Goal: Feedback & Contribution: Leave review/rating

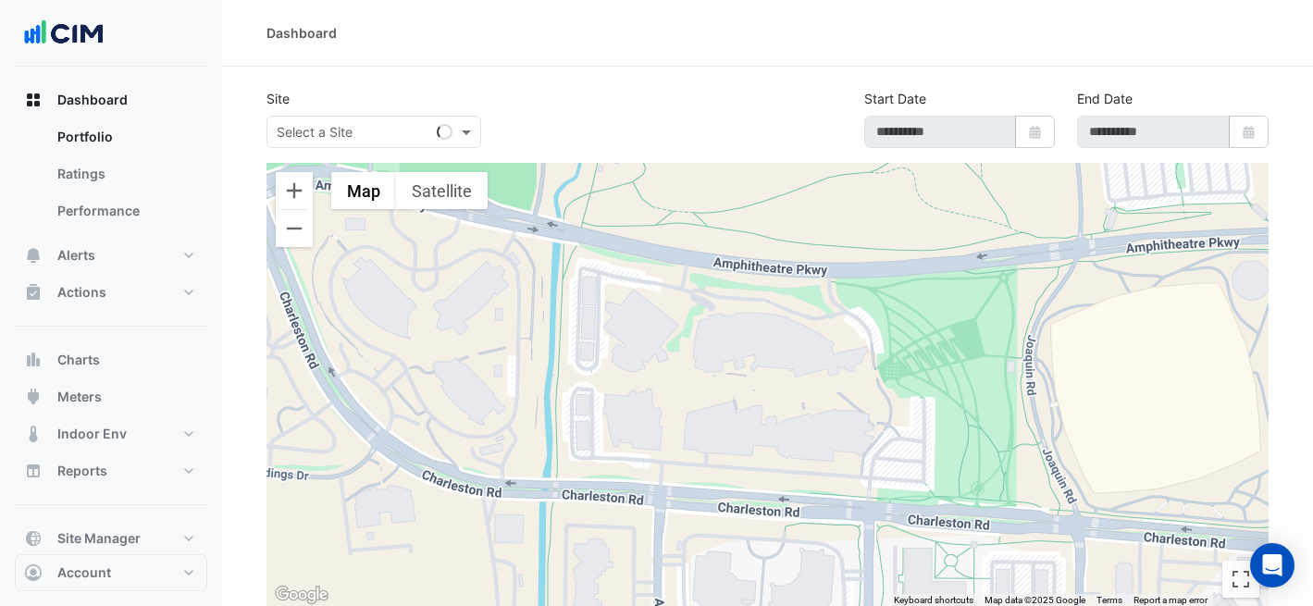
type input "**********"
select select "***"
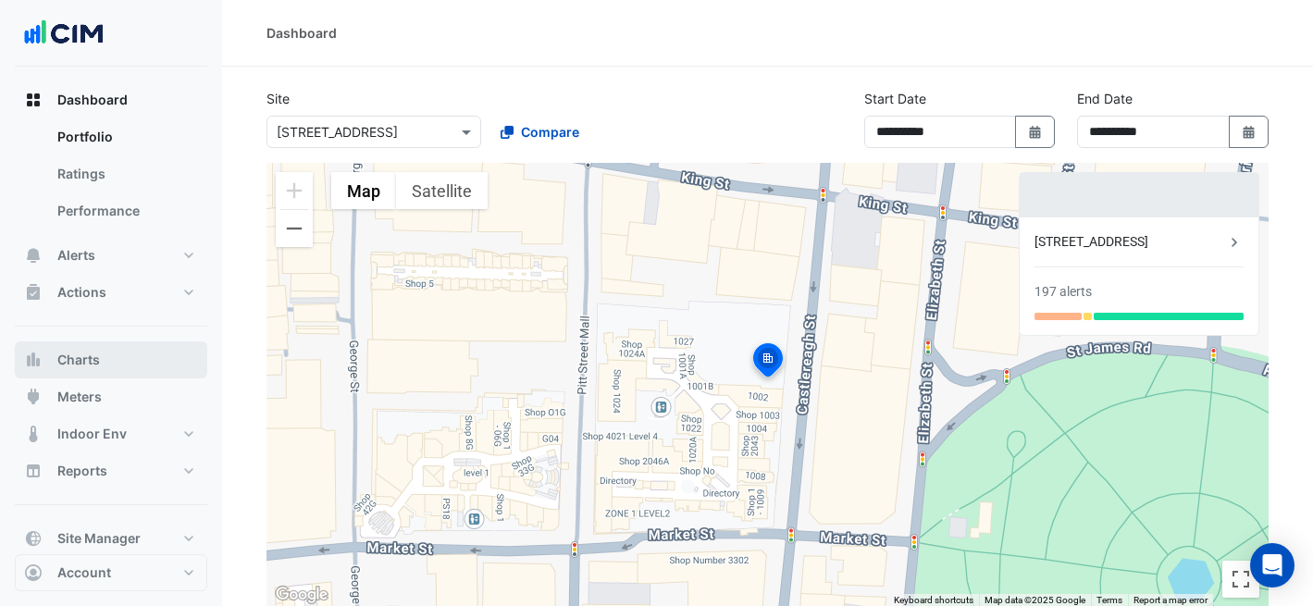
click at [109, 357] on button "Charts" at bounding box center [111, 359] width 192 height 37
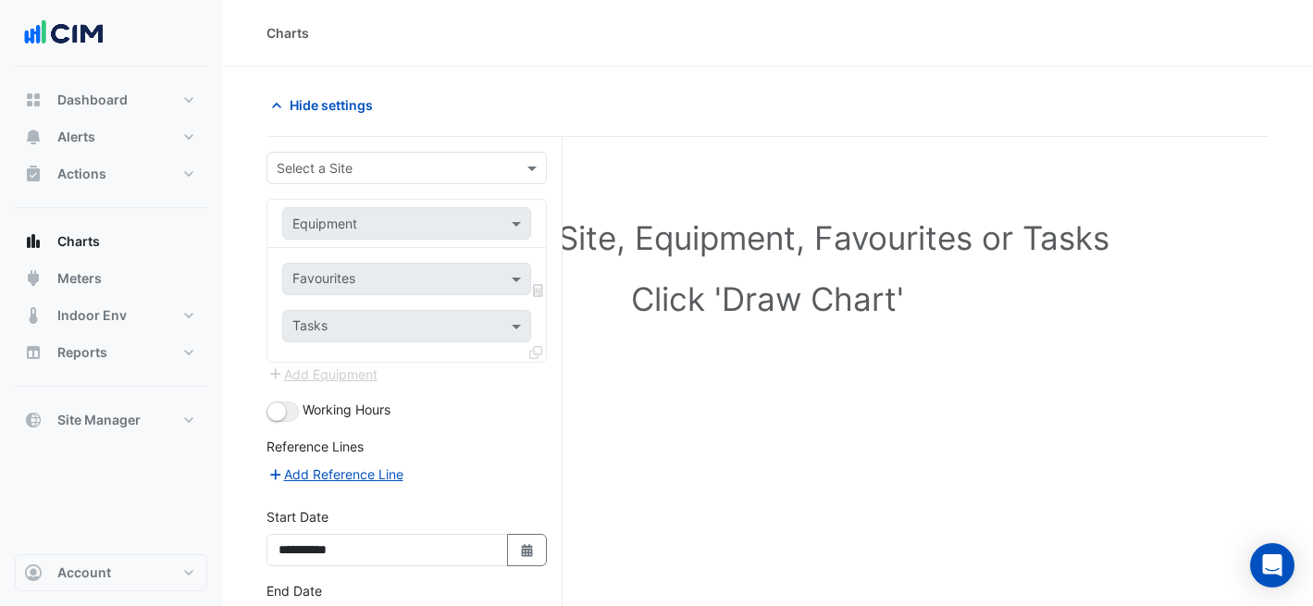
click at [379, 178] on div "Select a Site" at bounding box center [406, 168] width 280 height 32
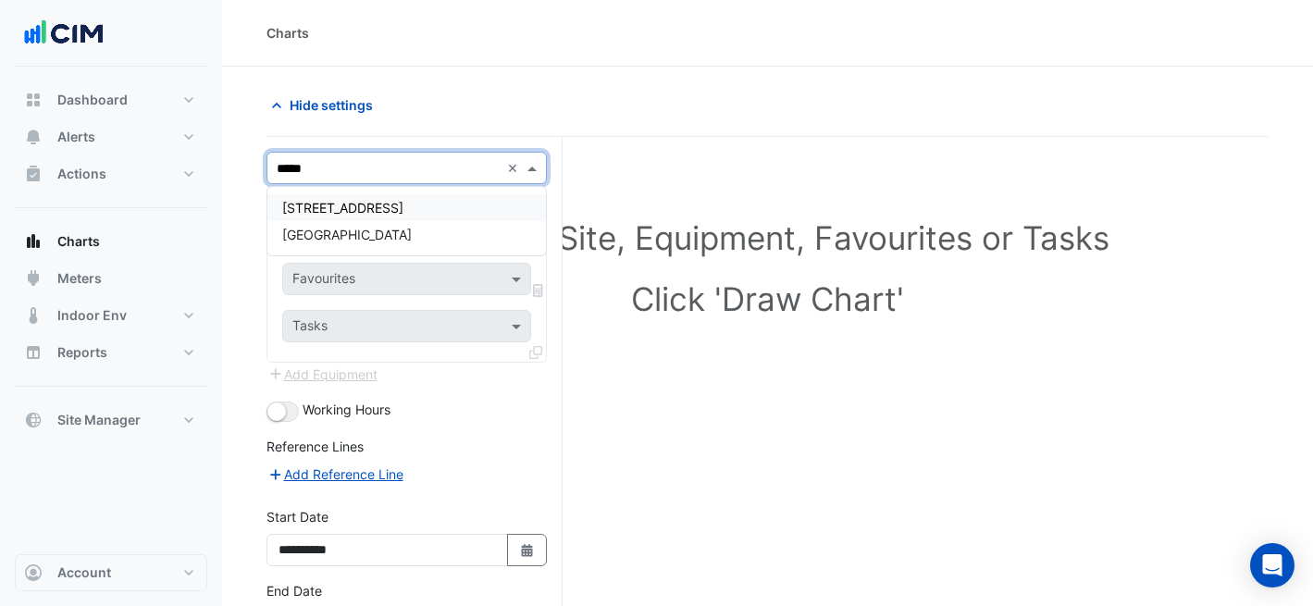
type input "******"
click at [345, 230] on span "[GEOGRAPHIC_DATA]" at bounding box center [347, 235] width 130 height 16
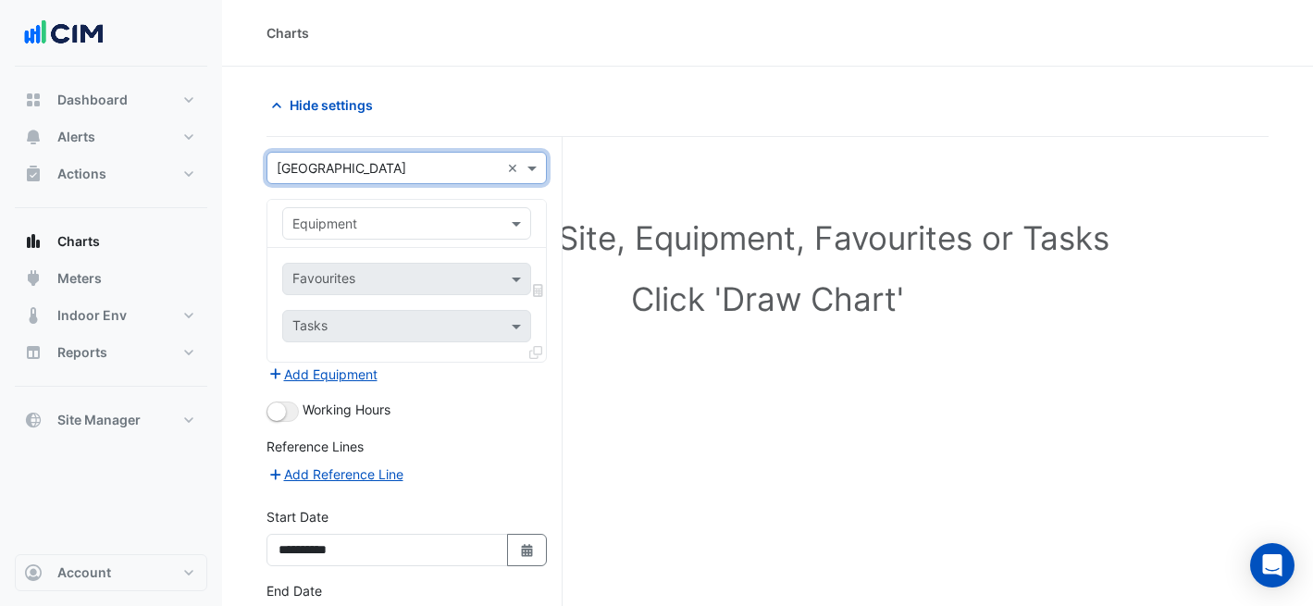
click at [375, 218] on input "text" at bounding box center [388, 224] width 192 height 19
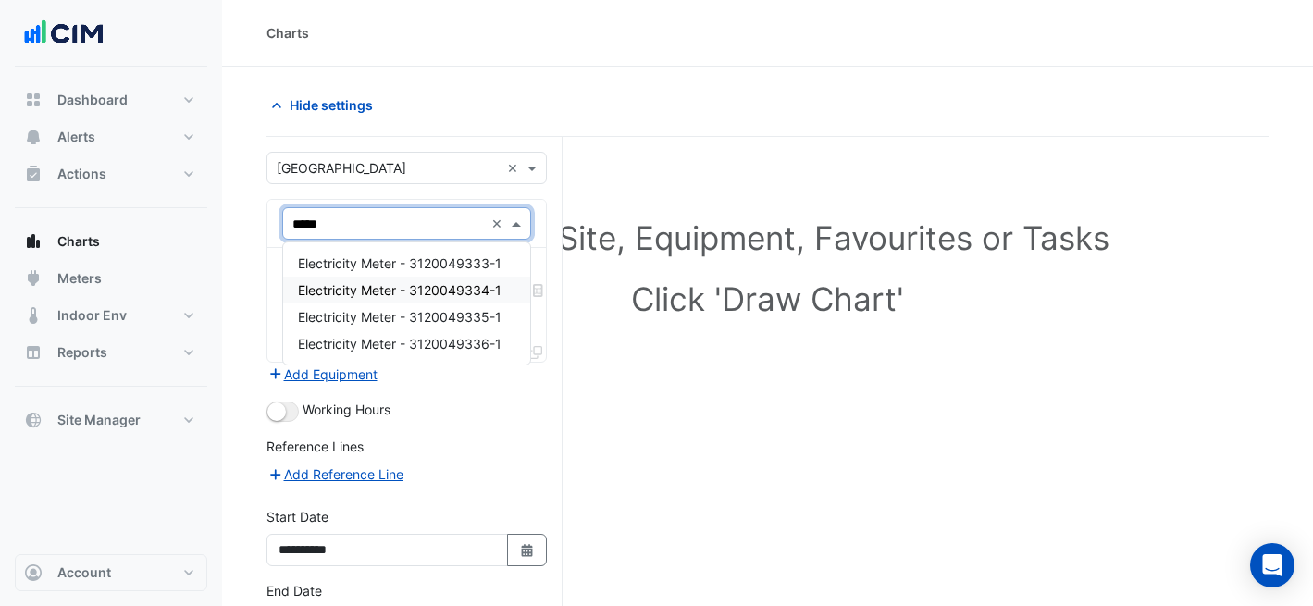
type input "******"
click at [439, 293] on span "Electricity Meter - 3120049334-1" at bounding box center [400, 290] width 204 height 16
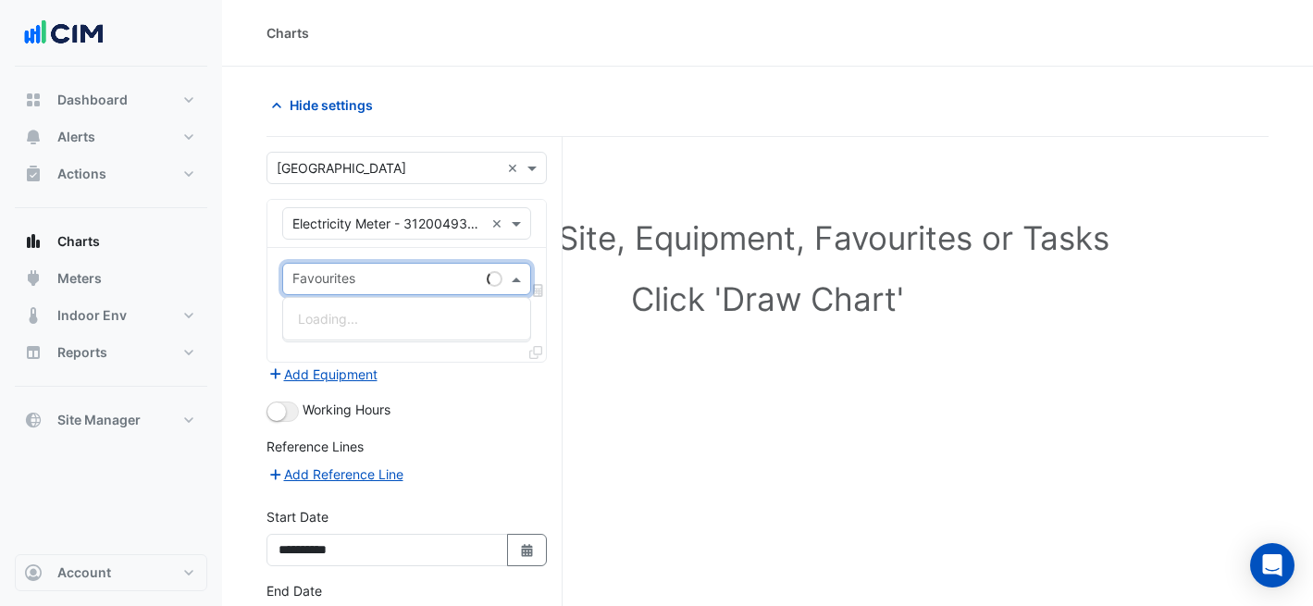
click at [437, 287] on input "text" at bounding box center [385, 280] width 187 height 19
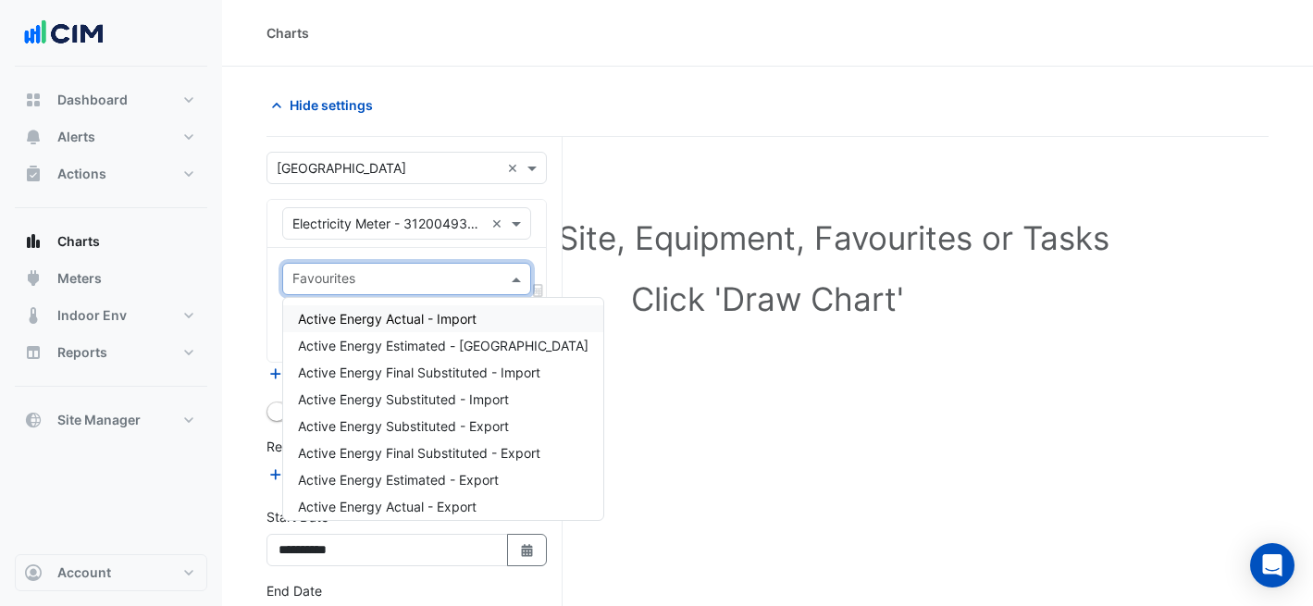
click at [451, 312] on span "Active Energy Actual - Import" at bounding box center [387, 319] width 179 height 16
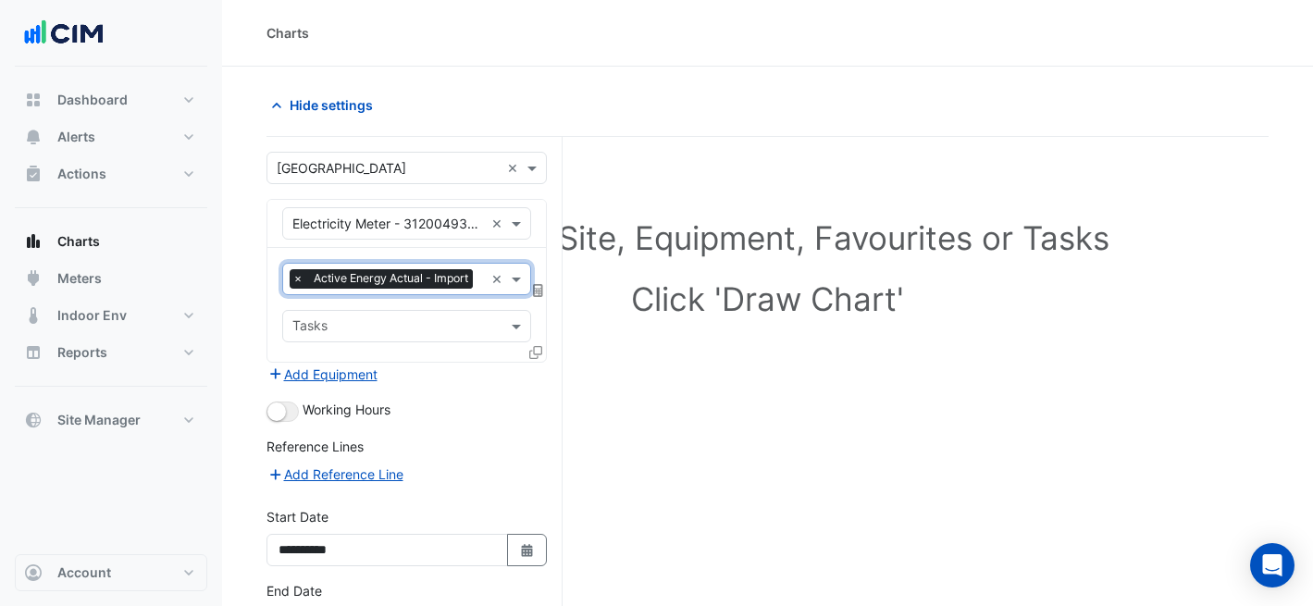
click at [538, 290] on icon at bounding box center [538, 290] width 10 height 13
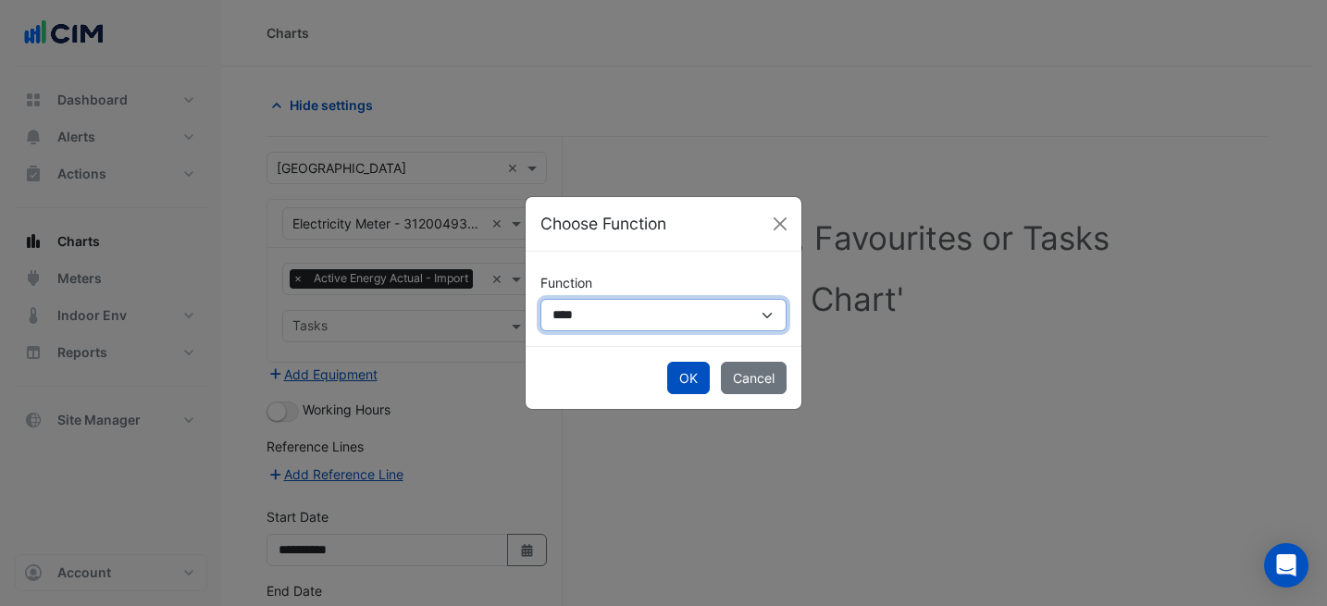
click at [591, 315] on select "**********" at bounding box center [663, 315] width 246 height 32
click at [782, 222] on button "Close" at bounding box center [780, 224] width 28 height 28
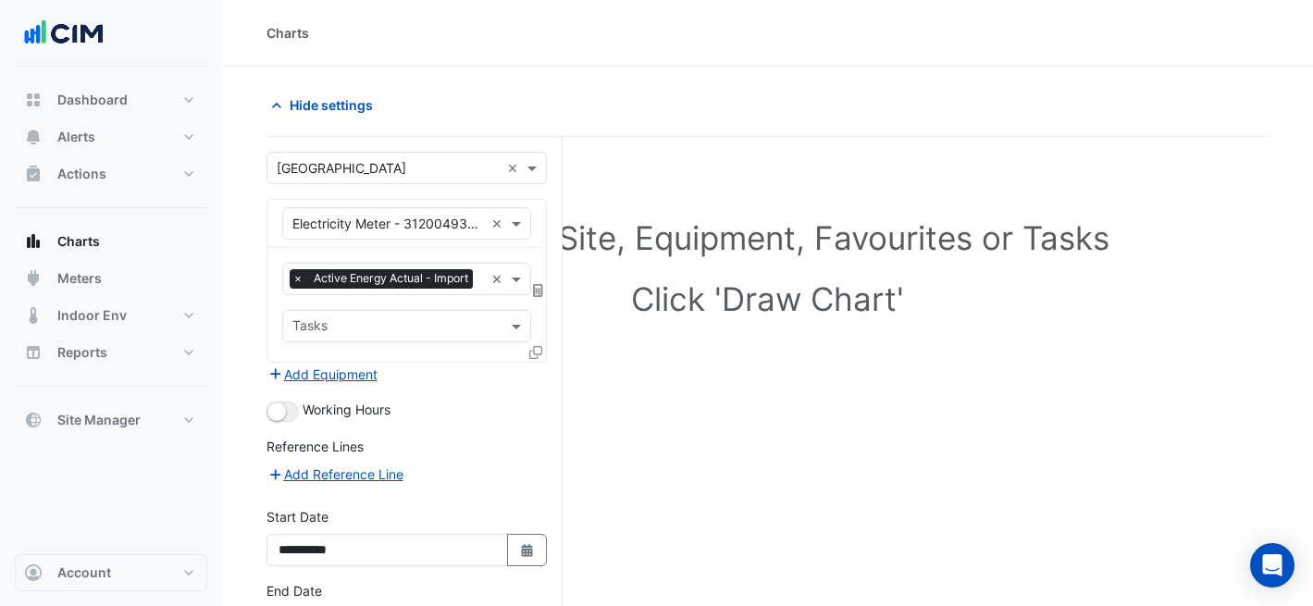
click at [533, 355] on icon at bounding box center [535, 352] width 13 height 13
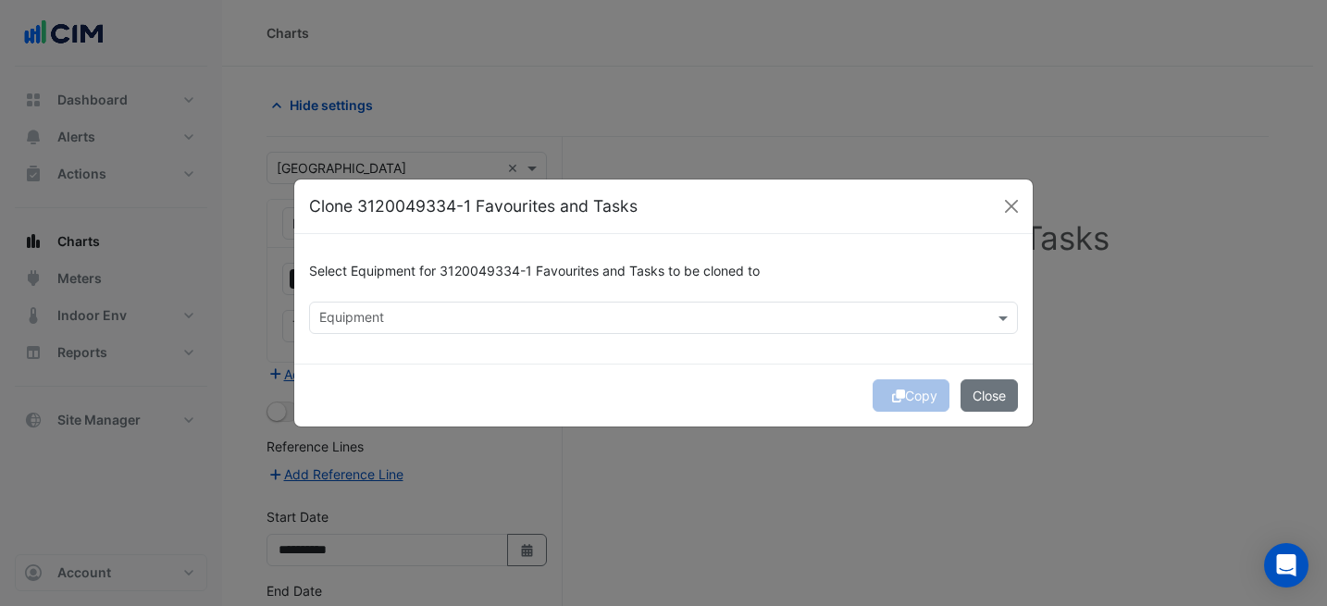
click at [592, 306] on div "Equipment" at bounding box center [648, 317] width 676 height 29
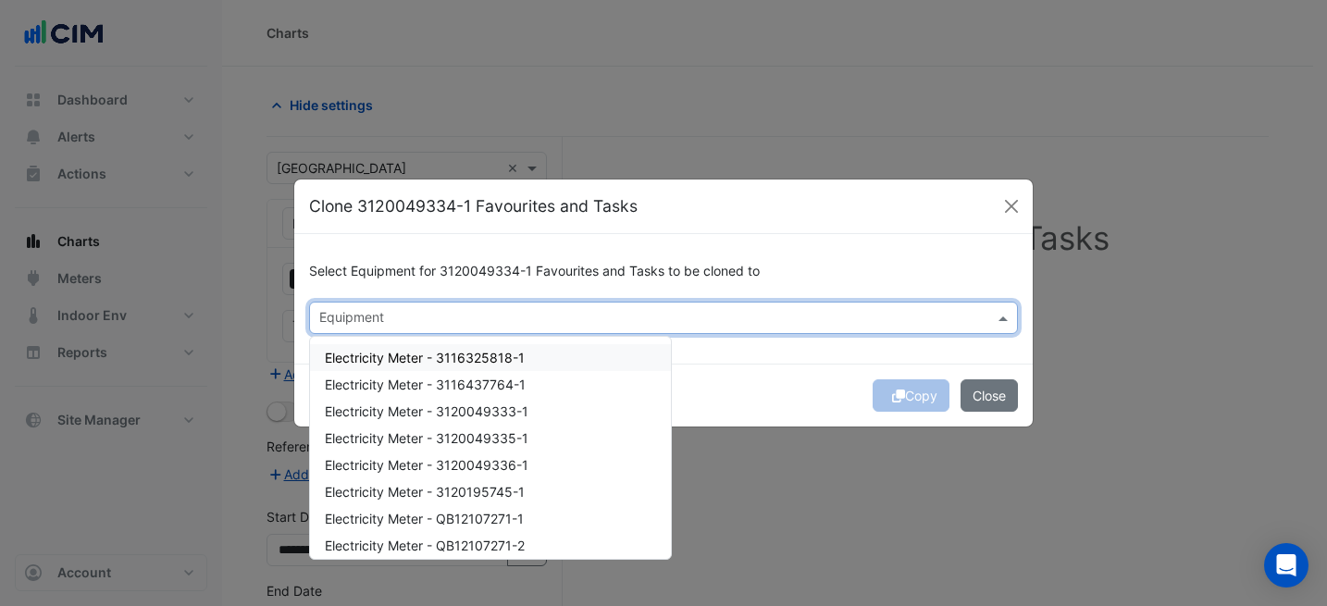
click at [571, 361] on div "Electricity Meter - 3116325818-1" at bounding box center [490, 357] width 361 height 27
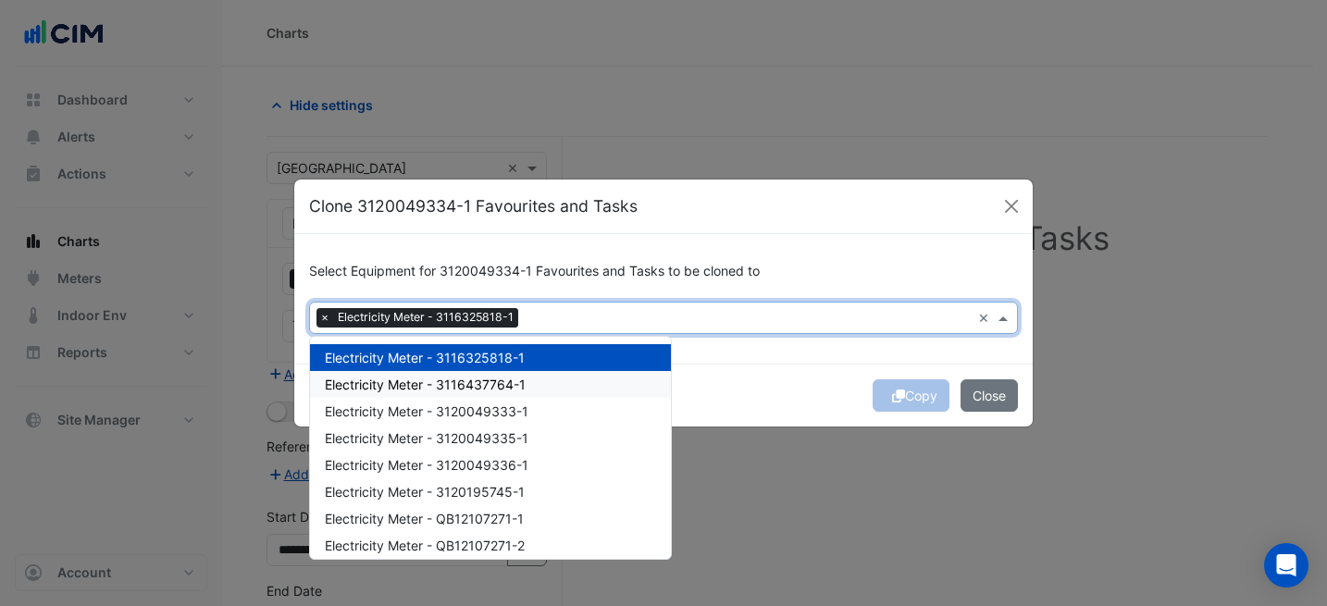
click at [567, 383] on div "Electricity Meter - 3116437764-1" at bounding box center [490, 384] width 361 height 27
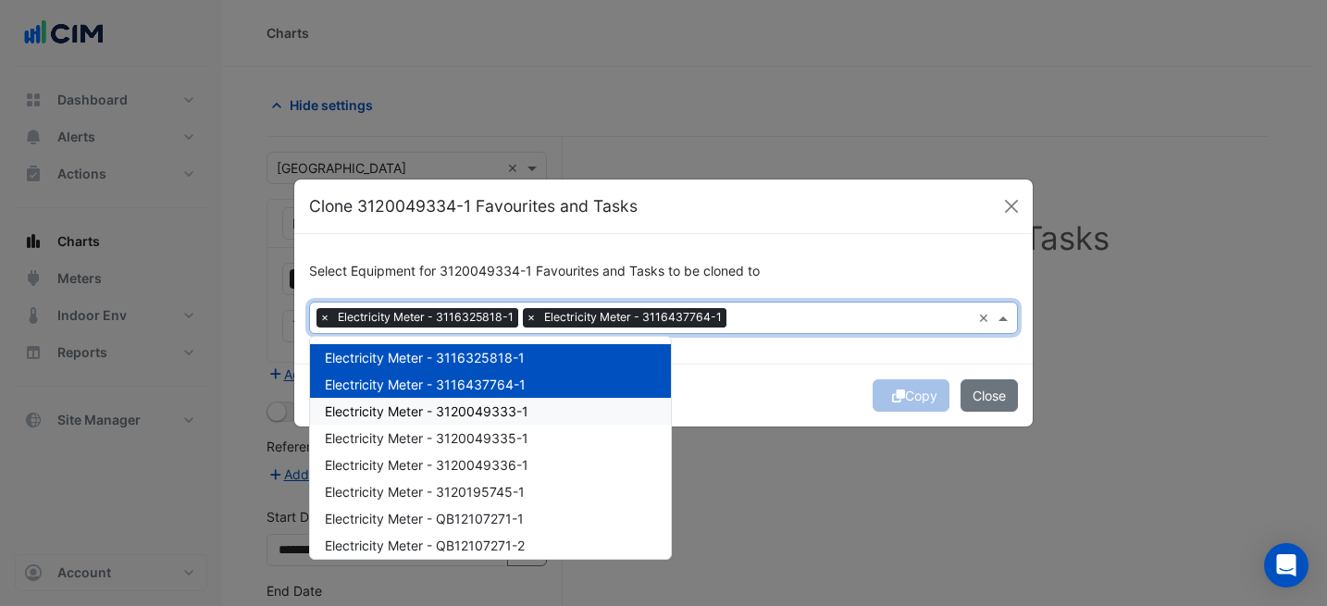
click at [563, 409] on div "Electricity Meter - 3120049333-1" at bounding box center [490, 411] width 361 height 27
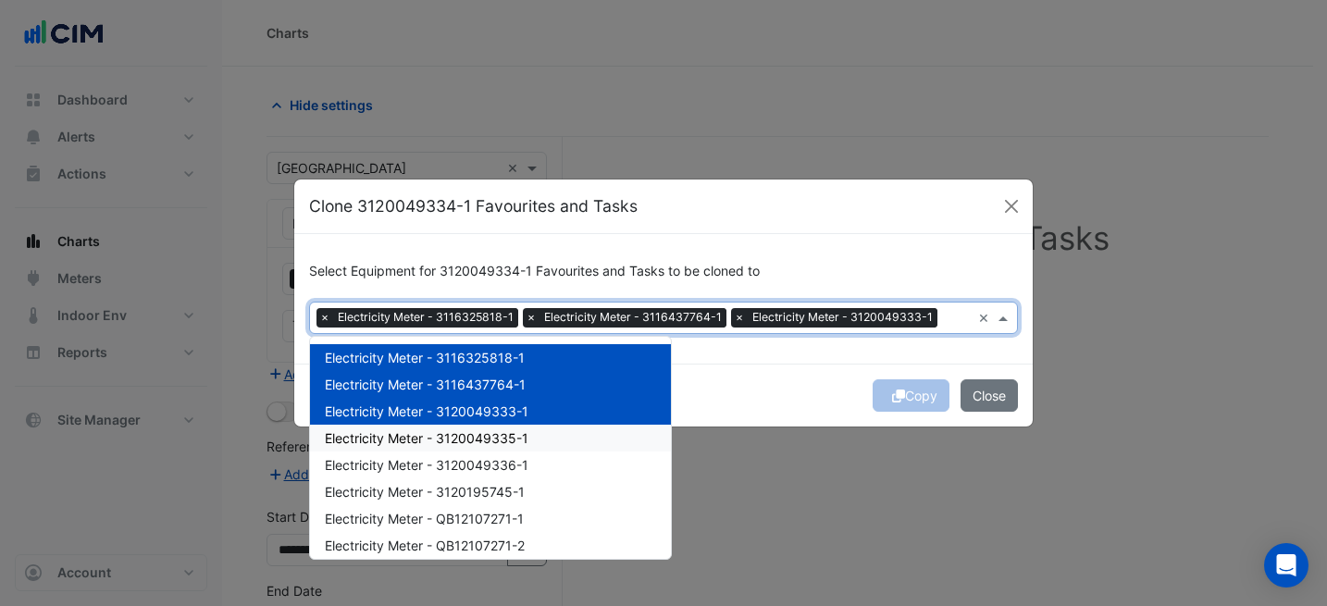
click at [563, 436] on div "Electricity Meter - 3120049335-1" at bounding box center [490, 438] width 361 height 27
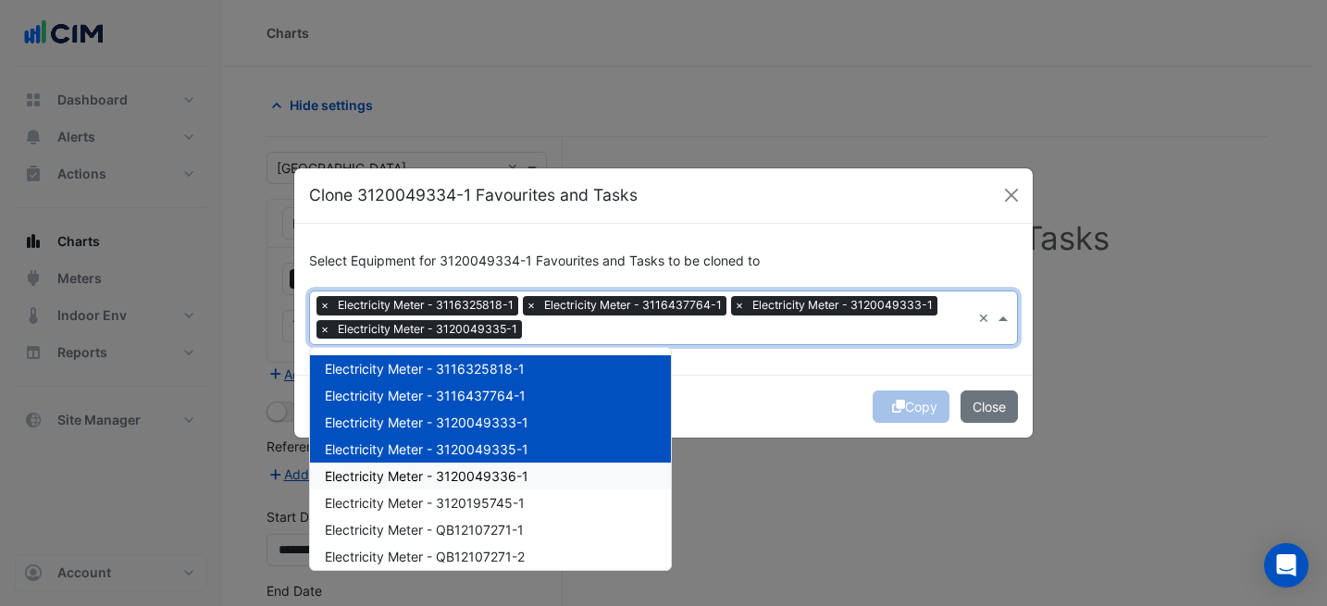
click at [558, 476] on div "Electricity Meter - 3120049336-1" at bounding box center [490, 476] width 361 height 27
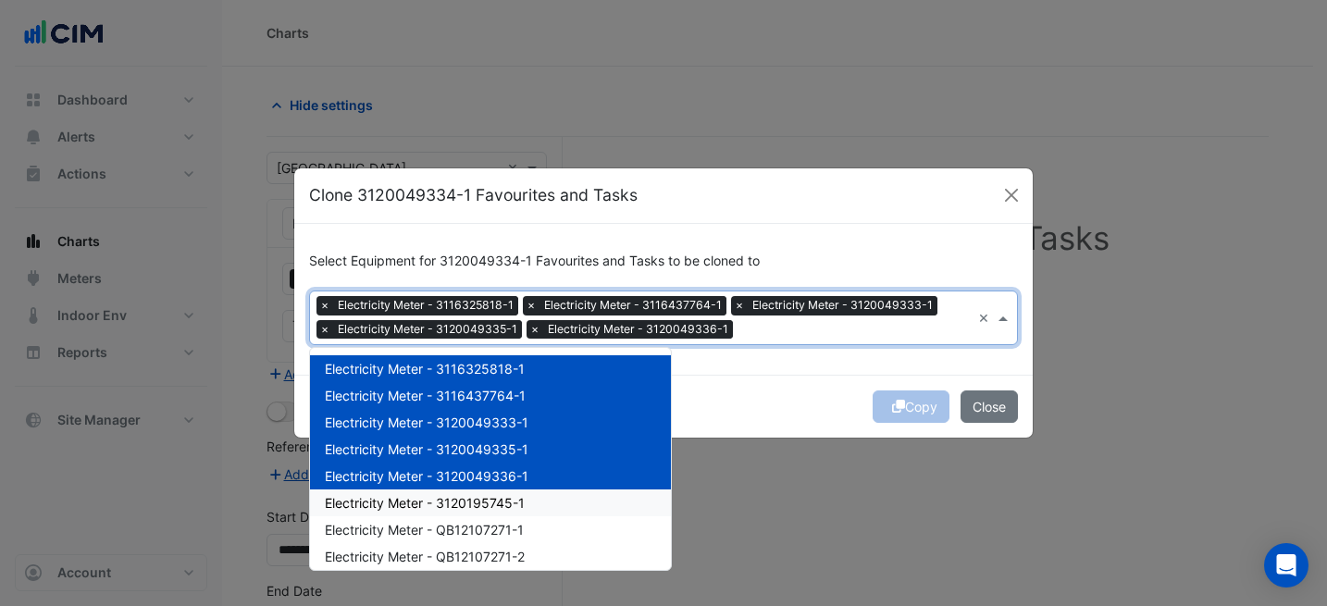
click at [543, 499] on div "Electricity Meter - 3120195745-1" at bounding box center [490, 502] width 361 height 27
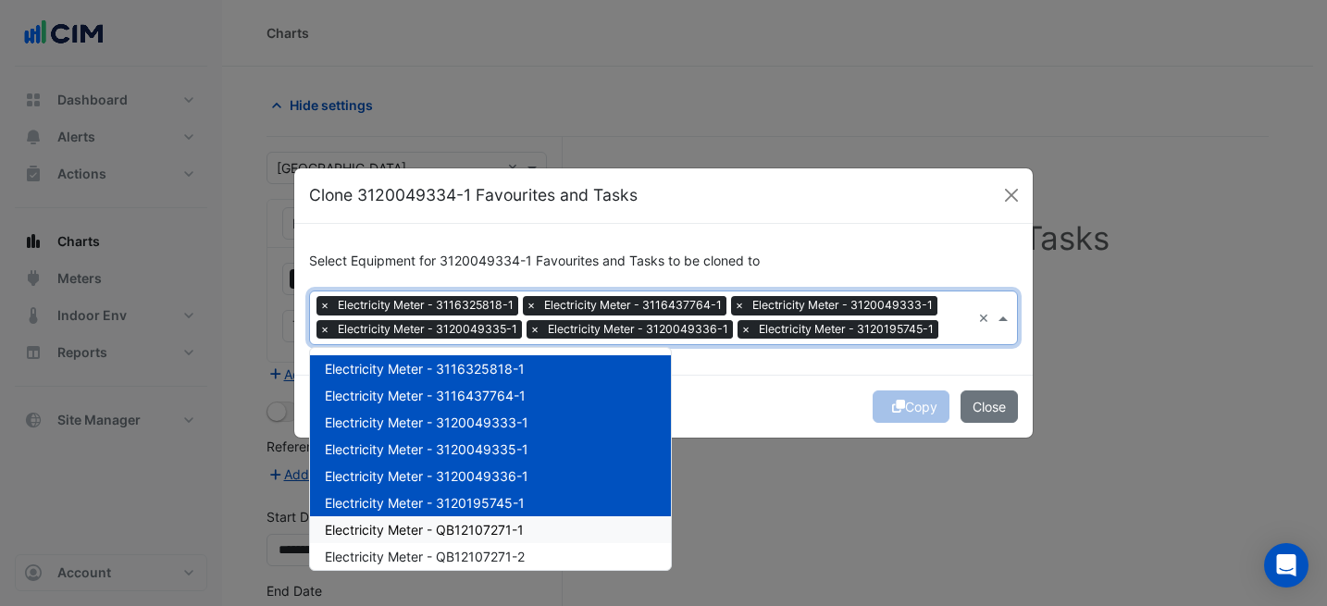
click at [541, 524] on div "Electricity Meter - QB12107271-1" at bounding box center [490, 529] width 361 height 27
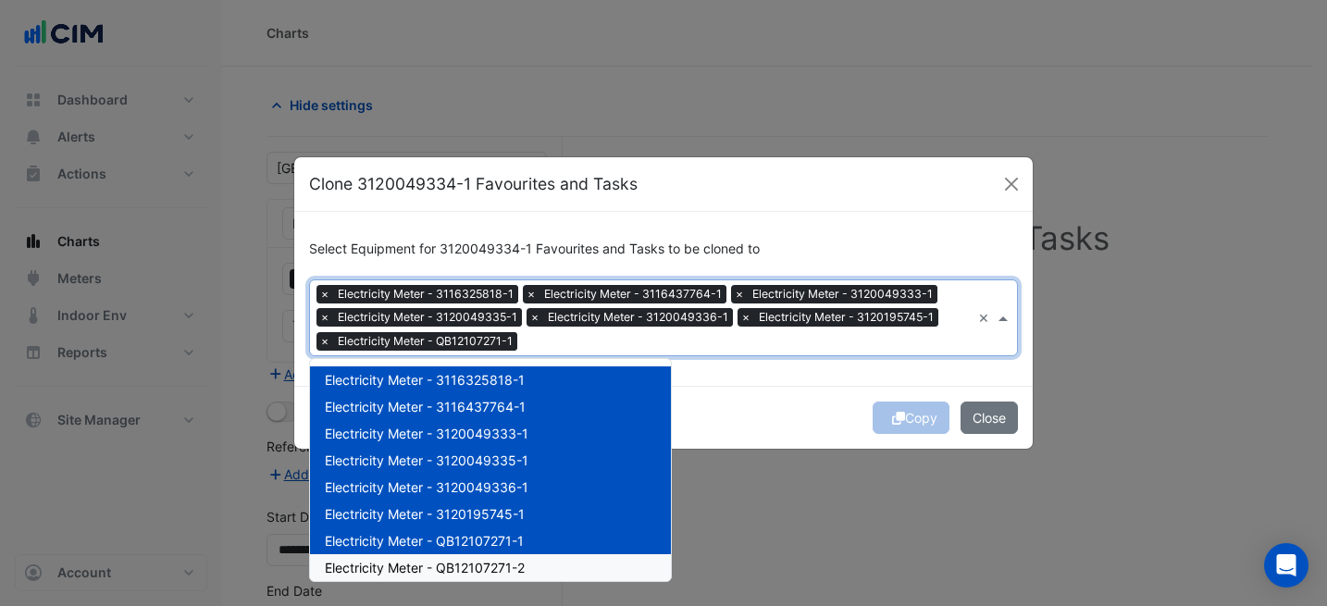
click at [549, 579] on div "Electricity Meter - QB12107271-2" at bounding box center [490, 567] width 361 height 27
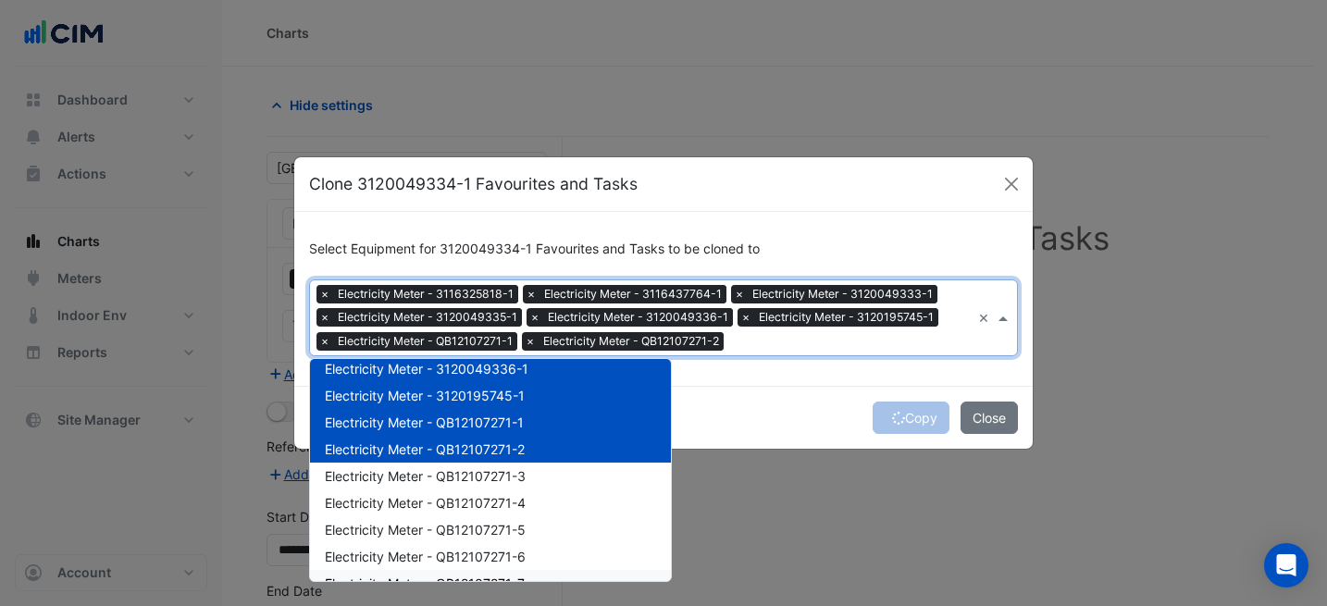
scroll to position [114, 0]
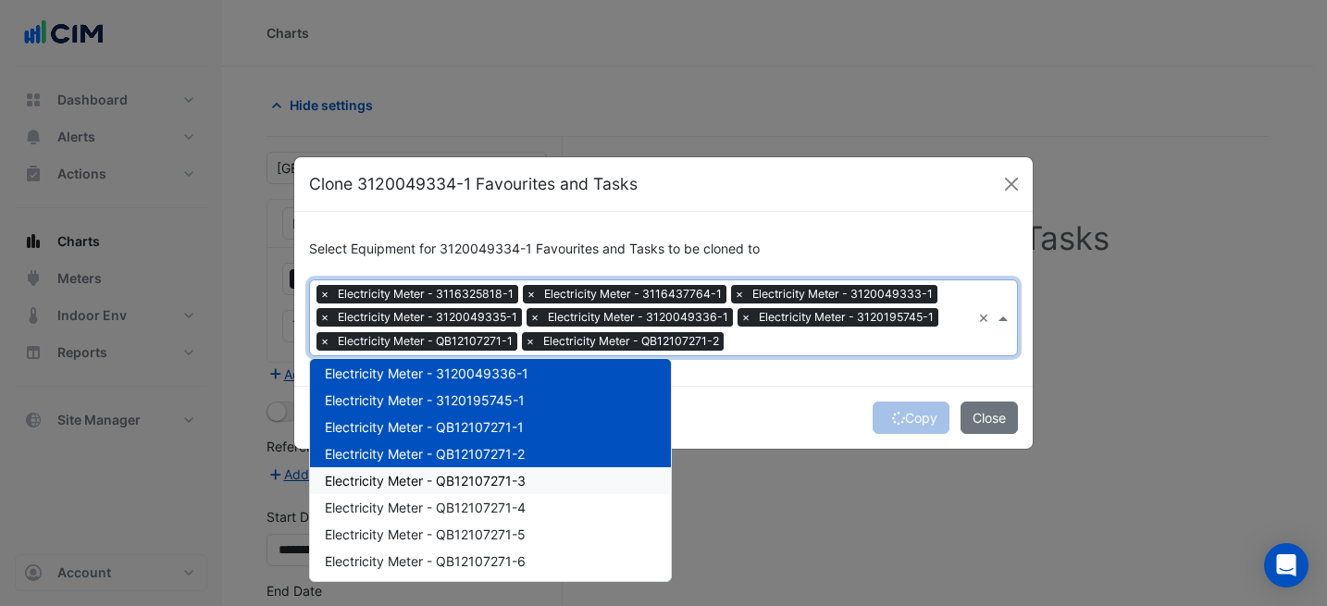
click at [515, 480] on span "Electricity Meter - QB12107271-3" at bounding box center [425, 481] width 201 height 16
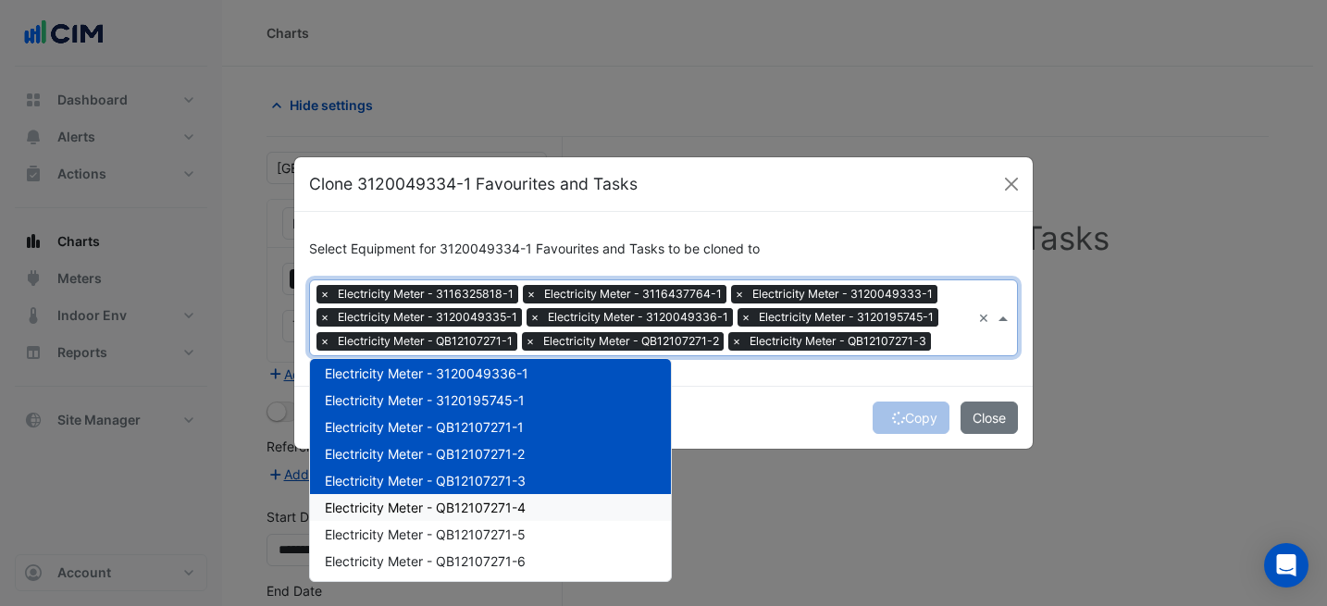
click at [525, 508] on span "Electricity Meter - QB12107271-4" at bounding box center [425, 508] width 201 height 16
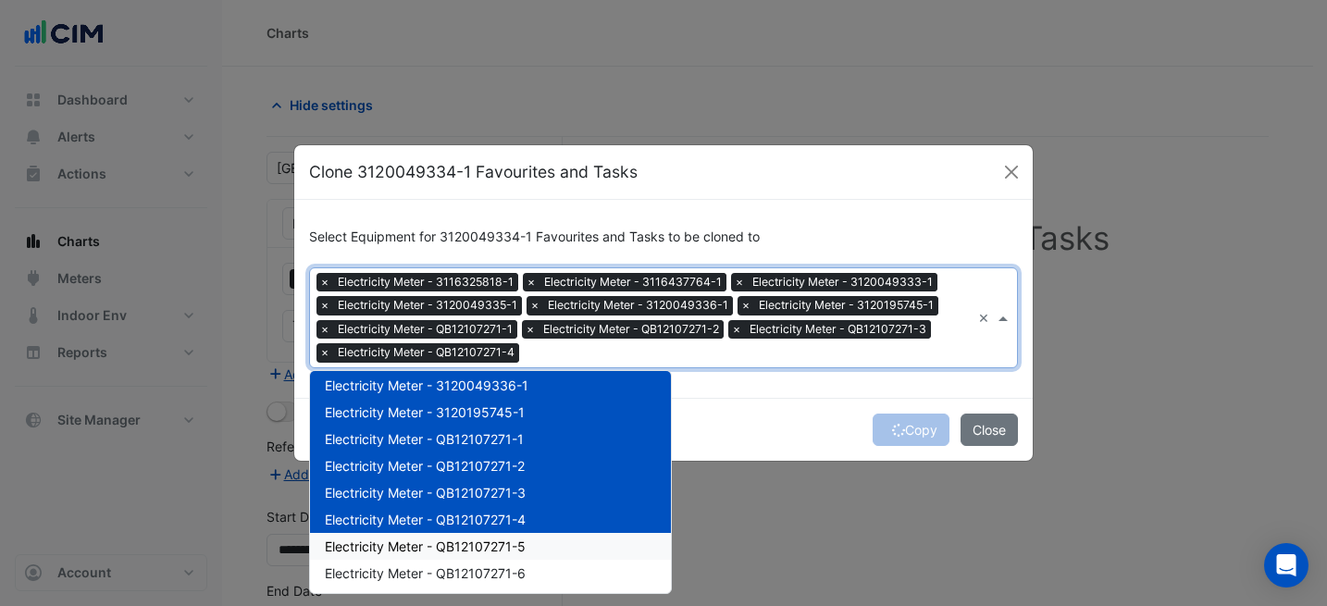
click at [528, 554] on div "Electricity Meter - QB12107271-5" at bounding box center [490, 546] width 361 height 27
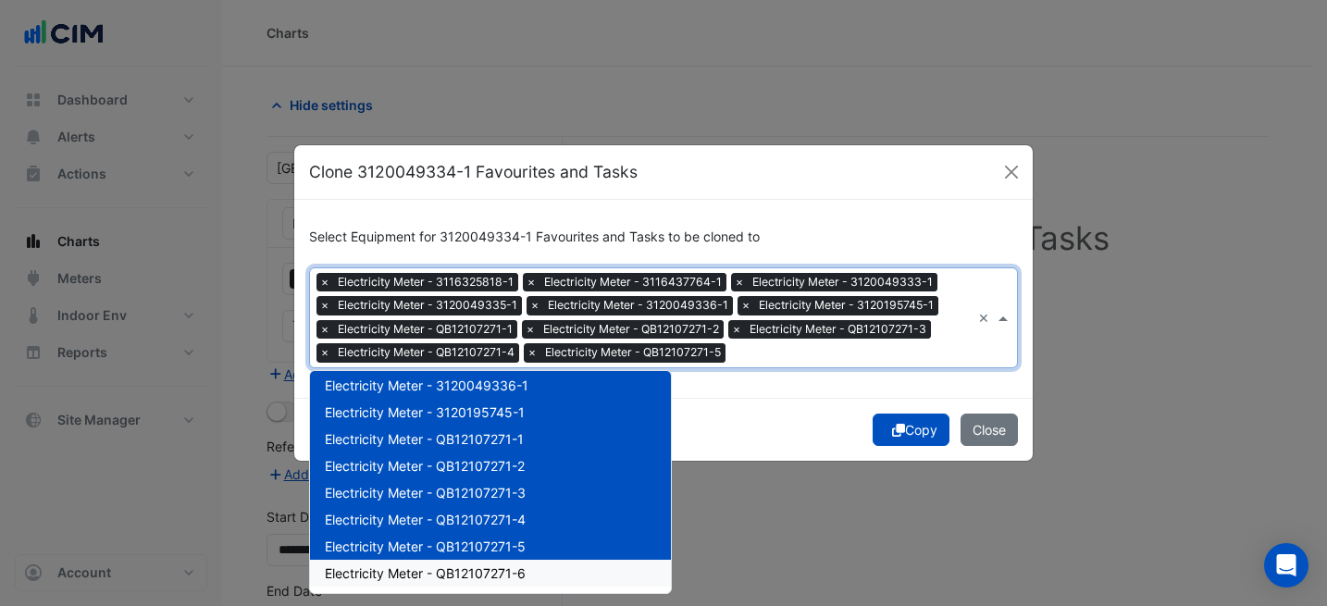
click at [532, 572] on div "Electricity Meter - QB12107271-6" at bounding box center [490, 573] width 361 height 27
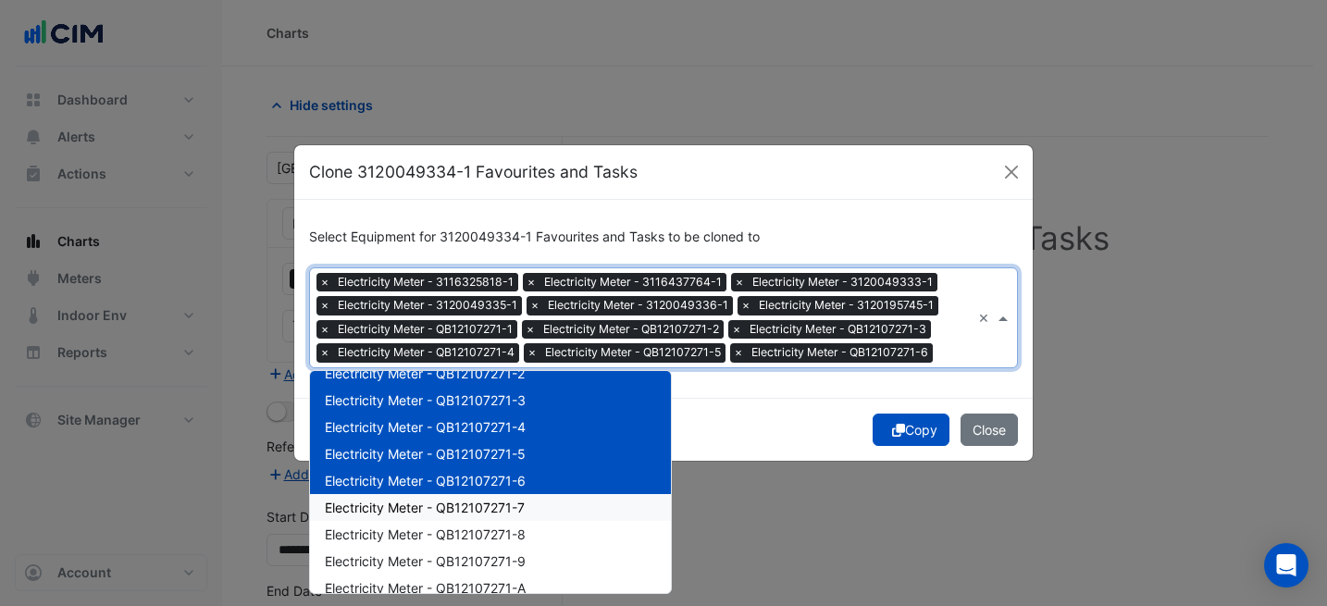
scroll to position [207, 0]
click at [517, 507] on span "Electricity Meter - QB12107271-7" at bounding box center [425, 507] width 200 height 16
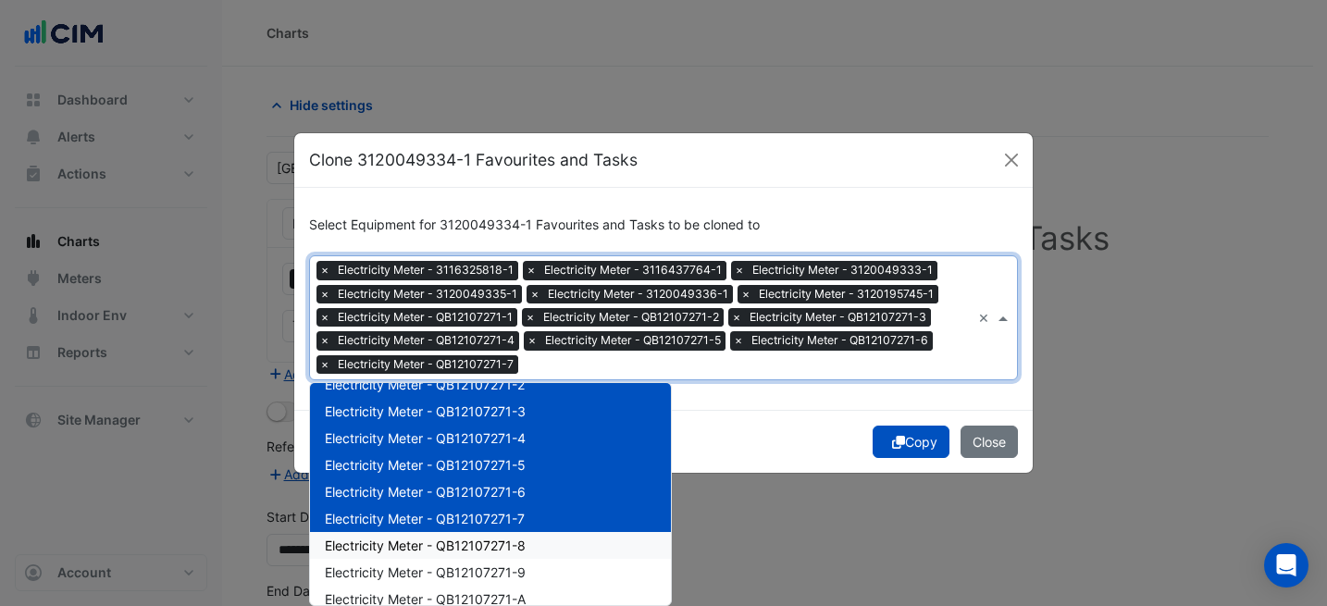
click at [525, 539] on span "Electricity Meter - QB12107271-8" at bounding box center [425, 546] width 201 height 16
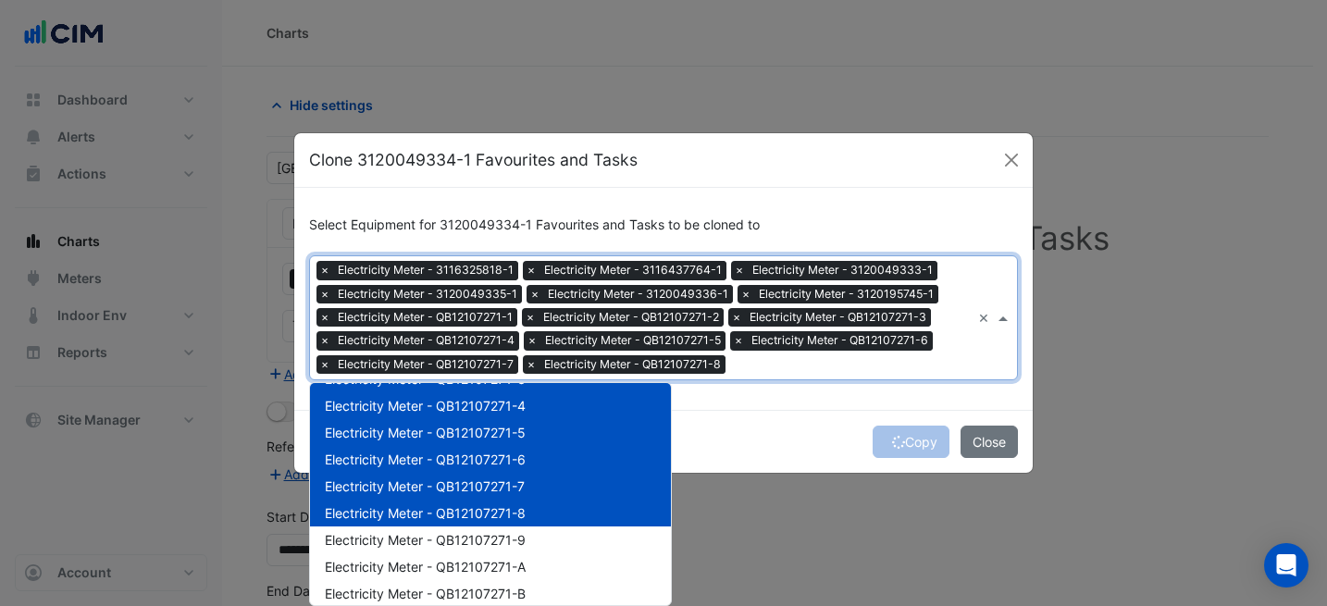
scroll to position [242, 0]
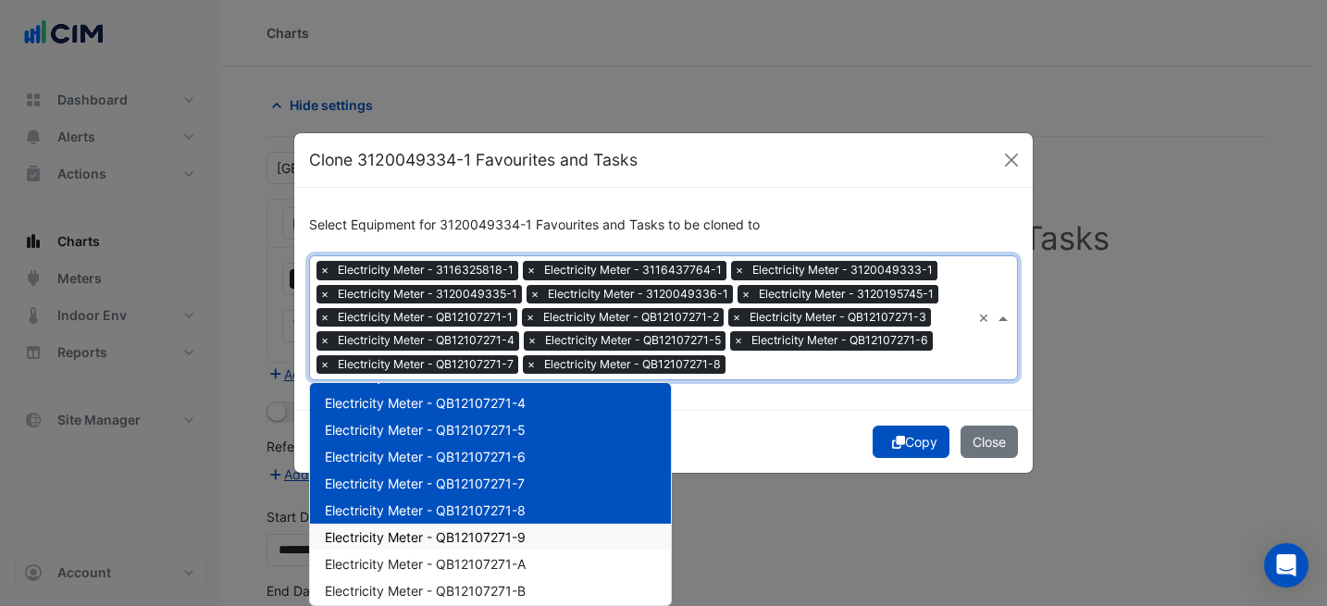
click at [558, 546] on div "Electricity Meter - QB12107271-9" at bounding box center [490, 537] width 361 height 27
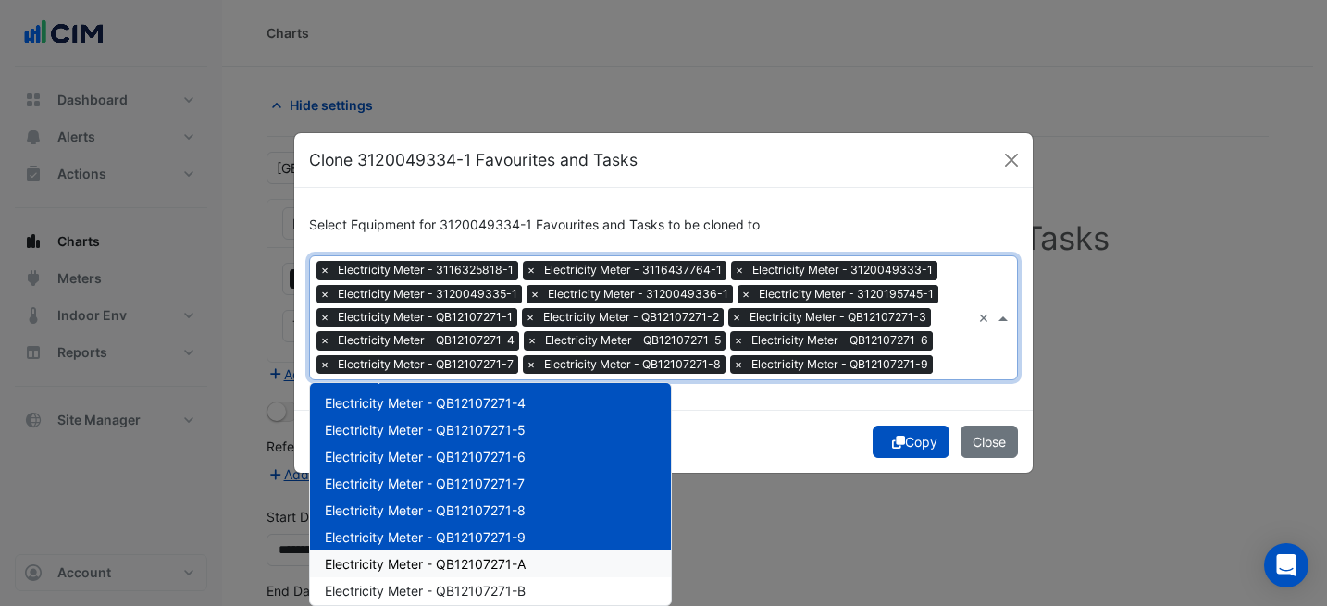
click at [550, 566] on div "Electricity Meter - QB12107271-A" at bounding box center [490, 563] width 361 height 27
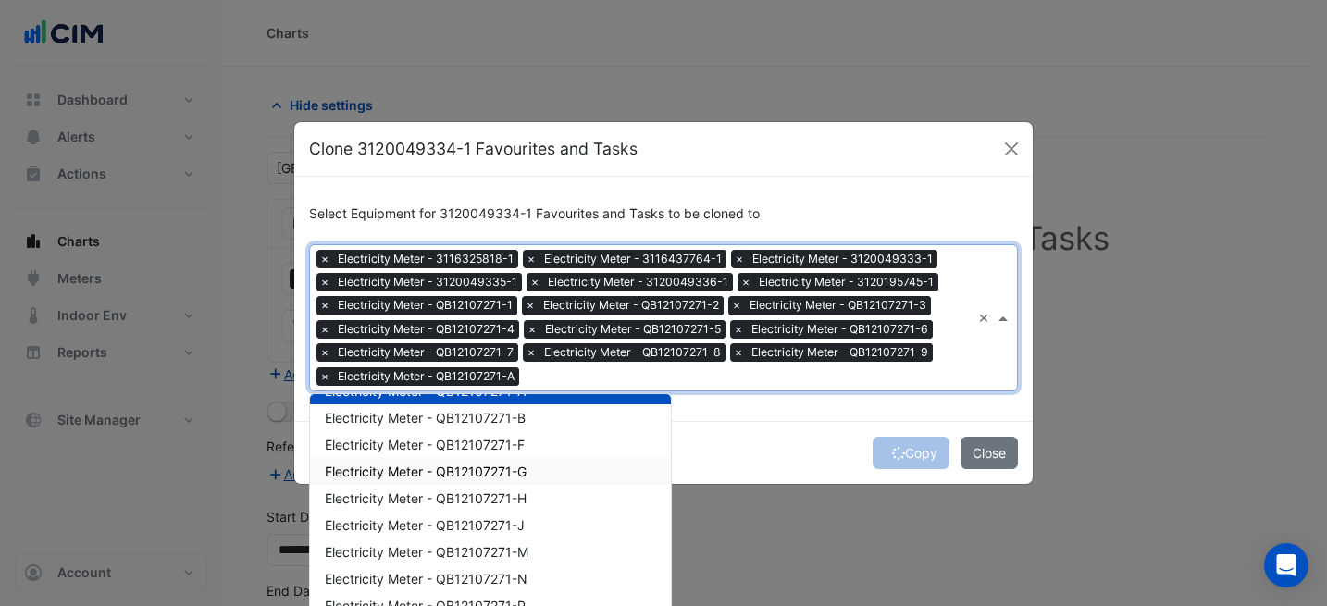
scroll to position [426, 0]
click at [533, 425] on div "Electricity Meter - QB12107271-B" at bounding box center [490, 418] width 361 height 27
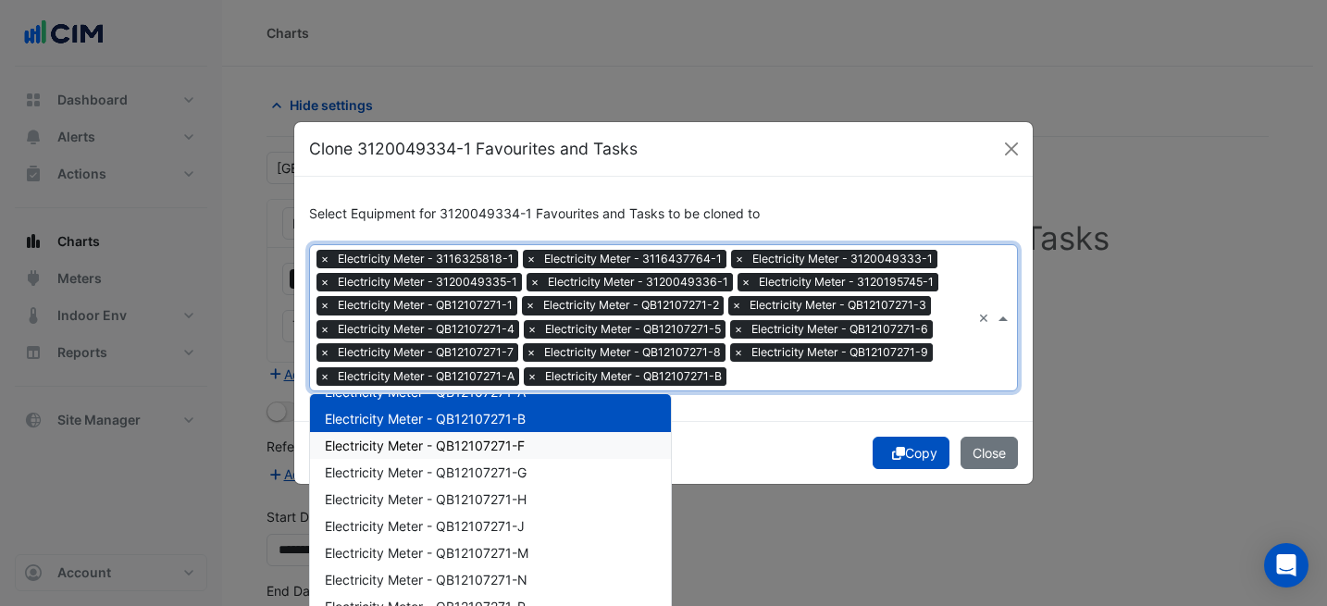
click at [534, 448] on div "Electricity Meter - QB12107271-F" at bounding box center [490, 445] width 361 height 27
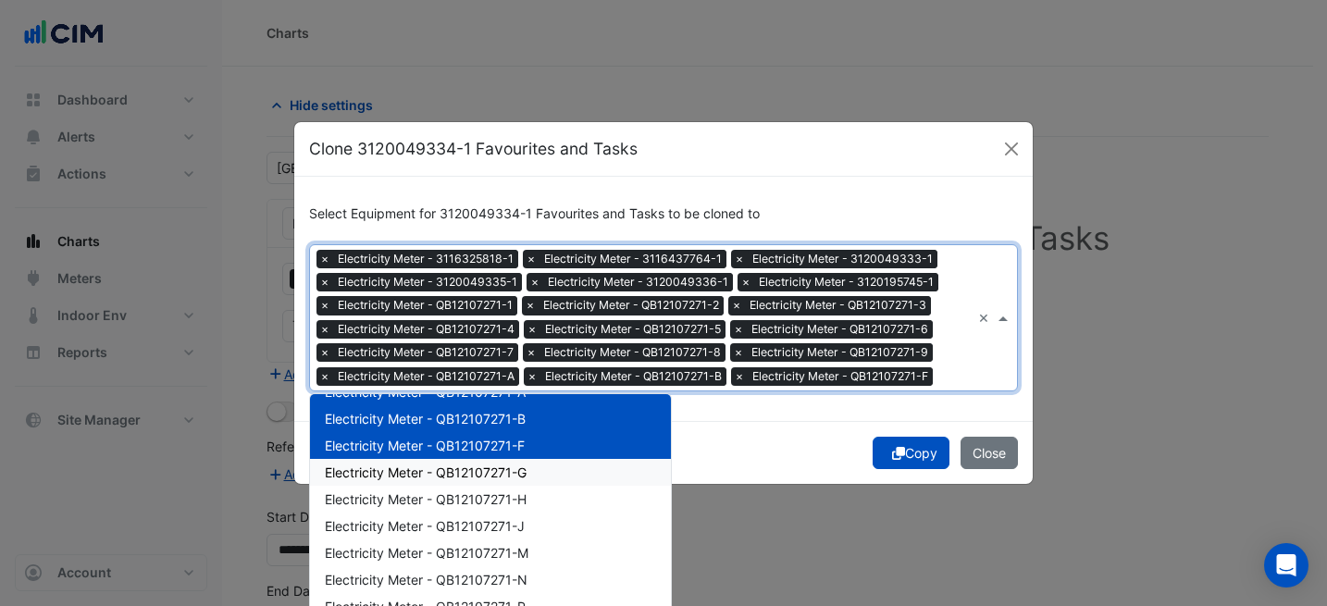
click at [537, 464] on div "Electricity Meter - QB12107271-G" at bounding box center [490, 472] width 361 height 27
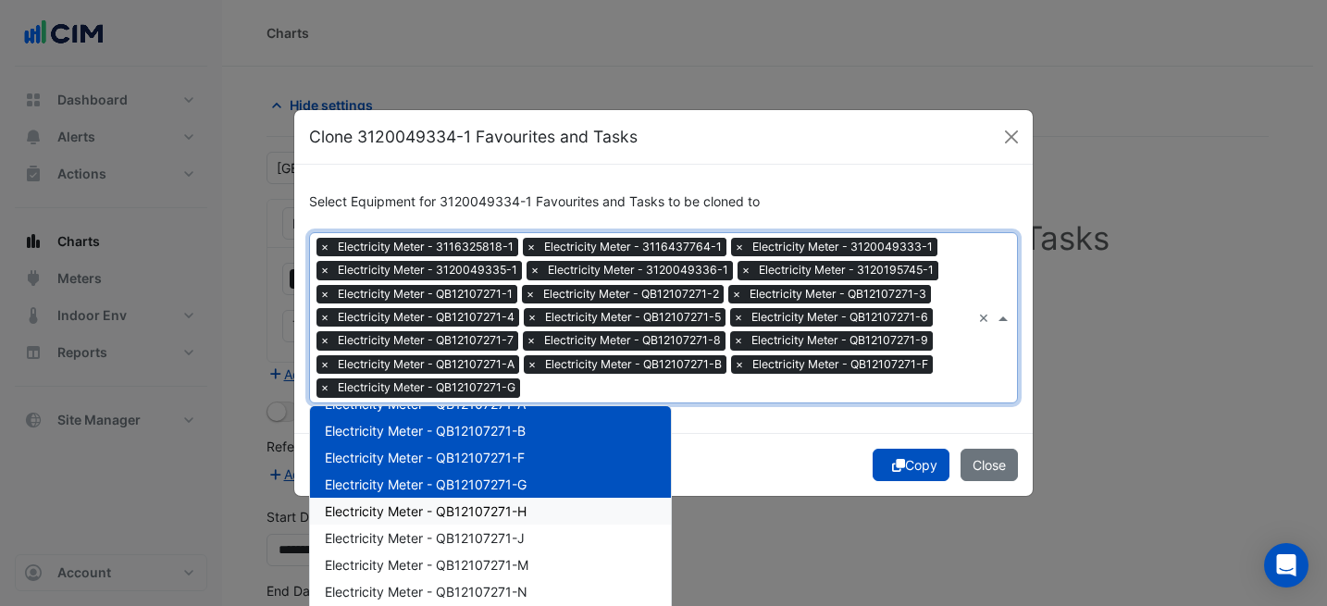
click at [540, 512] on div "Electricity Meter - QB12107271-H" at bounding box center [490, 511] width 361 height 27
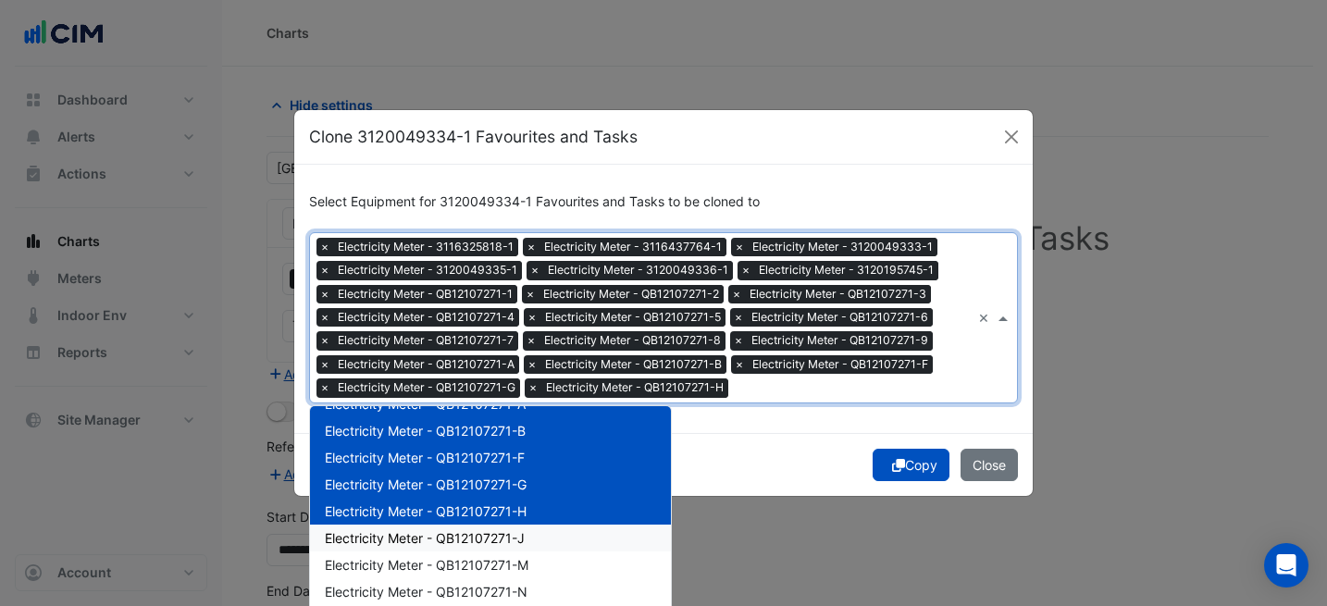
click at [540, 529] on div "Electricity Meter - QB12107271-J" at bounding box center [490, 538] width 361 height 27
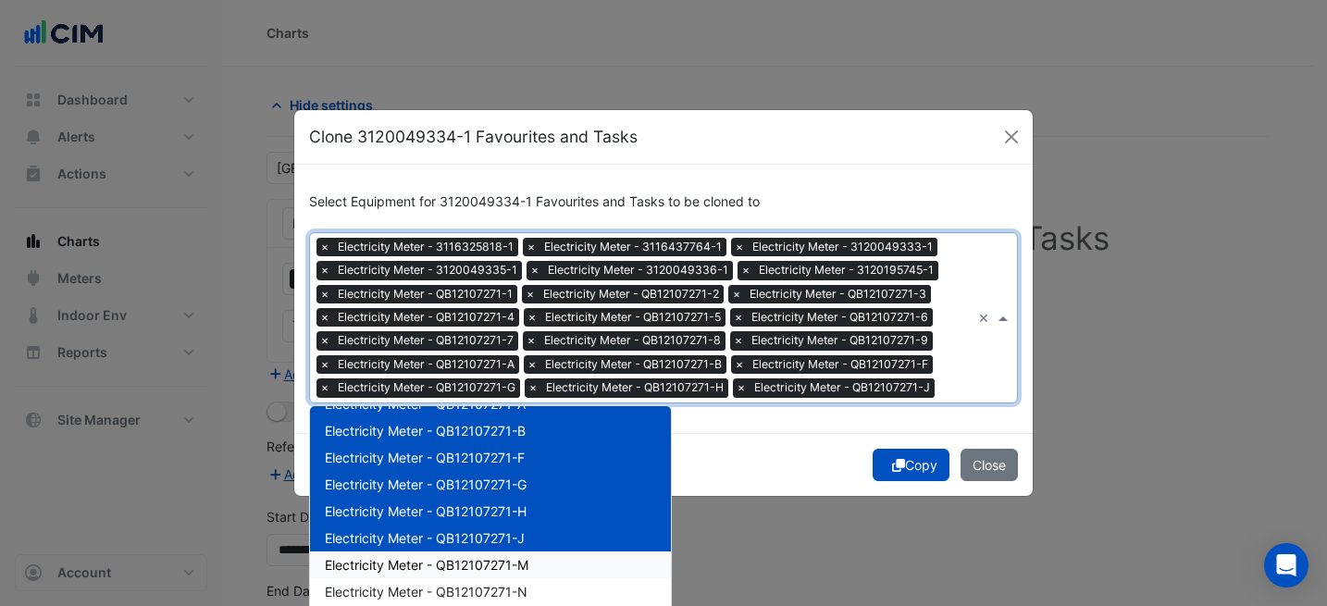
click at [544, 551] on div "Electricity Meter - QB12107271-M" at bounding box center [490, 564] width 361 height 27
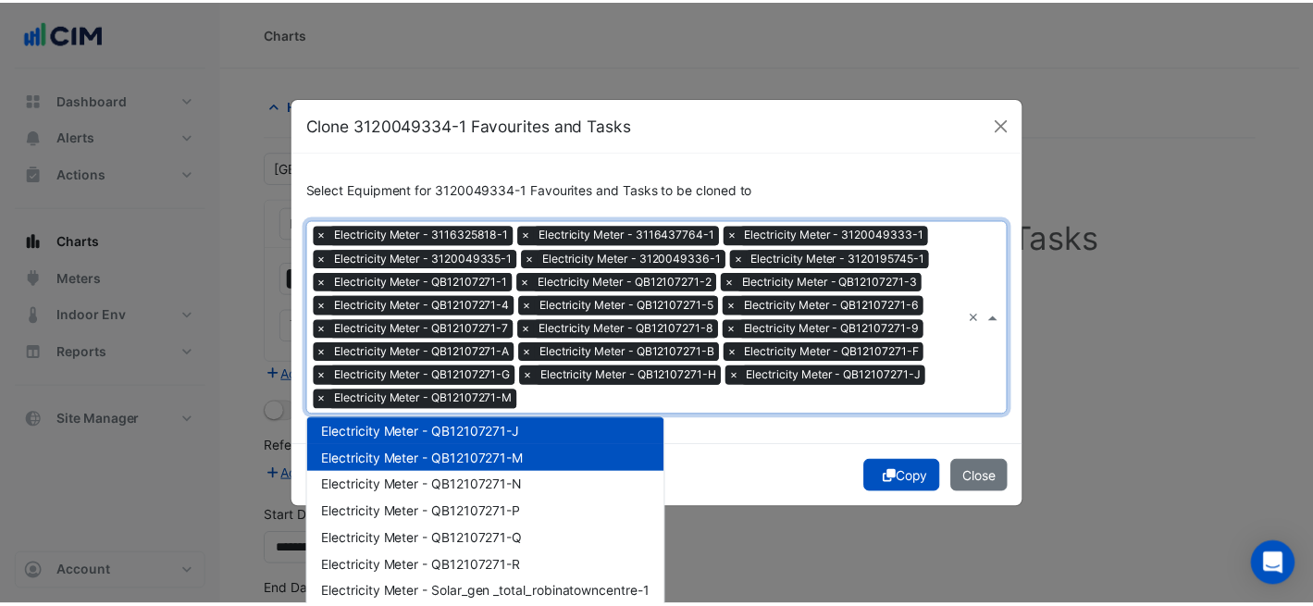
scroll to position [544, 0]
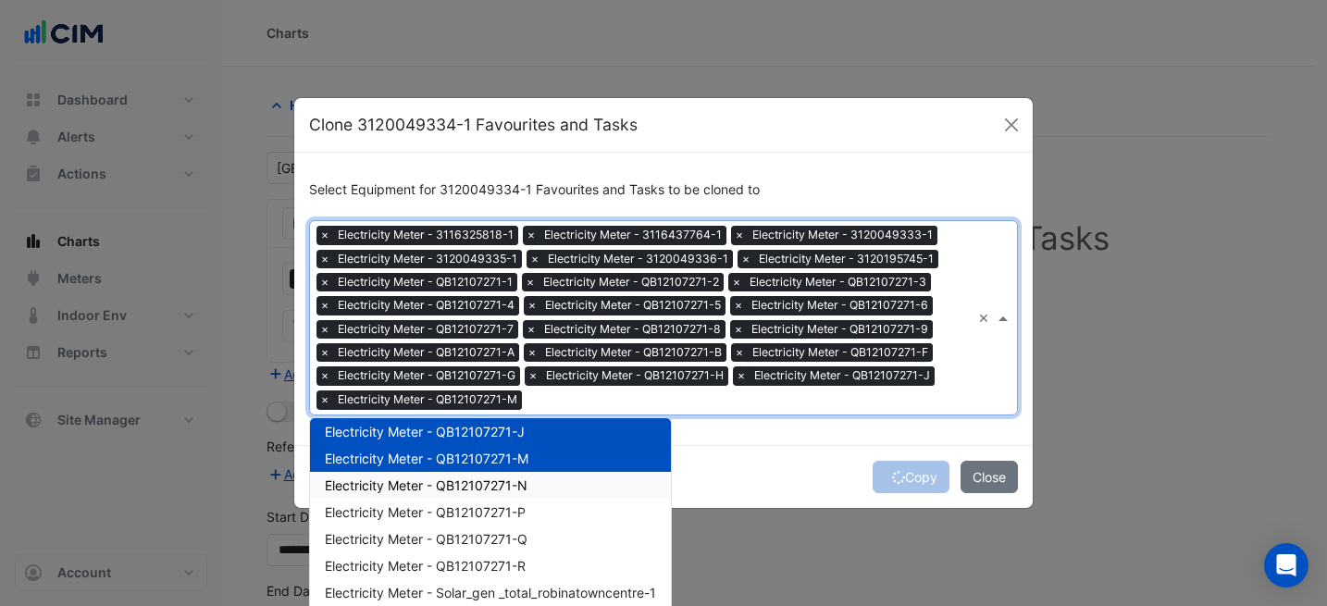
click at [531, 486] on div "Electricity Meter - QB12107271-N" at bounding box center [490, 485] width 361 height 27
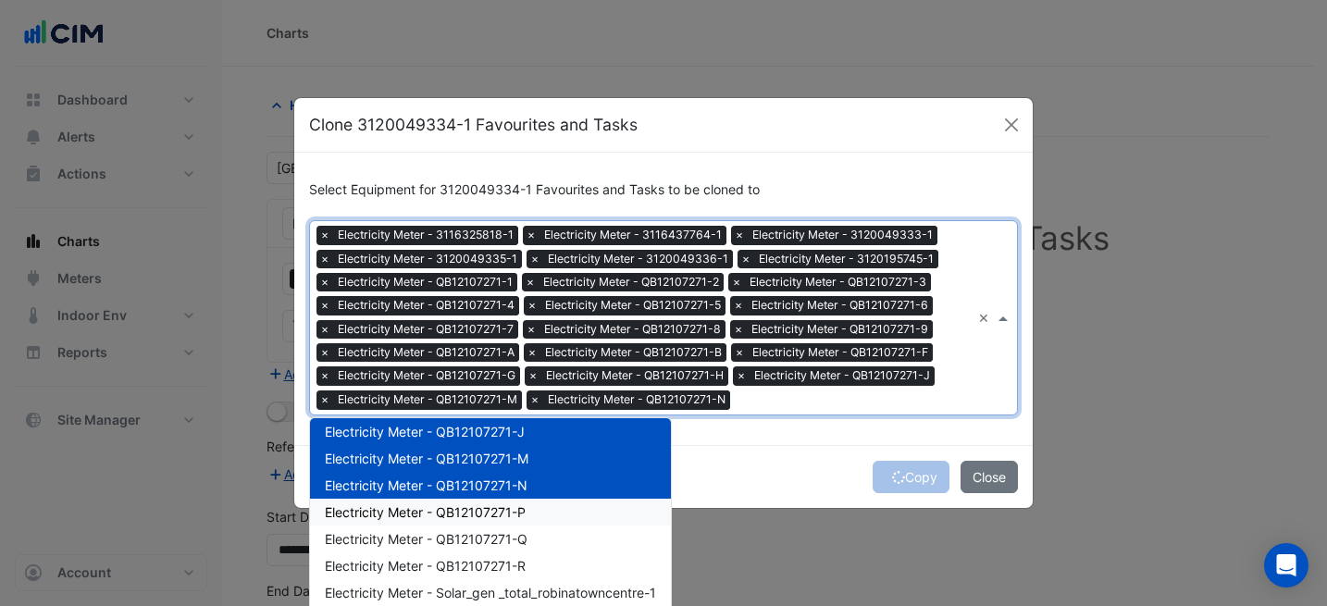
click at [536, 513] on div "Electricity Meter - QB12107271-P" at bounding box center [490, 512] width 361 height 27
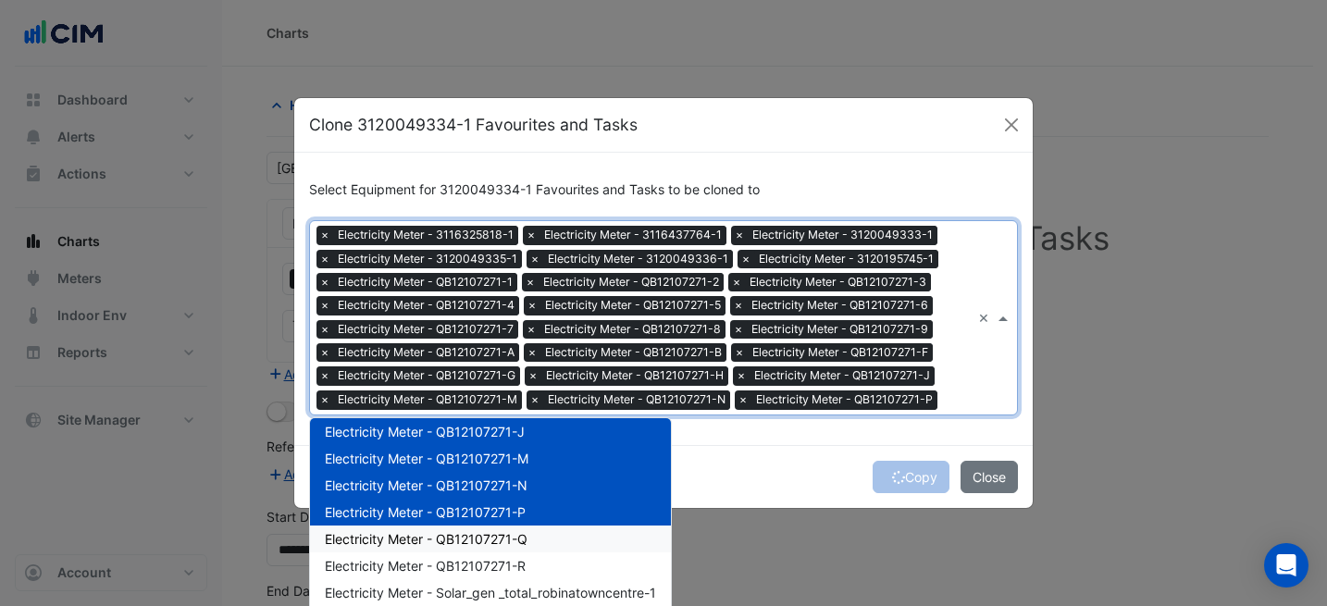
click at [538, 538] on div "Electricity Meter - QB12107271-Q" at bounding box center [490, 538] width 361 height 27
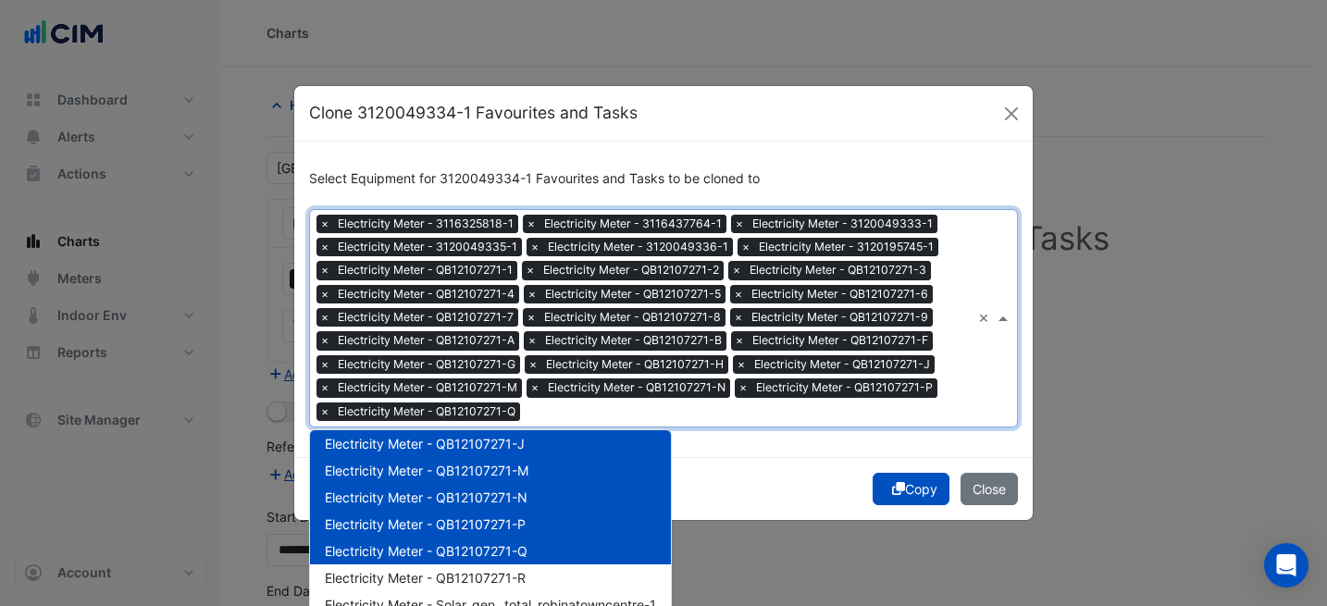
click at [538, 572] on div "Electricity Meter - QB12107271-R" at bounding box center [490, 577] width 361 height 27
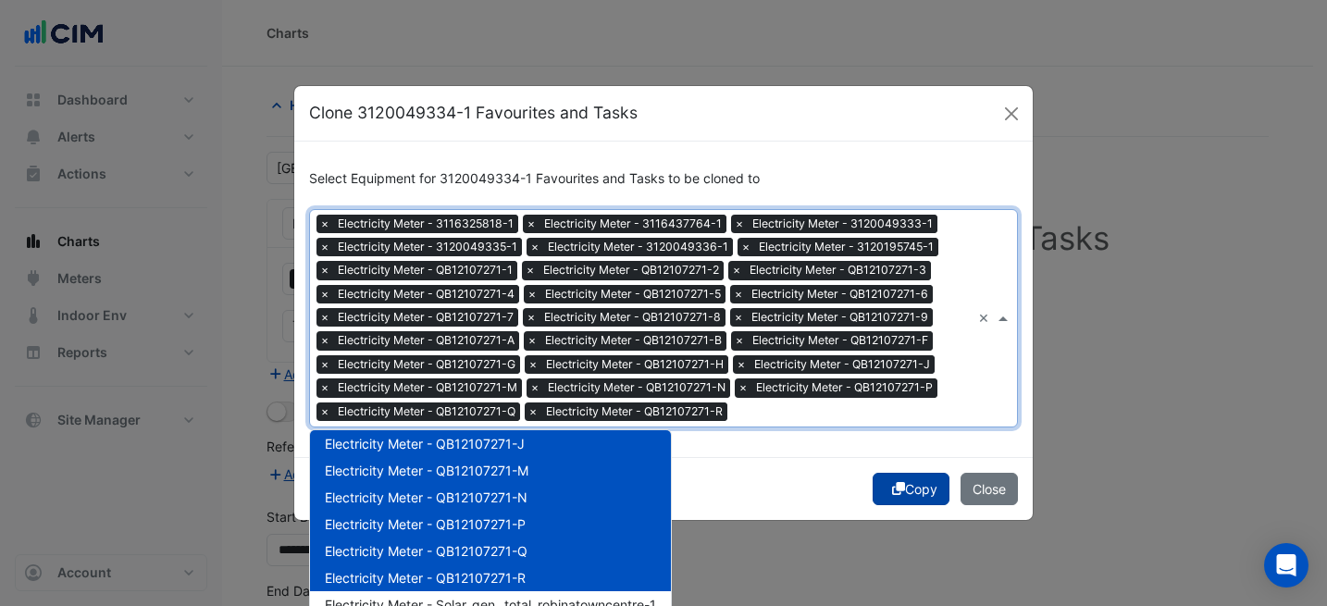
click at [896, 482] on div "Copy Close" at bounding box center [663, 488] width 738 height 63
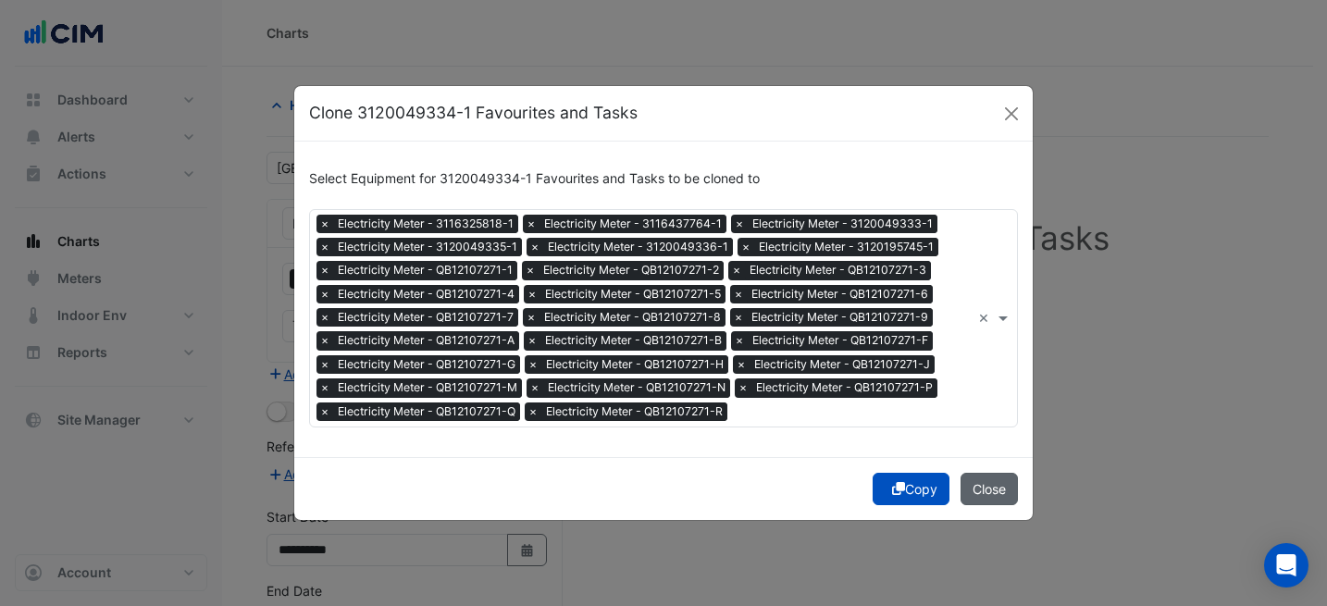
click at [1005, 488] on button "Close" at bounding box center [988, 489] width 57 height 32
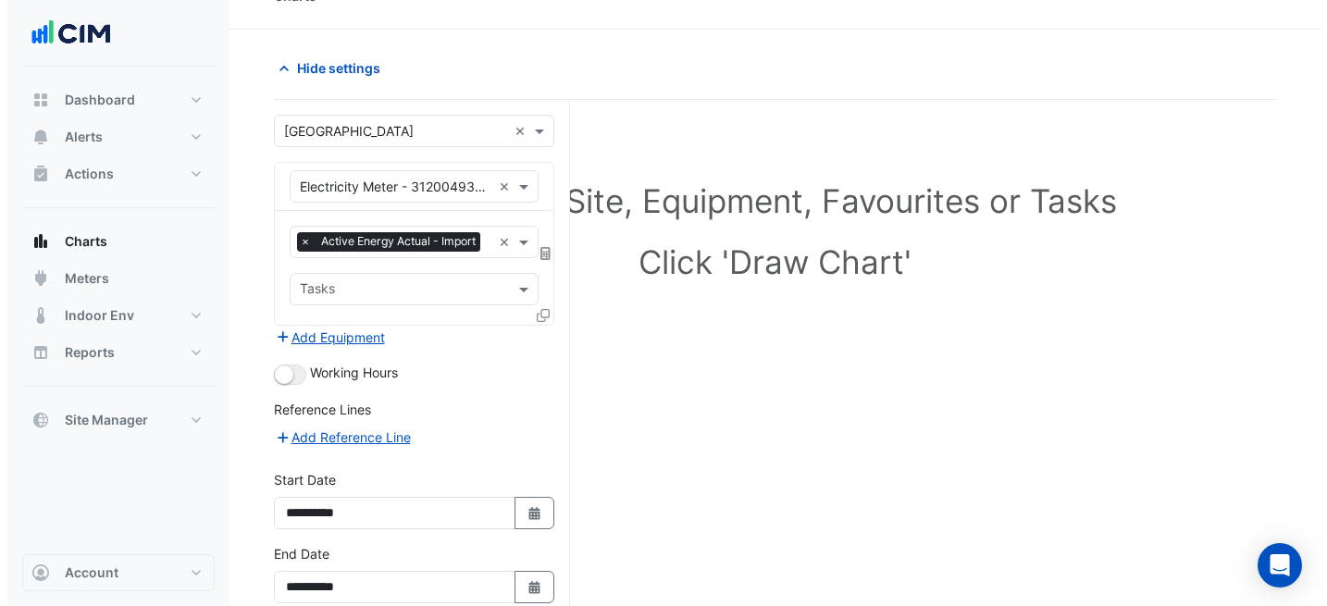
scroll to position [125, 0]
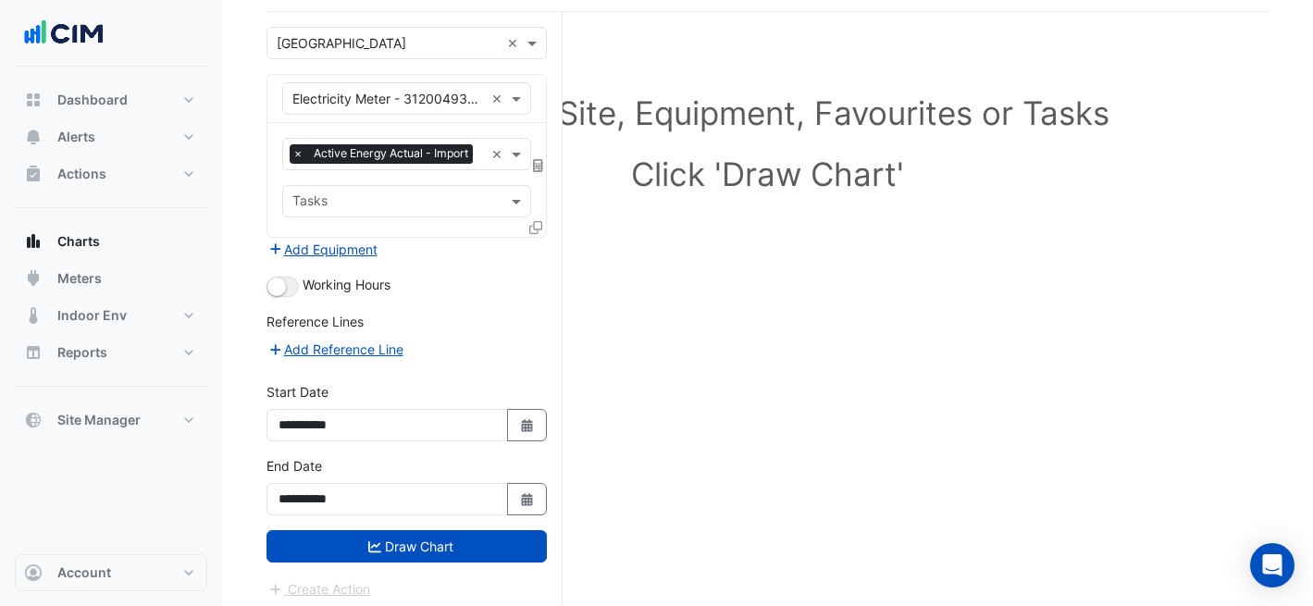
click at [536, 229] on icon at bounding box center [535, 227] width 13 height 13
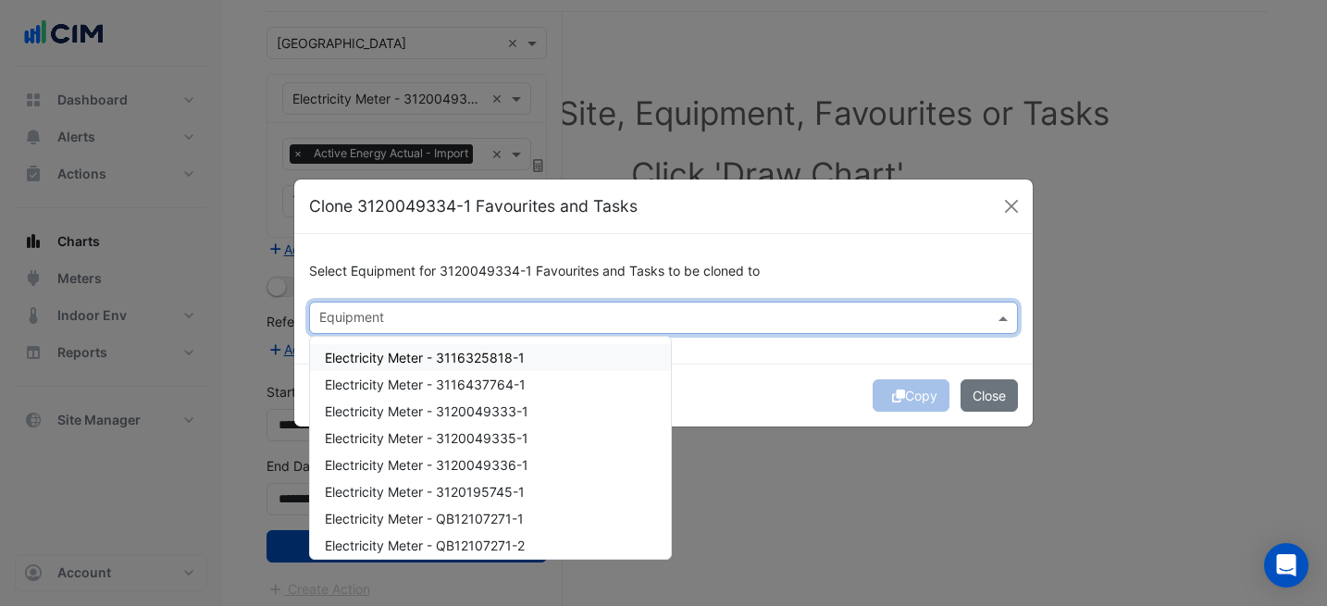
click at [599, 326] on input "text" at bounding box center [652, 319] width 667 height 19
click at [532, 354] on div "Electricity Meter - 3116325818-1" at bounding box center [490, 357] width 361 height 27
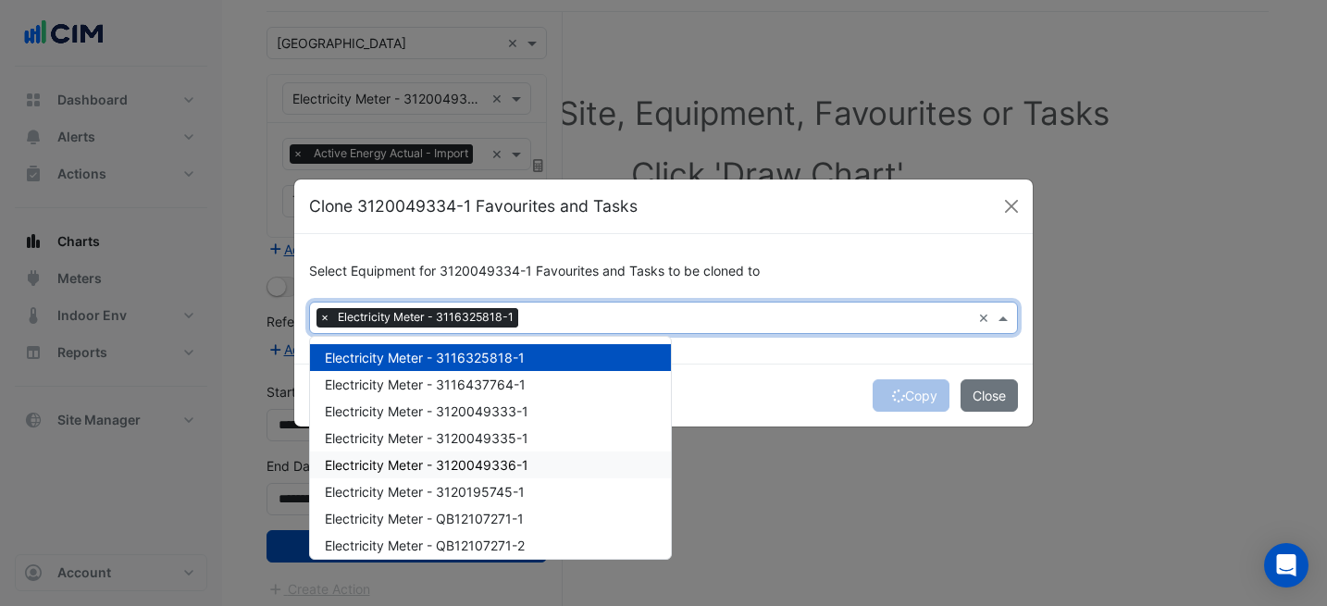
click at [572, 471] on div "Electricity Meter - 3120049336-1" at bounding box center [490, 464] width 361 height 27
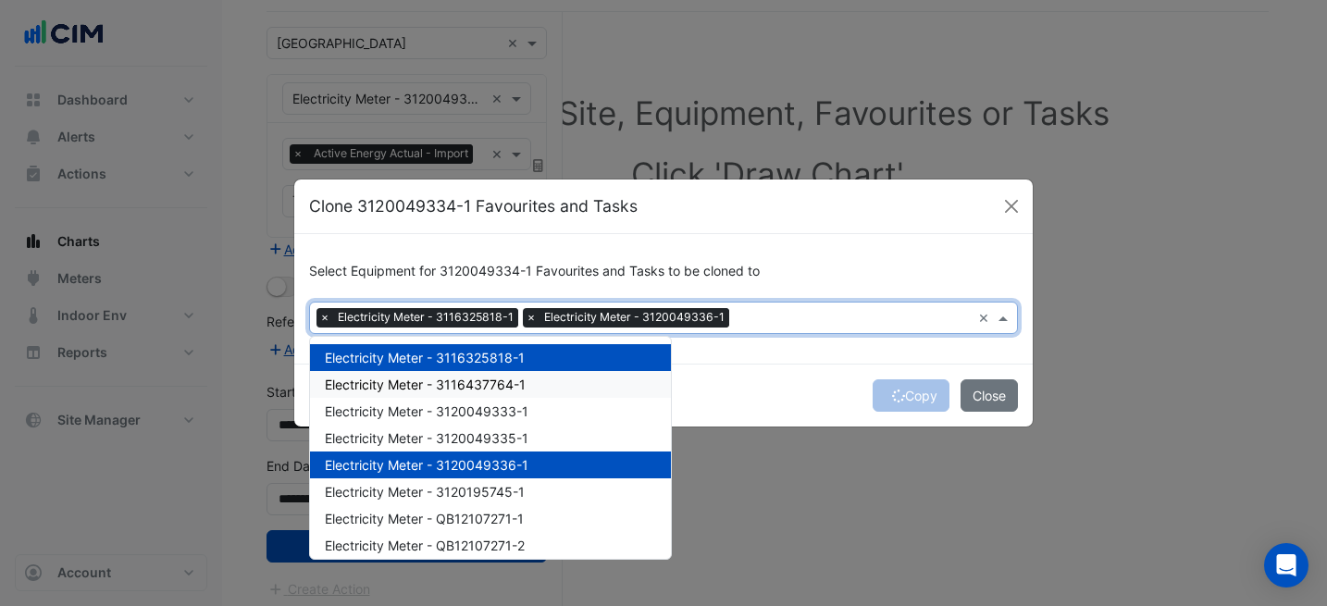
click at [559, 378] on div "Electricity Meter - 3116437764-1" at bounding box center [490, 384] width 361 height 27
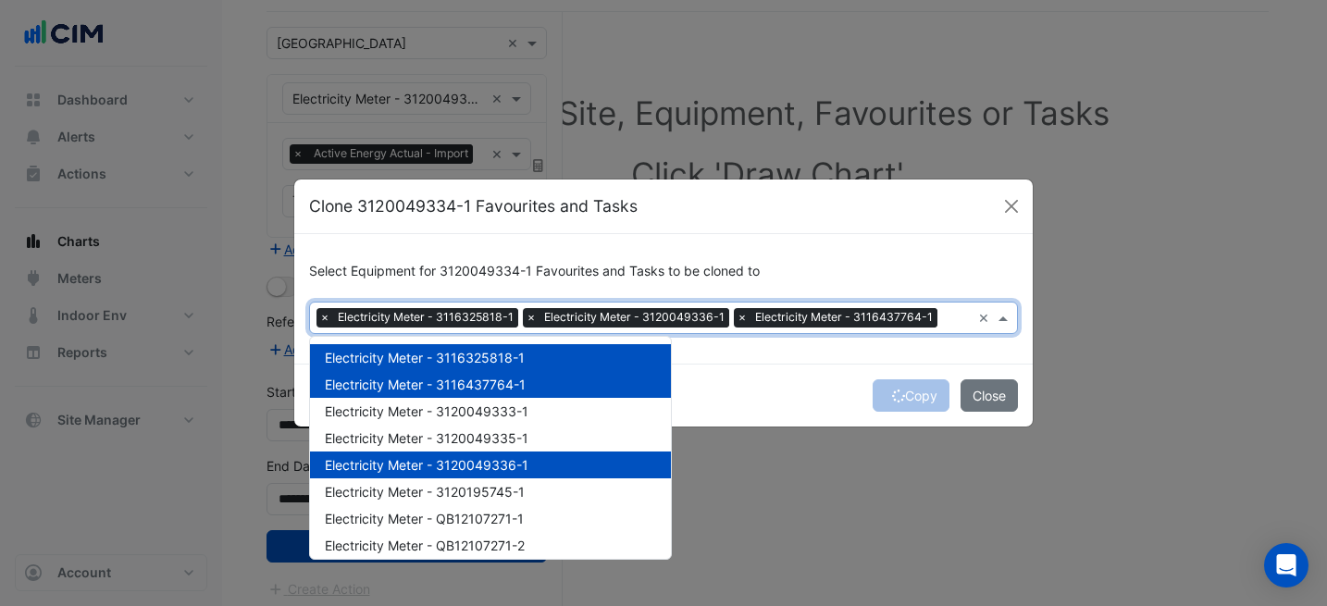
click at [559, 398] on div "Electricity Meter - 3120049333-1" at bounding box center [490, 411] width 361 height 27
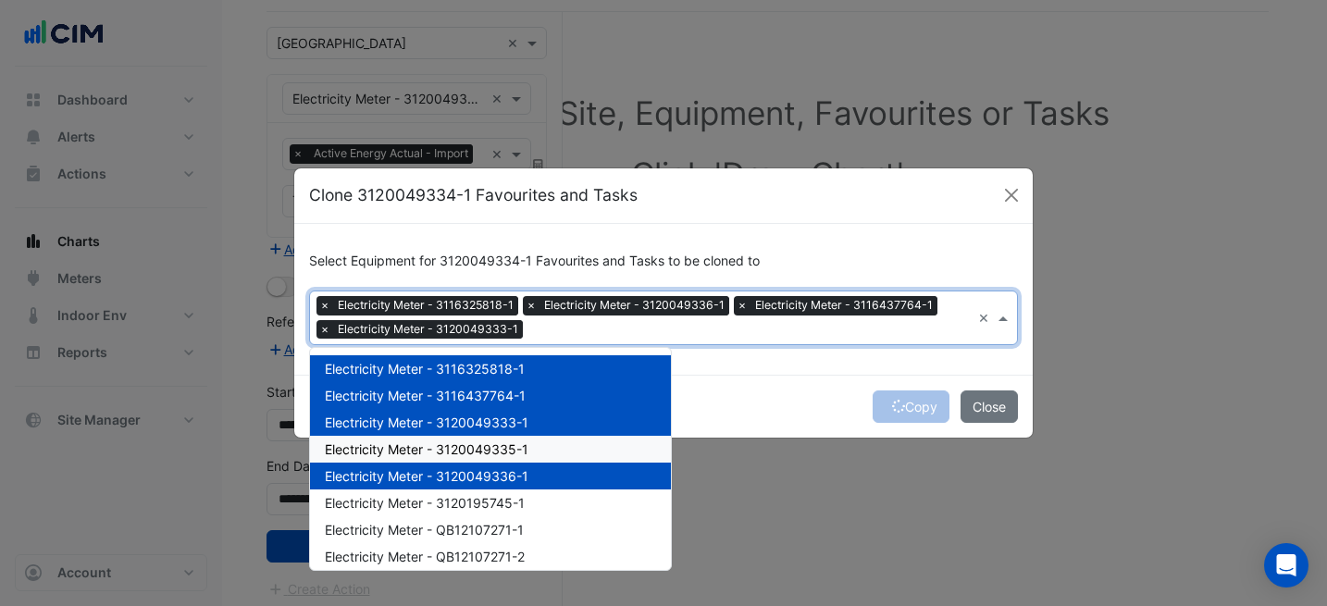
click at [587, 441] on div "Electricity Meter - 3120049335-1" at bounding box center [490, 449] width 361 height 27
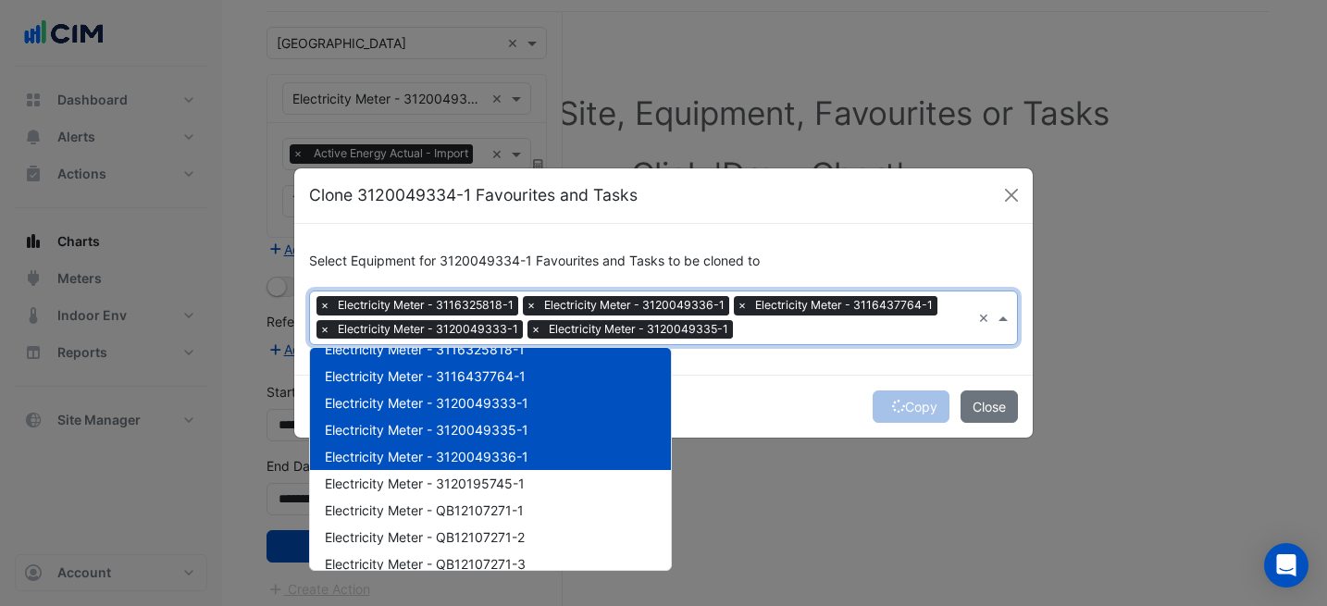
scroll to position [114, 0]
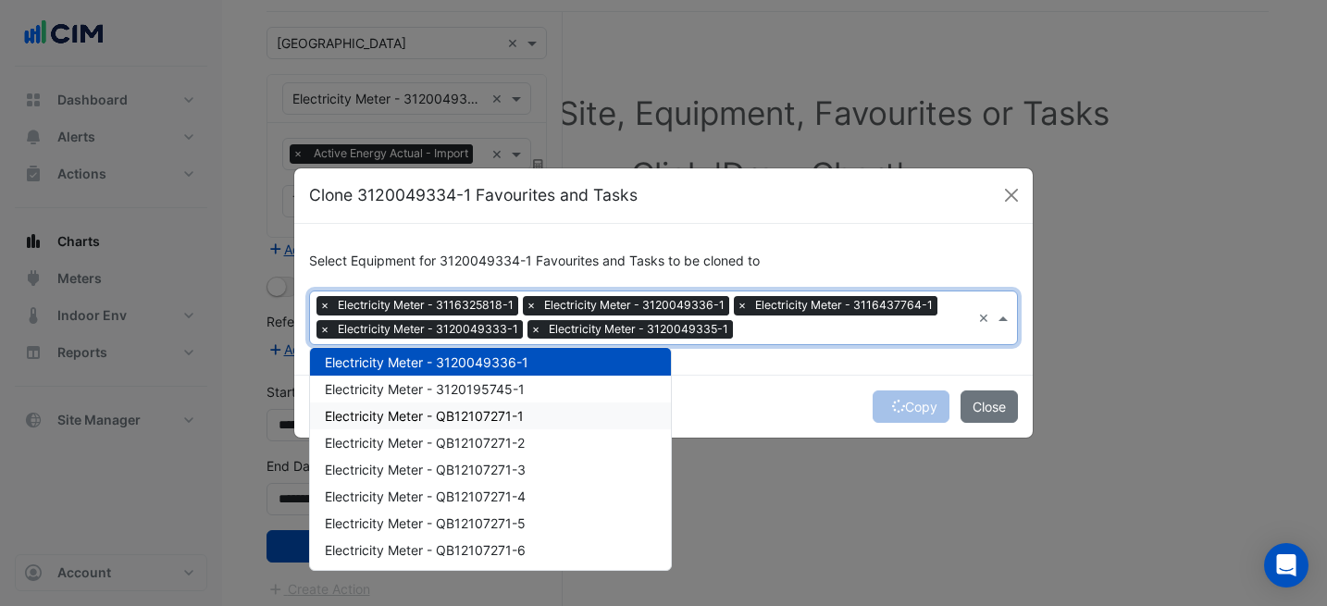
click at [543, 402] on div "Electricity Meter - QB12107271-1" at bounding box center [490, 415] width 361 height 27
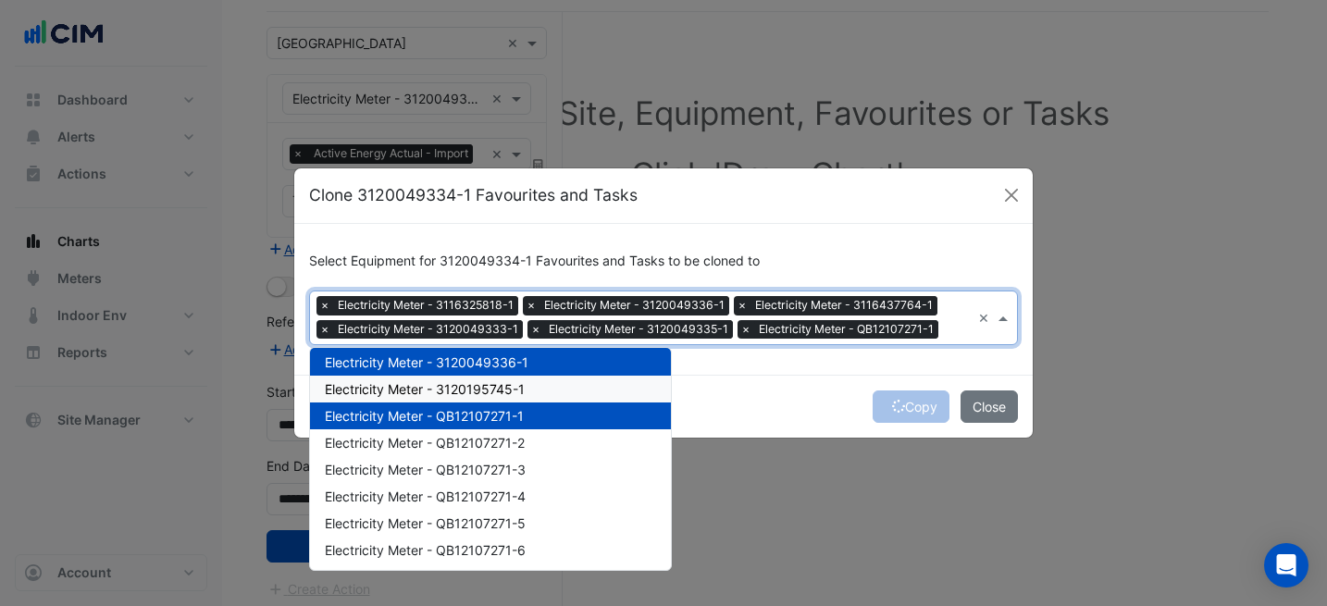
click at [537, 389] on div "Electricity Meter - 3120195745-1" at bounding box center [490, 389] width 361 height 27
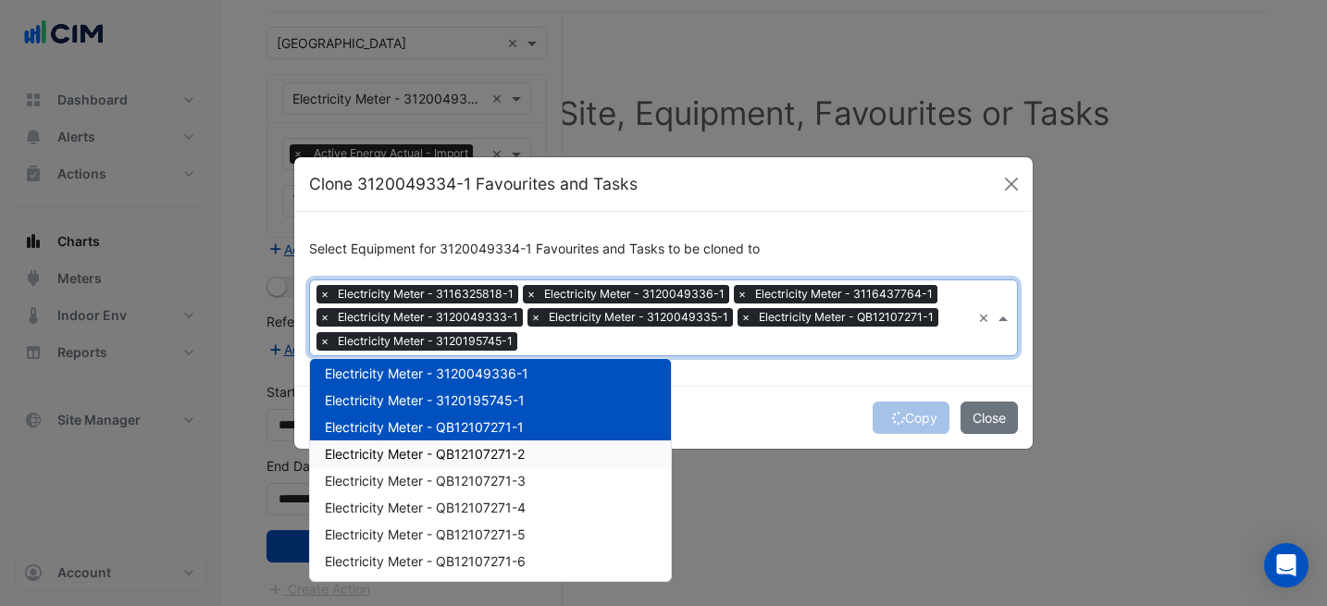
click at [545, 445] on div "Electricity Meter - QB12107271-2" at bounding box center [490, 453] width 361 height 27
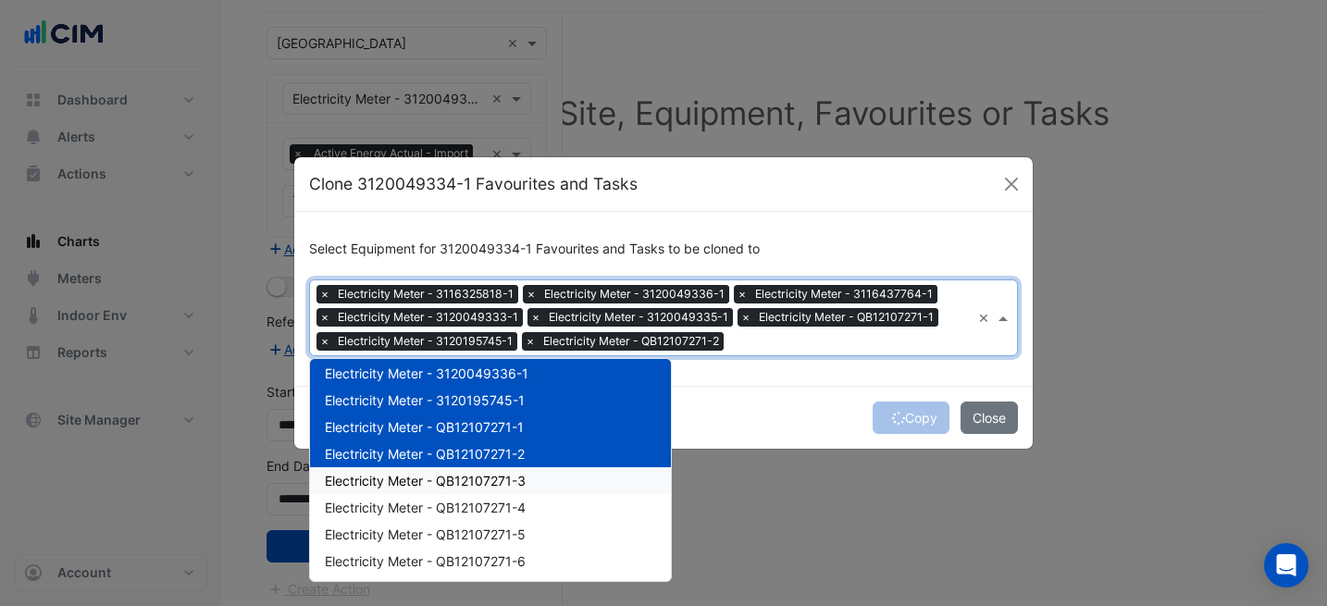
click at [550, 488] on div "Electricity Meter - QB12107271-3" at bounding box center [490, 480] width 361 height 27
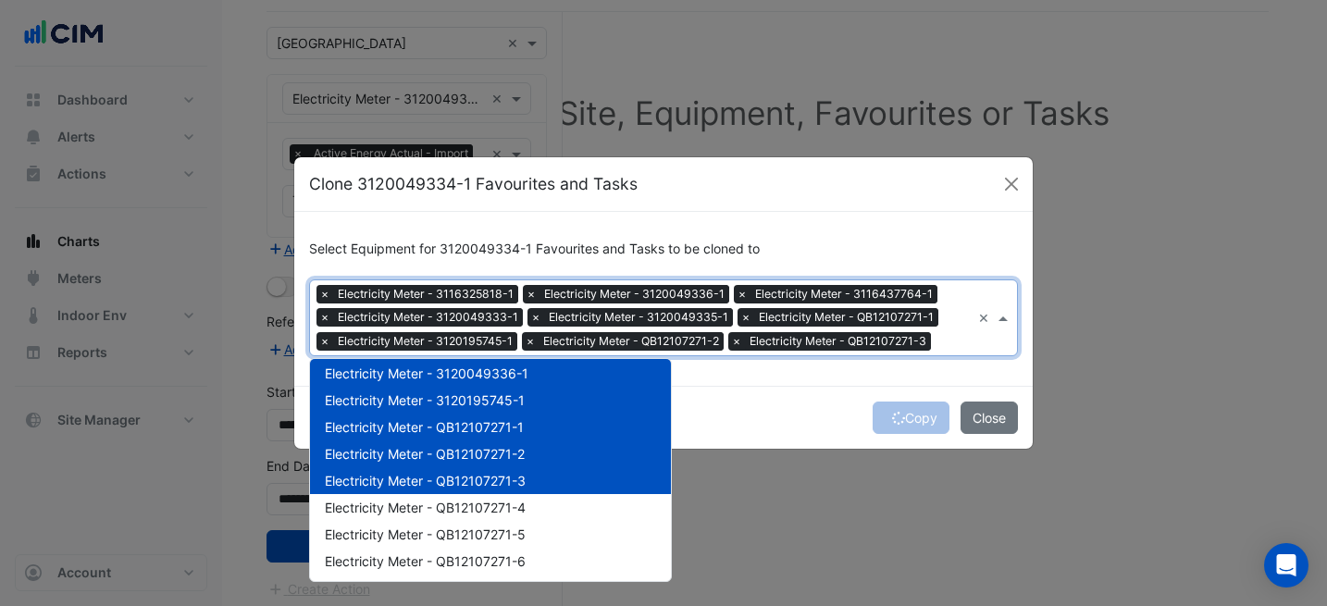
click at [550, 504] on div "Electricity Meter - QB12107271-4" at bounding box center [490, 507] width 361 height 27
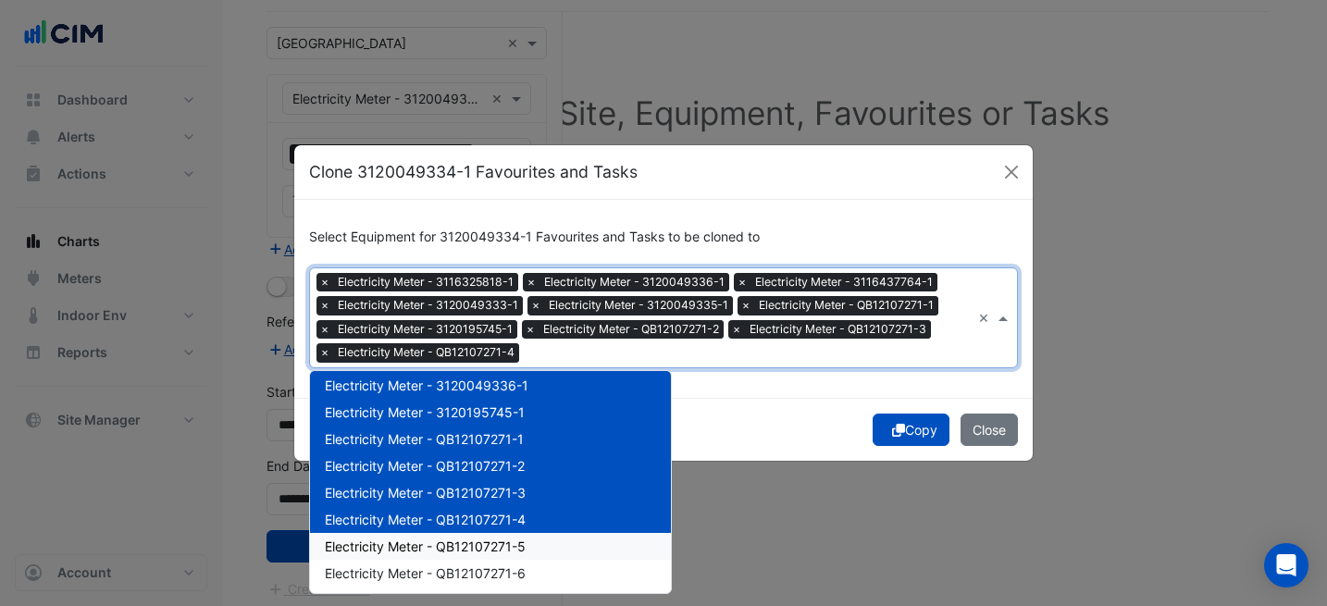
click at [550, 538] on div "Electricity Meter - QB12107271-5" at bounding box center [490, 546] width 361 height 27
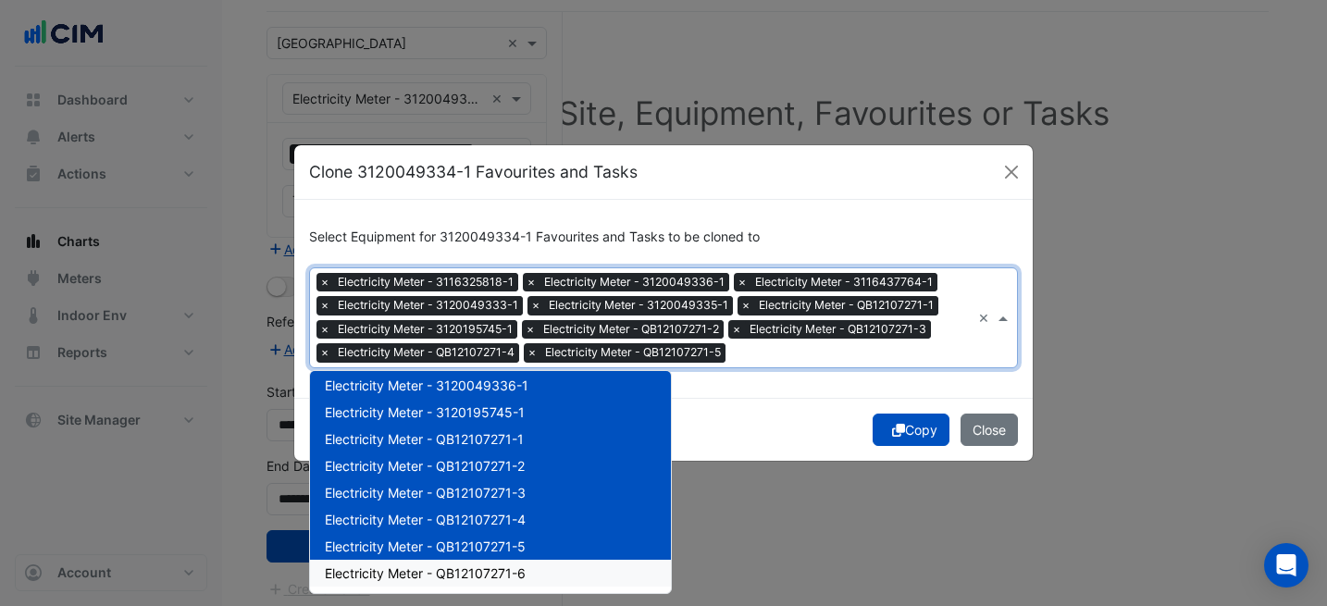
click at [552, 574] on div "Electricity Meter - QB12107271-6" at bounding box center [490, 573] width 361 height 27
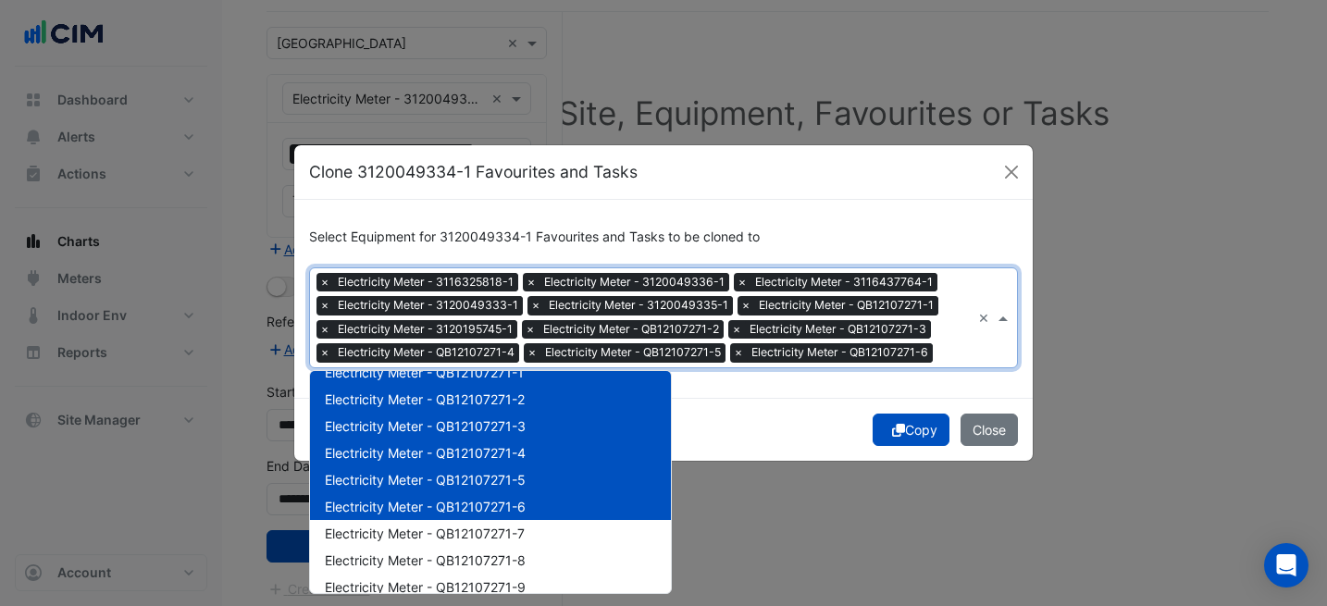
scroll to position [181, 0]
click at [551, 525] on div "Electricity Meter - QB12107271-7" at bounding box center [490, 532] width 361 height 27
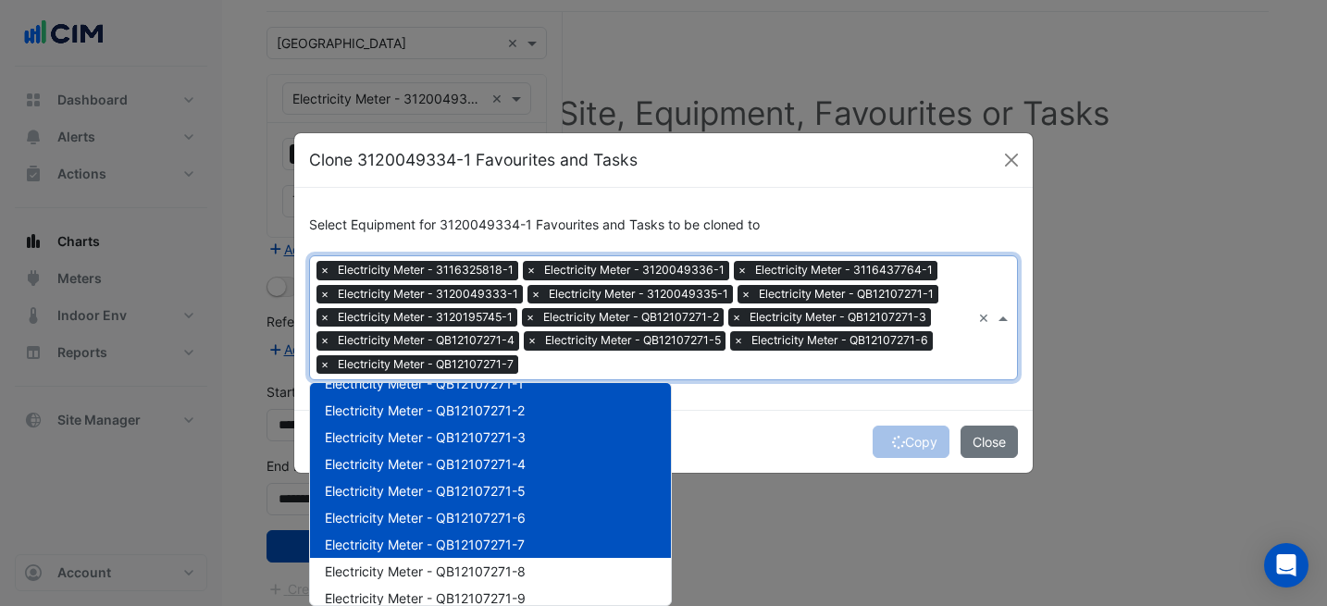
click at [559, 558] on div "Electricity Meter - QB12107271-8" at bounding box center [490, 571] width 361 height 27
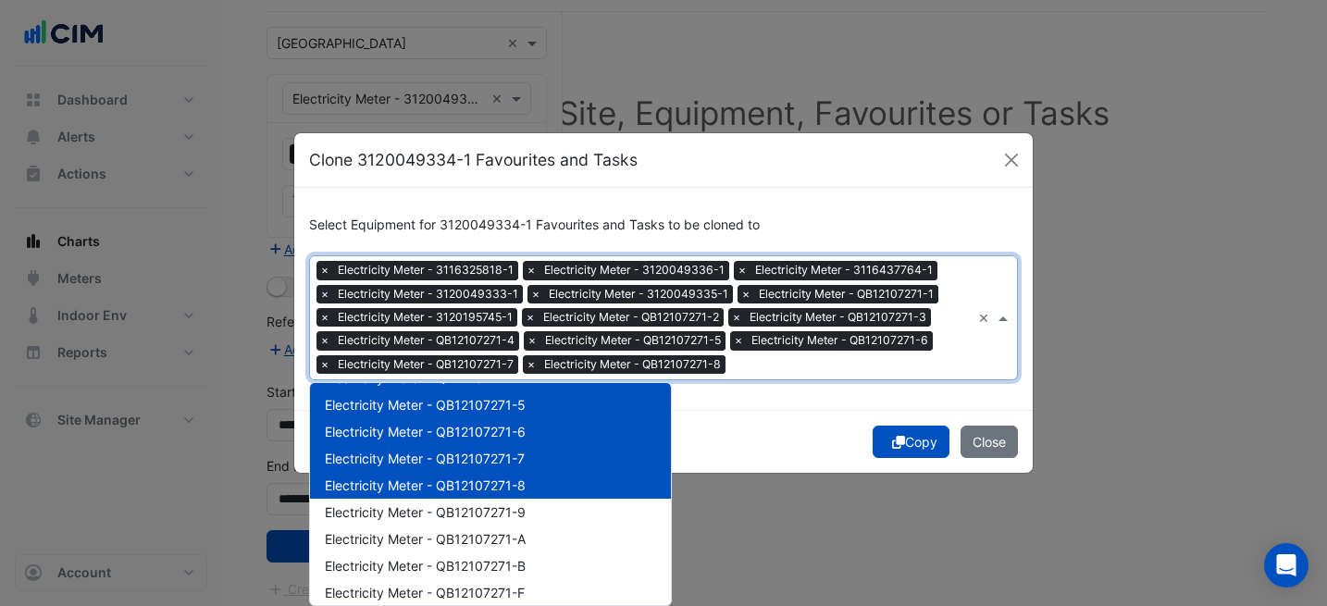
scroll to position [271, 0]
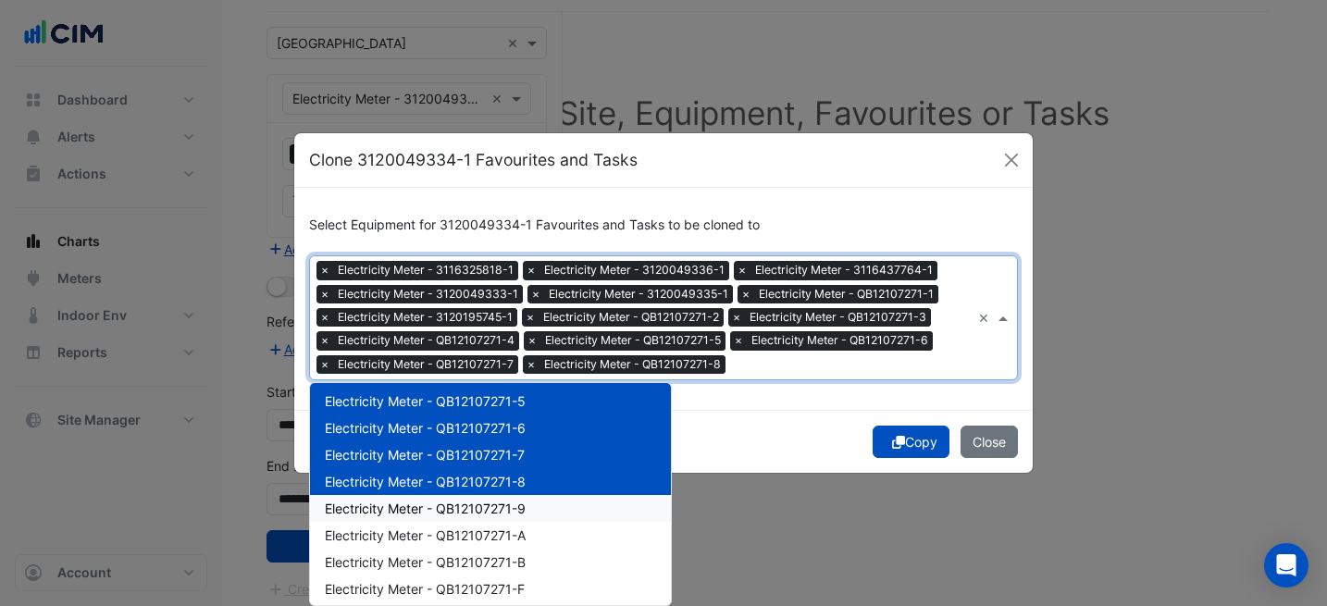
click at [517, 510] on span "Electricity Meter - QB12107271-9" at bounding box center [425, 508] width 201 height 16
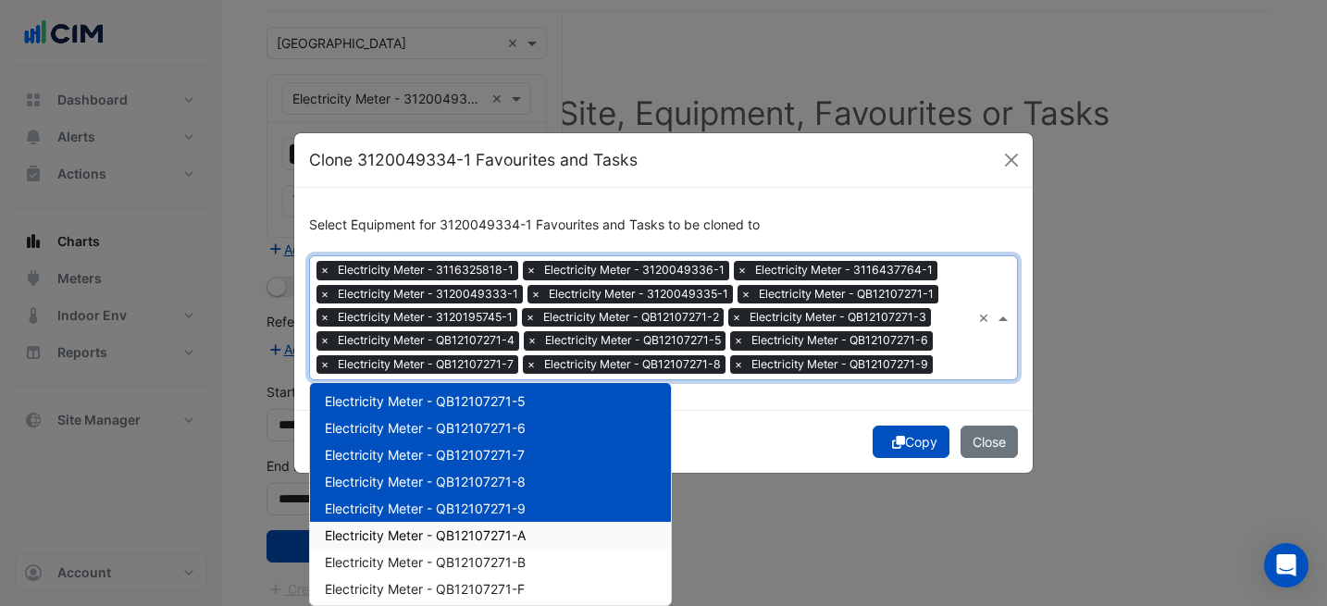
click at [513, 528] on span "Electricity Meter - QB12107271-A" at bounding box center [425, 535] width 201 height 16
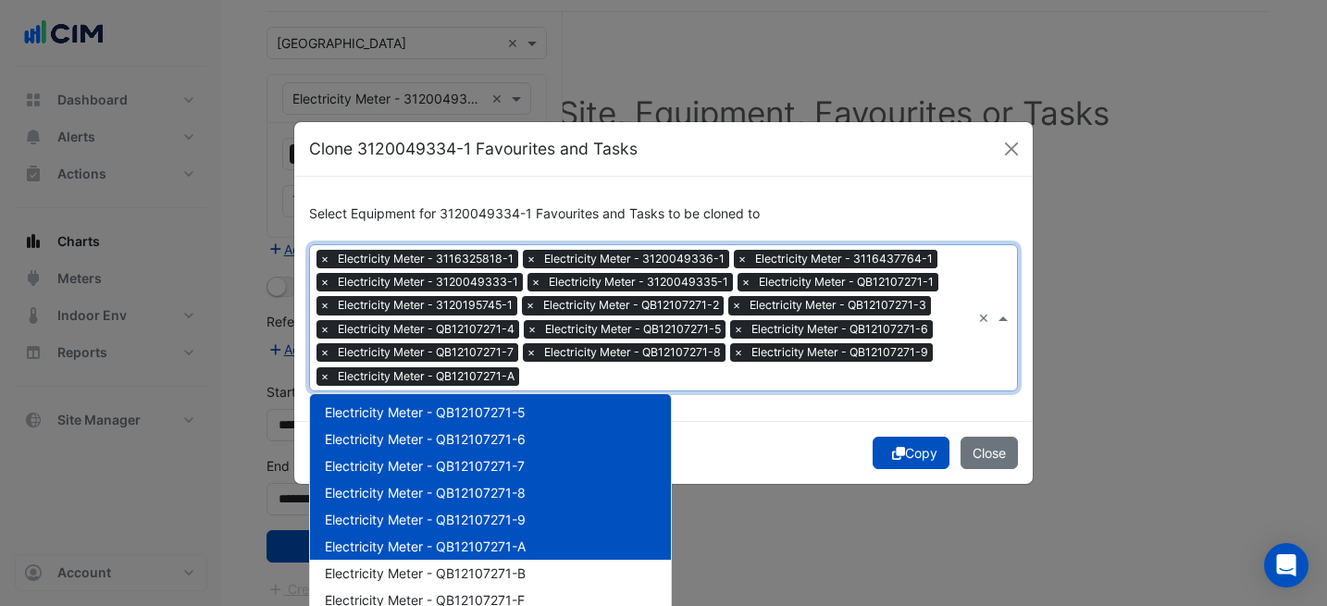
click at [507, 556] on div "Electricity Meter - QB12107271-A" at bounding box center [490, 546] width 361 height 27
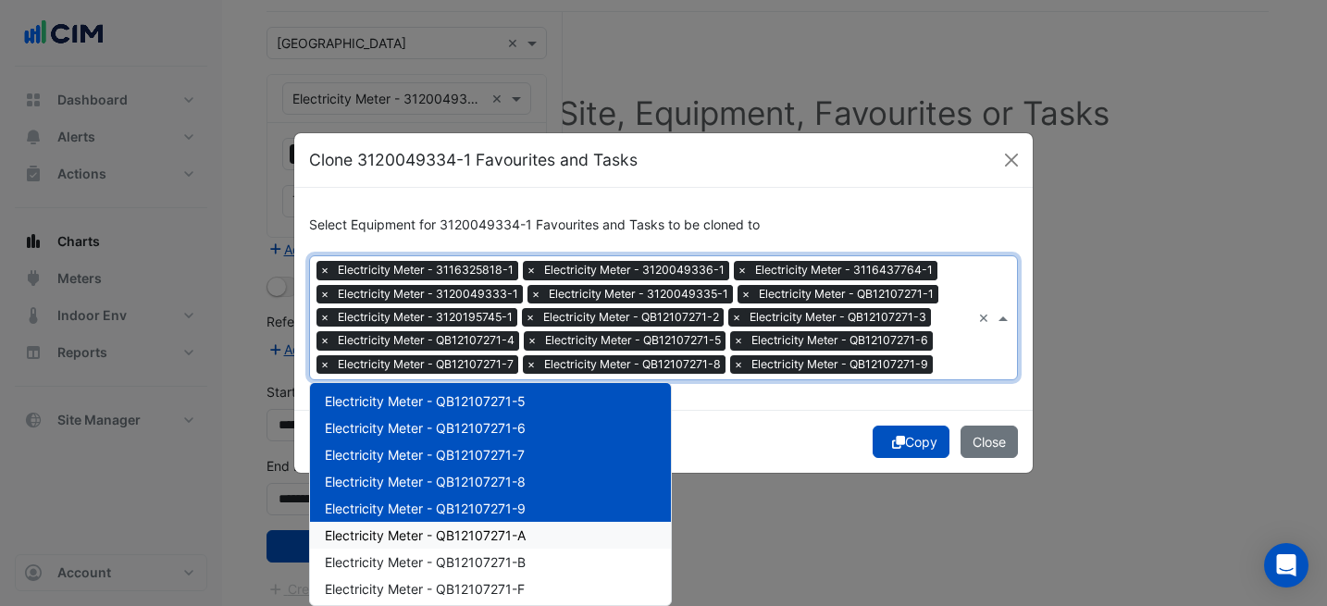
click at [481, 527] on span "Electricity Meter - QB12107271-A" at bounding box center [425, 535] width 201 height 16
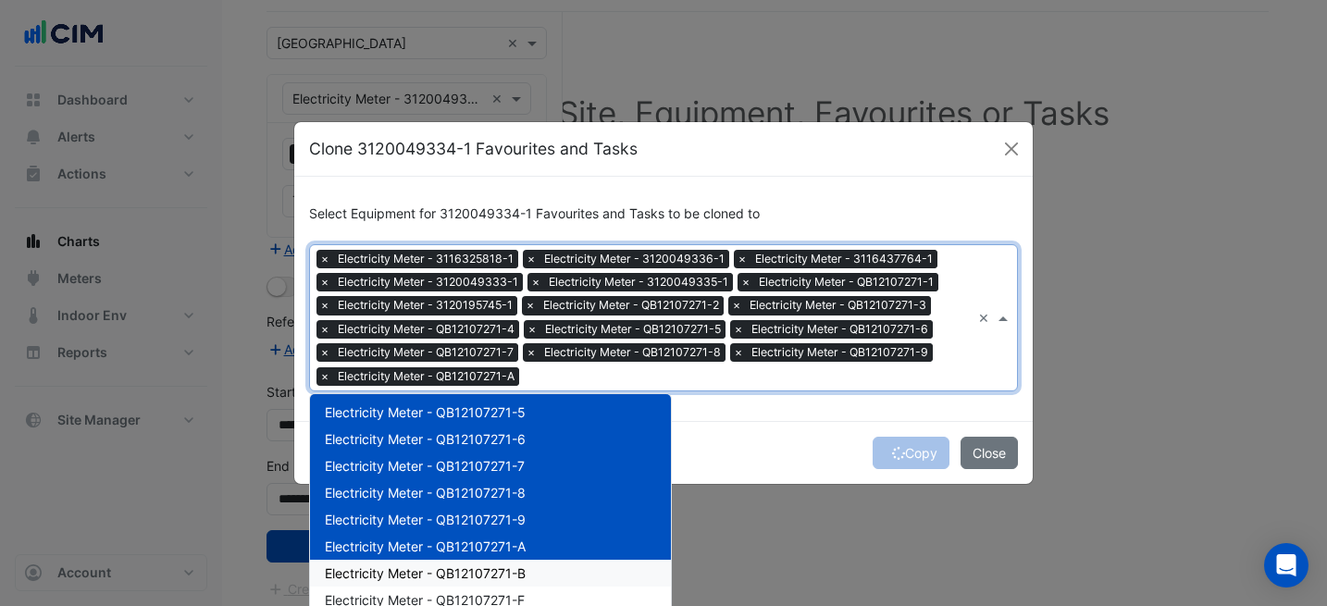
click at [492, 567] on span "Electricity Meter - QB12107271-B" at bounding box center [425, 573] width 201 height 16
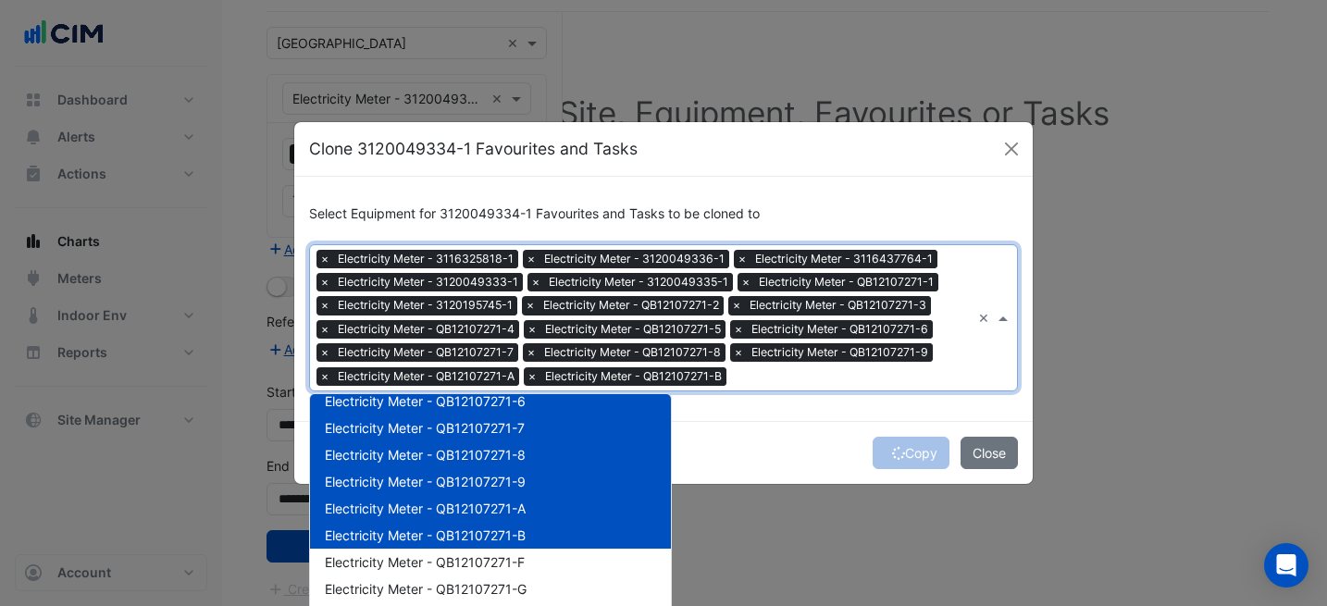
scroll to position [312, 0]
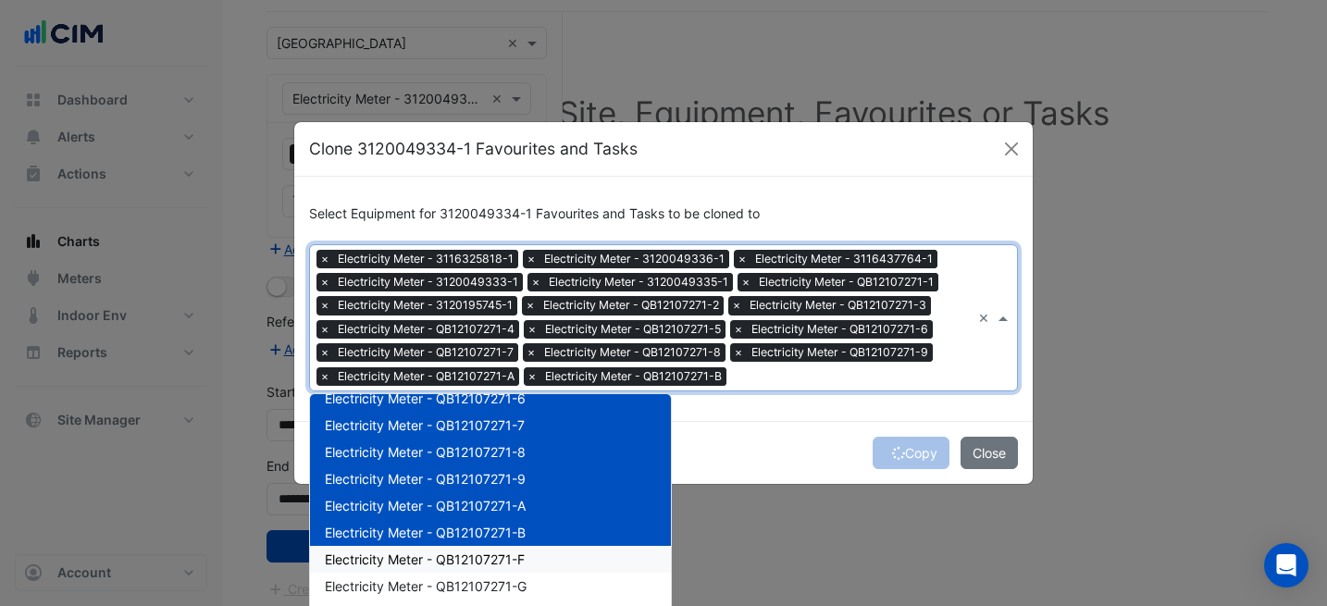
click at [522, 554] on div "Electricity Meter - QB12107271-F" at bounding box center [490, 559] width 361 height 27
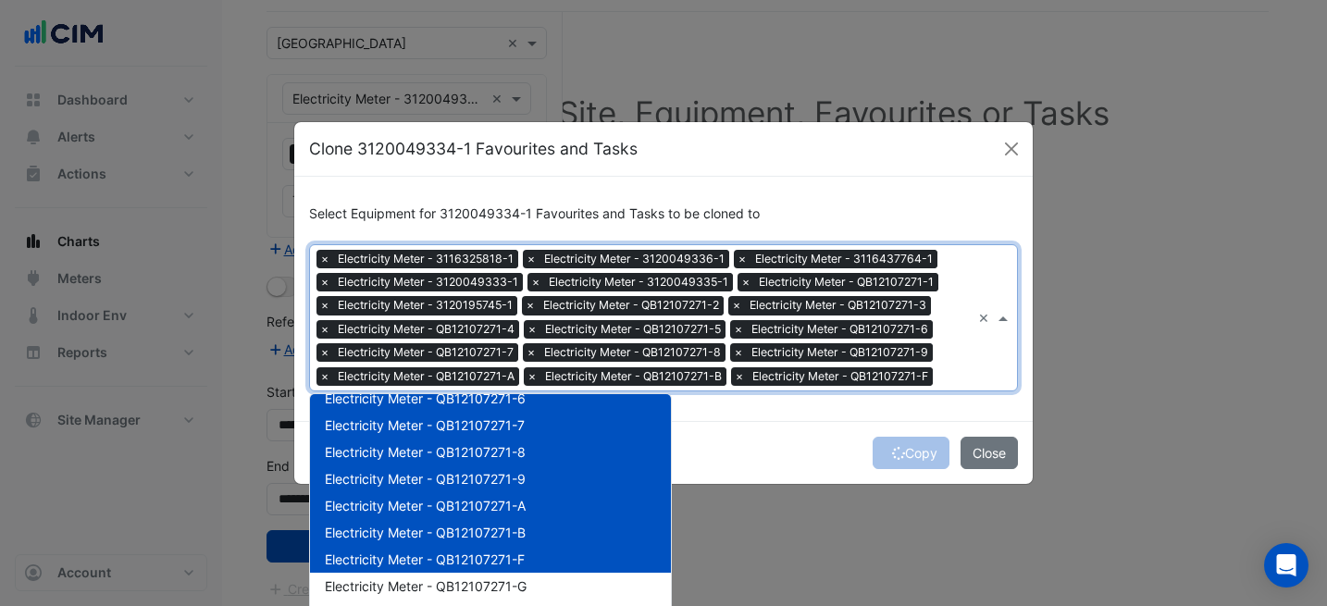
click at [525, 575] on div "Electricity Meter - QB12107271-G" at bounding box center [490, 586] width 361 height 27
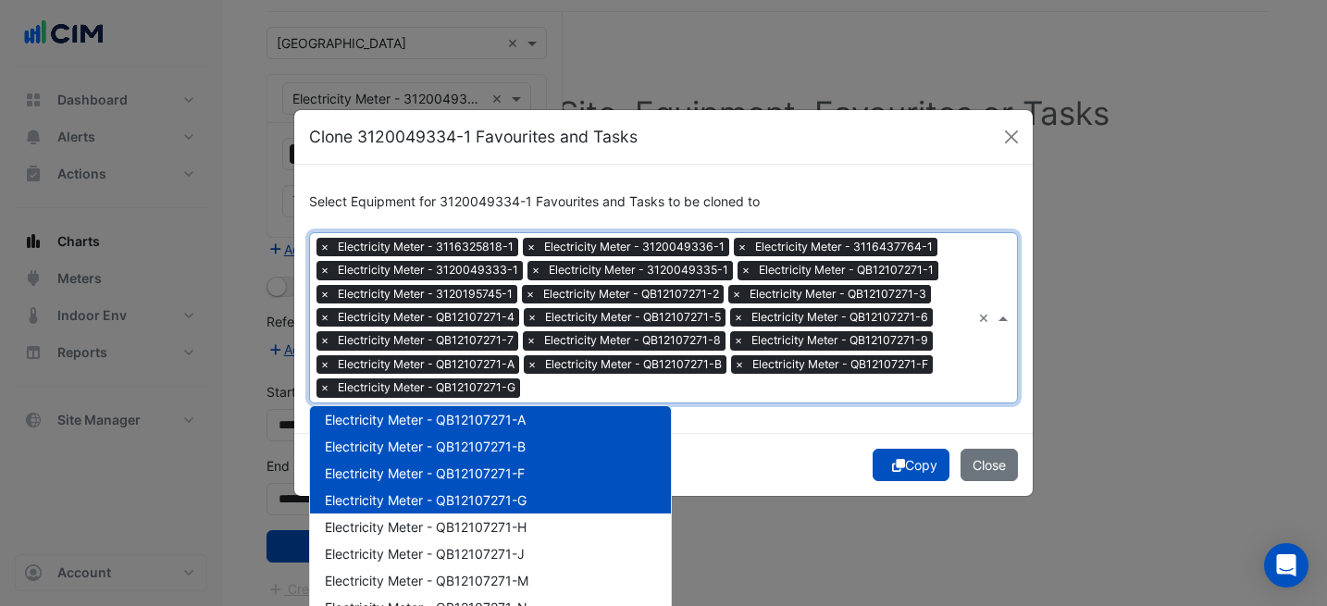
scroll to position [413, 0]
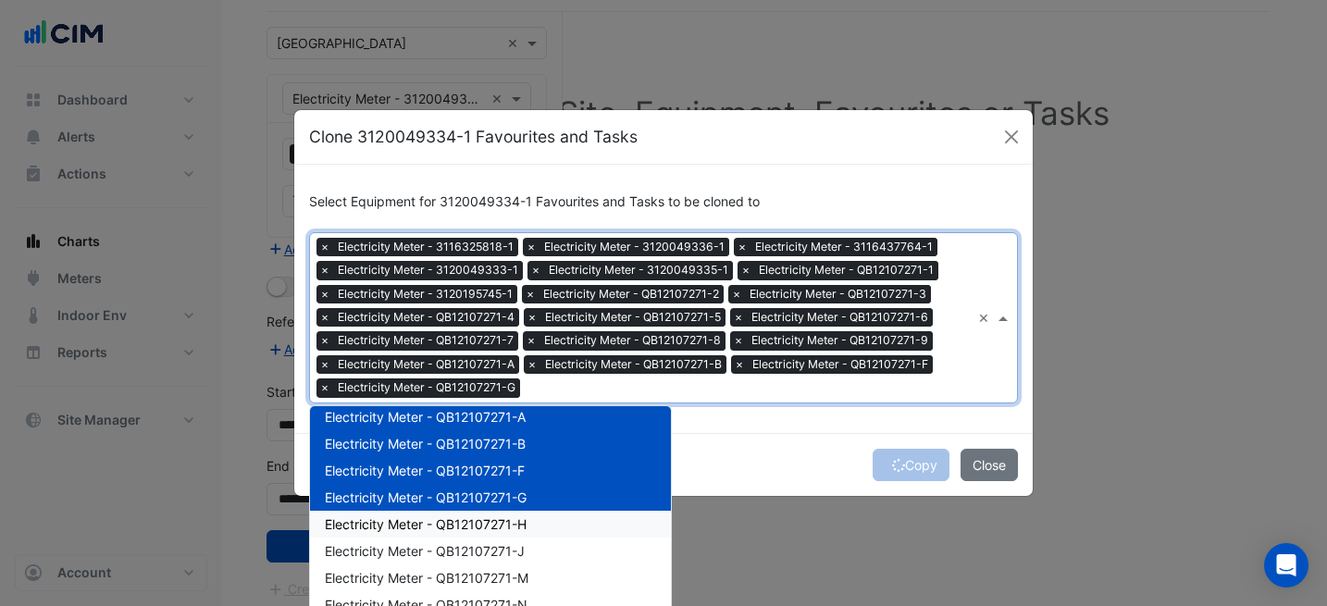
click at [546, 531] on div "Electricity Meter - QB12107271-H" at bounding box center [490, 524] width 361 height 27
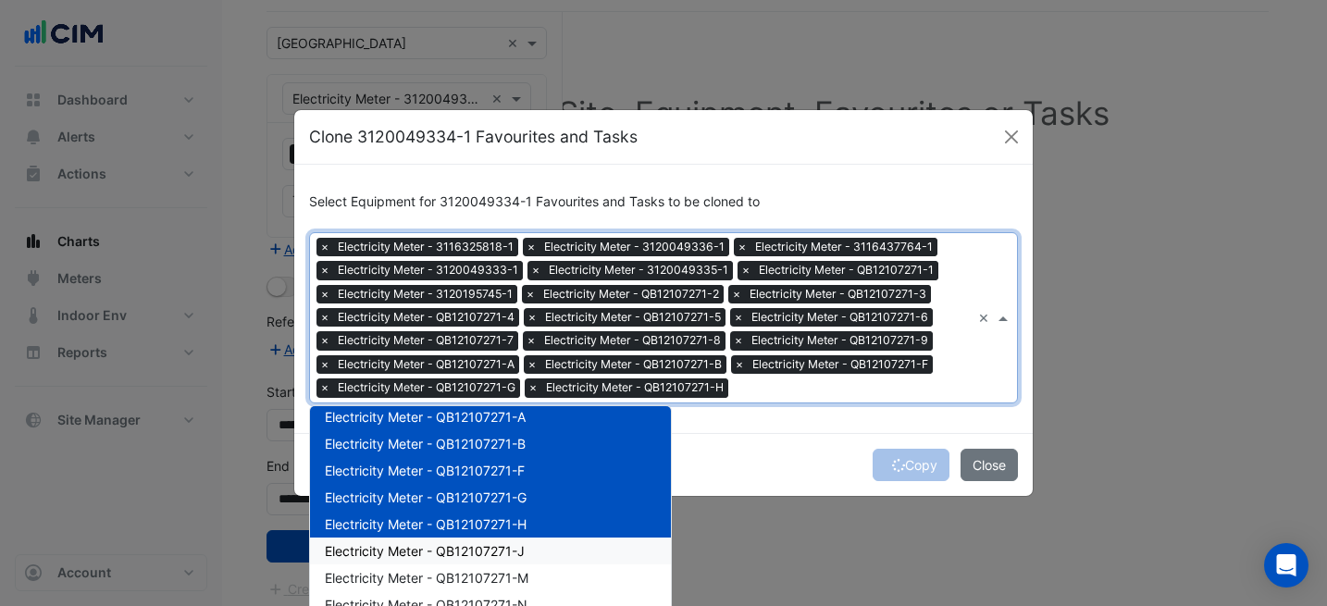
click at [549, 554] on div "Electricity Meter - QB12107271-J" at bounding box center [490, 551] width 361 height 27
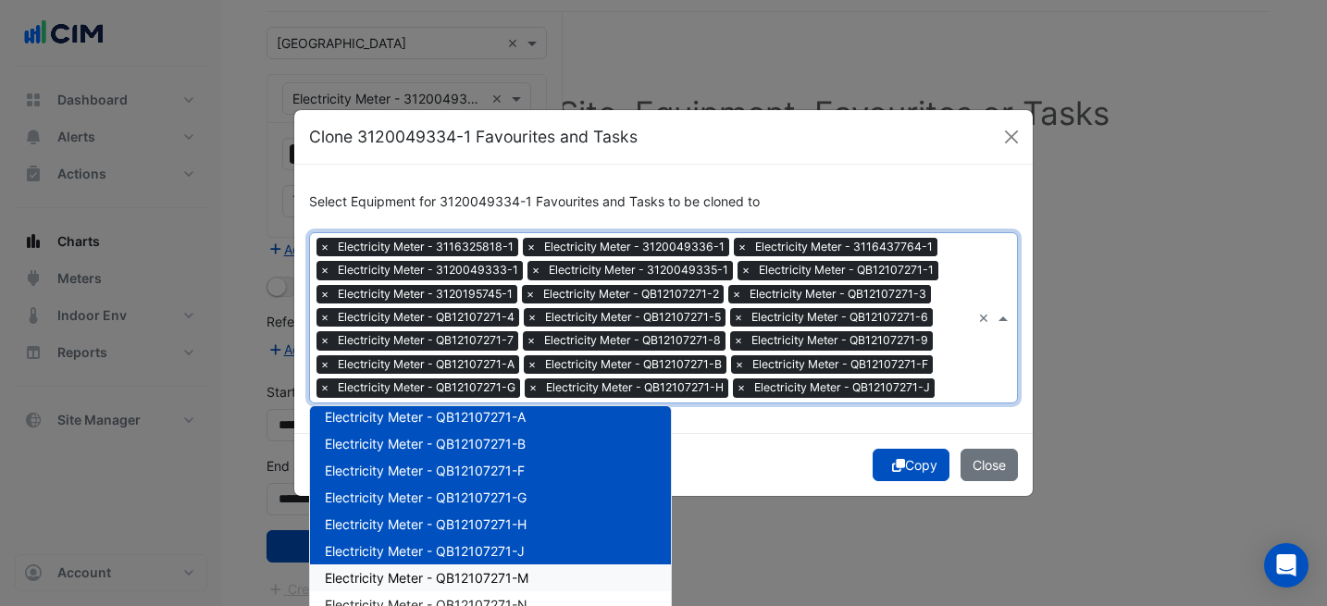
click at [550, 575] on div "Electricity Meter - QB12107271-M" at bounding box center [490, 577] width 361 height 27
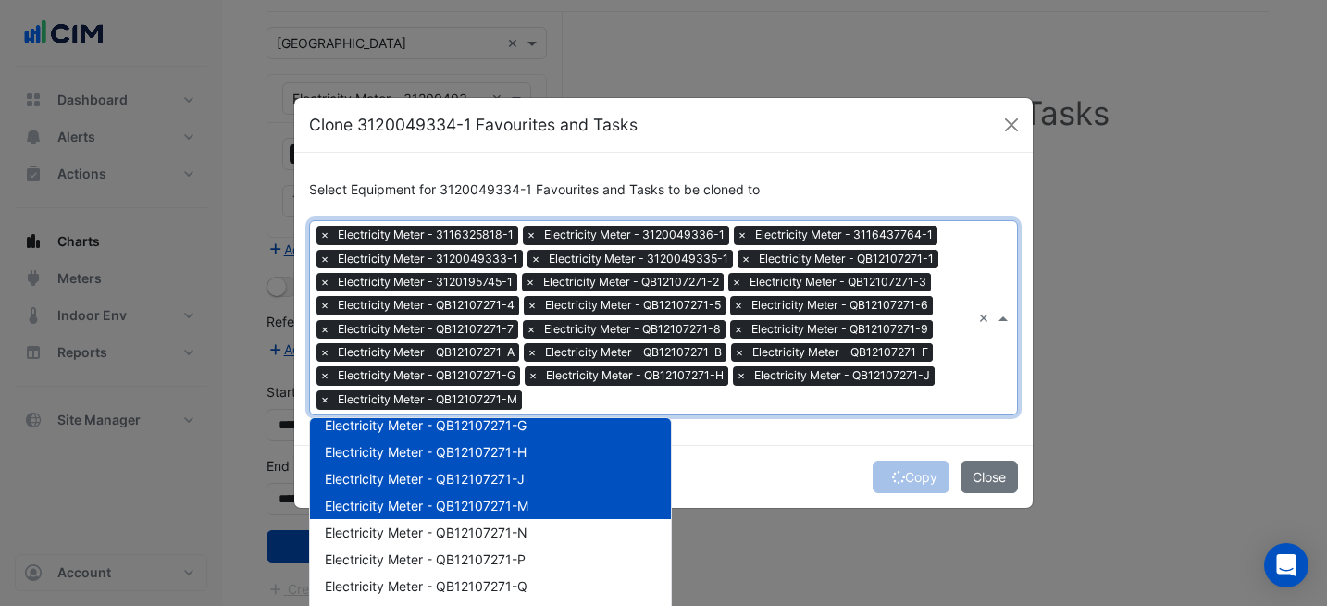
scroll to position [544, 0]
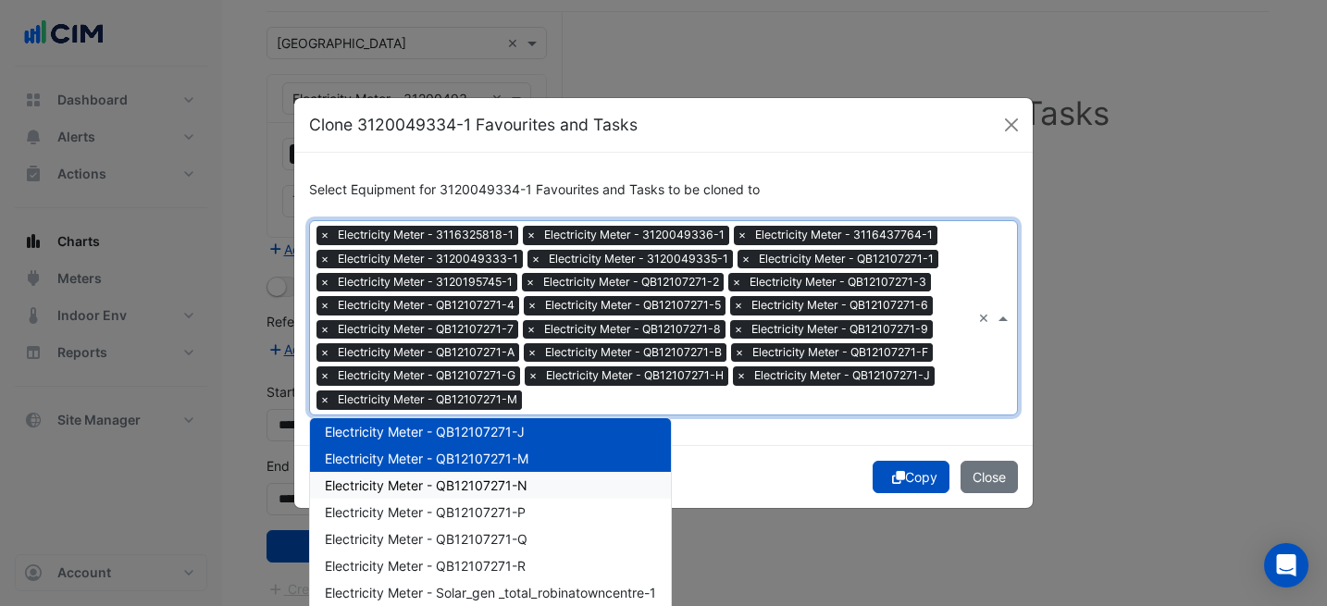
click at [551, 488] on div "Electricity Meter - QB12107271-N" at bounding box center [490, 485] width 361 height 27
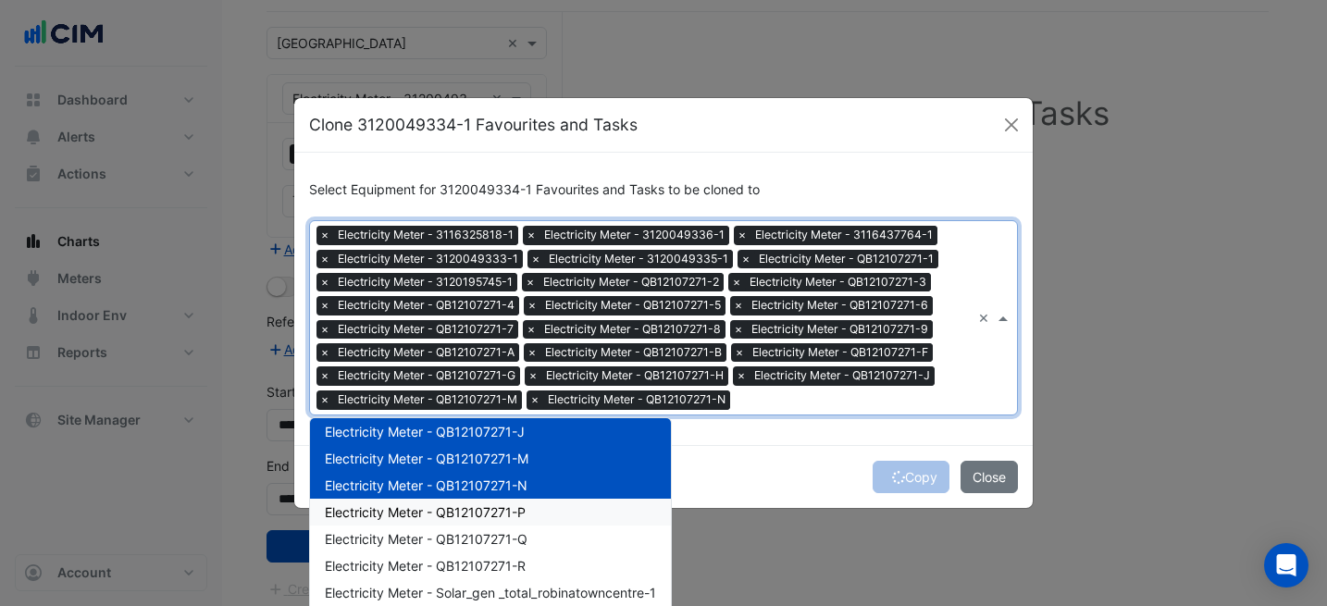
click at [547, 513] on div "Electricity Meter - QB12107271-P" at bounding box center [490, 512] width 361 height 27
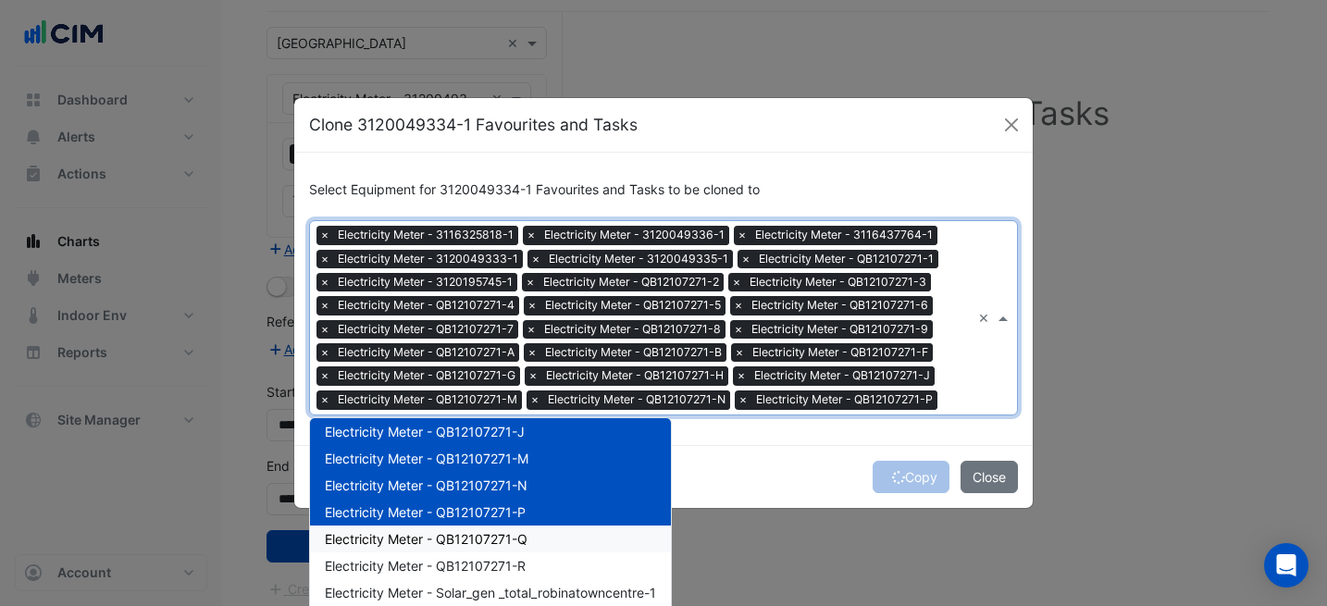
click at [549, 541] on div "Electricity Meter - QB12107271-Q" at bounding box center [490, 538] width 361 height 27
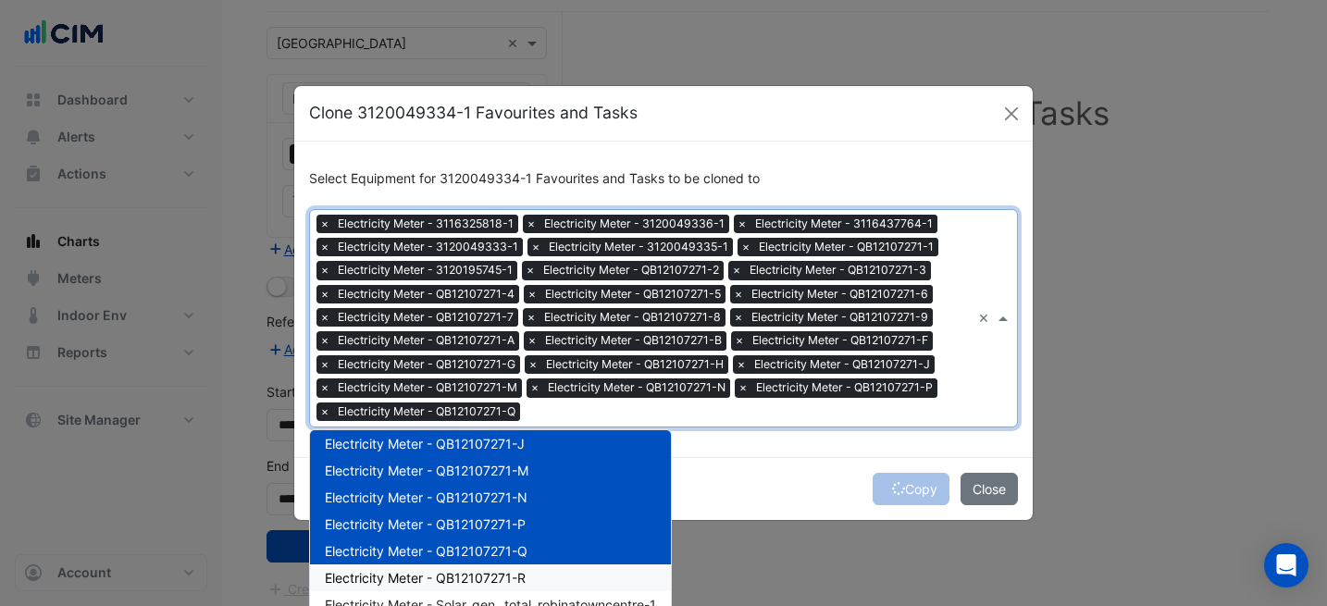
click at [544, 577] on div "Electricity Meter - QB12107271-R" at bounding box center [490, 577] width 361 height 27
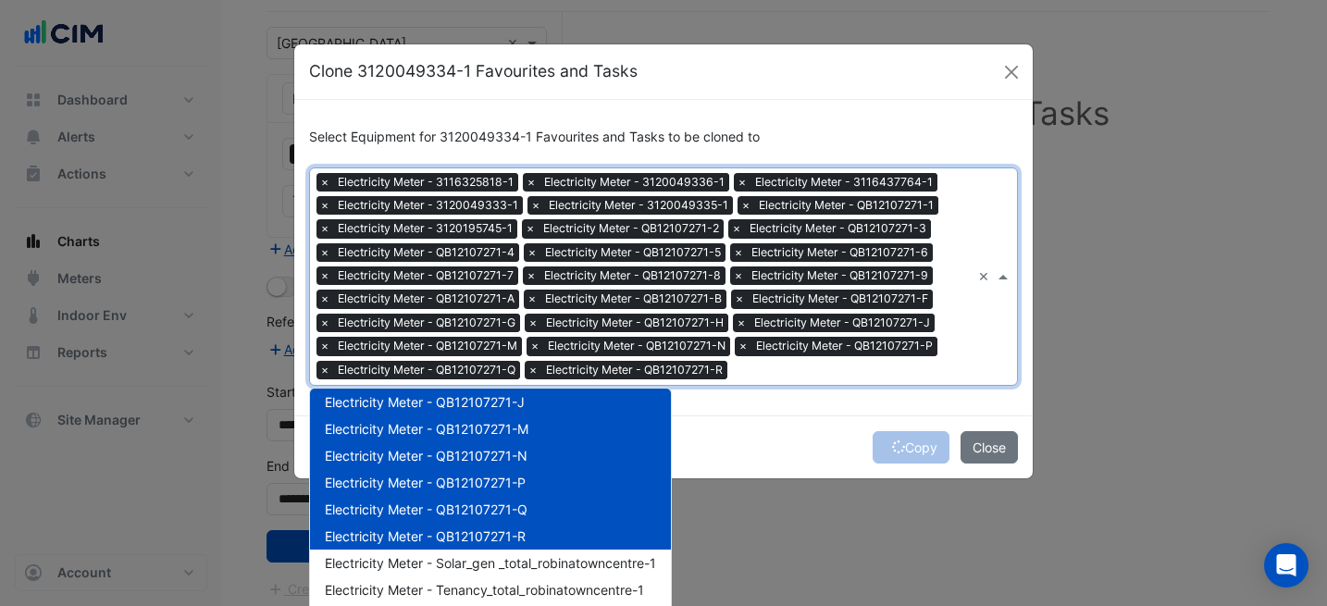
scroll to position [46, 0]
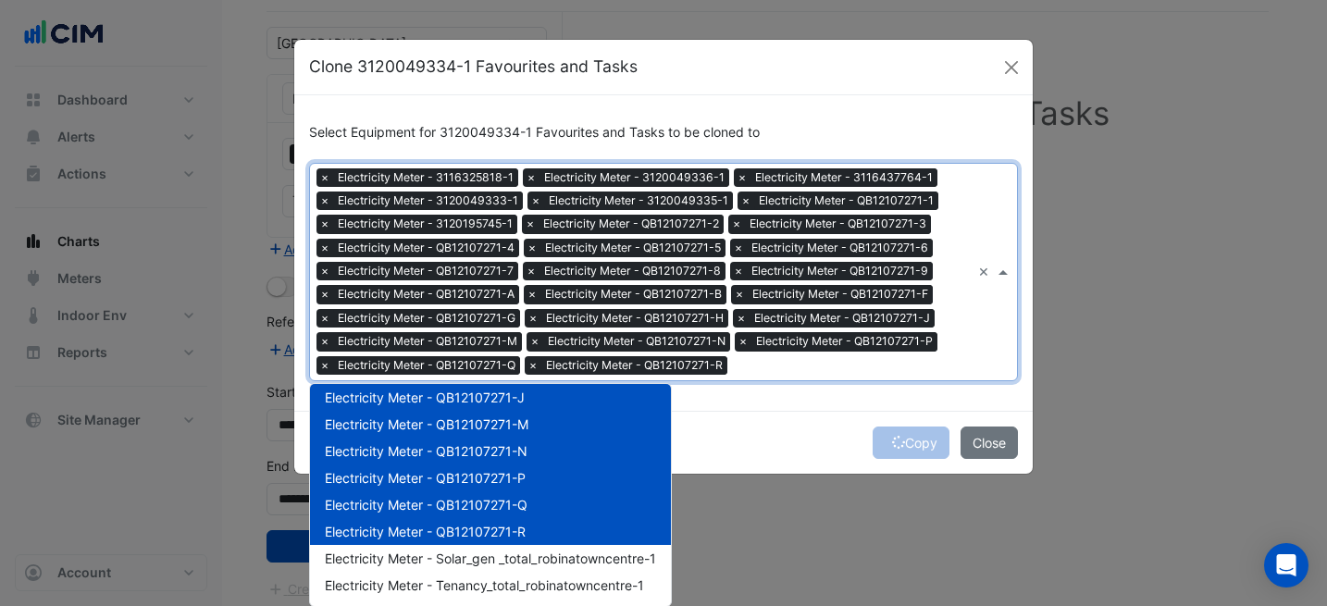
click at [753, 423] on div "Copy Close" at bounding box center [663, 442] width 738 height 63
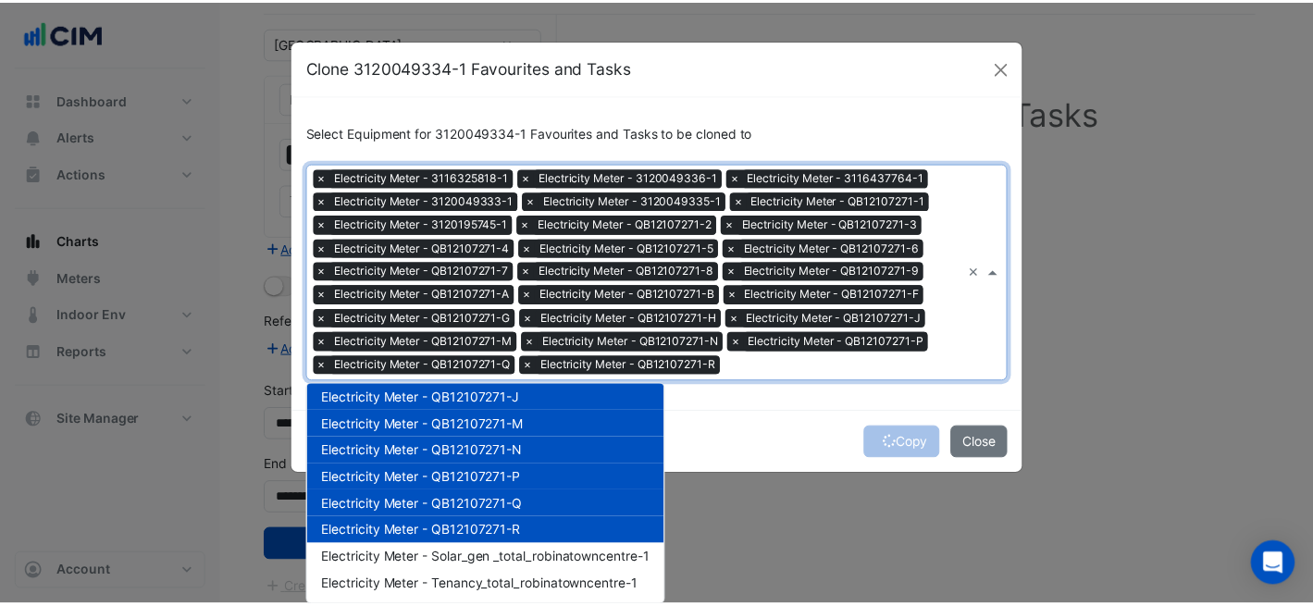
scroll to position [0, 0]
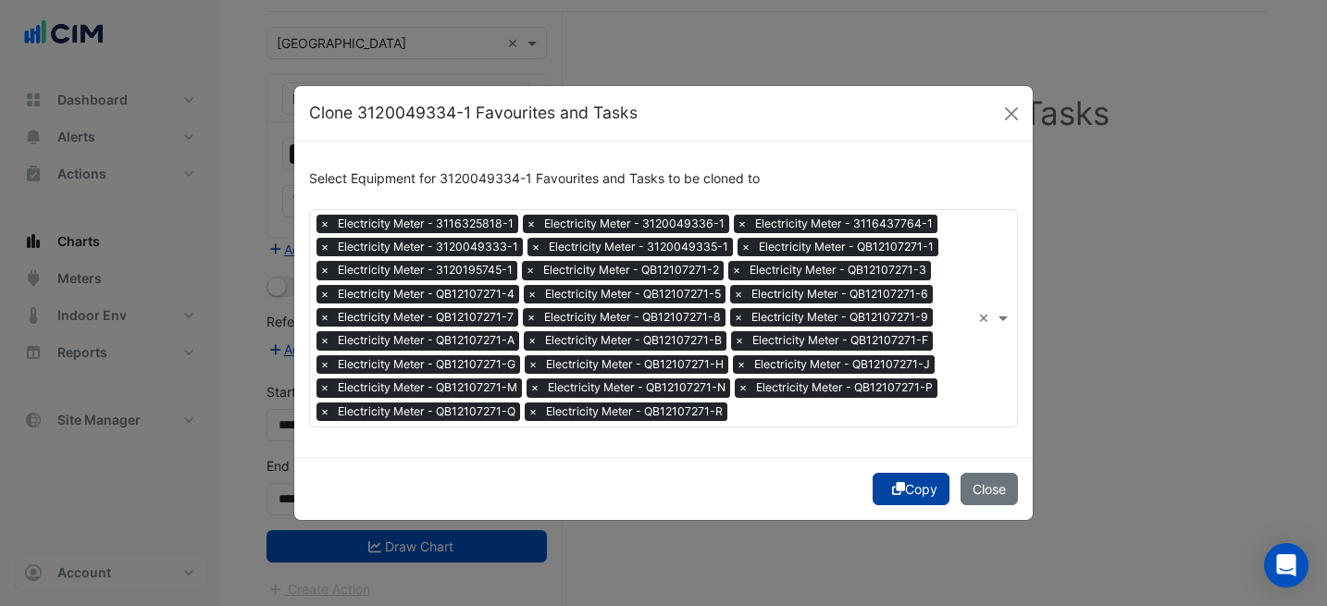
click at [923, 482] on button "Copy" at bounding box center [910, 489] width 77 height 32
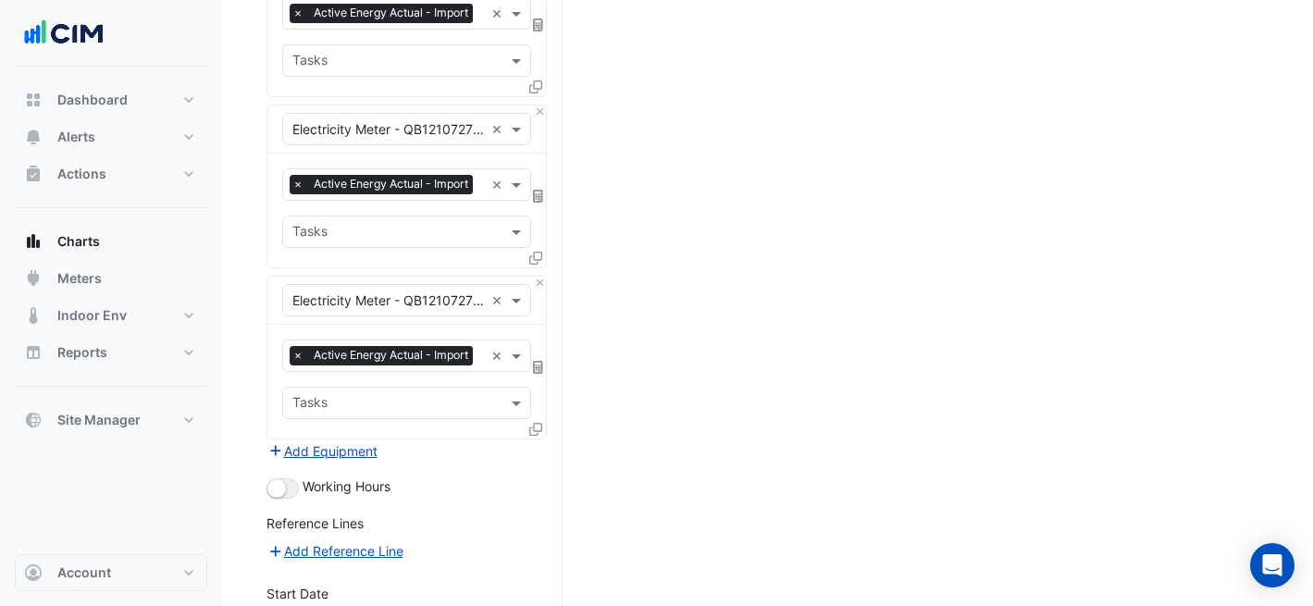
scroll to position [4581, 0]
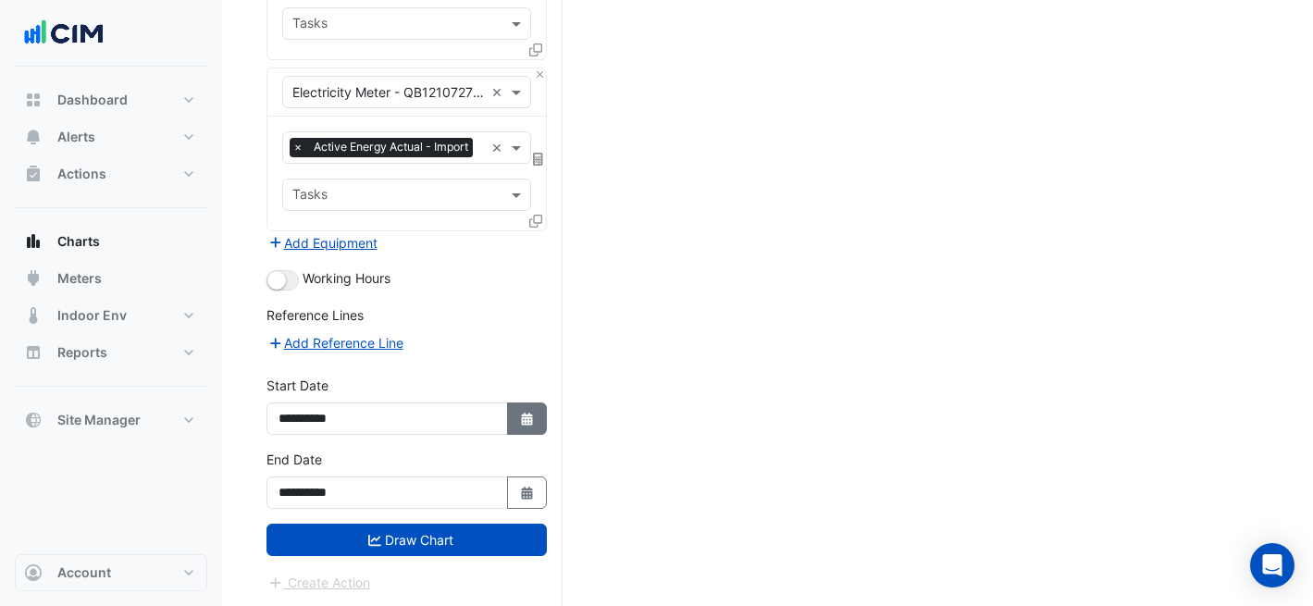
click at [533, 423] on icon "Select Date" at bounding box center [527, 419] width 17 height 13
select select "*"
select select "****"
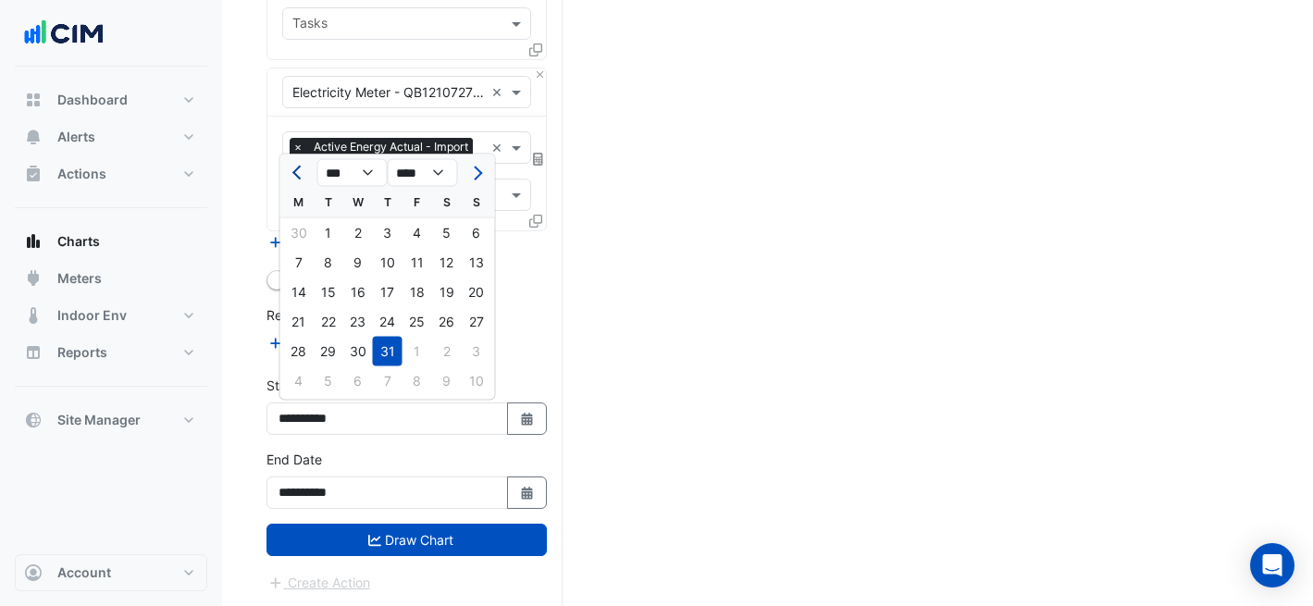
click at [300, 170] on span "Previous month" at bounding box center [299, 173] width 14 height 14
select select "*"
click at [469, 236] on div "1" at bounding box center [477, 233] width 30 height 30
type input "**********"
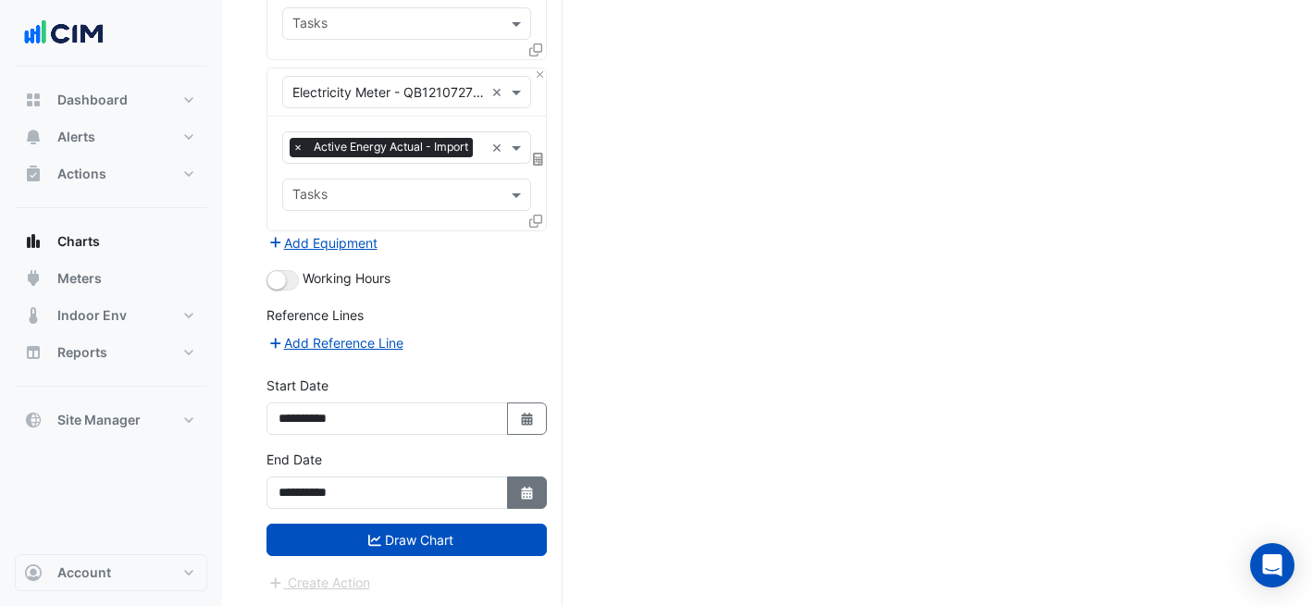
click at [520, 487] on icon "Select Date" at bounding box center [527, 493] width 17 height 13
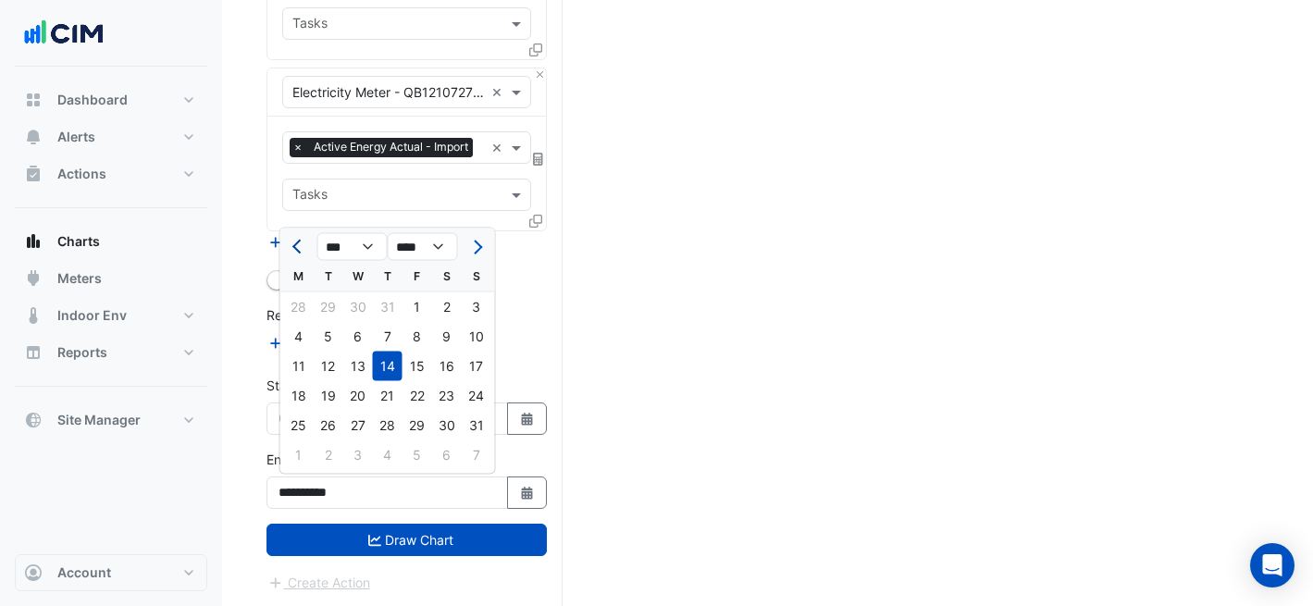
click at [300, 252] on button "Previous month" at bounding box center [299, 247] width 22 height 30
select select "*"
click at [310, 442] on div "30" at bounding box center [299, 455] width 30 height 30
type input "**********"
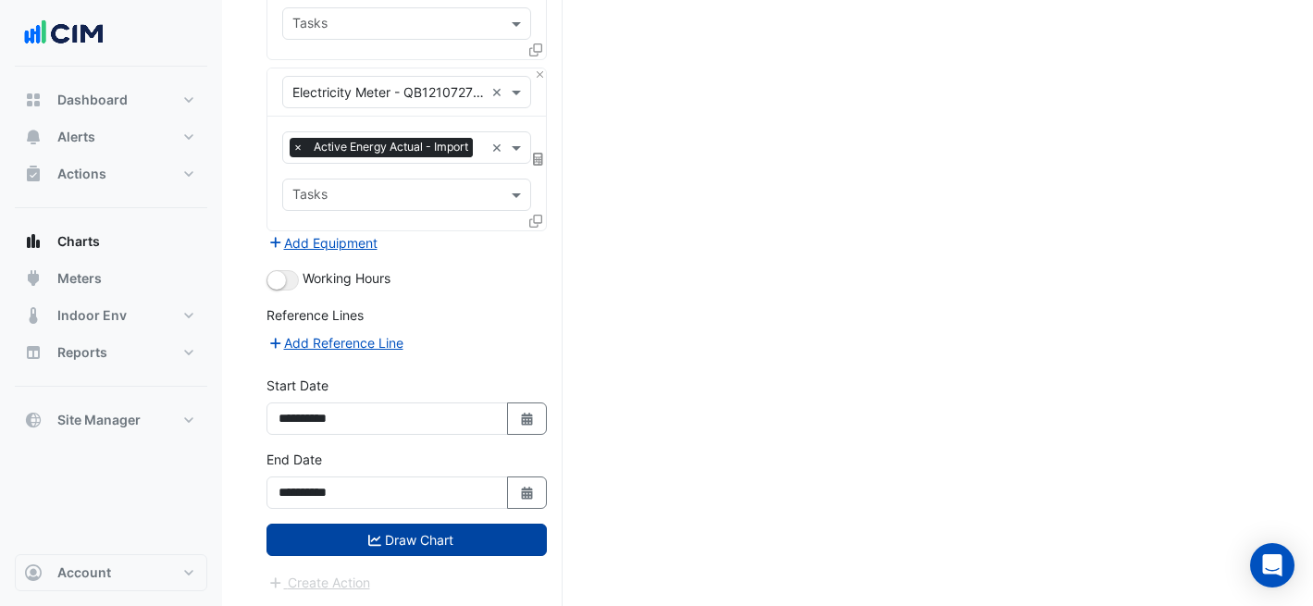
click at [401, 549] on button "Draw Chart" at bounding box center [406, 540] width 280 height 32
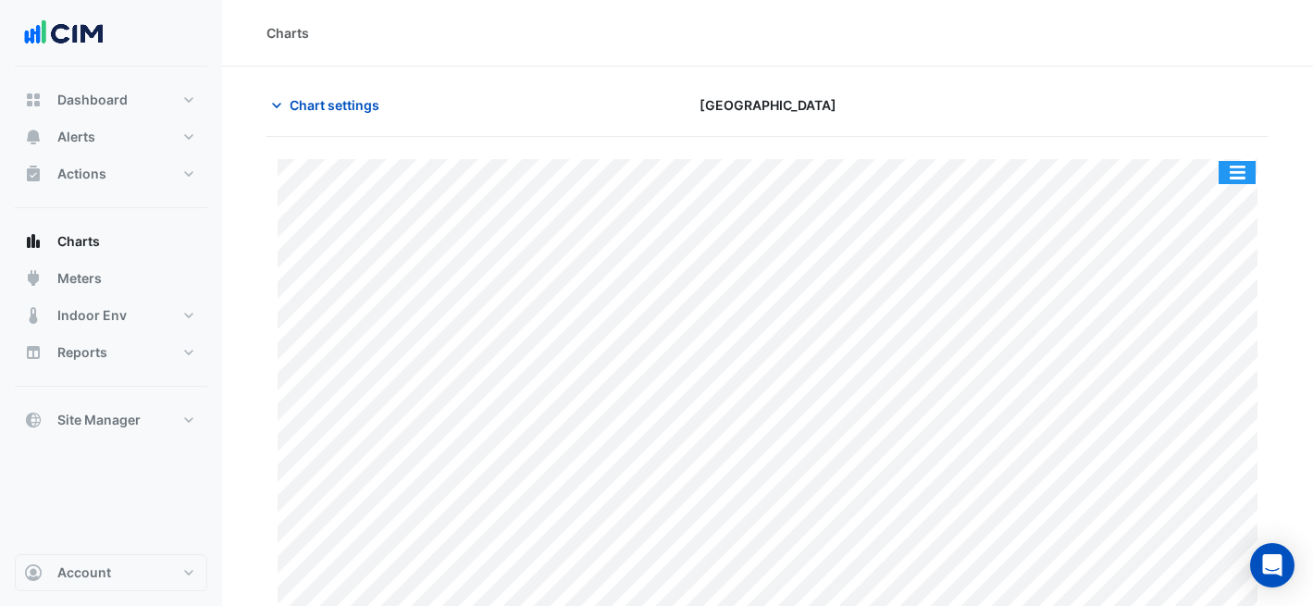
click at [1239, 176] on button "button" at bounding box center [1236, 172] width 37 height 23
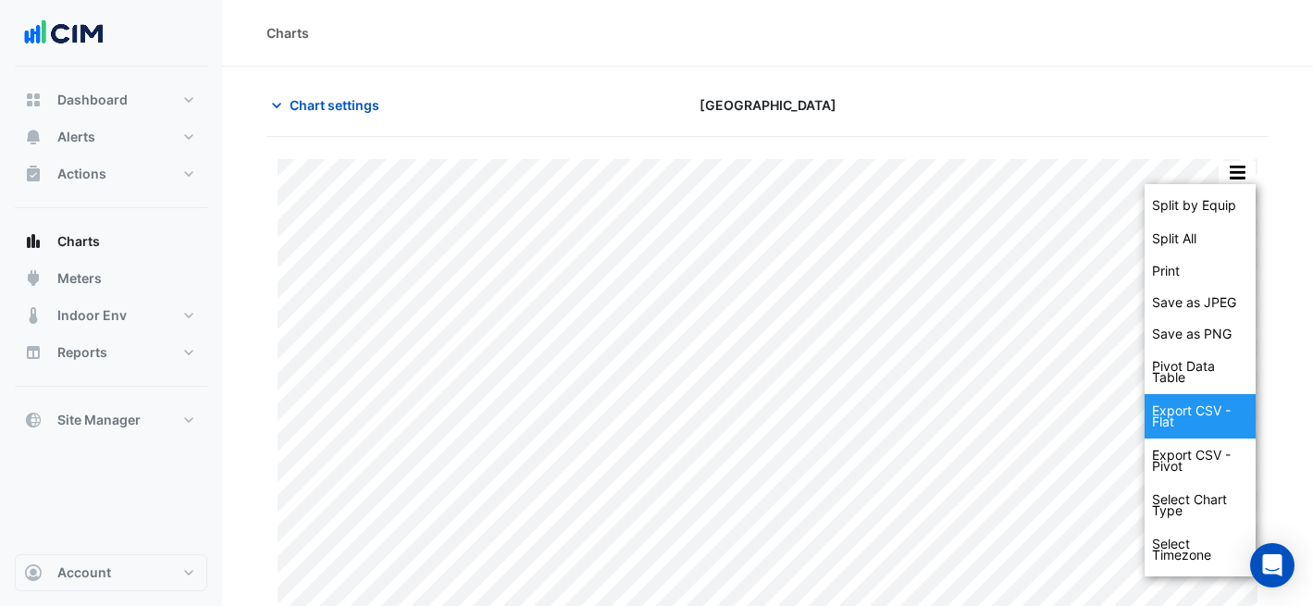
click at [1215, 419] on div "Export CSV - Flat" at bounding box center [1199, 416] width 111 height 44
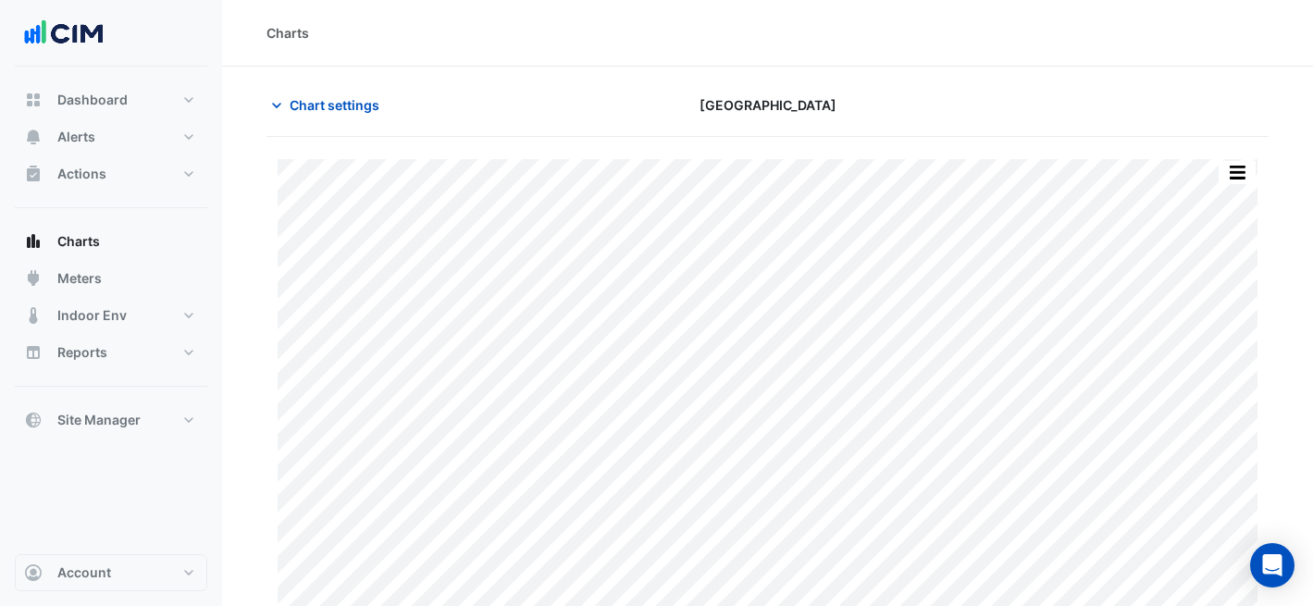
click at [891, 27] on div "Charts" at bounding box center [767, 32] width 1002 height 19
click at [345, 107] on span "Chart settings" at bounding box center [335, 104] width 90 height 19
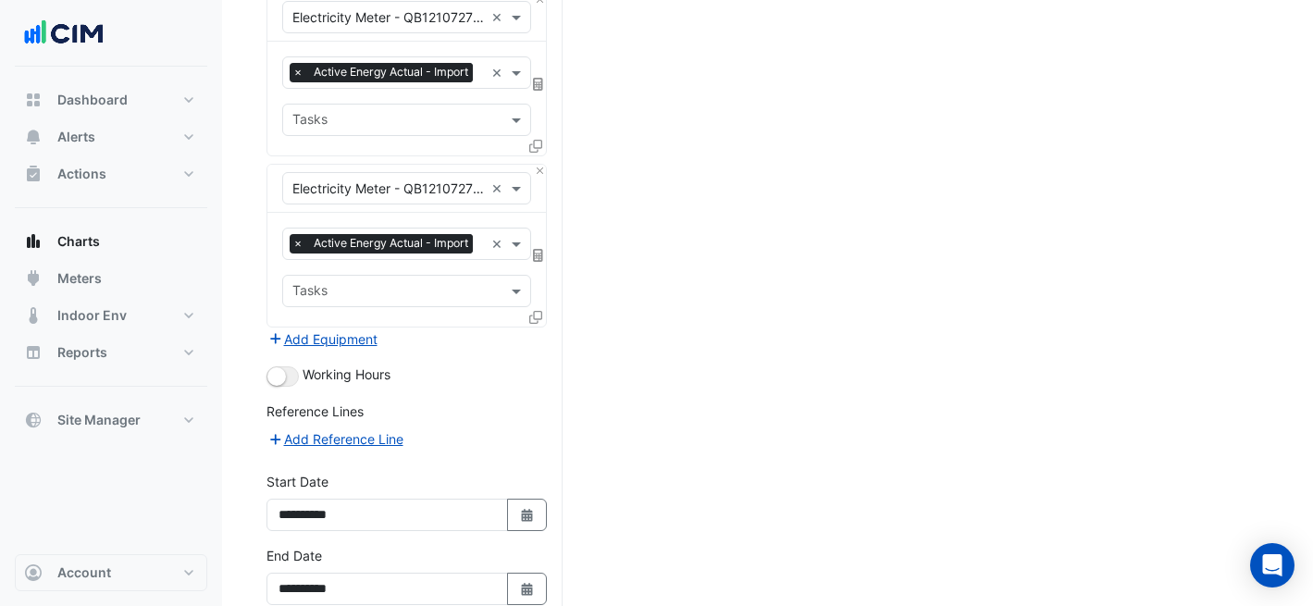
scroll to position [4581, 0]
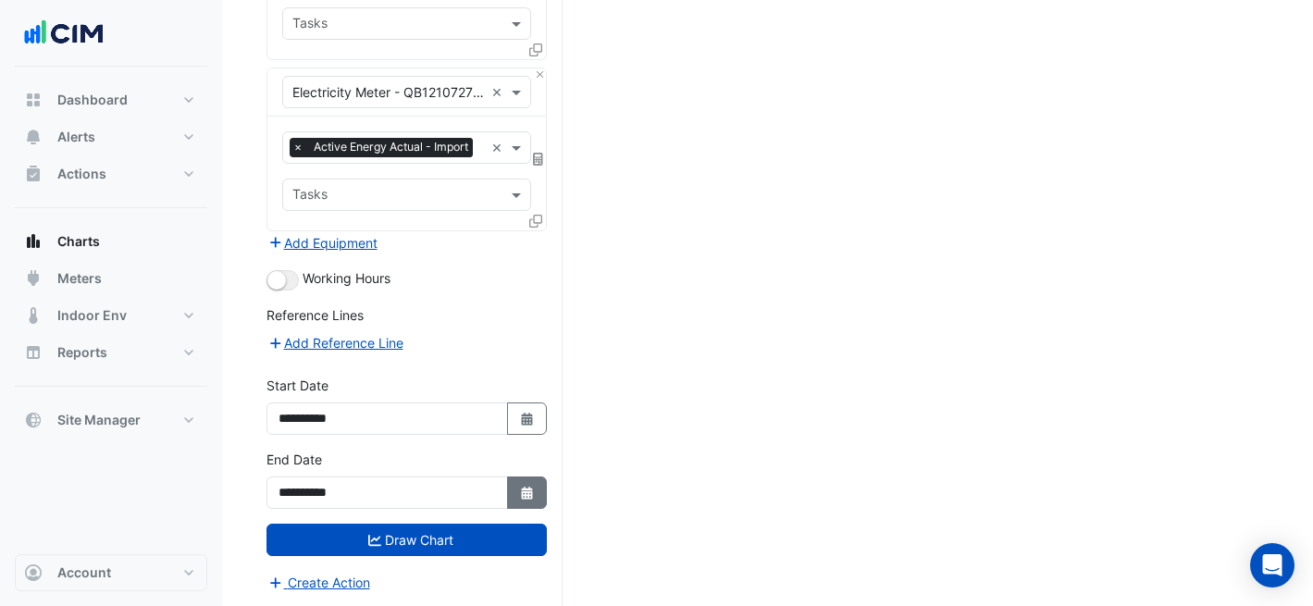
click at [528, 488] on icon "button" at bounding box center [526, 493] width 11 height 13
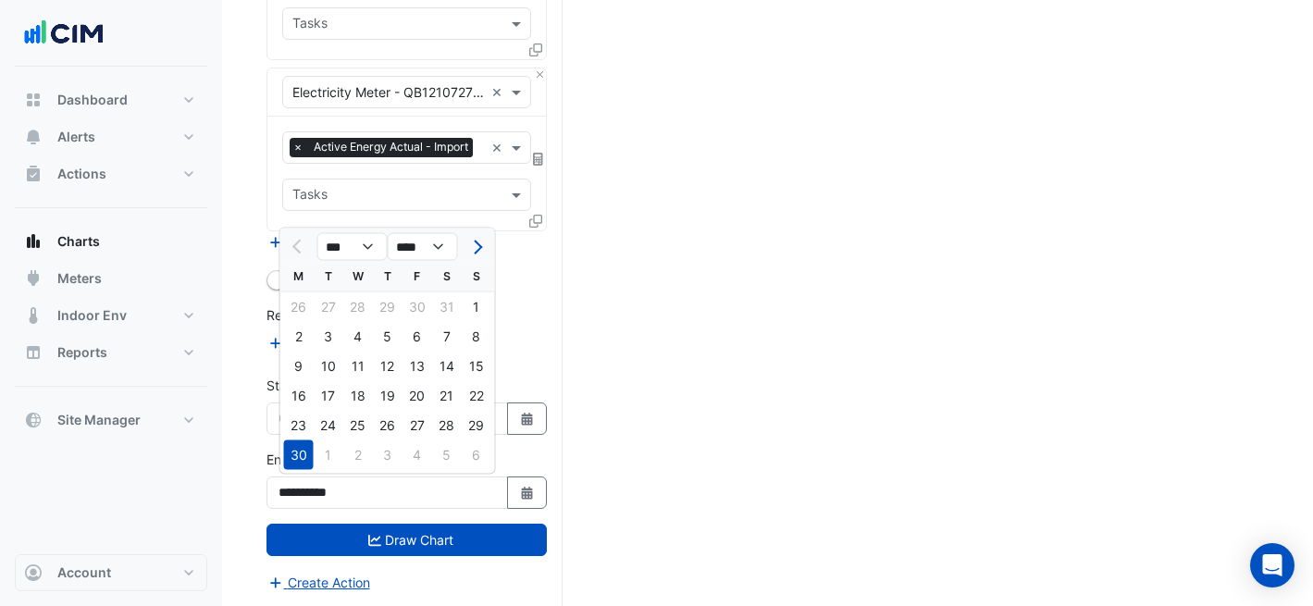
click at [487, 232] on div at bounding box center [476, 247] width 37 height 30
click at [479, 240] on button "Next month" at bounding box center [475, 247] width 22 height 30
select select "*"
click at [391, 428] on div "31" at bounding box center [388, 426] width 30 height 30
type input "**********"
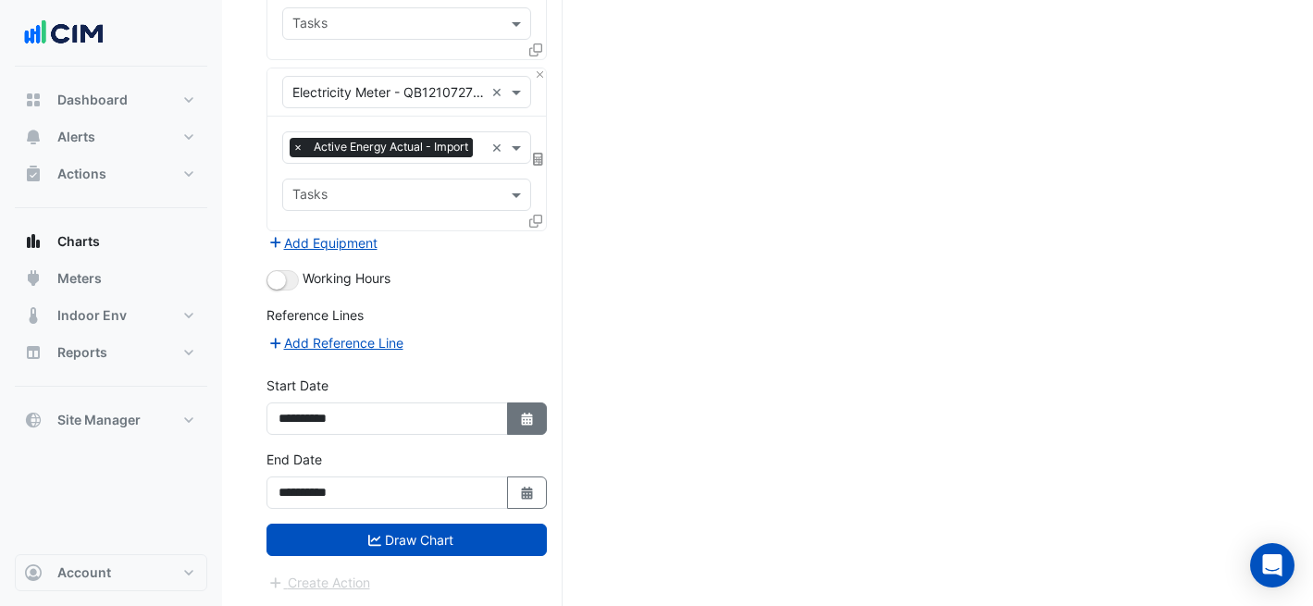
click at [524, 406] on button "Select Date" at bounding box center [527, 418] width 41 height 32
select select "*"
select select "****"
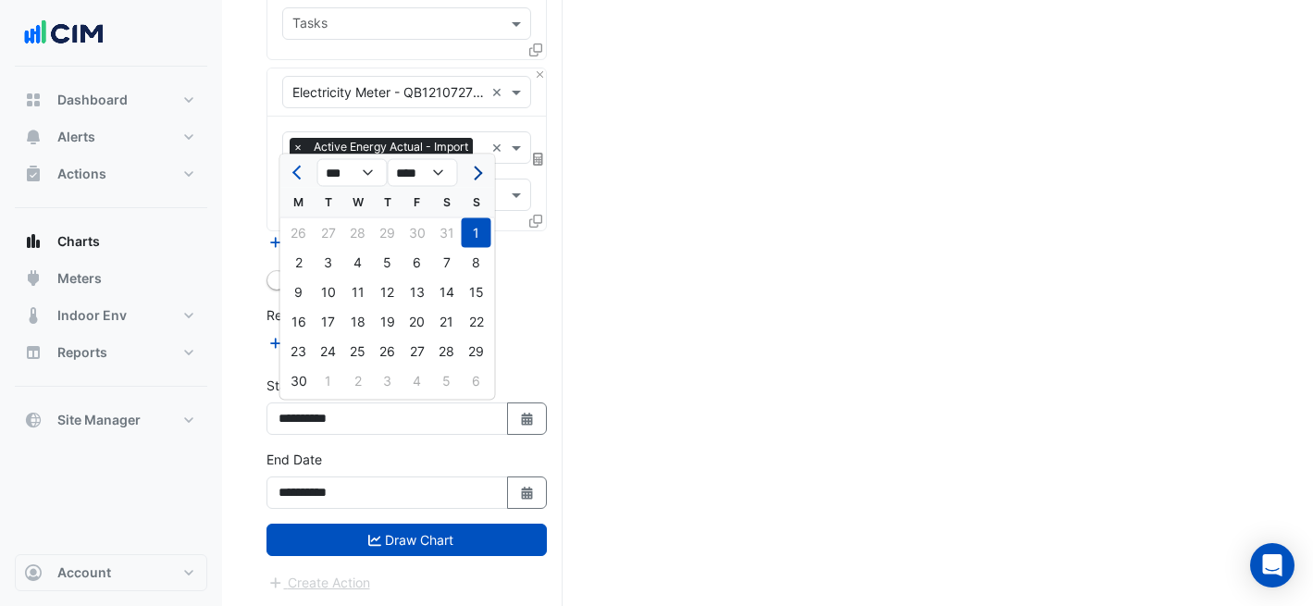
click at [473, 168] on span "Next month" at bounding box center [475, 173] width 14 height 14
select select "*"
click at [334, 226] on div "1" at bounding box center [329, 233] width 30 height 30
type input "**********"
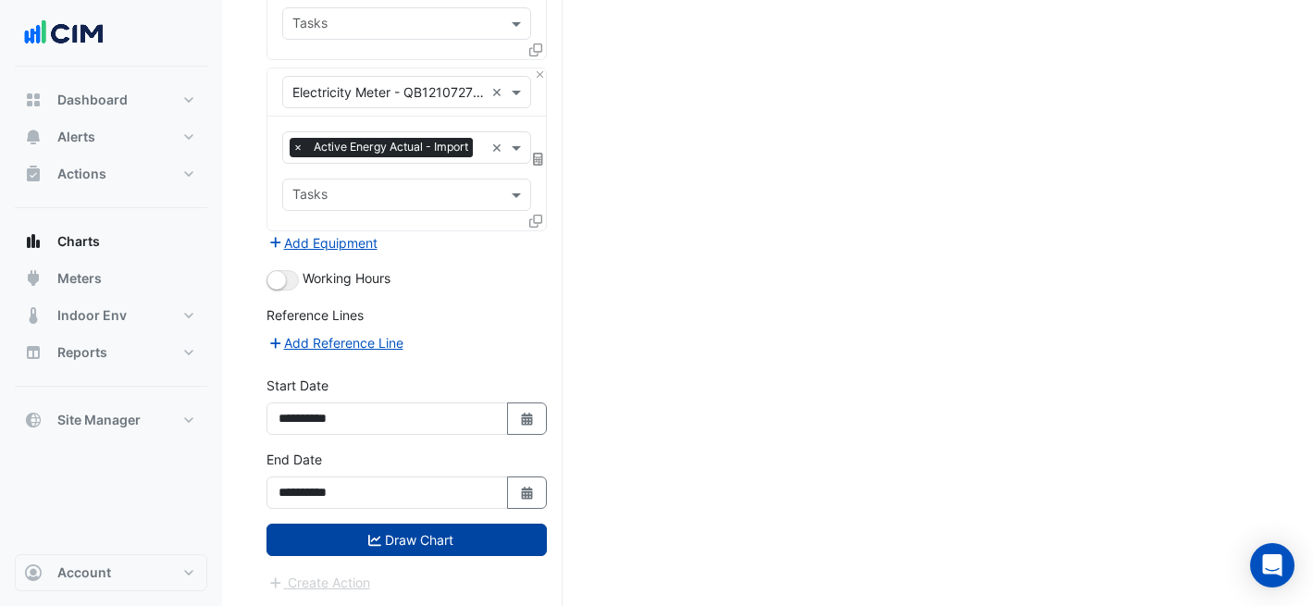
click at [497, 553] on button "Draw Chart" at bounding box center [406, 540] width 280 height 32
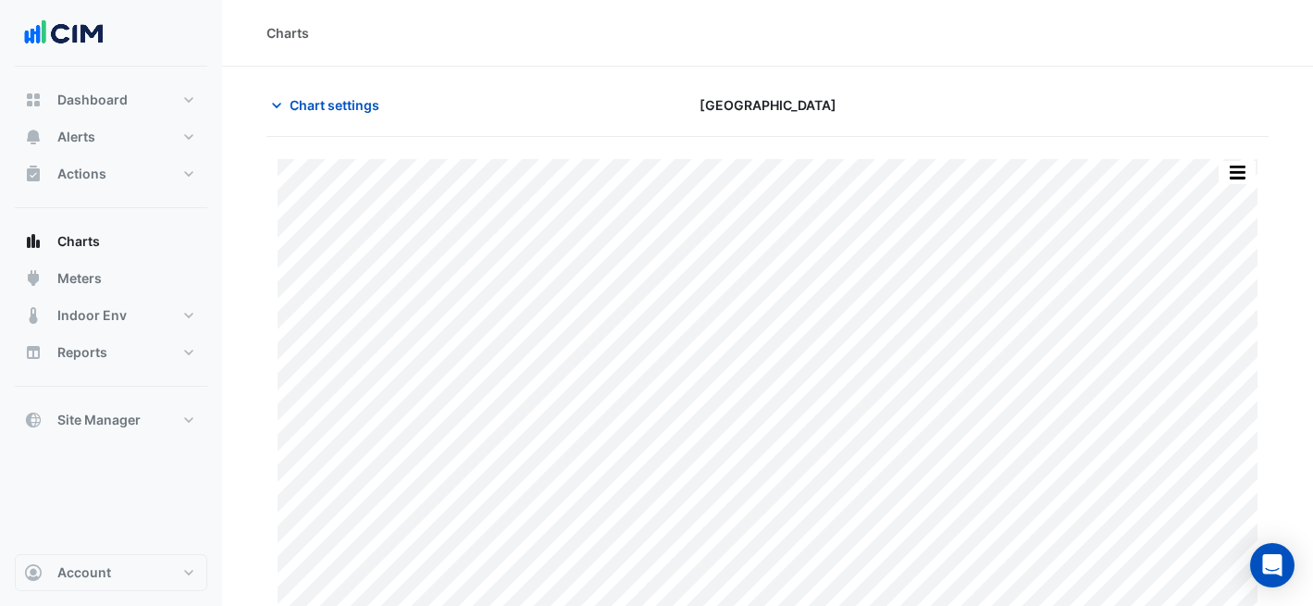
click at [1231, 154] on div "Print Save as JPEG Save as PNG — 3120049334-1 Active Energy Actual - Import [DA…" at bounding box center [767, 398] width 1002 height 523
click at [1190, 43] on div "Charts" at bounding box center [767, 33] width 1091 height 67
click at [1233, 163] on button "button" at bounding box center [1236, 172] width 37 height 23
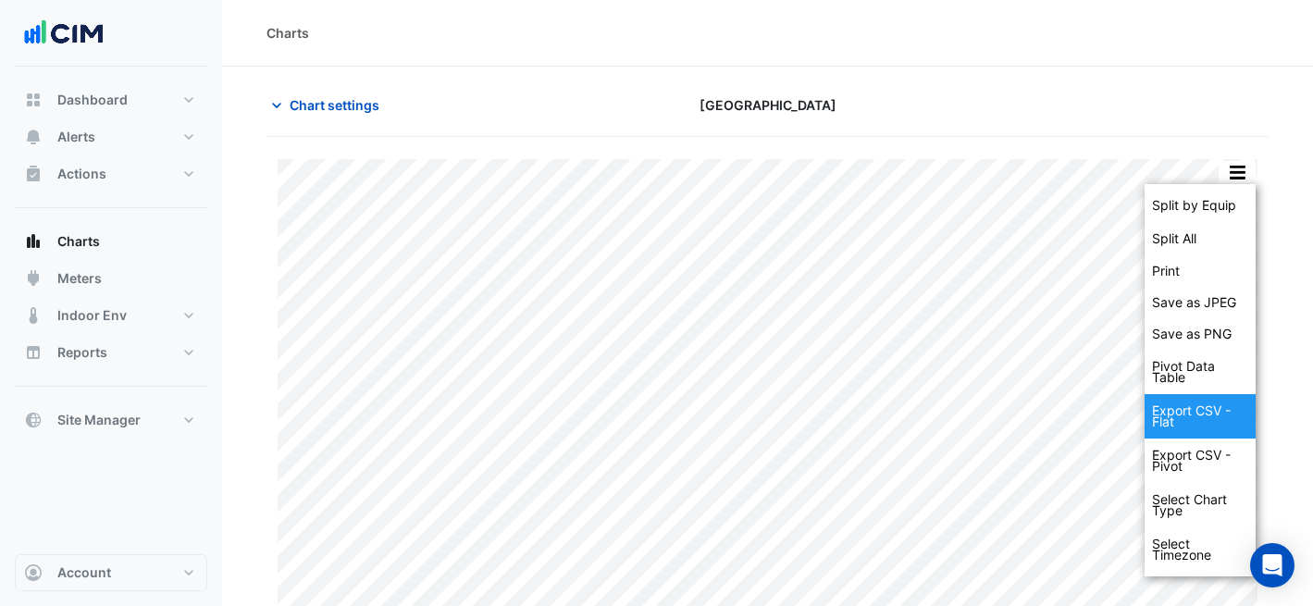
click at [1180, 428] on div "Export CSV - Flat" at bounding box center [1199, 416] width 111 height 44
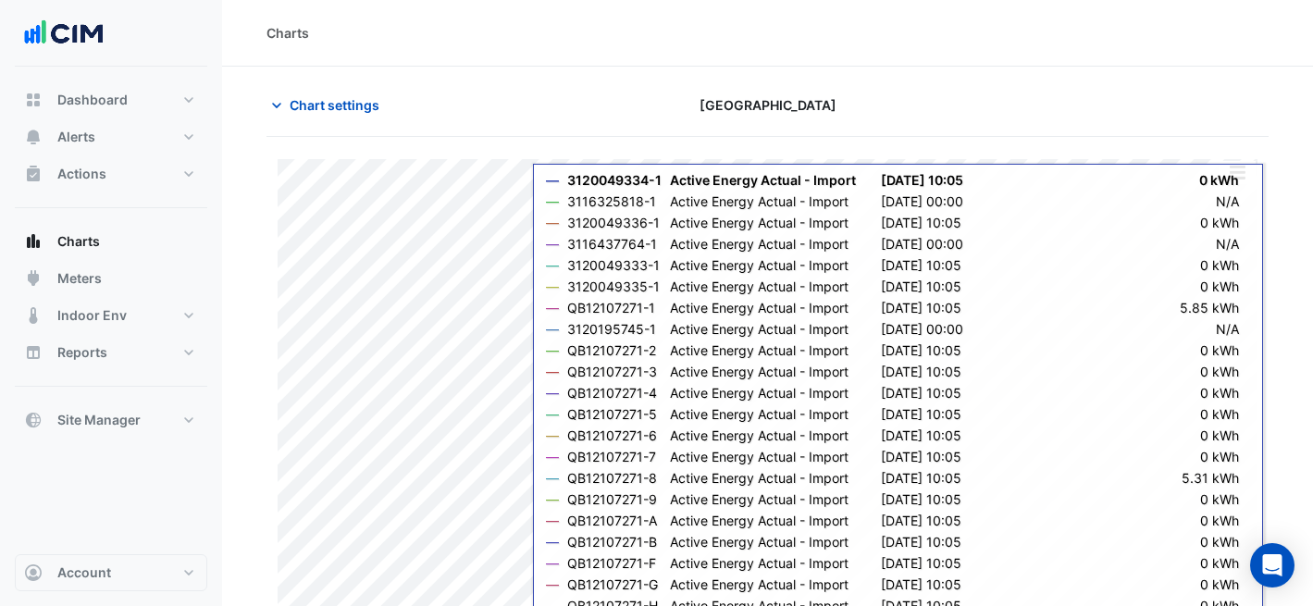
click at [892, 64] on div "Charts" at bounding box center [767, 33] width 1091 height 67
click at [284, 108] on icon "button" at bounding box center [276, 105] width 19 height 19
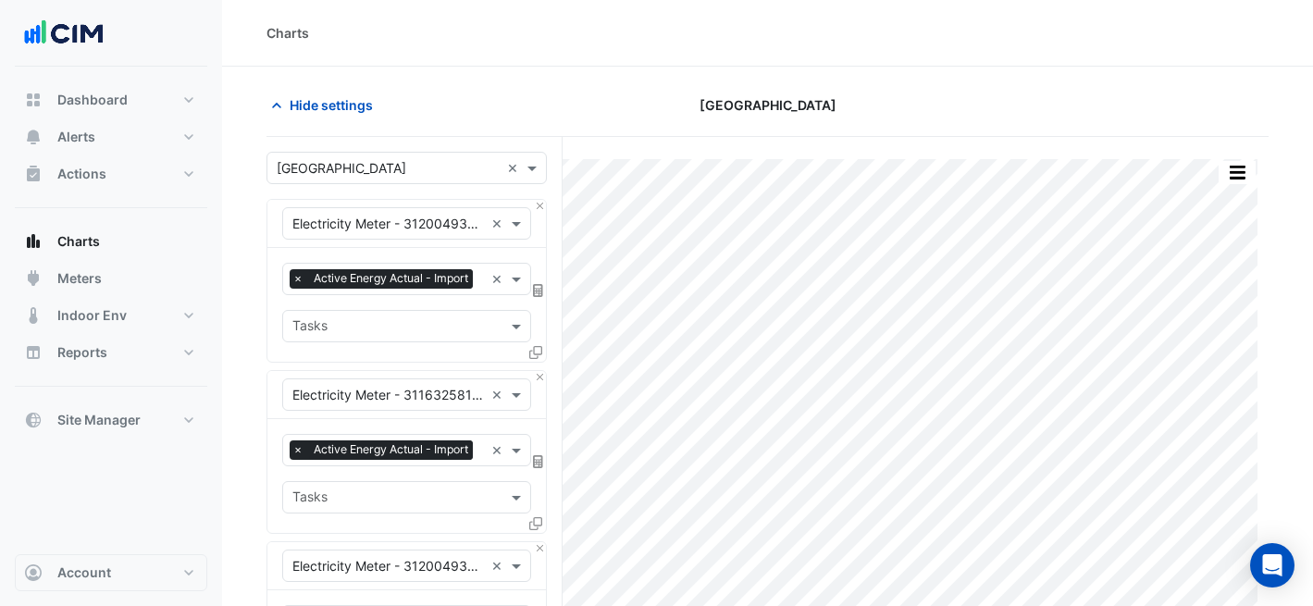
click at [348, 160] on input "text" at bounding box center [388, 168] width 223 height 19
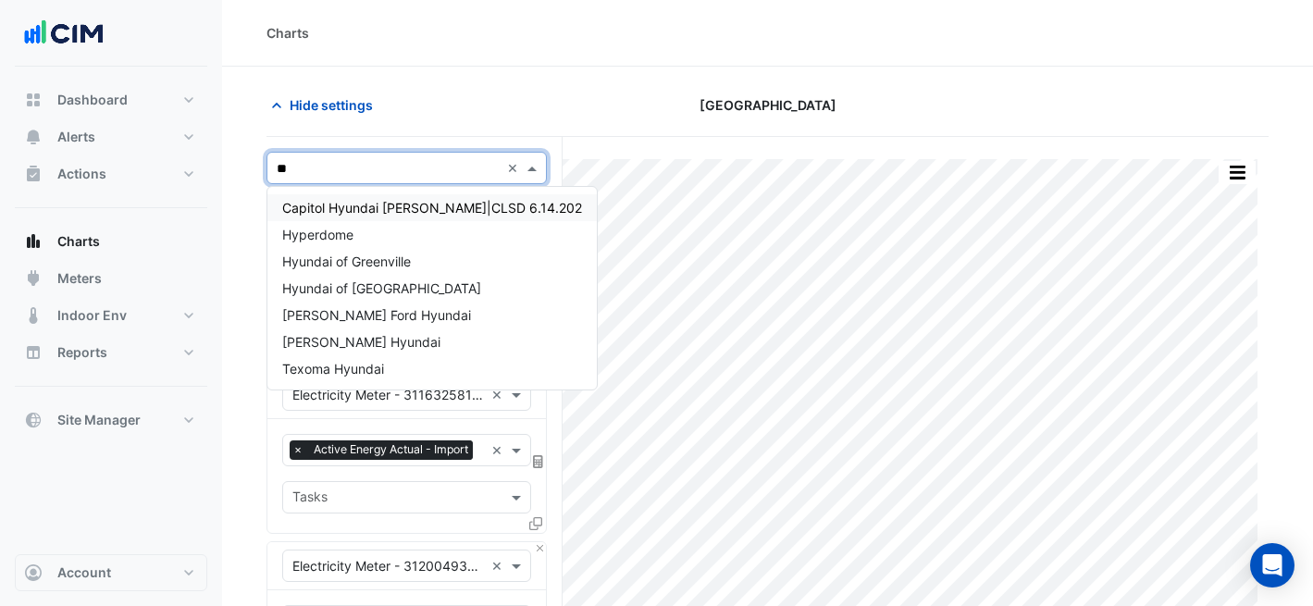
type input "***"
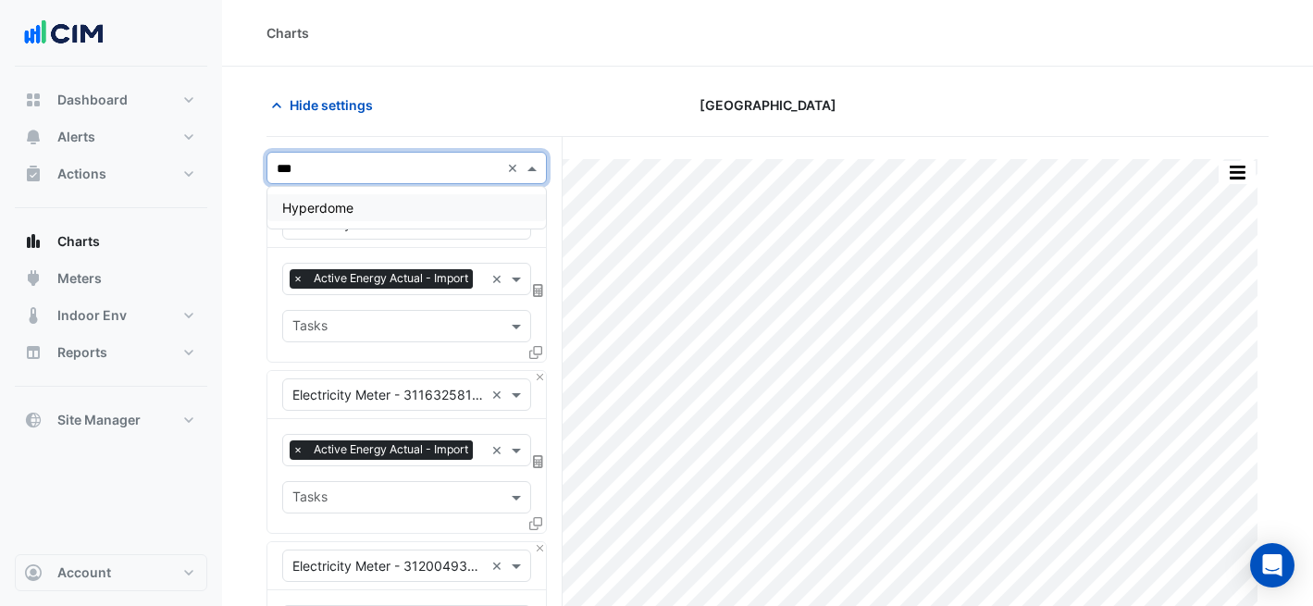
click at [352, 197] on div "Hyperdome" at bounding box center [406, 207] width 278 height 27
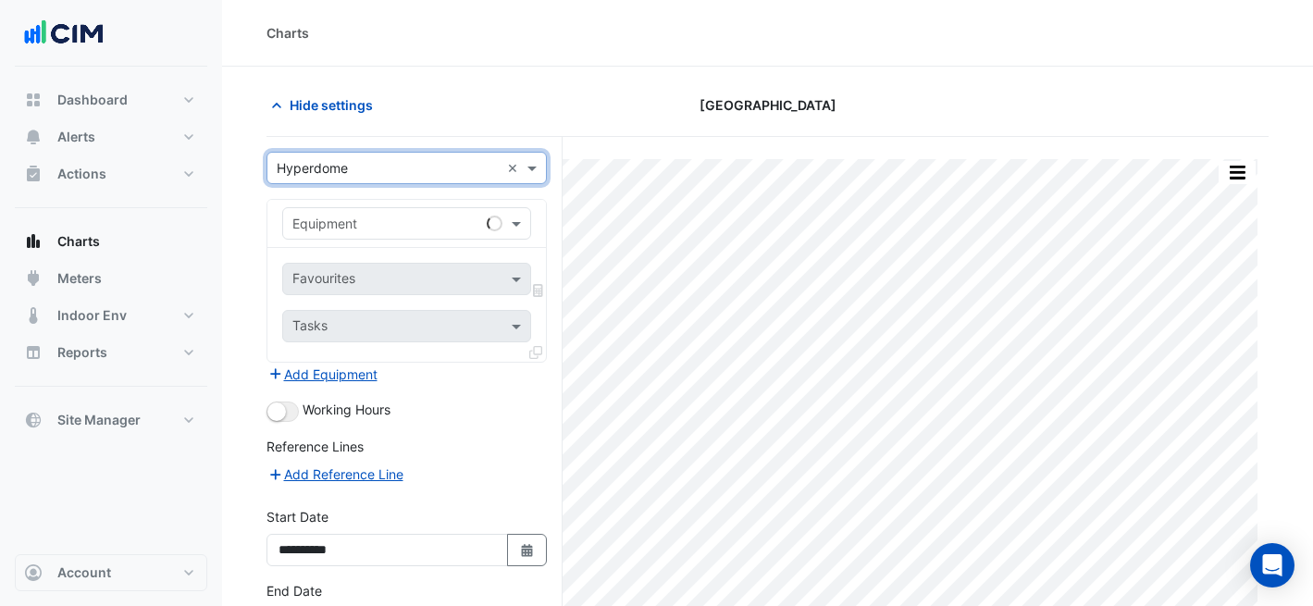
click at [366, 236] on div "Equipment" at bounding box center [406, 223] width 249 height 32
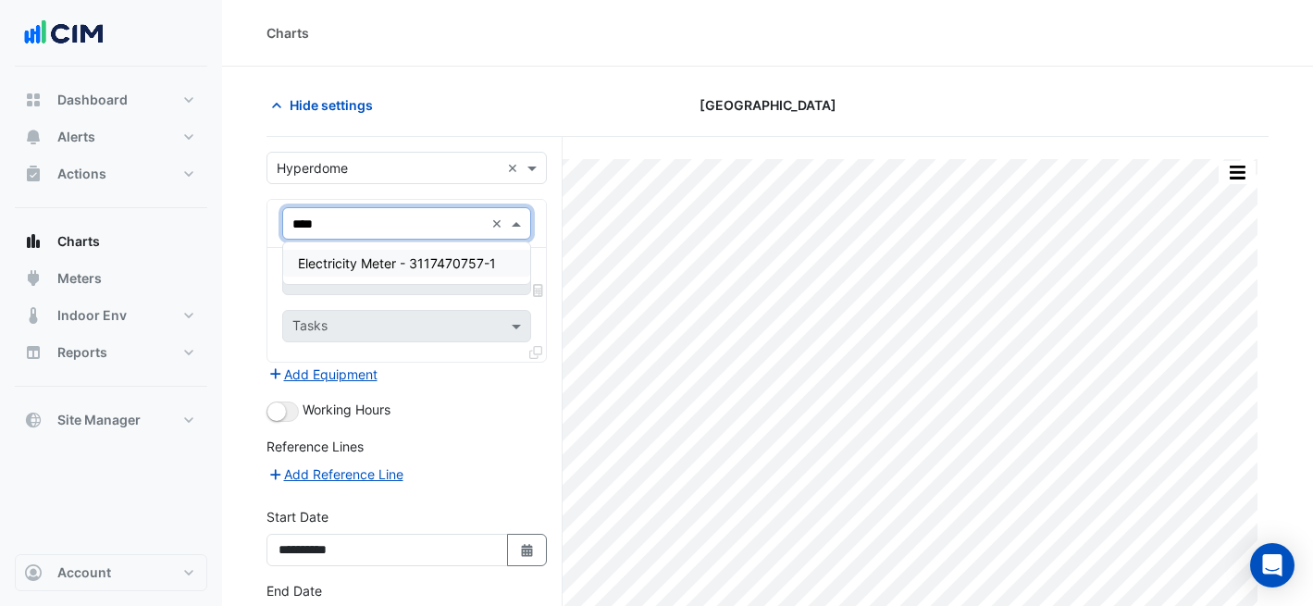
type input "*****"
click at [371, 266] on span "Electricity Meter - 3117470757-1" at bounding box center [397, 263] width 198 height 16
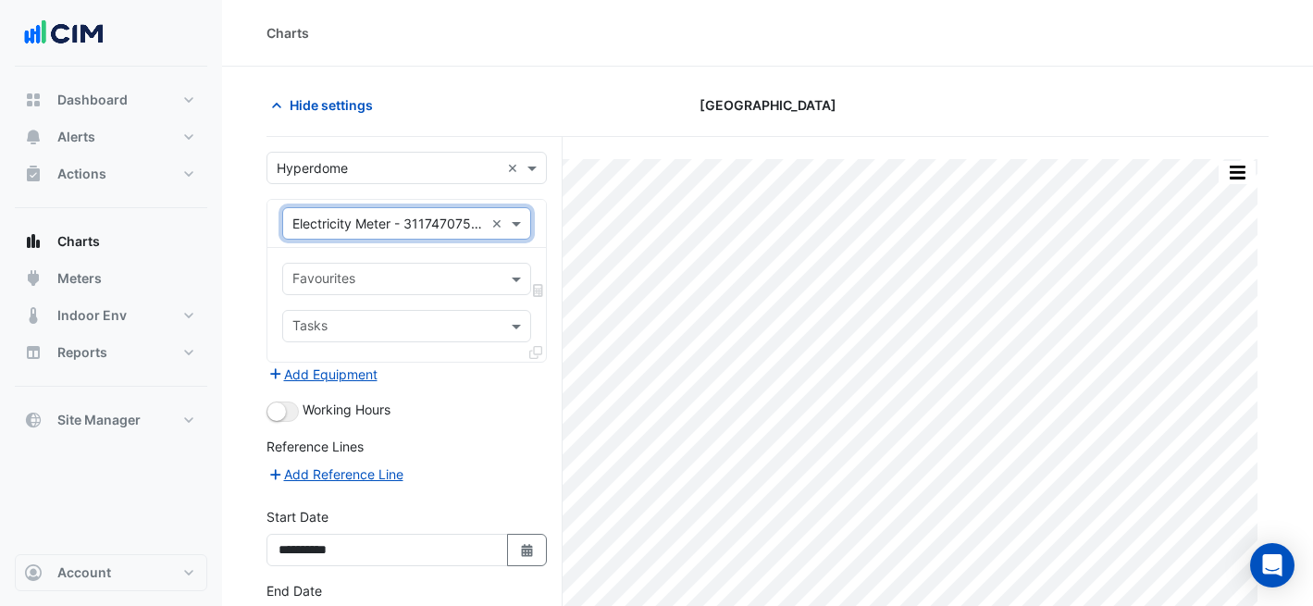
click at [388, 282] on input "text" at bounding box center [395, 280] width 207 height 19
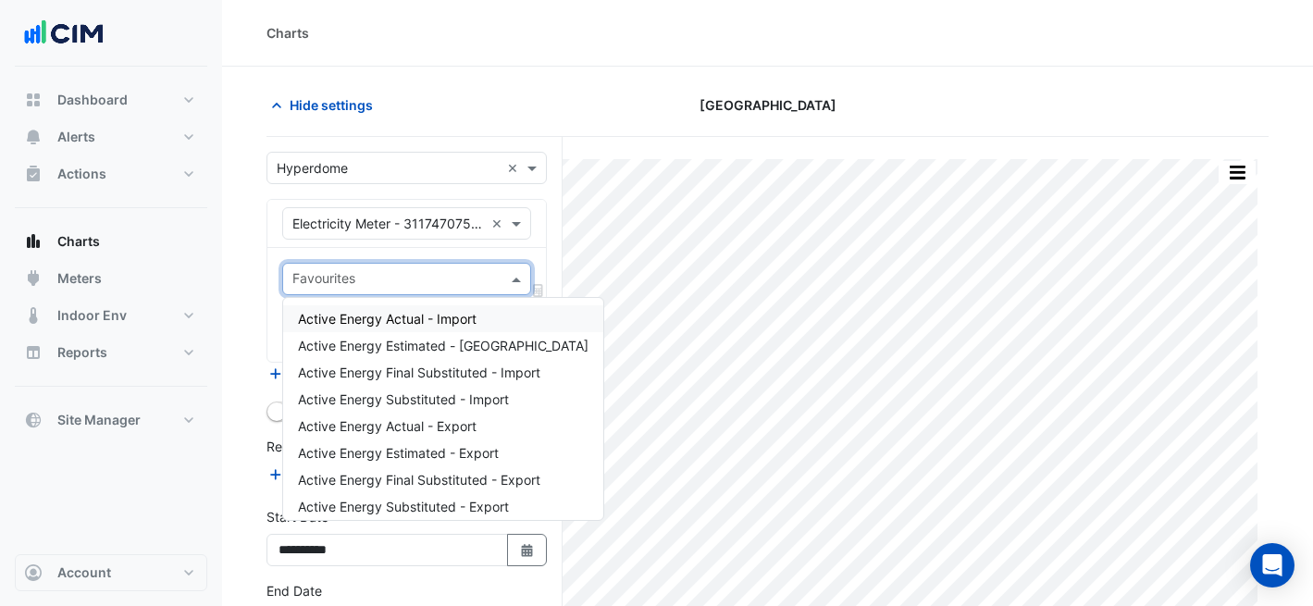
click at [401, 318] on span "Active Energy Actual - Import" at bounding box center [387, 319] width 179 height 16
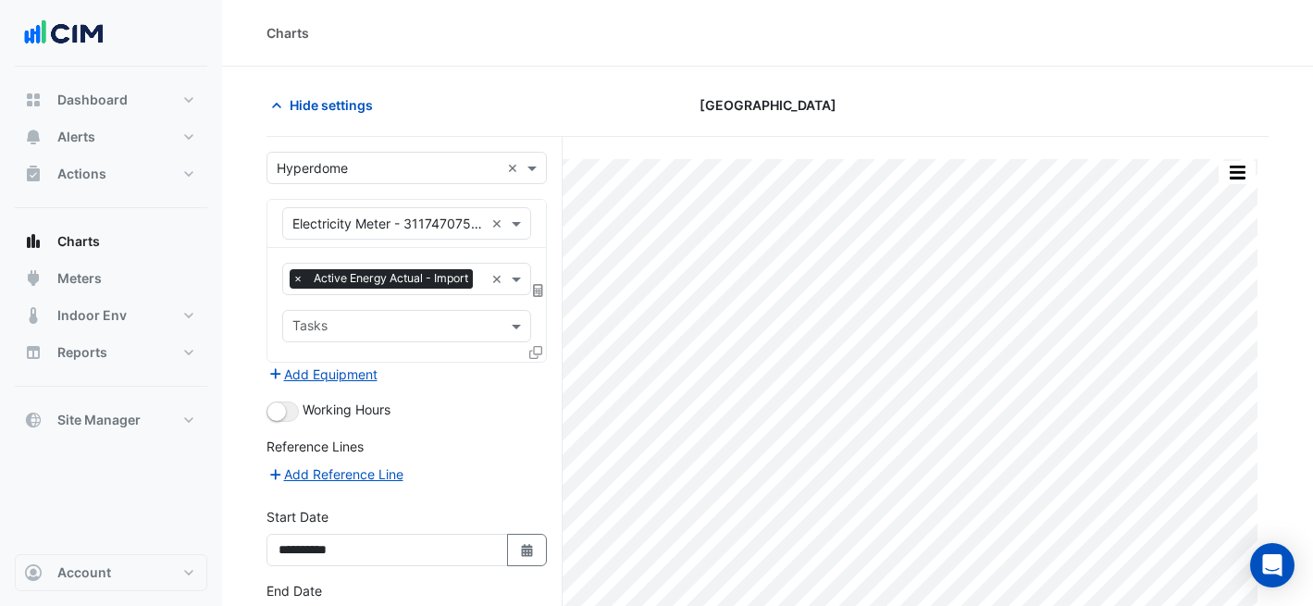
click at [531, 351] on icon at bounding box center [535, 352] width 13 height 13
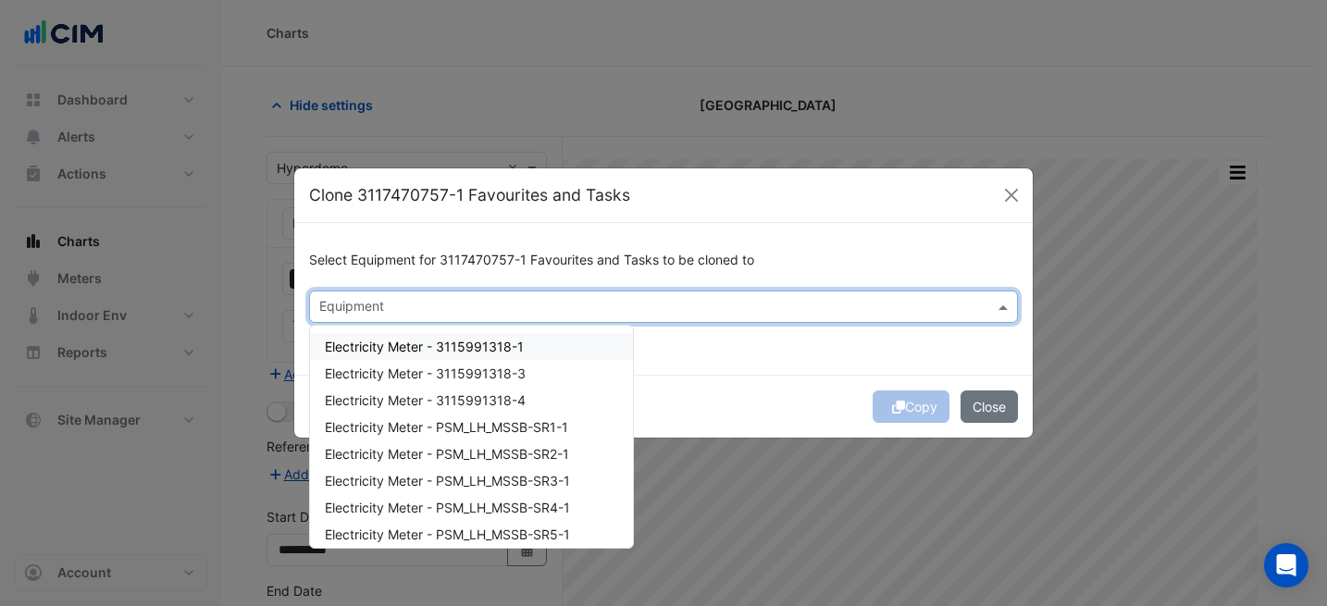
click at [615, 314] on input "text" at bounding box center [652, 308] width 667 height 19
click at [564, 351] on div "Electricity Meter - 3115991318-1" at bounding box center [471, 346] width 323 height 27
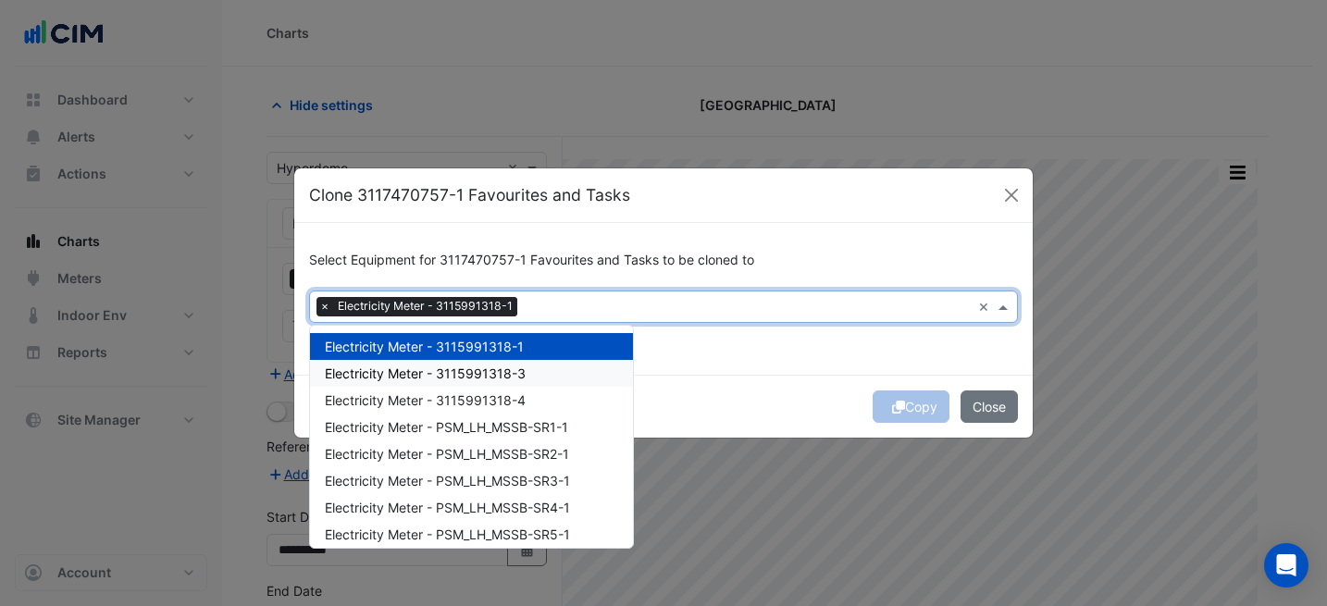
click at [561, 376] on div "Electricity Meter - 3115991318-3" at bounding box center [471, 373] width 323 height 27
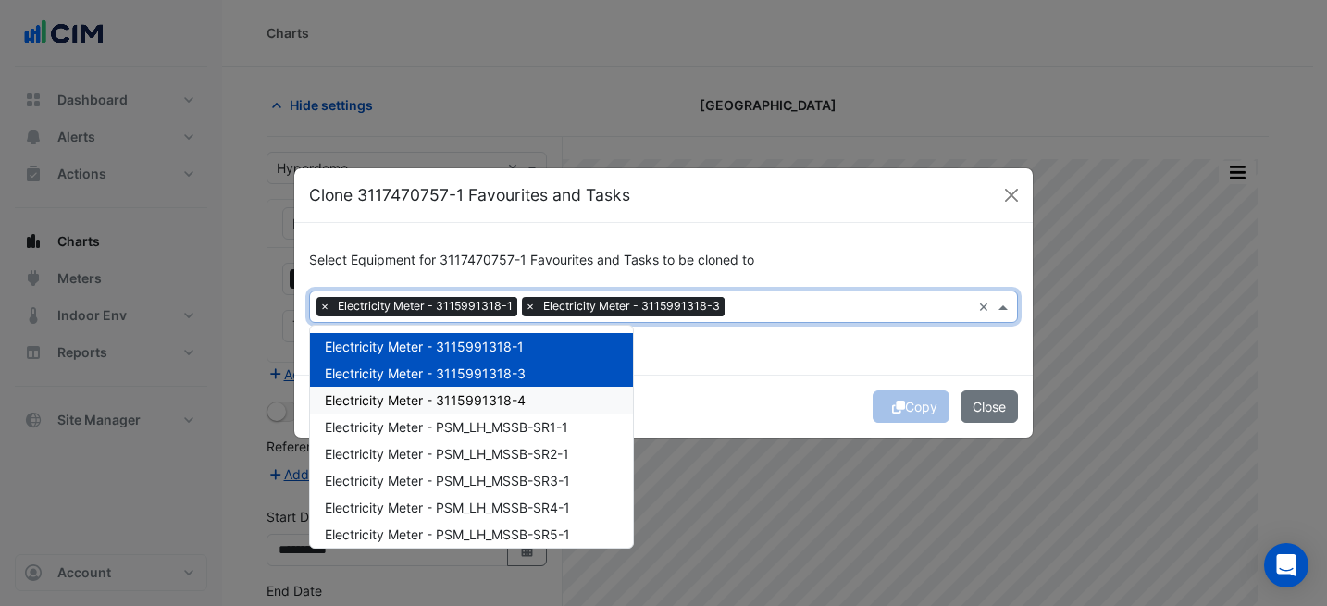
click at [560, 396] on div "Electricity Meter - 3115991318-4" at bounding box center [471, 400] width 323 height 27
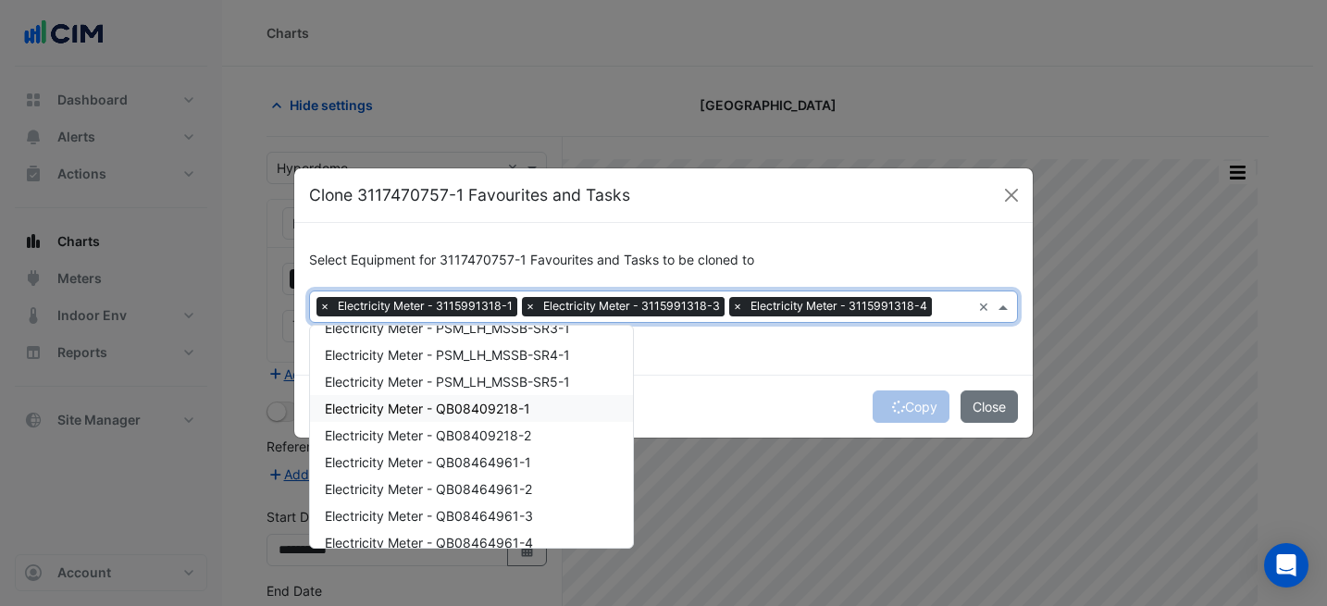
scroll to position [108, 0]
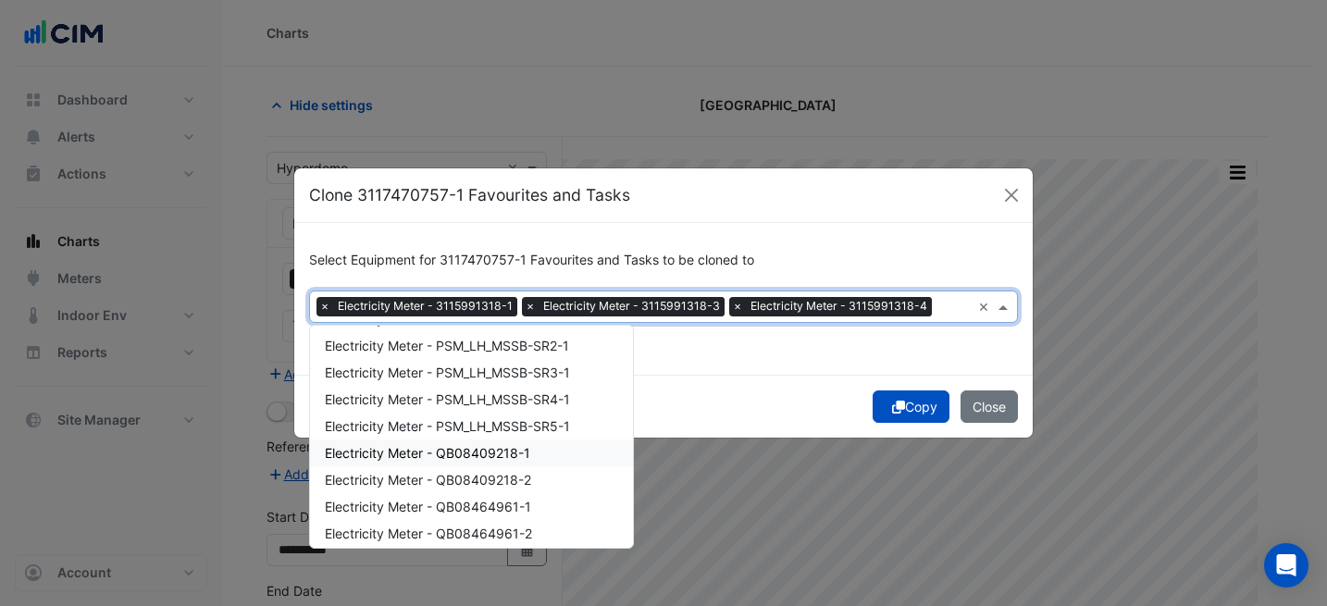
click at [522, 455] on span "Electricity Meter - QB08409218-1" at bounding box center [427, 453] width 205 height 16
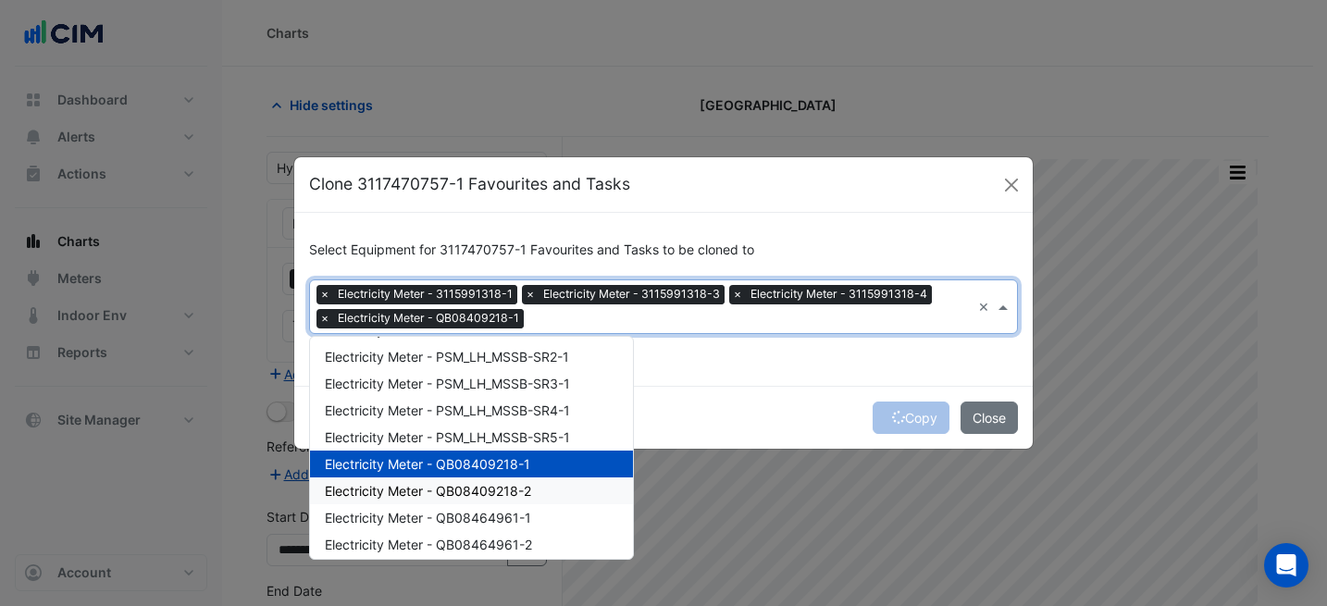
click at [527, 483] on span "Electricity Meter - QB08409218-2" at bounding box center [428, 491] width 206 height 16
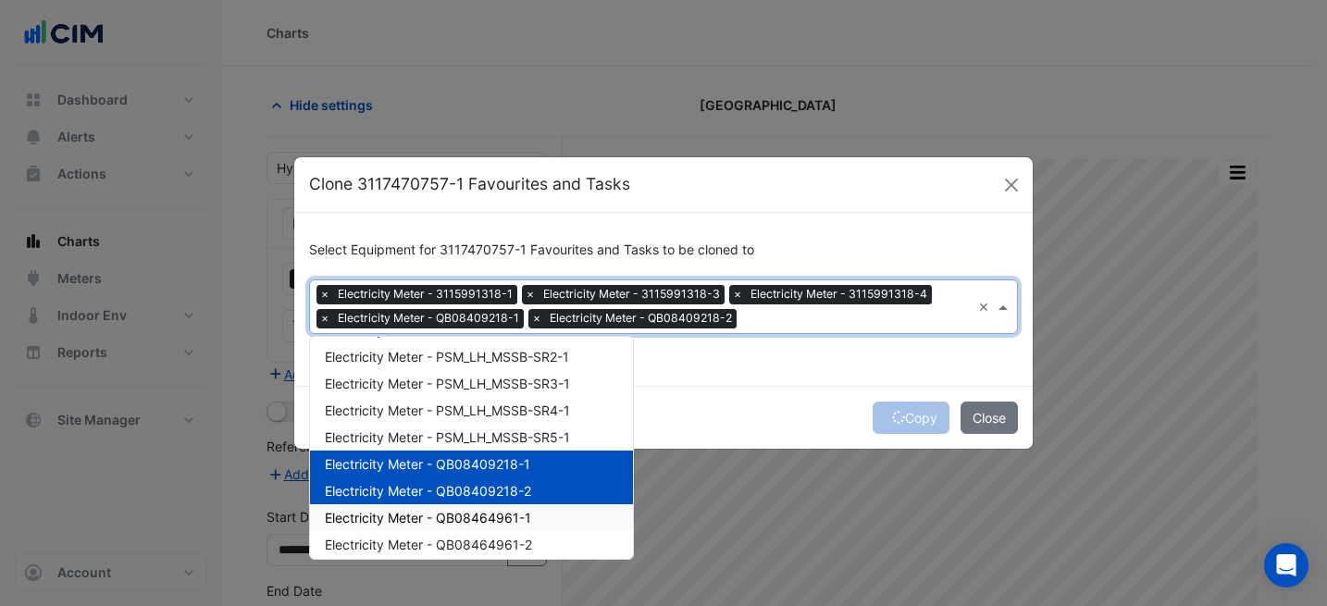
click at [546, 516] on div "Electricity Meter - QB08464961-1" at bounding box center [471, 517] width 323 height 27
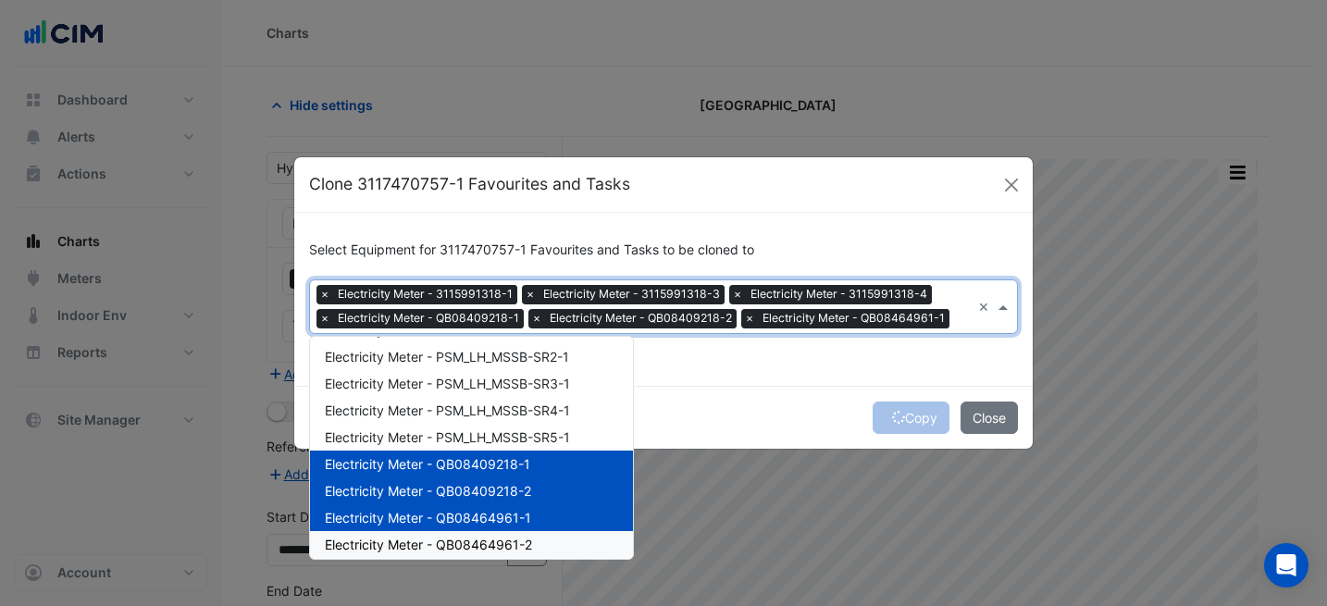
click at [553, 550] on div "Electricity Meter - QB08464961-2" at bounding box center [471, 544] width 323 height 27
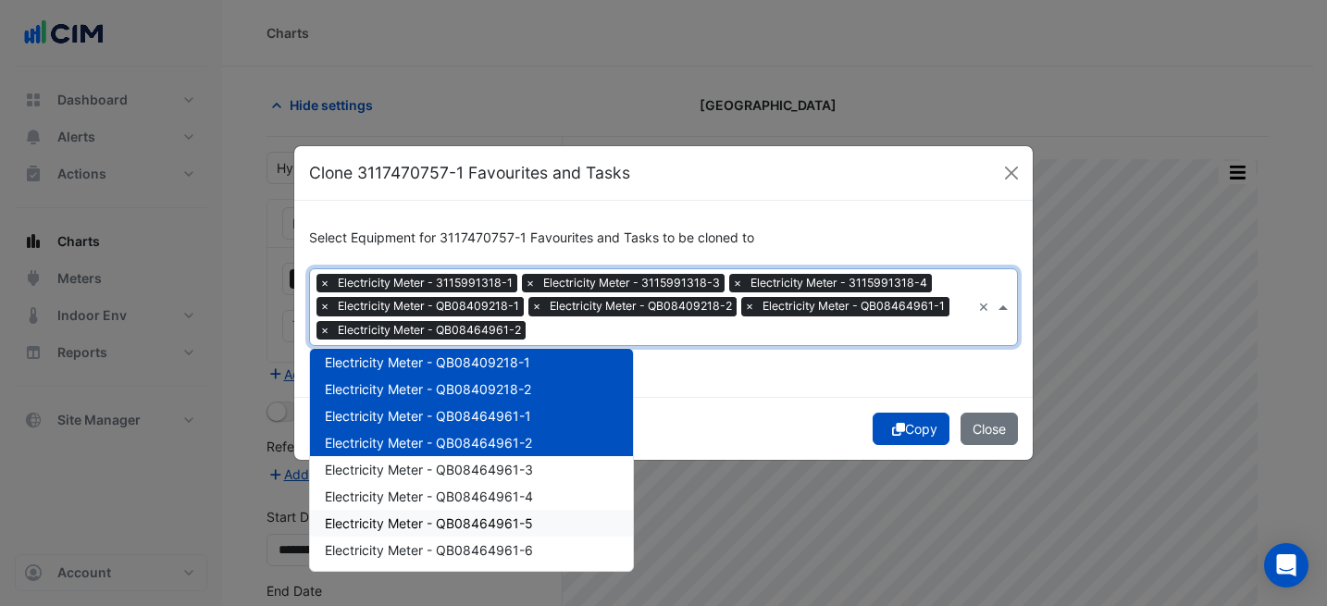
scroll to position [250, 0]
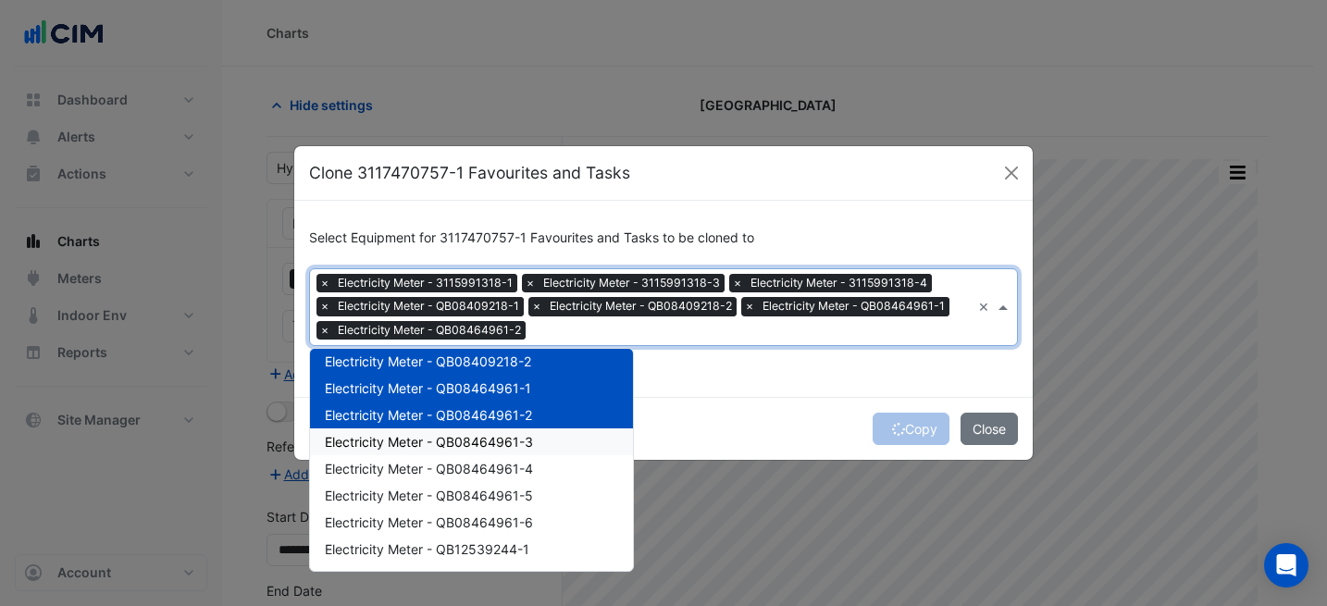
click at [493, 441] on span "Electricity Meter - QB08464961-3" at bounding box center [429, 442] width 208 height 16
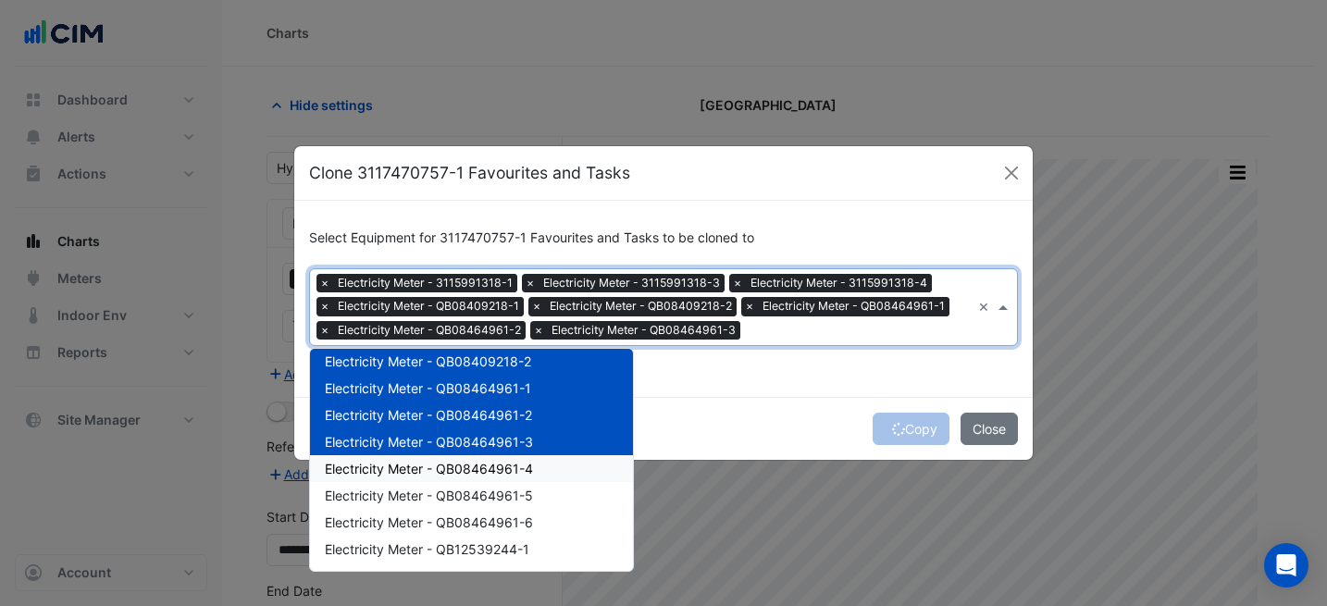
click at [508, 469] on span "Electricity Meter - QB08464961-4" at bounding box center [429, 469] width 208 height 16
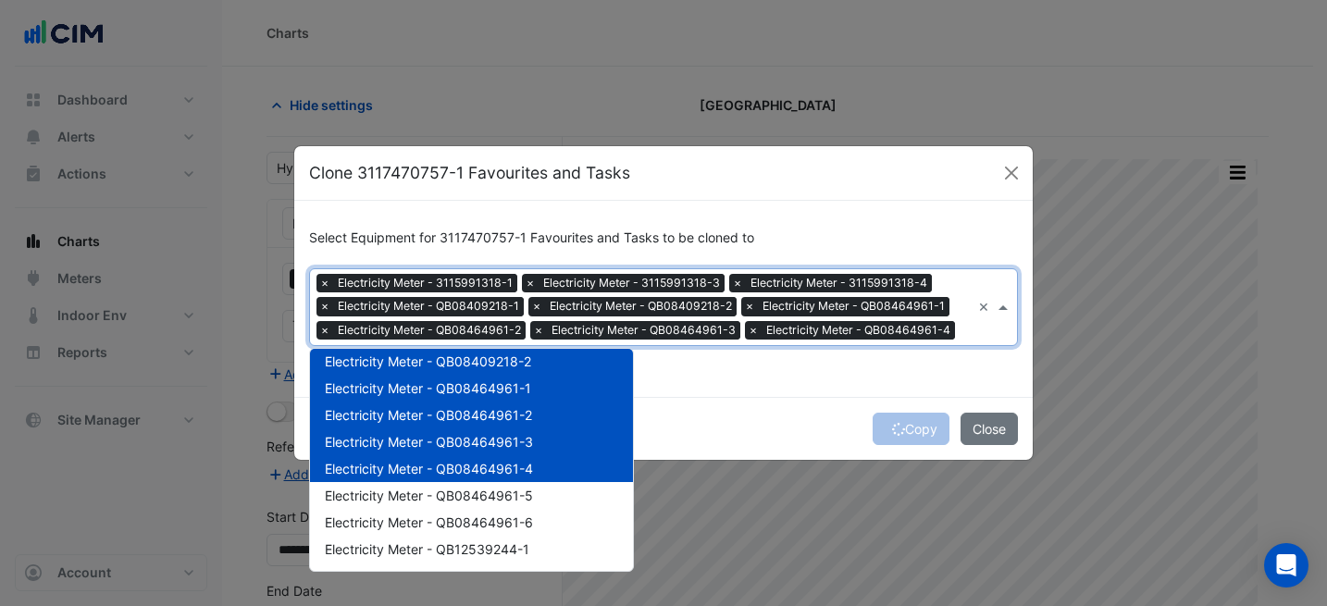
click at [510, 471] on span "Electricity Meter - QB08464961-4" at bounding box center [429, 469] width 208 height 16
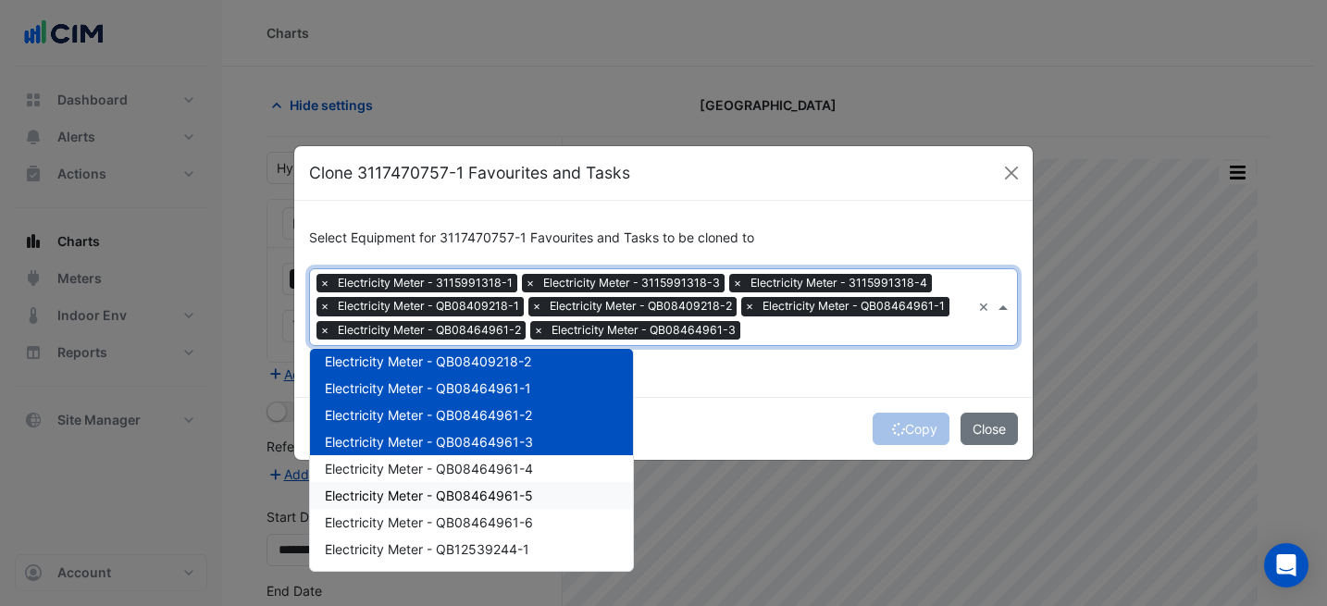
click at [521, 488] on span "Electricity Meter - QB08464961-5" at bounding box center [429, 496] width 208 height 16
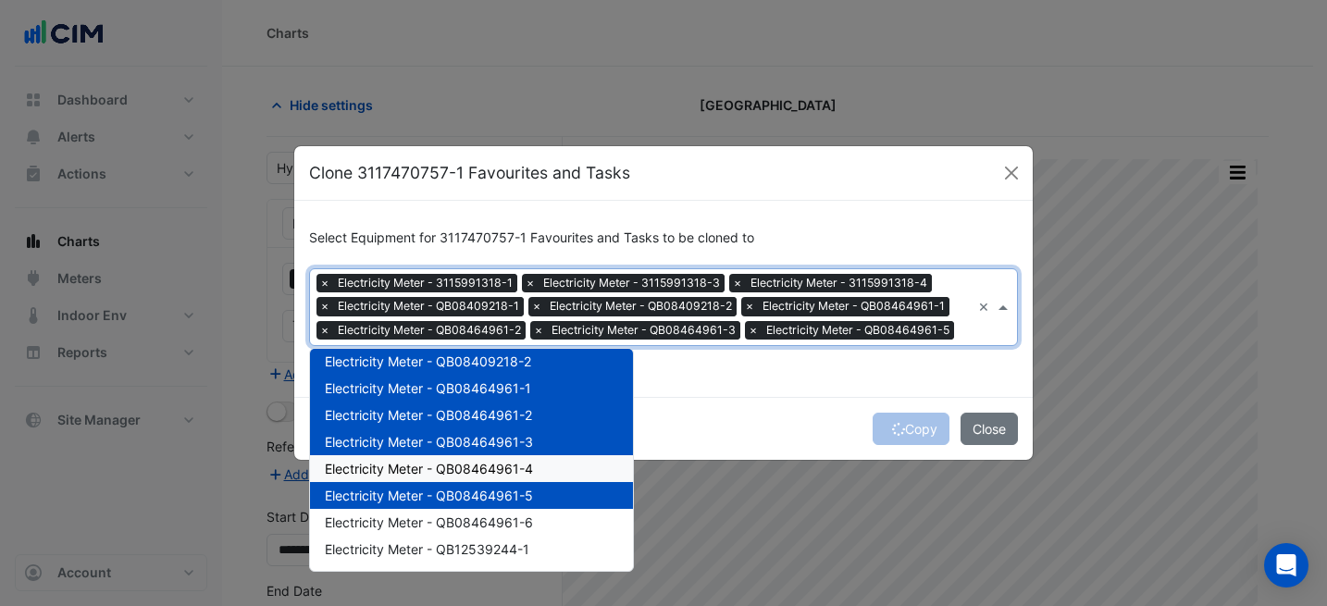
click at [508, 475] on span "Electricity Meter - QB08464961-4" at bounding box center [429, 469] width 208 height 16
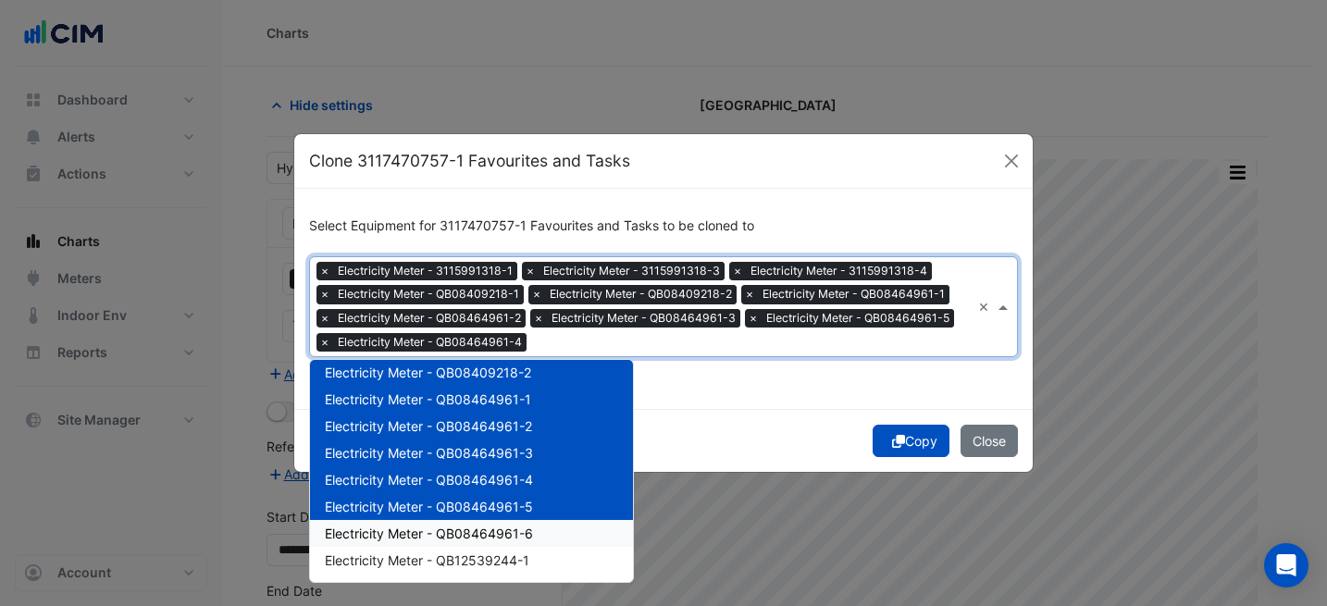
click at [530, 525] on span "Electricity Meter - QB08464961-6" at bounding box center [429, 533] width 208 height 16
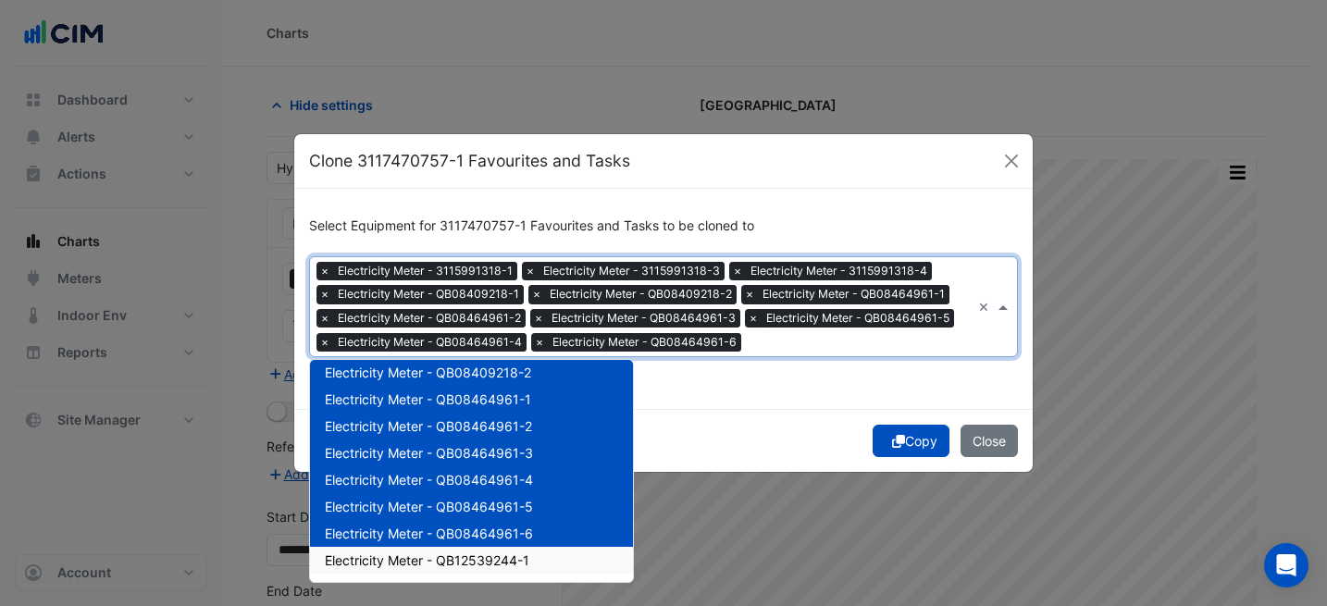
click at [522, 560] on span "Electricity Meter - QB12539244-1" at bounding box center [427, 560] width 204 height 16
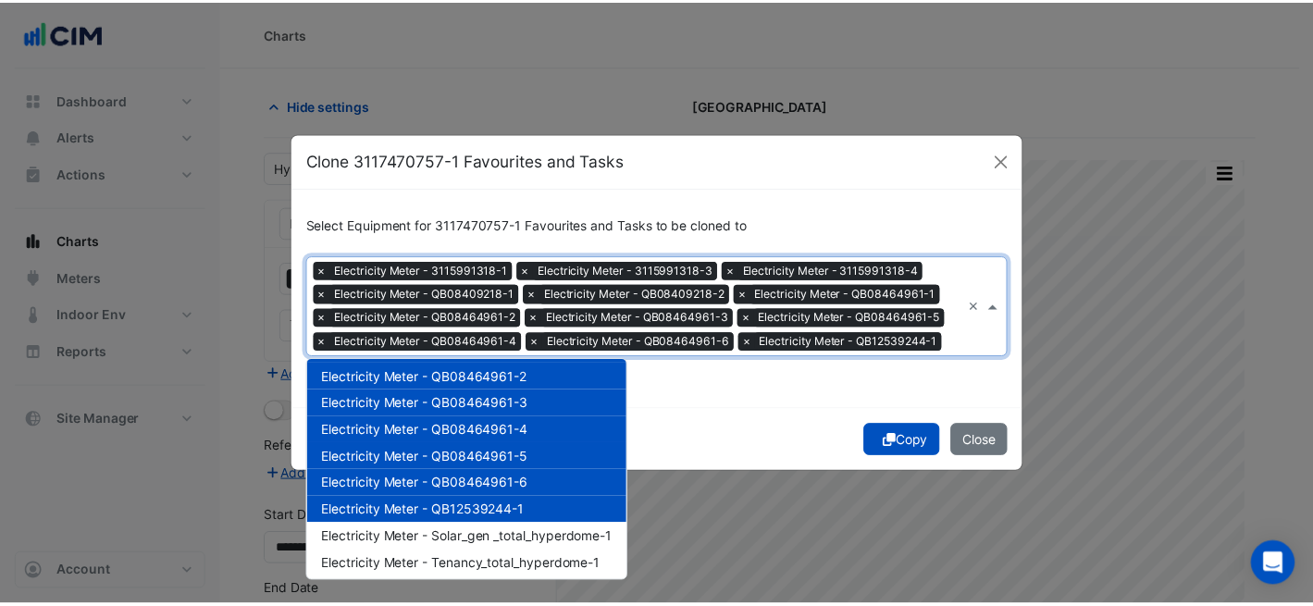
scroll to position [303, 0]
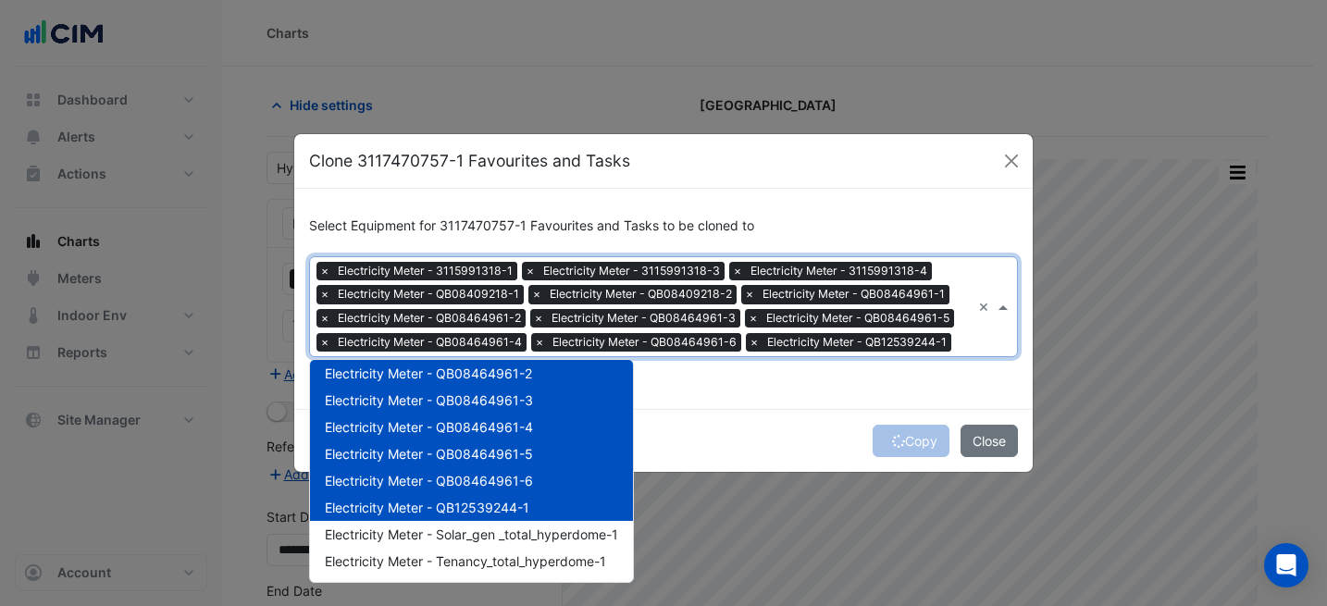
click at [931, 385] on div "Select Equipment for 3117470757-1 Favourites and Tasks to be cloned to Equipmen…" at bounding box center [663, 299] width 738 height 220
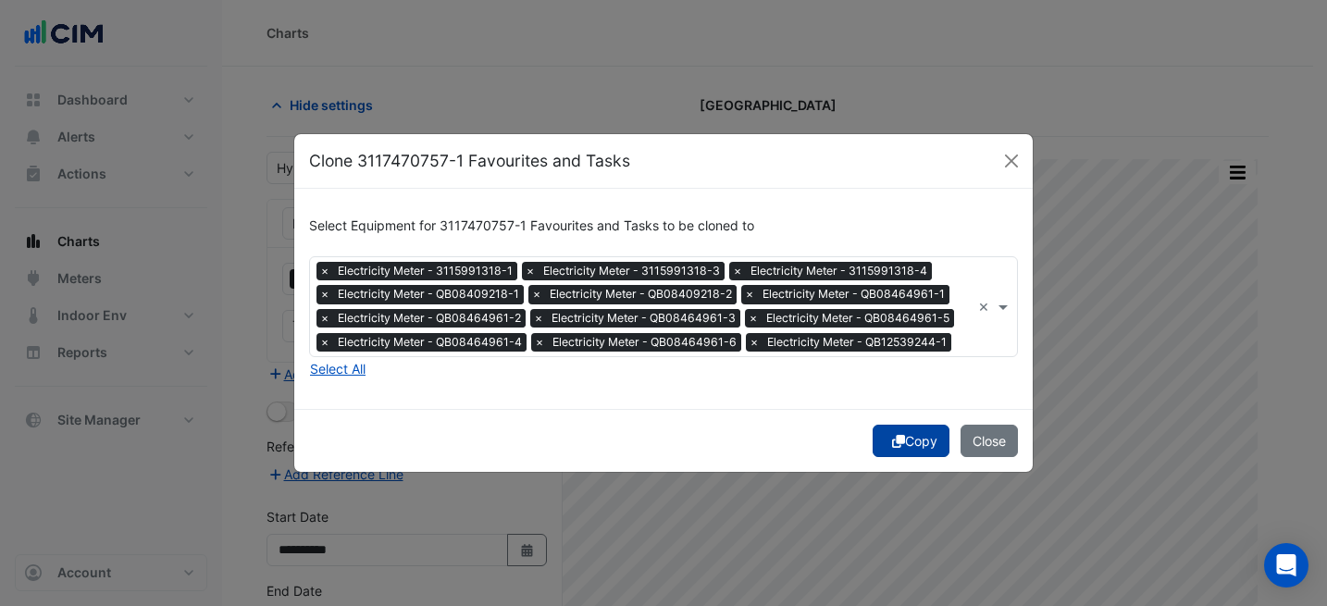
click at [919, 444] on button "Copy" at bounding box center [910, 441] width 77 height 32
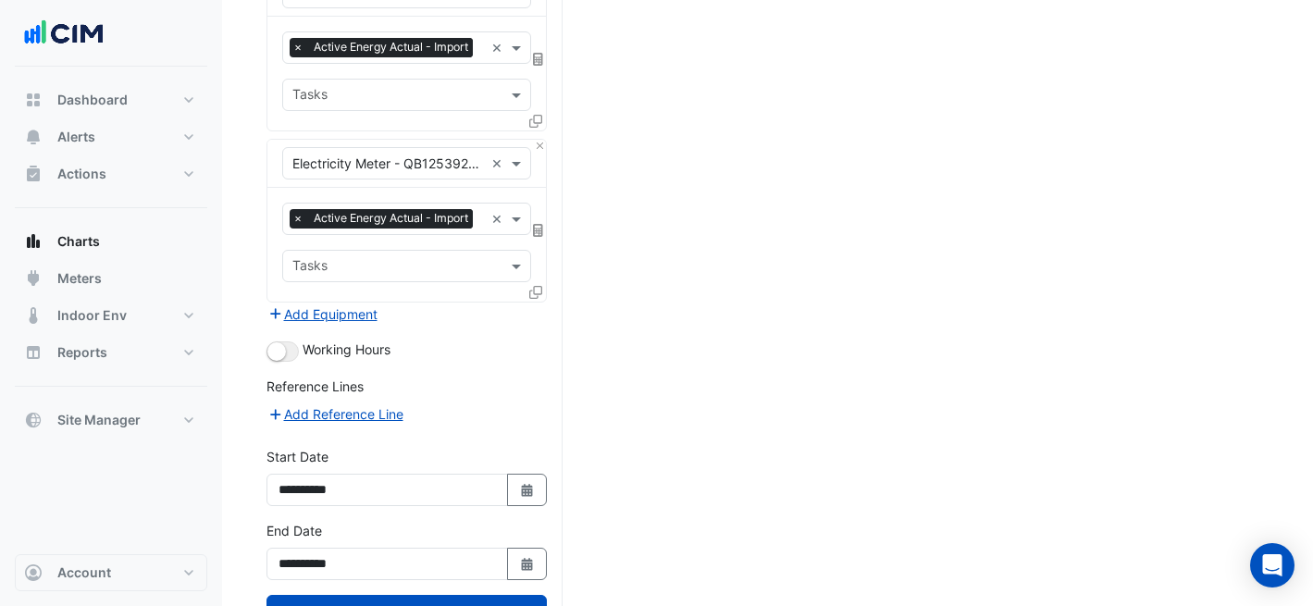
scroll to position [2185, 0]
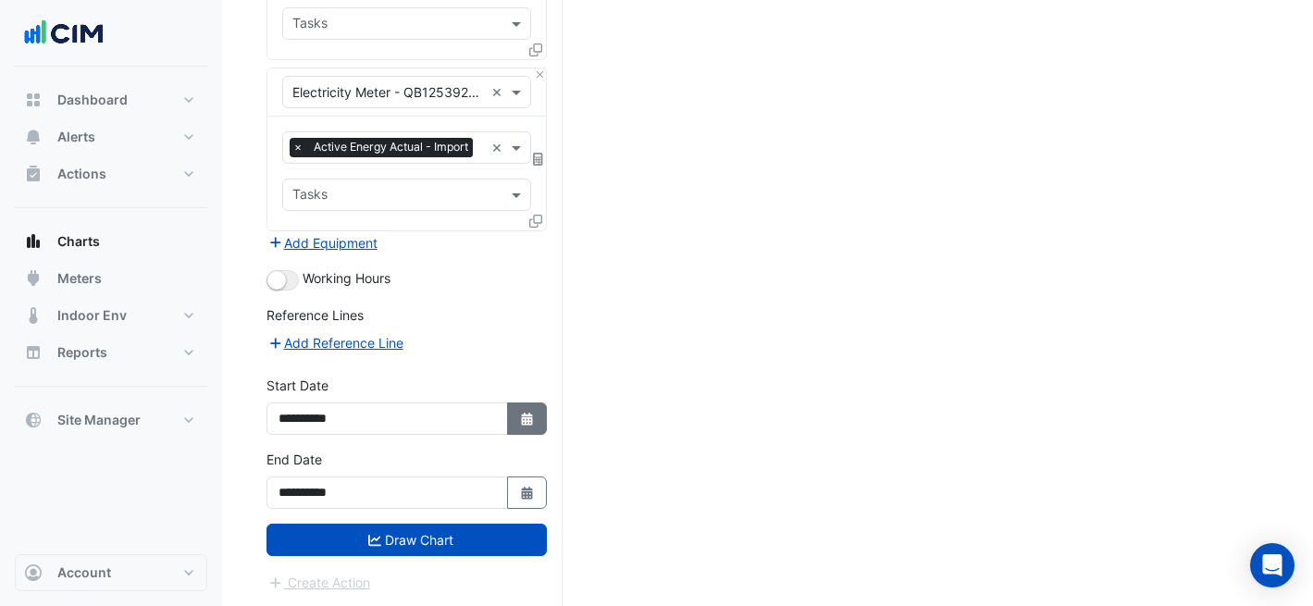
click at [522, 413] on icon "Select Date" at bounding box center [527, 419] width 17 height 13
select select "*"
select select "****"
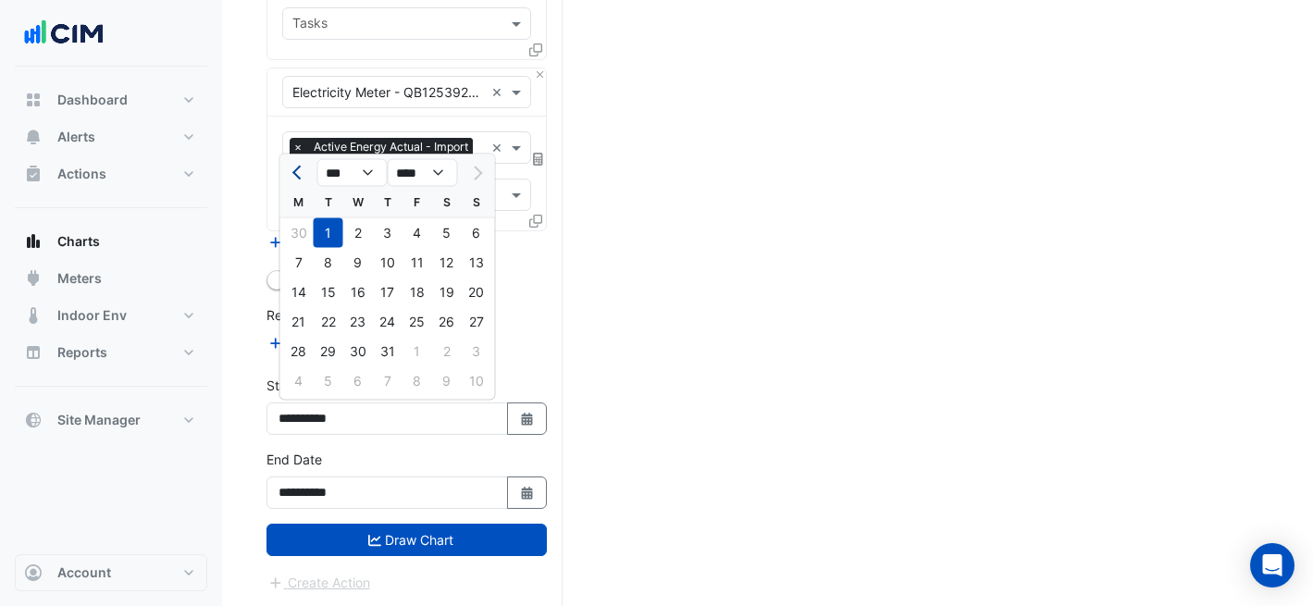
click at [302, 166] on button "Previous month" at bounding box center [299, 173] width 22 height 30
select select "*"
click at [464, 230] on div "1" at bounding box center [477, 233] width 30 height 30
type input "**********"
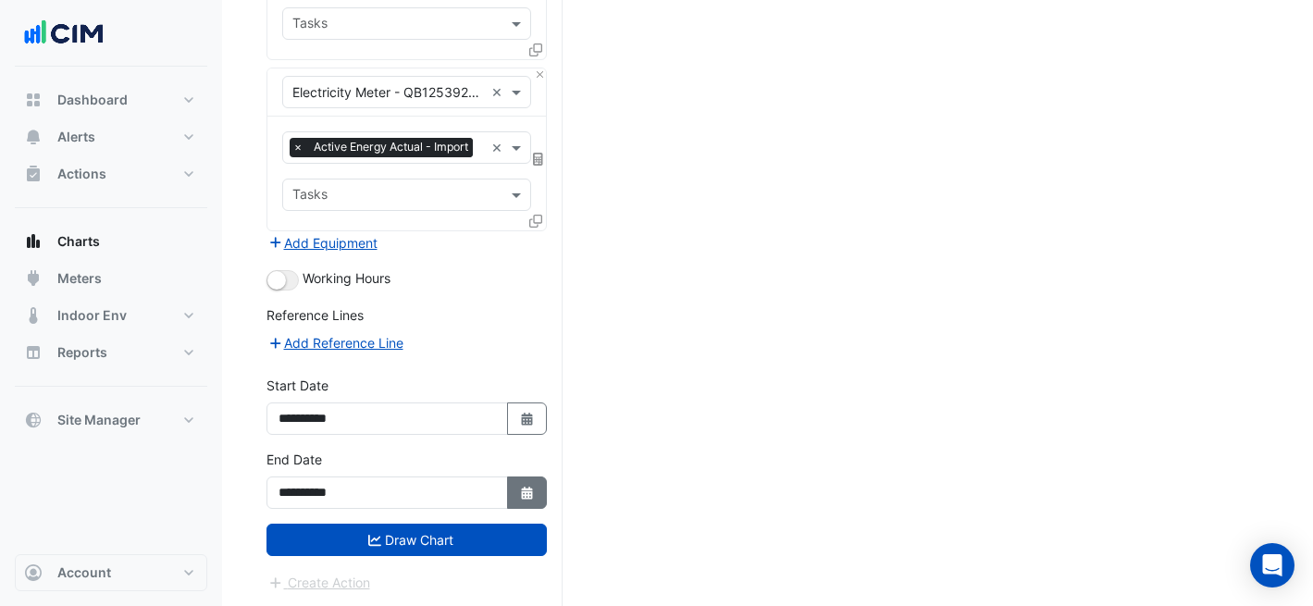
click at [532, 482] on button "Select Date" at bounding box center [527, 492] width 41 height 32
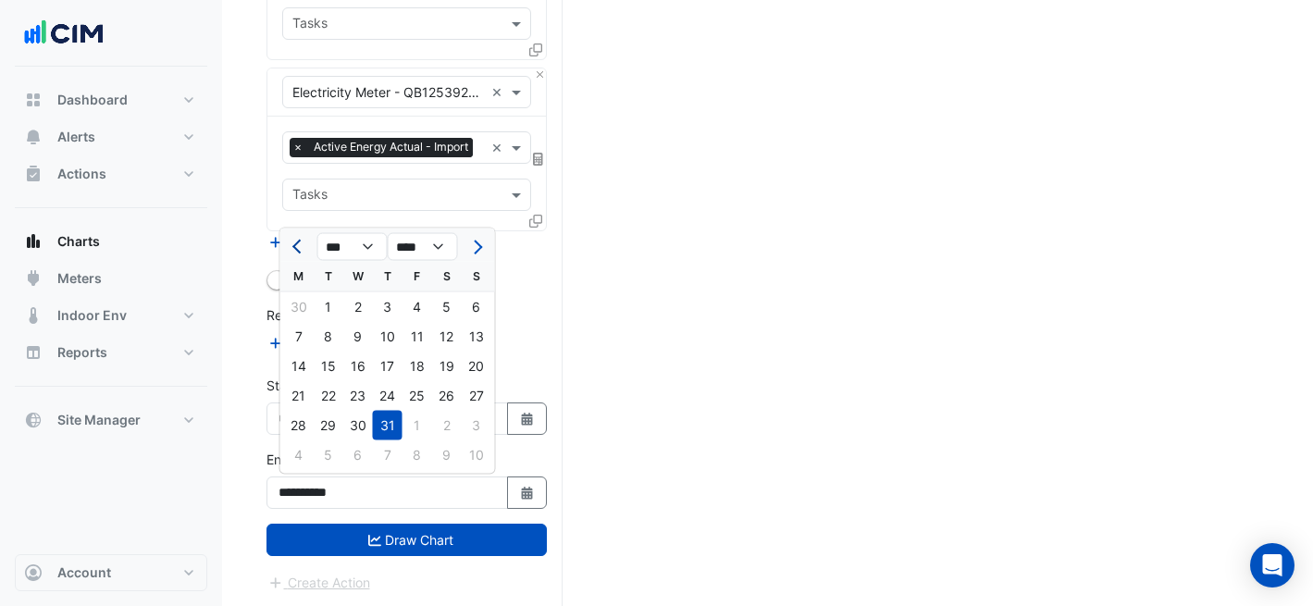
click at [288, 249] on button "Previous month" at bounding box center [299, 247] width 22 height 30
select select "*"
click at [303, 450] on div "30" at bounding box center [299, 455] width 30 height 30
type input "**********"
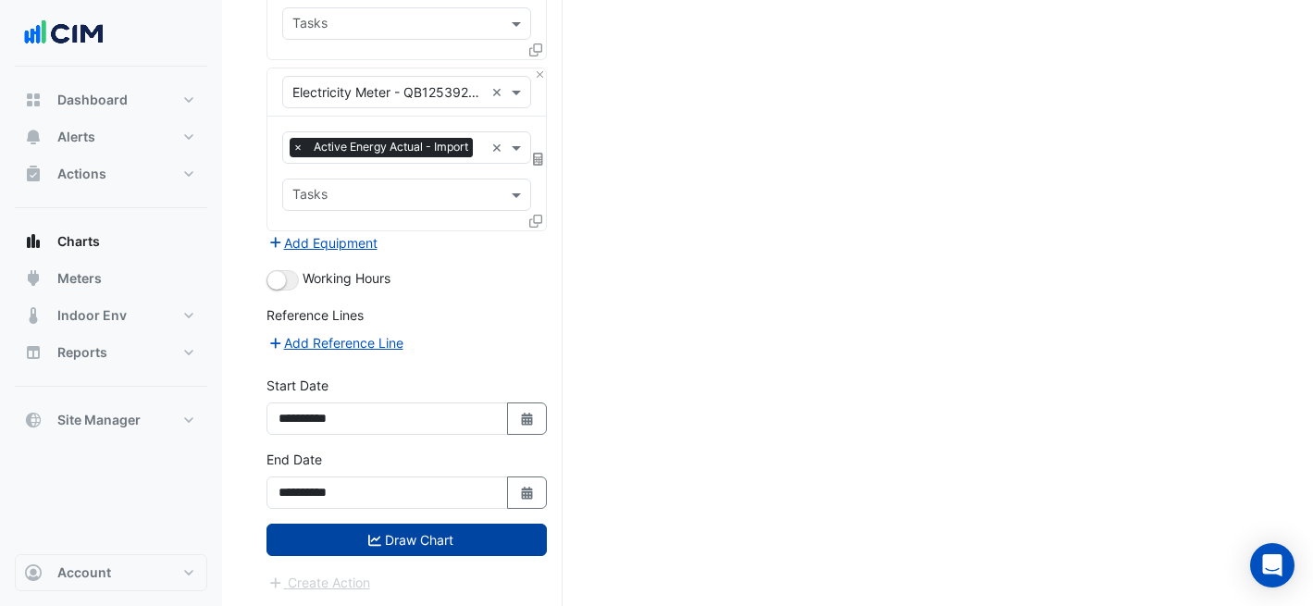
click at [398, 543] on button "Draw Chart" at bounding box center [406, 540] width 280 height 32
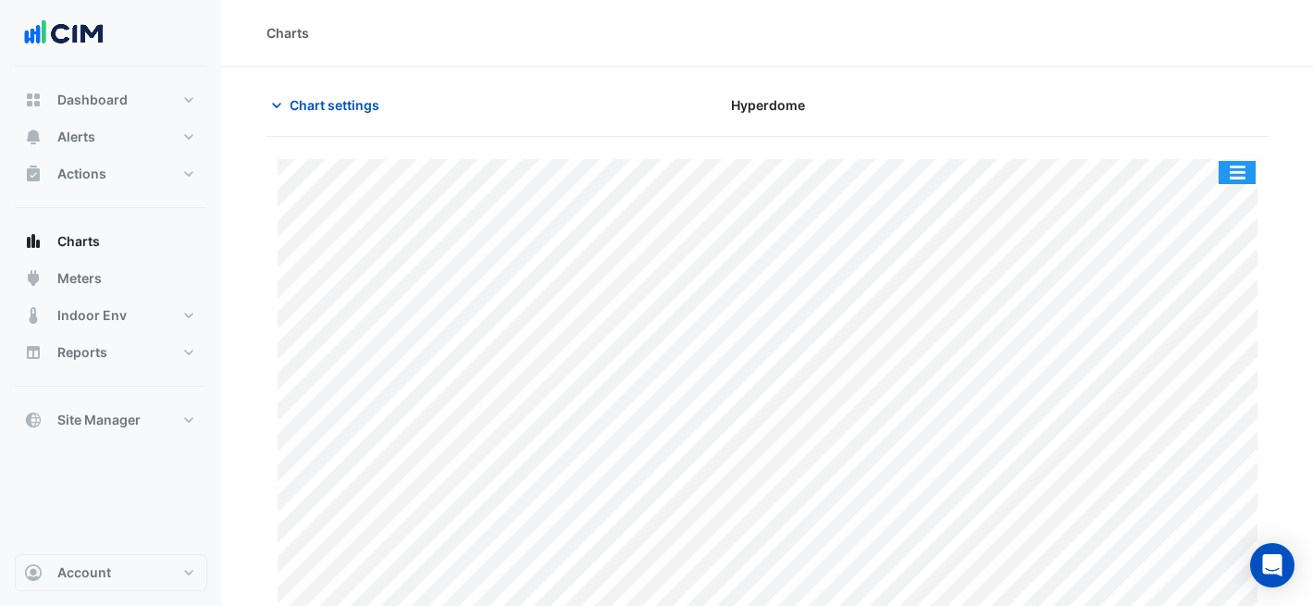
click at [1230, 169] on button "button" at bounding box center [1236, 172] width 37 height 23
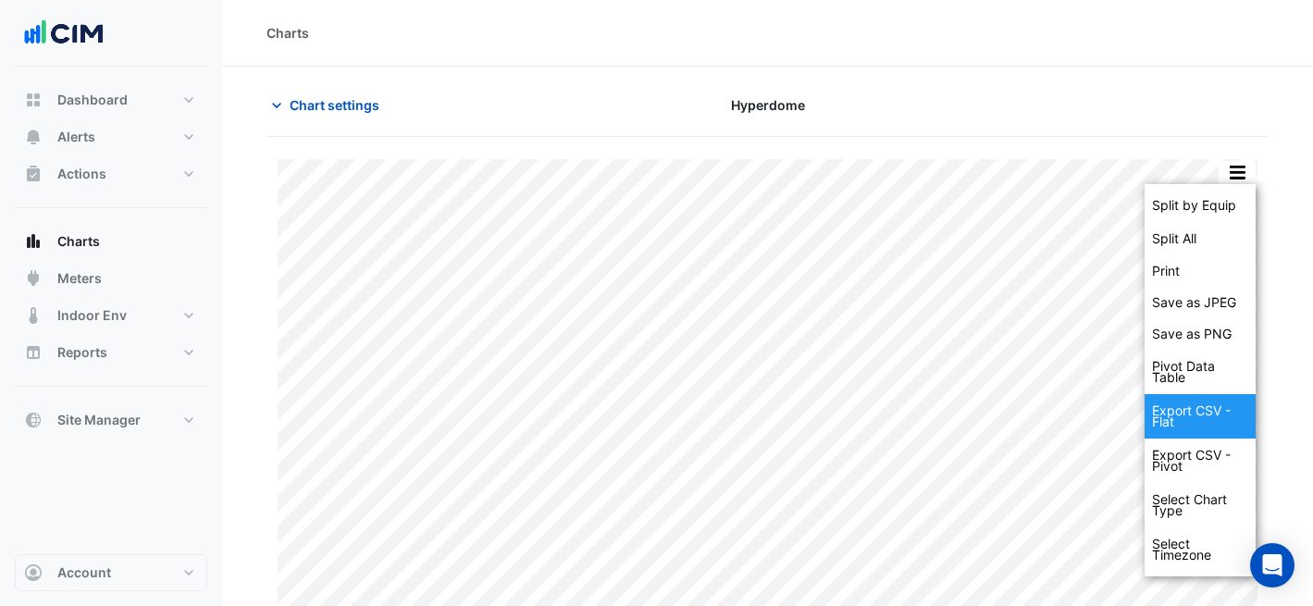
click at [1216, 413] on div "Export CSV - Flat" at bounding box center [1199, 416] width 111 height 44
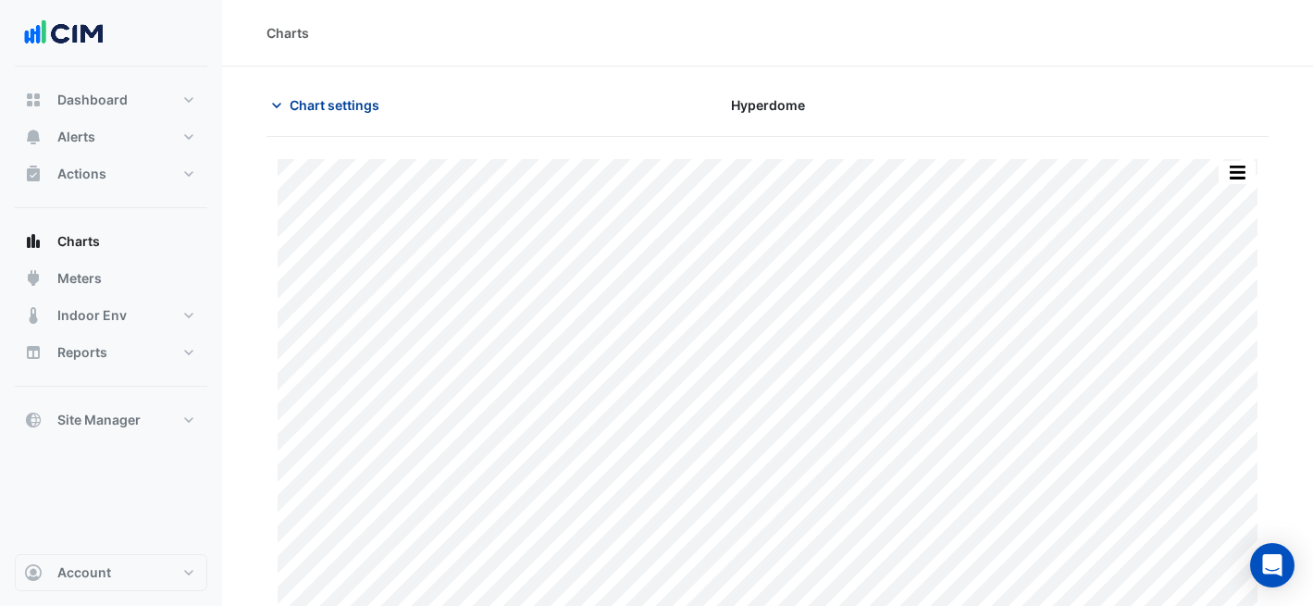
click at [305, 97] on span "Chart settings" at bounding box center [335, 104] width 90 height 19
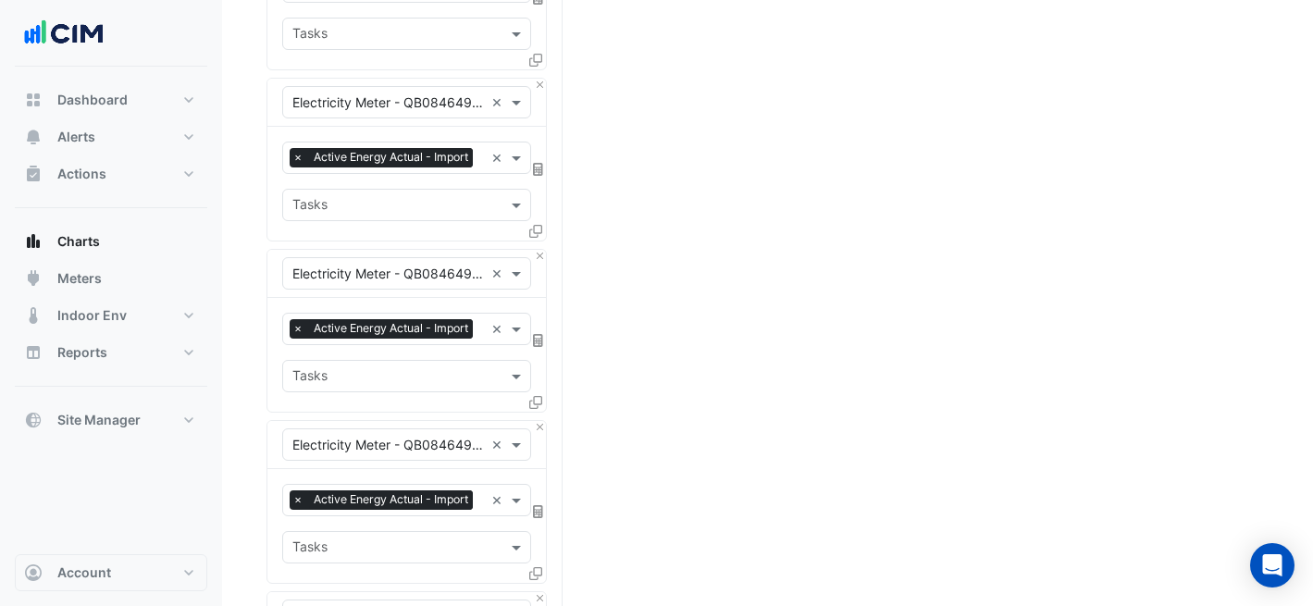
scroll to position [2185, 0]
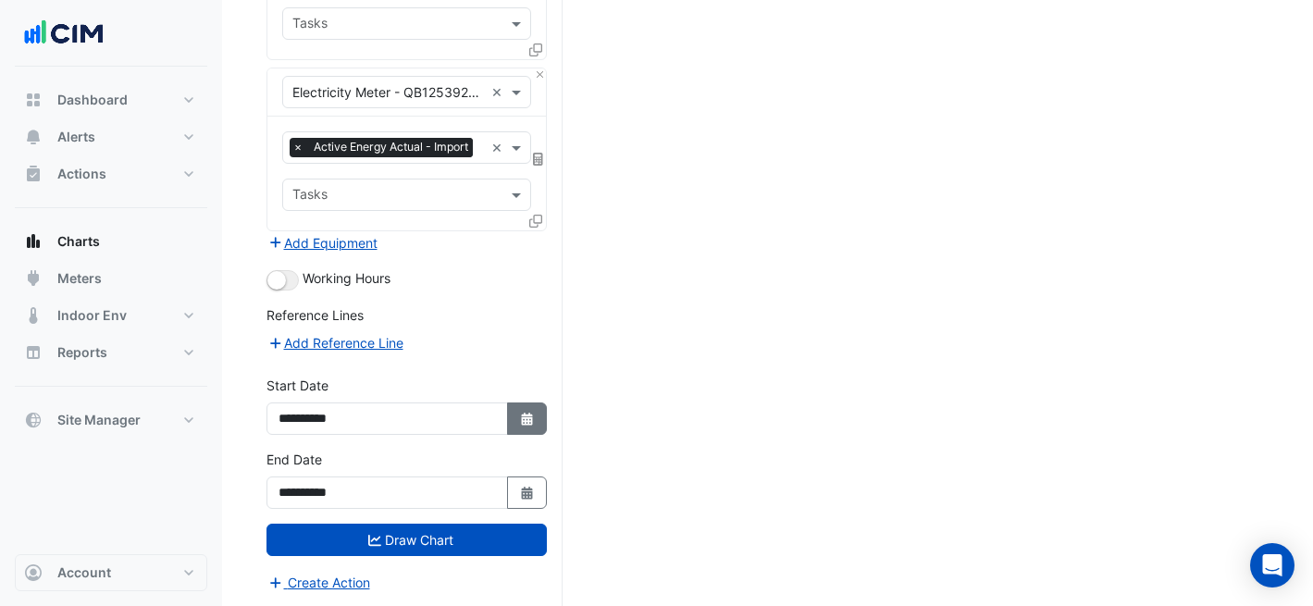
click at [521, 425] on fa-icon "Select Date" at bounding box center [527, 419] width 17 height 16
select select "*"
select select "****"
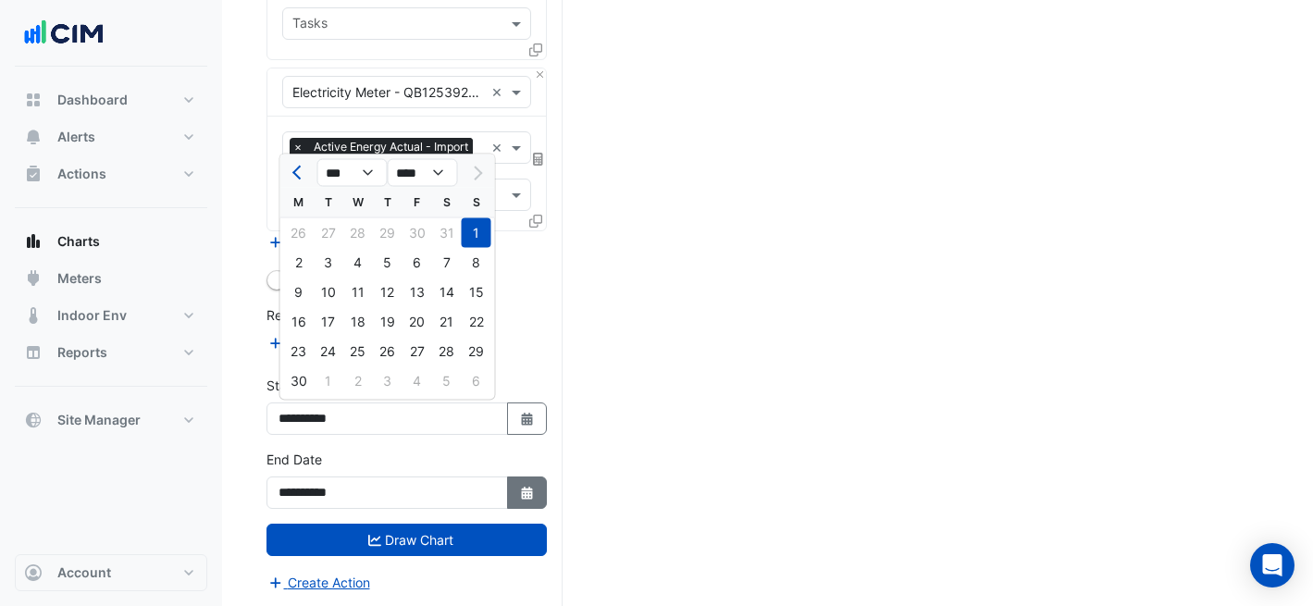
click at [546, 503] on div "**********" at bounding box center [406, 492] width 280 height 32
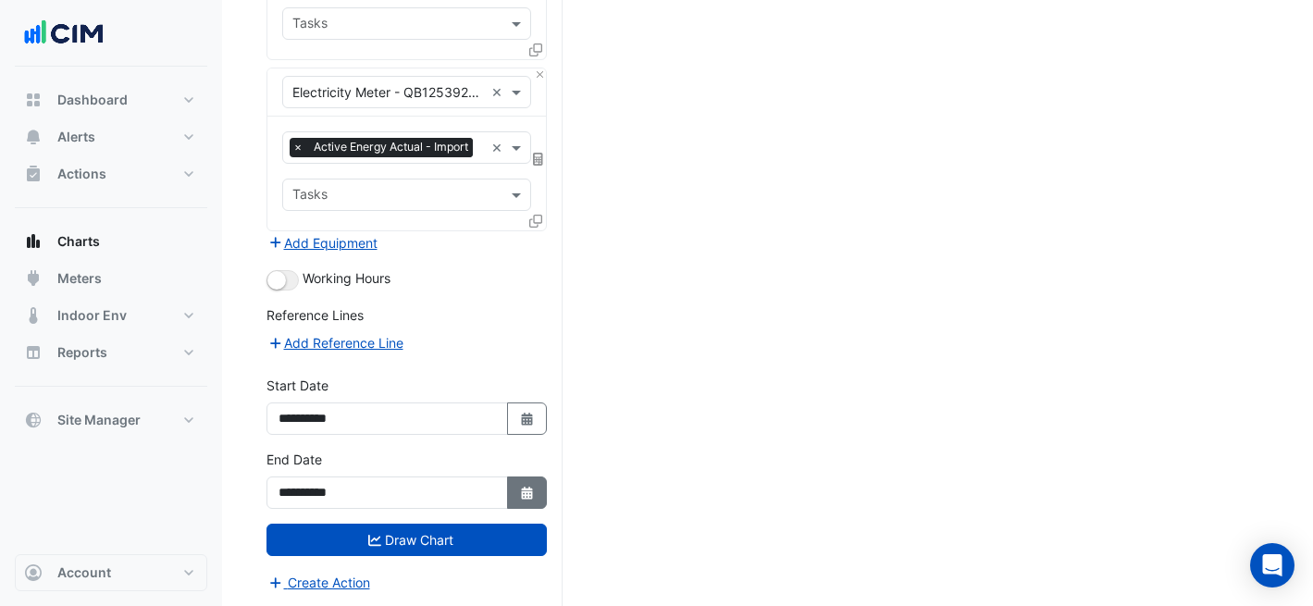
click at [536, 500] on button "Select Date" at bounding box center [527, 492] width 41 height 32
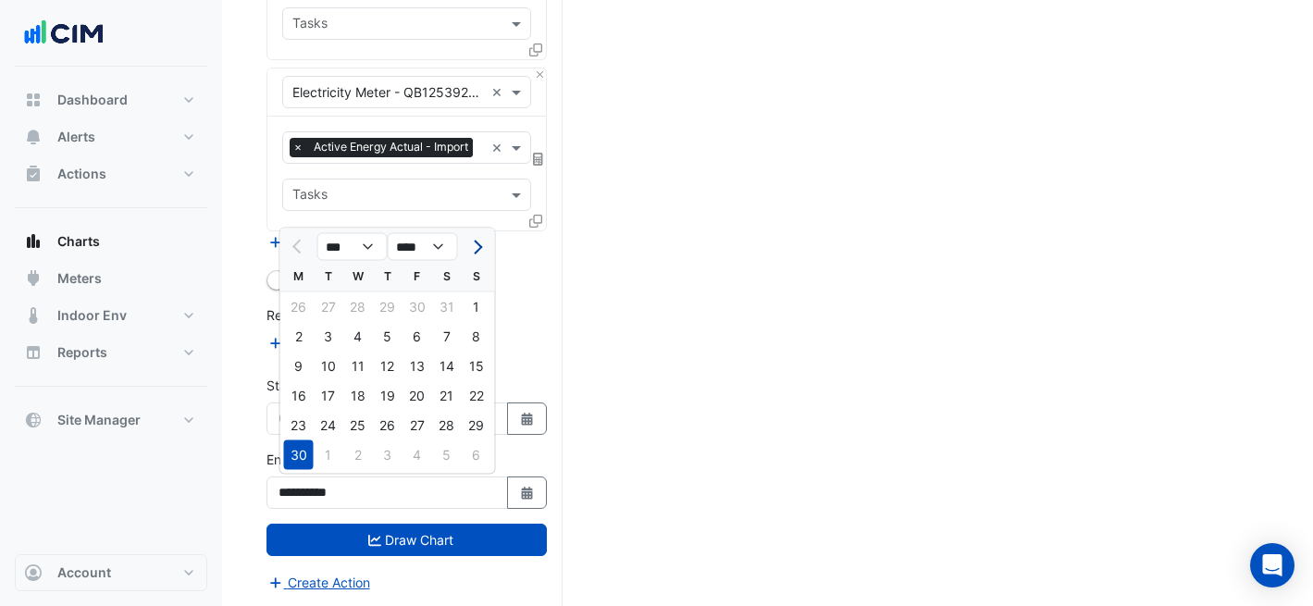
click at [470, 255] on button "Next month" at bounding box center [475, 247] width 22 height 30
select select "*"
click at [387, 427] on div "31" at bounding box center [388, 426] width 30 height 30
type input "**********"
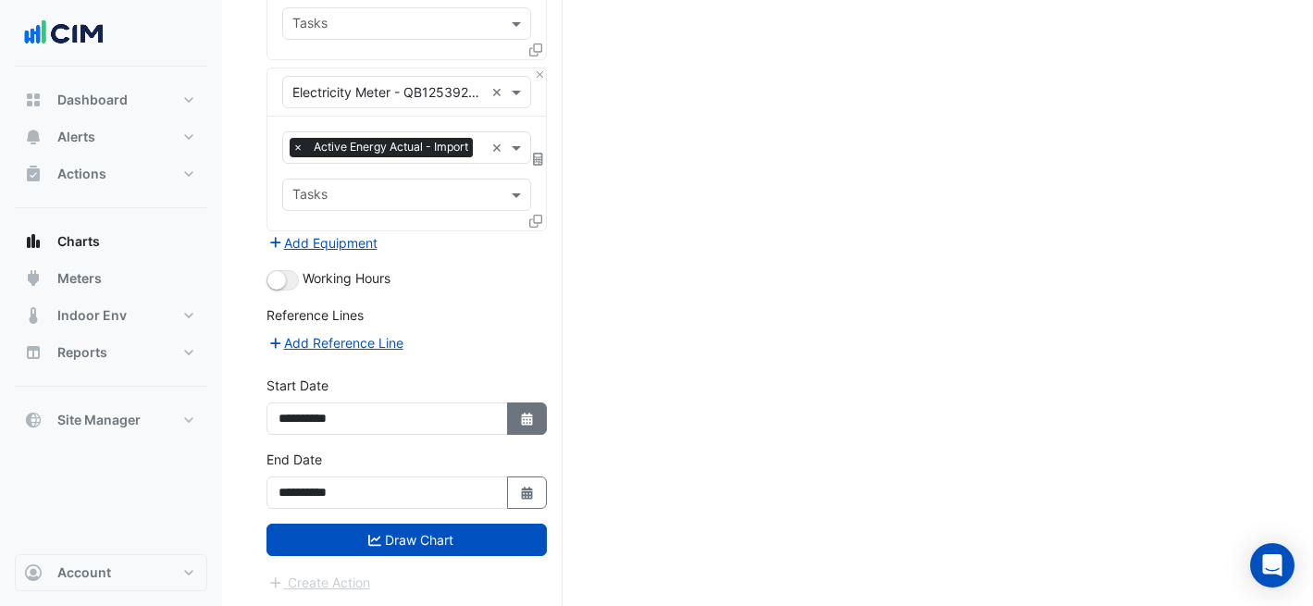
click at [521, 419] on icon "button" at bounding box center [526, 419] width 11 height 13
select select "*"
select select "****"
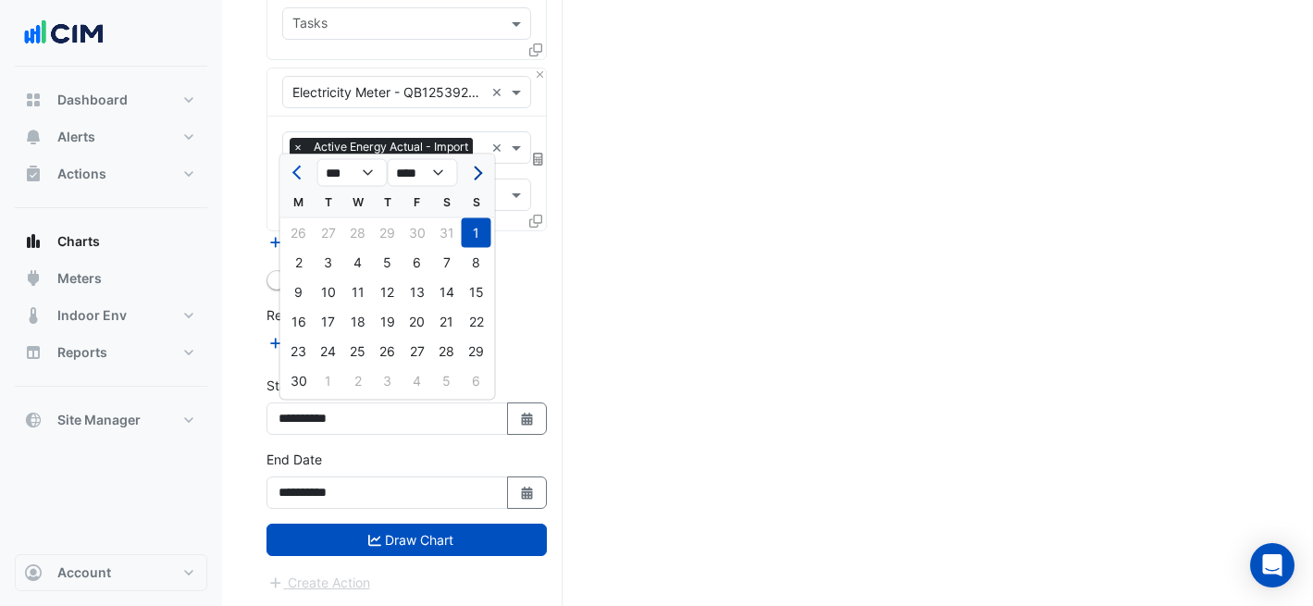
click at [474, 163] on button "Next month" at bounding box center [475, 173] width 22 height 30
select select "*"
click at [340, 239] on div "1" at bounding box center [329, 233] width 30 height 30
type input "**********"
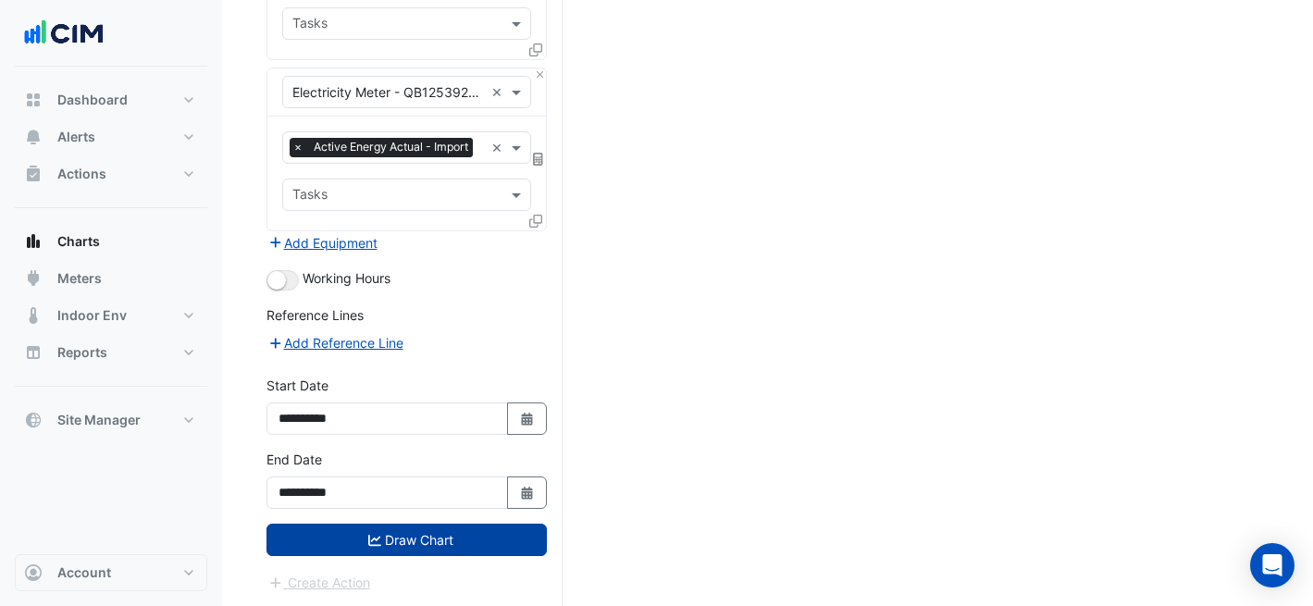
click at [424, 542] on button "Draw Chart" at bounding box center [406, 540] width 280 height 32
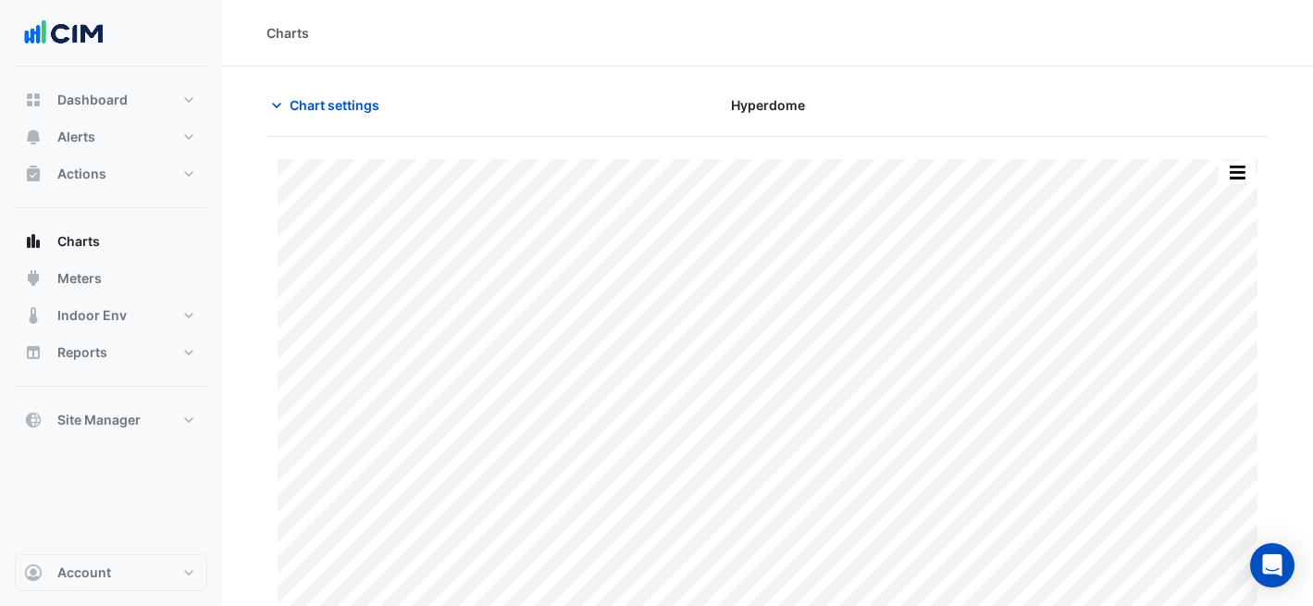
click at [1240, 152] on div "Split by Equip Split All Print Save as JPEG Save as PNG Pivot Data Table Export…" at bounding box center [767, 398] width 1002 height 523
click at [1237, 171] on button "button" at bounding box center [1236, 172] width 37 height 23
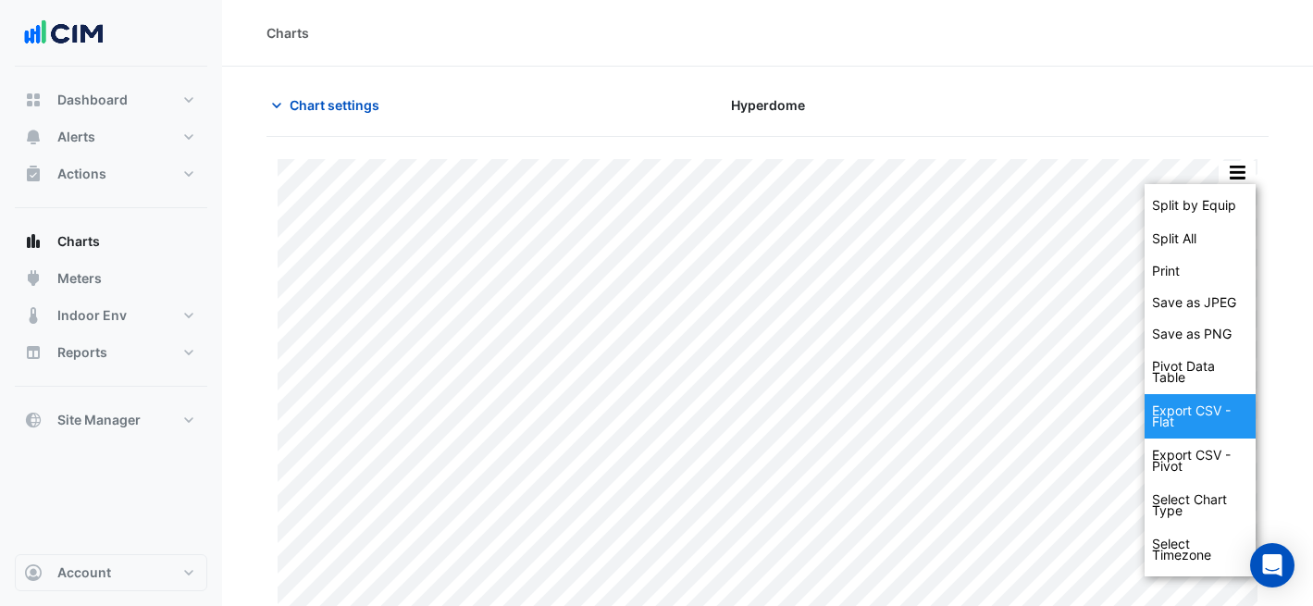
click at [1207, 397] on div "Export CSV - Flat" at bounding box center [1199, 416] width 111 height 44
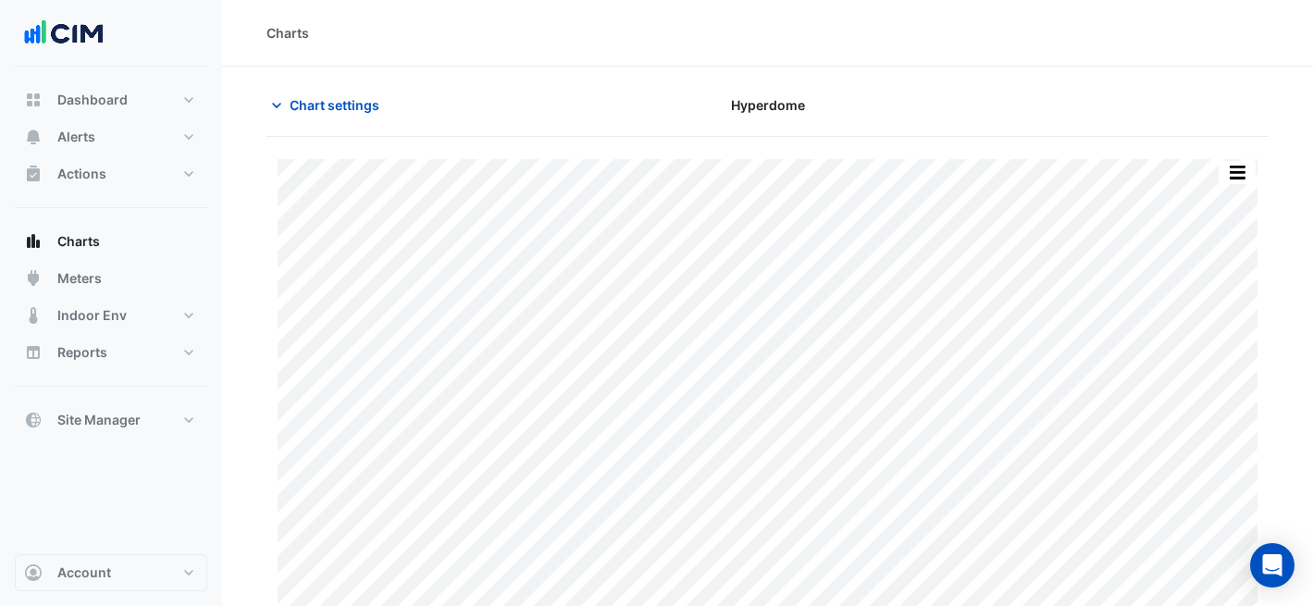
click at [318, 81] on section "Chart settings Hyperdome Split by Equip Split All Print Save as JPEG Save as PN…" at bounding box center [767, 363] width 1091 height 593
click at [330, 95] on span "Chart settings" at bounding box center [335, 104] width 90 height 19
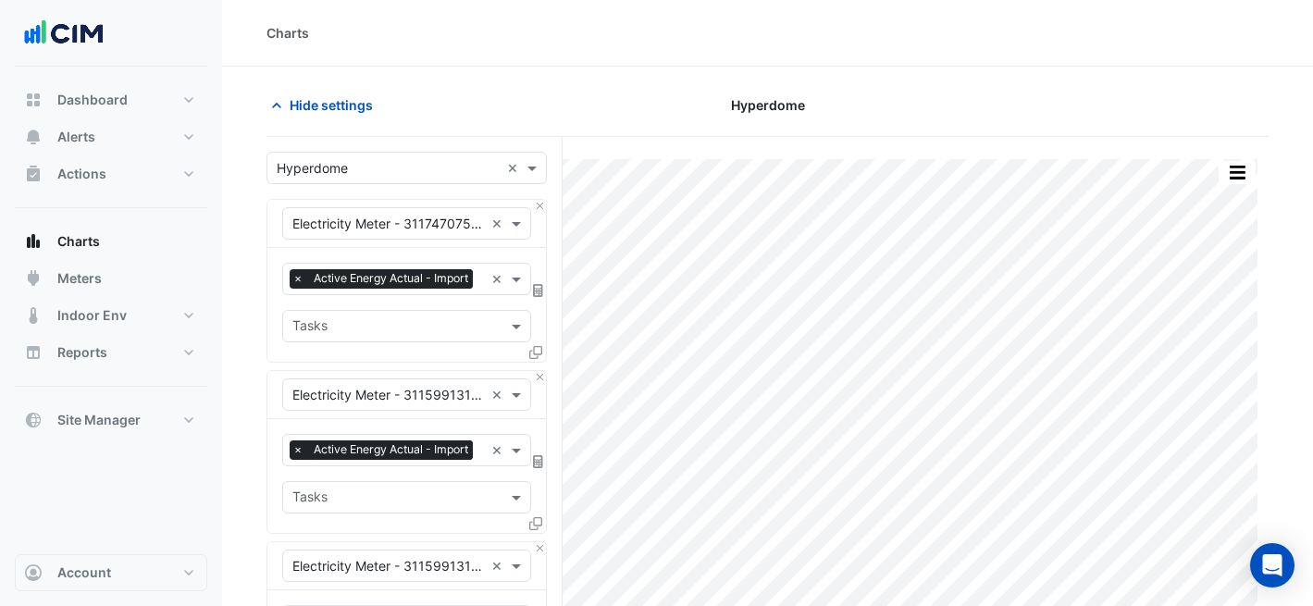
click at [409, 179] on div "Select a Site × Hyperdome ×" at bounding box center [406, 168] width 280 height 32
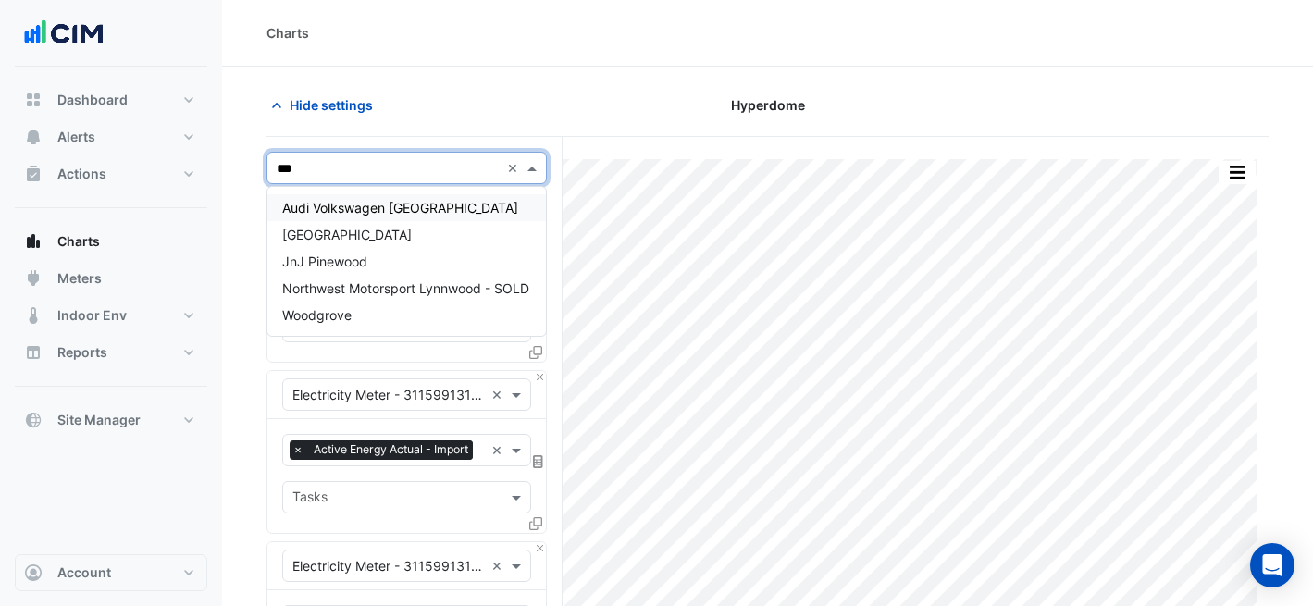
type input "****"
click at [441, 315] on div "Woodgrove" at bounding box center [406, 315] width 278 height 27
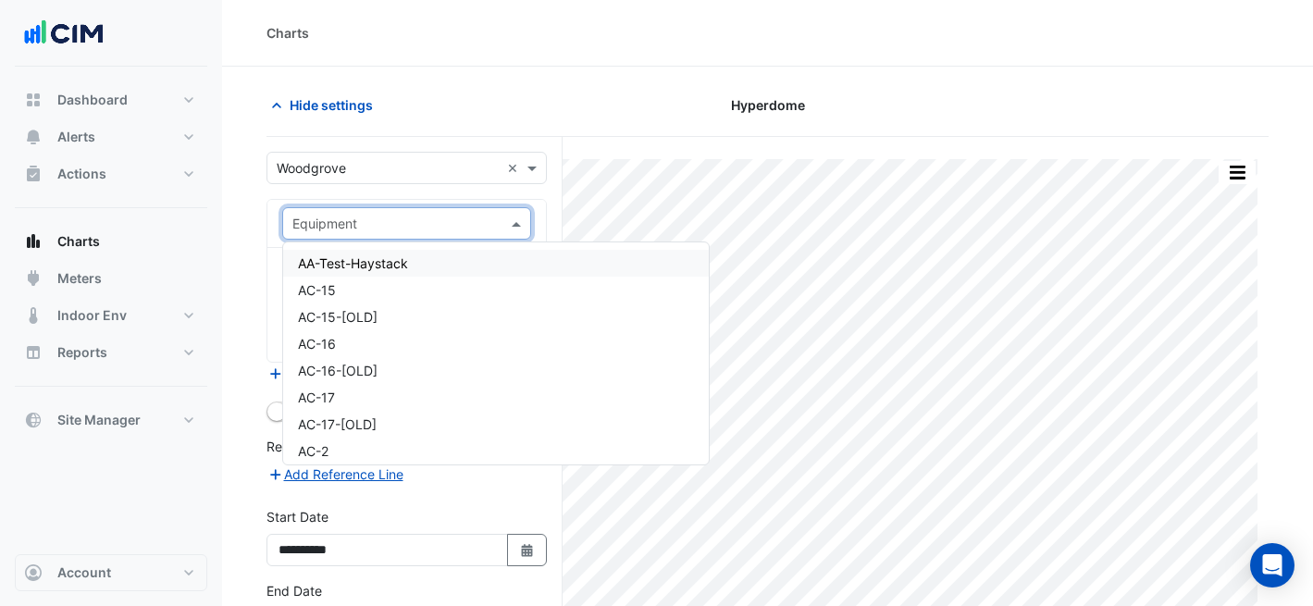
click at [413, 219] on input "text" at bounding box center [388, 224] width 192 height 19
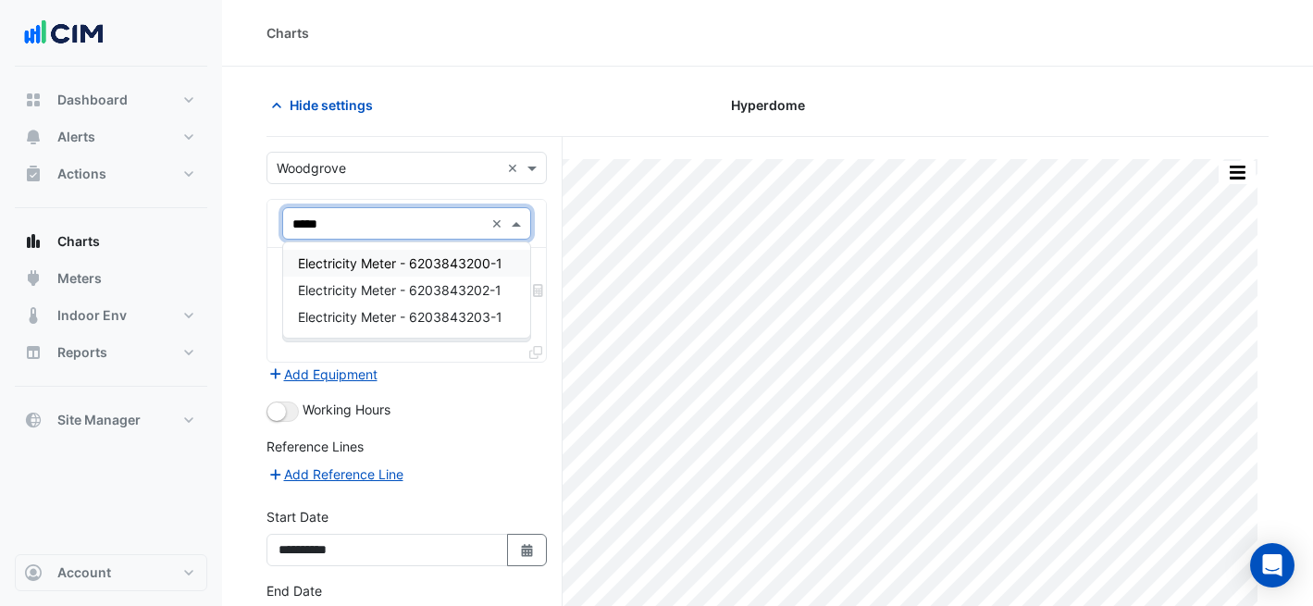
type input "******"
click at [476, 260] on span "Electricity Meter - 6203843200-1" at bounding box center [400, 263] width 204 height 16
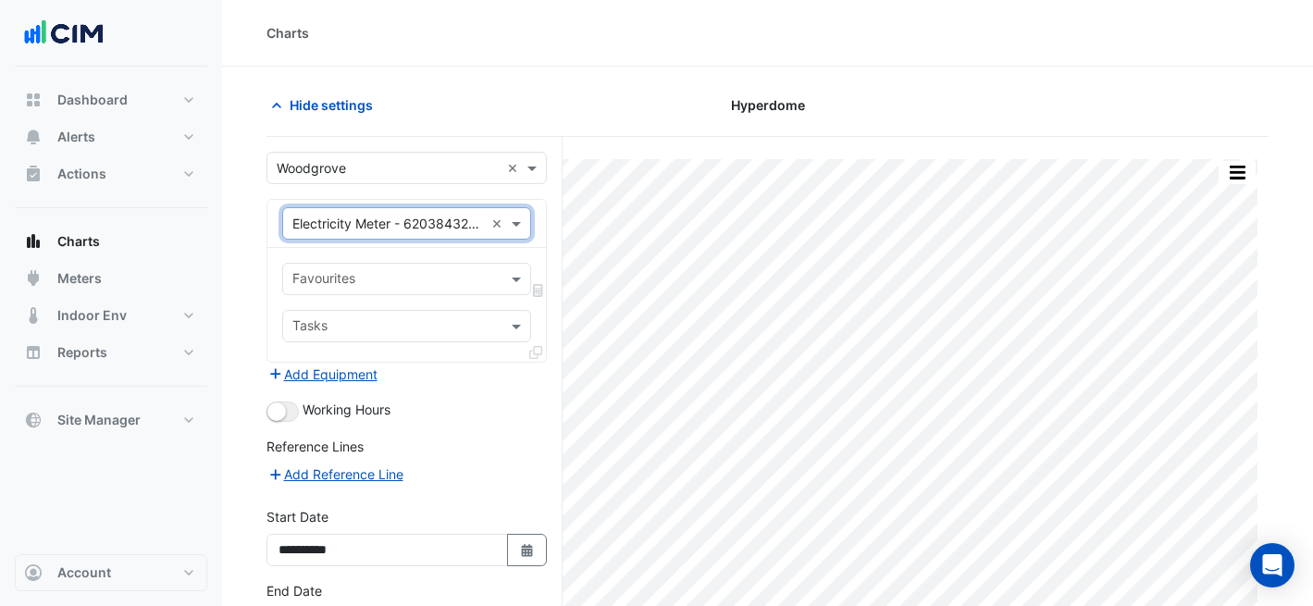
click at [477, 286] on input "text" at bounding box center [395, 280] width 207 height 19
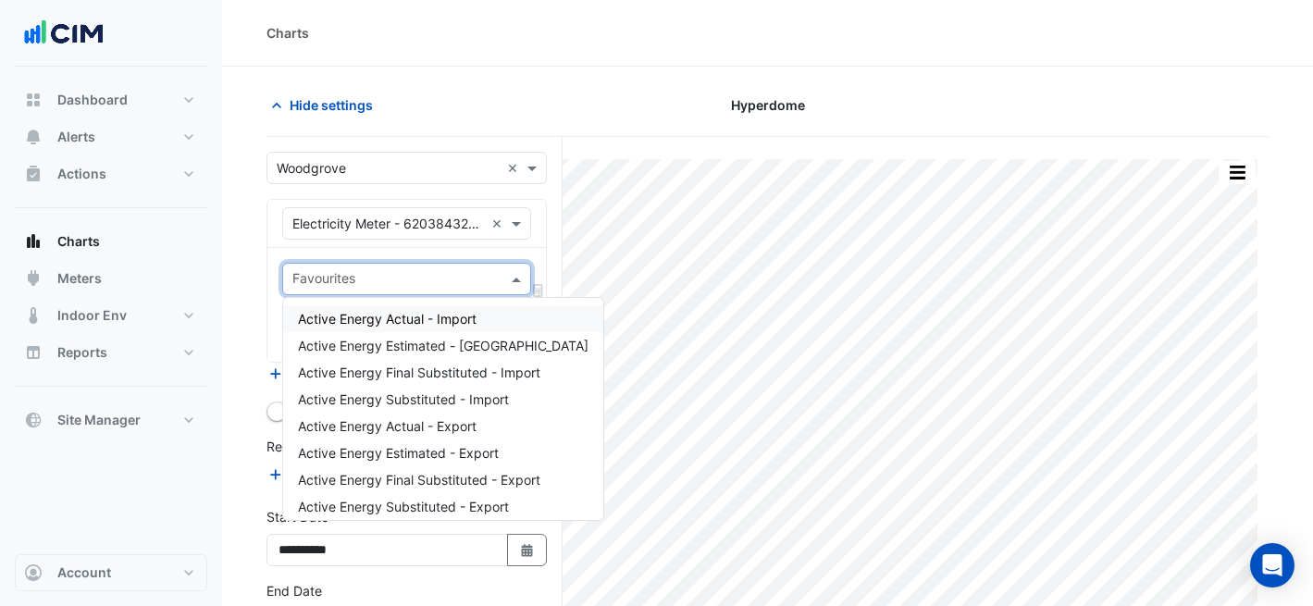
click at [464, 323] on span "Active Energy Actual - Import" at bounding box center [387, 319] width 179 height 16
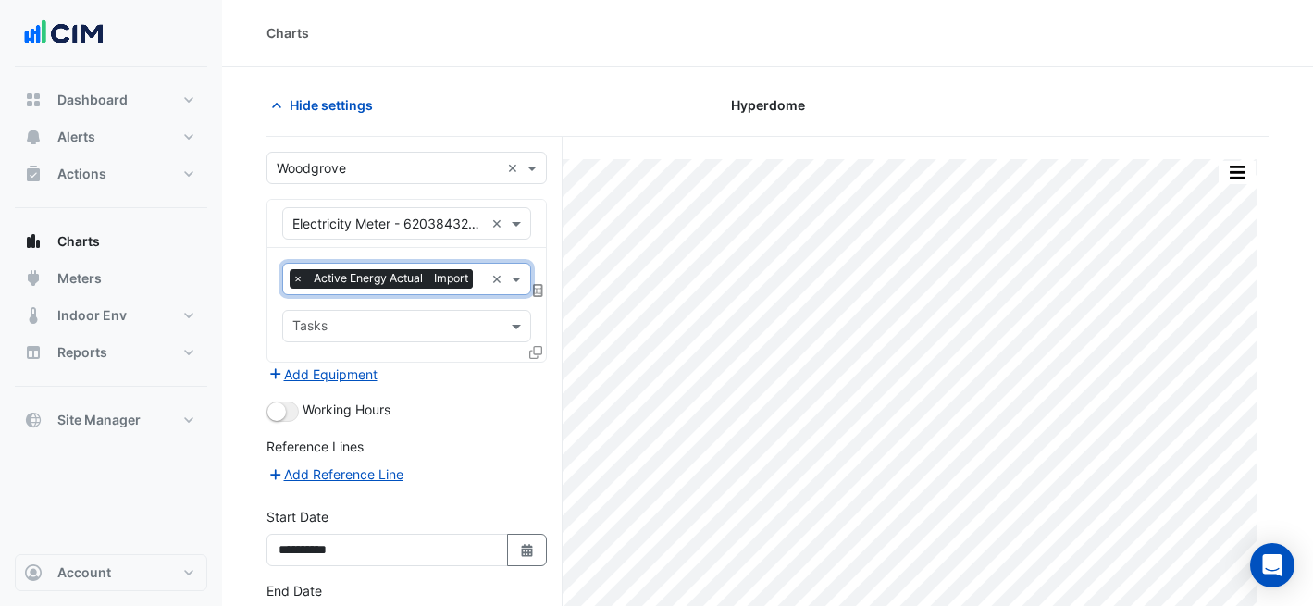
click at [540, 285] on icon at bounding box center [538, 290] width 10 height 13
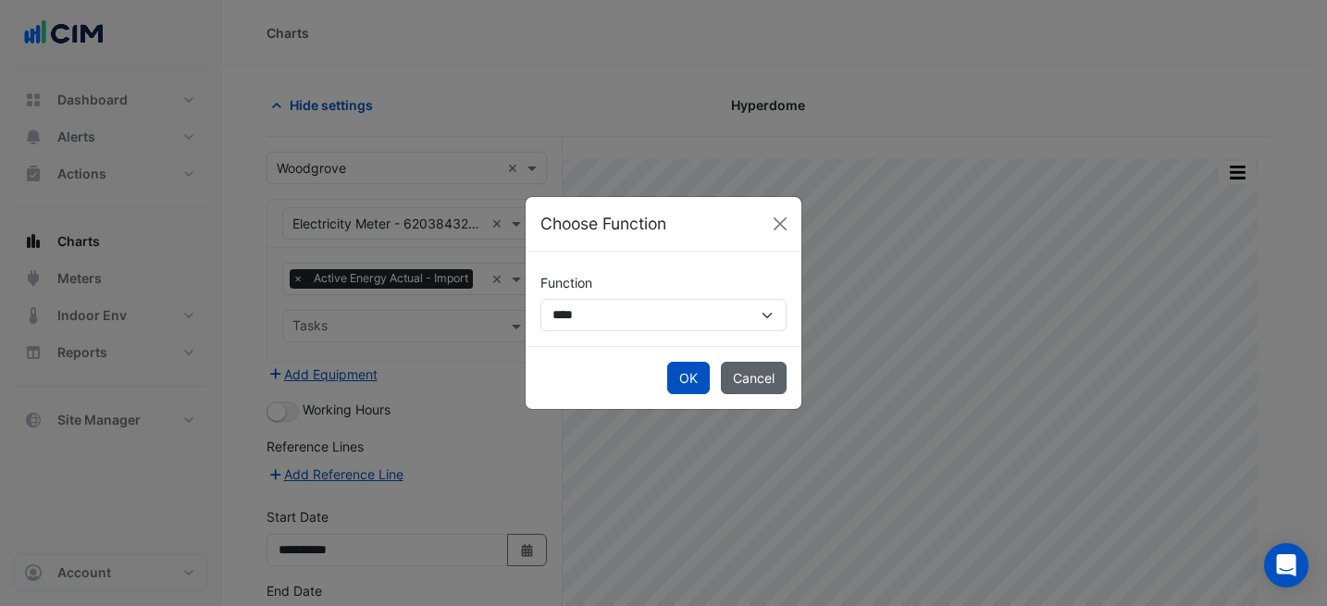
click at [780, 371] on button "Cancel" at bounding box center [754, 378] width 66 height 32
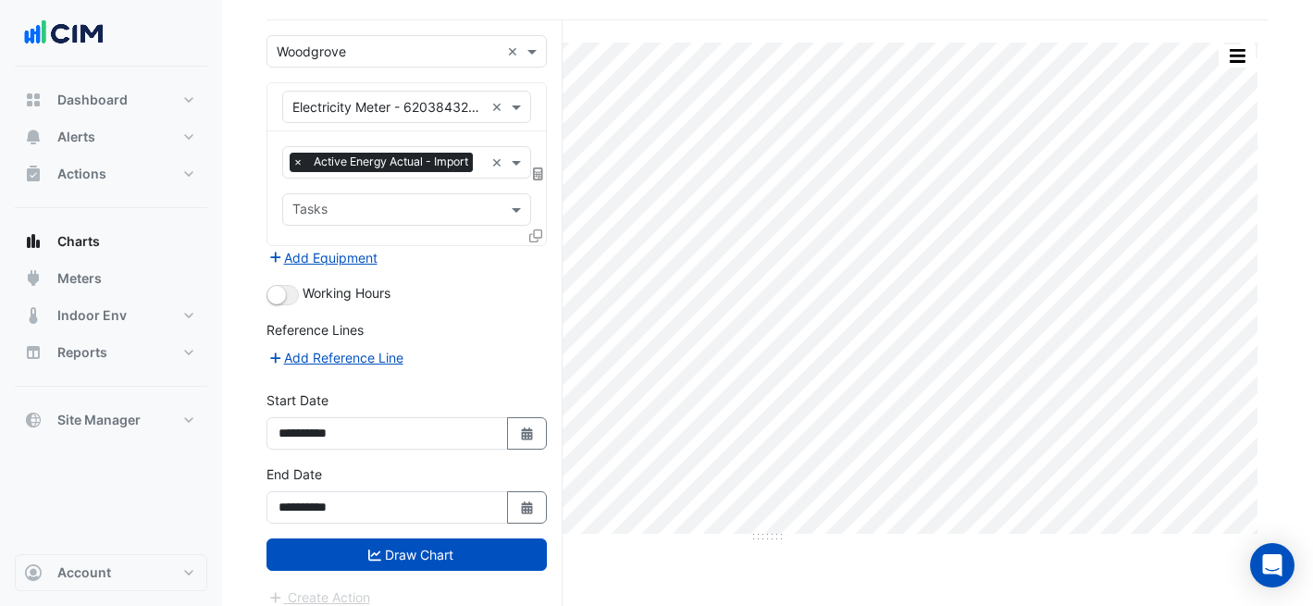
scroll to position [131, 0]
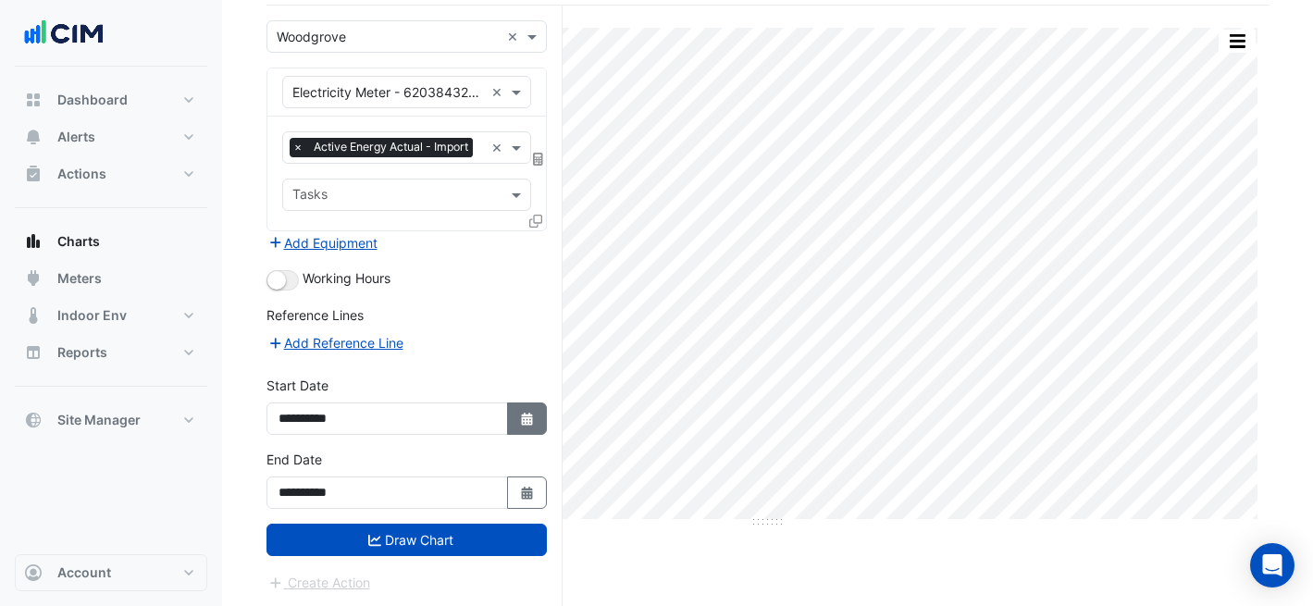
click at [523, 414] on icon "button" at bounding box center [526, 419] width 11 height 13
select select "*"
select select "****"
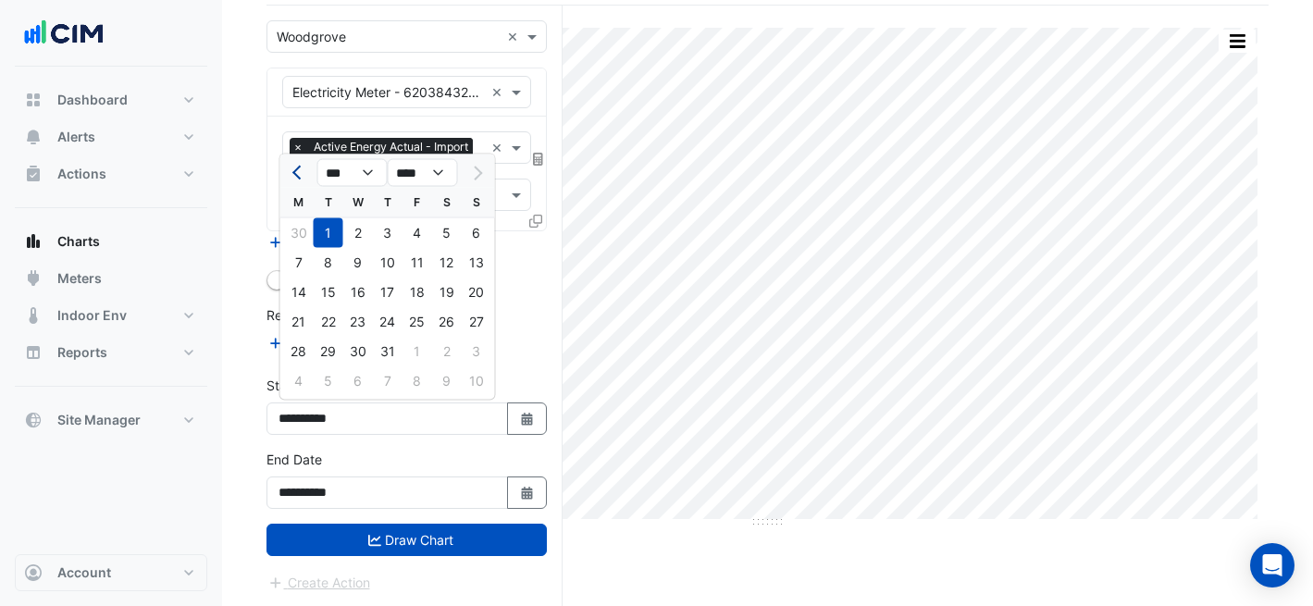
click at [296, 169] on span "Previous month" at bounding box center [299, 173] width 14 height 14
select select "*"
click at [466, 235] on div "1" at bounding box center [477, 233] width 30 height 30
type input "**********"
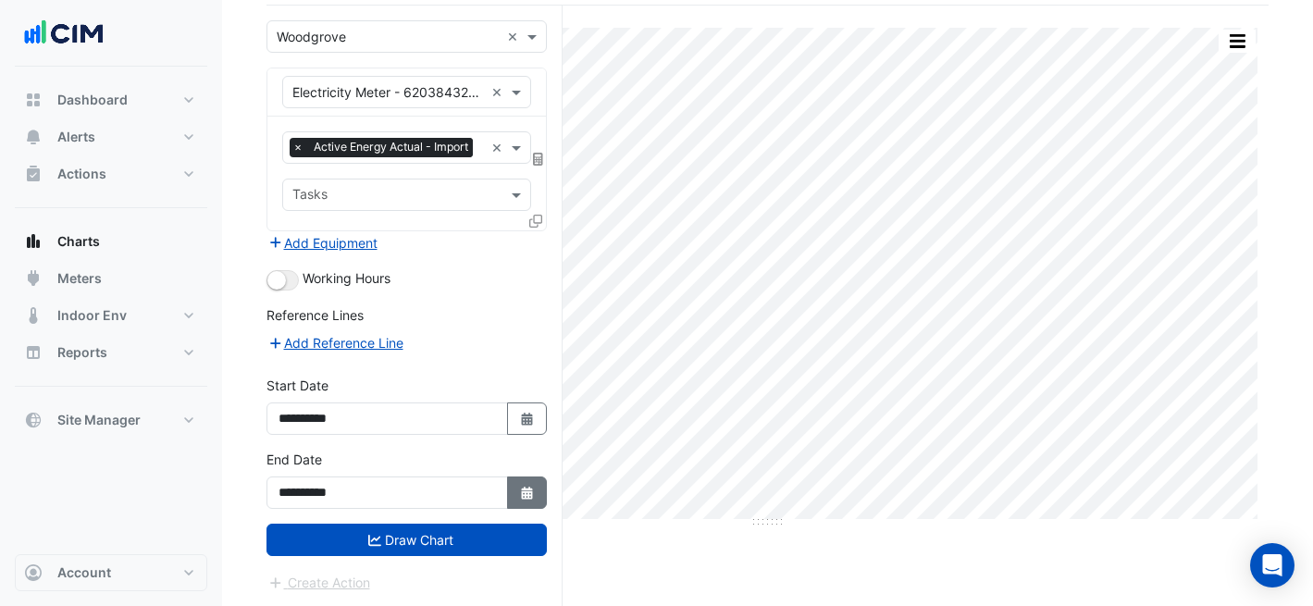
click at [525, 487] on icon "button" at bounding box center [526, 493] width 11 height 13
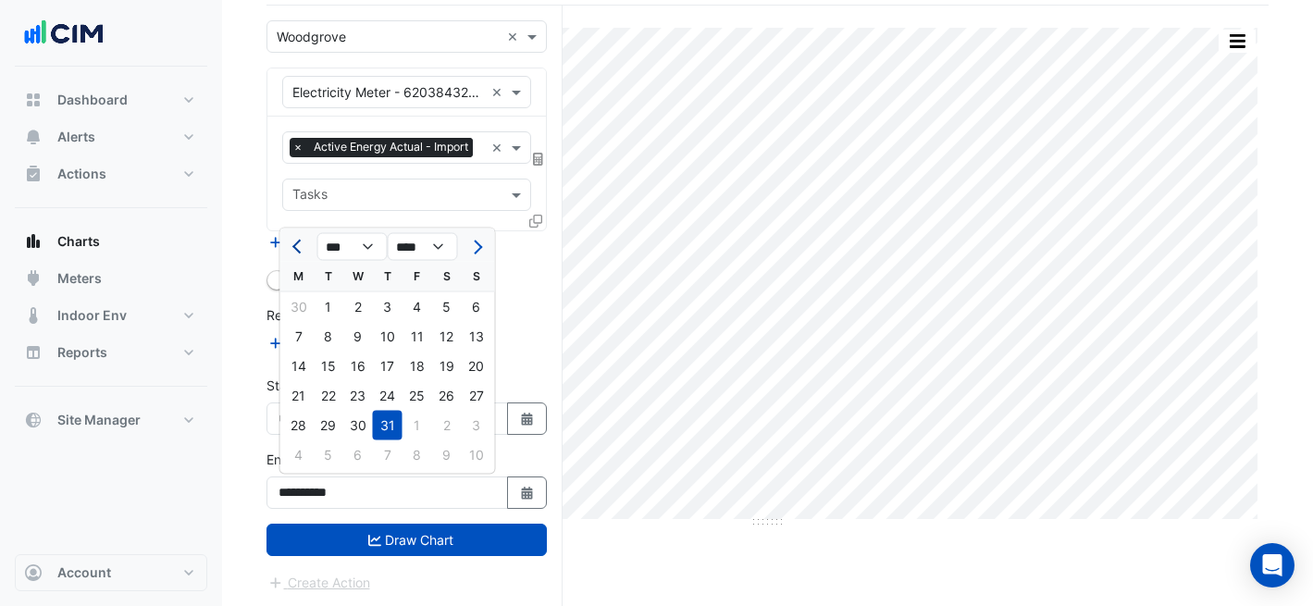
click at [296, 247] on span "Previous month" at bounding box center [299, 247] width 14 height 14
select select "*"
click at [303, 450] on div "30" at bounding box center [299, 455] width 30 height 30
type input "**********"
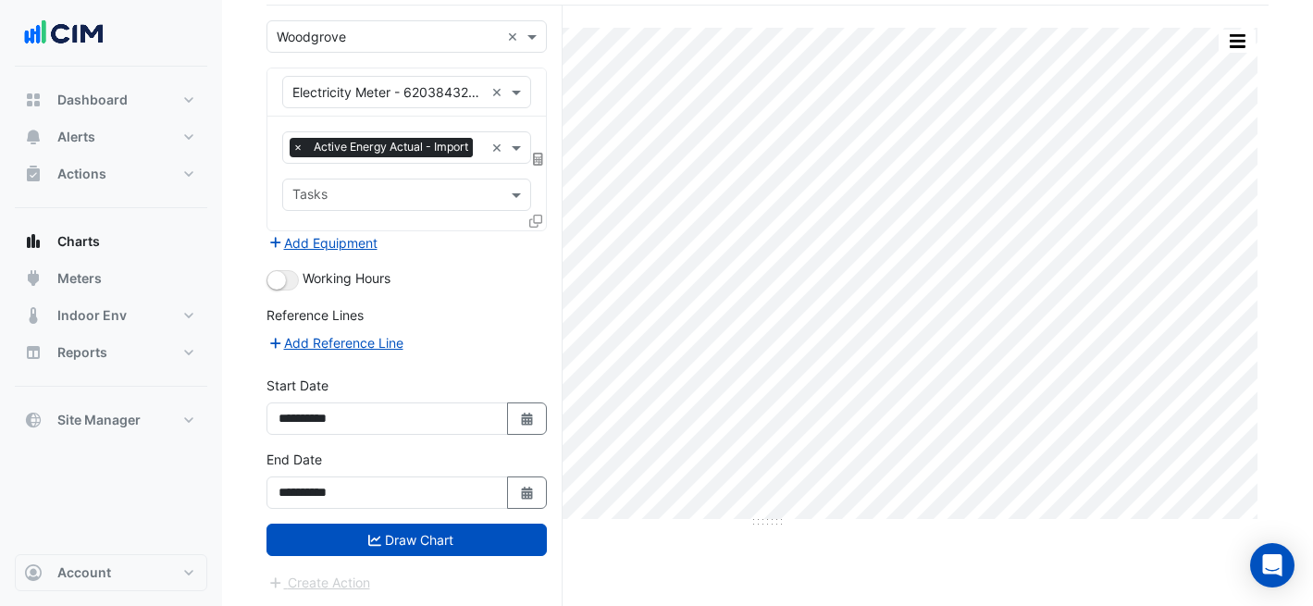
click at [529, 221] on icon at bounding box center [535, 221] width 13 height 13
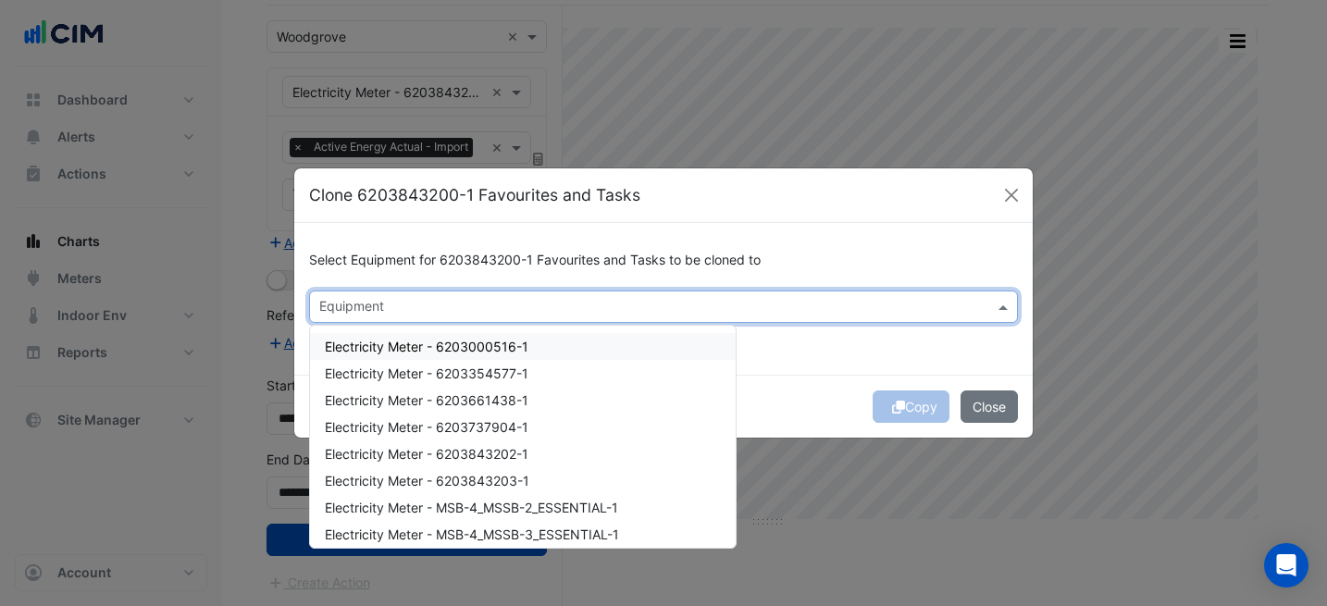
click at [502, 312] on input "text" at bounding box center [652, 308] width 667 height 19
click at [487, 348] on span "Electricity Meter - 6203000516-1" at bounding box center [427, 347] width 204 height 16
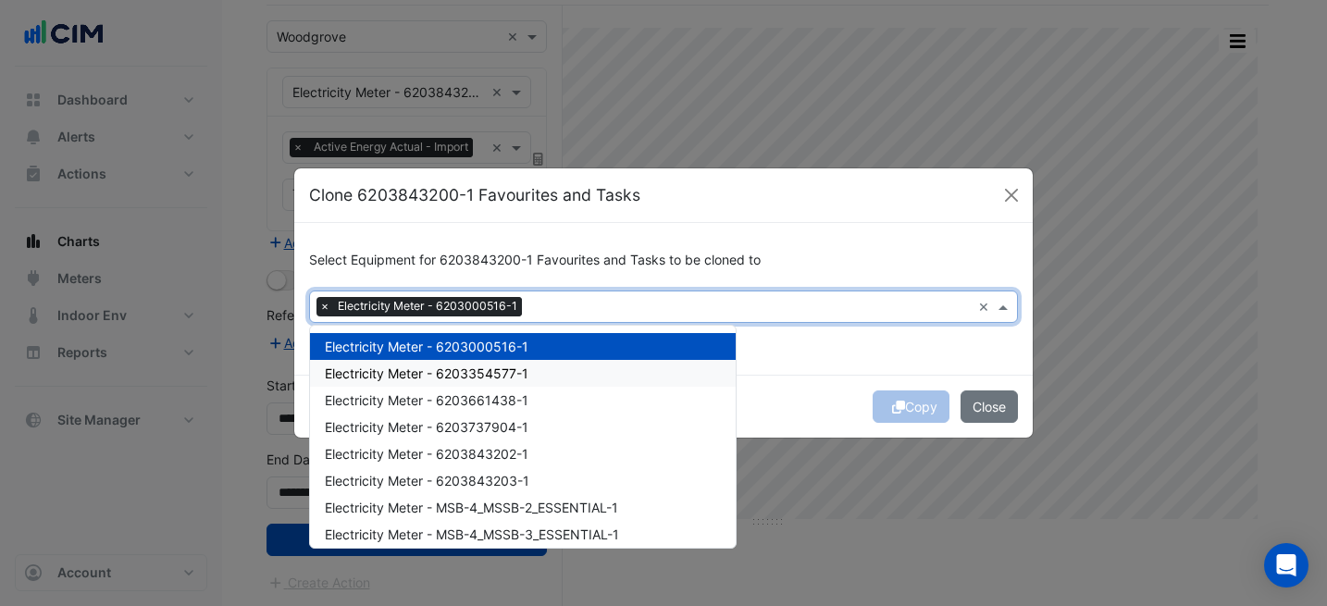
click at [508, 378] on span "Electricity Meter - 6203354577-1" at bounding box center [427, 373] width 204 height 16
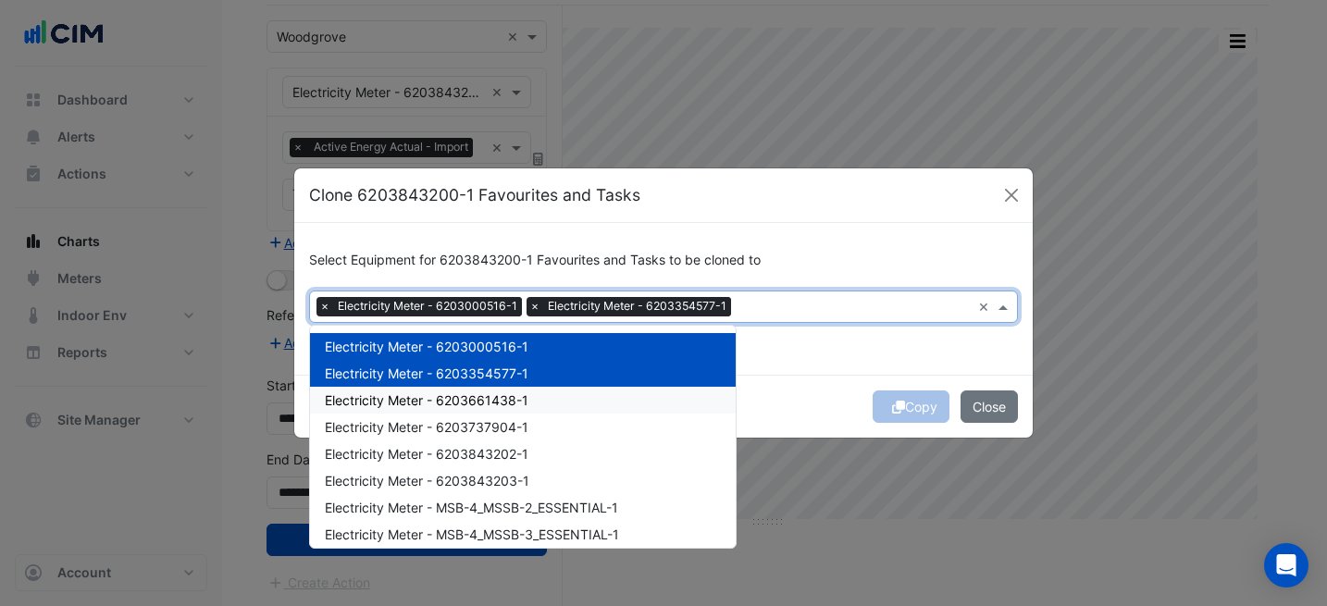
click at [513, 392] on span "Electricity Meter - 6203661438-1" at bounding box center [427, 400] width 204 height 16
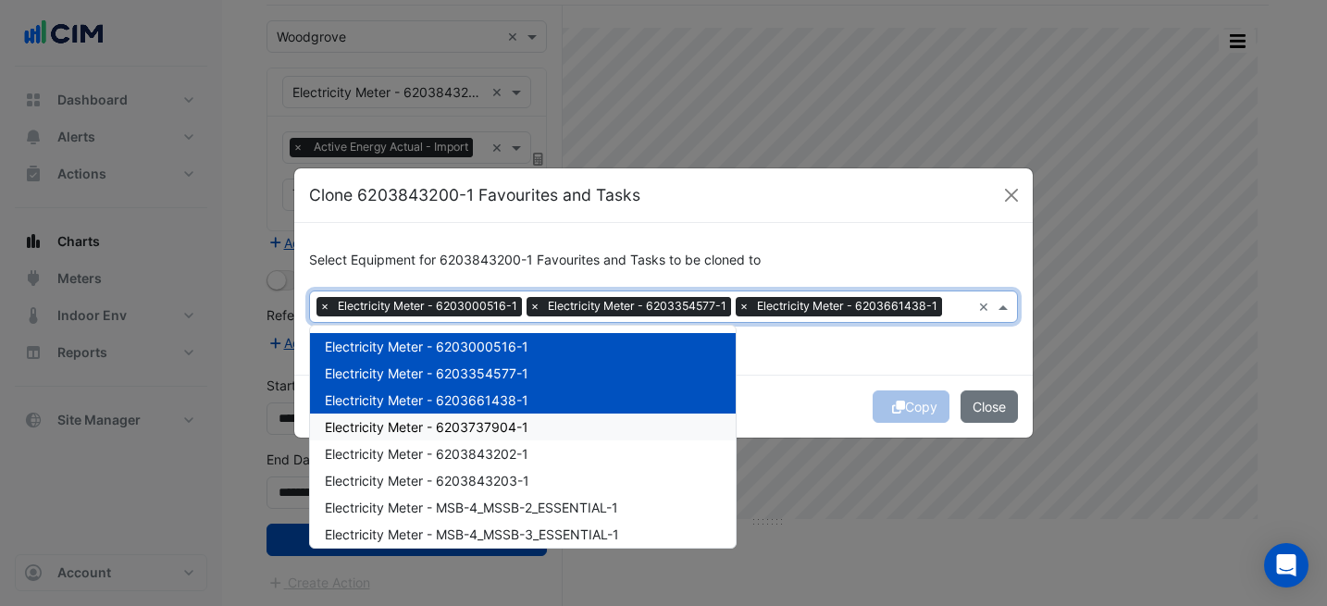
click at [509, 434] on span "Electricity Meter - 6203737904-1" at bounding box center [427, 427] width 204 height 16
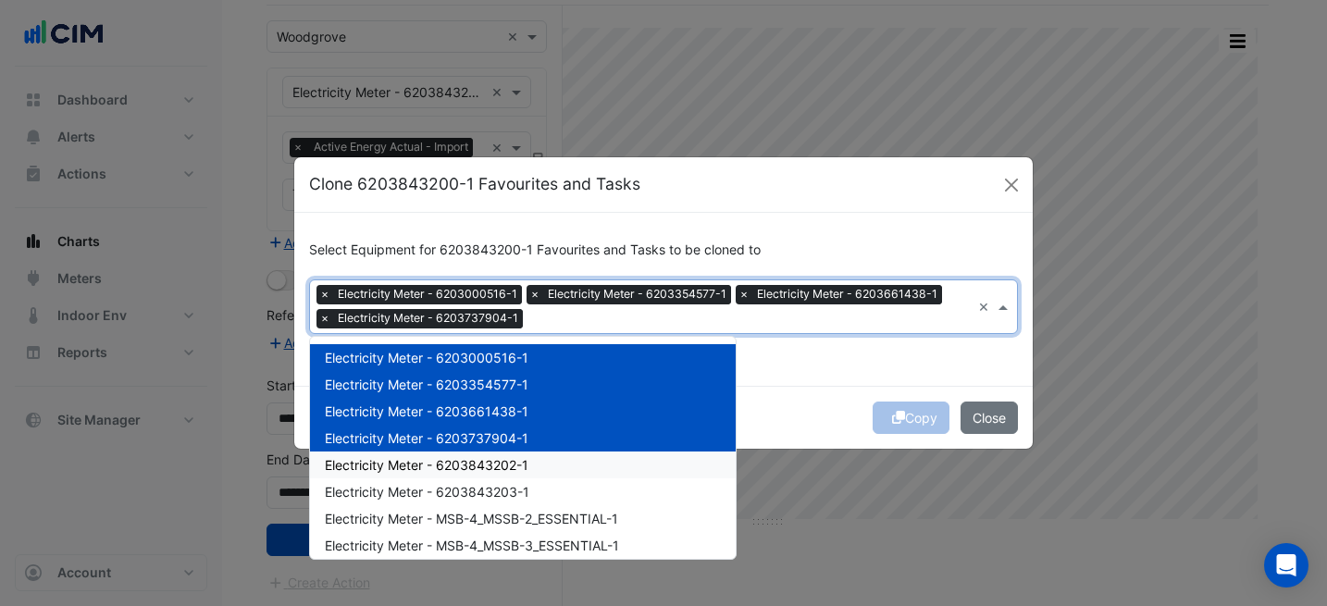
click at [516, 469] on span "Electricity Meter - 6203843202-1" at bounding box center [427, 465] width 204 height 16
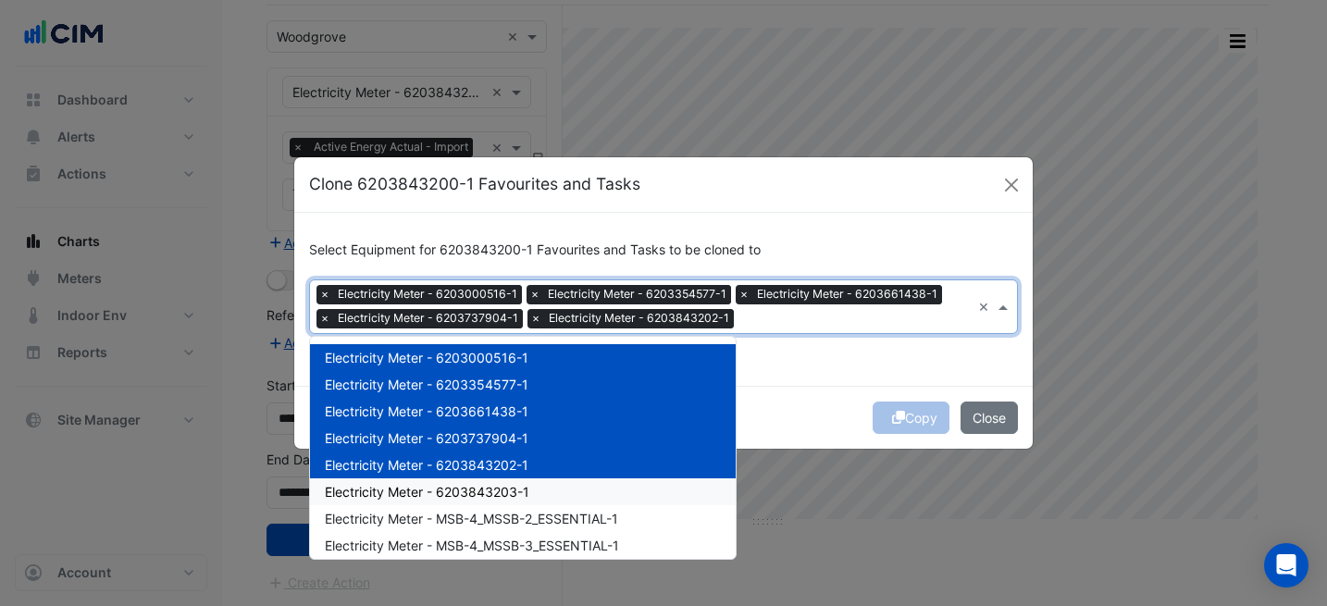
click at [519, 489] on span "Electricity Meter - 6203843203-1" at bounding box center [427, 492] width 204 height 16
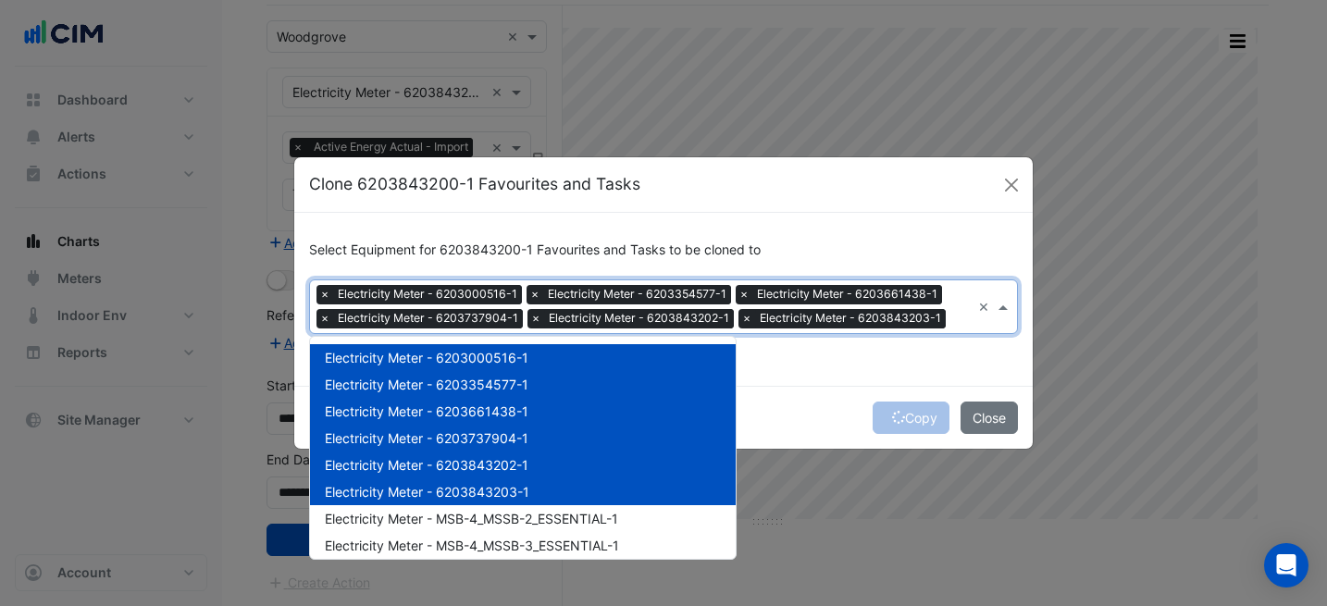
click at [832, 370] on div "Select Equipment for 6203843200-1 Favourites and Tasks to be cloned to Equipmen…" at bounding box center [663, 299] width 738 height 173
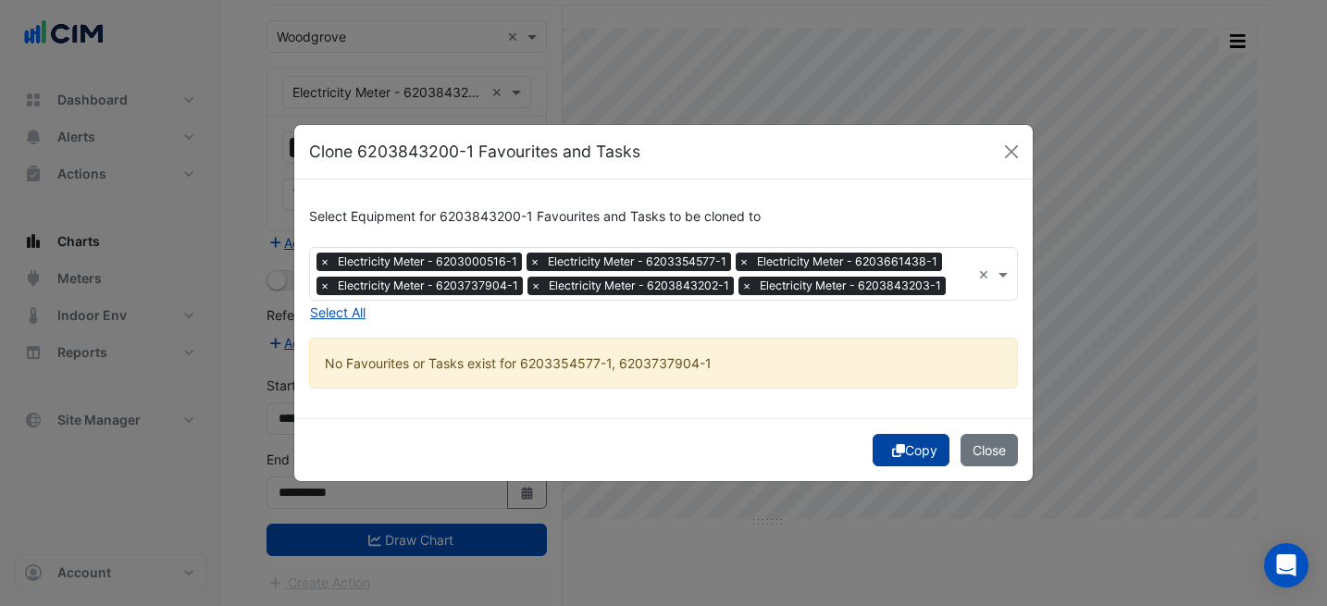
click at [904, 443] on button "Copy" at bounding box center [910, 450] width 77 height 32
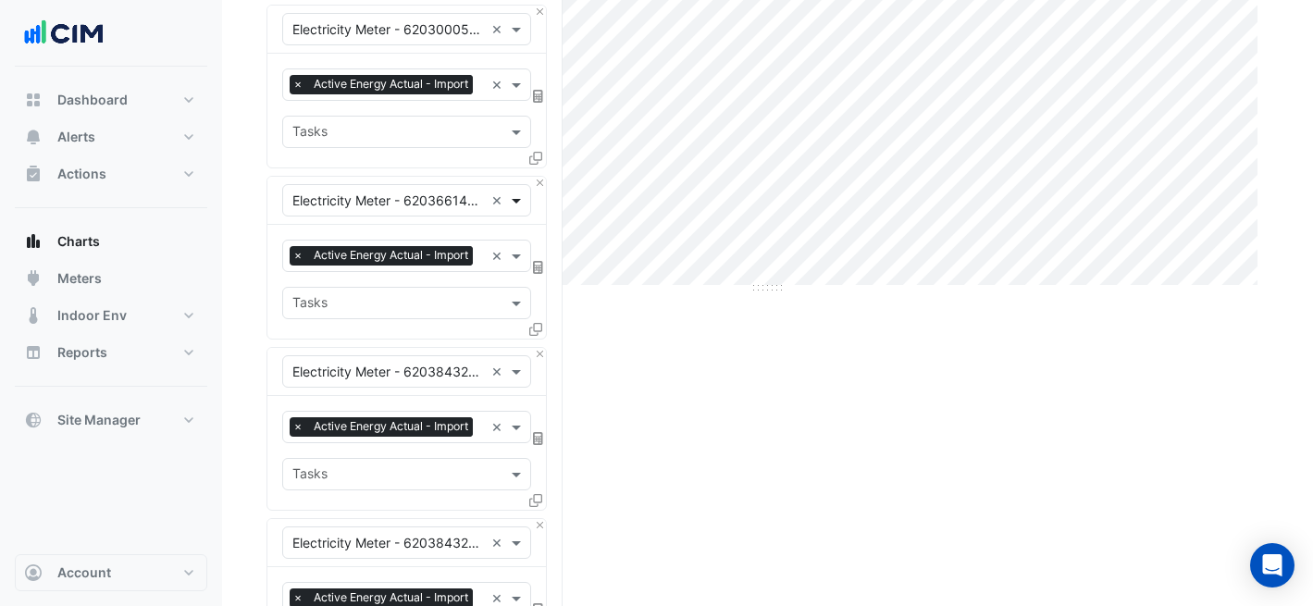
scroll to position [816, 0]
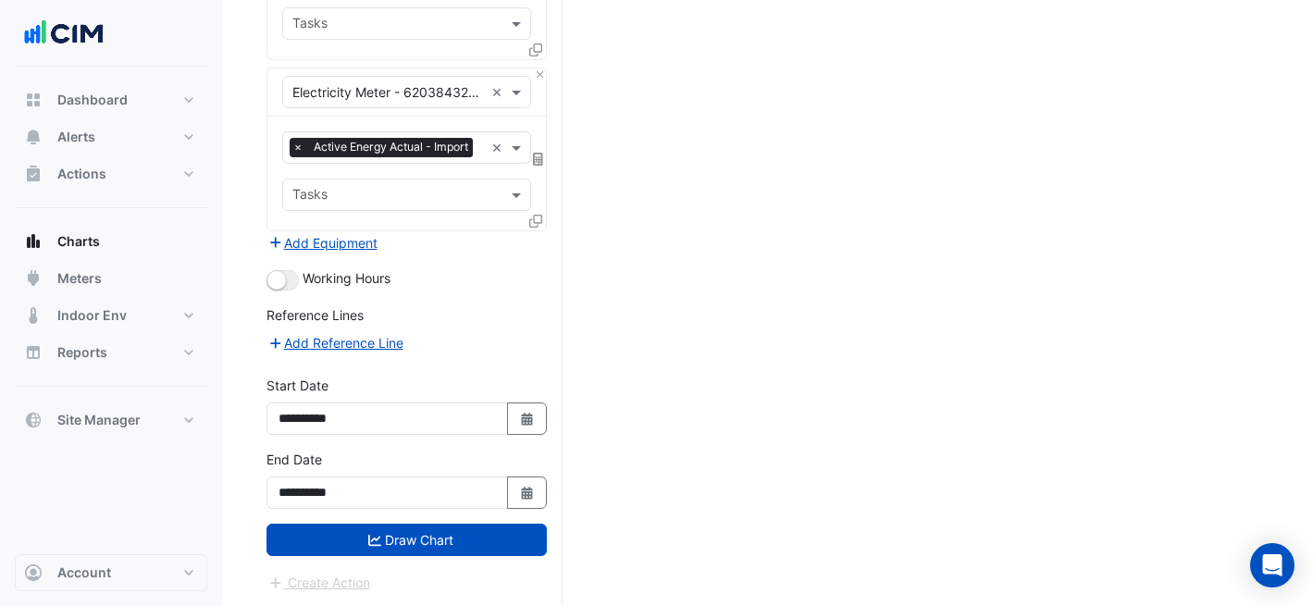
drag, startPoint x: 499, startPoint y: 541, endPoint x: 541, endPoint y: 517, distance: 48.9
click at [499, 541] on button "Draw Chart" at bounding box center [406, 540] width 280 height 32
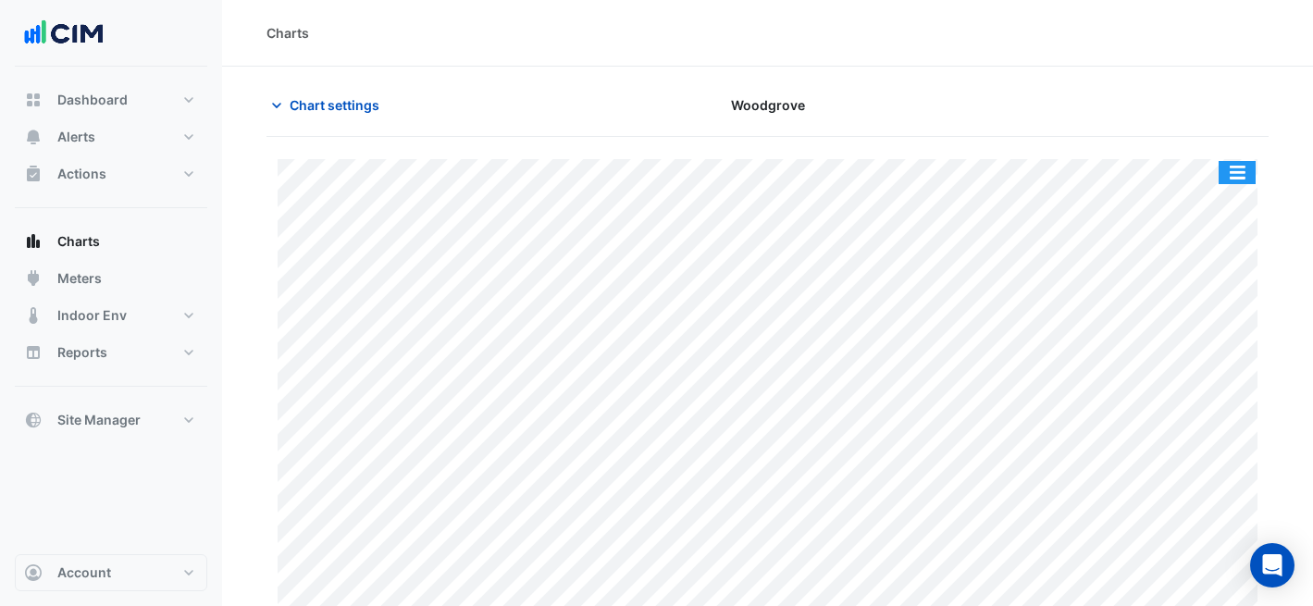
click at [1241, 172] on button "button" at bounding box center [1236, 172] width 37 height 23
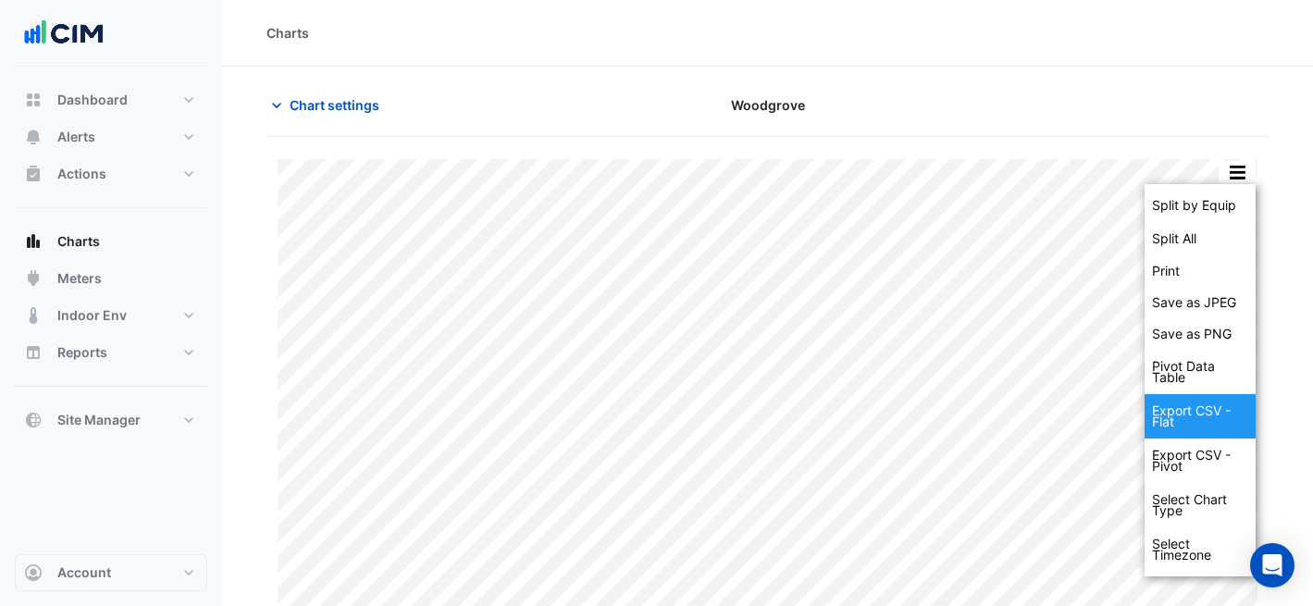
click at [1211, 410] on div "Export CSV - Flat" at bounding box center [1199, 416] width 111 height 44
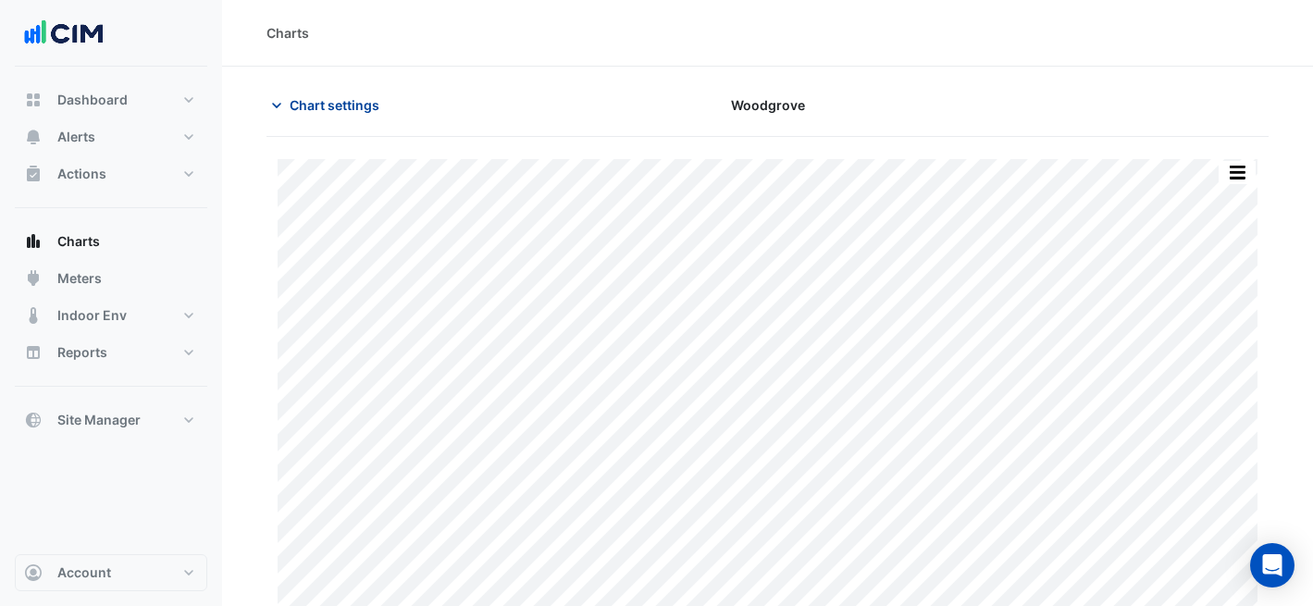
click at [338, 105] on span "Chart settings" at bounding box center [335, 104] width 90 height 19
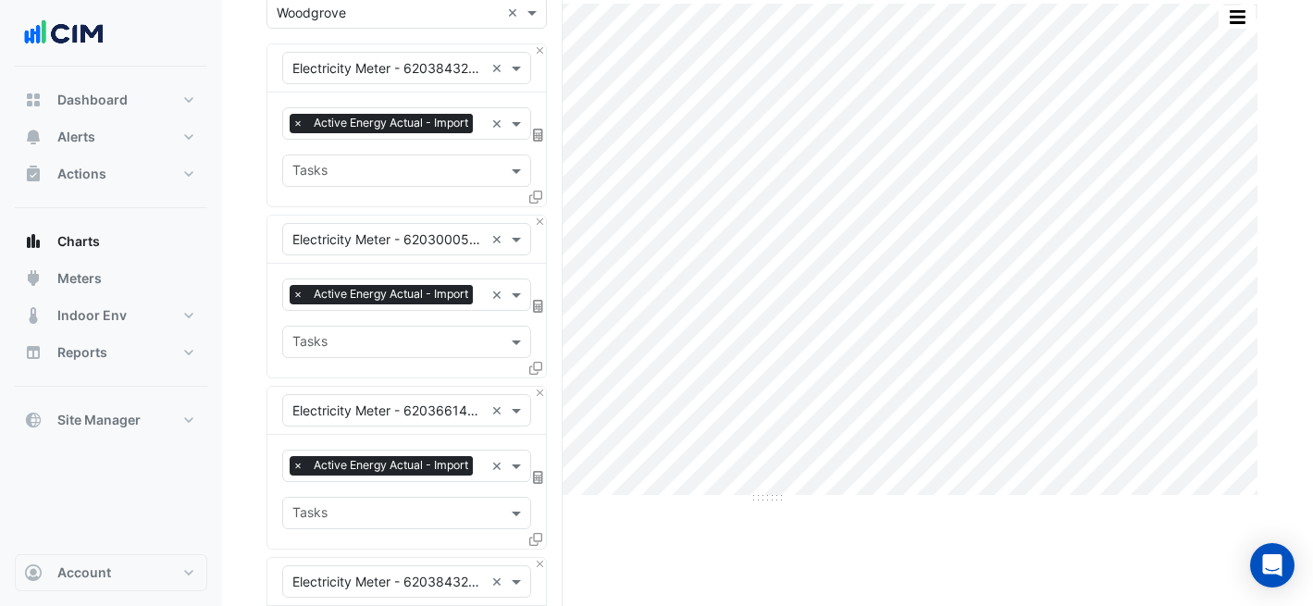
scroll to position [816, 0]
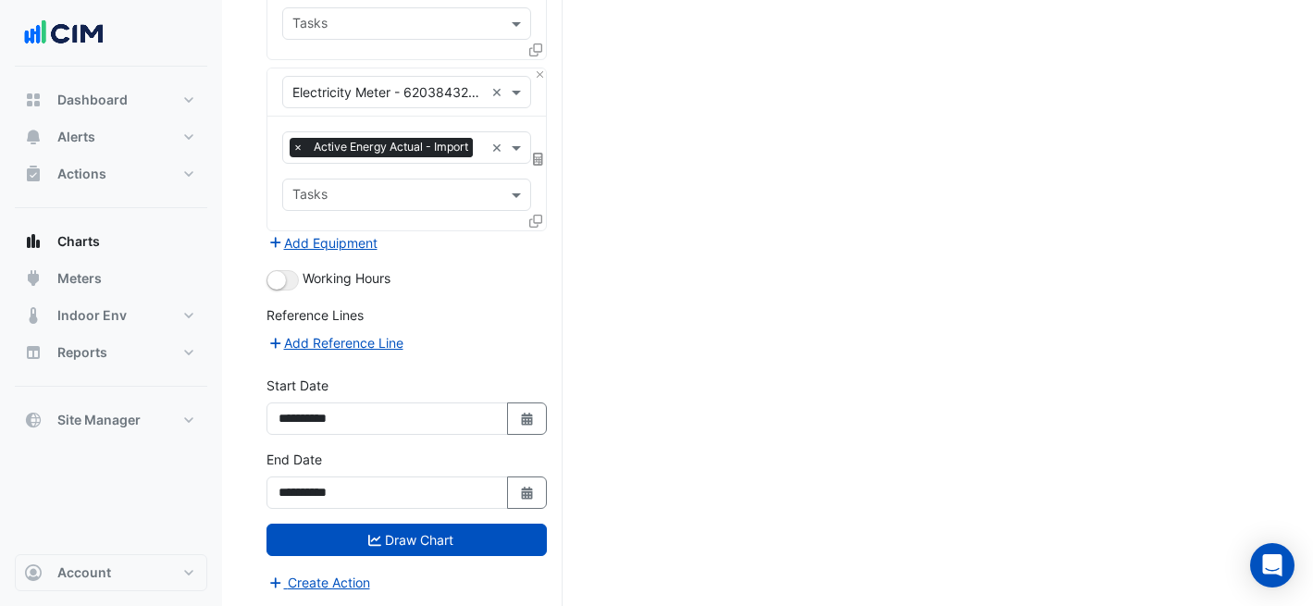
click at [537, 469] on div "**********" at bounding box center [406, 479] width 280 height 59
click at [532, 492] on icon "Select Date" at bounding box center [527, 493] width 17 height 13
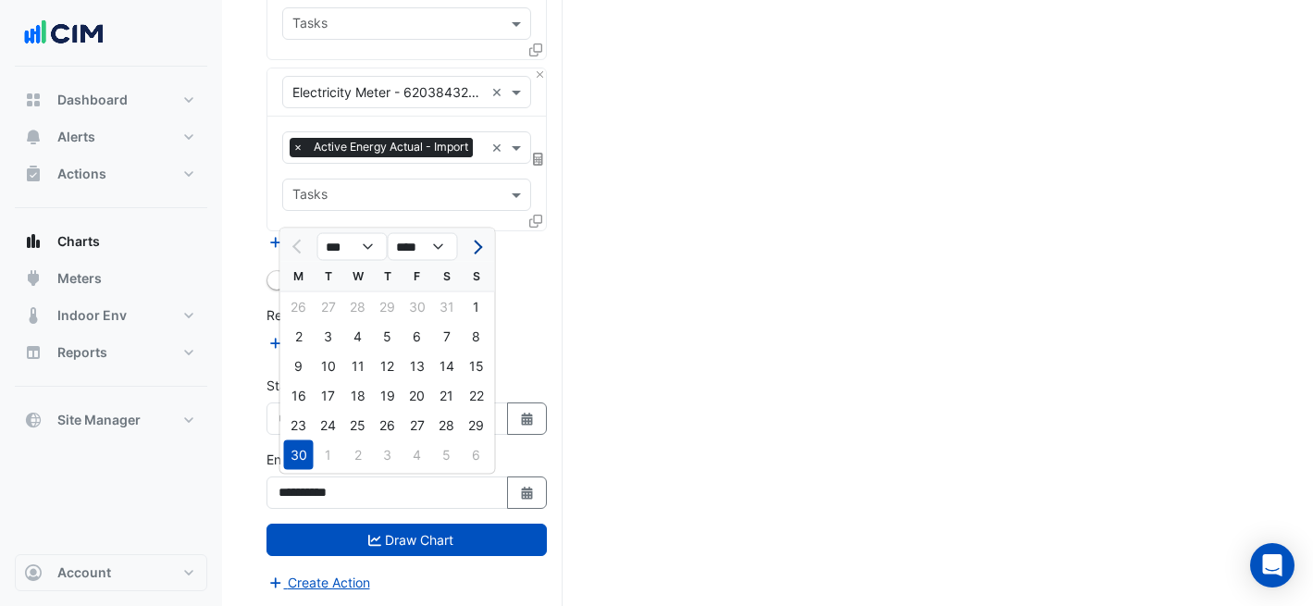
click at [478, 252] on button "Next month" at bounding box center [475, 247] width 22 height 30
select select "*"
click at [396, 431] on div "31" at bounding box center [388, 426] width 30 height 30
type input "**********"
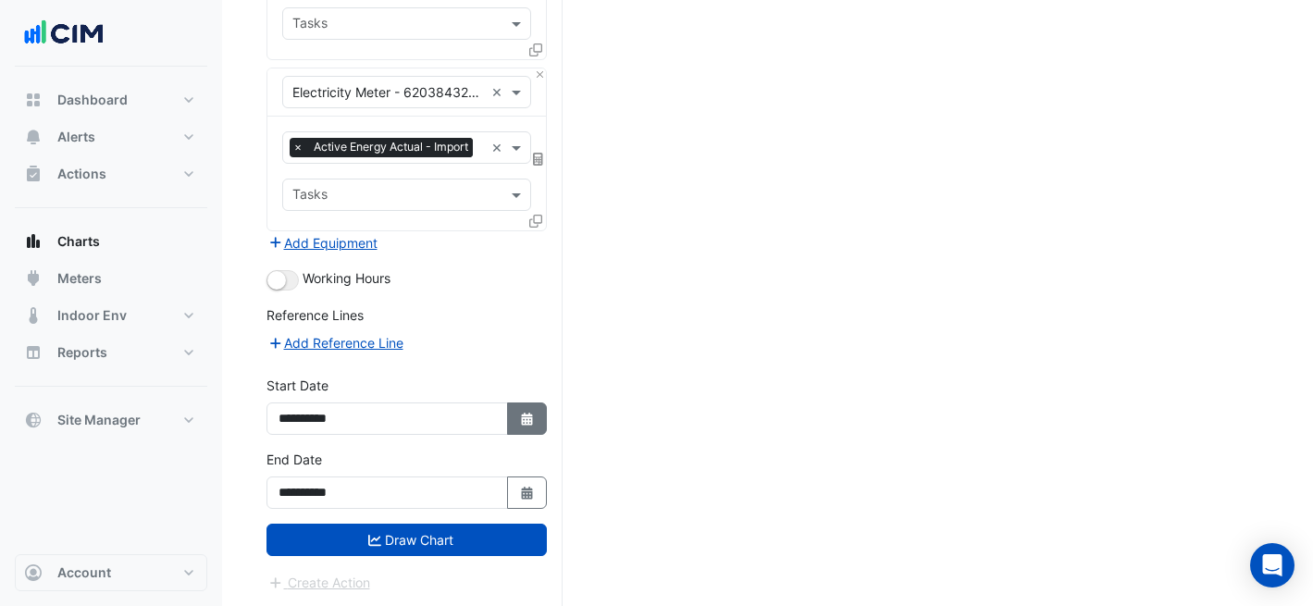
click at [517, 418] on button "Select Date" at bounding box center [527, 418] width 41 height 32
select select "*"
select select "****"
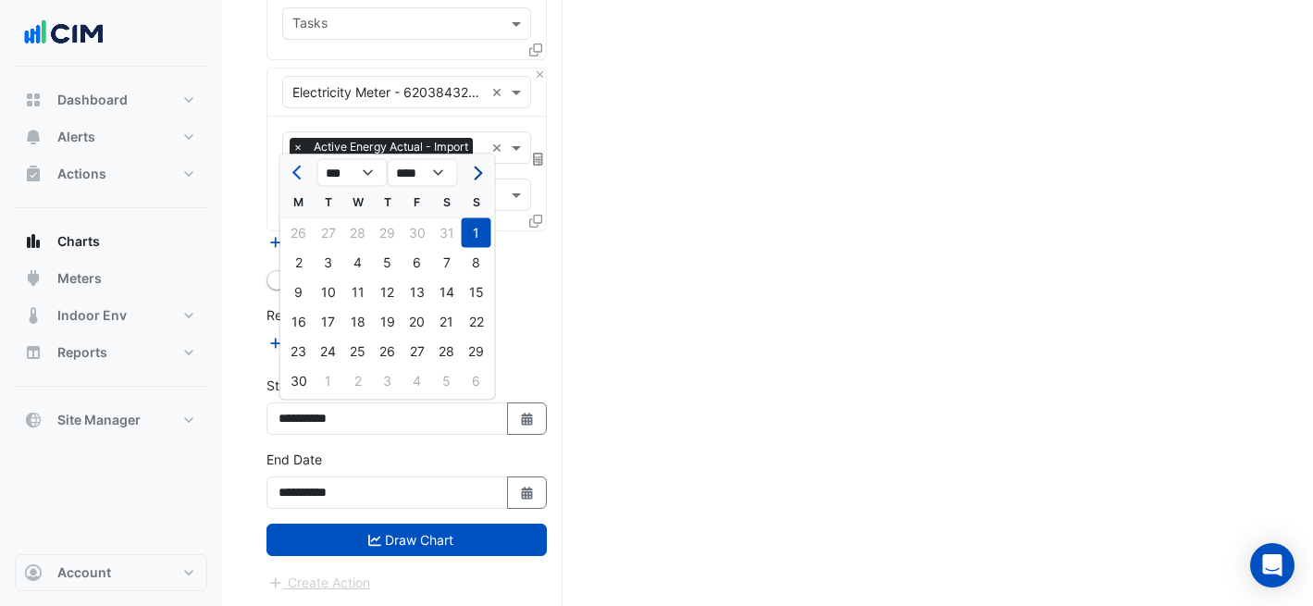
click at [483, 158] on button "Next month" at bounding box center [475, 173] width 22 height 30
select select "*"
click at [338, 235] on div "1" at bounding box center [329, 233] width 30 height 30
type input "**********"
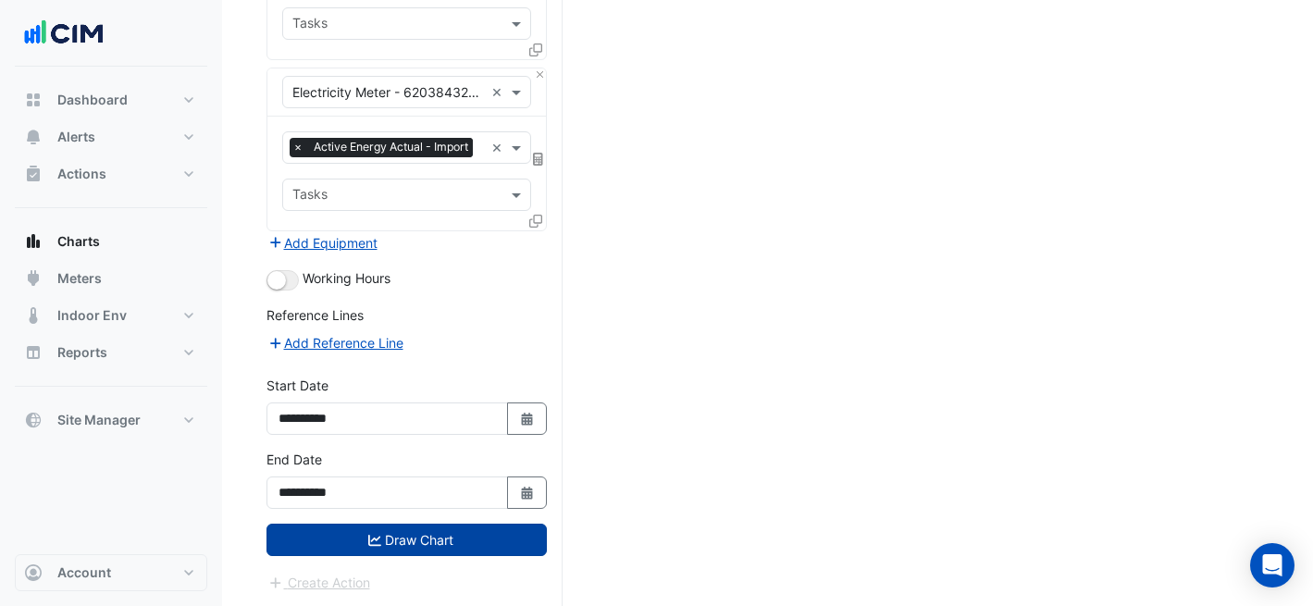
click at [473, 530] on button "Draw Chart" at bounding box center [406, 540] width 280 height 32
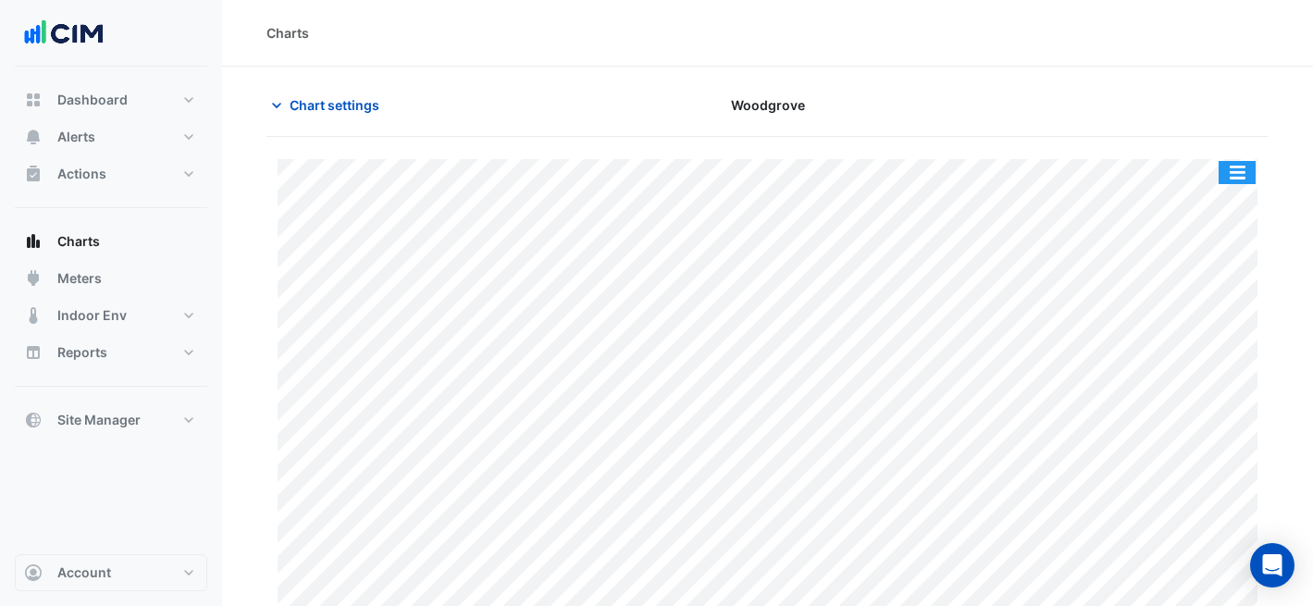
click at [1242, 169] on button "button" at bounding box center [1236, 172] width 37 height 23
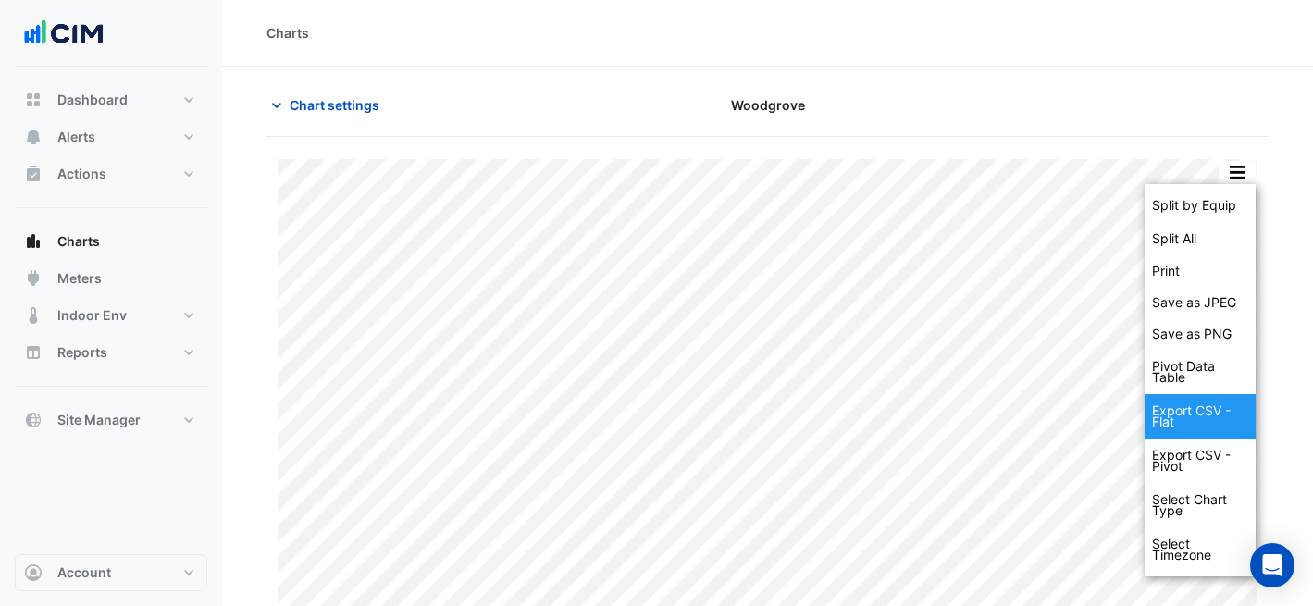
click at [1214, 426] on div "Export CSV - Flat" at bounding box center [1199, 416] width 111 height 44
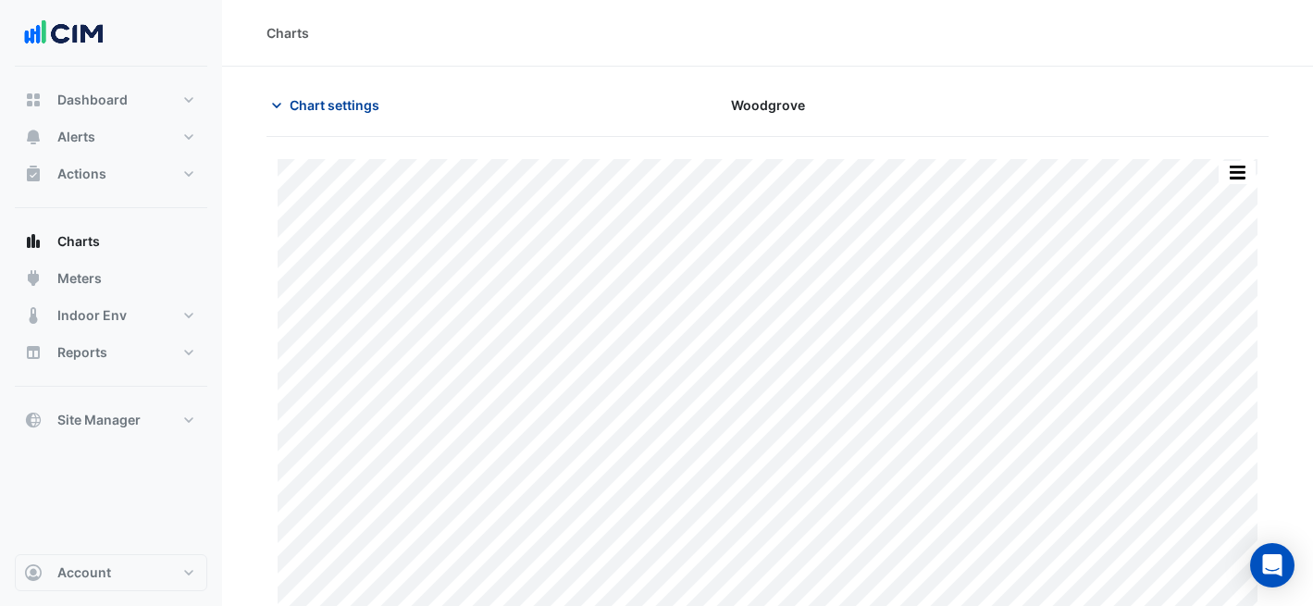
click at [357, 105] on span "Chart settings" at bounding box center [335, 104] width 90 height 19
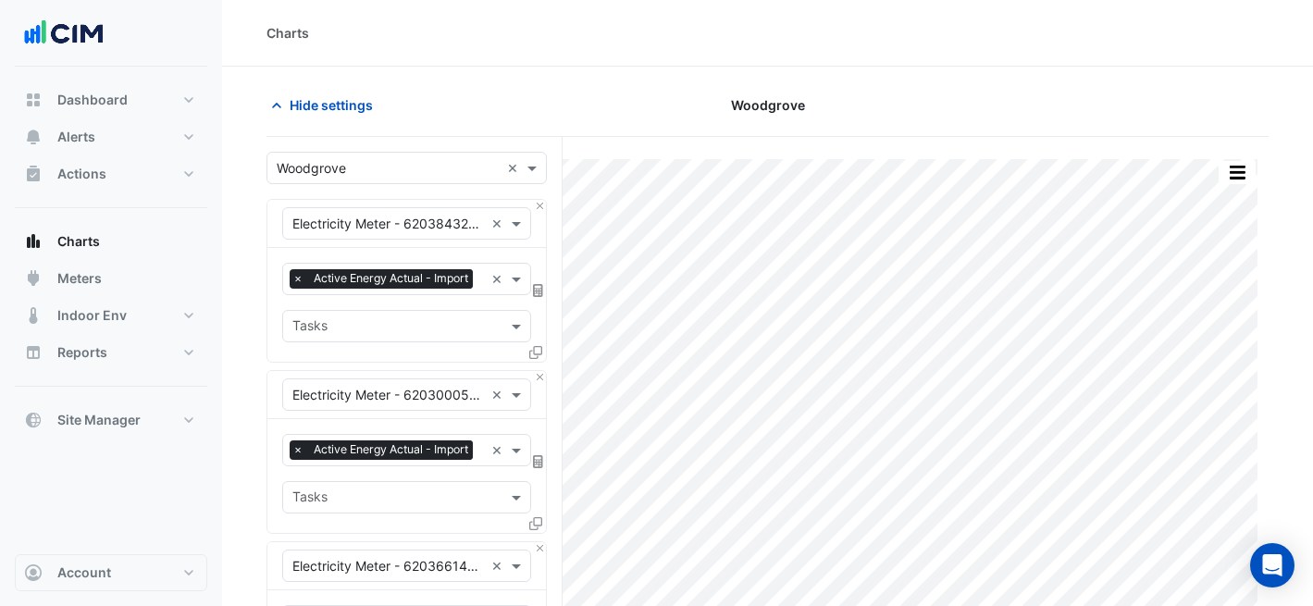
click at [393, 179] on div "Select a Site × Woodgrove ×" at bounding box center [406, 168] width 280 height 32
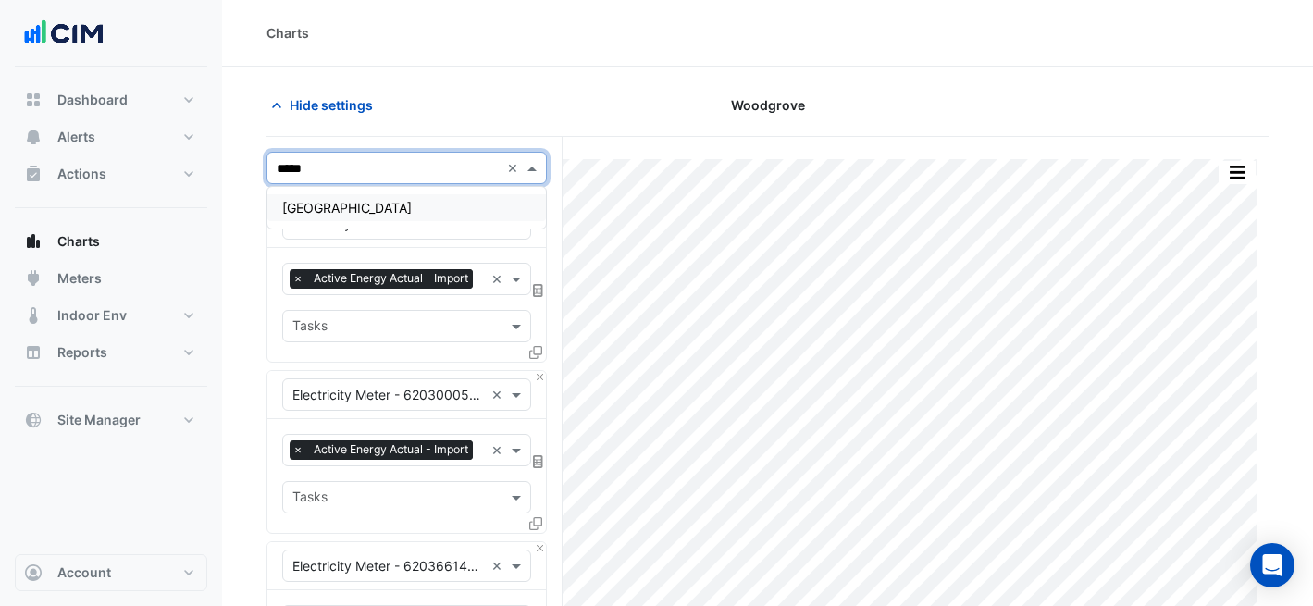
type input "******"
click at [375, 198] on div "[GEOGRAPHIC_DATA]" at bounding box center [406, 207] width 278 height 27
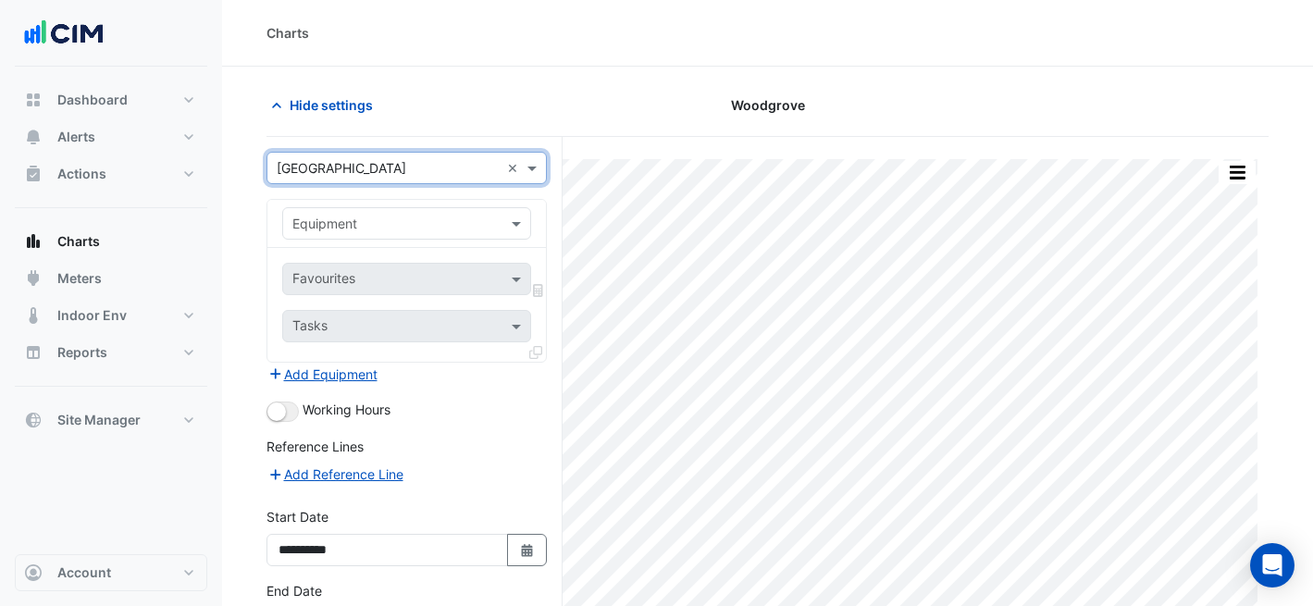
click at [372, 228] on input "text" at bounding box center [388, 224] width 192 height 19
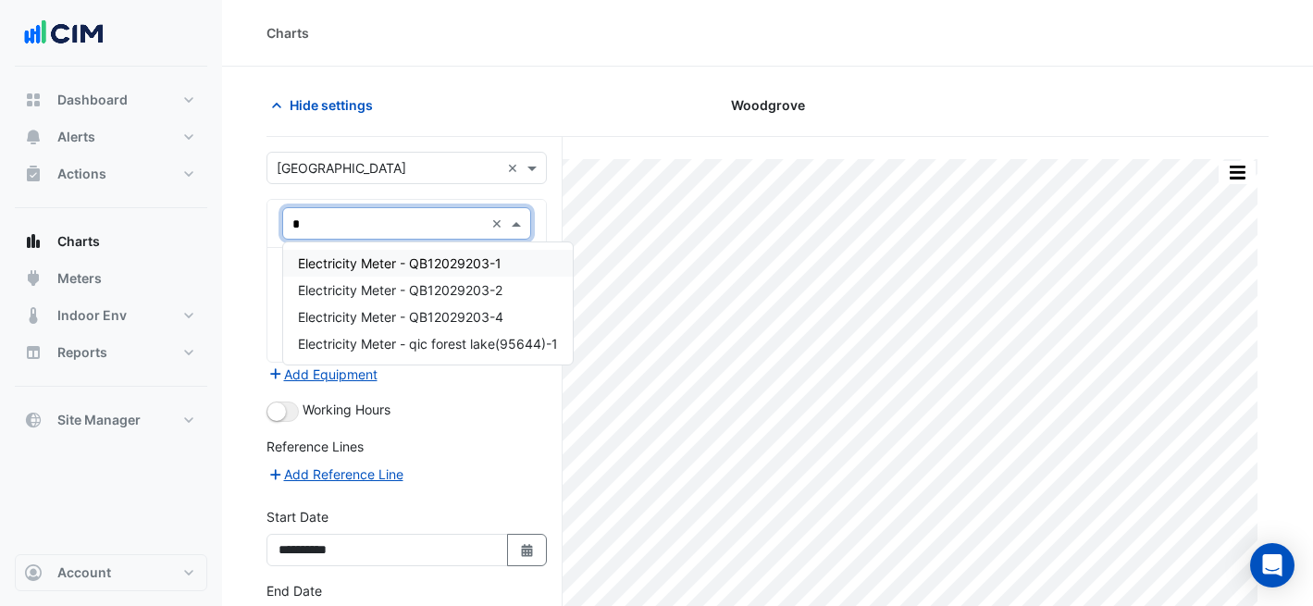
type input "**"
click at [329, 253] on div "Electricity Meter - QB12029203-1" at bounding box center [406, 263] width 247 height 27
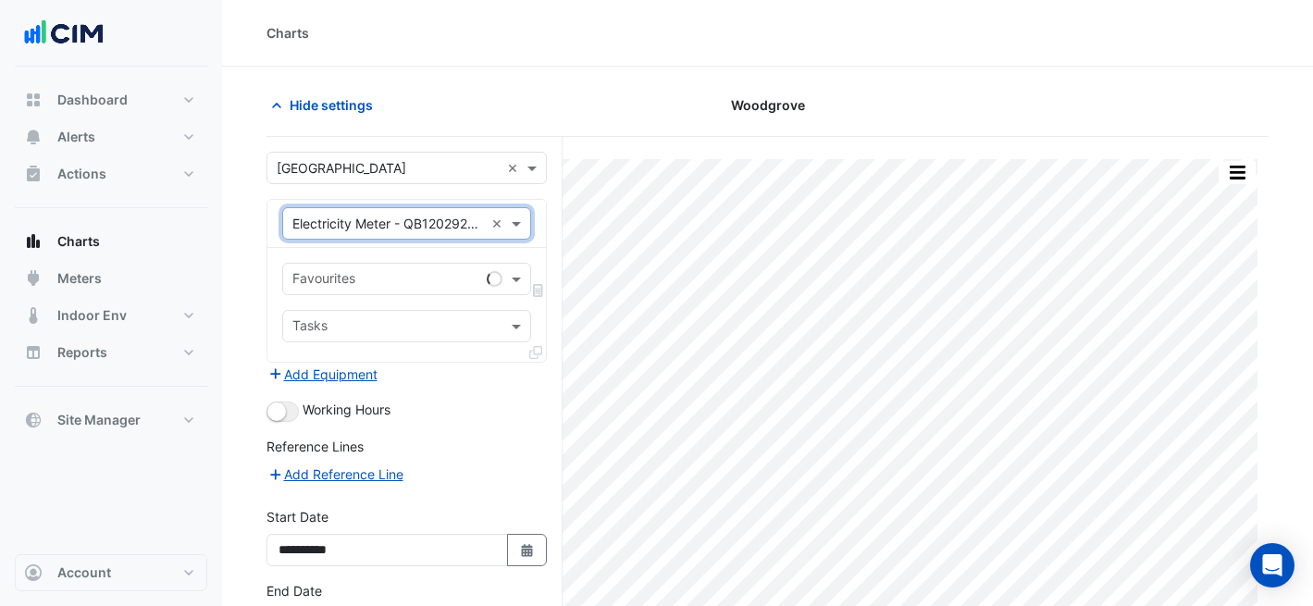
click at [343, 271] on input "text" at bounding box center [385, 280] width 187 height 19
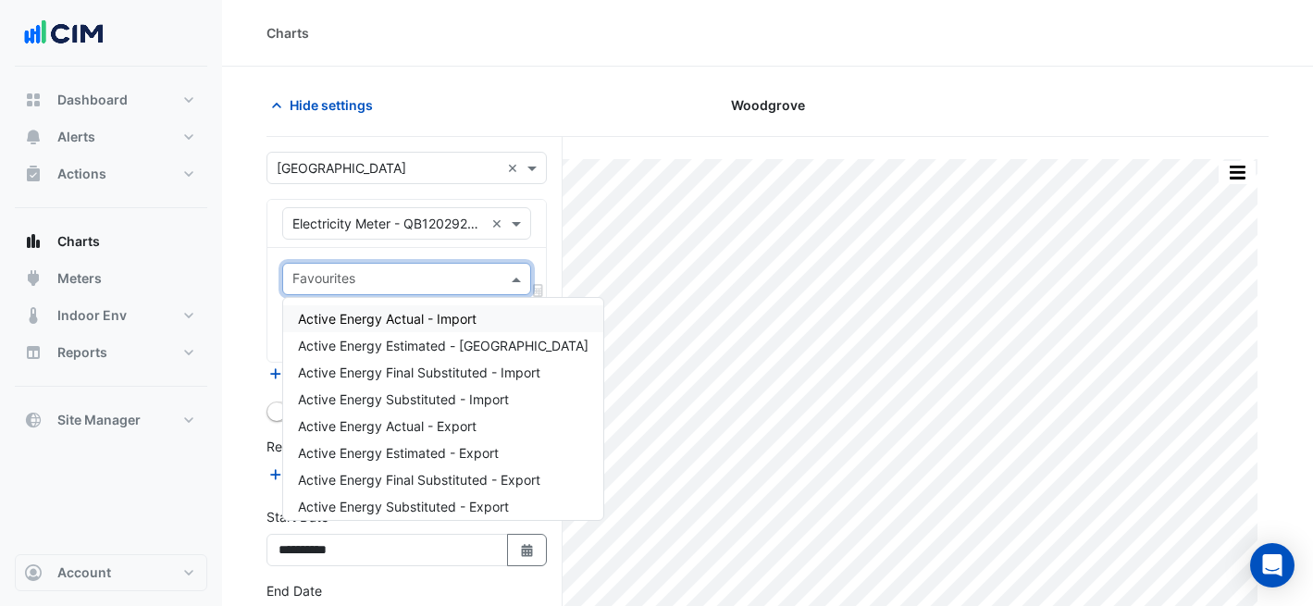
click at [357, 310] on div "Active Energy Actual - Import" at bounding box center [443, 318] width 320 height 27
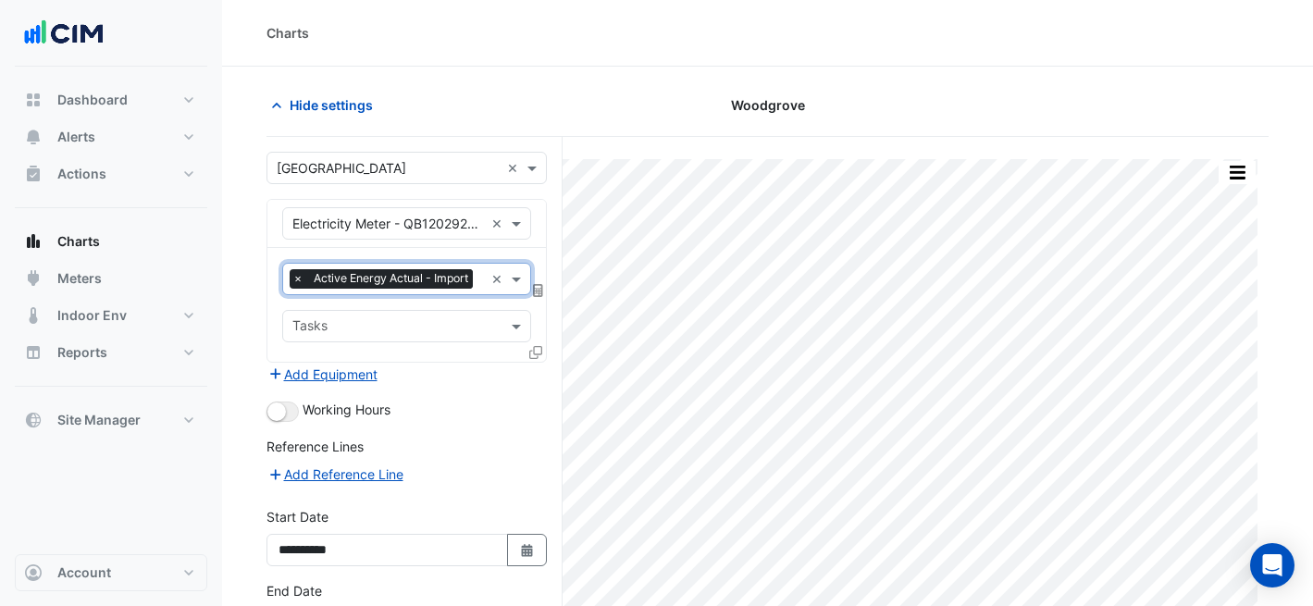
click at [535, 346] on icon at bounding box center [535, 352] width 13 height 13
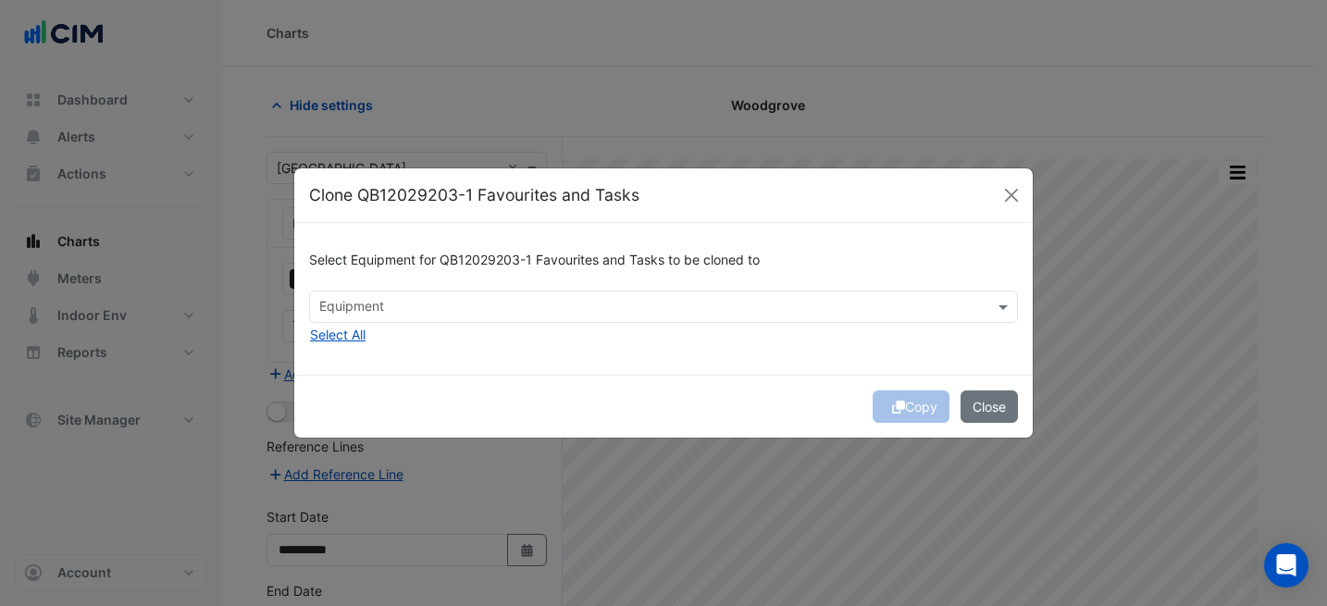
click at [537, 318] on div at bounding box center [651, 309] width 670 height 24
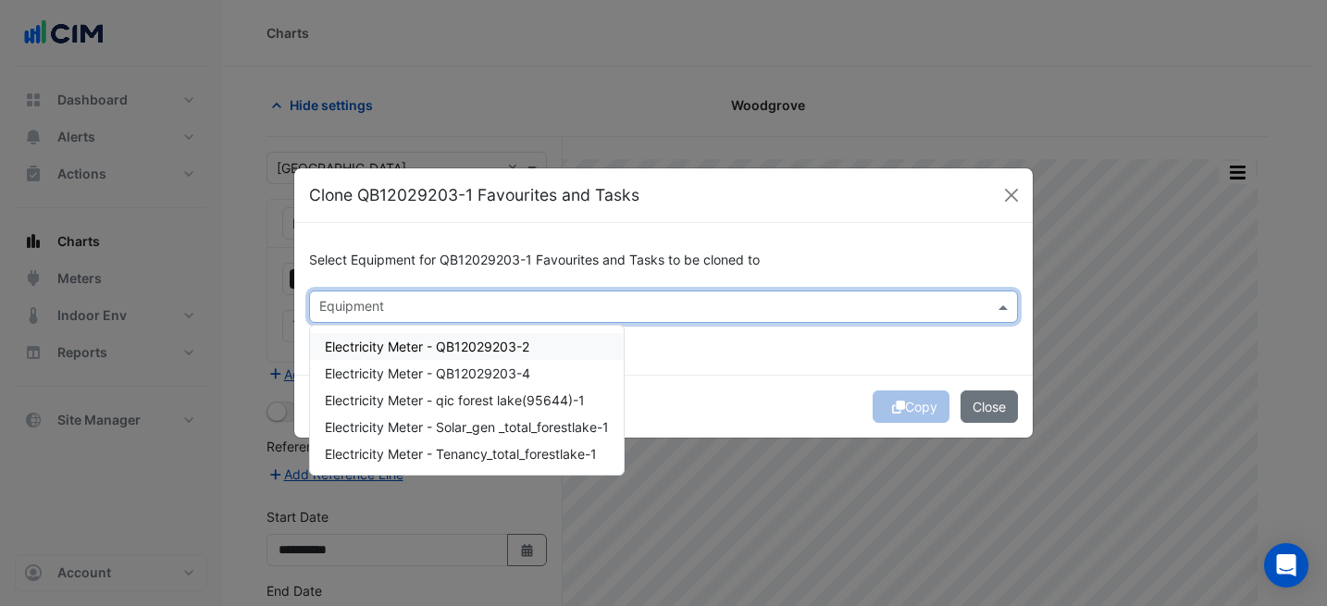
click at [513, 357] on div "Electricity Meter - QB12029203-2" at bounding box center [467, 346] width 314 height 27
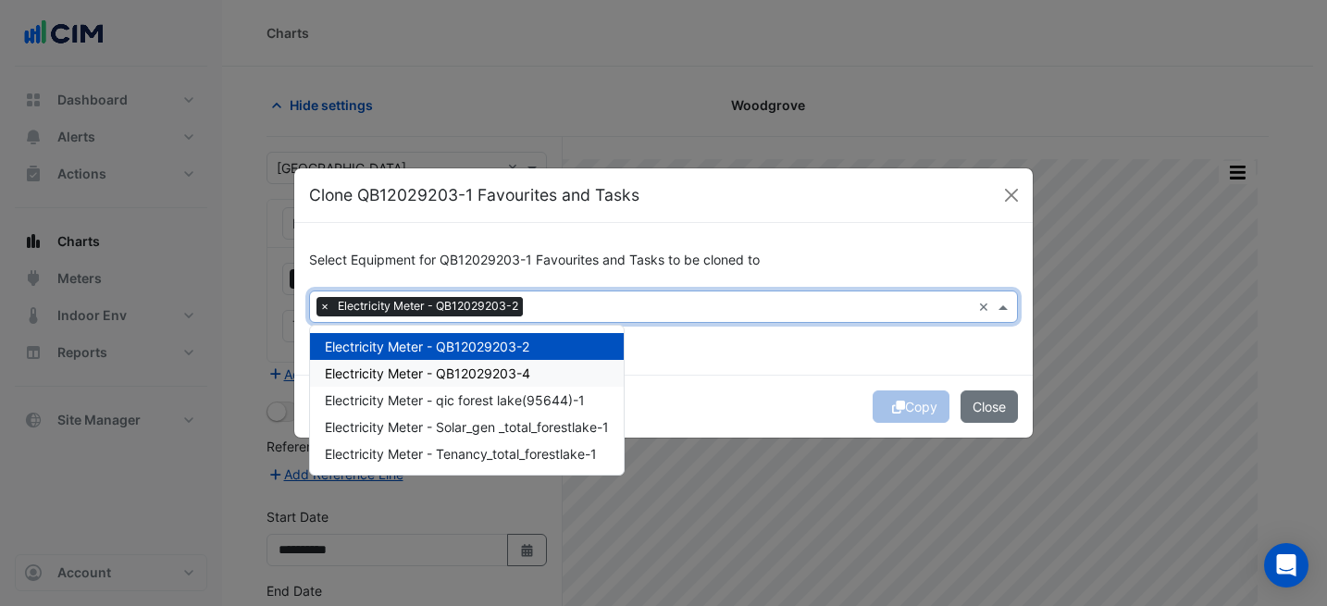
click at [523, 371] on span "Electricity Meter - QB12029203-4" at bounding box center [427, 373] width 205 height 16
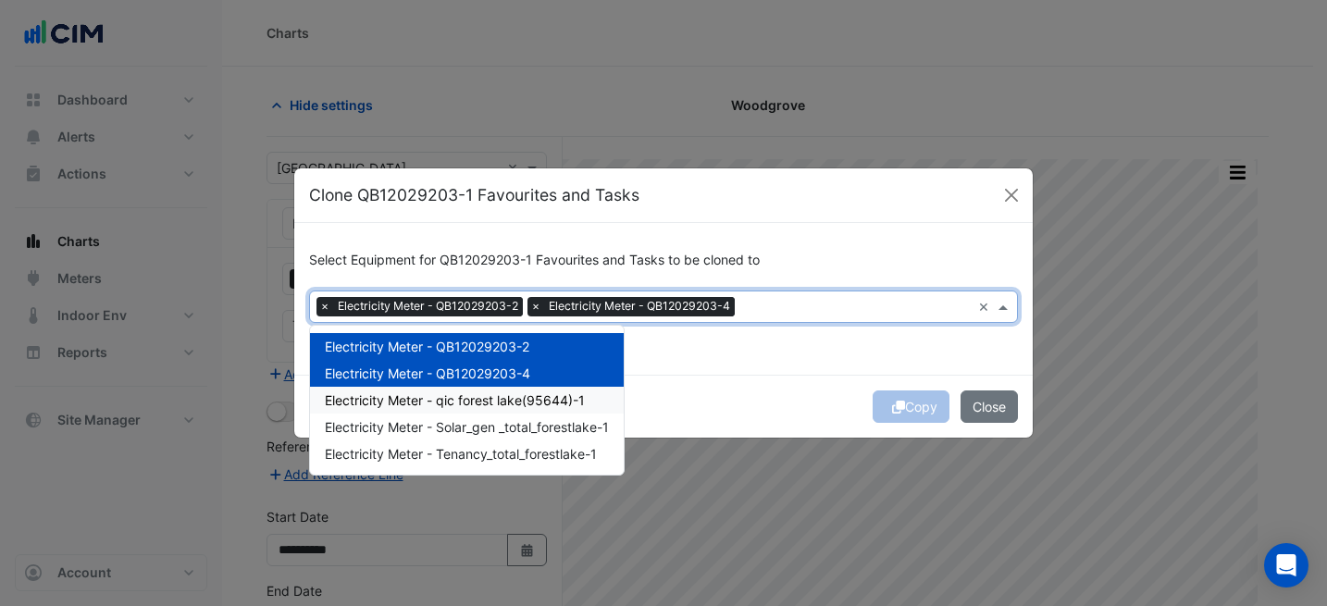
click at [807, 331] on div "Select Equipment for QB12029203-1 Favourites and Tasks to be cloned to Equipmen…" at bounding box center [663, 298] width 738 height 151
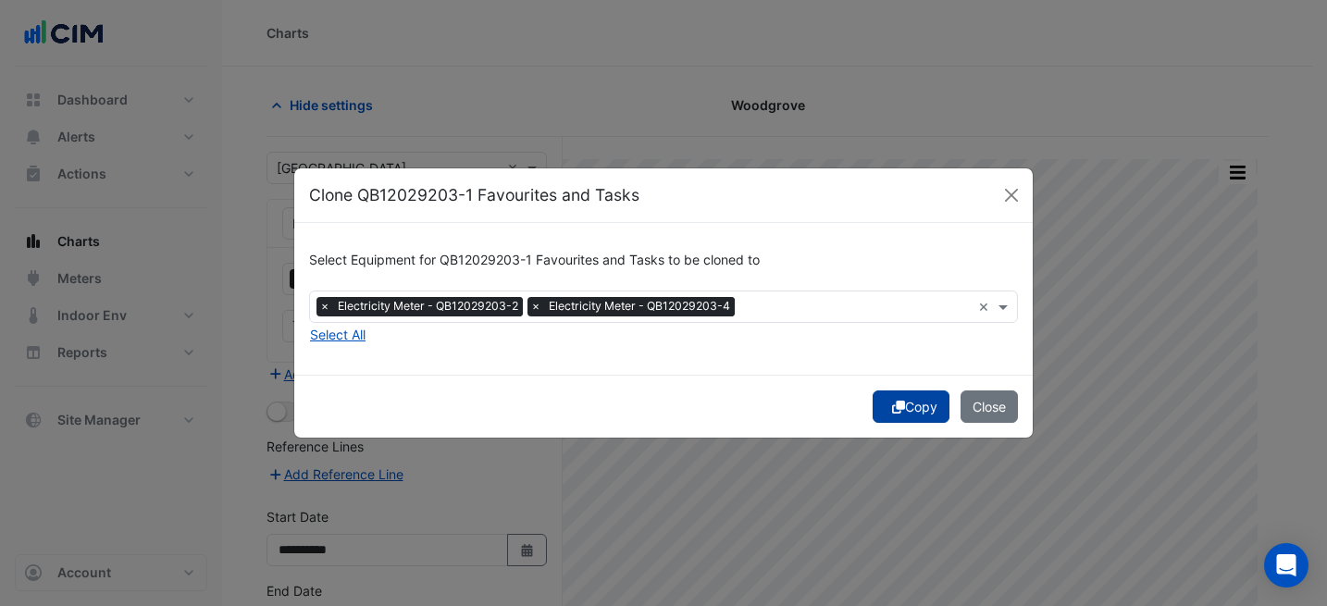
click at [908, 408] on button "Copy" at bounding box center [910, 406] width 77 height 32
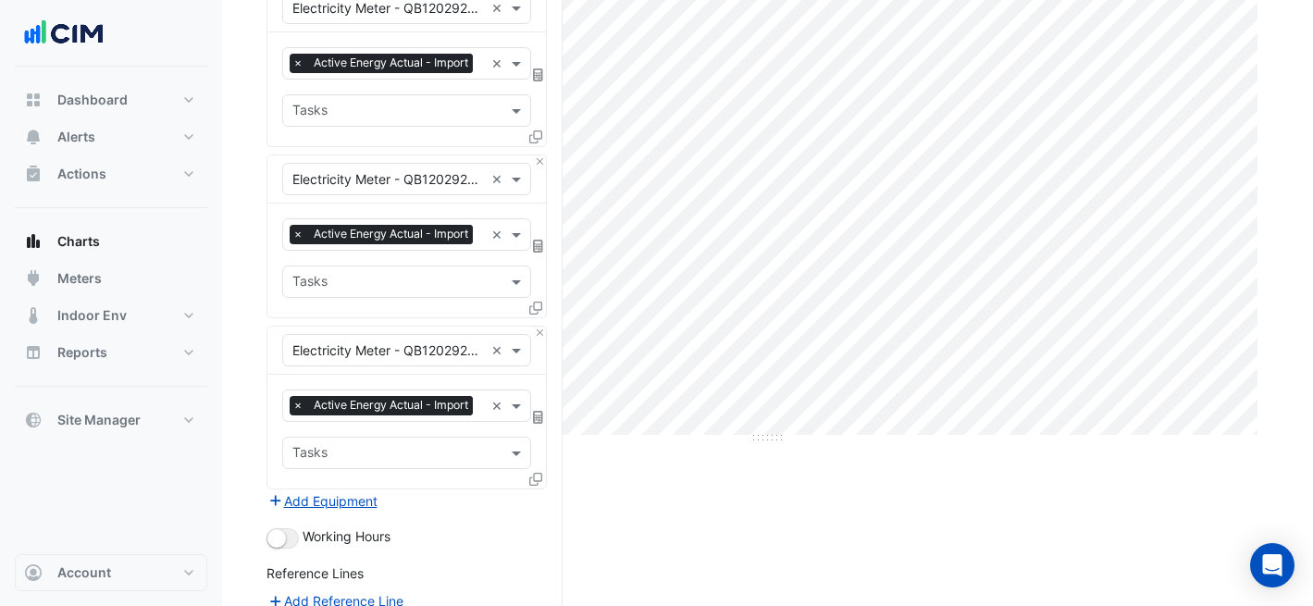
scroll to position [474, 0]
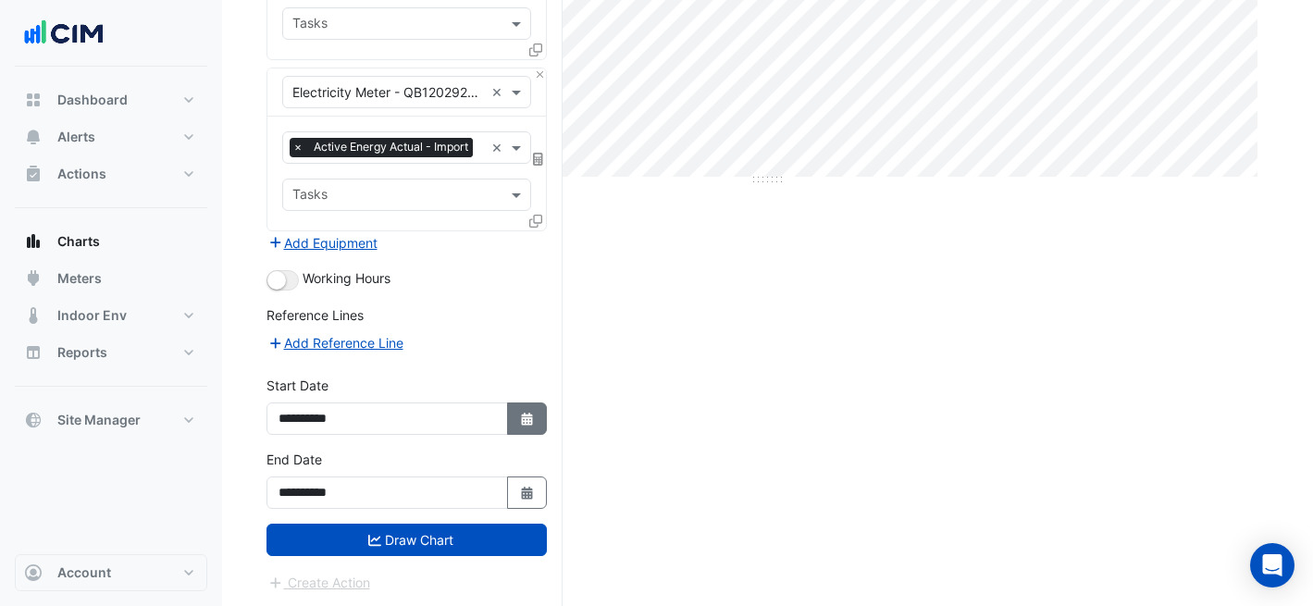
click at [520, 402] on button "Select Date" at bounding box center [527, 418] width 41 height 32
select select "*"
select select "****"
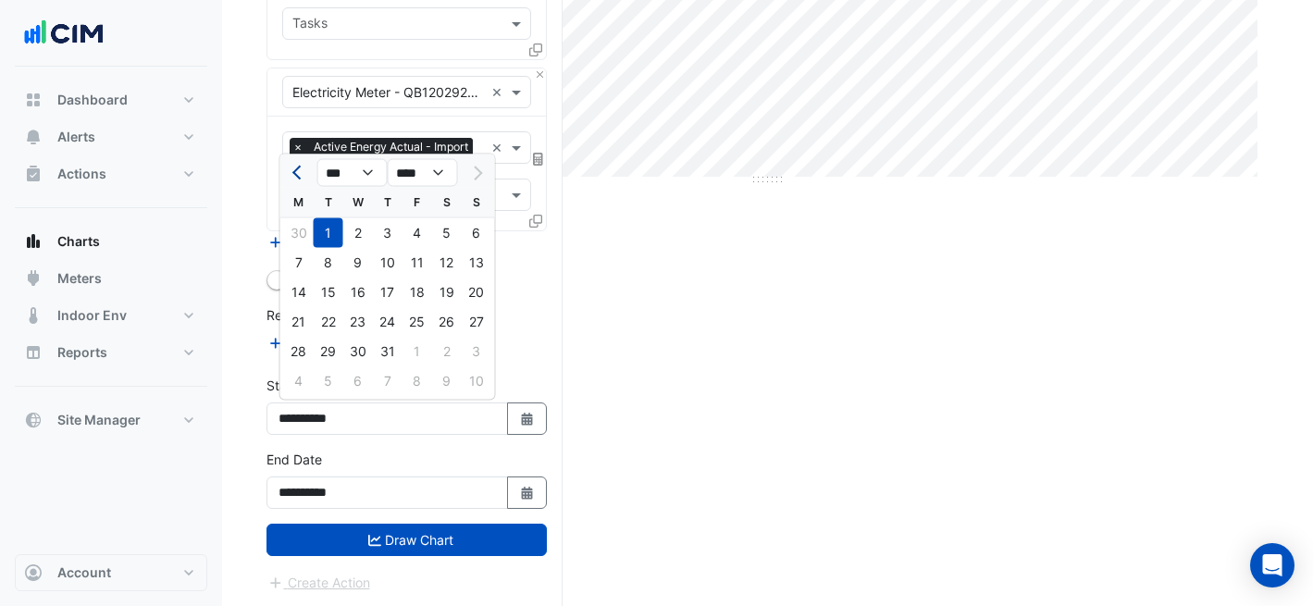
click at [290, 158] on button "Previous month" at bounding box center [299, 173] width 22 height 30
select select "*"
click at [471, 228] on div "1" at bounding box center [477, 233] width 30 height 30
type input "**********"
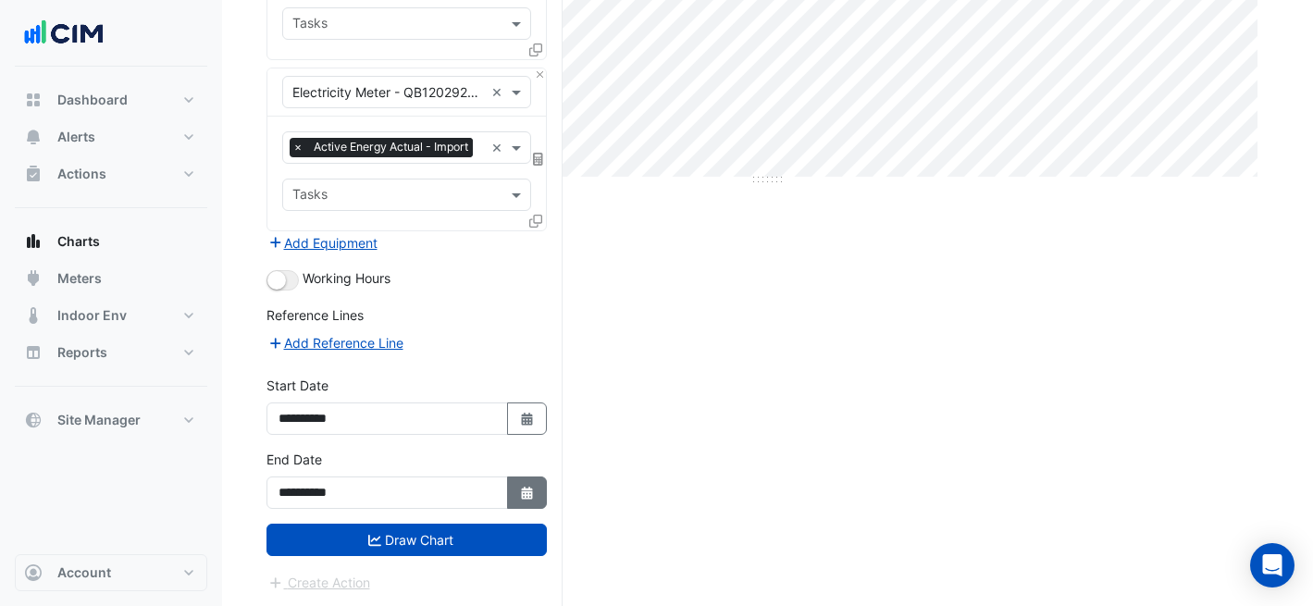
click at [544, 485] on button "Select Date" at bounding box center [527, 492] width 41 height 32
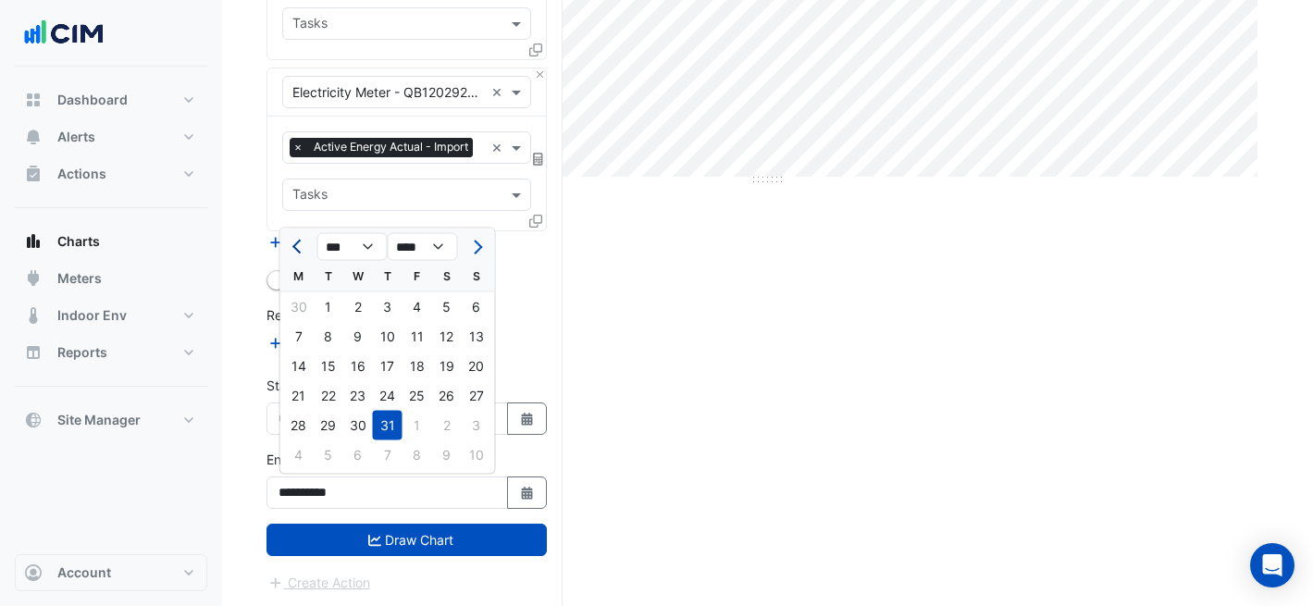
click at [296, 237] on button "Previous month" at bounding box center [299, 247] width 22 height 30
select select "*"
click at [295, 463] on div "30" at bounding box center [299, 455] width 30 height 30
type input "**********"
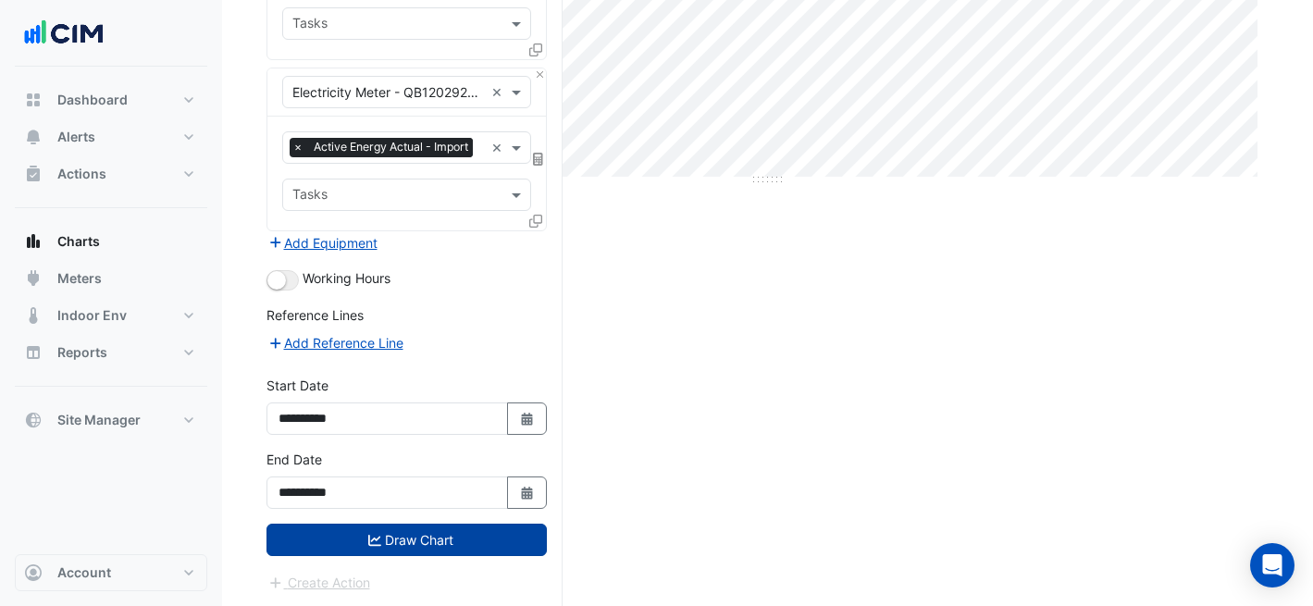
click at [389, 537] on button "Draw Chart" at bounding box center [406, 540] width 280 height 32
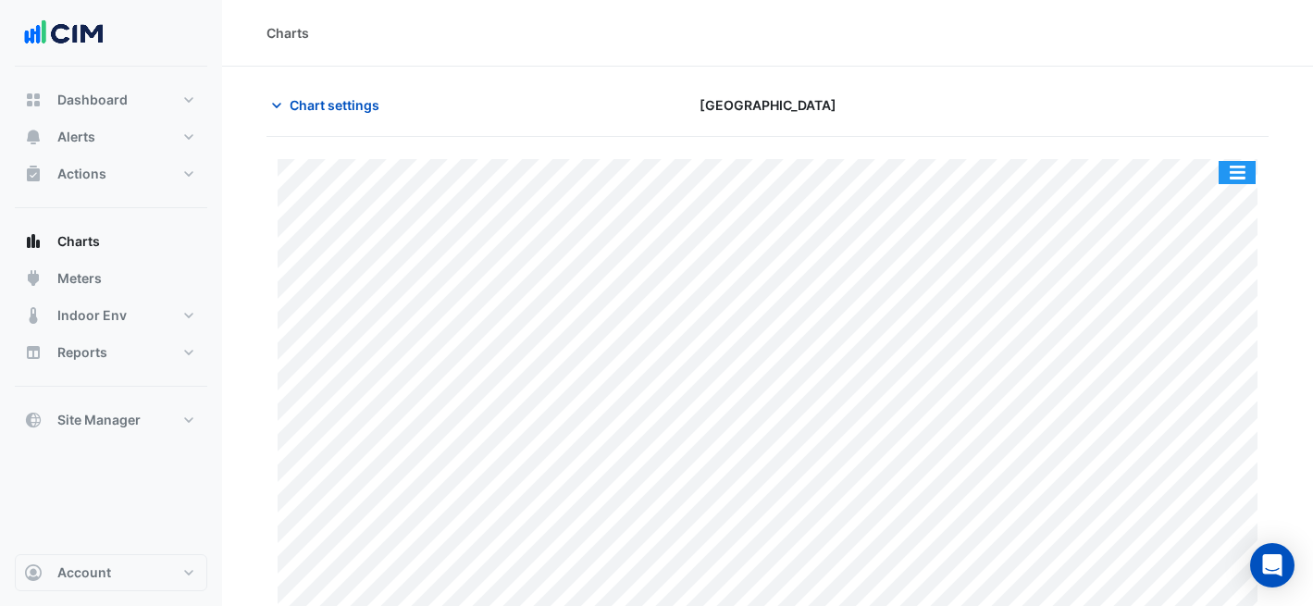
click at [1237, 179] on button "button" at bounding box center [1236, 172] width 37 height 23
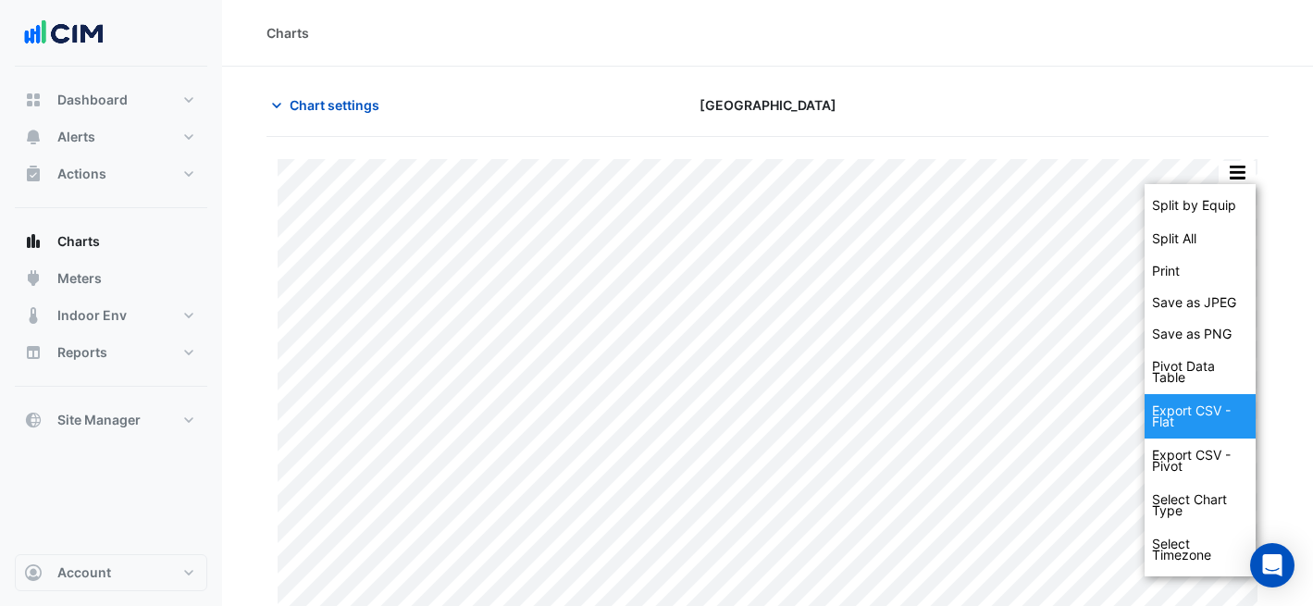
click at [1206, 395] on div "Export CSV - Flat" at bounding box center [1199, 416] width 111 height 44
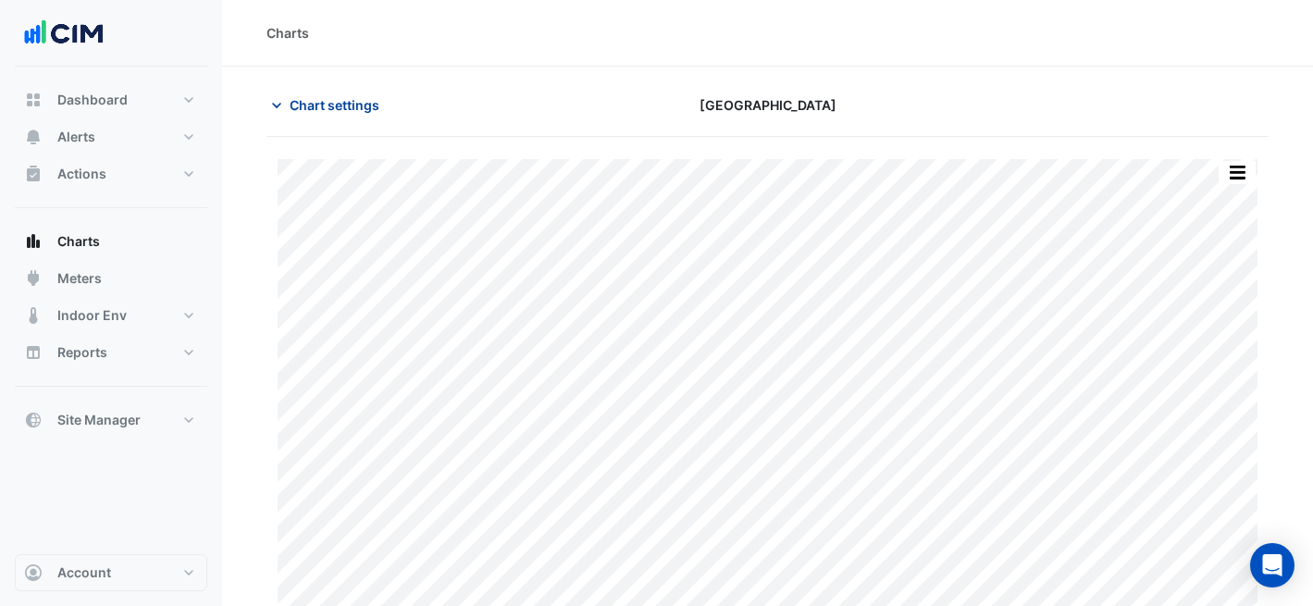
click at [359, 106] on span "Chart settings" at bounding box center [335, 104] width 90 height 19
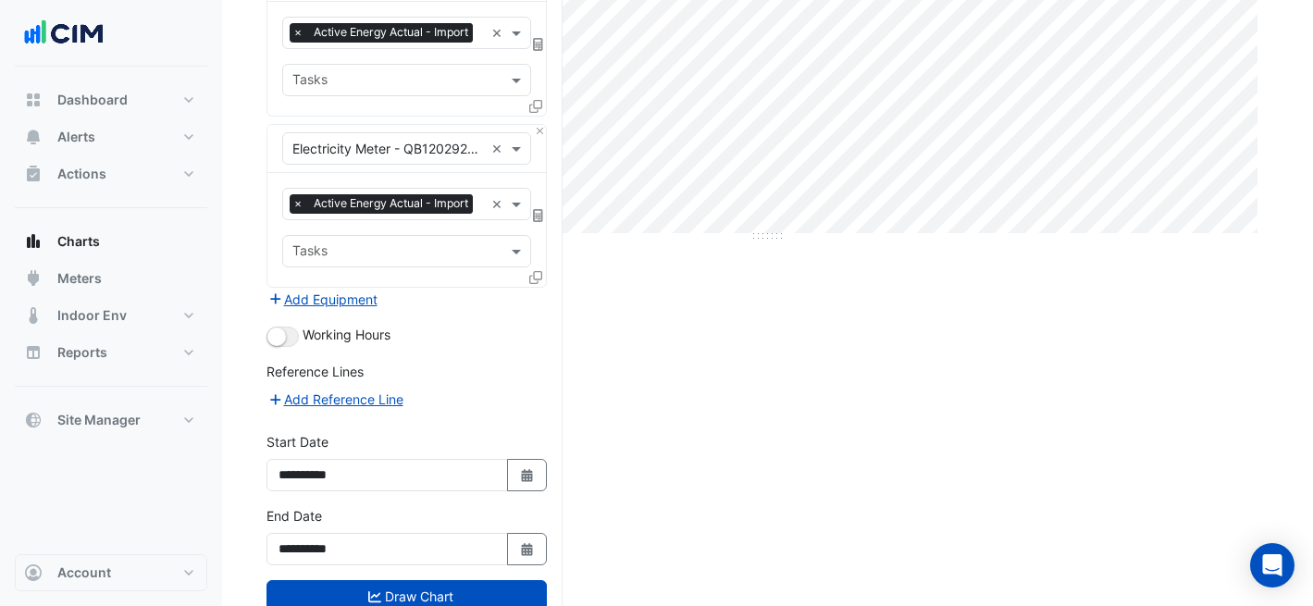
scroll to position [474, 0]
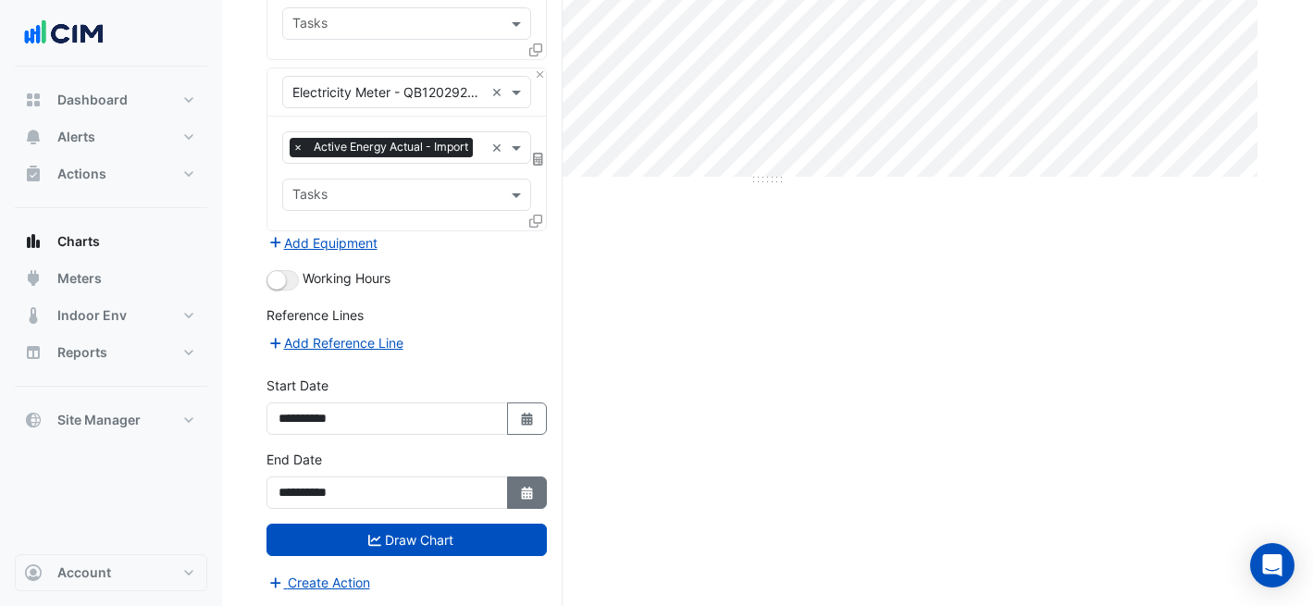
click at [519, 487] on icon "Select Date" at bounding box center [527, 493] width 17 height 13
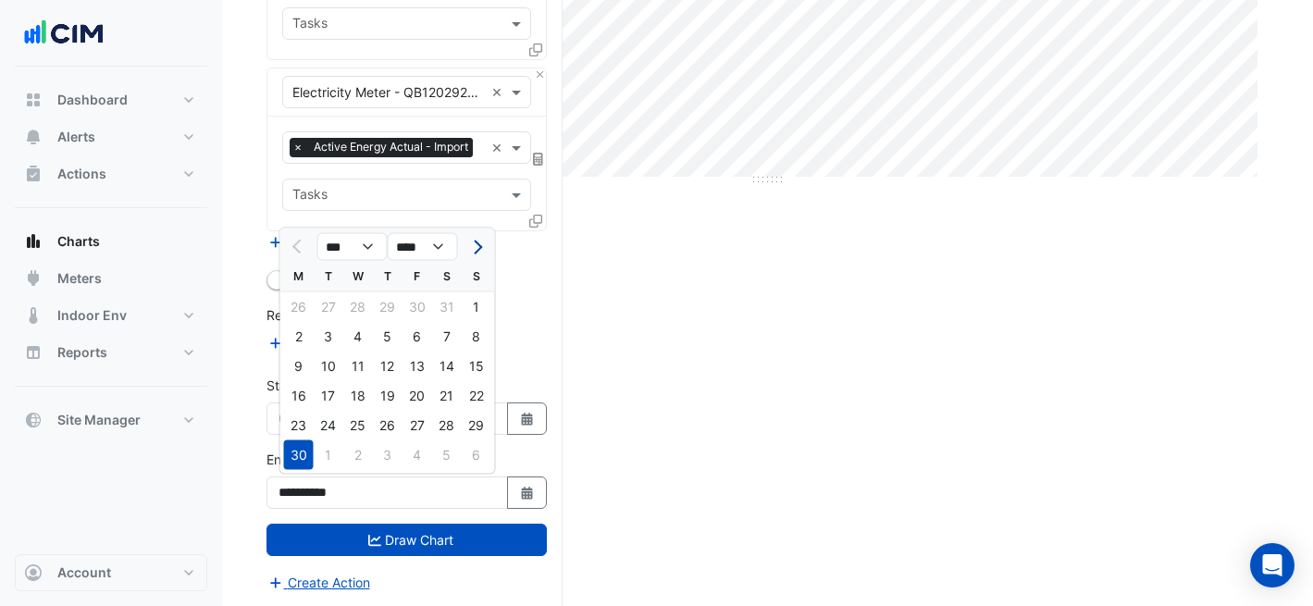
click at [477, 240] on button "Next month" at bounding box center [475, 247] width 22 height 30
select select "*"
click at [377, 426] on div "31" at bounding box center [388, 426] width 30 height 30
type input "**********"
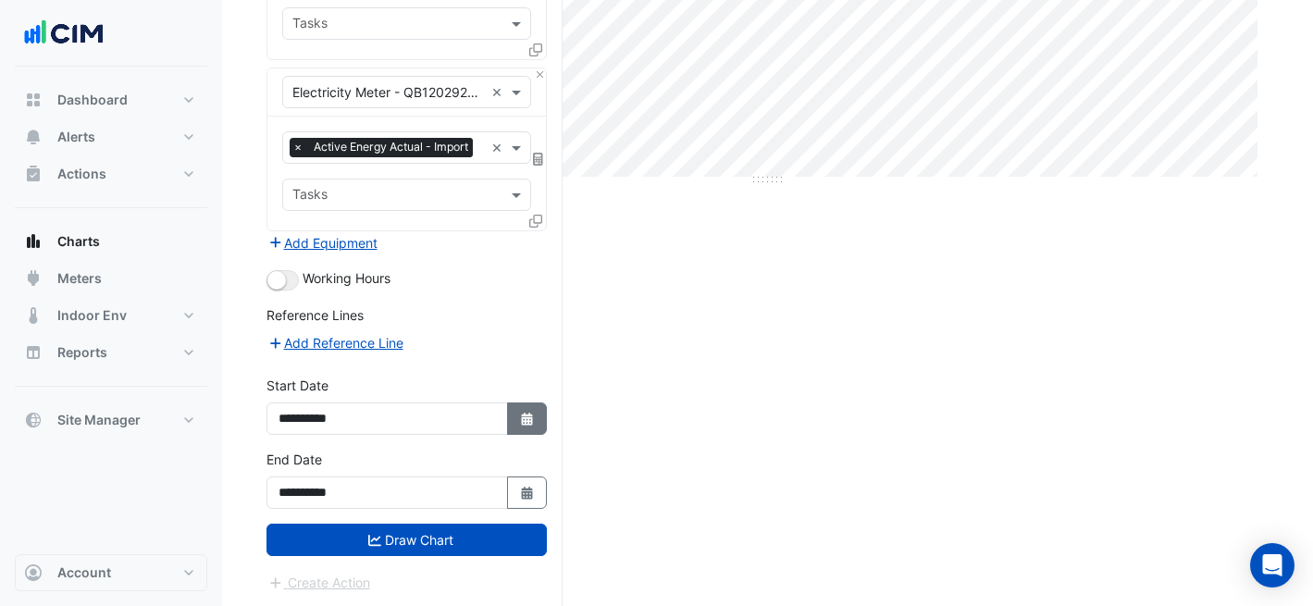
click at [534, 413] on icon "Select Date" at bounding box center [527, 419] width 17 height 13
select select "*"
select select "****"
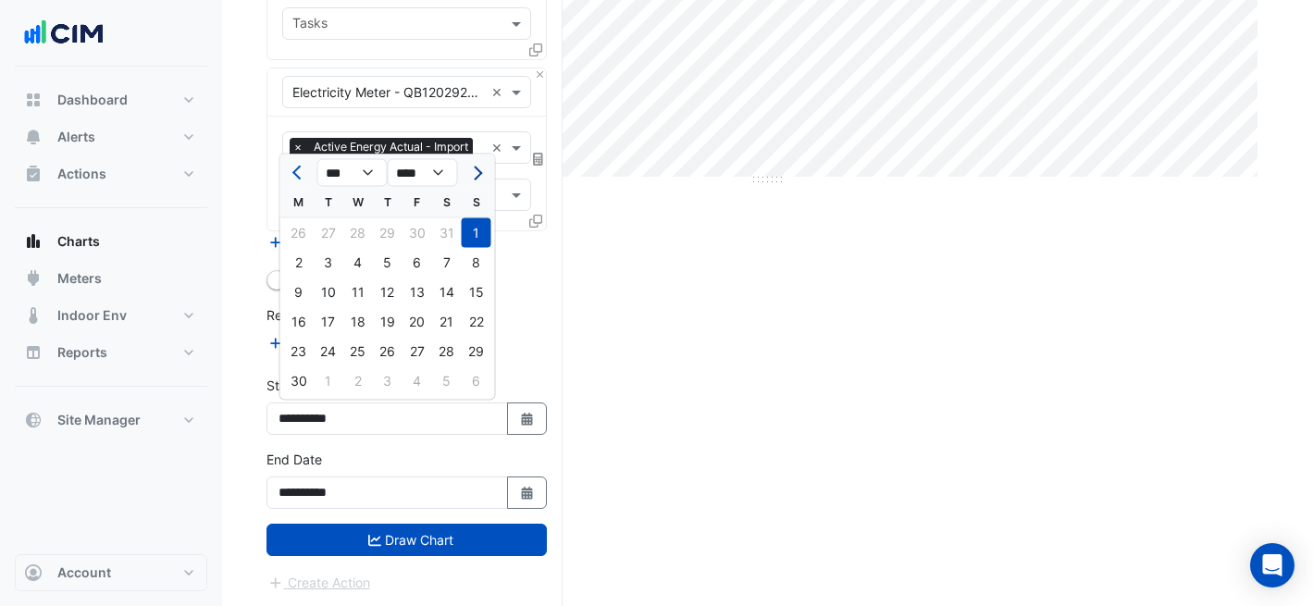
click at [470, 179] on button "Next month" at bounding box center [475, 173] width 22 height 30
select select "*"
click at [331, 235] on div "1" at bounding box center [329, 233] width 30 height 30
type input "**********"
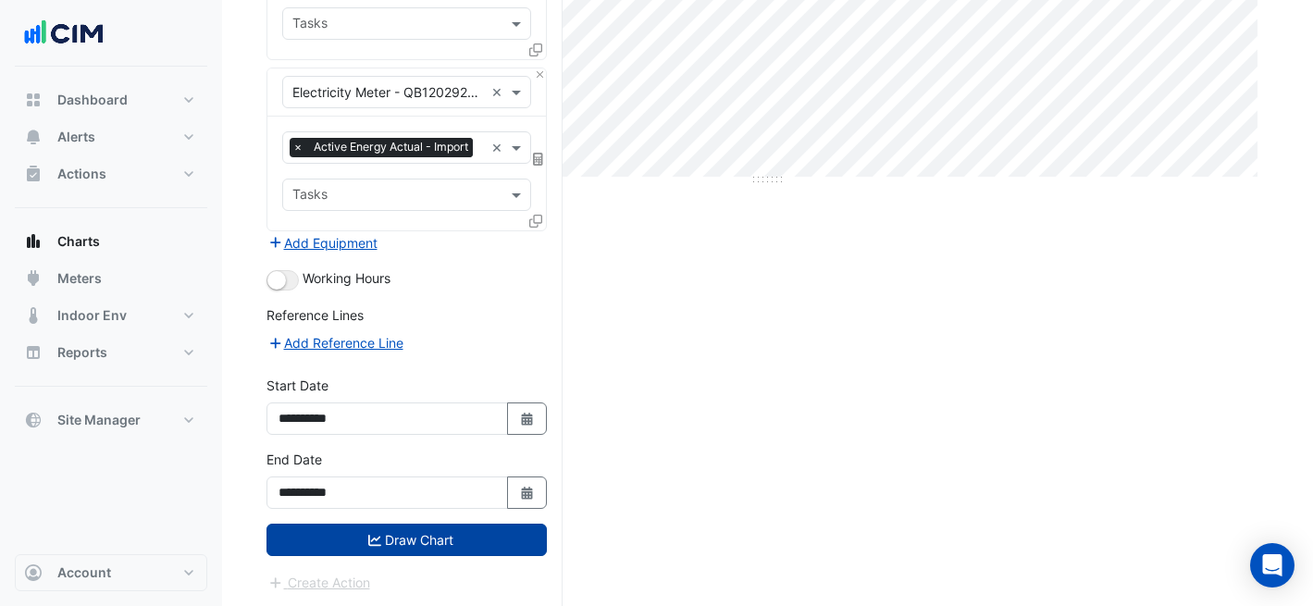
click at [449, 539] on button "Draw Chart" at bounding box center [406, 540] width 280 height 32
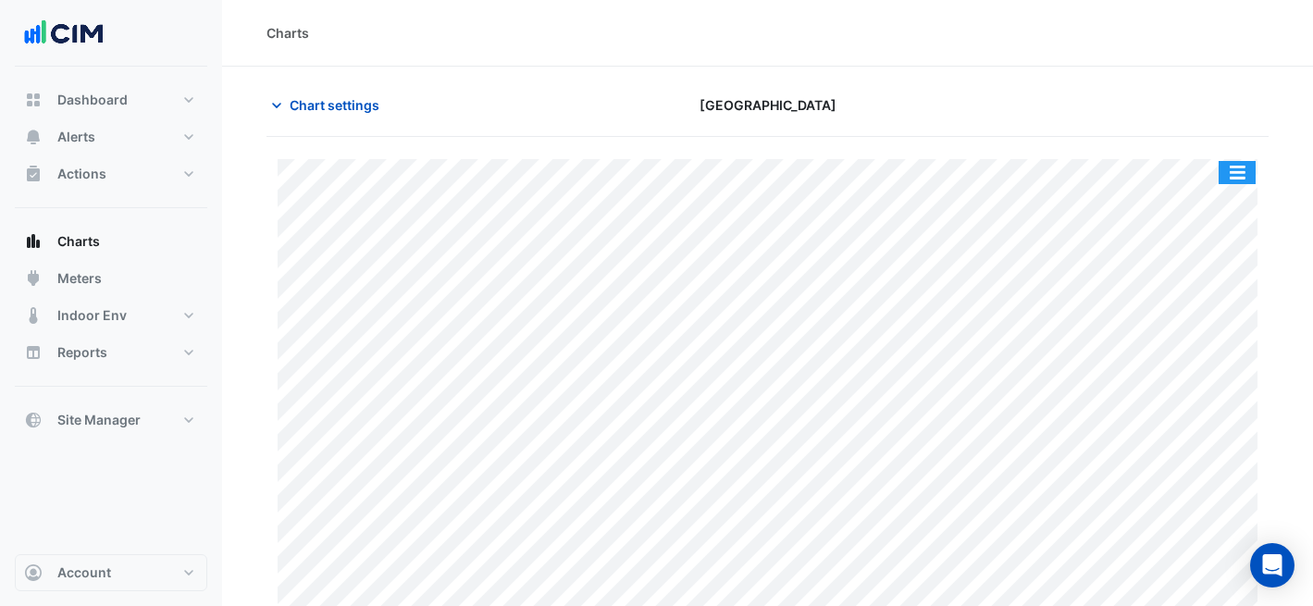
click at [1230, 162] on button "button" at bounding box center [1236, 172] width 37 height 23
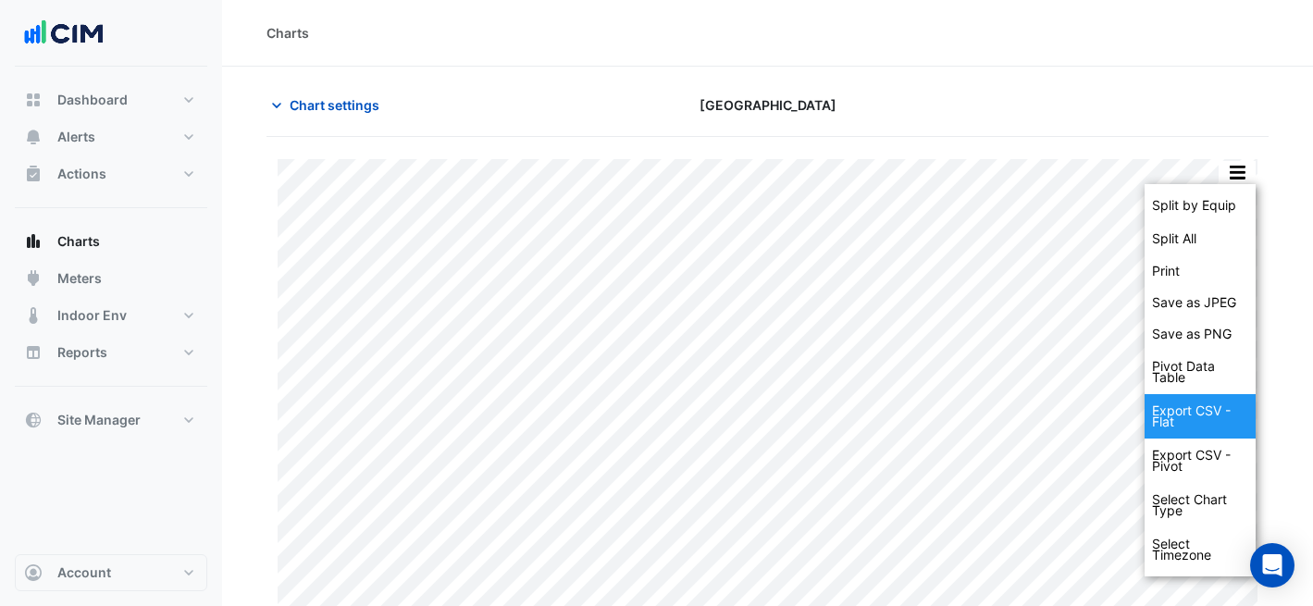
click at [1231, 403] on div "Export CSV - Flat" at bounding box center [1199, 416] width 111 height 44
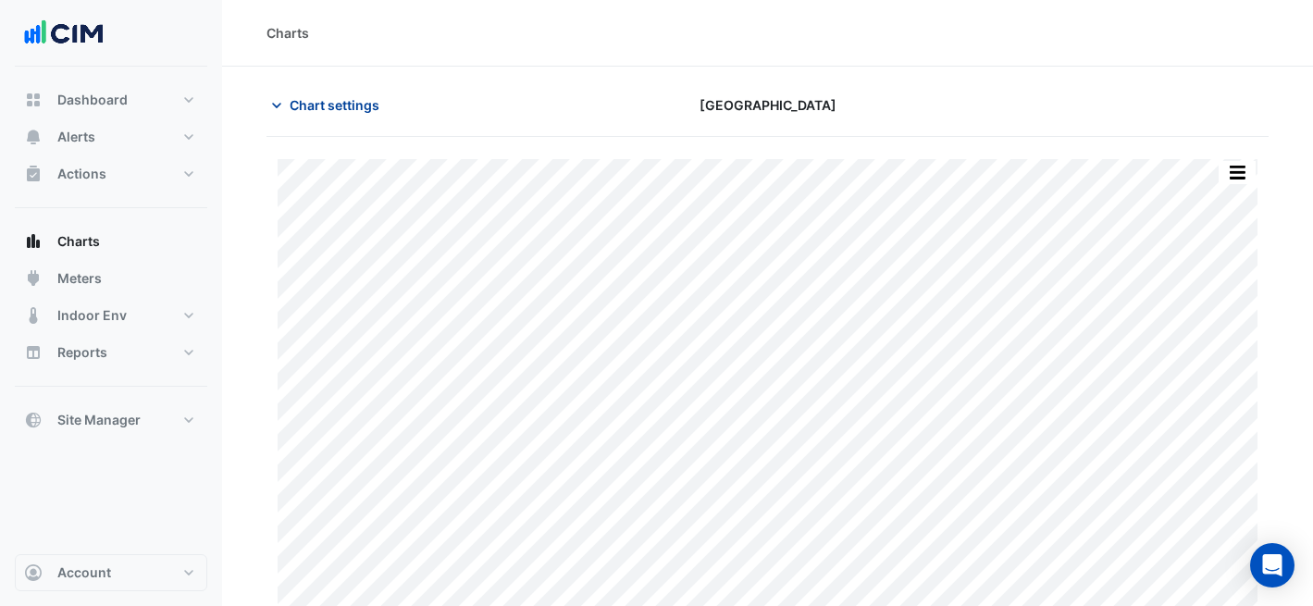
click at [329, 103] on span "Chart settings" at bounding box center [335, 104] width 90 height 19
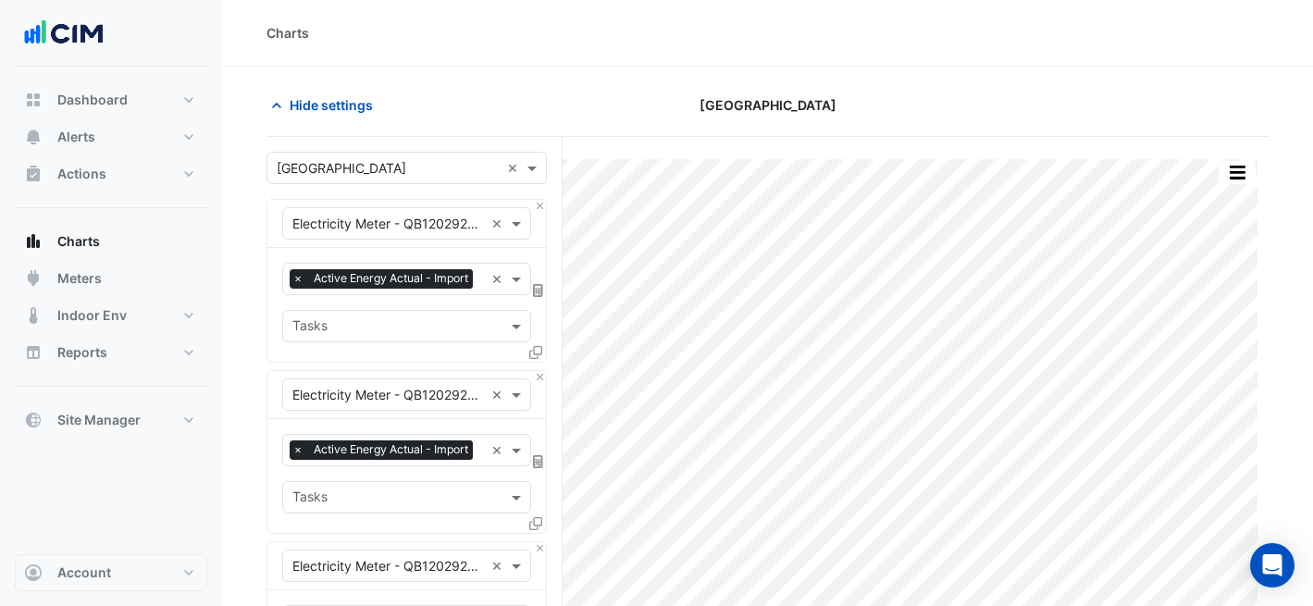
click at [343, 167] on input "text" at bounding box center [388, 168] width 223 height 19
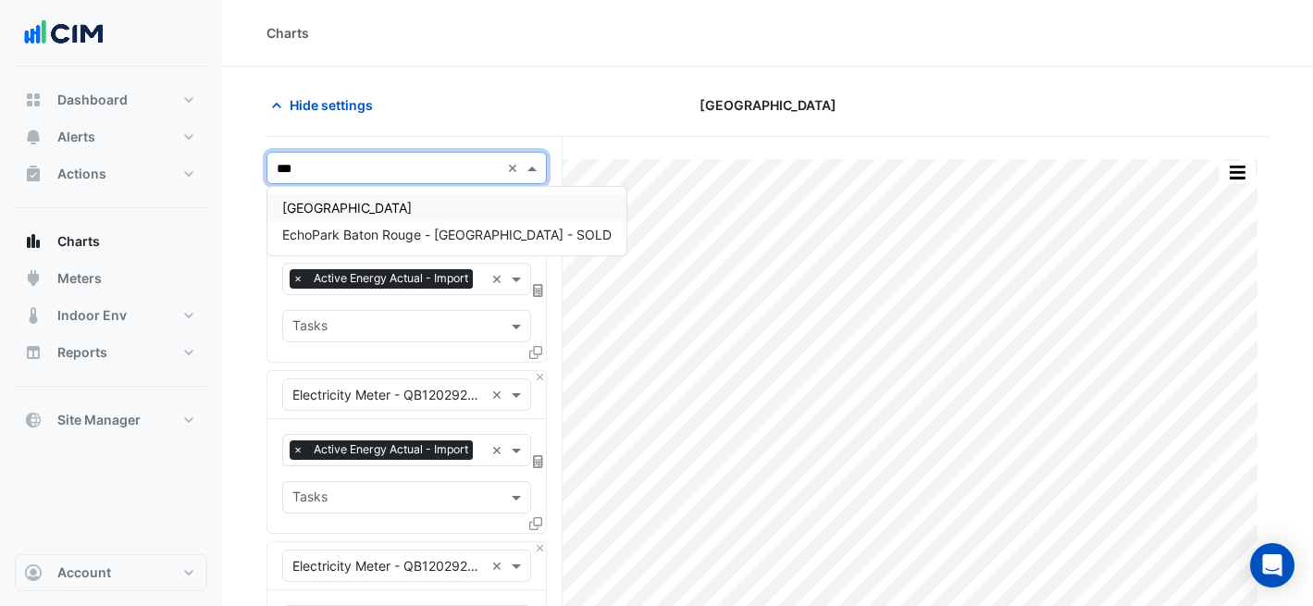
type input "****"
click at [342, 204] on span "[GEOGRAPHIC_DATA]" at bounding box center [347, 208] width 130 height 16
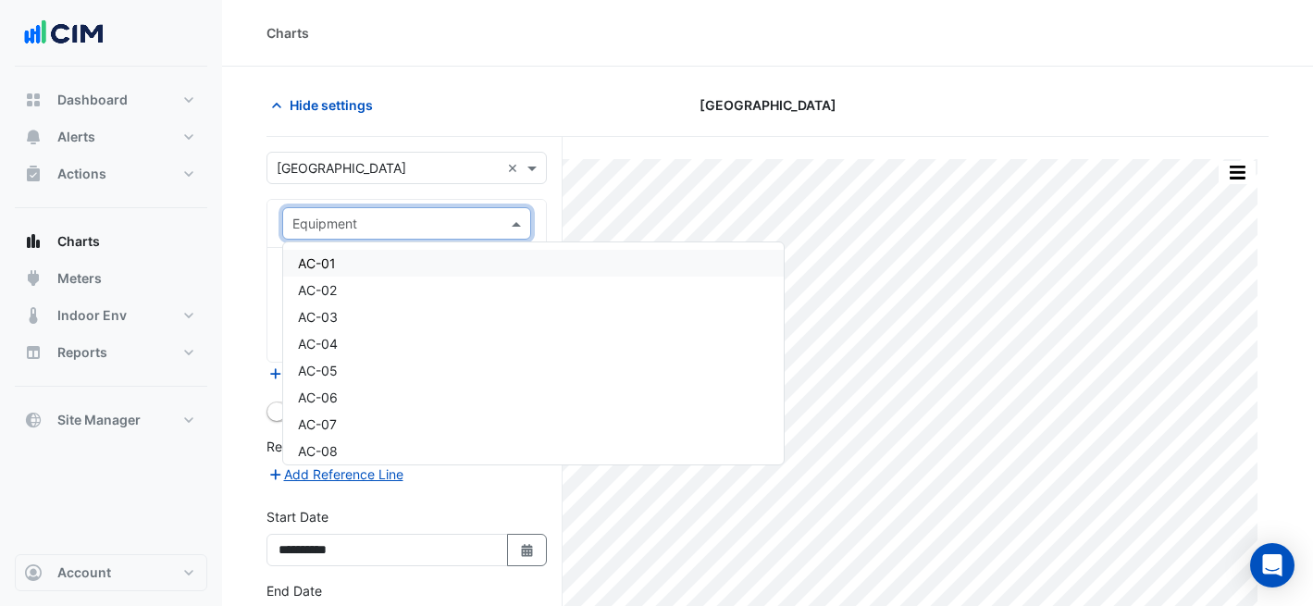
click at [362, 231] on input "text" at bounding box center [388, 224] width 192 height 19
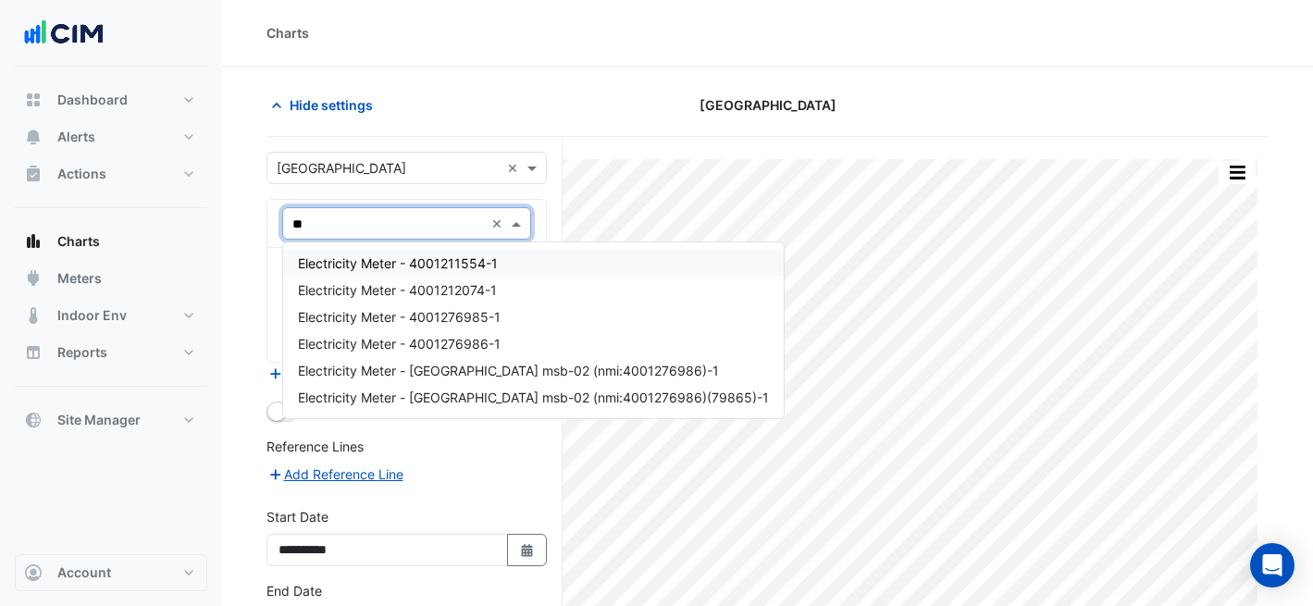
type input "***"
click at [412, 262] on span "Electricity Meter - 4001211554-1" at bounding box center [398, 263] width 200 height 16
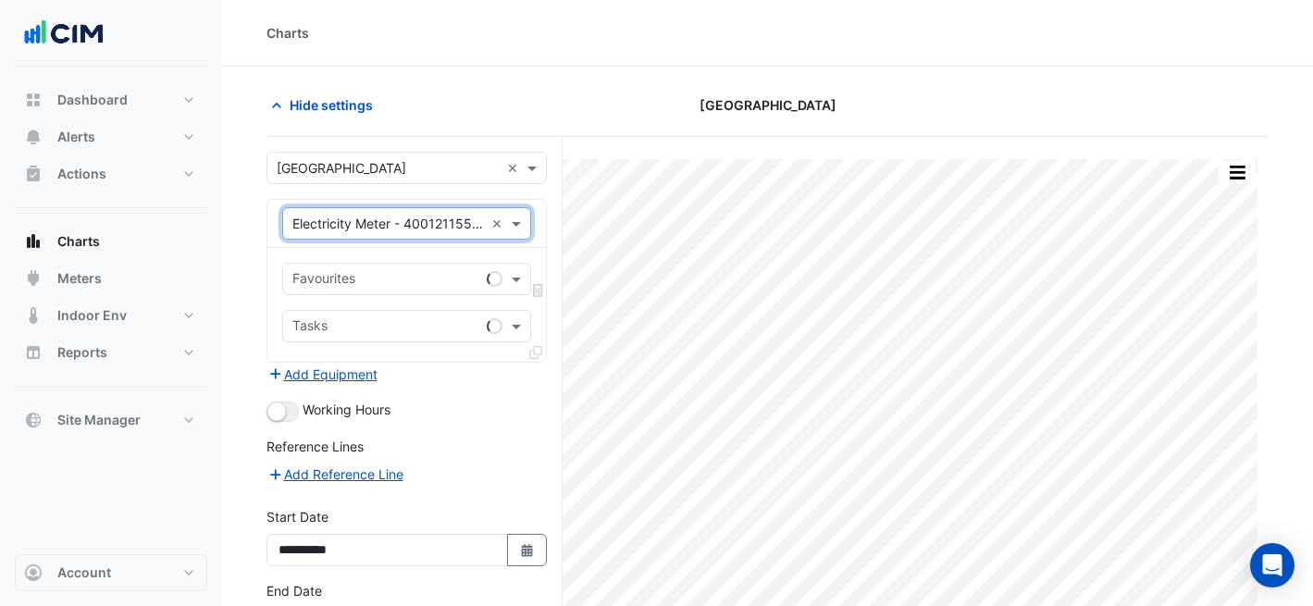
click at [441, 272] on input "text" at bounding box center [385, 280] width 187 height 19
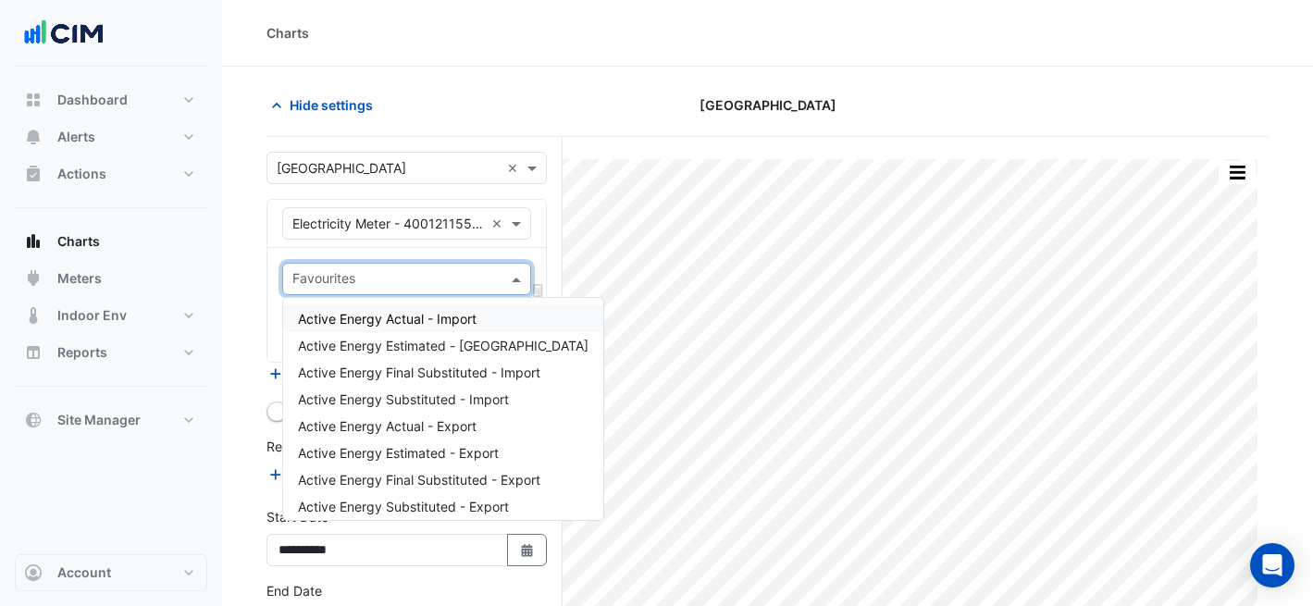
click at [446, 326] on span "Active Energy Actual - Import" at bounding box center [387, 319] width 179 height 16
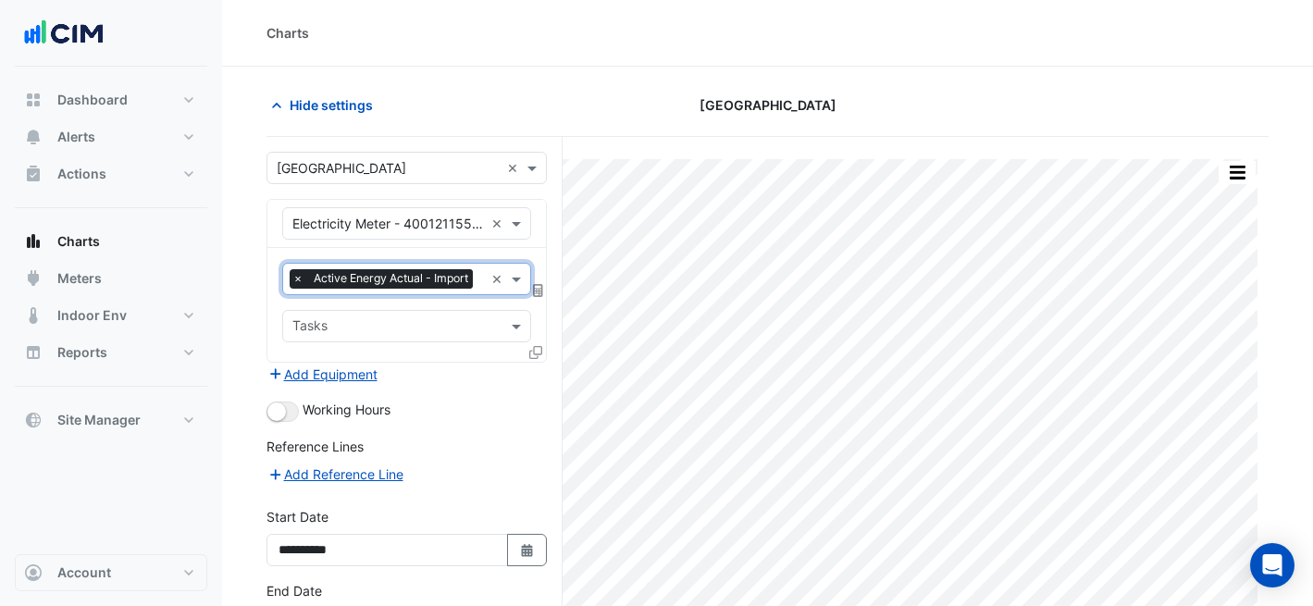
click at [536, 289] on icon at bounding box center [538, 290] width 10 height 13
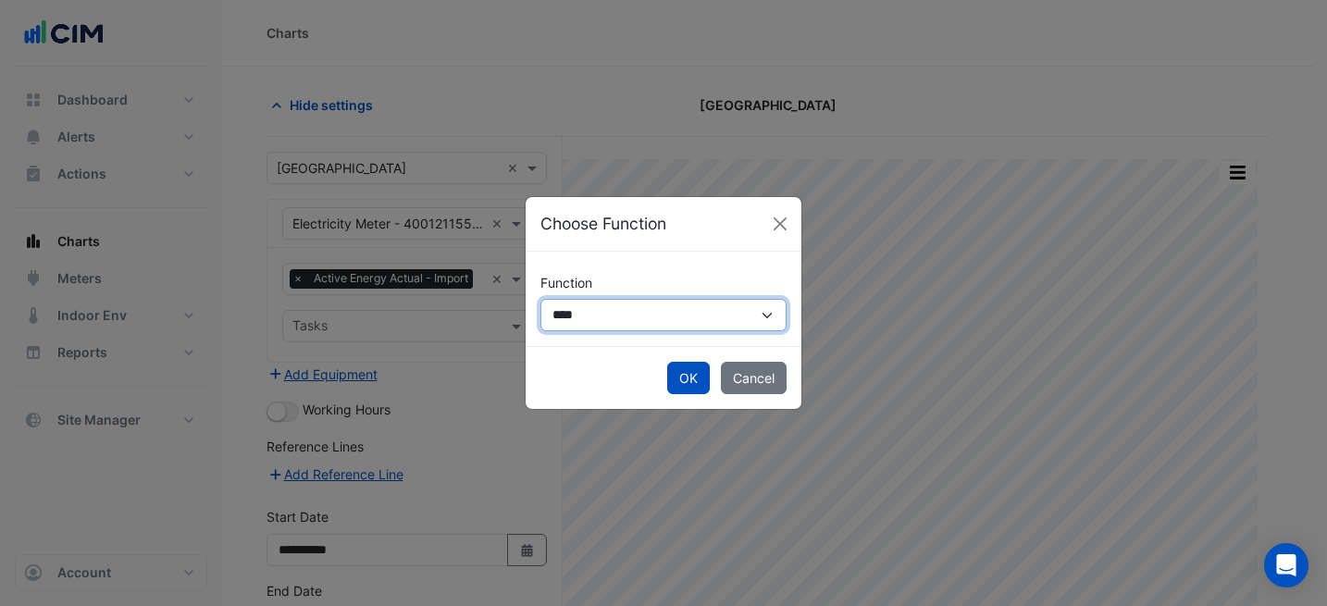
click at [565, 317] on select "**********" at bounding box center [663, 315] width 246 height 32
click at [753, 375] on button "Cancel" at bounding box center [754, 378] width 66 height 32
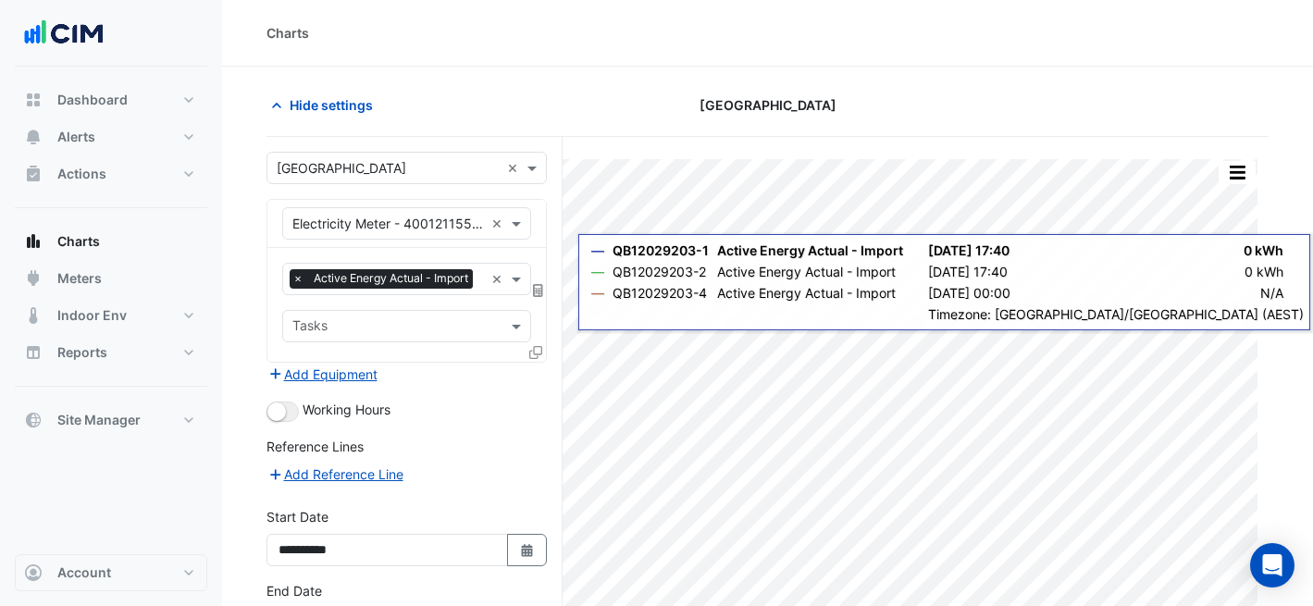
click at [532, 355] on icon at bounding box center [535, 352] width 13 height 13
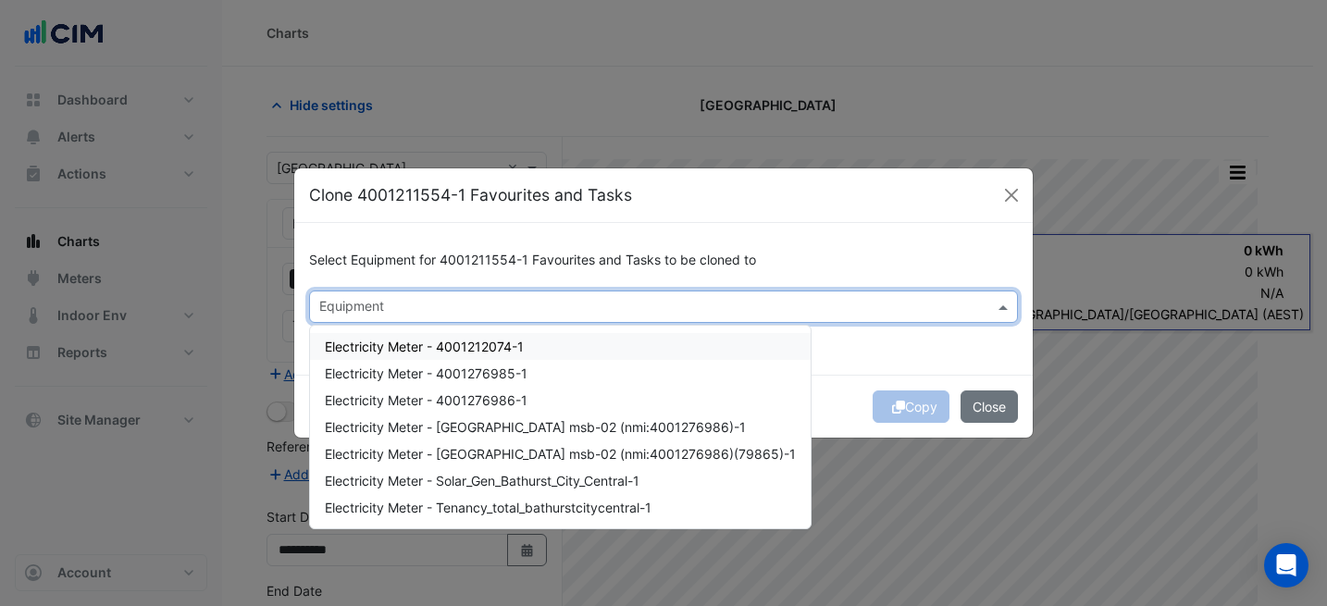
click at [670, 313] on input "text" at bounding box center [652, 308] width 667 height 19
click at [446, 349] on span "Electricity Meter - 4001212074-1" at bounding box center [424, 347] width 199 height 16
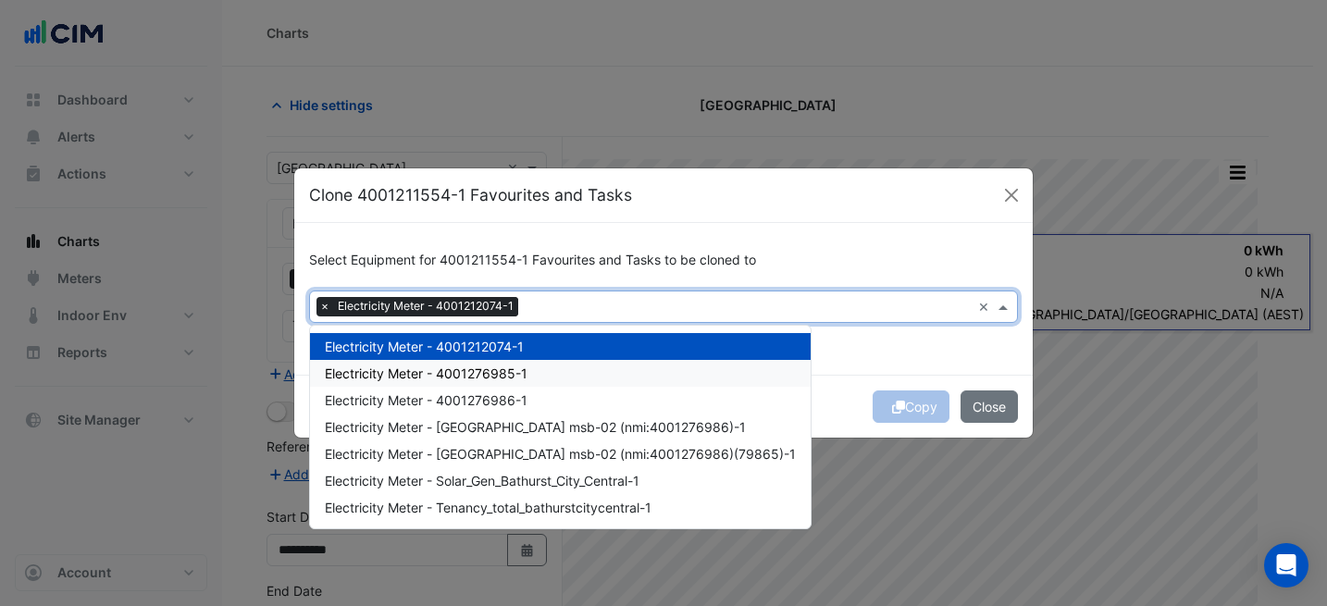
click at [462, 366] on span "Electricity Meter - 4001276985-1" at bounding box center [426, 373] width 203 height 16
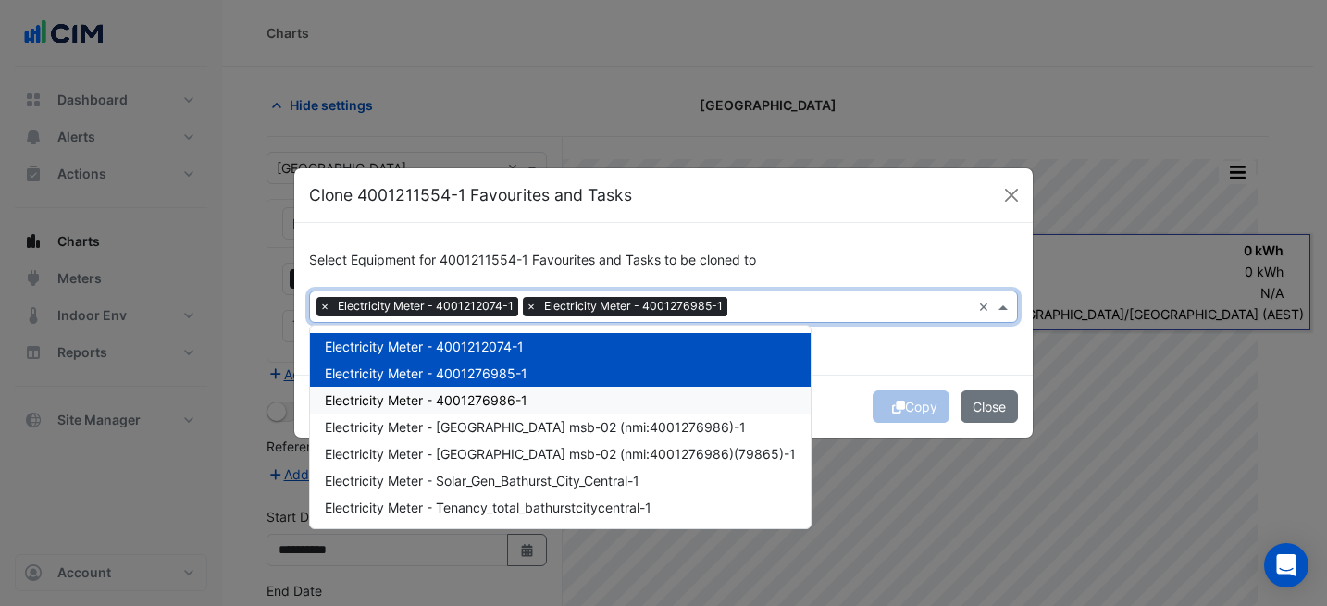
click at [488, 397] on span "Electricity Meter - 4001276986-1" at bounding box center [426, 400] width 203 height 16
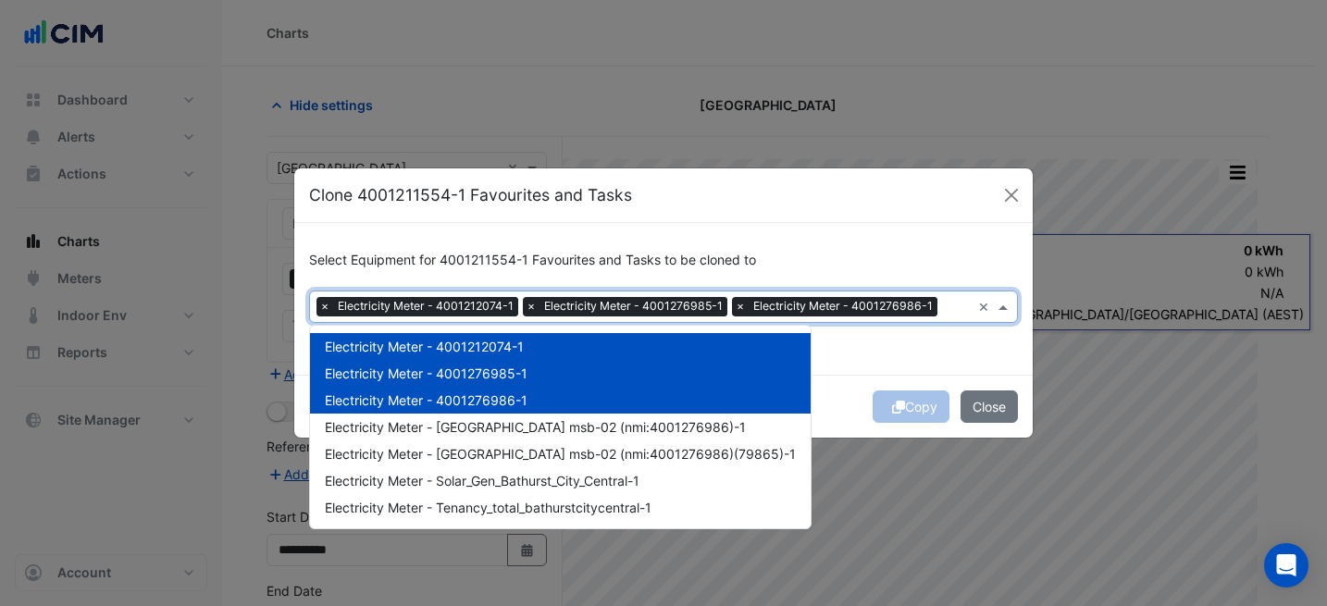
click at [884, 348] on div "Select Equipment for 4001211554-1 Favourites and Tasks to be cloned to Equipmen…" at bounding box center [663, 298] width 738 height 151
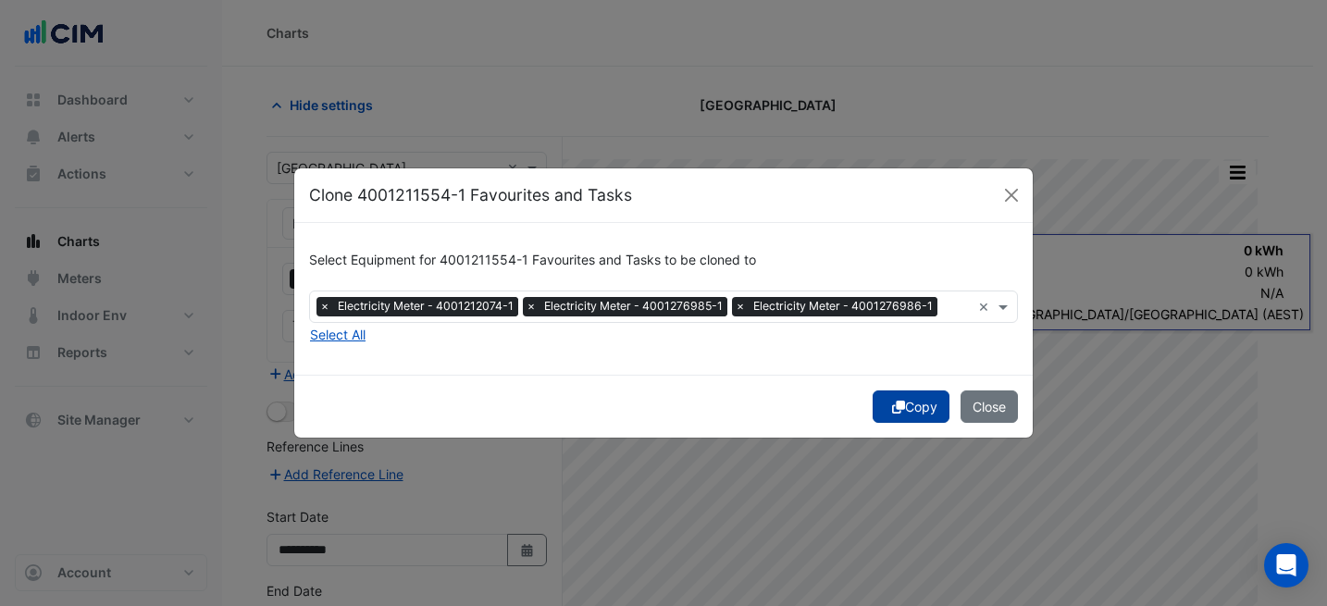
click at [909, 412] on button "Copy" at bounding box center [910, 406] width 77 height 32
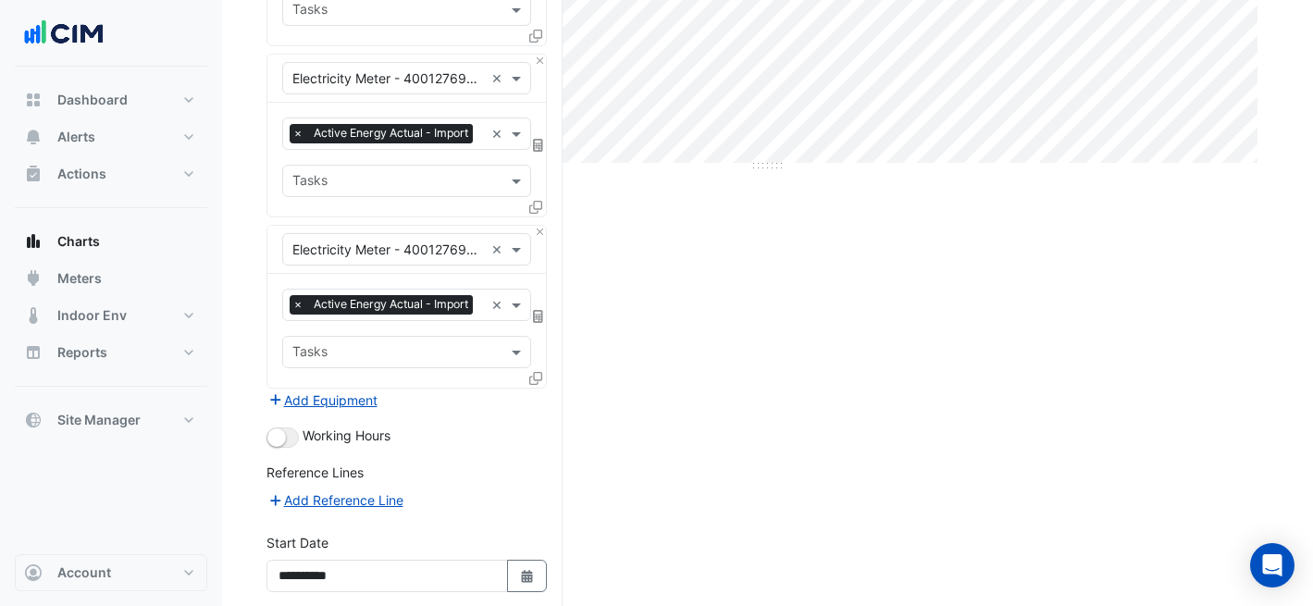
scroll to position [645, 0]
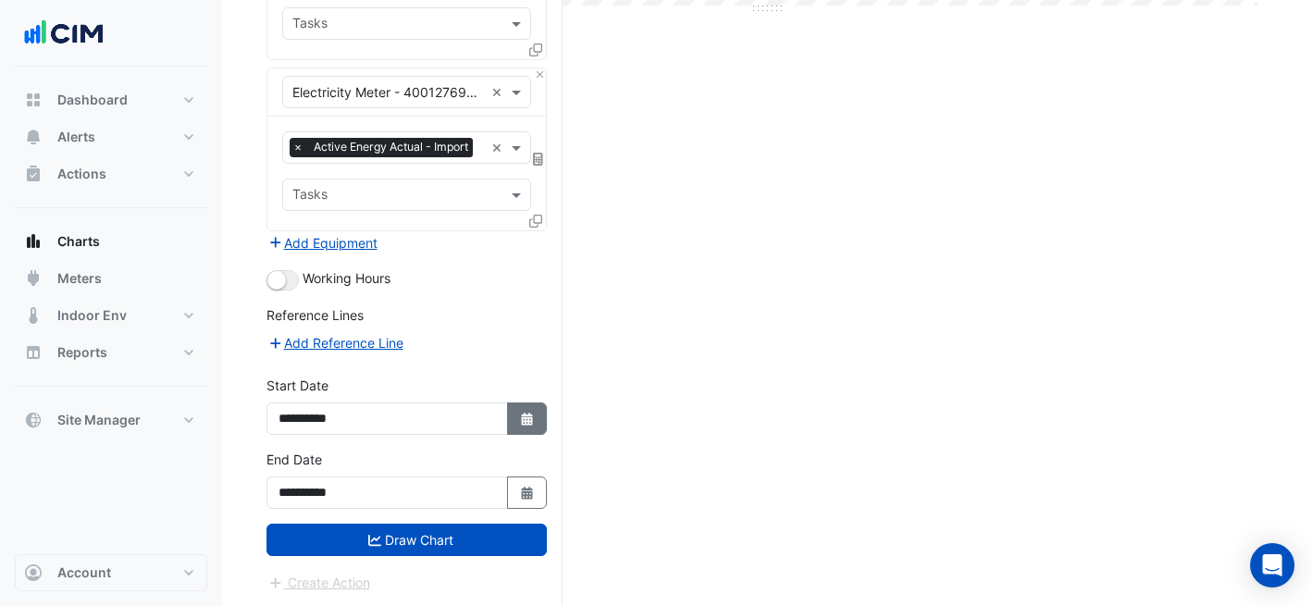
click at [523, 406] on button "Select Date" at bounding box center [527, 418] width 41 height 32
select select "*"
select select "****"
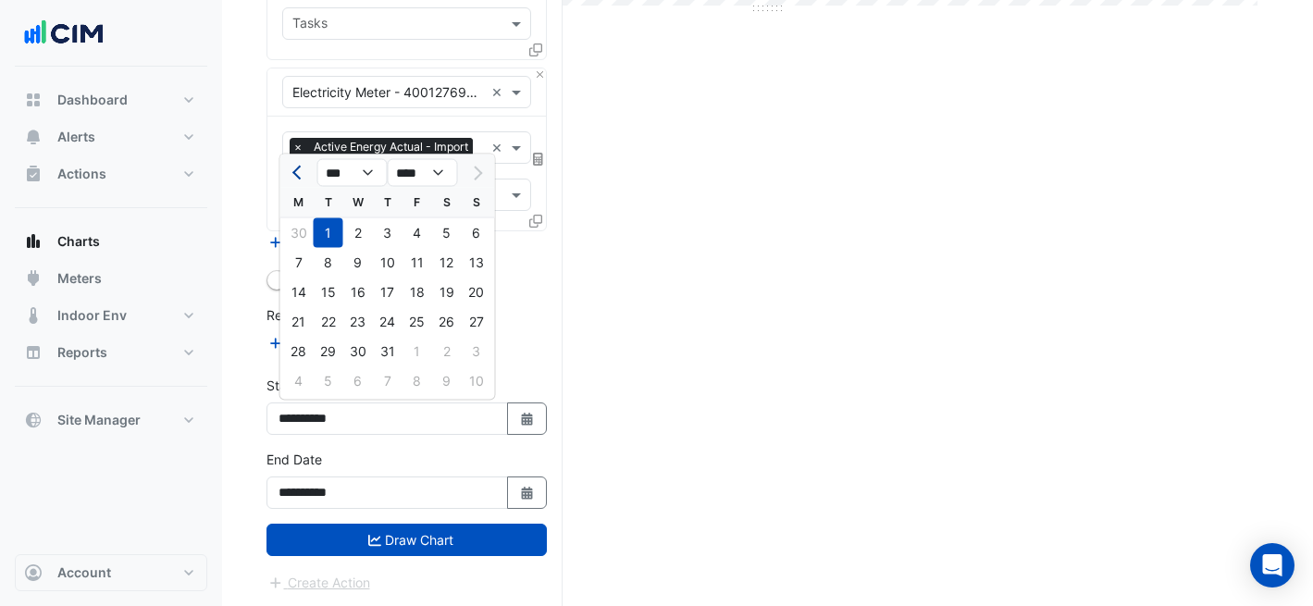
click at [293, 164] on button "Previous month" at bounding box center [299, 173] width 22 height 30
select select "*"
click at [476, 228] on div "1" at bounding box center [477, 233] width 30 height 30
type input "**********"
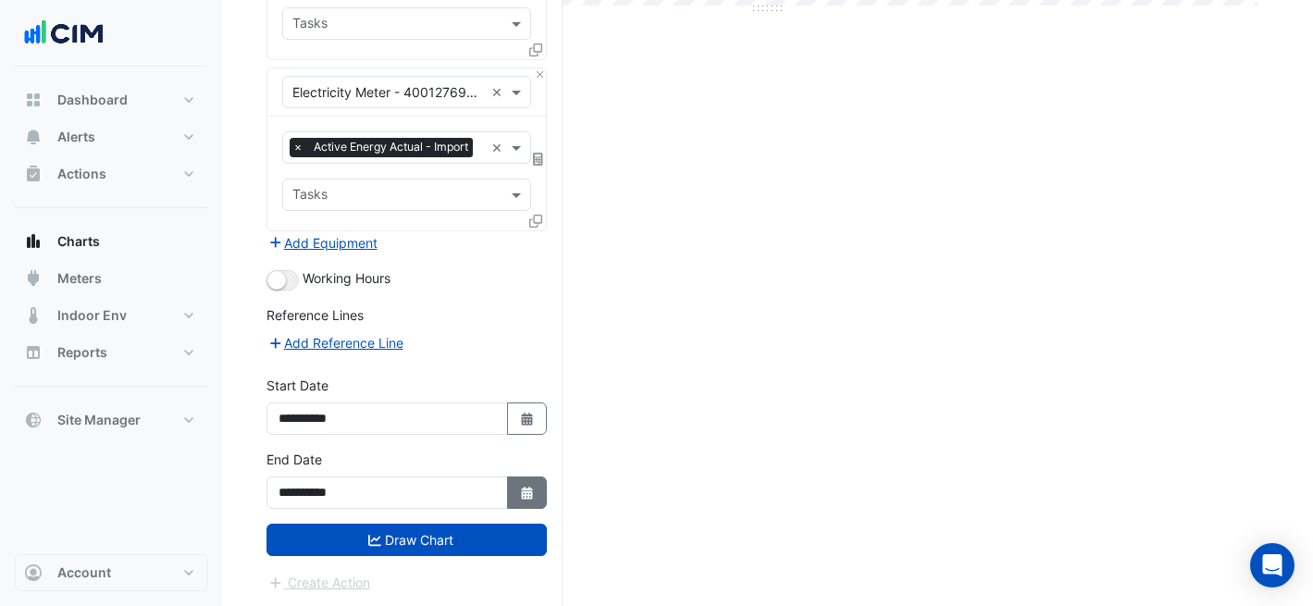
click at [520, 487] on icon "Select Date" at bounding box center [527, 493] width 17 height 13
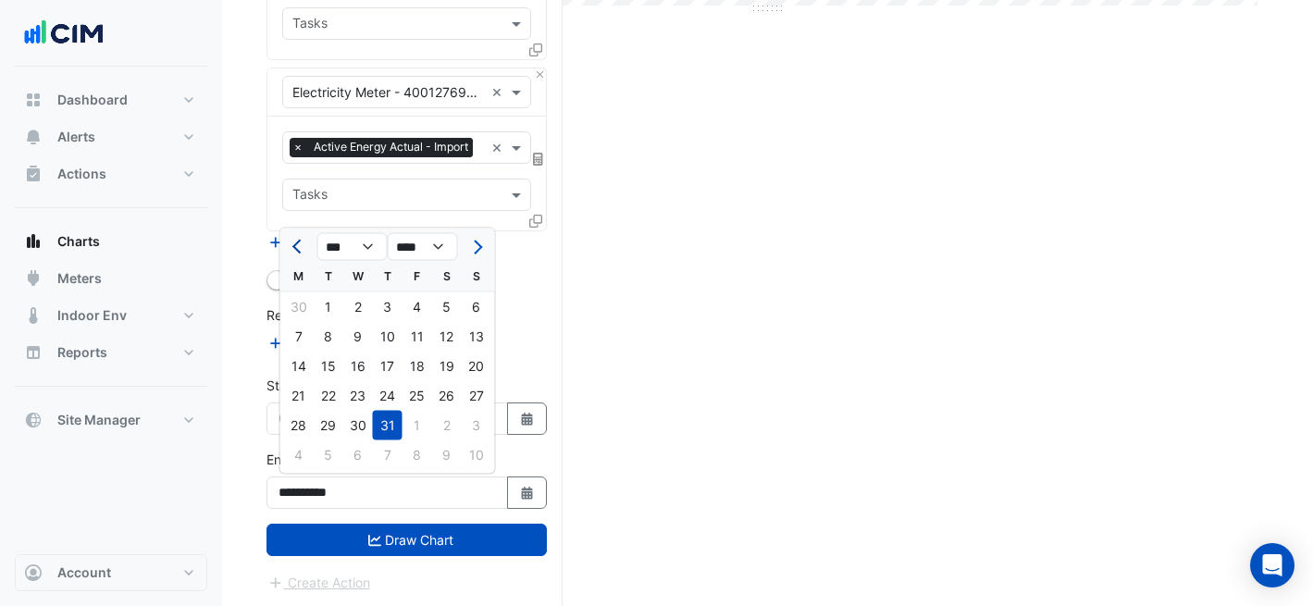
click at [290, 243] on button "Previous month" at bounding box center [299, 247] width 22 height 30
select select "*"
click at [304, 448] on div "30" at bounding box center [299, 455] width 30 height 30
type input "**********"
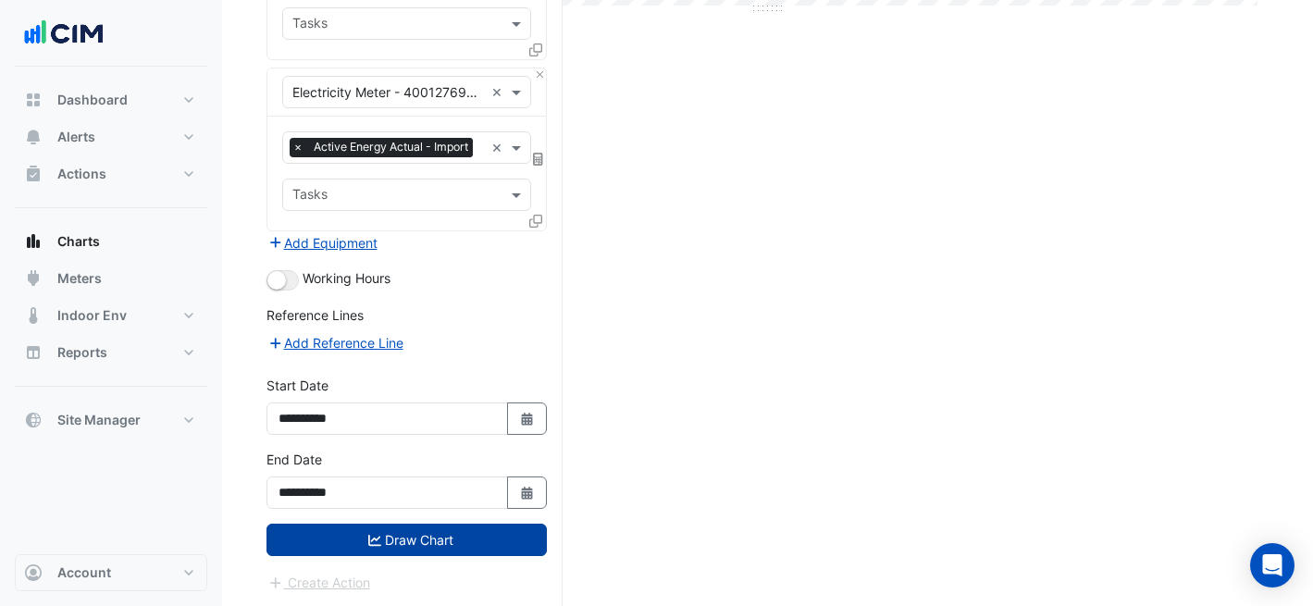
click at [431, 542] on button "Draw Chart" at bounding box center [406, 540] width 280 height 32
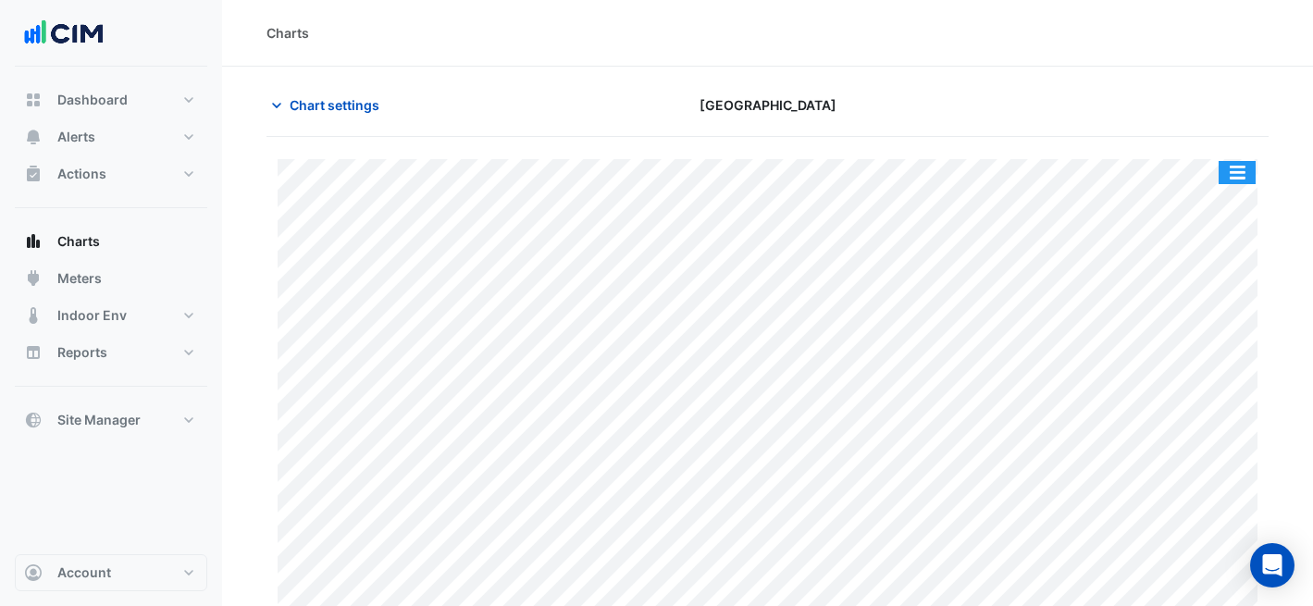
click at [1232, 179] on button "button" at bounding box center [1236, 172] width 37 height 23
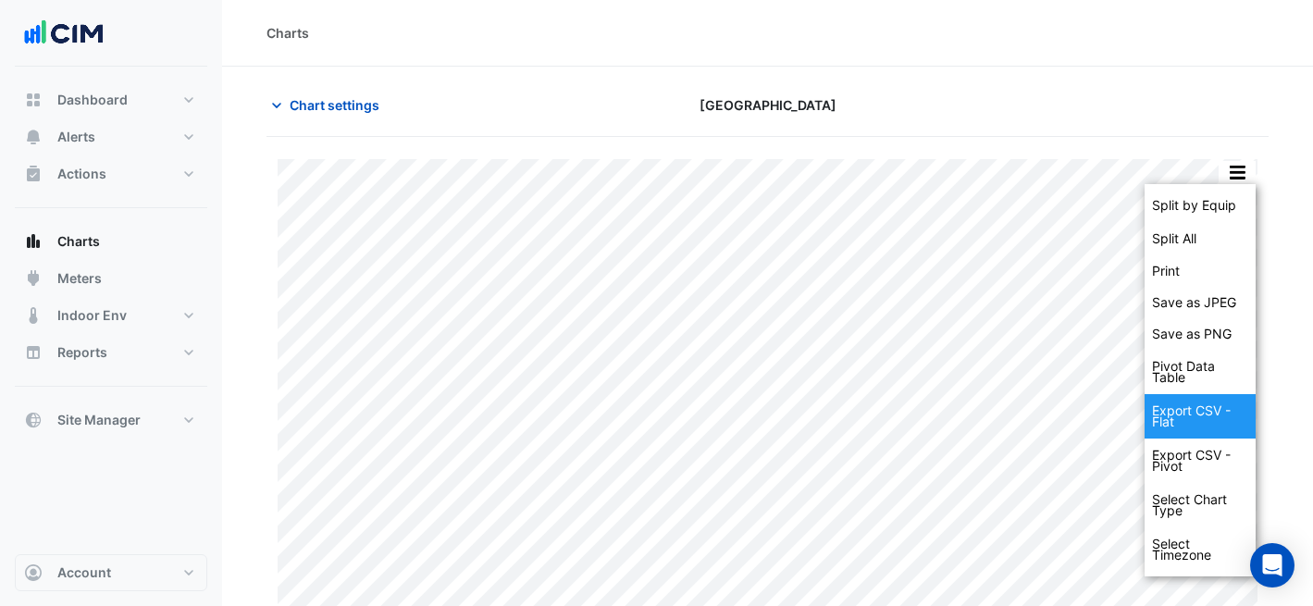
click at [1245, 422] on div "Export CSV - Flat" at bounding box center [1199, 416] width 111 height 44
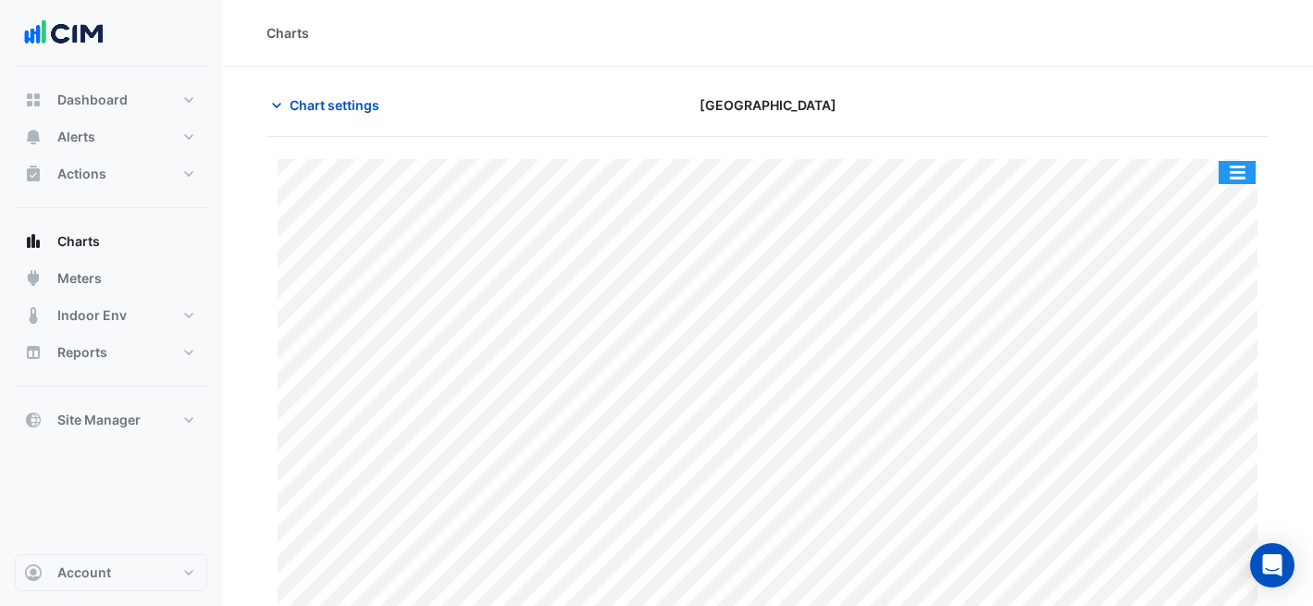
click at [1235, 173] on button "button" at bounding box center [1236, 172] width 37 height 23
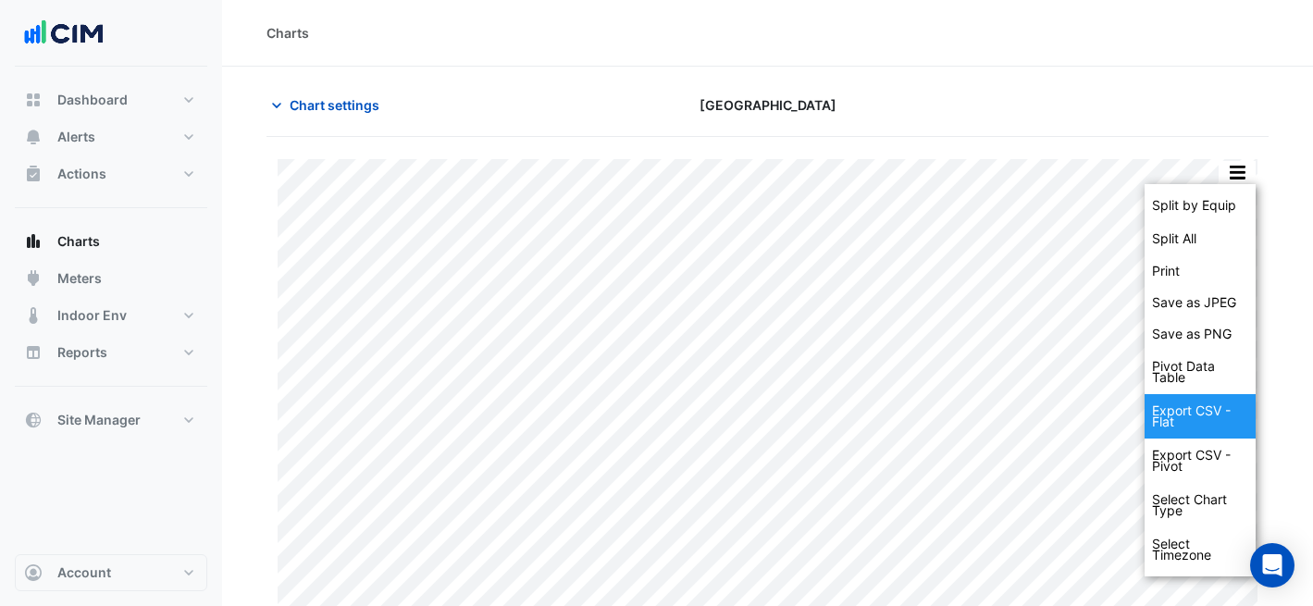
click at [1217, 400] on div "Export CSV - Flat" at bounding box center [1199, 416] width 111 height 44
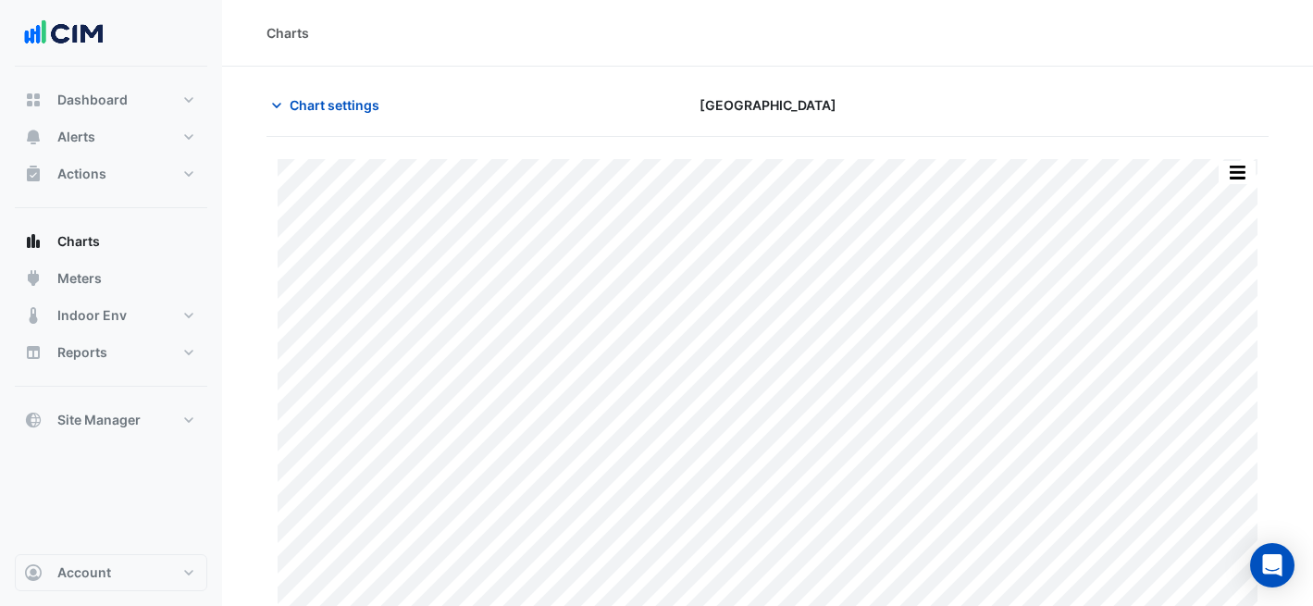
click at [398, 88] on section "Chart settings [GEOGRAPHIC_DATA] Split by Equip Split All Print Save as JPEG Sa…" at bounding box center [767, 363] width 1091 height 593
click at [374, 102] on span "Chart settings" at bounding box center [335, 104] width 90 height 19
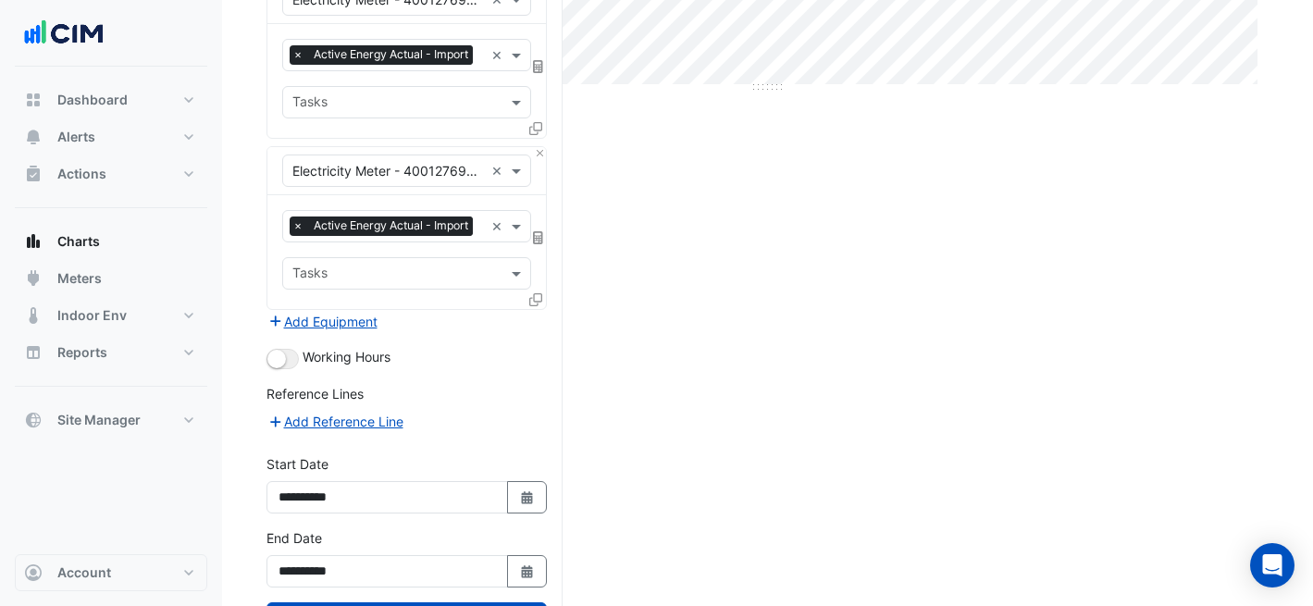
scroll to position [645, 0]
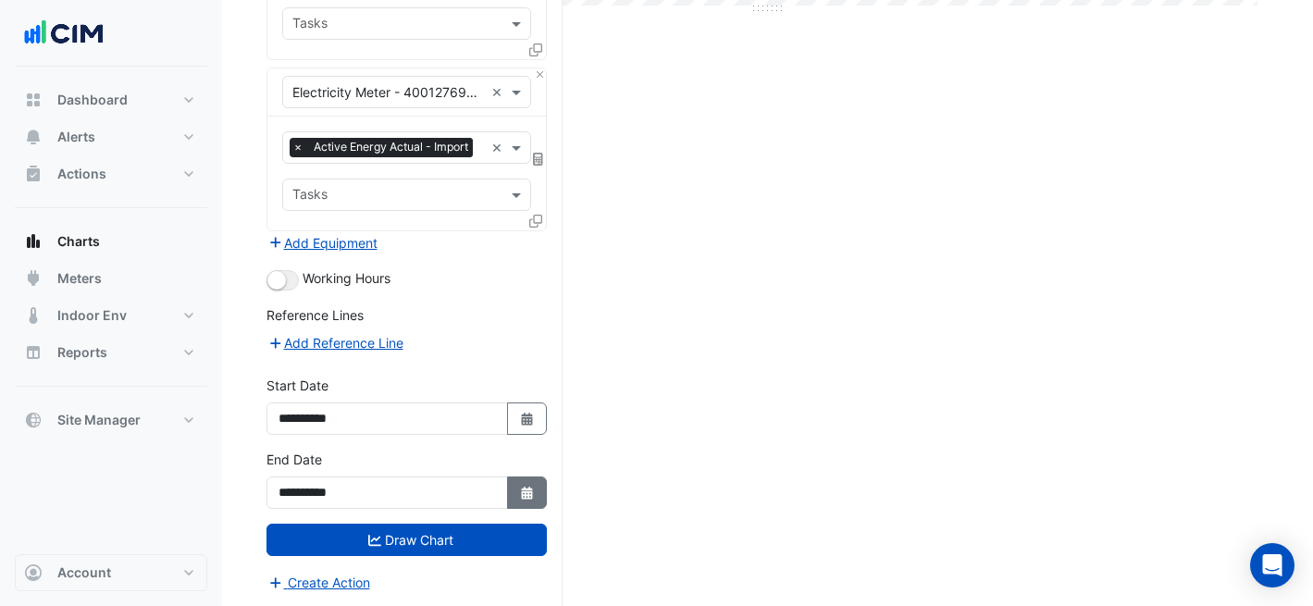
click at [540, 482] on button "Select Date" at bounding box center [527, 492] width 41 height 32
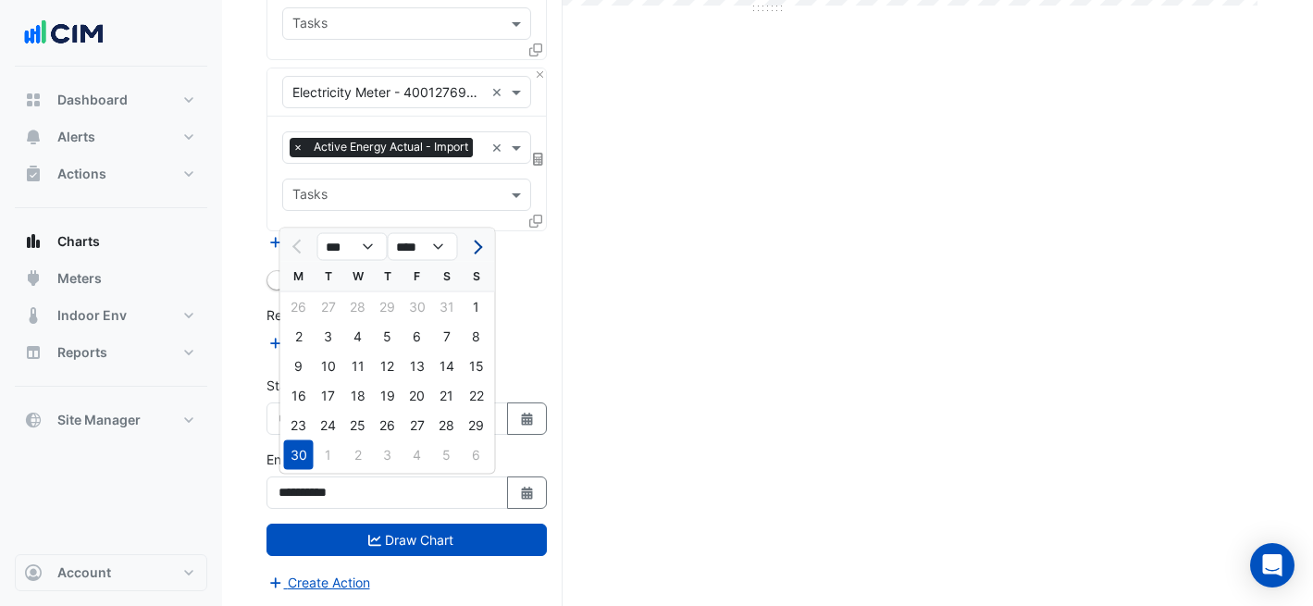
click at [482, 235] on button "Next month" at bounding box center [475, 247] width 22 height 30
select select "*"
click at [392, 418] on div "31" at bounding box center [388, 426] width 30 height 30
type input "**********"
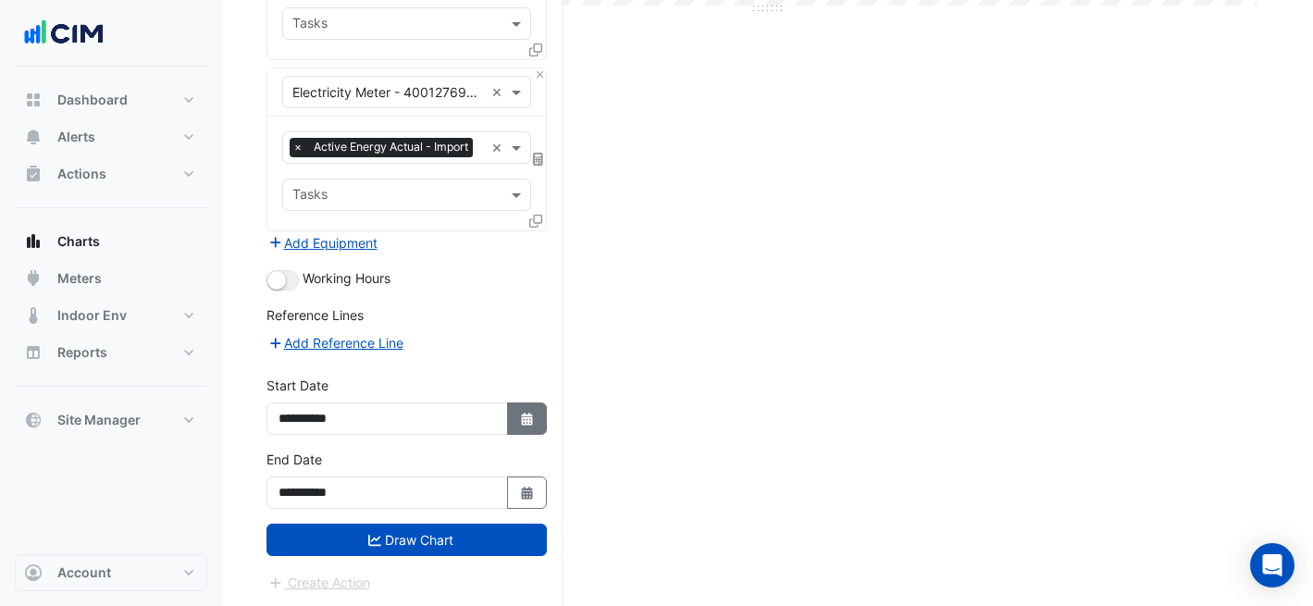
click at [528, 420] on icon "button" at bounding box center [526, 419] width 11 height 13
select select "*"
select select "****"
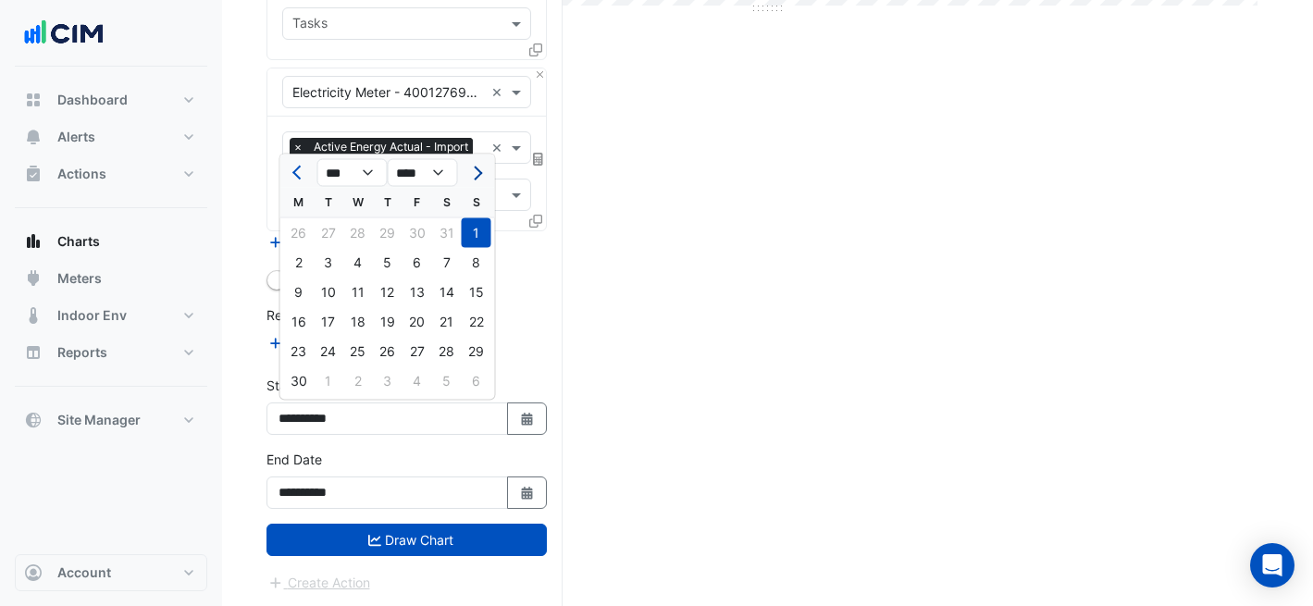
click at [478, 171] on span "Next month" at bounding box center [475, 173] width 14 height 14
select select "*"
click at [338, 233] on div "1" at bounding box center [329, 233] width 30 height 30
type input "**********"
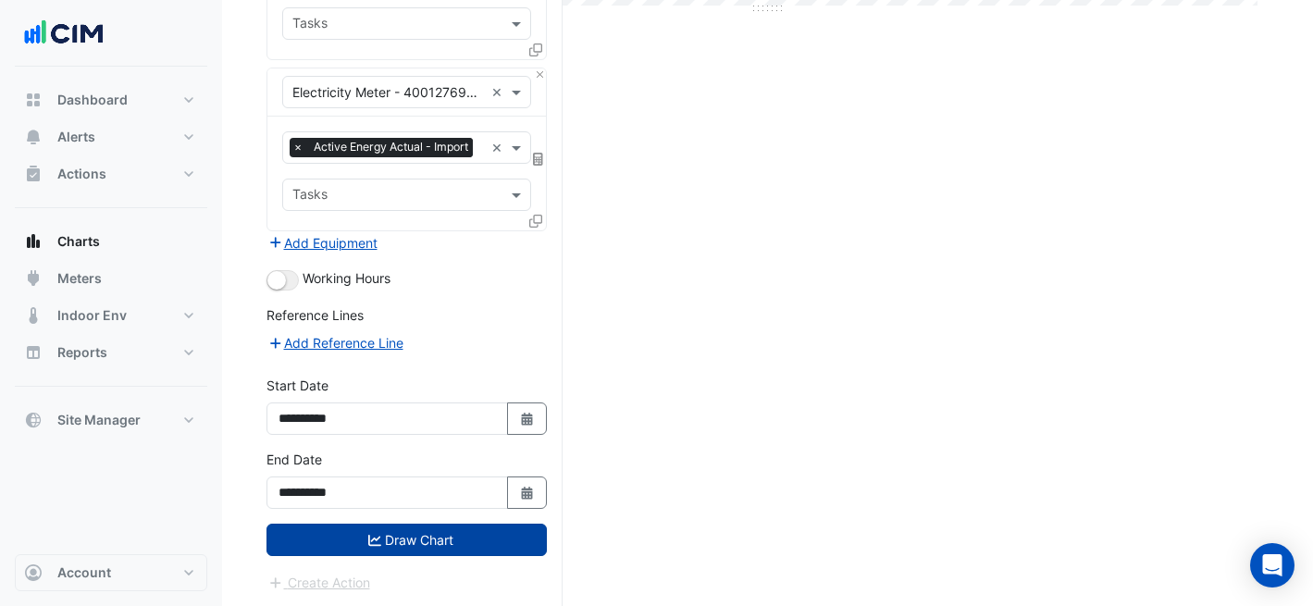
click at [481, 550] on button "Draw Chart" at bounding box center [406, 540] width 280 height 32
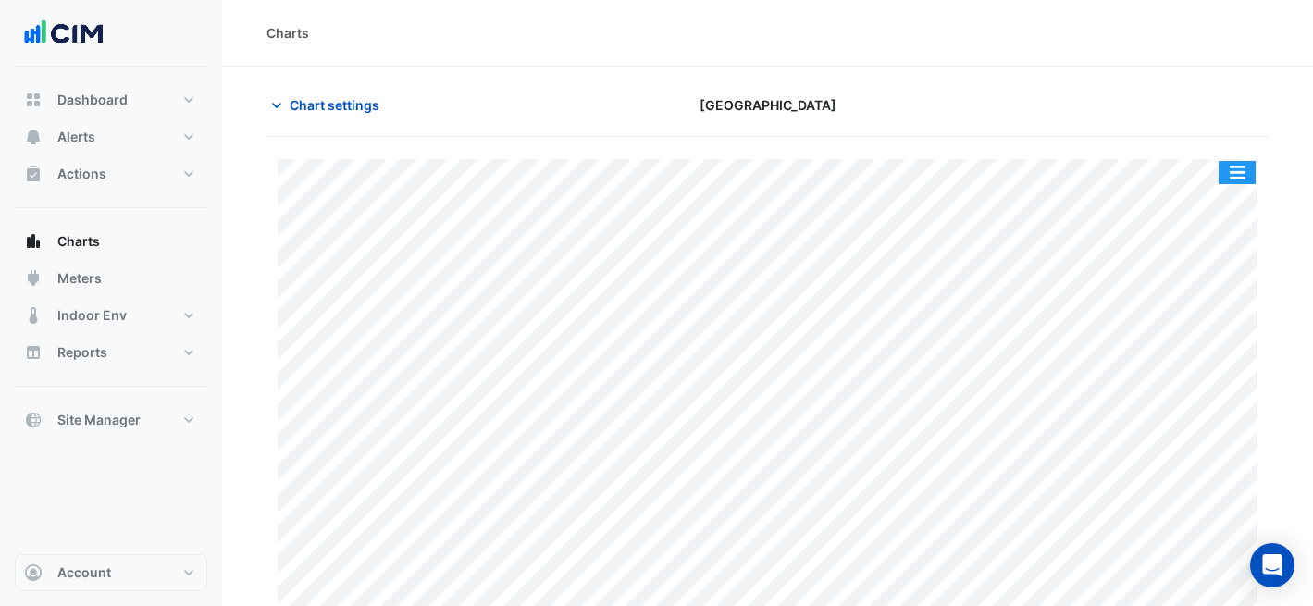
click at [1225, 170] on button "button" at bounding box center [1236, 172] width 37 height 23
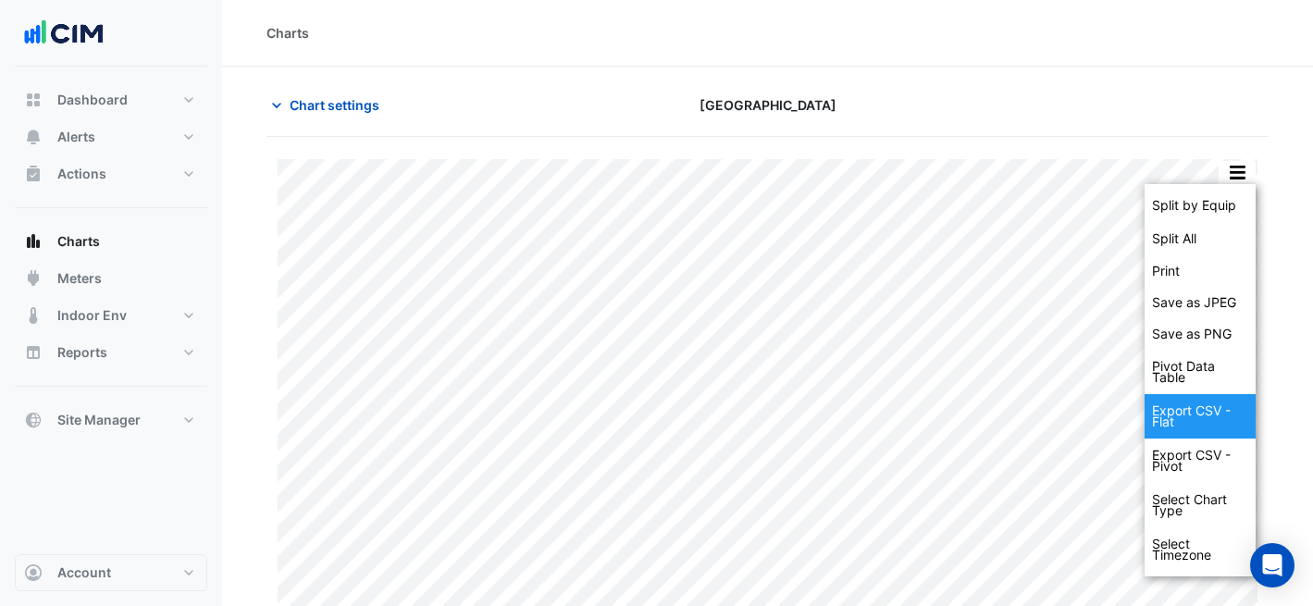
click at [1209, 402] on div "Export CSV - Flat" at bounding box center [1199, 416] width 111 height 44
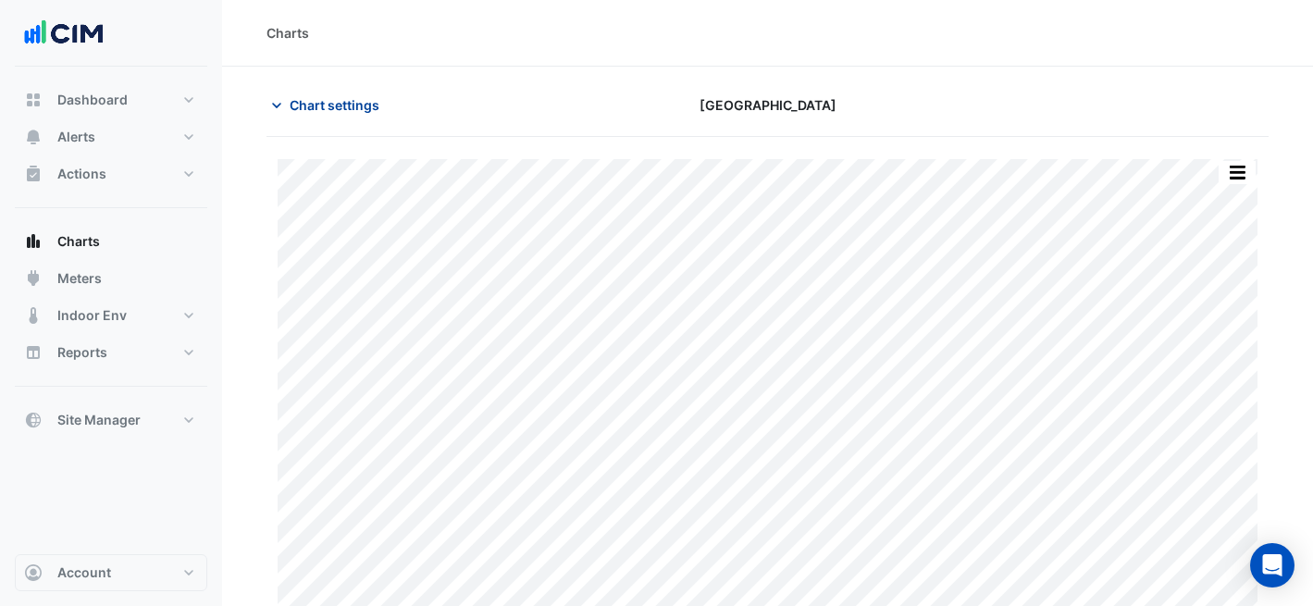
click at [329, 105] on span "Chart settings" at bounding box center [335, 104] width 90 height 19
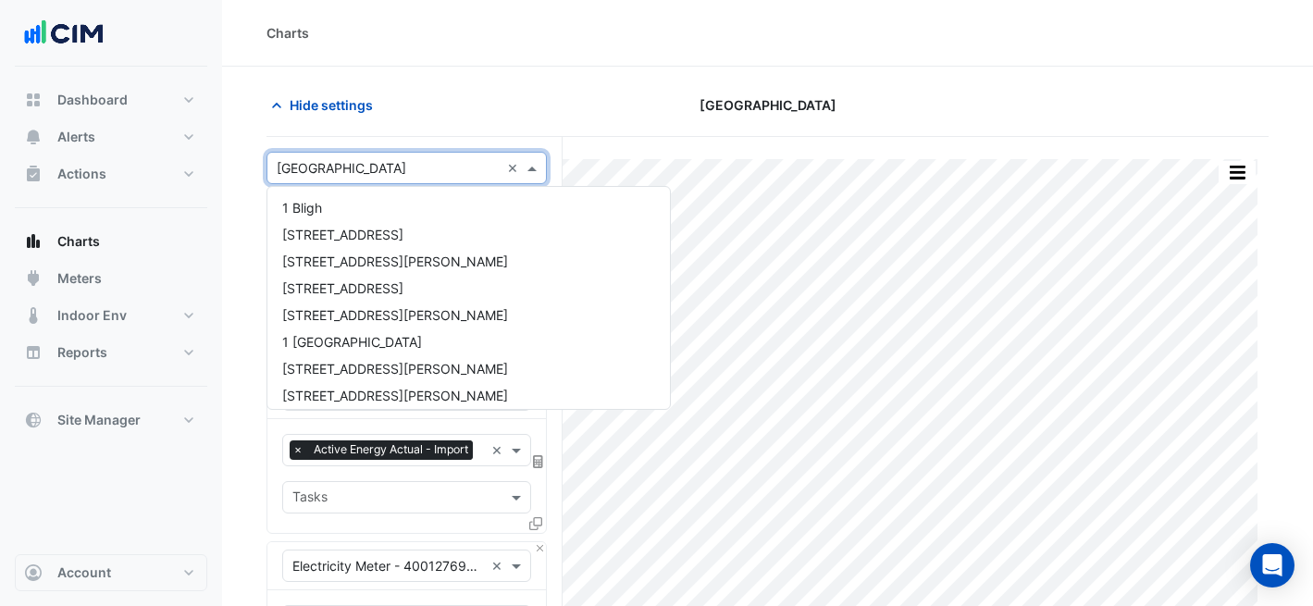
click at [376, 169] on input "text" at bounding box center [388, 168] width 223 height 19
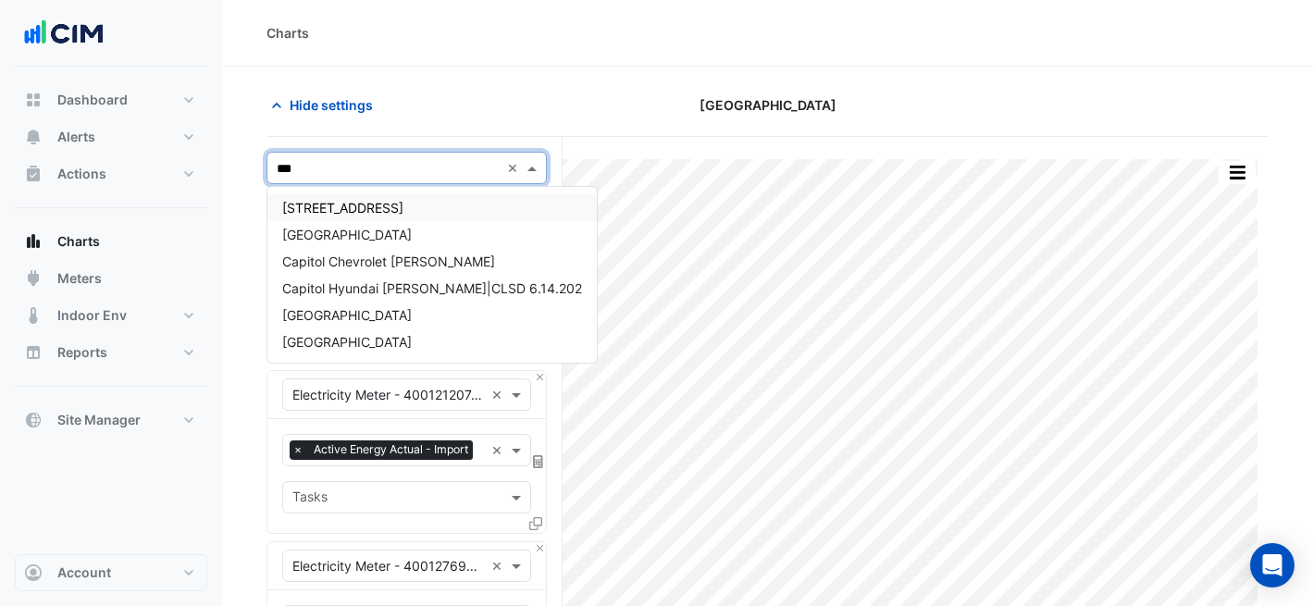
type input "****"
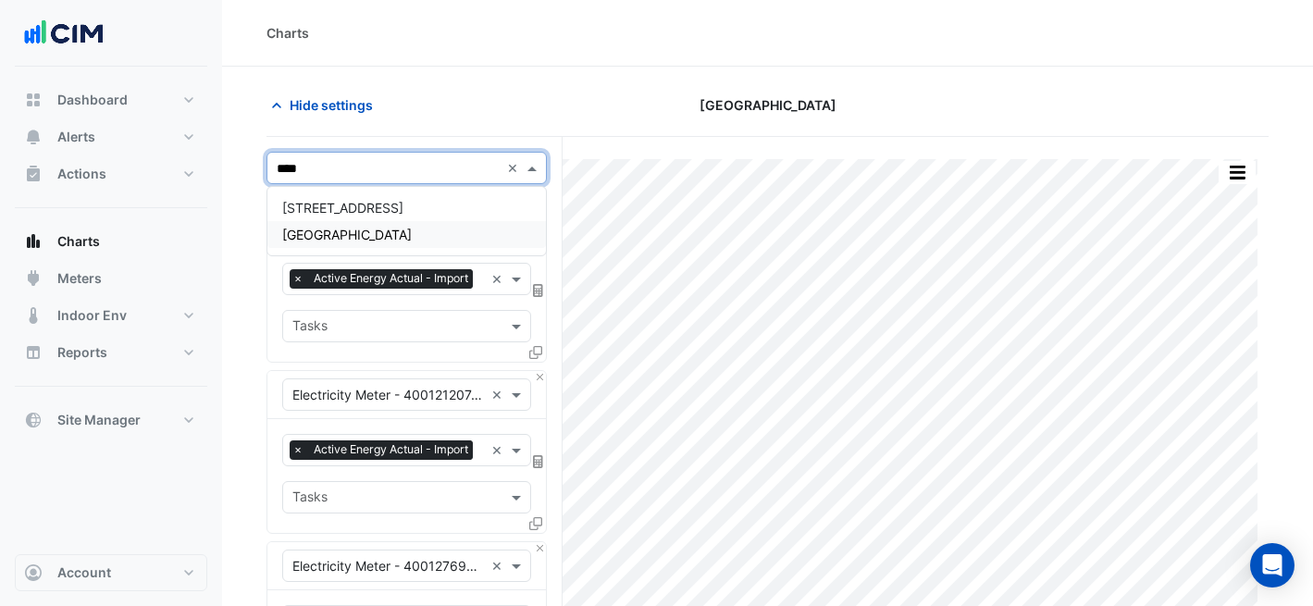
click at [404, 239] on div "[GEOGRAPHIC_DATA]" at bounding box center [406, 234] width 278 height 27
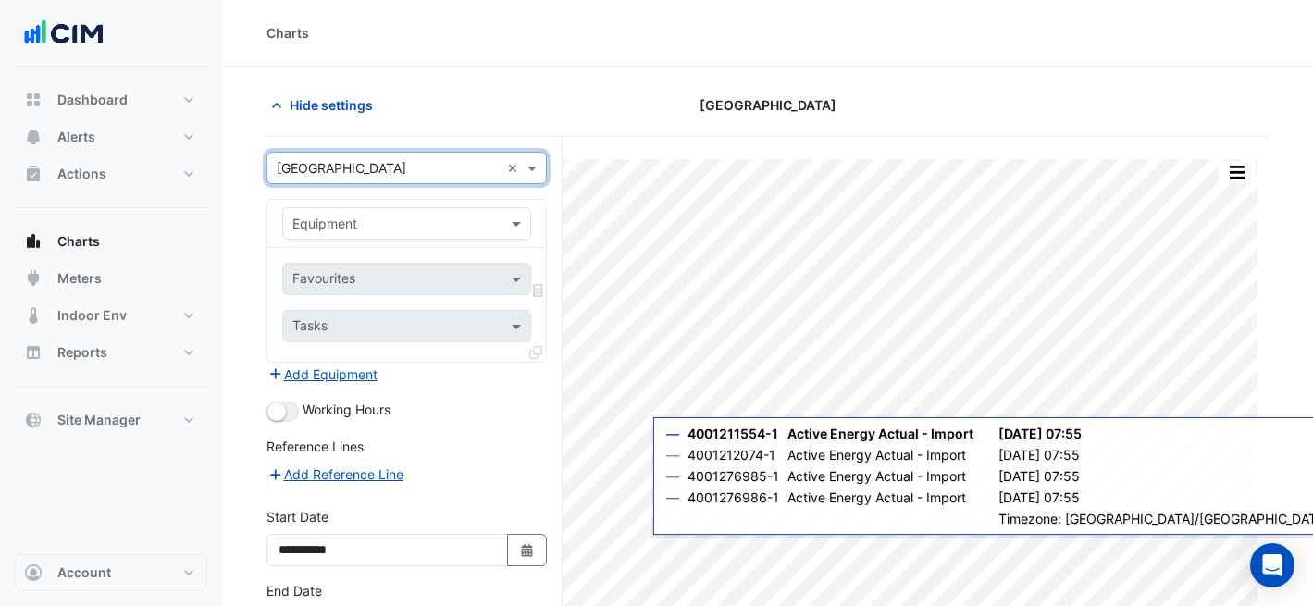
click at [386, 221] on input "text" at bounding box center [388, 224] width 192 height 19
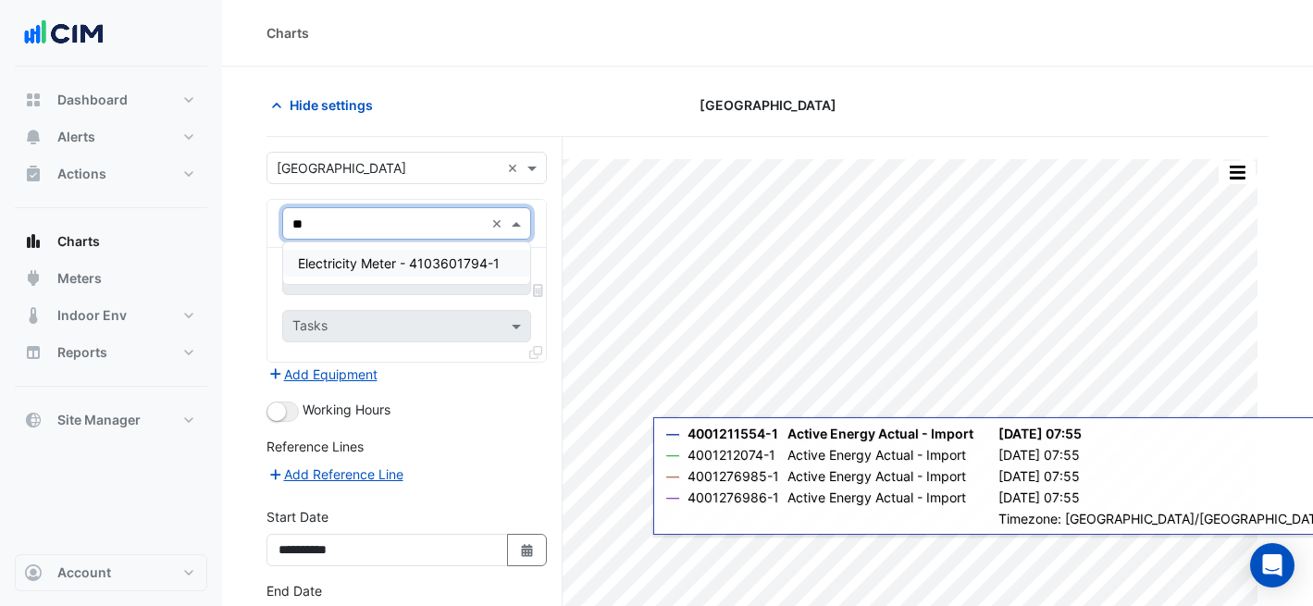
type input "***"
click at [381, 266] on span "Electricity Meter - 4103601794-1" at bounding box center [399, 263] width 202 height 16
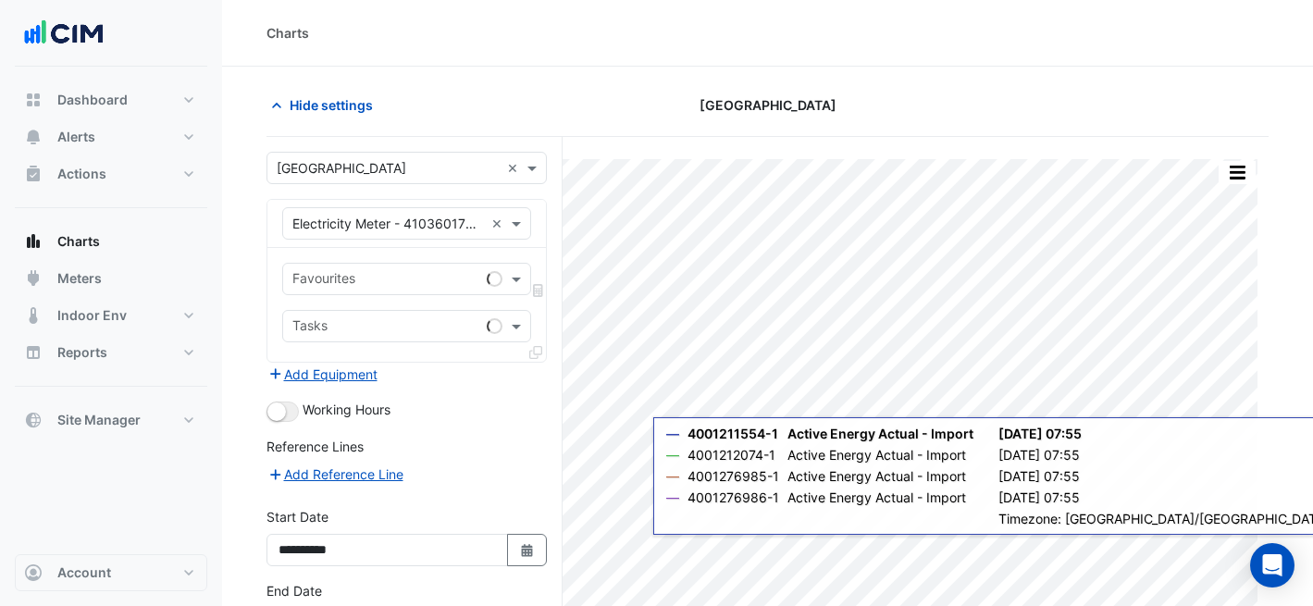
click at [394, 298] on div "Favourites Tasks" at bounding box center [406, 305] width 278 height 114
click at [389, 290] on div at bounding box center [385, 281] width 190 height 24
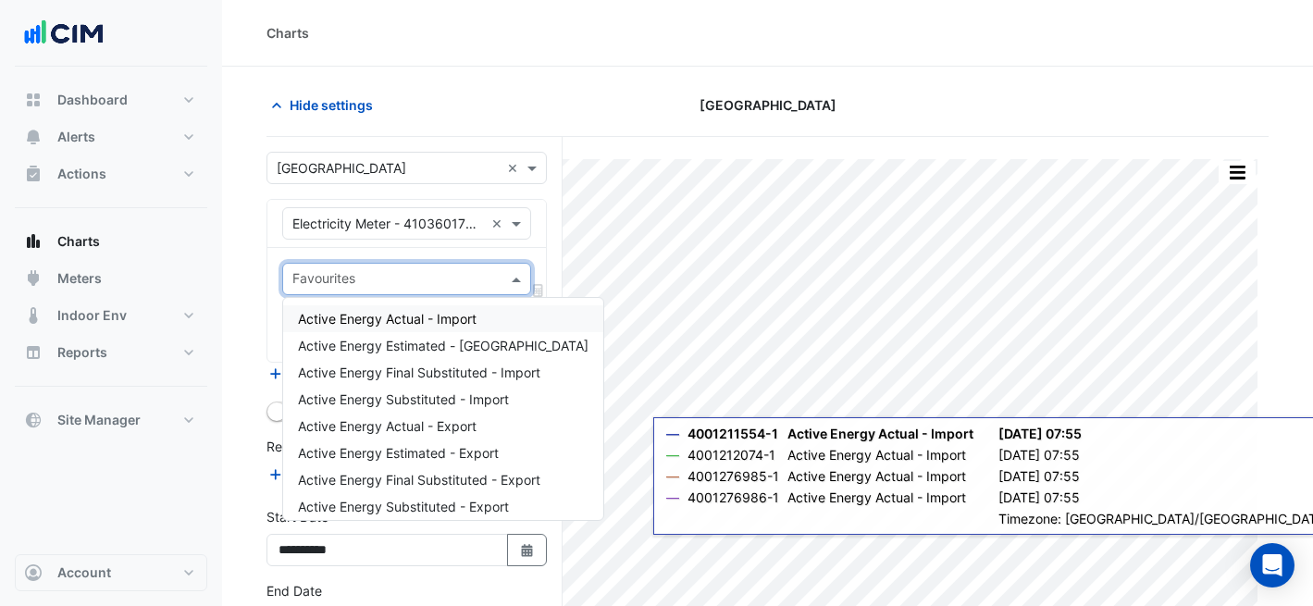
click at [395, 318] on span "Active Energy Actual - Import" at bounding box center [387, 319] width 179 height 16
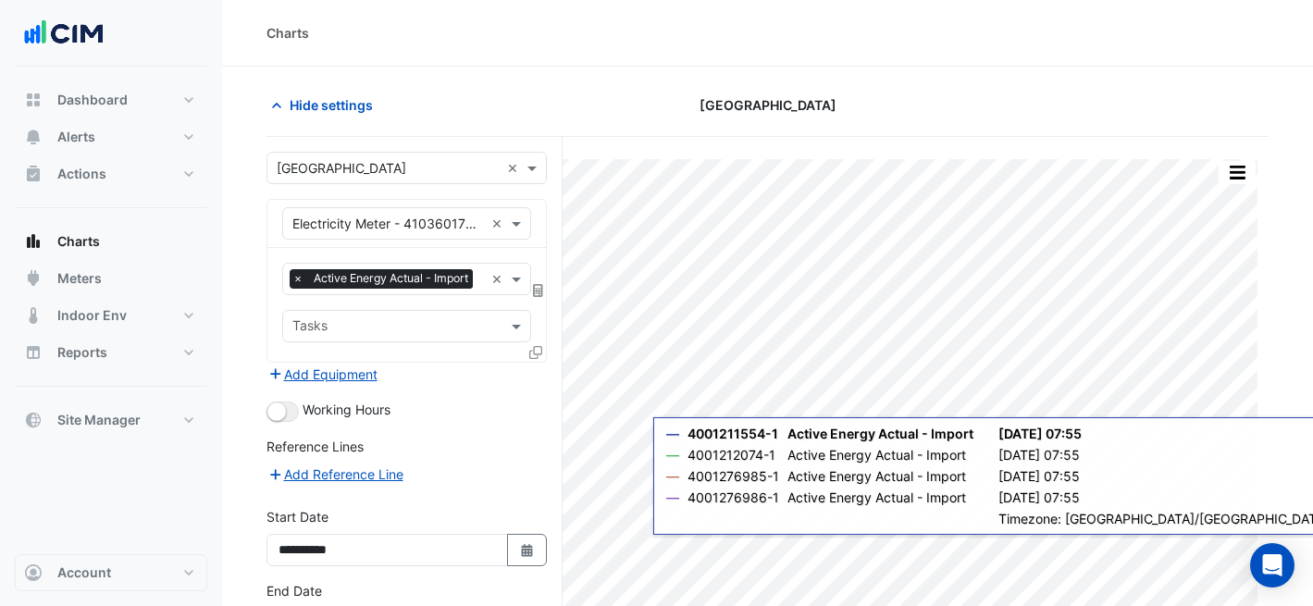
click at [530, 352] on icon at bounding box center [535, 352] width 13 height 13
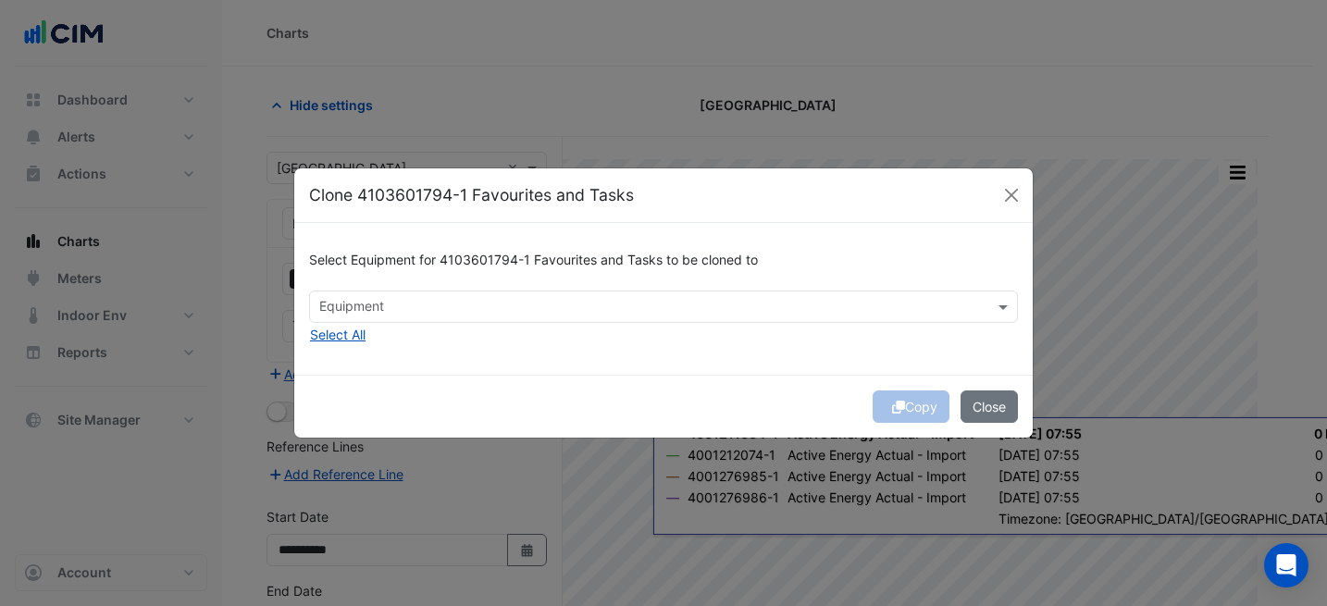
click at [551, 333] on div "Select Equipment for 4103601794-1 Favourites and Tasks to be cloned to Equipmen…" at bounding box center [663, 298] width 738 height 151
click at [538, 306] on input "text" at bounding box center [652, 308] width 667 height 19
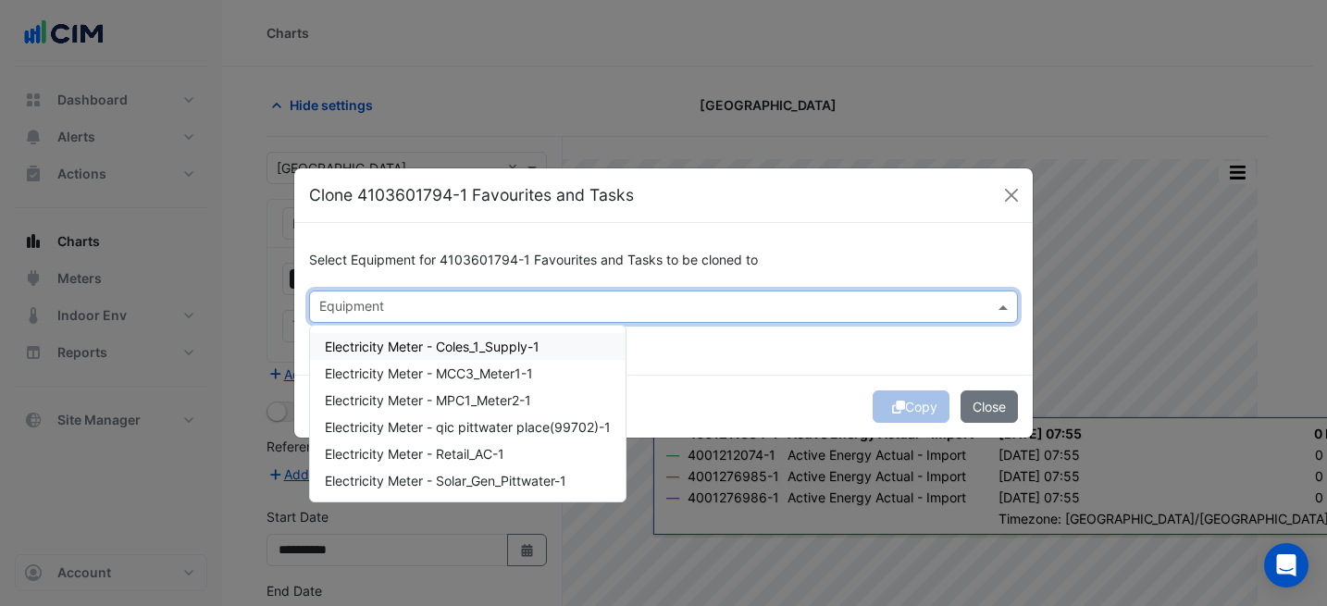
click at [748, 354] on div "Select Equipment for 4103601794-1 Favourites and Tasks to be cloned to Equipmen…" at bounding box center [663, 298] width 738 height 151
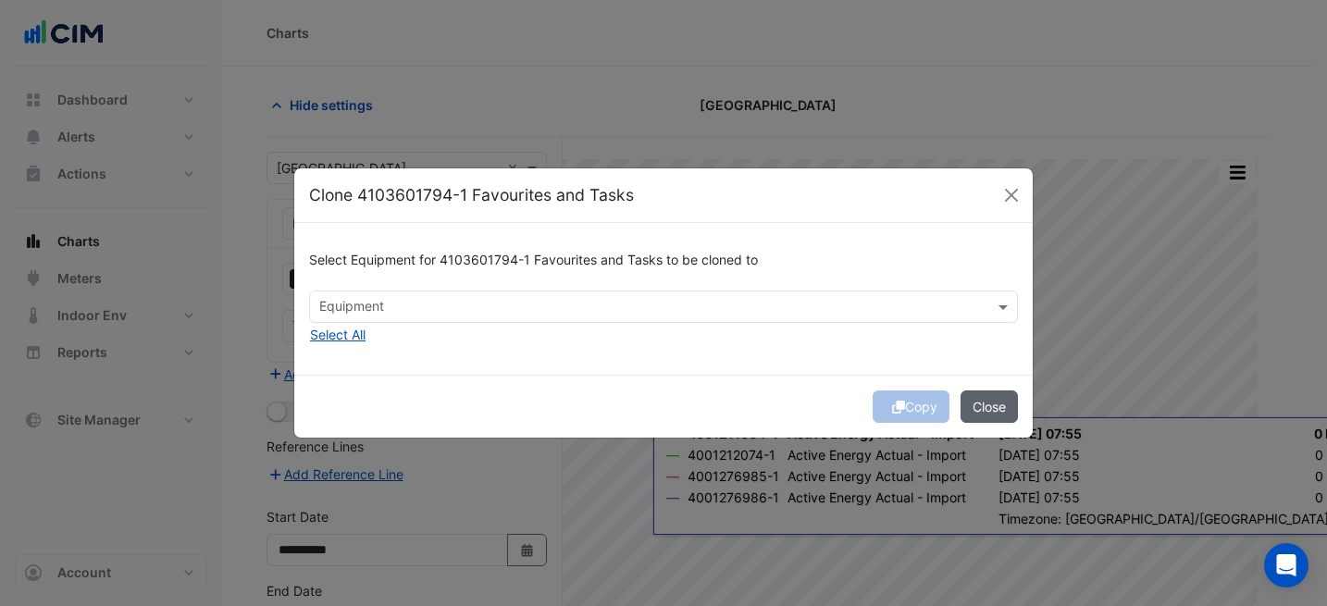
click at [998, 400] on button "Close" at bounding box center [988, 406] width 57 height 32
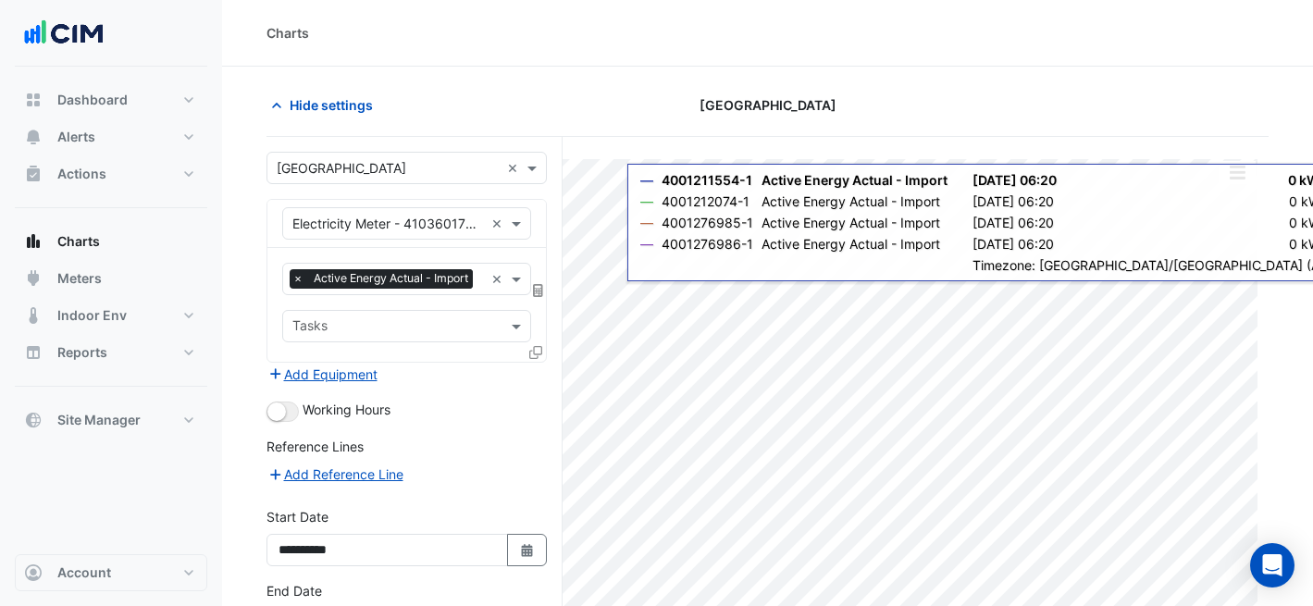
scroll to position [131, 0]
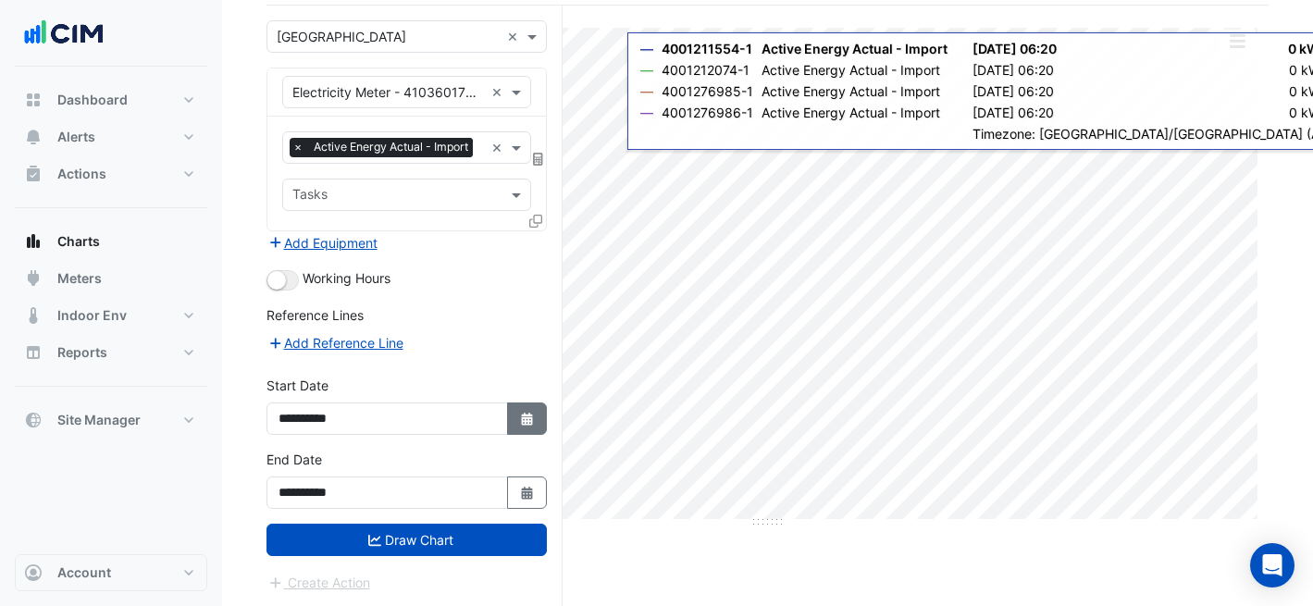
click at [533, 407] on button "Select Date" at bounding box center [527, 418] width 41 height 32
select select "*"
select select "****"
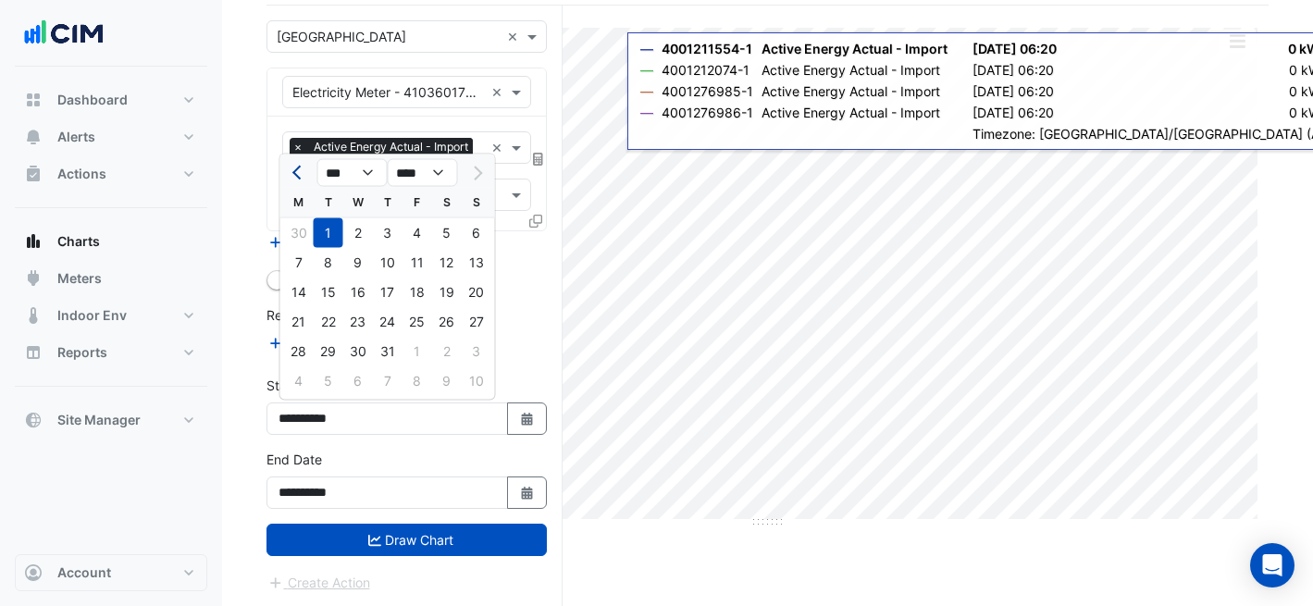
click at [298, 183] on button "Previous month" at bounding box center [299, 173] width 22 height 30
select select "*"
click at [470, 234] on div "1" at bounding box center [477, 233] width 30 height 30
type input "**********"
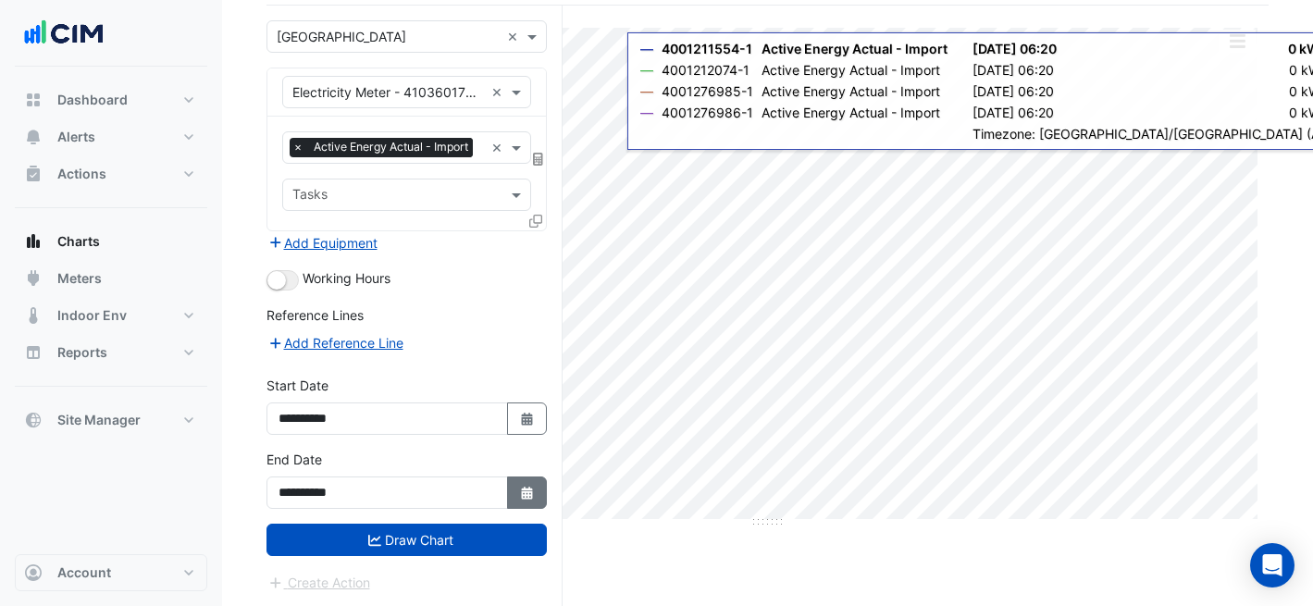
click at [517, 483] on button "Select Date" at bounding box center [527, 492] width 41 height 32
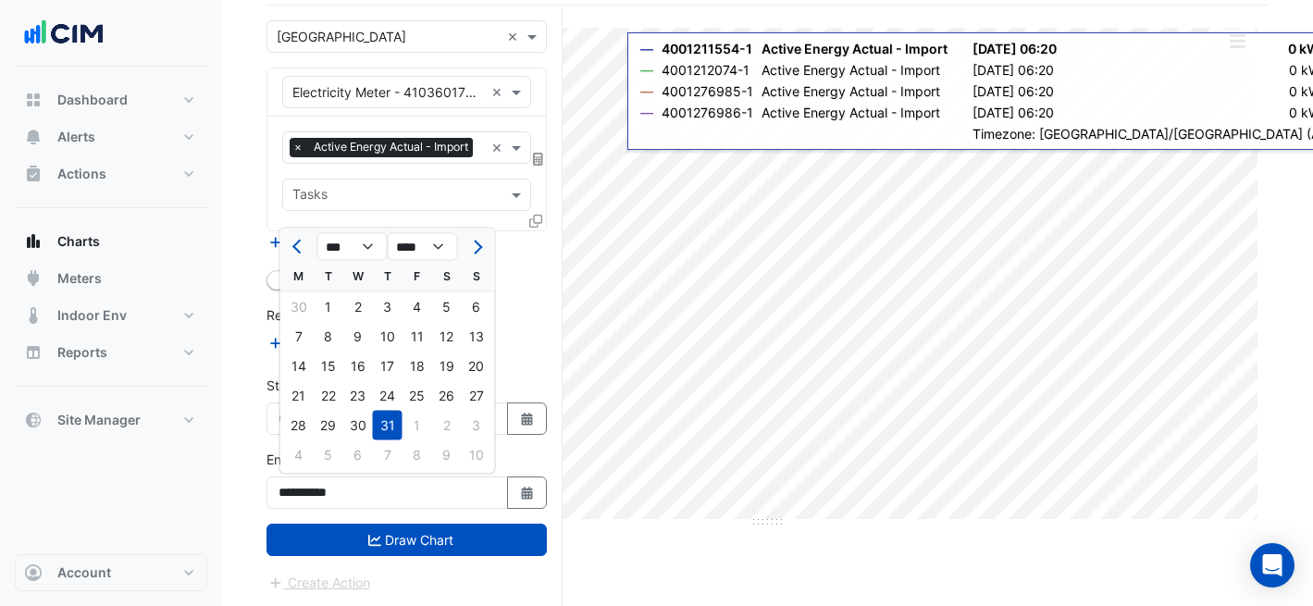
click at [283, 246] on div at bounding box center [298, 247] width 37 height 30
click at [289, 245] on button "Previous month" at bounding box center [299, 247] width 22 height 30
select select "*"
click at [302, 453] on div "30" at bounding box center [299, 455] width 30 height 30
type input "**********"
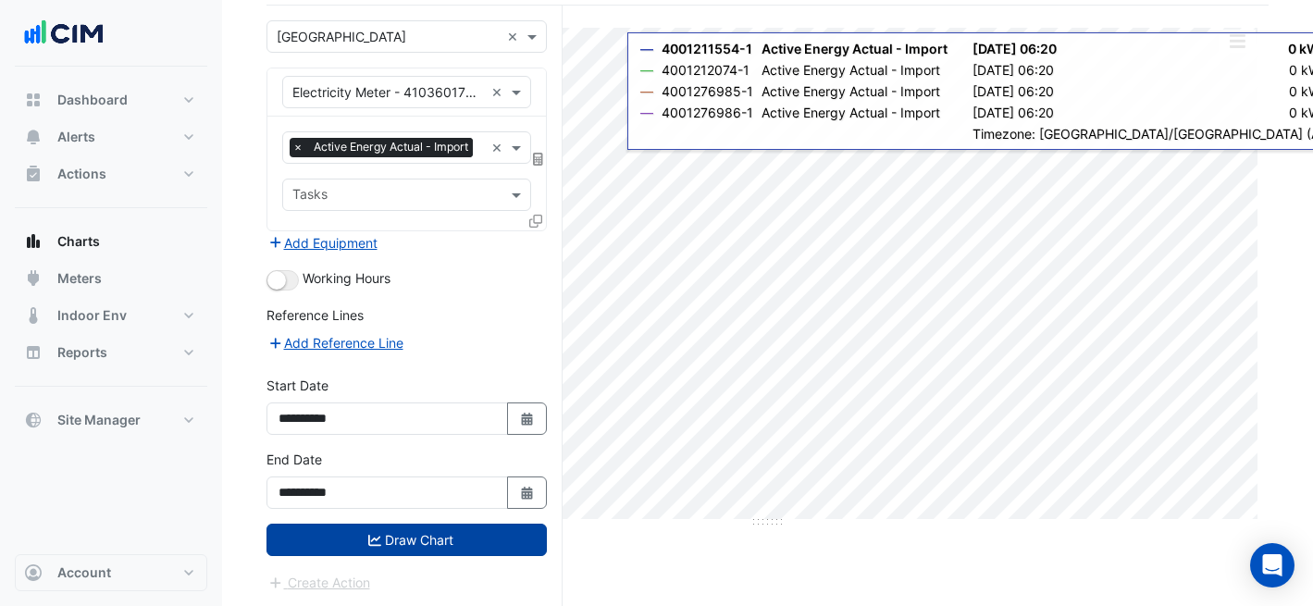
click at [368, 543] on icon "submit" at bounding box center [374, 540] width 13 height 11
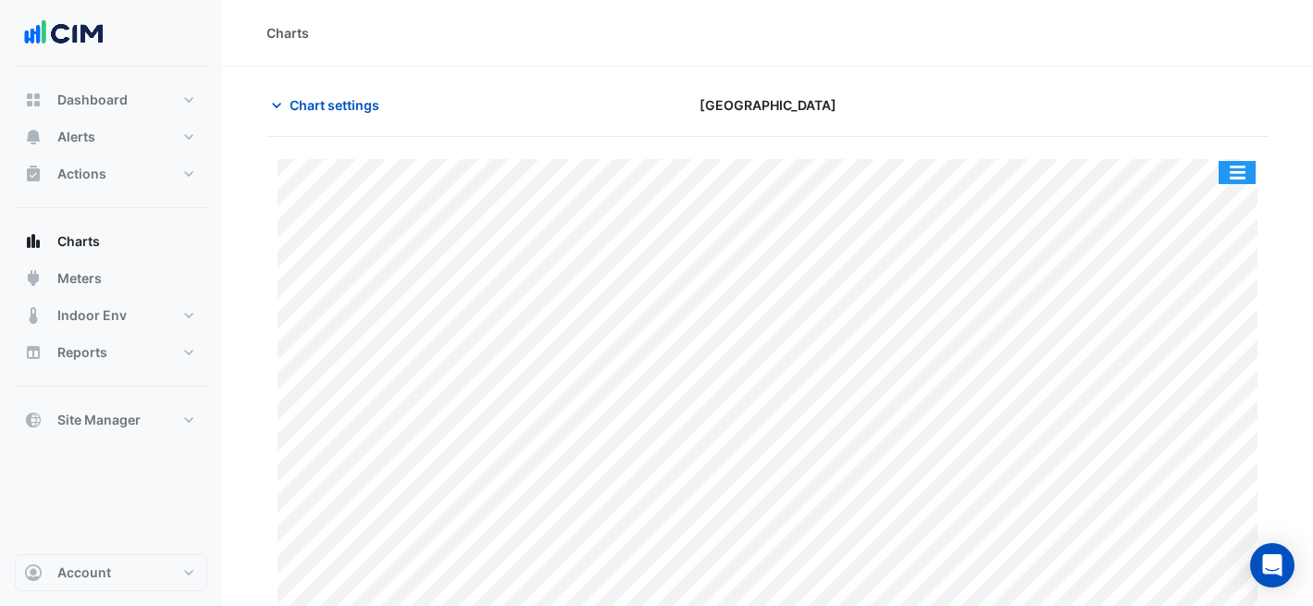
click at [1249, 171] on button "button" at bounding box center [1236, 172] width 37 height 23
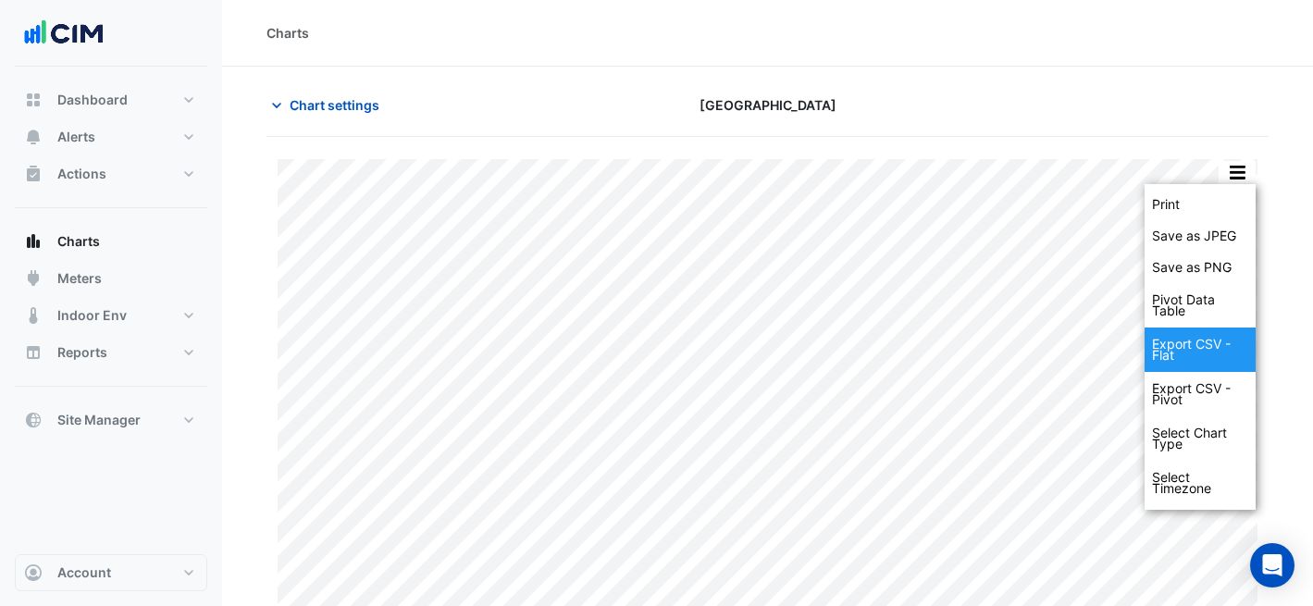
click at [1211, 364] on div "Export CSV - Flat" at bounding box center [1199, 349] width 111 height 44
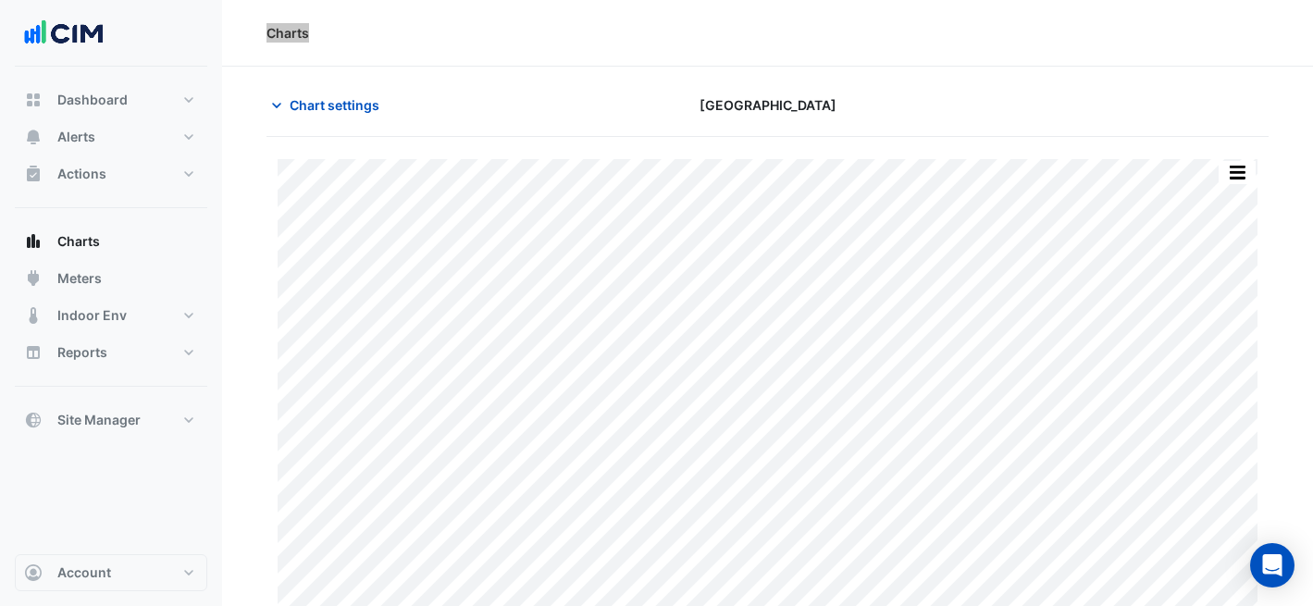
click at [877, 6] on div "Charts" at bounding box center [767, 33] width 1091 height 67
click at [352, 97] on span "Chart settings" at bounding box center [335, 104] width 90 height 19
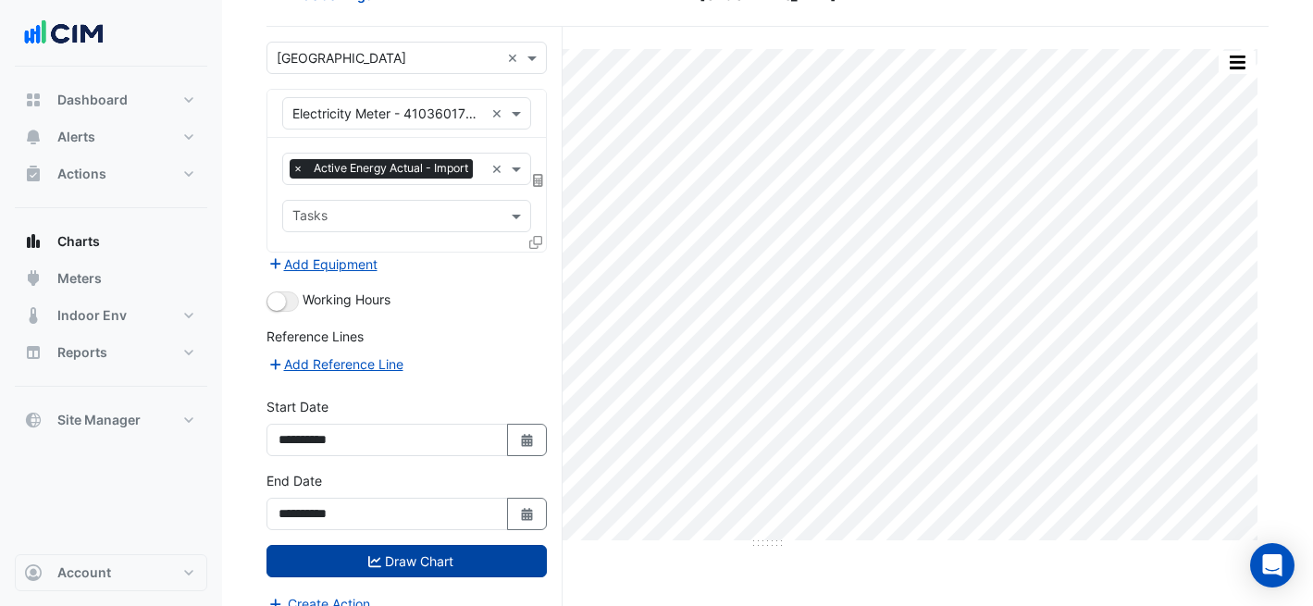
scroll to position [131, 0]
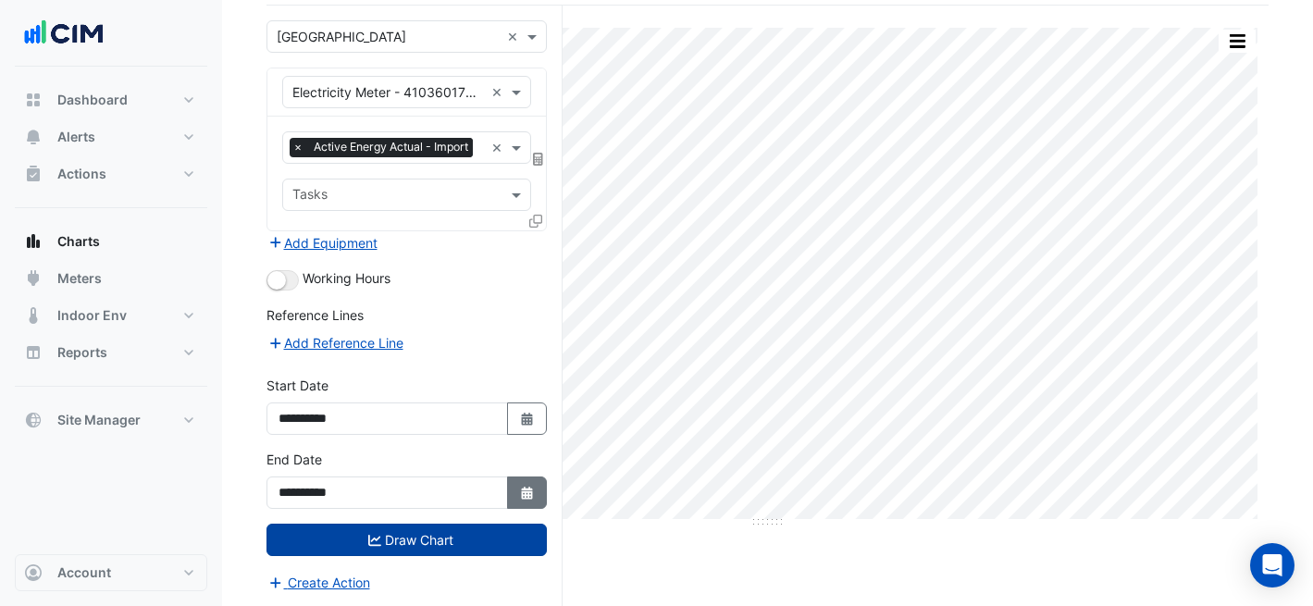
click at [527, 490] on icon "button" at bounding box center [526, 493] width 11 height 13
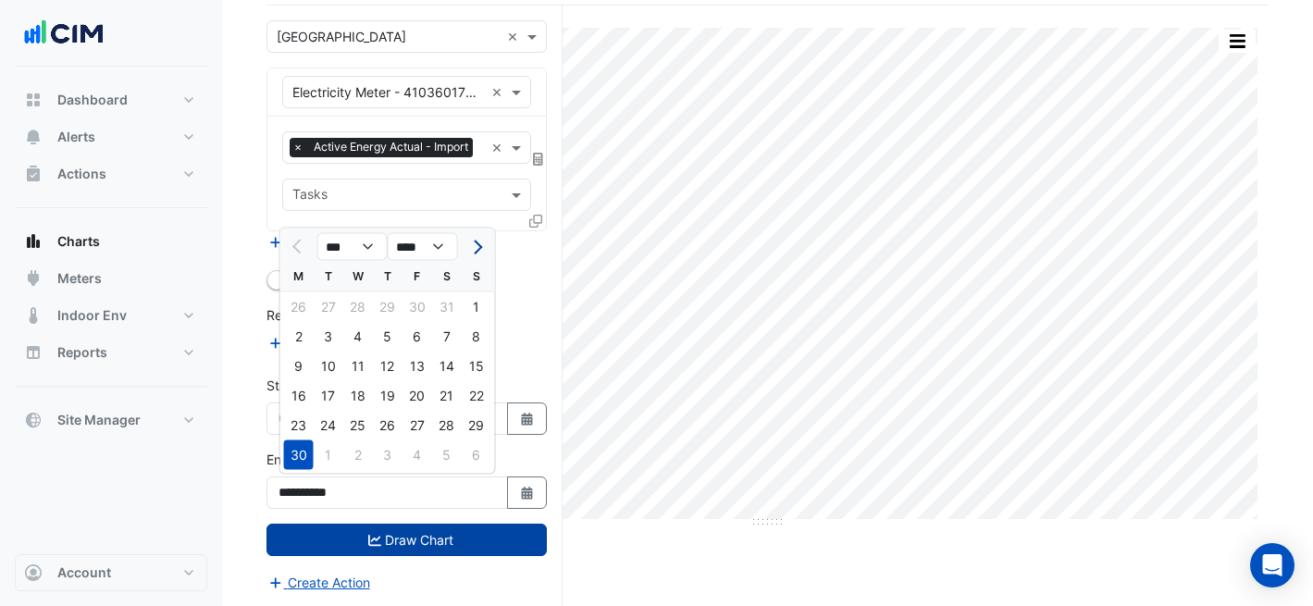
click at [474, 243] on span "Next month" at bounding box center [475, 247] width 14 height 14
select select "*"
click at [396, 433] on div "31" at bounding box center [388, 426] width 30 height 30
type input "**********"
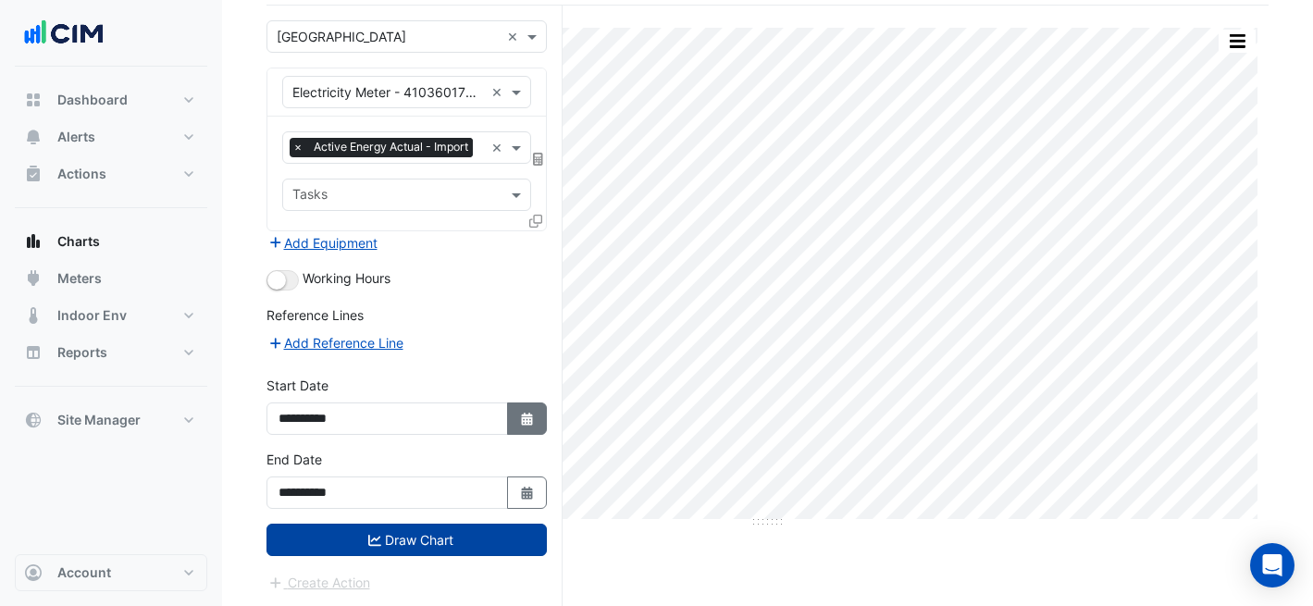
click at [520, 425] on fa-icon "Select Date" at bounding box center [527, 419] width 17 height 16
select select "*"
select select "****"
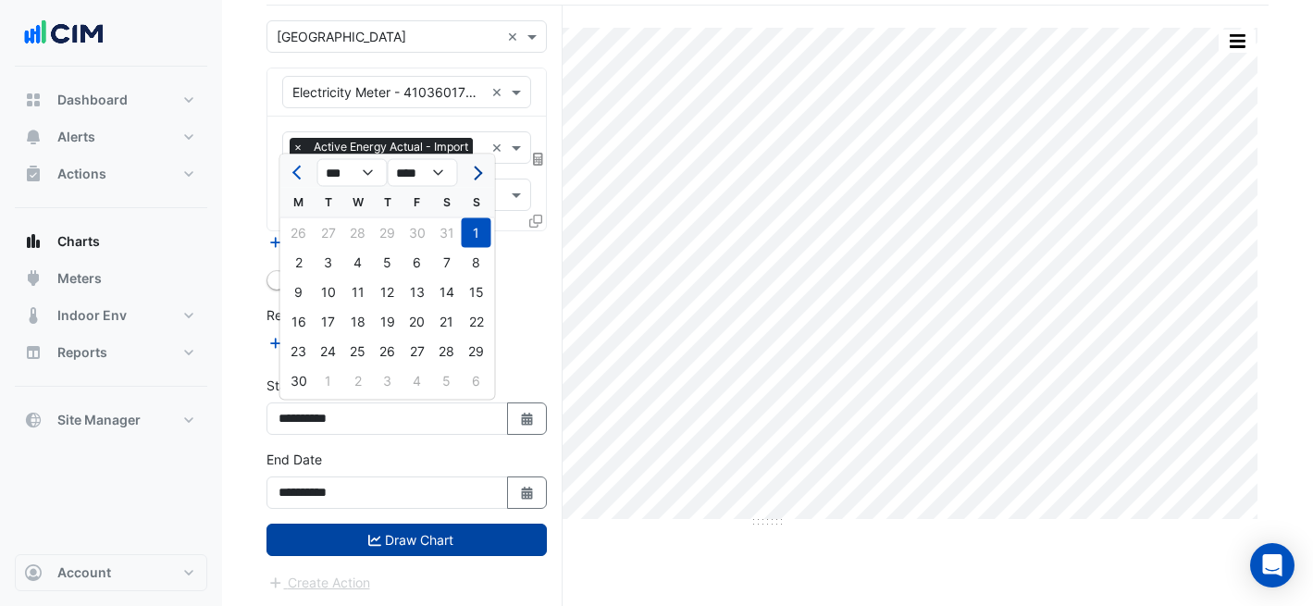
click at [479, 169] on span "Next month" at bounding box center [475, 173] width 14 height 14
select select "*"
click at [333, 241] on div "1" at bounding box center [329, 233] width 30 height 30
type input "**********"
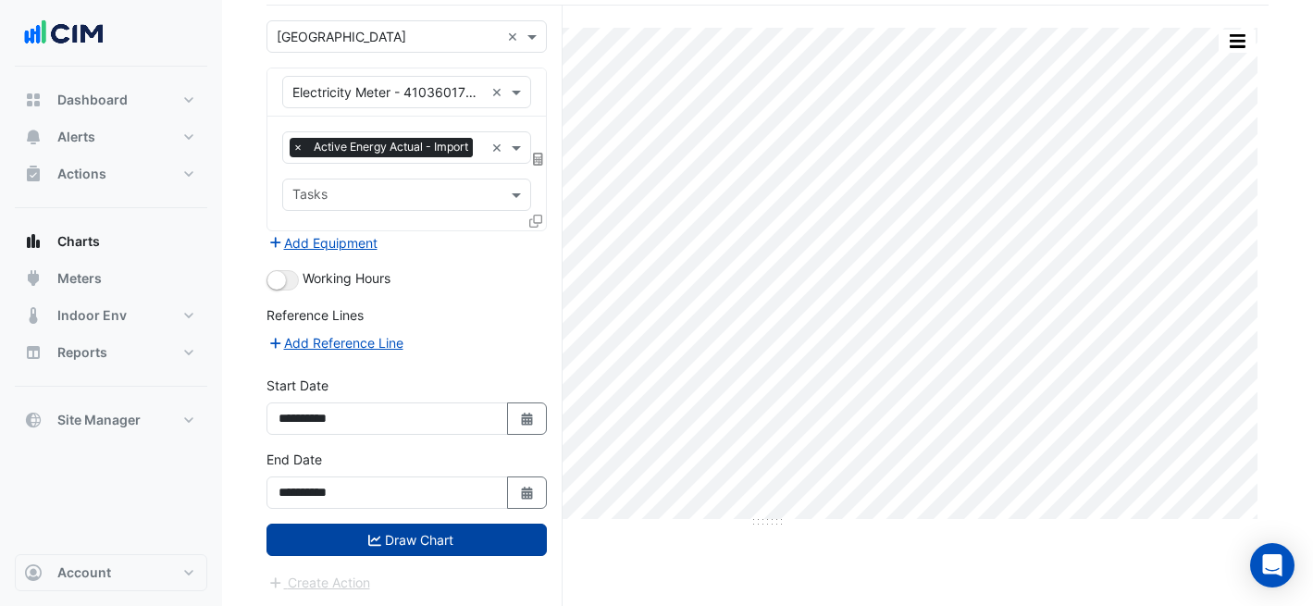
click at [394, 560] on form "**********" at bounding box center [406, 306] width 280 height 573
click at [386, 553] on button "Draw Chart" at bounding box center [406, 540] width 280 height 32
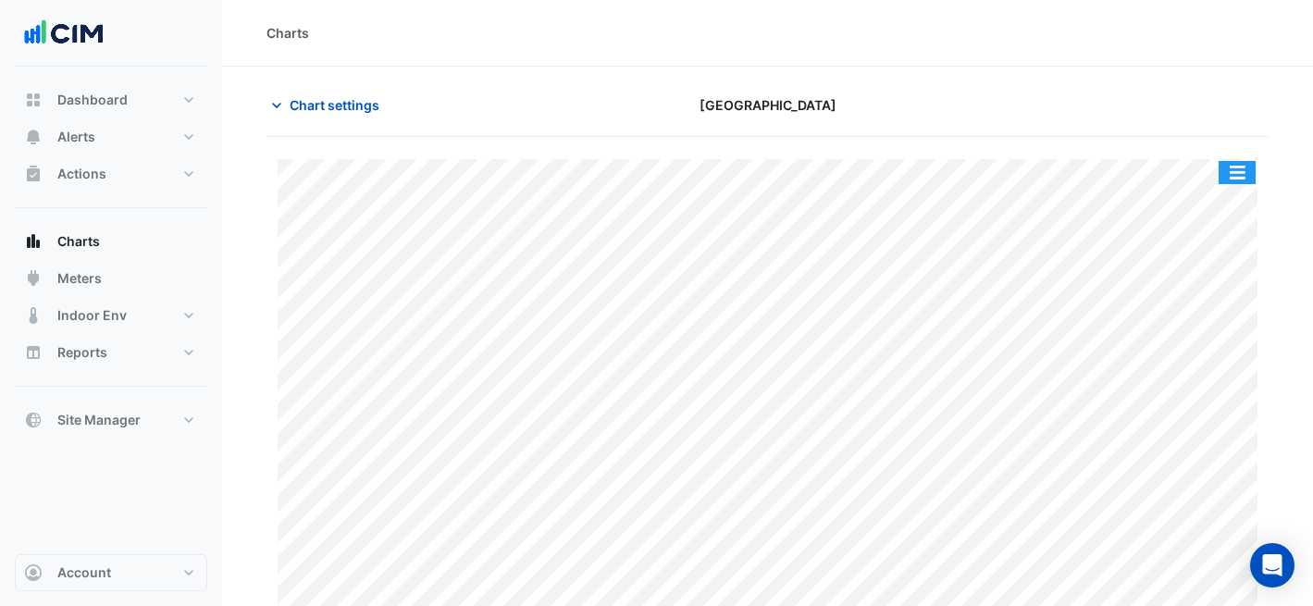
click at [1229, 167] on button "button" at bounding box center [1236, 172] width 37 height 23
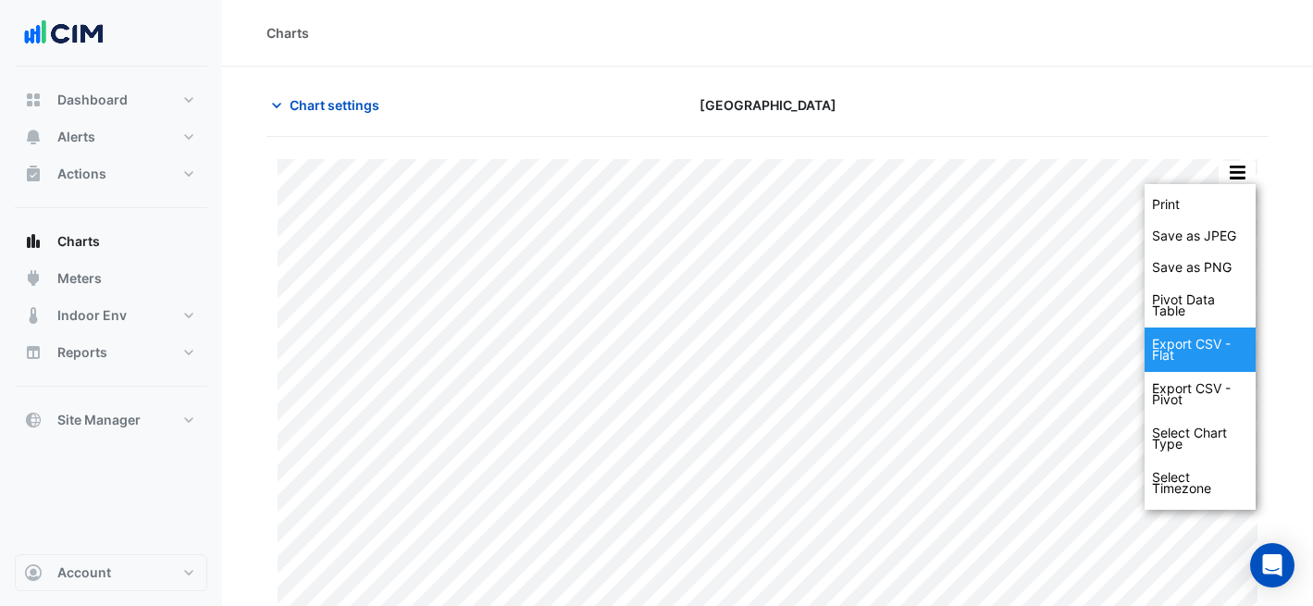
click at [1205, 345] on div "Export CSV - Flat" at bounding box center [1199, 349] width 111 height 44
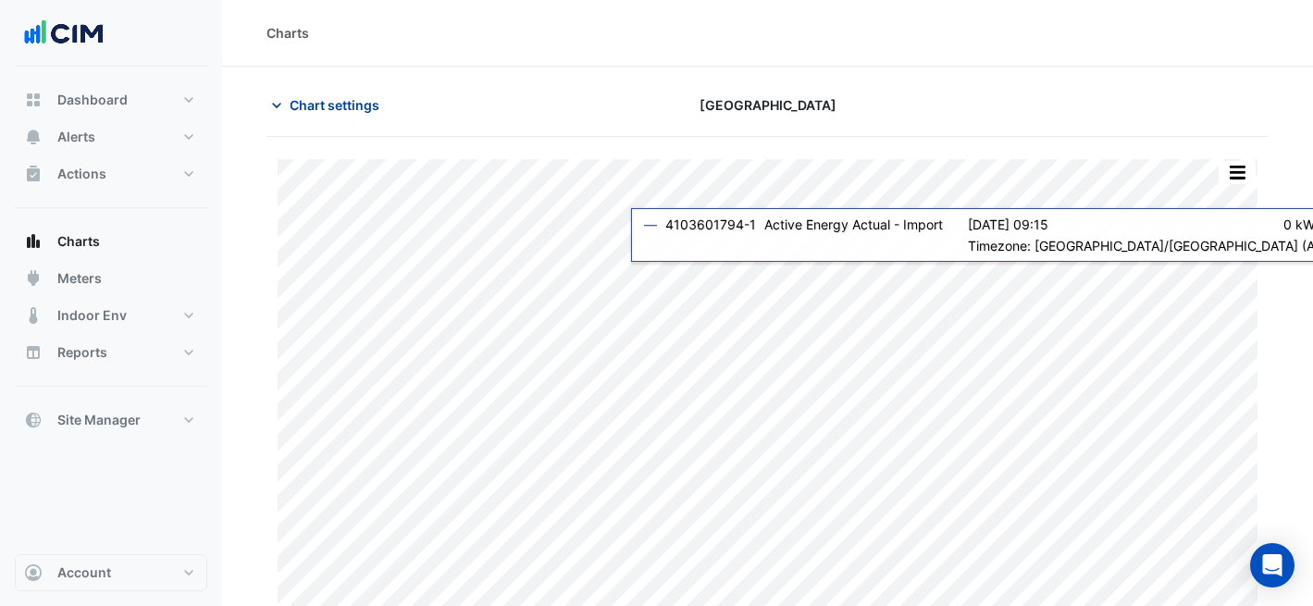
click at [350, 110] on span "Chart settings" at bounding box center [335, 104] width 90 height 19
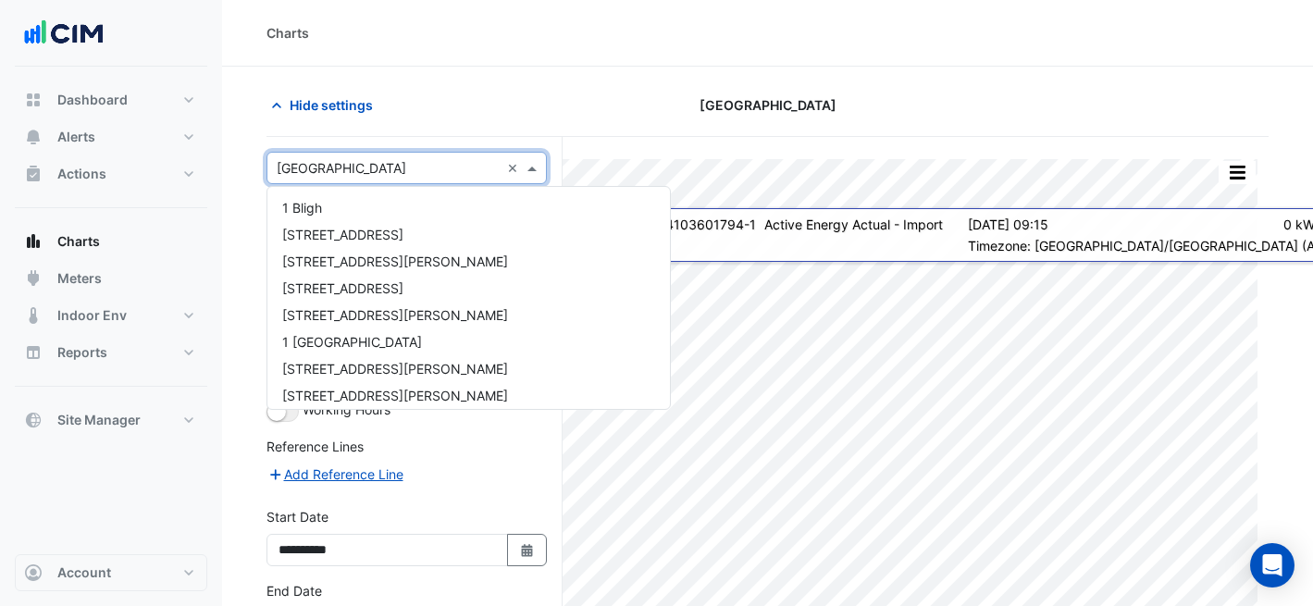
click at [400, 168] on input "text" at bounding box center [388, 168] width 223 height 19
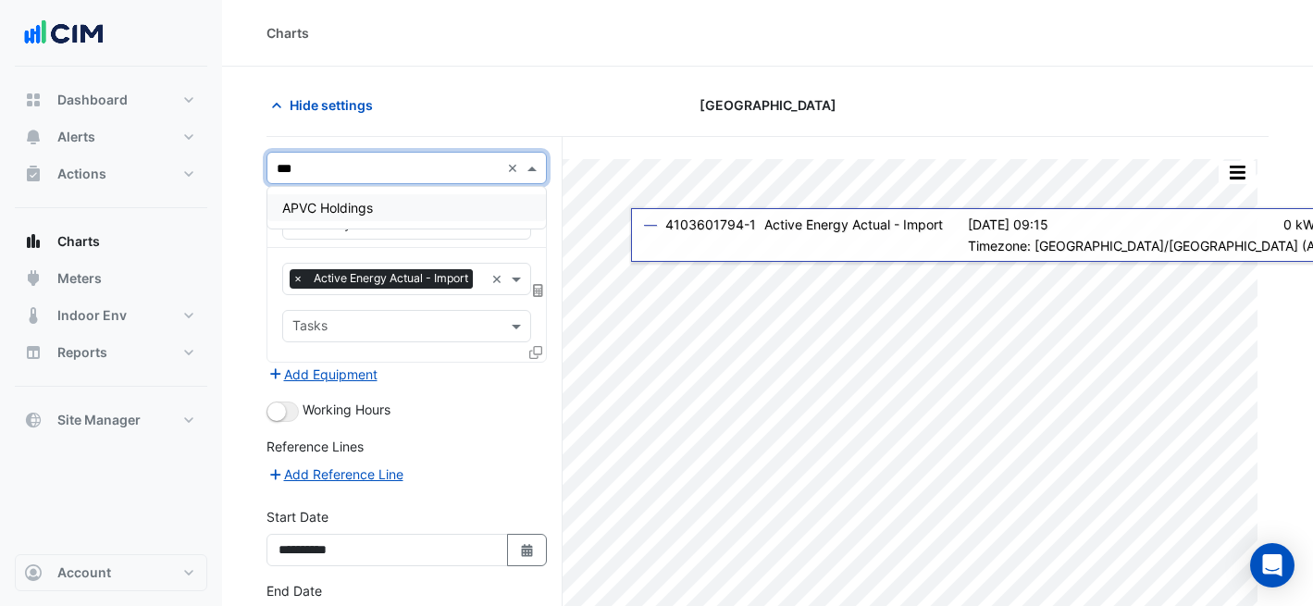
type input "****"
click at [348, 213] on span "APVC Holdings" at bounding box center [327, 208] width 91 height 16
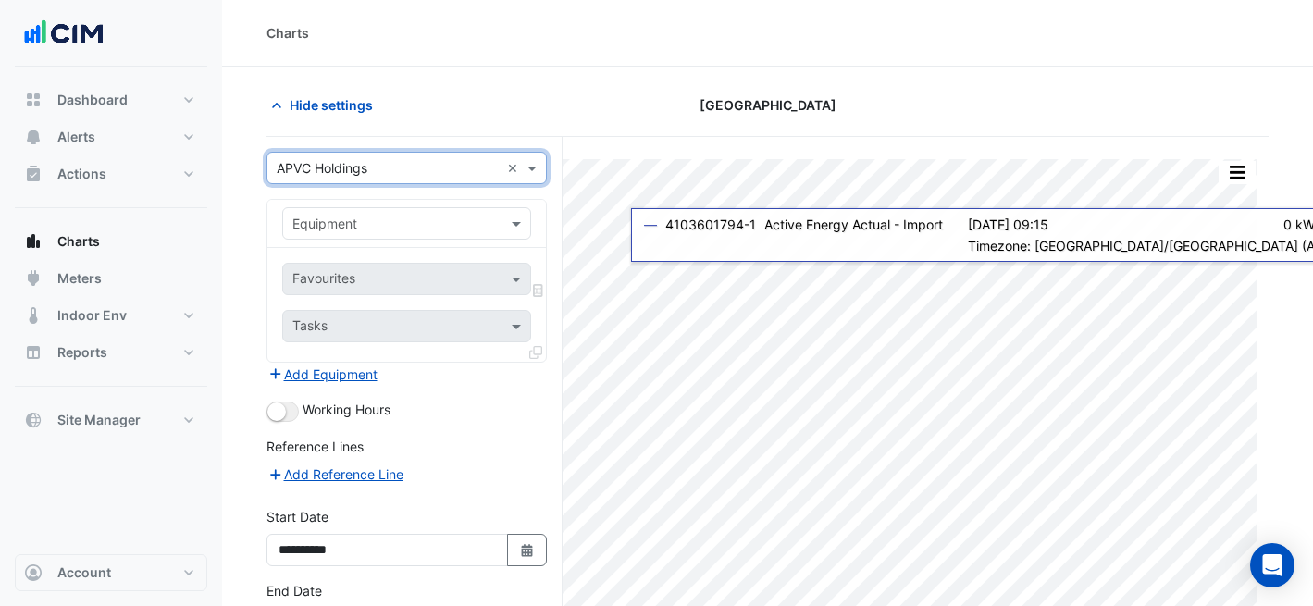
click at [350, 229] on input "text" at bounding box center [388, 224] width 192 height 19
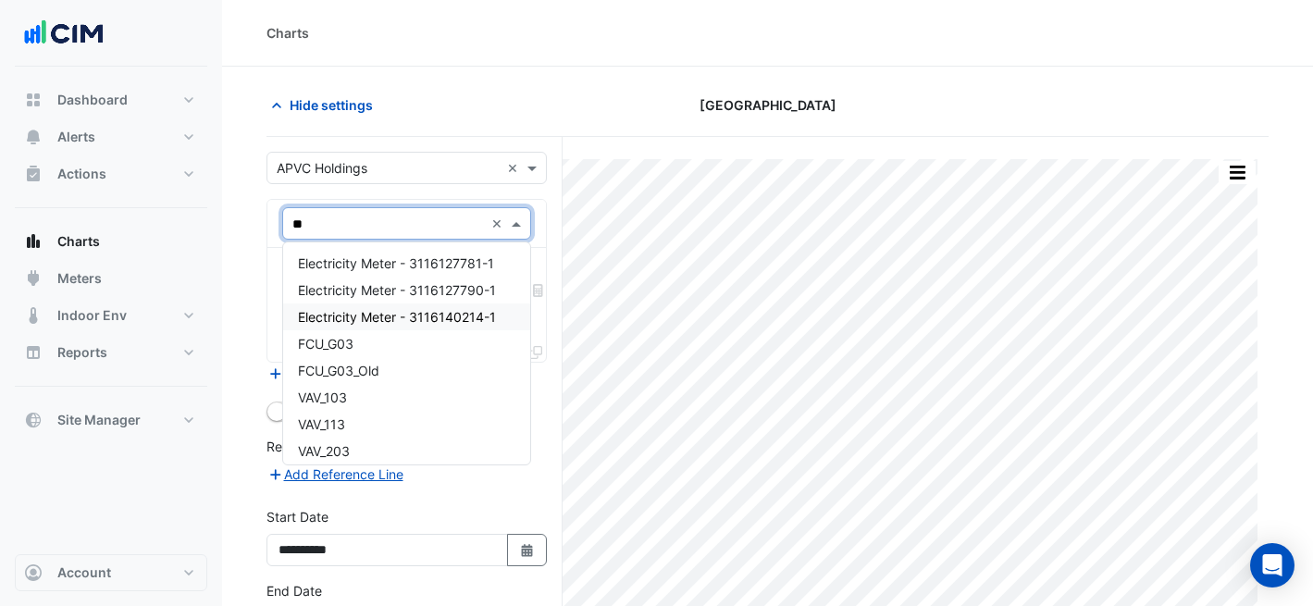
type input "***"
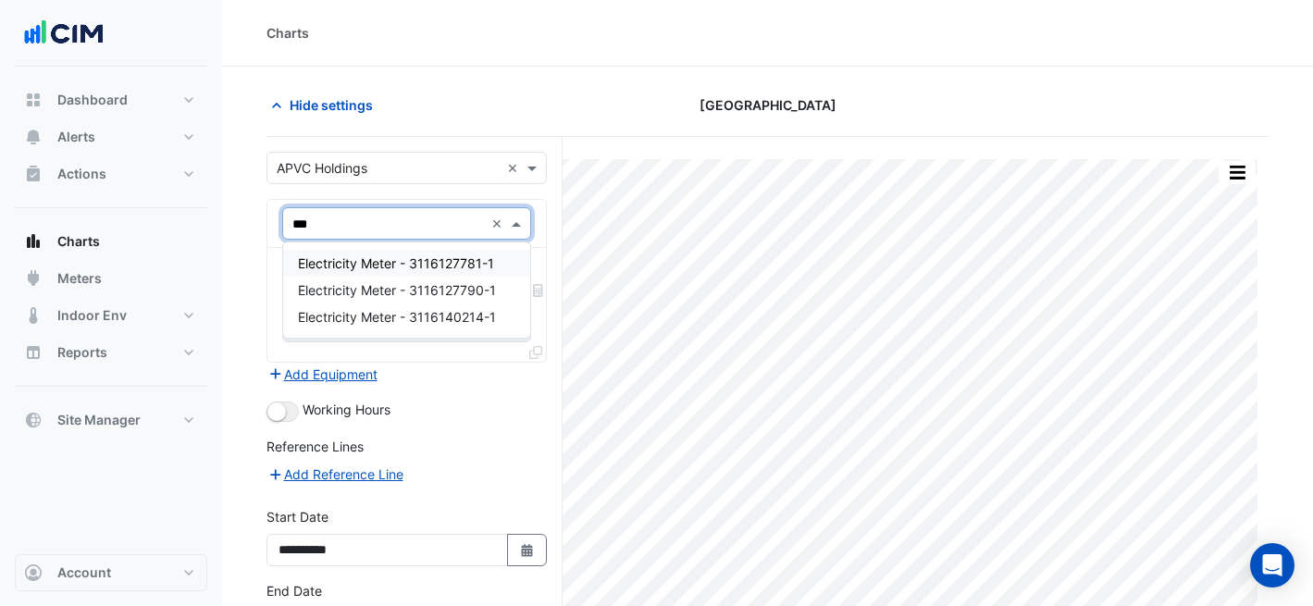
click at [448, 265] on span "Electricity Meter - 3116127781-1" at bounding box center [396, 263] width 196 height 16
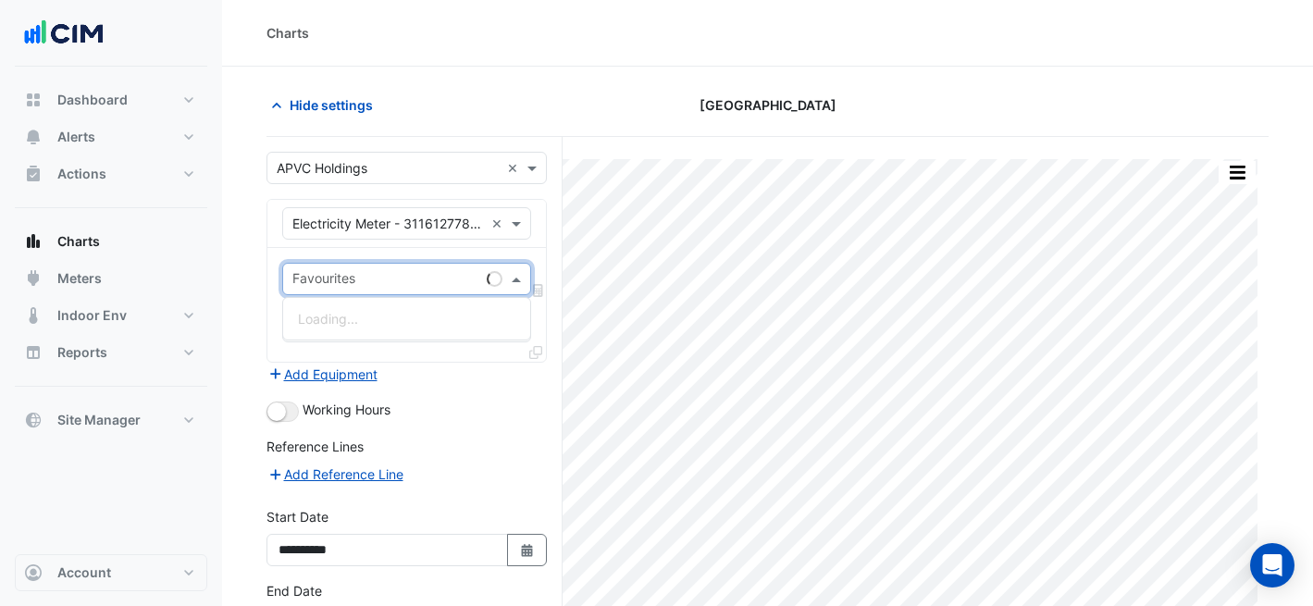
click at [472, 294] on div "Favourites" at bounding box center [406, 279] width 249 height 32
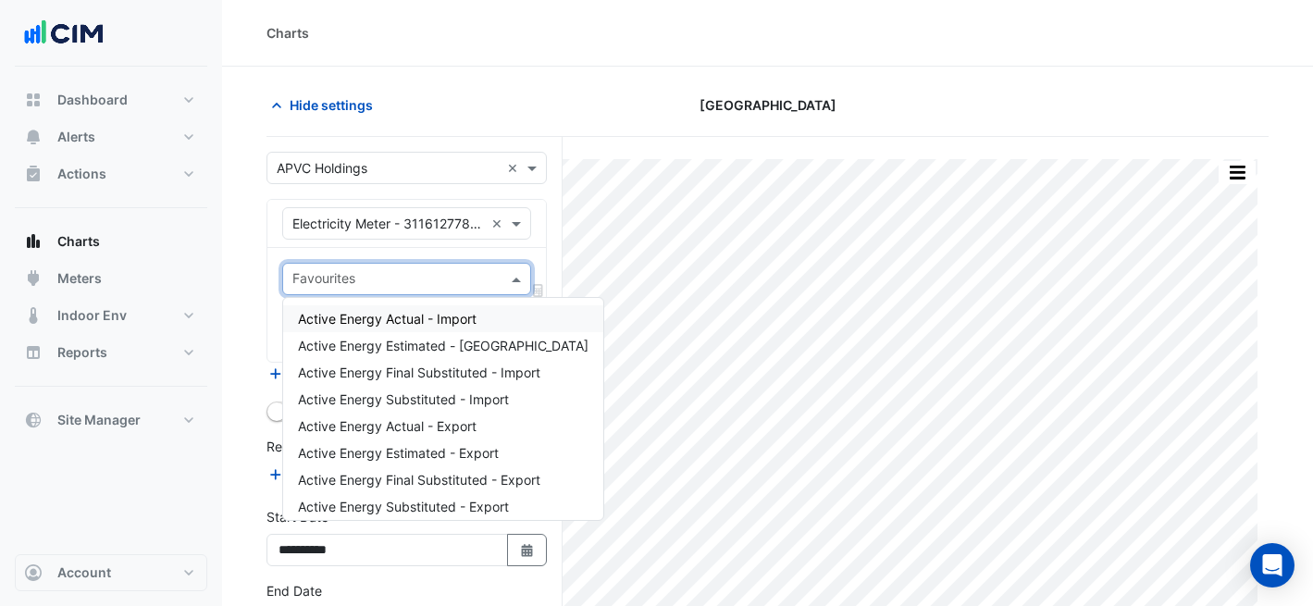
click at [450, 311] on span "Active Energy Actual - Import" at bounding box center [387, 319] width 179 height 16
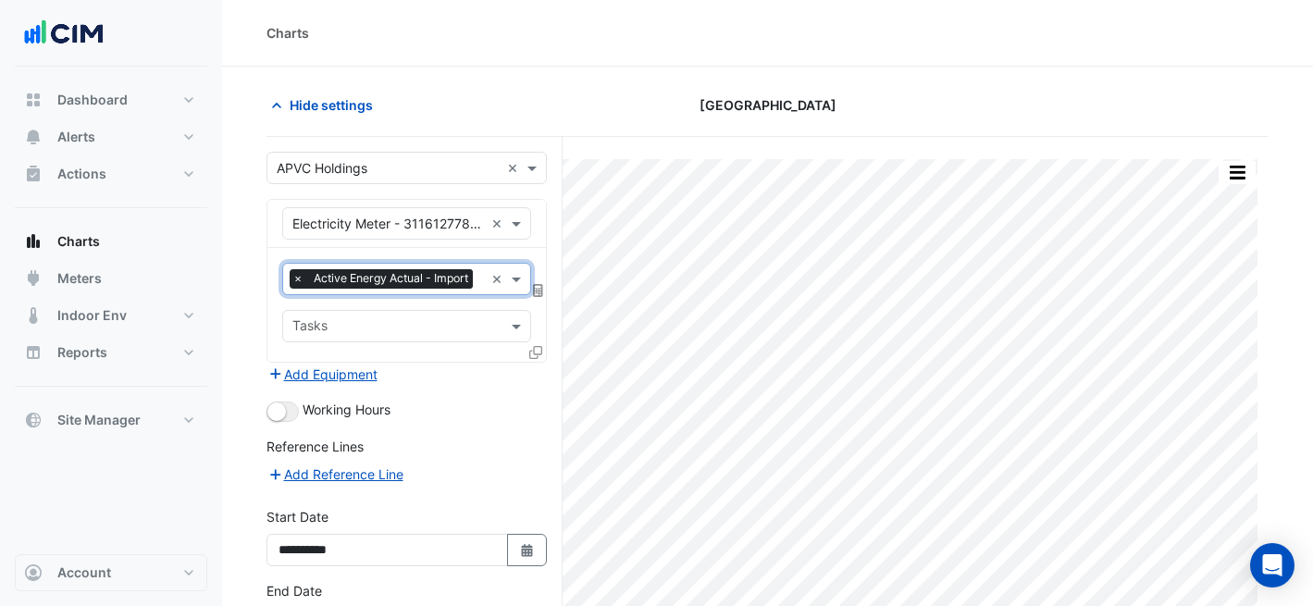
click at [535, 352] on icon at bounding box center [535, 352] width 13 height 13
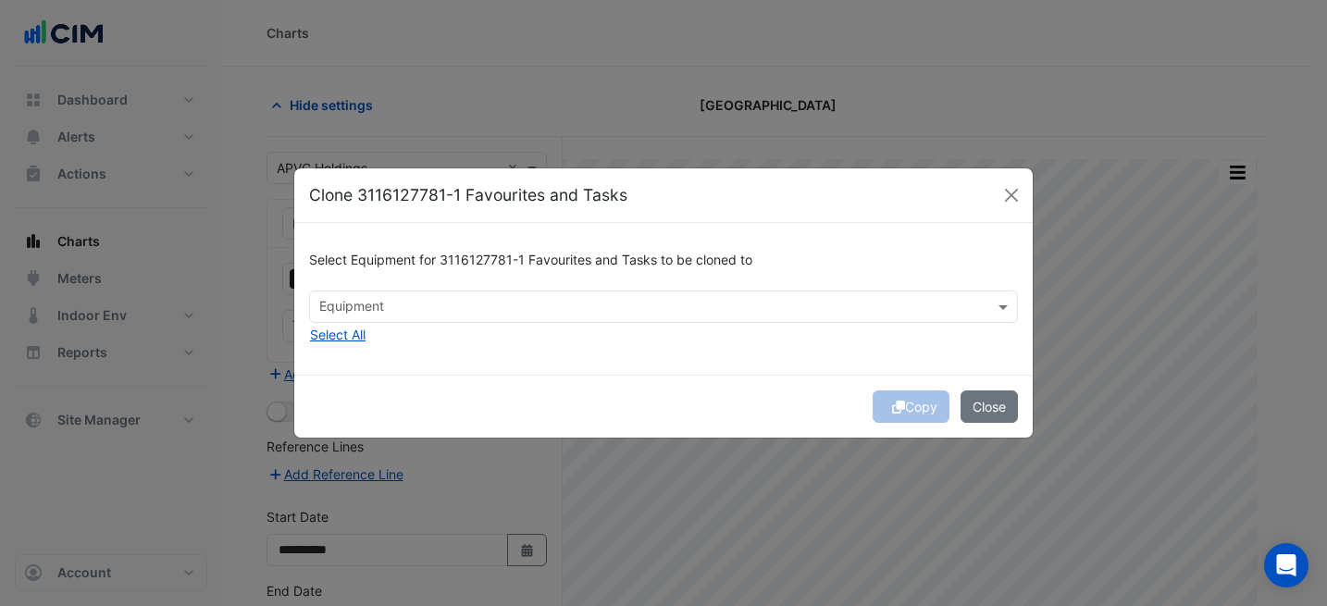
click at [572, 295] on div "Equipment" at bounding box center [648, 306] width 676 height 29
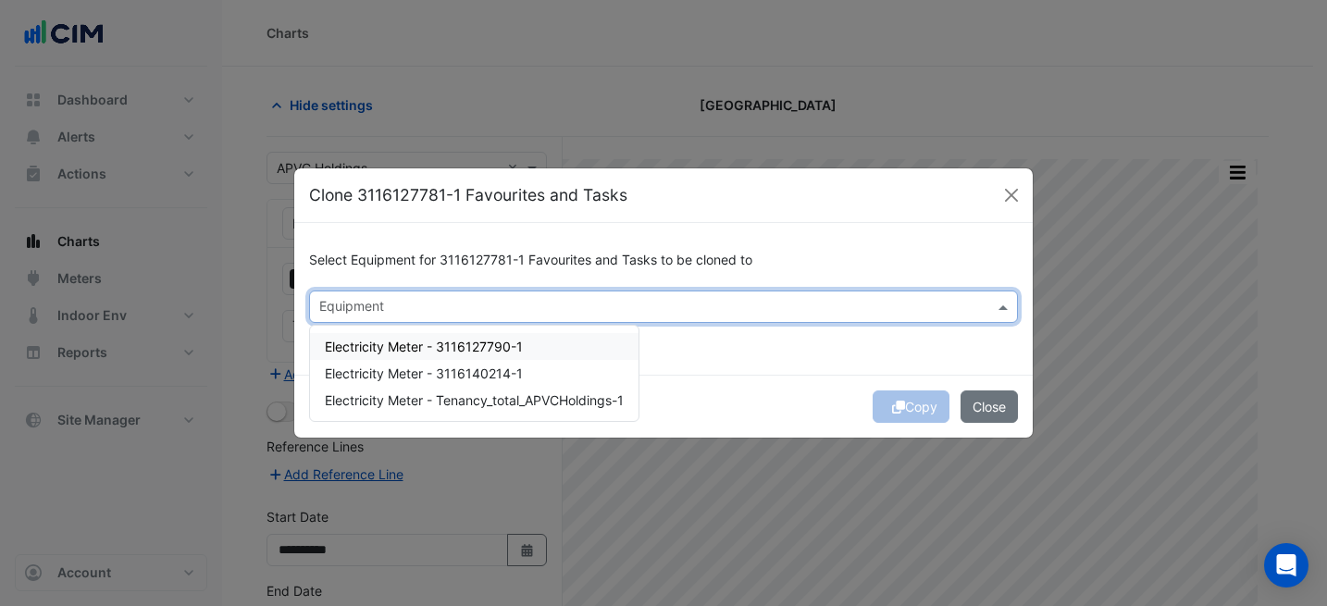
click at [554, 352] on div "Electricity Meter - 3116127790-1" at bounding box center [474, 346] width 328 height 27
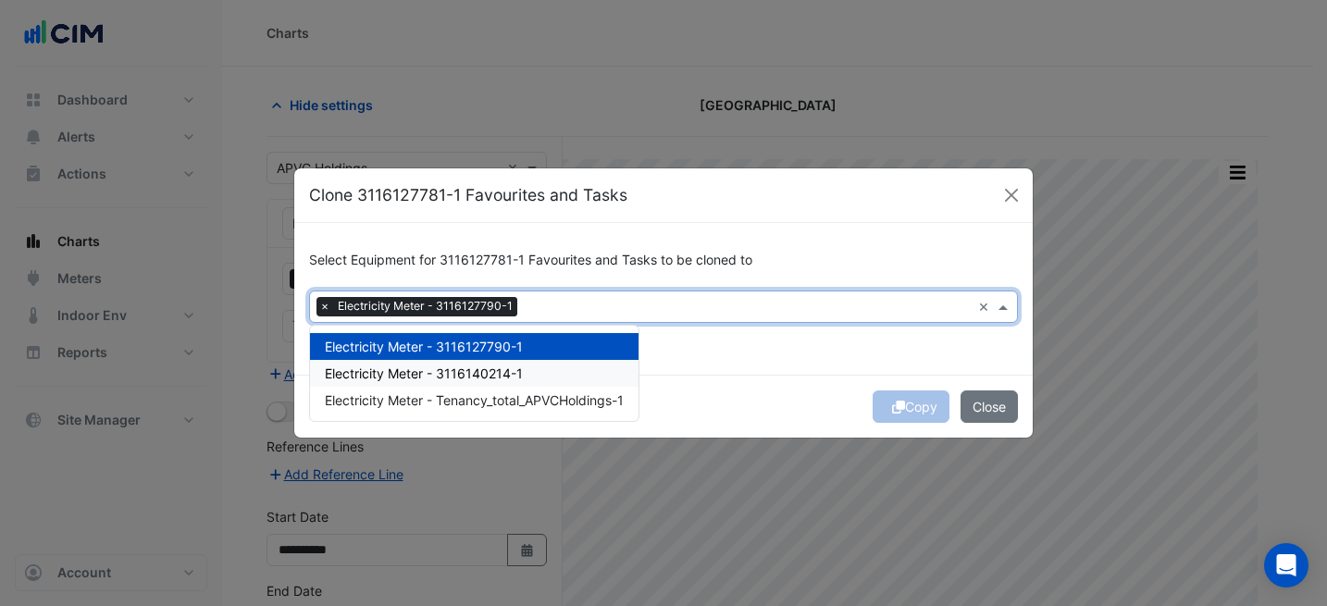
click at [544, 377] on div "Electricity Meter - 3116140214-1" at bounding box center [474, 373] width 328 height 27
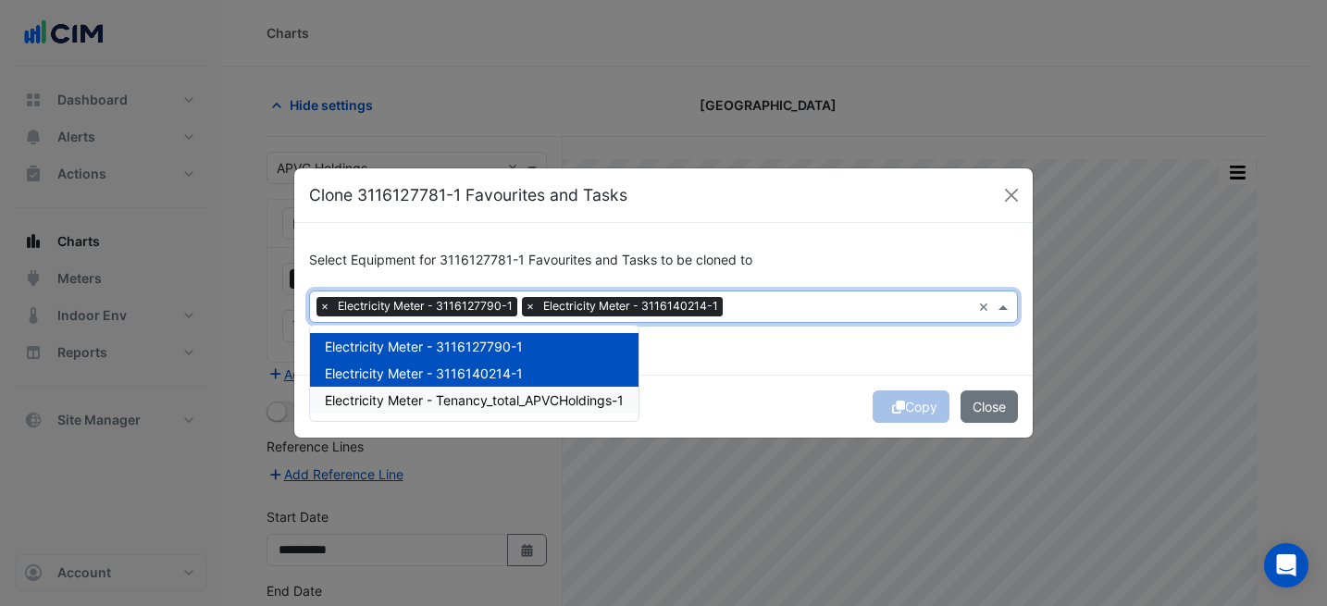
click at [761, 344] on div "Select Equipment for 3116127781-1 Favourites and Tasks to be cloned to Equipmen…" at bounding box center [663, 298] width 738 height 151
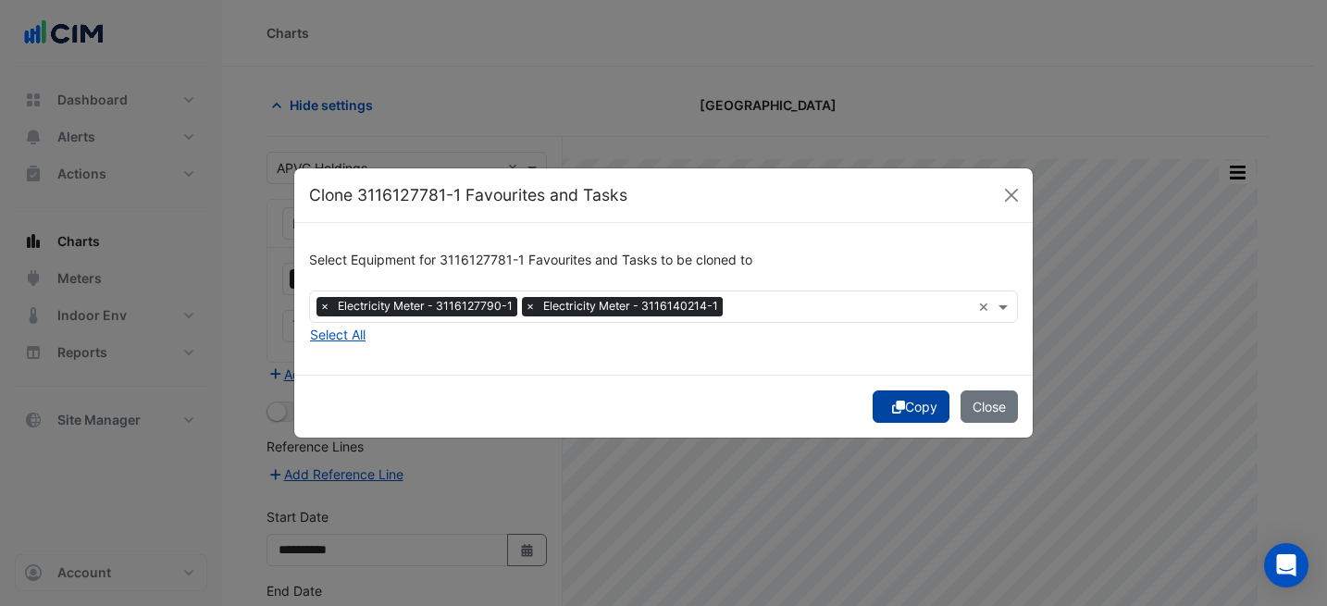
click at [929, 405] on button "Copy" at bounding box center [910, 406] width 77 height 32
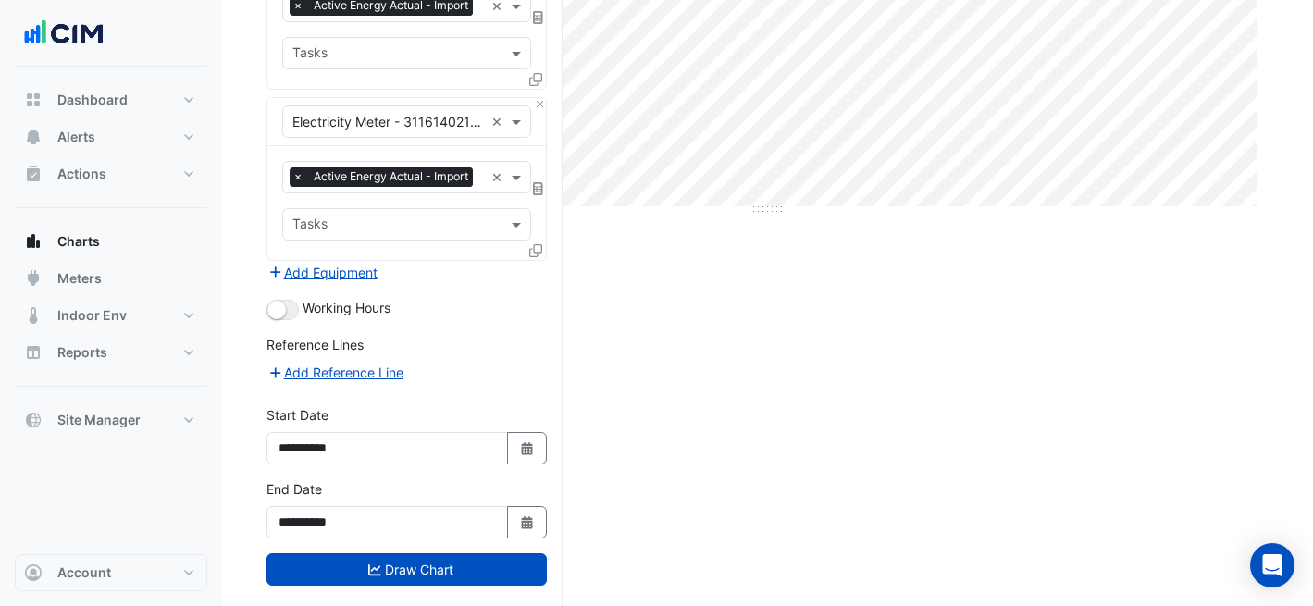
scroll to position [474, 0]
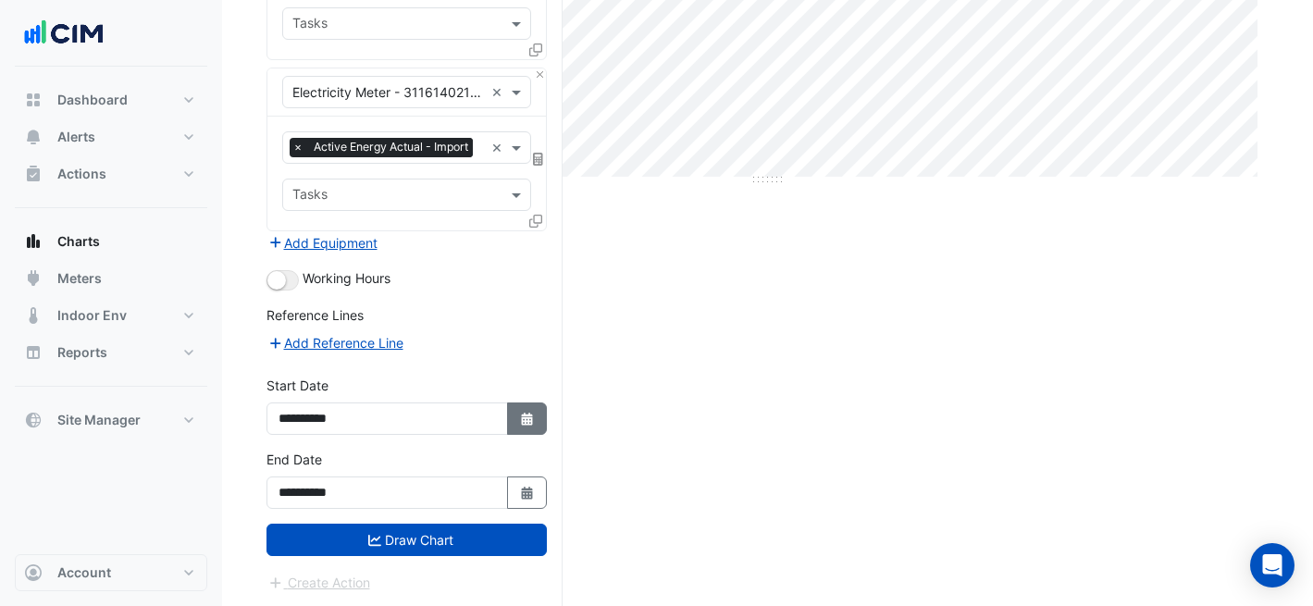
click at [527, 402] on button "Select Date" at bounding box center [527, 418] width 41 height 32
select select "*"
select select "****"
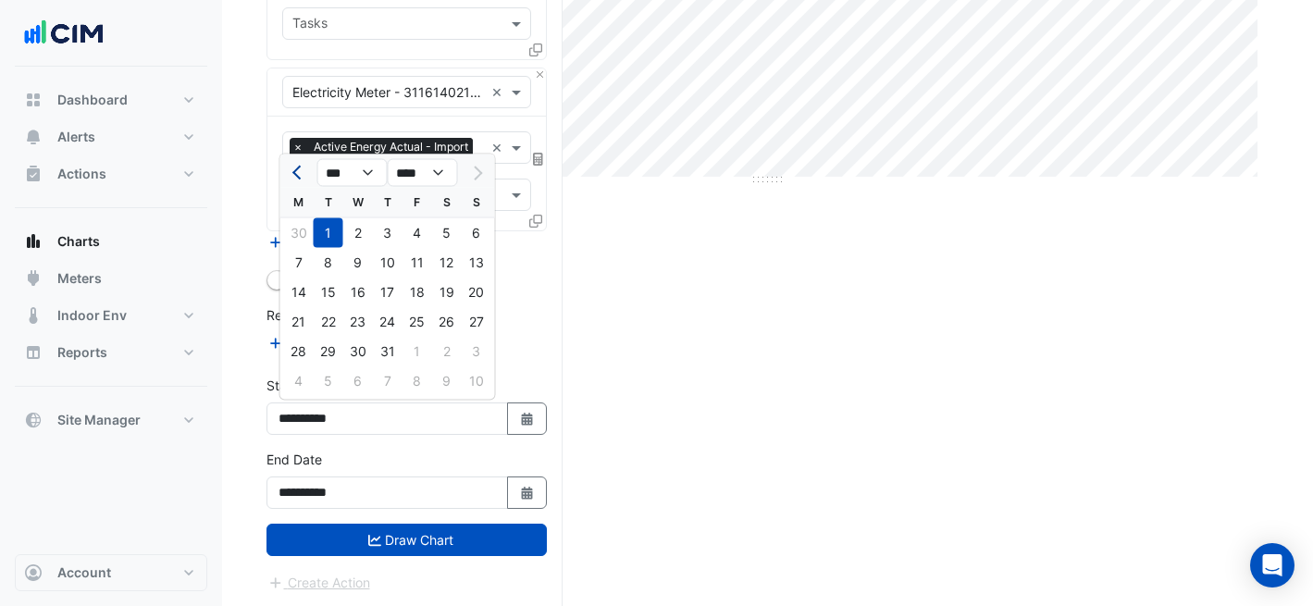
click at [296, 175] on span "Previous month" at bounding box center [299, 173] width 14 height 14
select select "*"
click at [484, 229] on div "1" at bounding box center [477, 233] width 30 height 30
type input "**********"
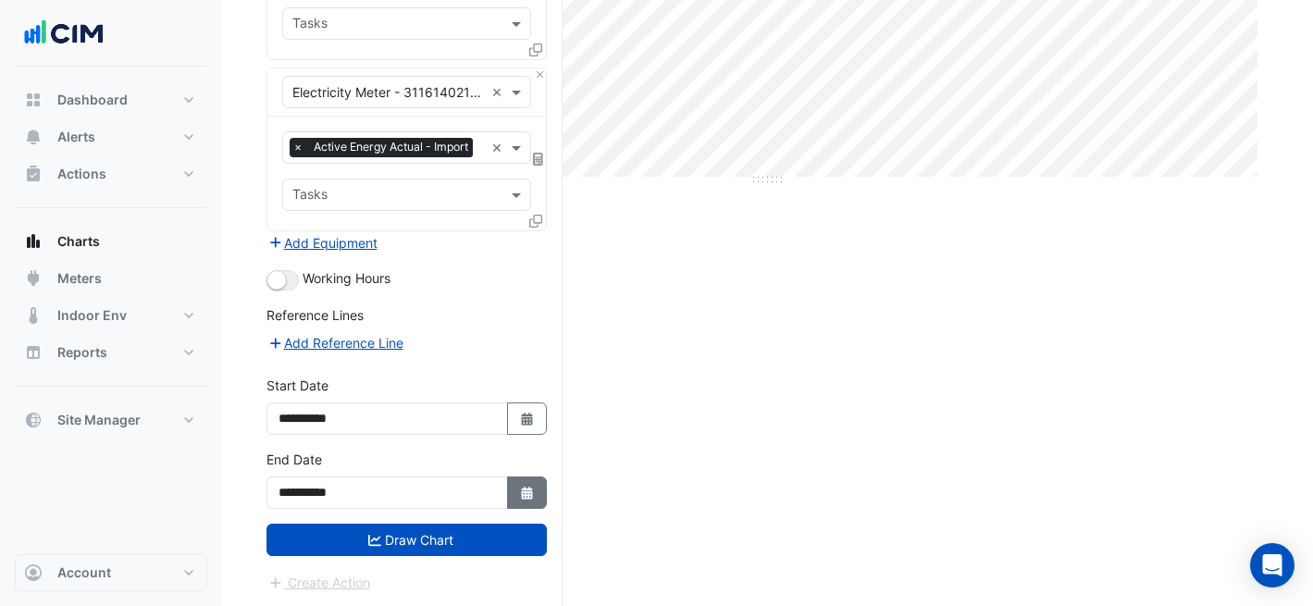
click at [525, 503] on button "Select Date" at bounding box center [527, 492] width 41 height 32
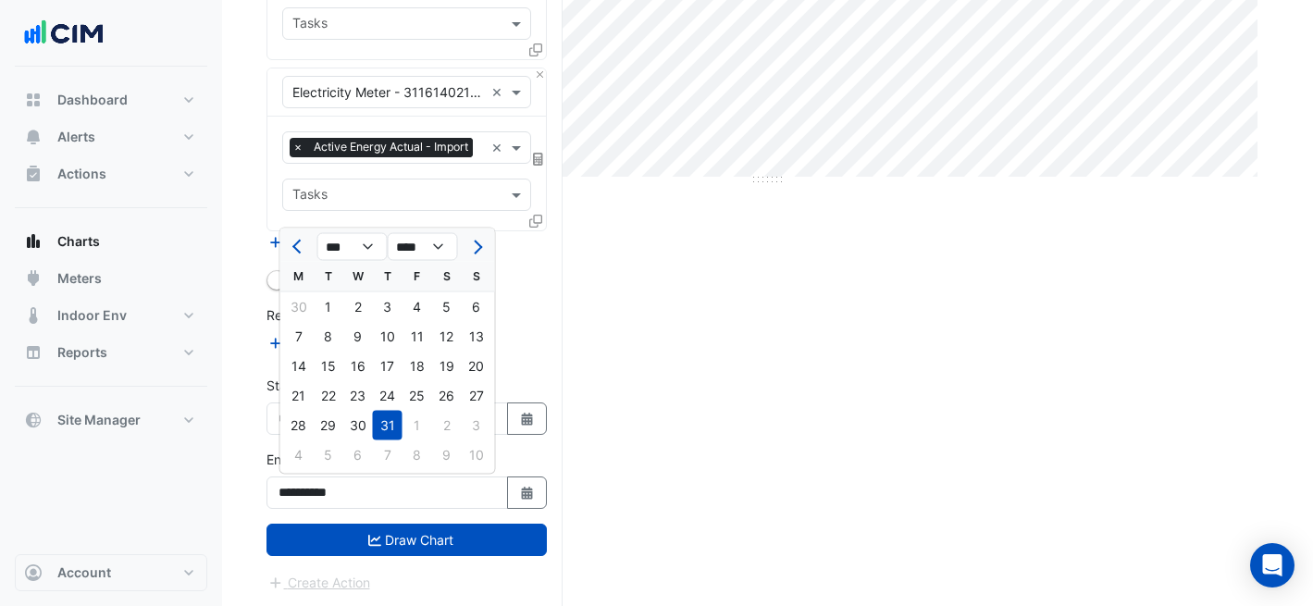
click at [293, 251] on button "Previous month" at bounding box center [299, 247] width 22 height 30
select select "*"
click at [301, 453] on div "30" at bounding box center [299, 455] width 30 height 30
type input "**********"
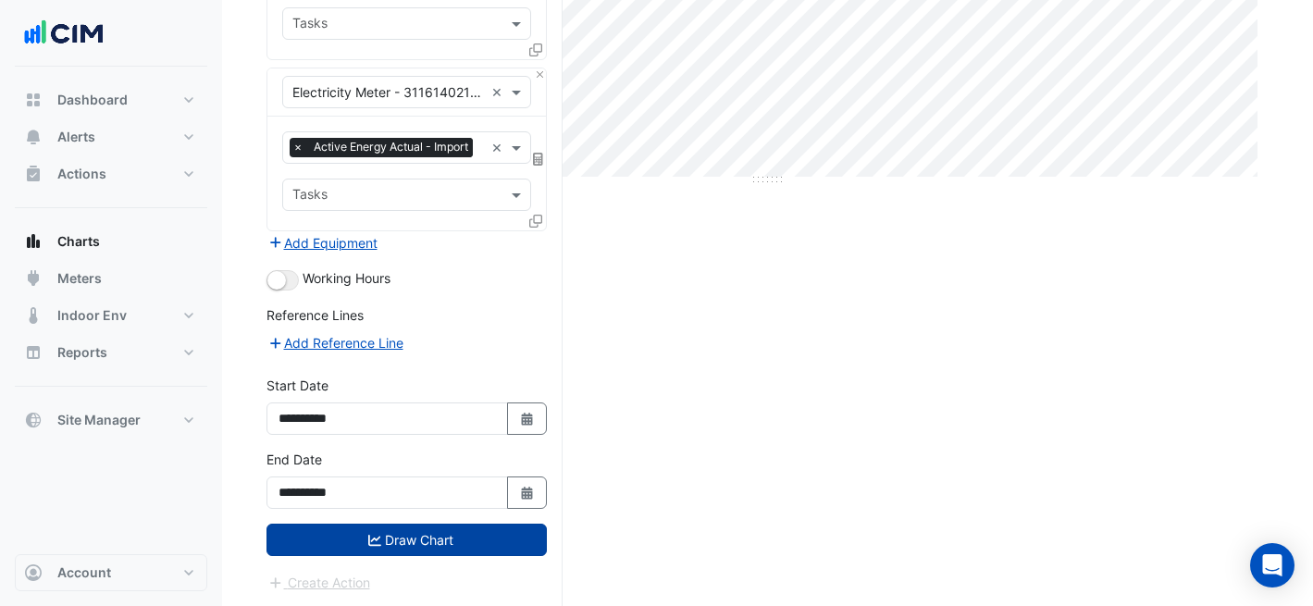
click at [389, 545] on button "Draw Chart" at bounding box center [406, 540] width 280 height 32
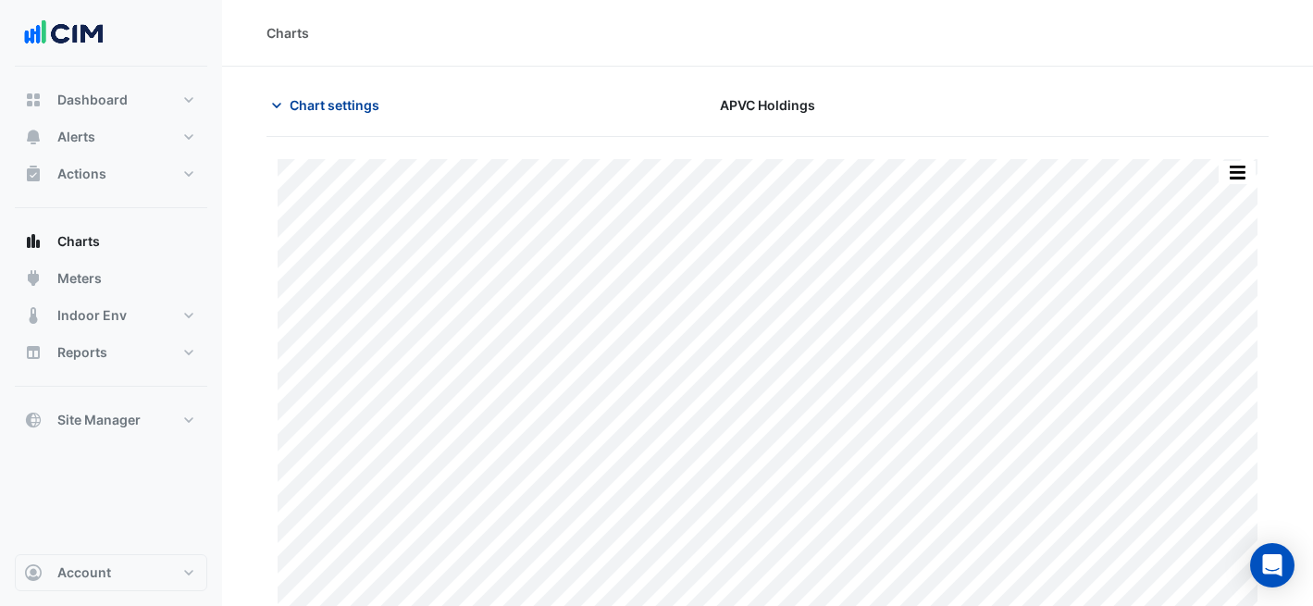
click at [357, 105] on span "Chart settings" at bounding box center [335, 104] width 90 height 19
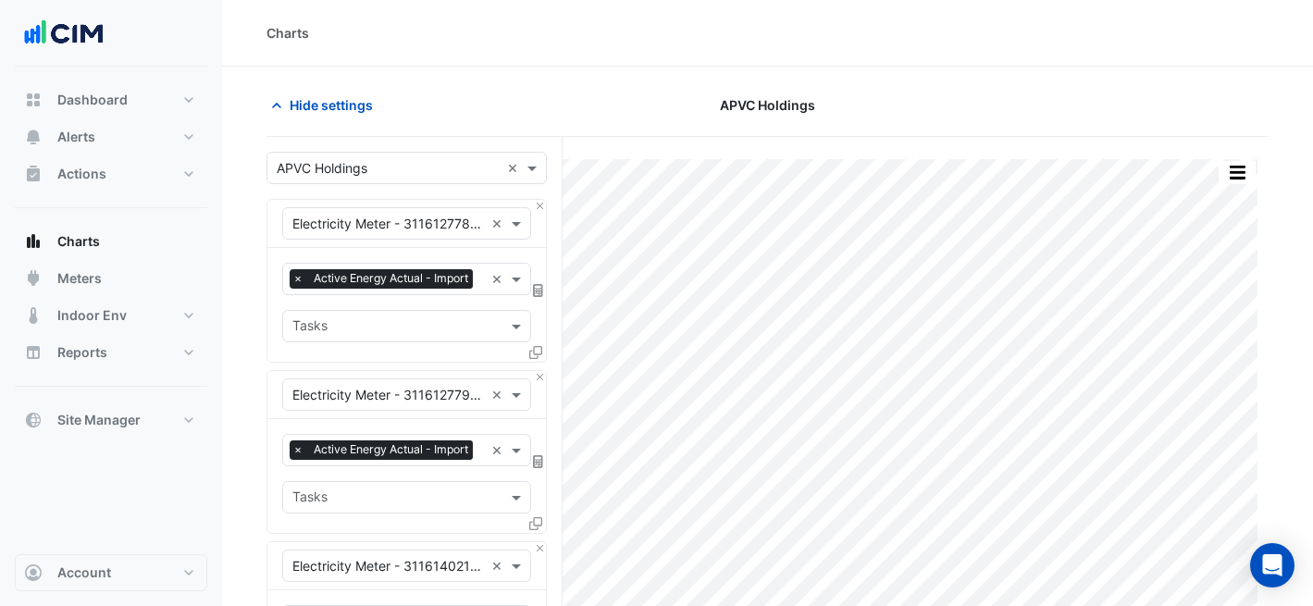
click at [388, 167] on input "text" at bounding box center [388, 168] width 223 height 19
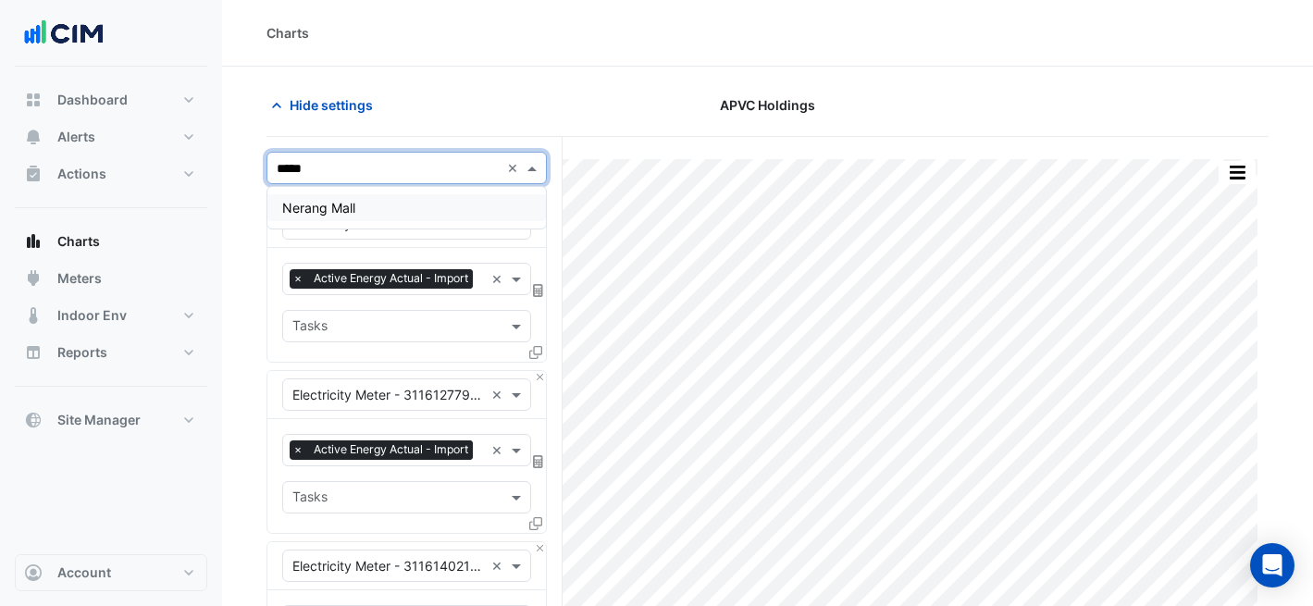
type input "******"
click at [377, 205] on div "Nerang Mall" at bounding box center [406, 207] width 278 height 27
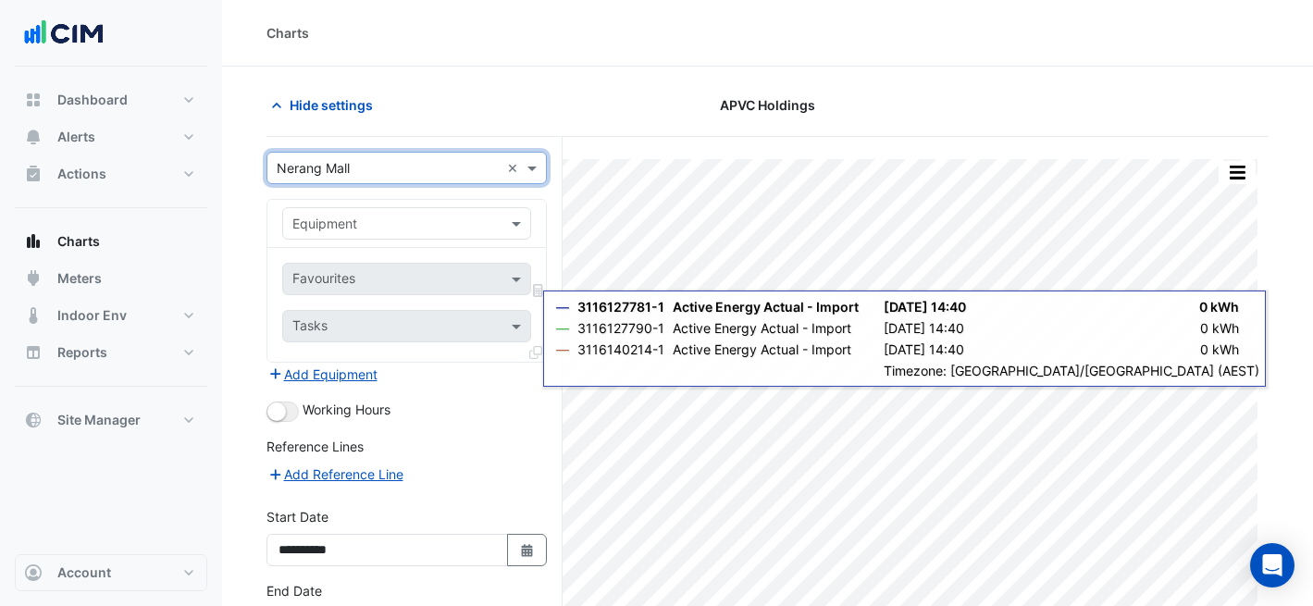
click at [389, 224] on input "text" at bounding box center [388, 224] width 192 height 19
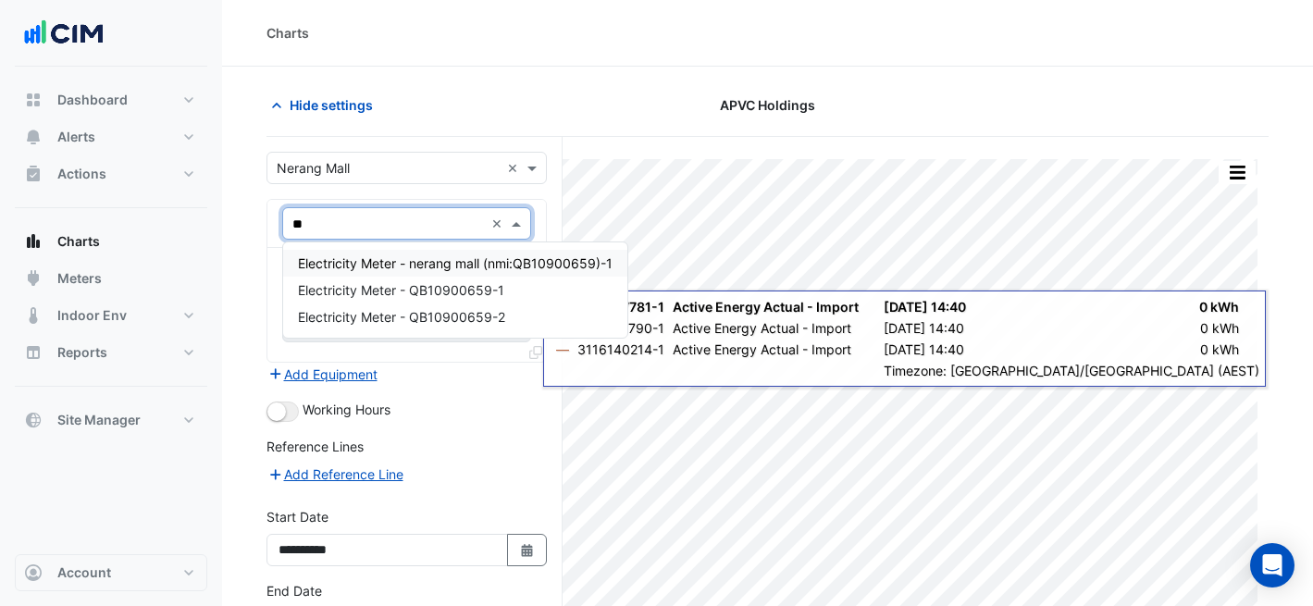
type input "***"
click at [471, 294] on span "Electricity Meter - QB10900659-1" at bounding box center [401, 290] width 206 height 16
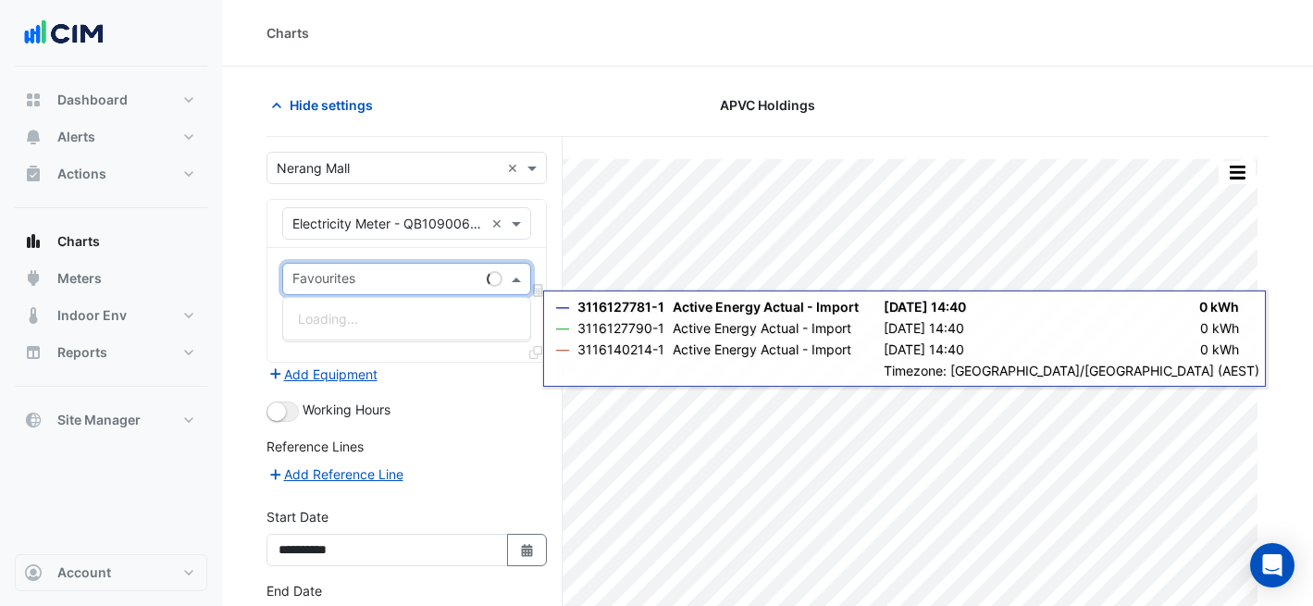
click at [438, 287] on input "text" at bounding box center [385, 280] width 187 height 19
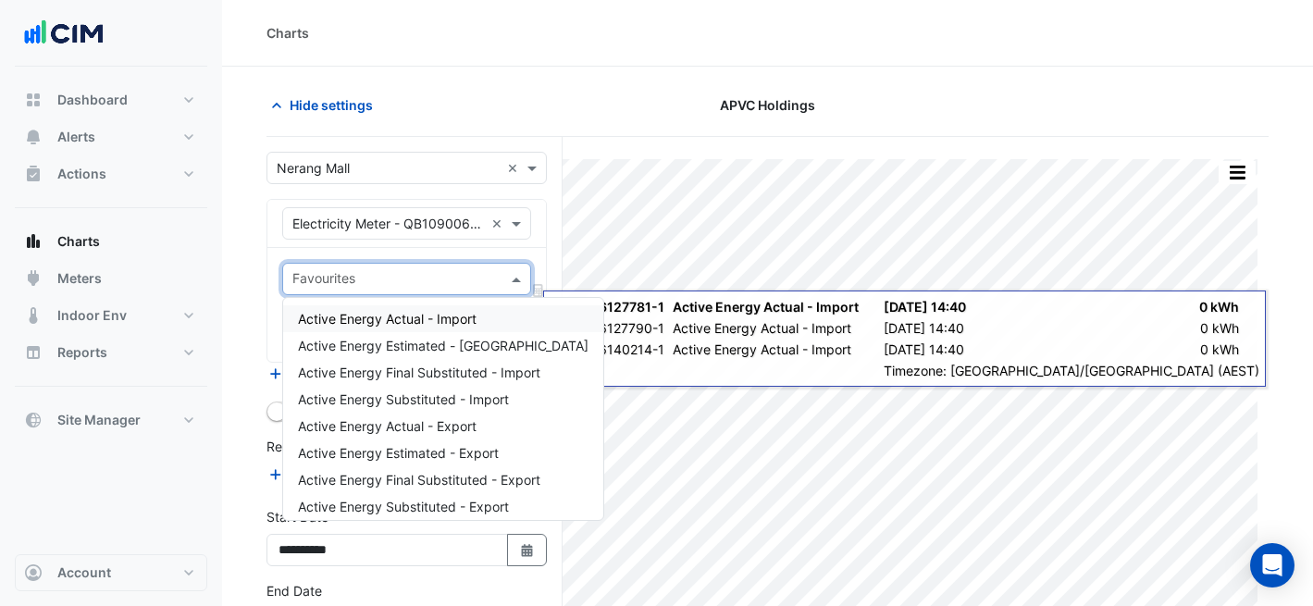
click at [435, 315] on span "Active Energy Actual - Import" at bounding box center [387, 319] width 179 height 16
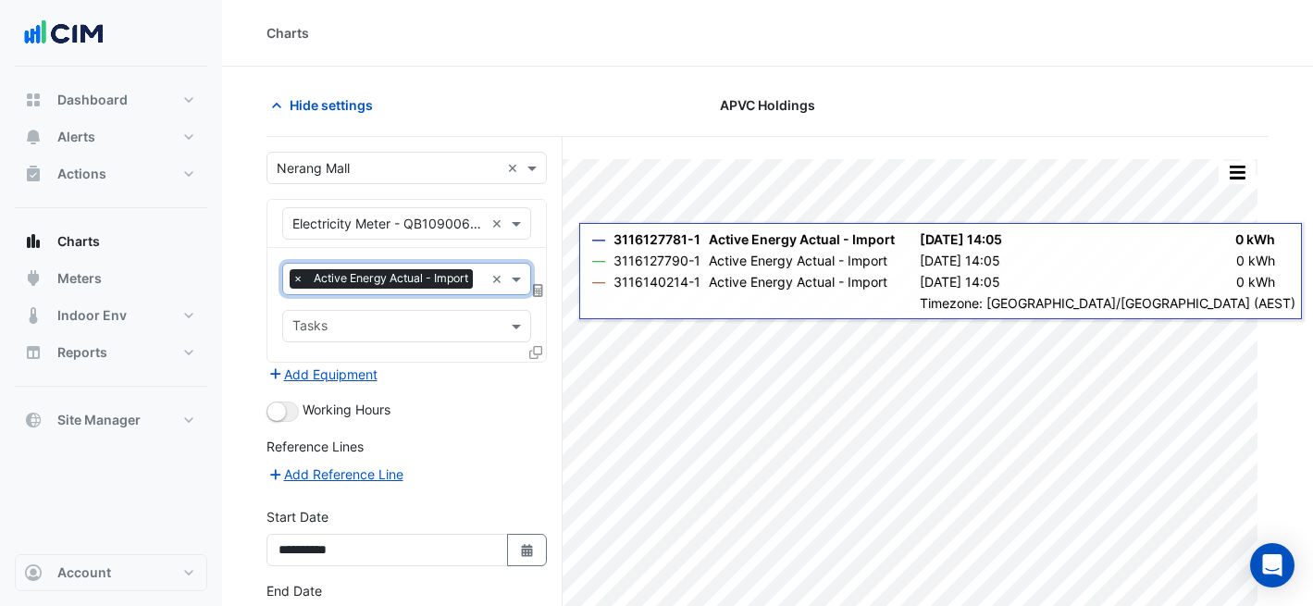
click at [538, 349] on icon at bounding box center [535, 352] width 13 height 13
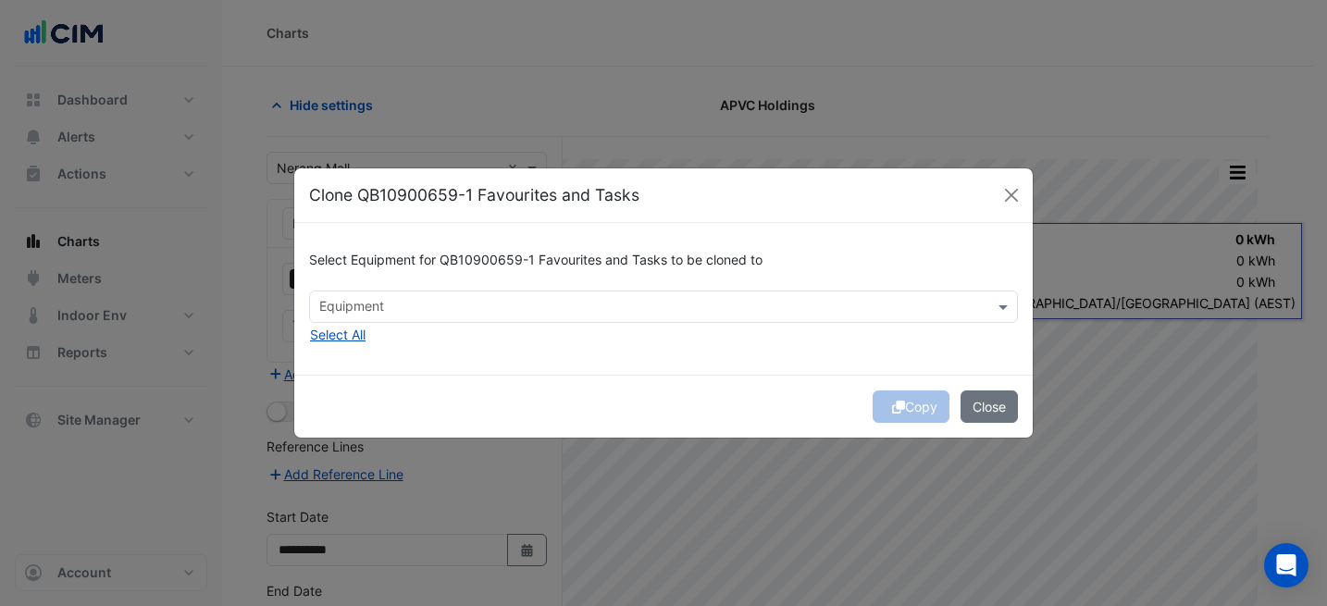
click at [530, 313] on input "text" at bounding box center [652, 308] width 667 height 19
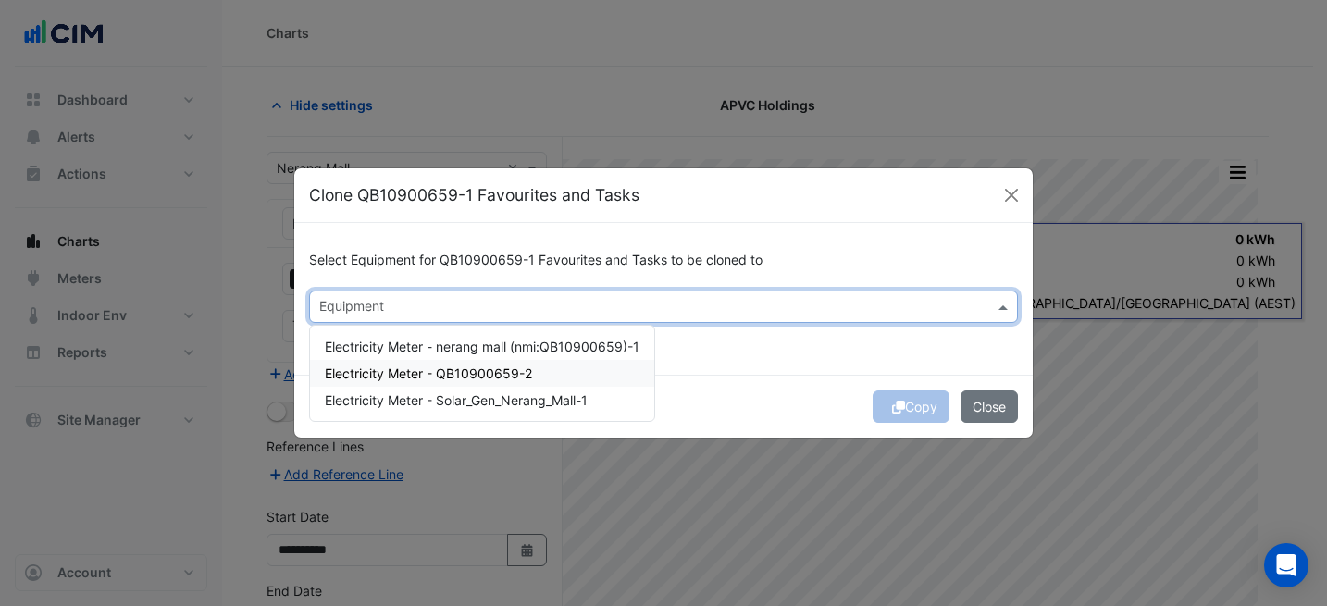
click at [514, 377] on span "Electricity Meter - QB10900659-2" at bounding box center [428, 373] width 207 height 16
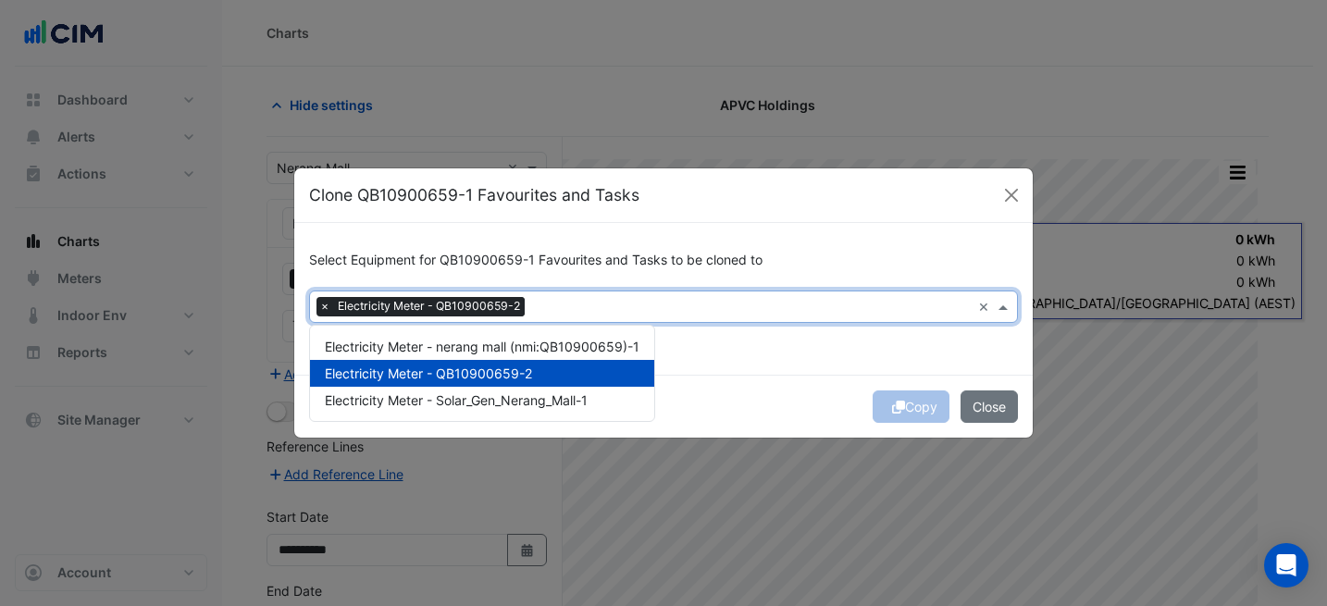
click at [722, 353] on div "Select Equipment for QB10900659-1 Favourites and Tasks to be cloned to Equipmen…" at bounding box center [663, 298] width 738 height 151
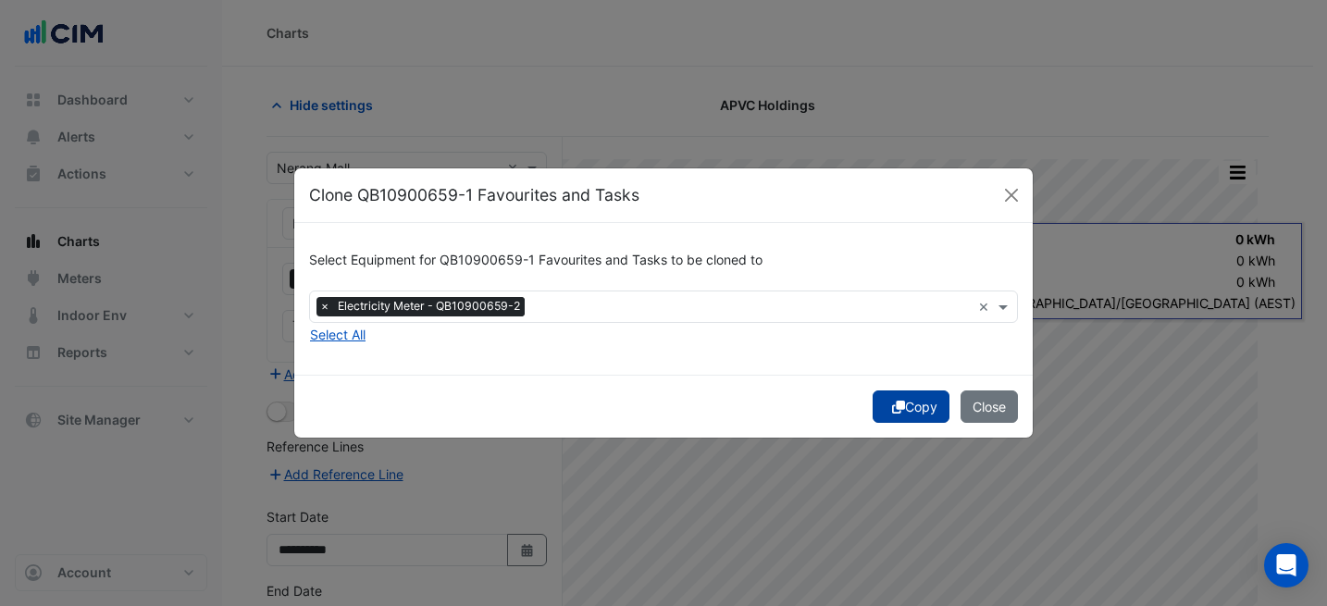
click at [908, 400] on button "Copy" at bounding box center [910, 406] width 77 height 32
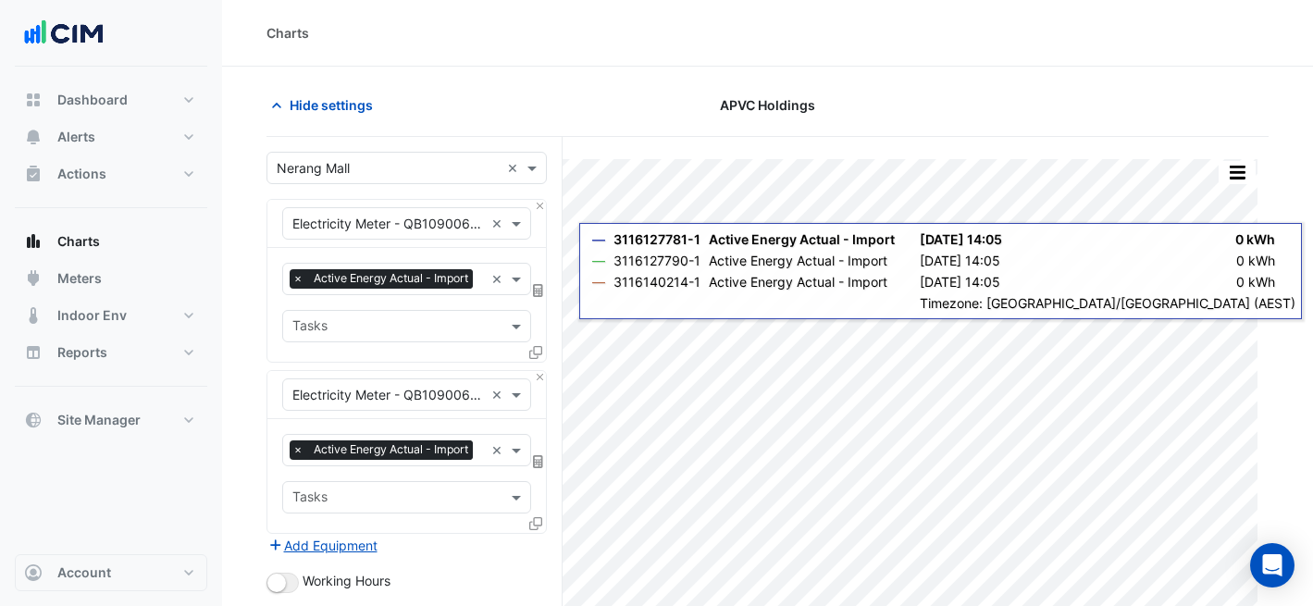
scroll to position [303, 0]
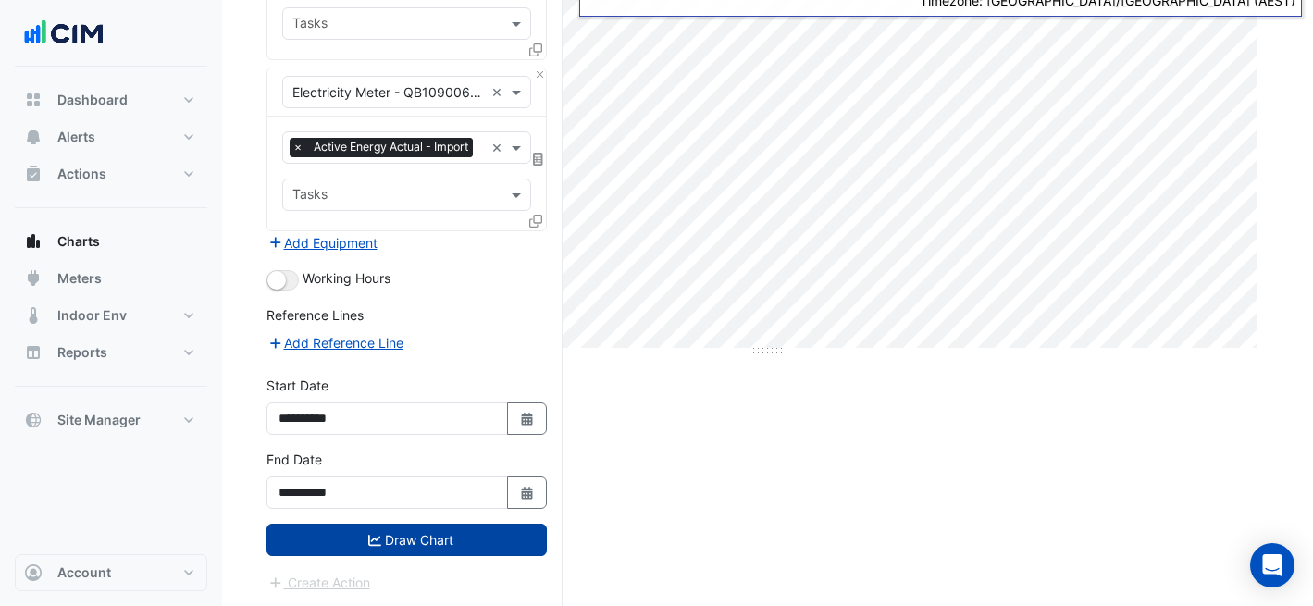
click at [474, 546] on button "Draw Chart" at bounding box center [406, 540] width 280 height 32
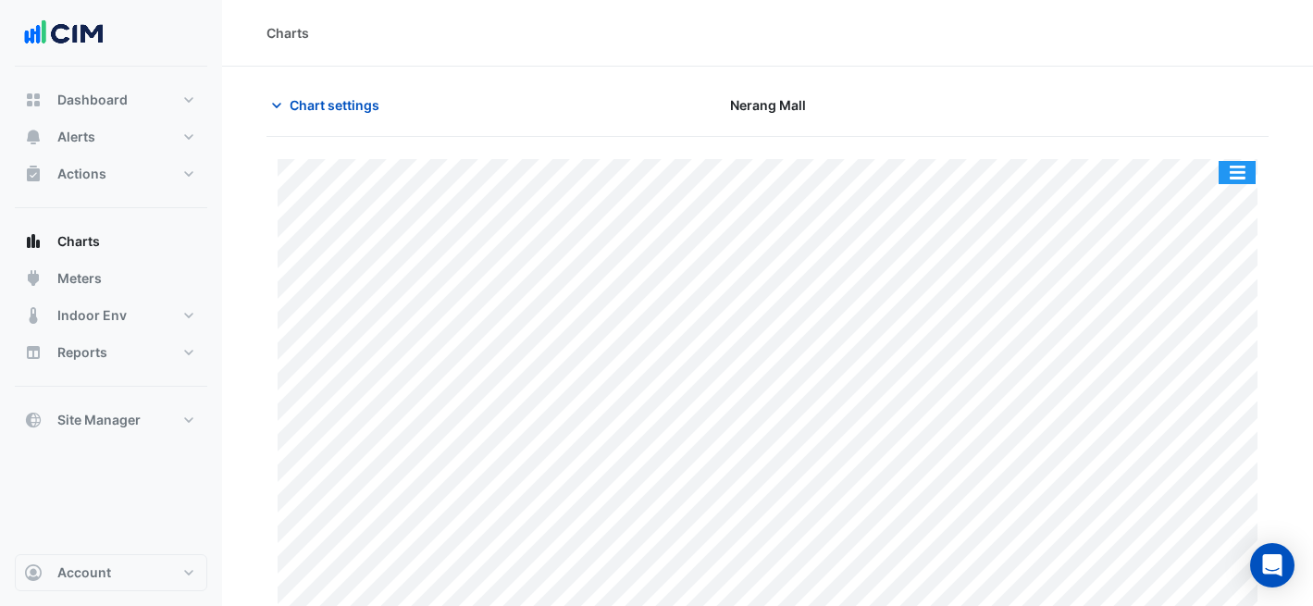
click at [1242, 171] on button "button" at bounding box center [1236, 172] width 37 height 23
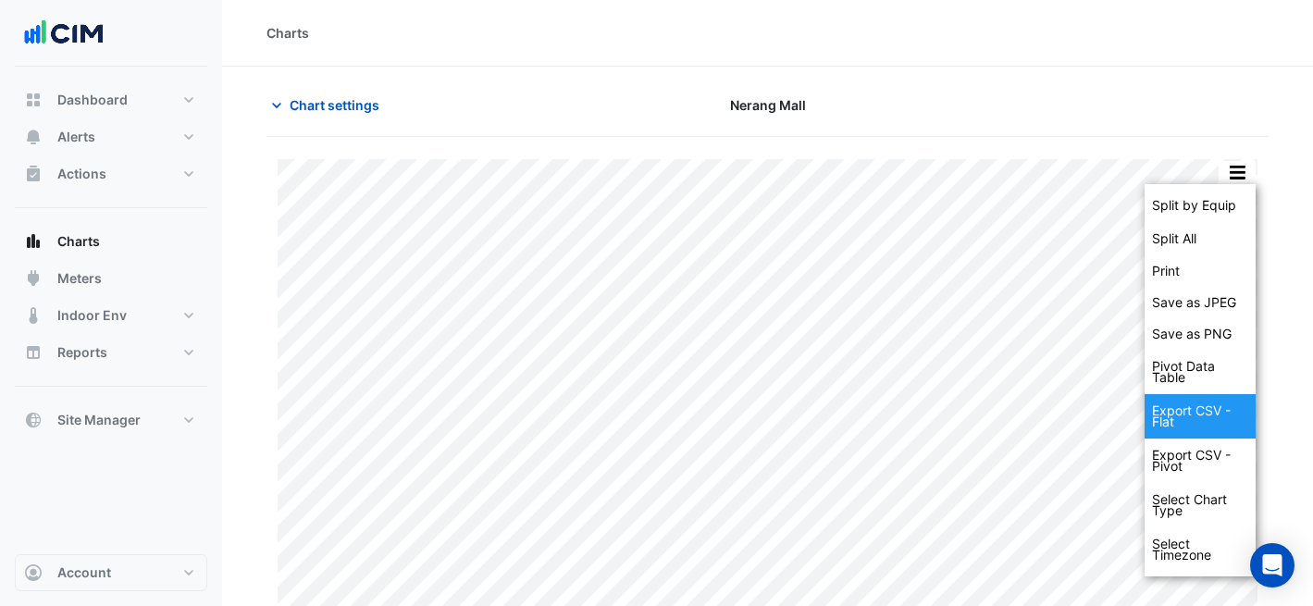
click at [1233, 408] on div "Export CSV - Flat" at bounding box center [1199, 416] width 111 height 44
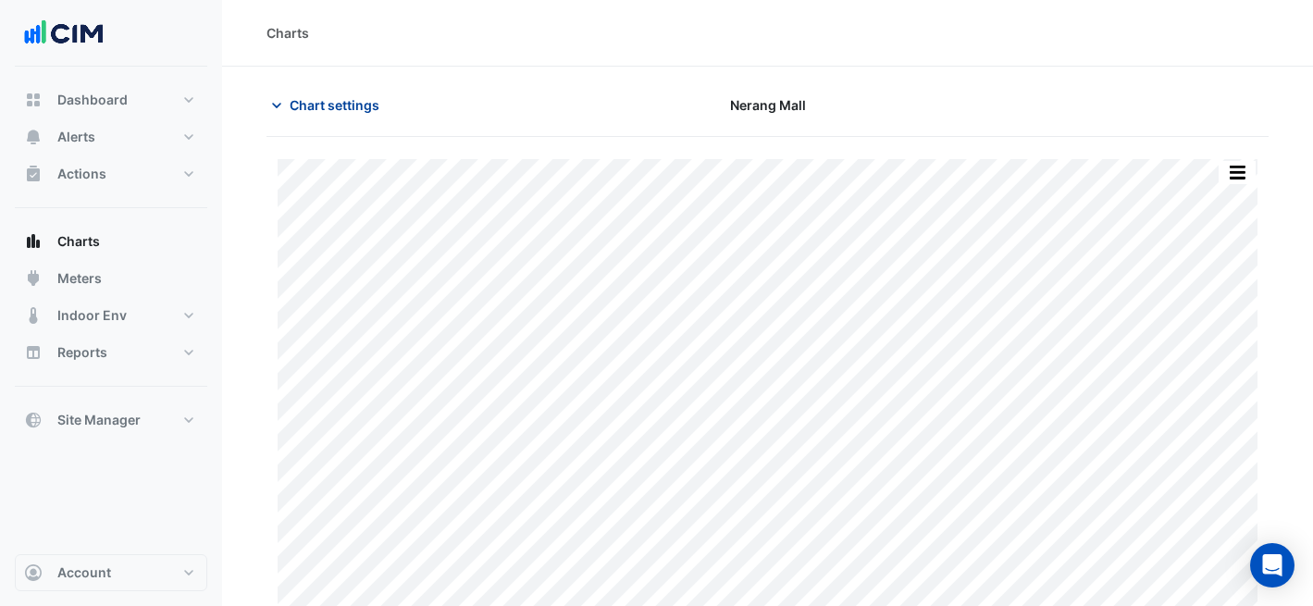
click at [347, 103] on span "Chart settings" at bounding box center [335, 104] width 90 height 19
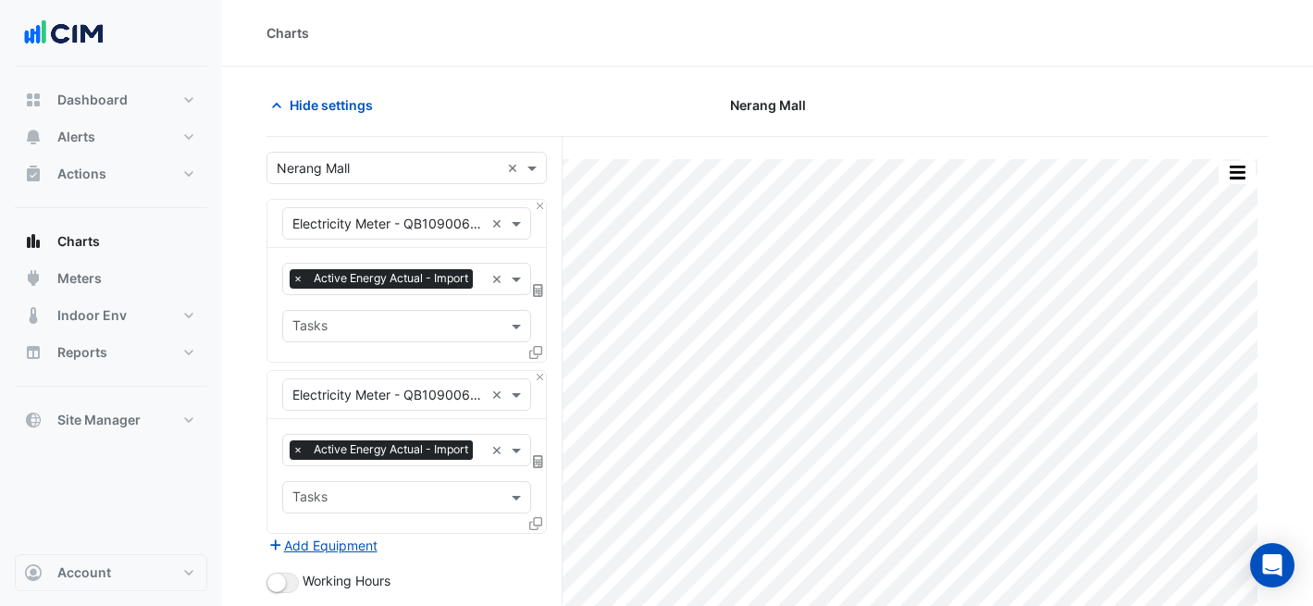
scroll to position [303, 0]
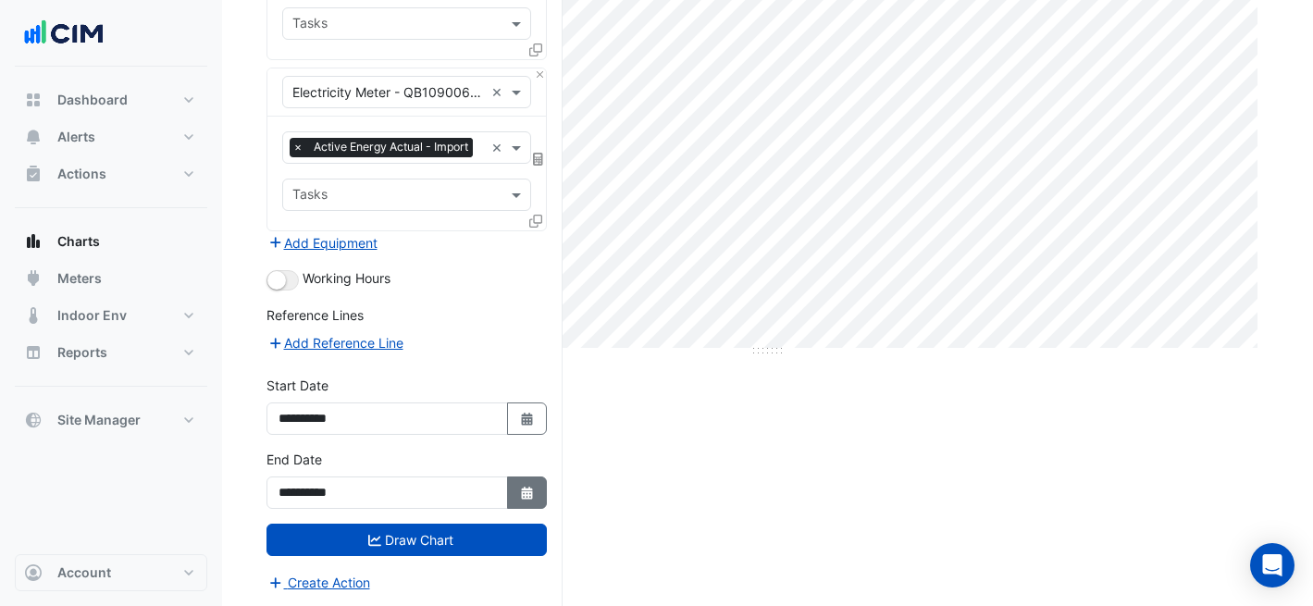
click at [532, 500] on button "Select Date" at bounding box center [527, 492] width 41 height 32
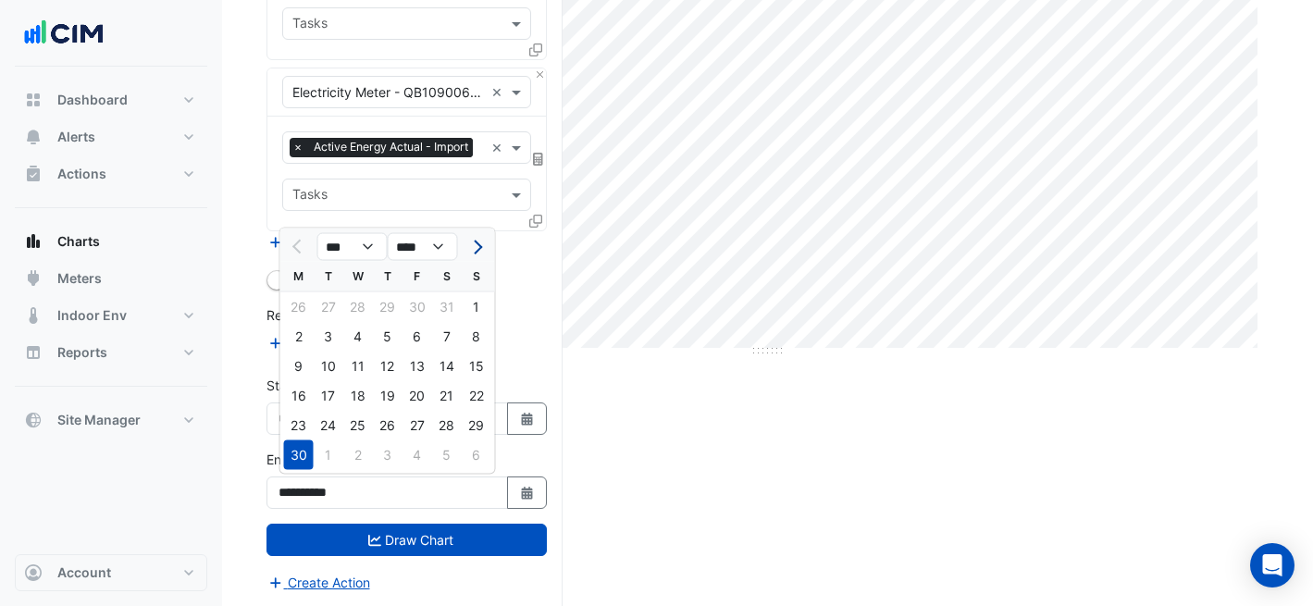
click at [480, 235] on button "Next month" at bounding box center [475, 247] width 22 height 30
select select "*"
click at [378, 425] on div "31" at bounding box center [388, 426] width 30 height 30
type input "**********"
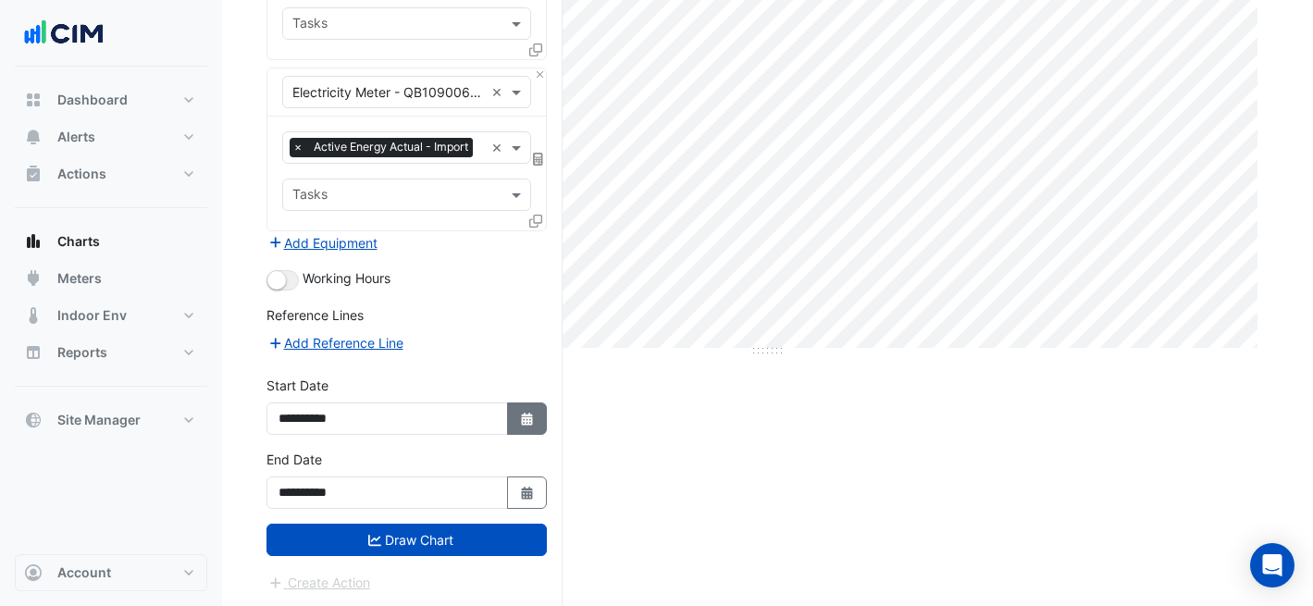
click at [526, 426] on button "Select Date" at bounding box center [527, 418] width 41 height 32
select select "*"
select select "****"
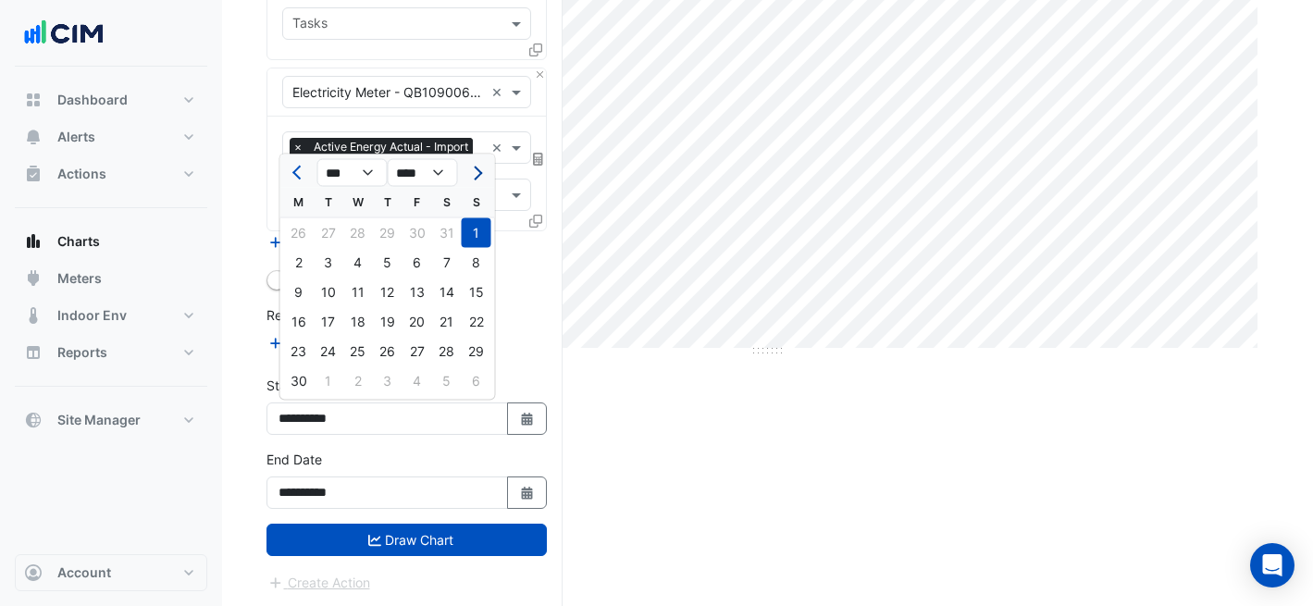
click at [481, 173] on button "Next month" at bounding box center [475, 173] width 22 height 30
select select "*"
click at [332, 225] on div "1" at bounding box center [329, 233] width 30 height 30
type input "**********"
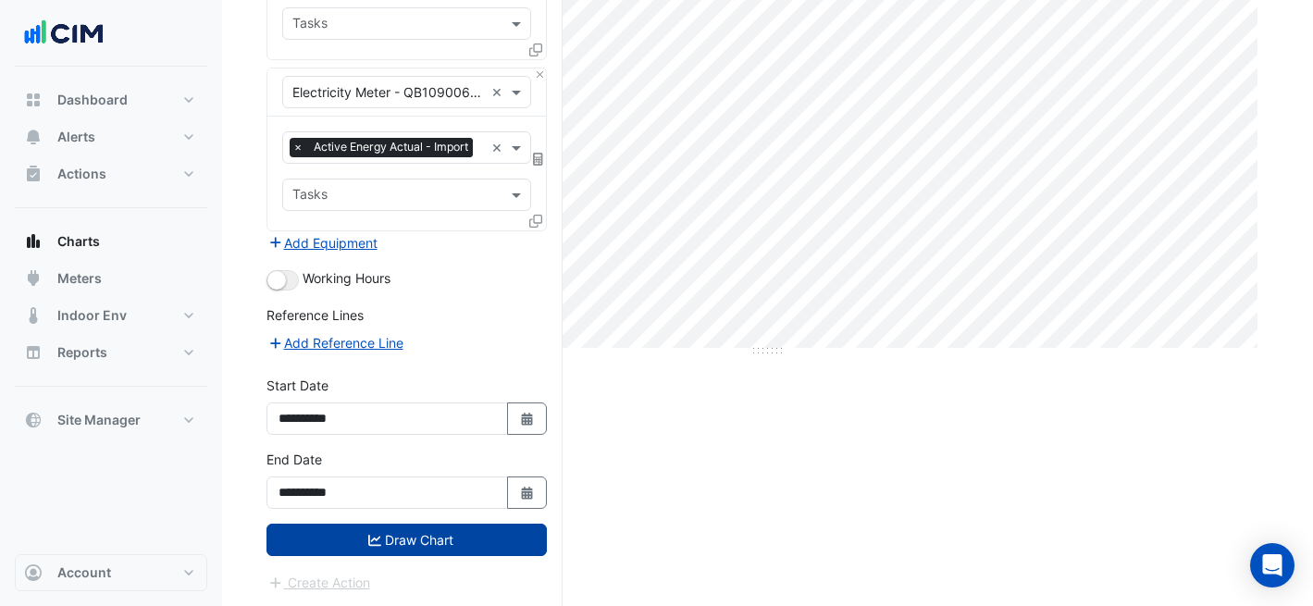
click at [389, 549] on button "Draw Chart" at bounding box center [406, 540] width 280 height 32
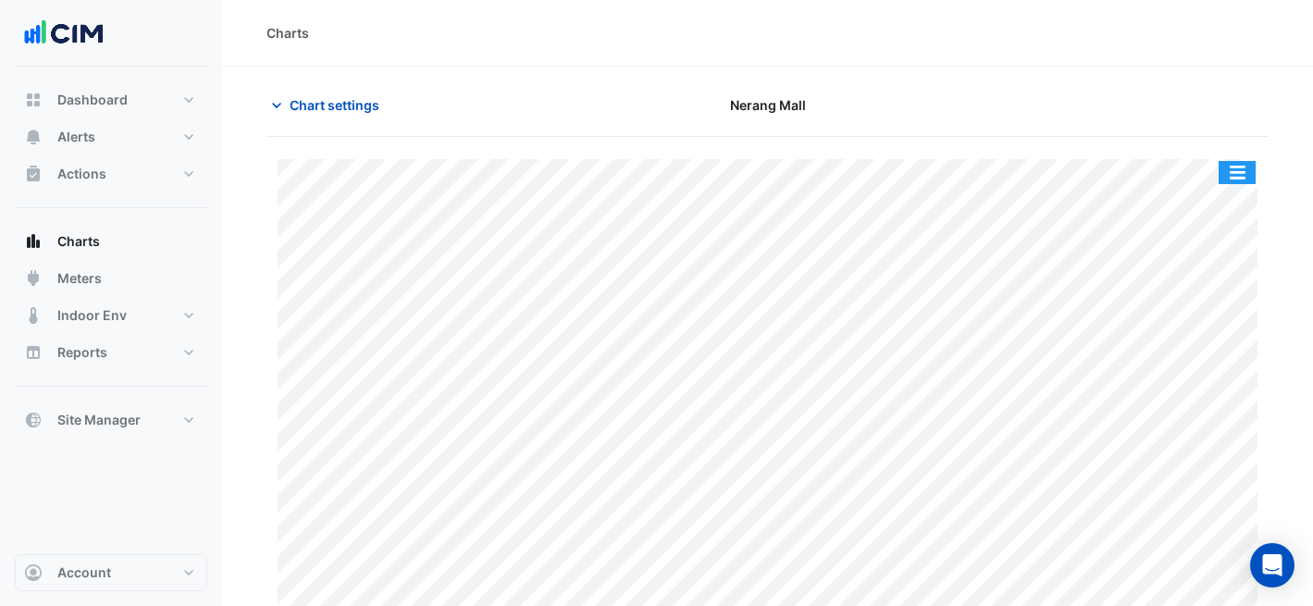
click at [1233, 164] on button "button" at bounding box center [1236, 172] width 37 height 23
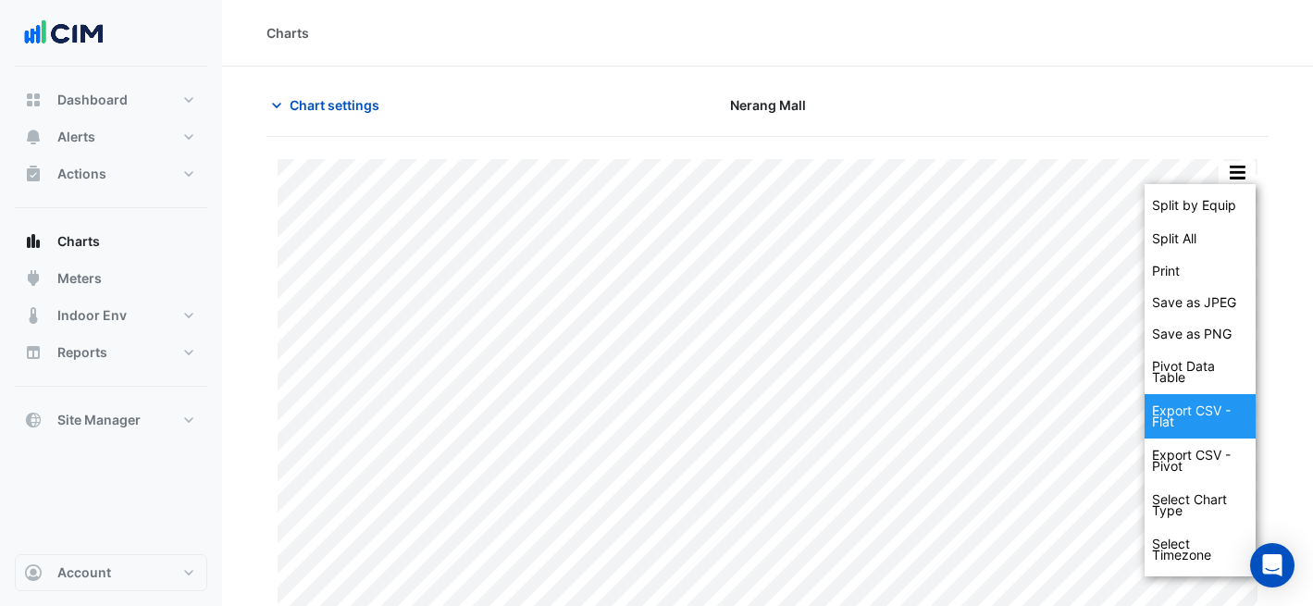
click at [1192, 404] on div "Export CSV - Flat" at bounding box center [1199, 416] width 111 height 44
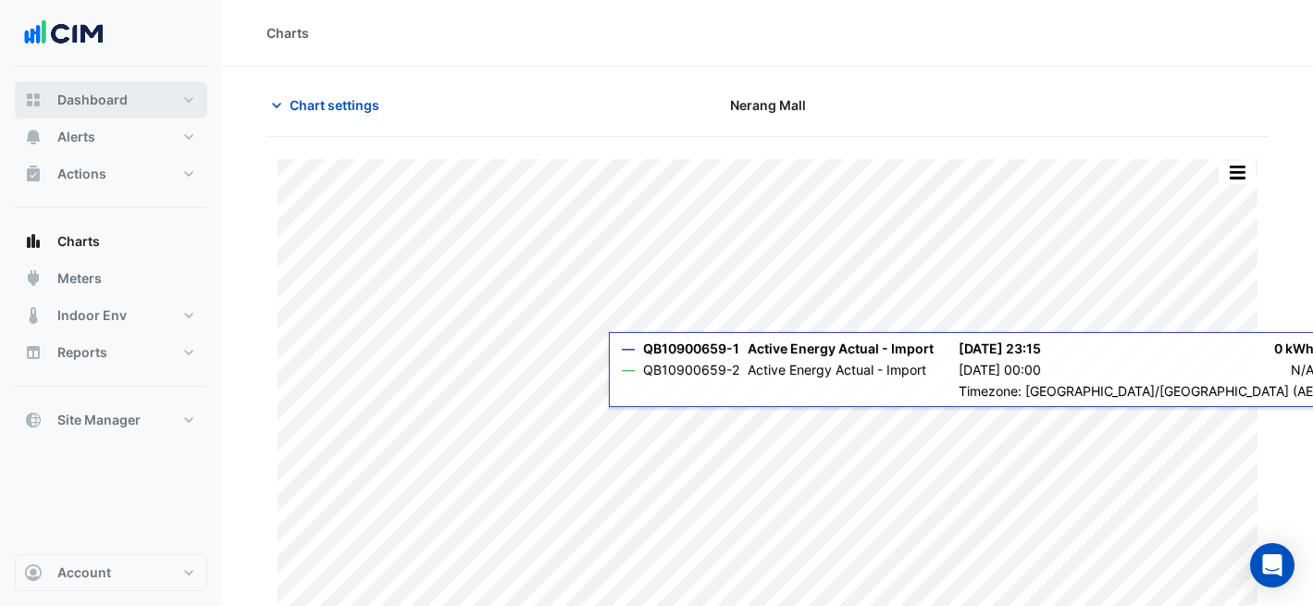
click at [123, 97] on span "Dashboard" at bounding box center [92, 100] width 70 height 19
select select "***"
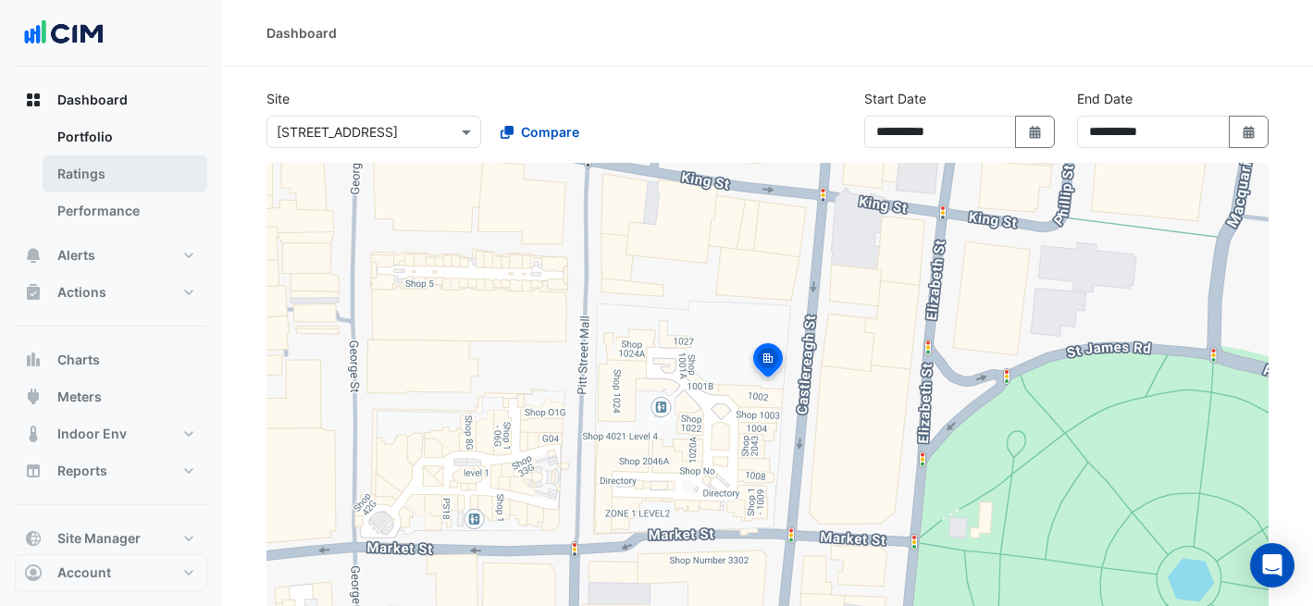
click at [151, 175] on link "Ratings" at bounding box center [125, 173] width 165 height 37
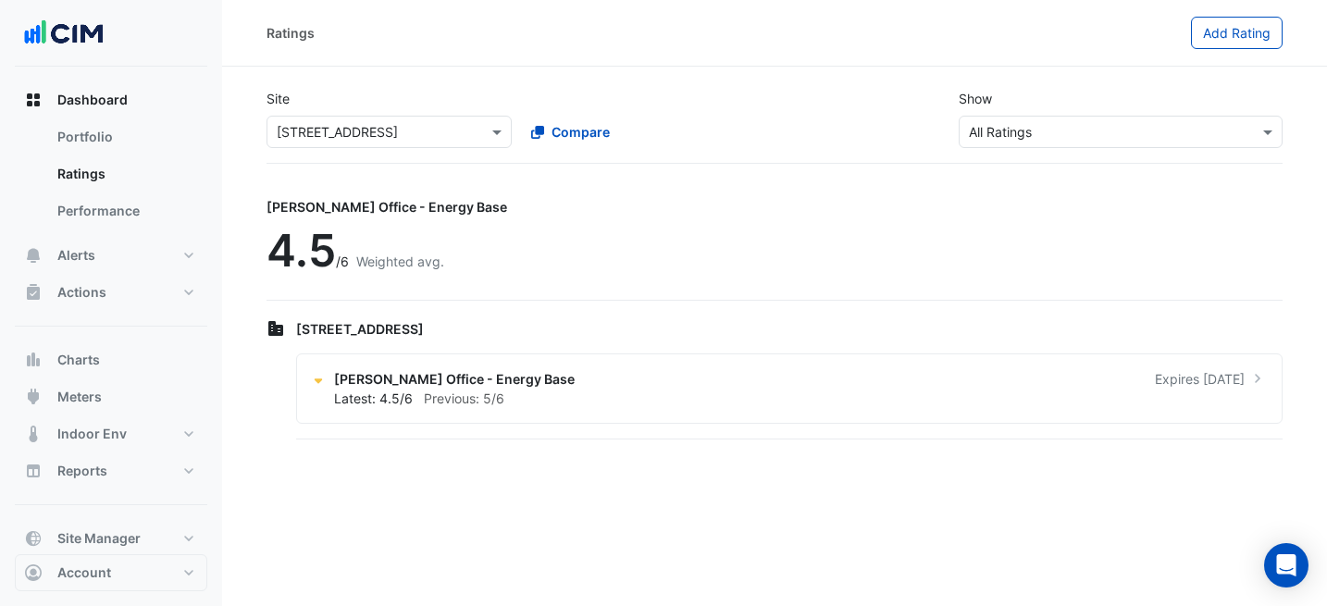
click at [376, 169] on section "Site Select a Site × [STREET_ADDRESS] Compare Show Sustainability Rating Types …" at bounding box center [774, 255] width 1105 height 377
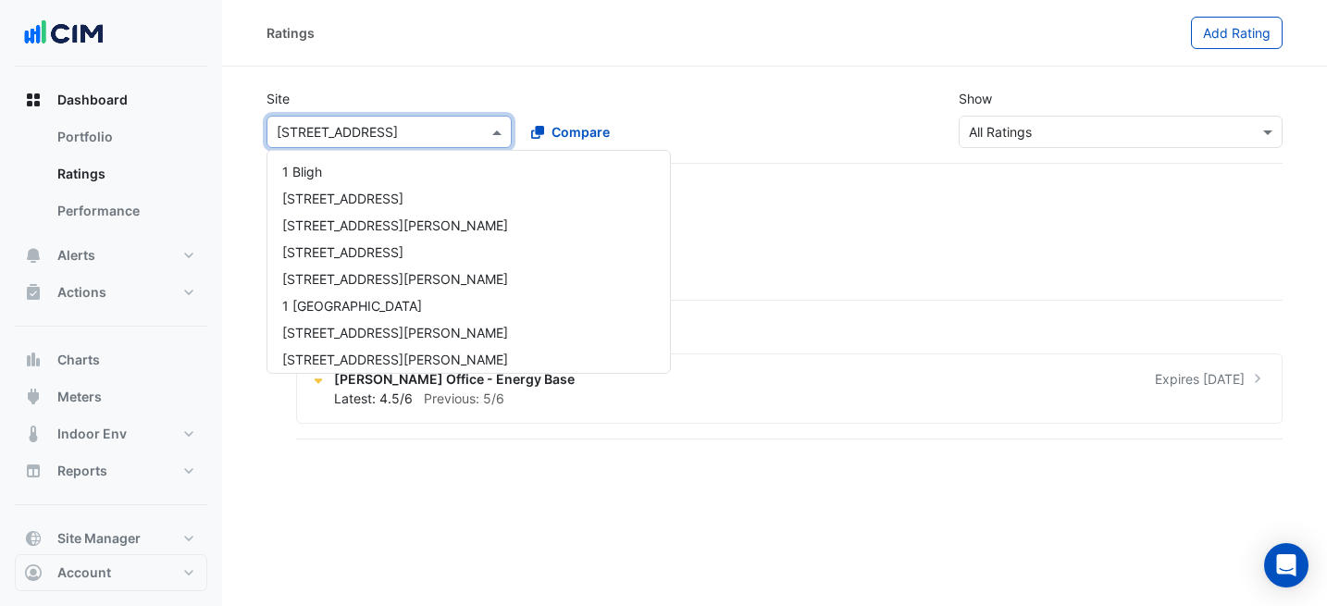
click at [345, 134] on input "text" at bounding box center [371, 132] width 188 height 19
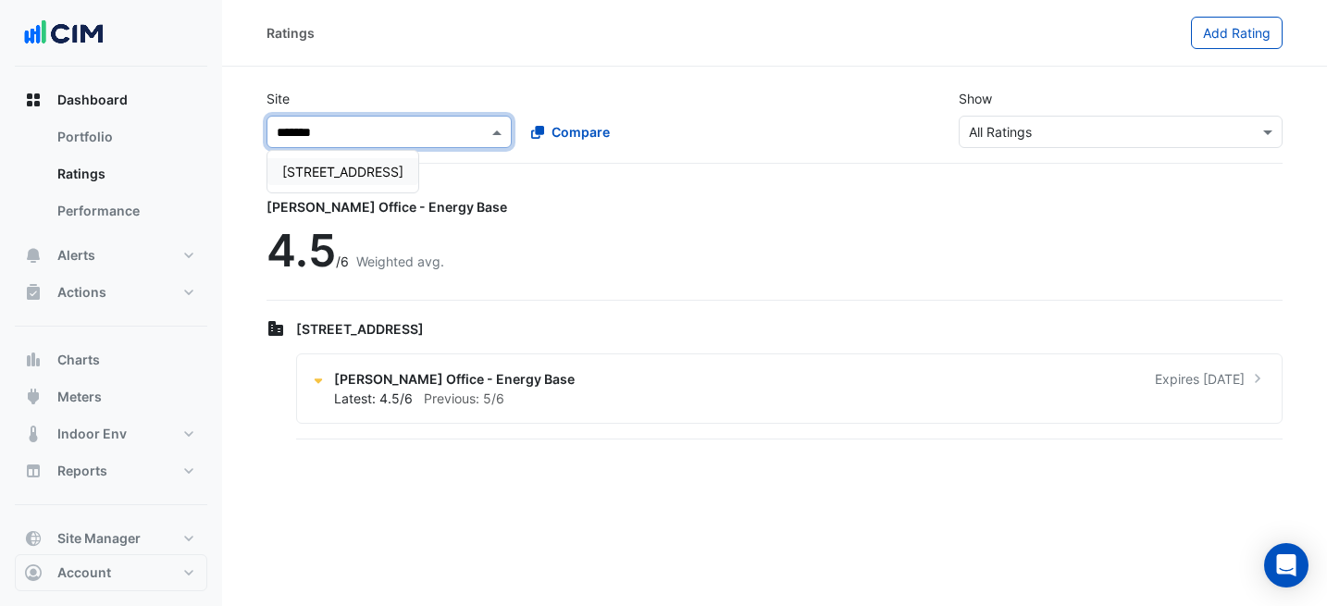
type input "********"
click at [338, 174] on span "[STREET_ADDRESS]" at bounding box center [342, 172] width 121 height 16
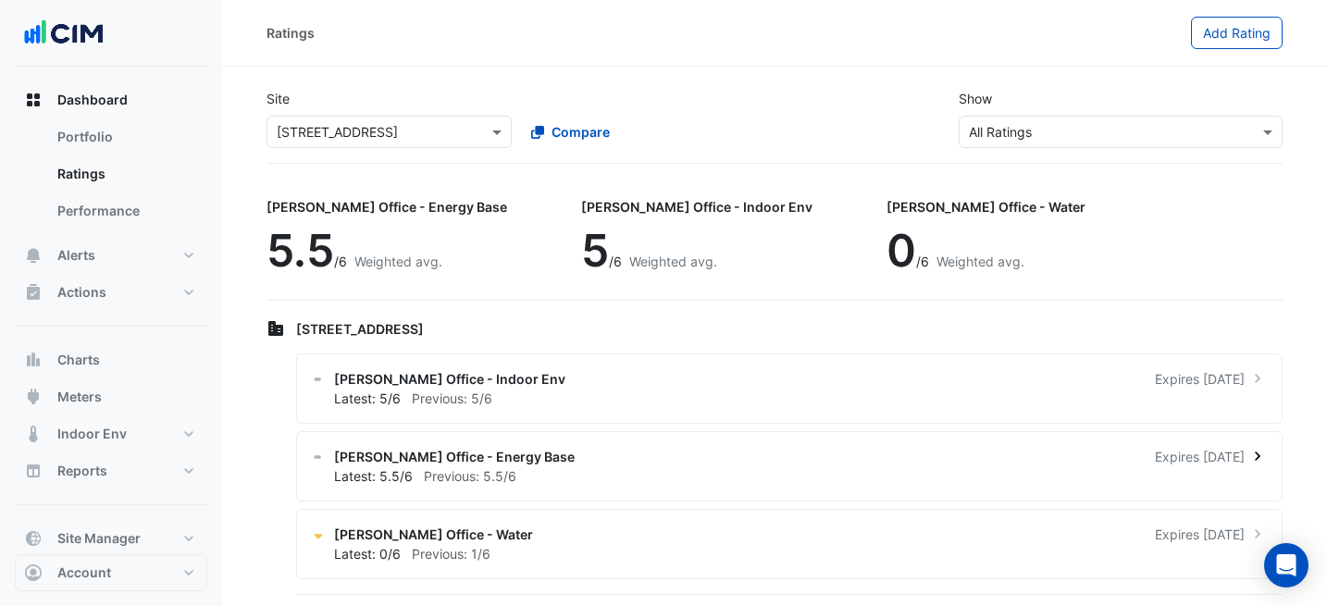
click at [687, 458] on div "[PERSON_NAME] Office - Energy Base Expires [DATE]" at bounding box center [800, 456] width 933 height 19
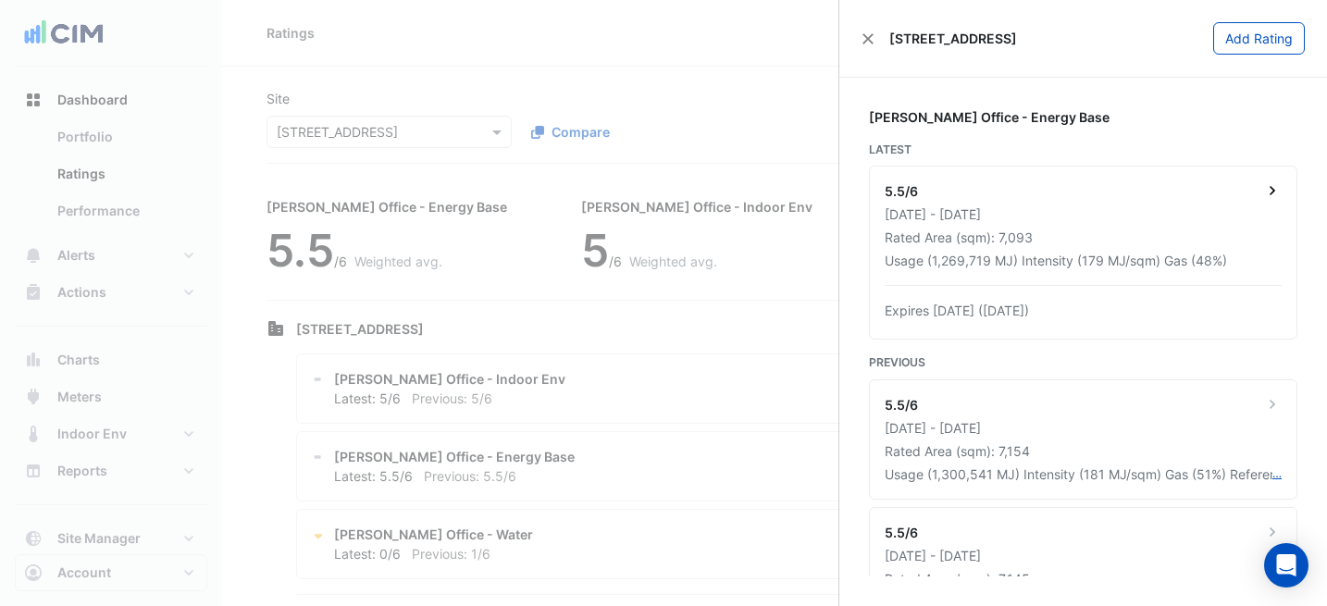
click at [1089, 199] on div "5.5/6" at bounding box center [1082, 192] width 397 height 23
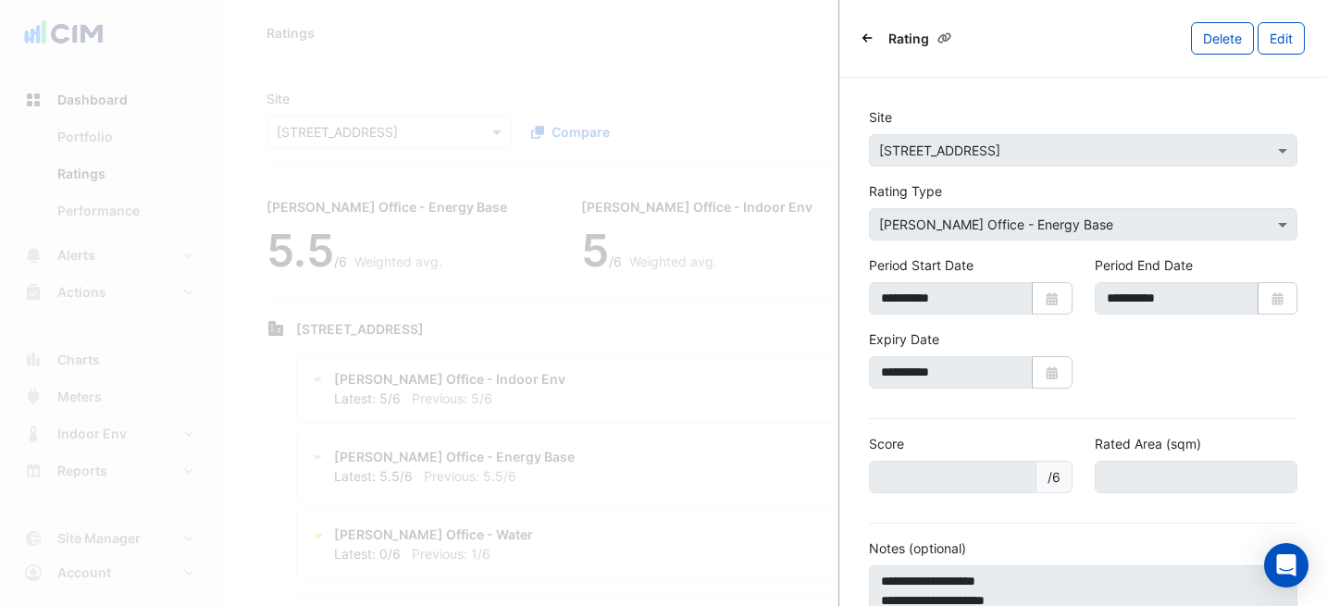
click at [877, 37] on div "Rating" at bounding box center [910, 38] width 98 height 26
click at [864, 32] on icon "Back" at bounding box center [867, 37] width 10 height 11
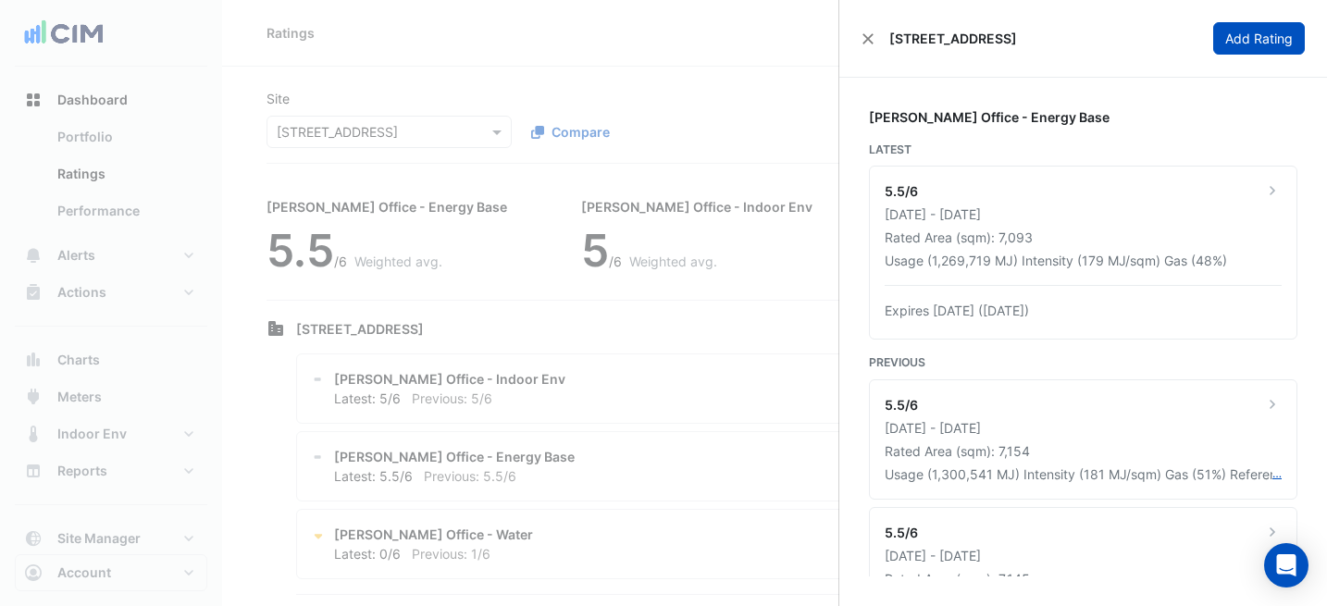
click at [1248, 52] on button "Add Rating" at bounding box center [1259, 38] width 92 height 32
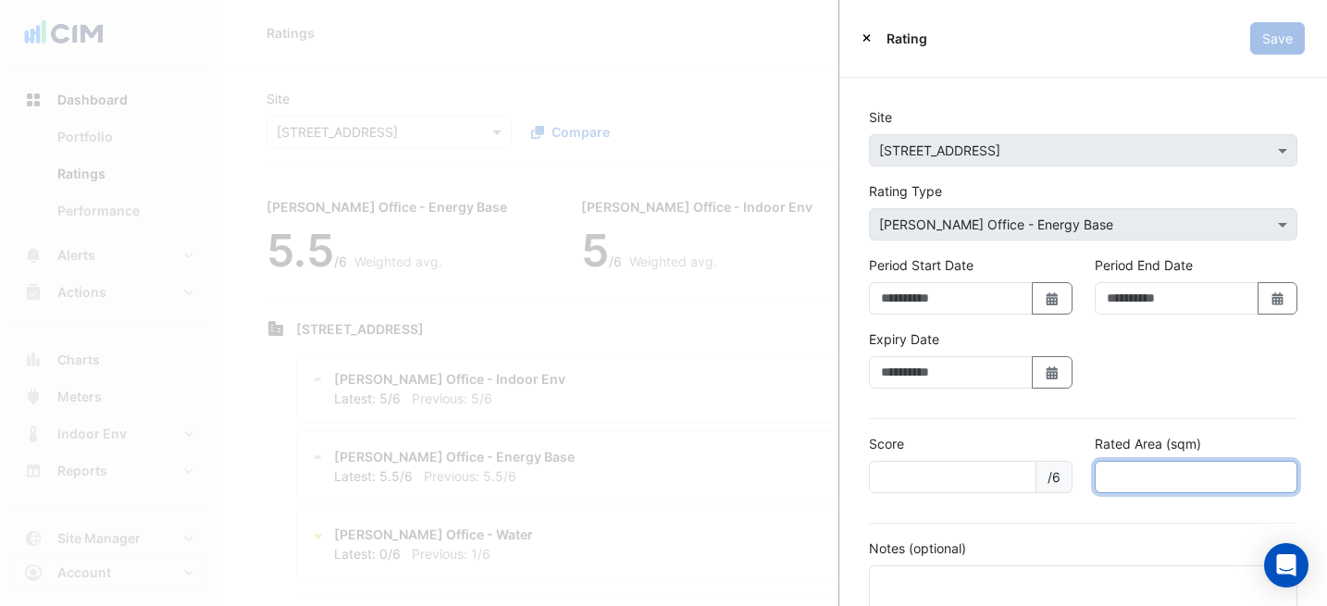
click at [1131, 473] on input "number" at bounding box center [1196, 477] width 204 height 32
type input "******"
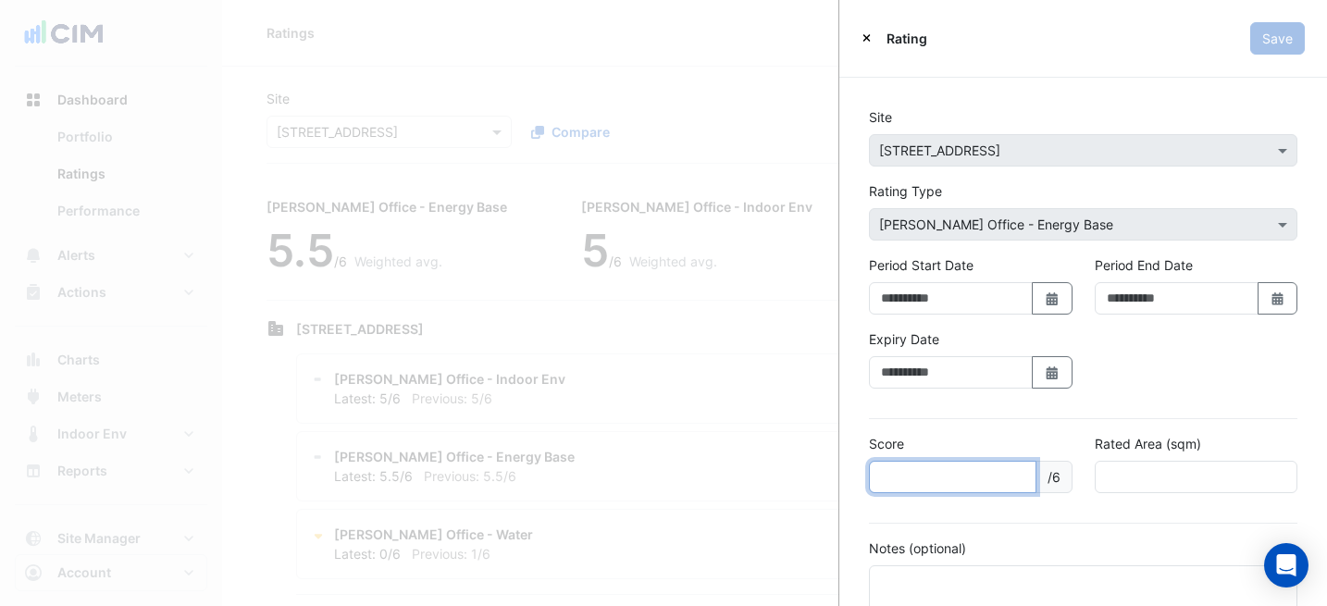
click at [932, 472] on input "number" at bounding box center [952, 477] width 167 height 32
type input "***"
click at [1049, 371] on icon "button" at bounding box center [1051, 372] width 11 height 13
select select "*"
select select "****"
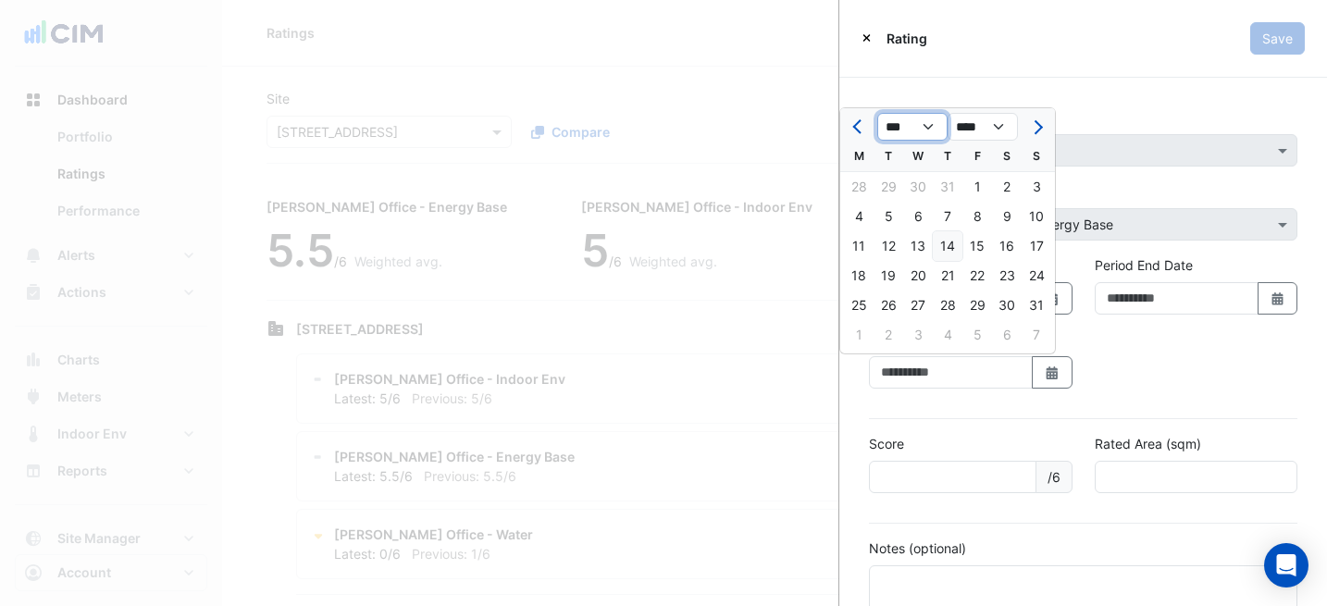
click at [918, 126] on select "*** *** *** *** *** *** *** *** *** *** *** ***" at bounding box center [912, 127] width 70 height 28
select select "**"
click at [957, 134] on select "**** **** **** **** **** **** **** **** **** **** **** **** **** **** **** ****…" at bounding box center [982, 127] width 70 height 28
select select "****"
click at [1000, 181] on div "3" at bounding box center [1007, 187] width 30 height 30
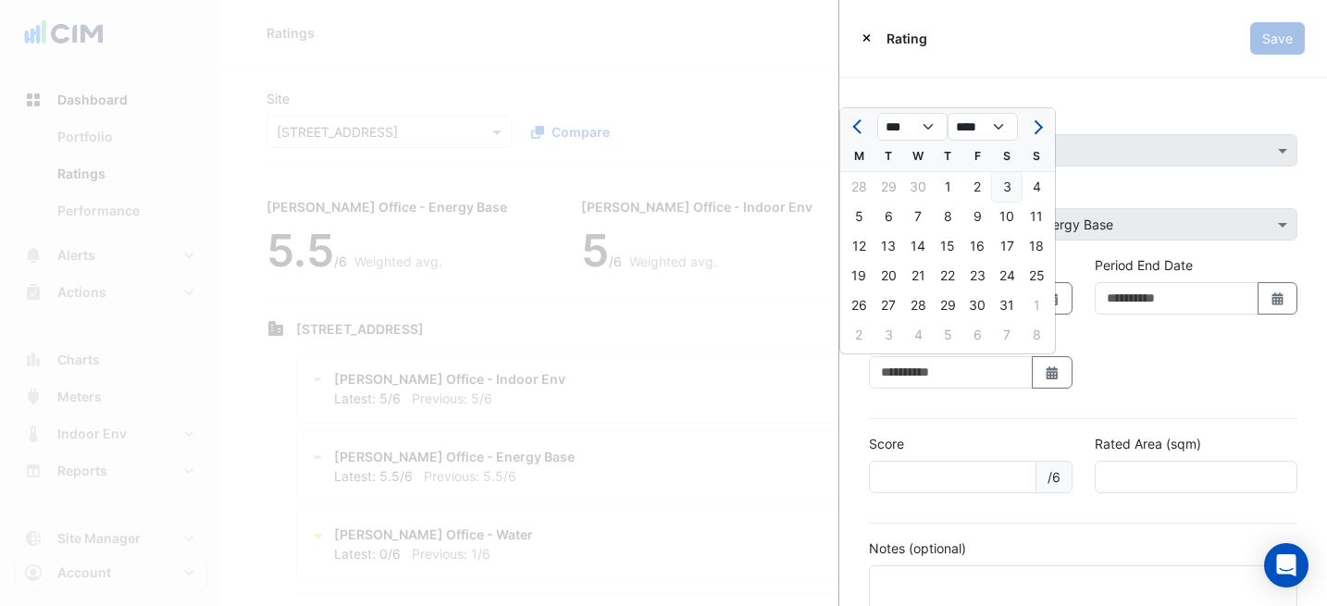
type input "**********"
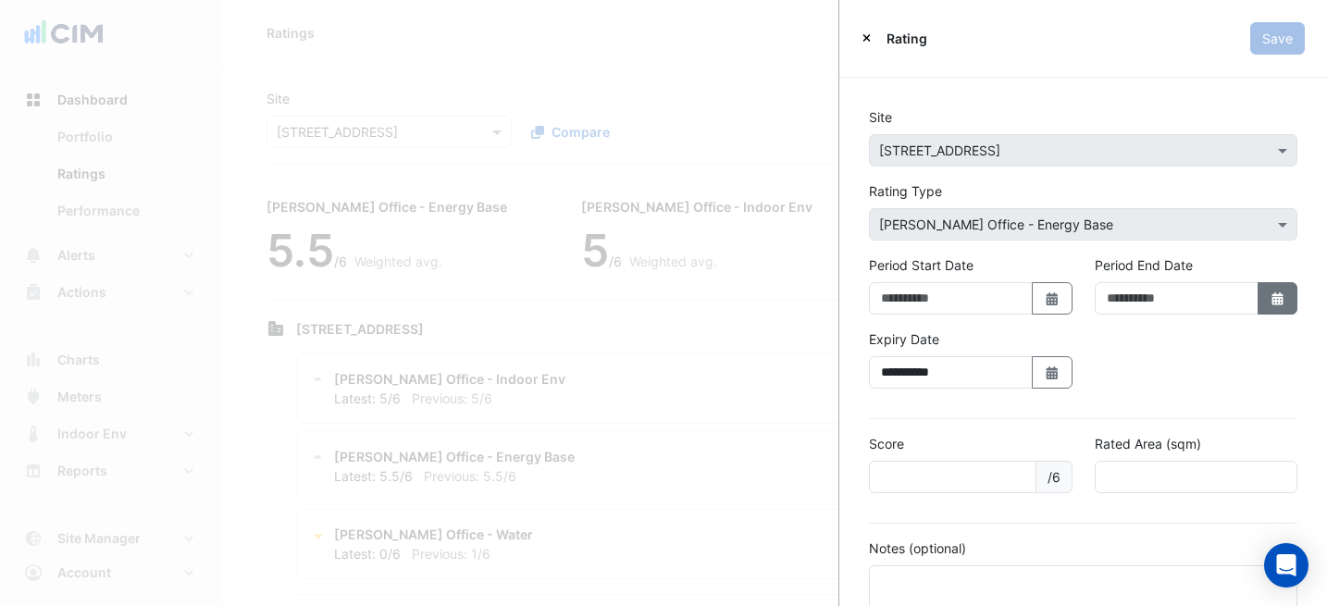
click at [1269, 292] on icon "Select Date" at bounding box center [1277, 298] width 17 height 13
select select "*"
select select "****"
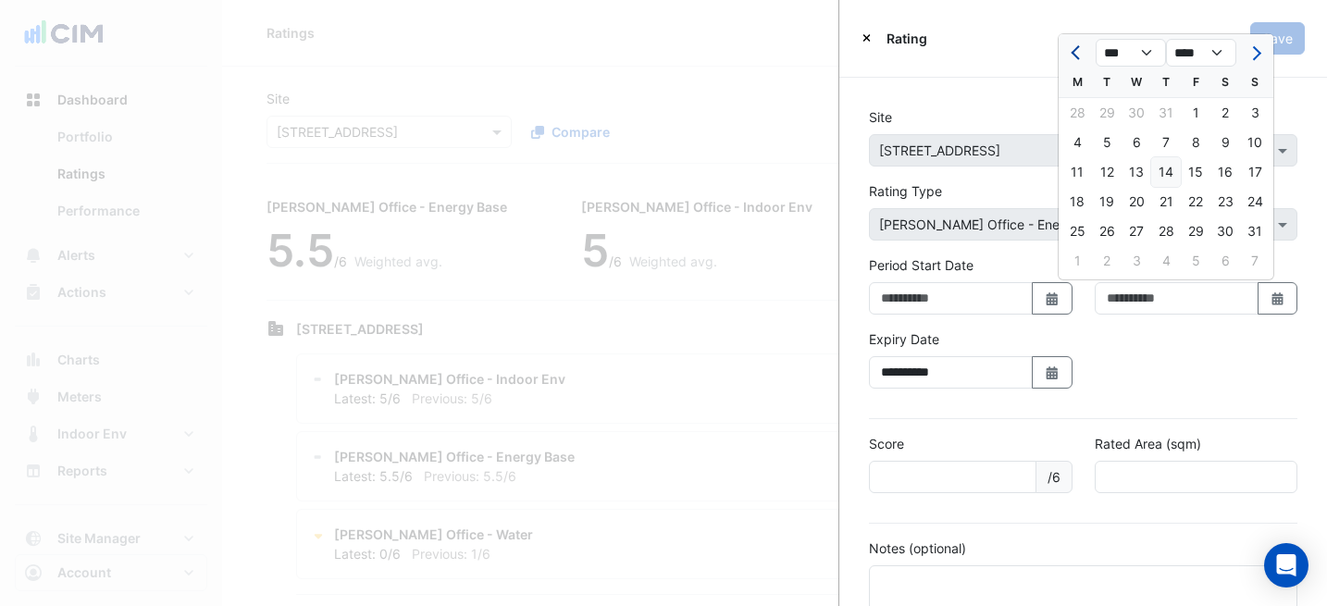
click at [1085, 49] on button "Previous month" at bounding box center [1077, 53] width 22 height 30
click at [1085, 48] on button "Previous month" at bounding box center [1077, 53] width 22 height 30
select select "*"
click at [1074, 252] on div "30" at bounding box center [1077, 261] width 30 height 30
type input "**********"
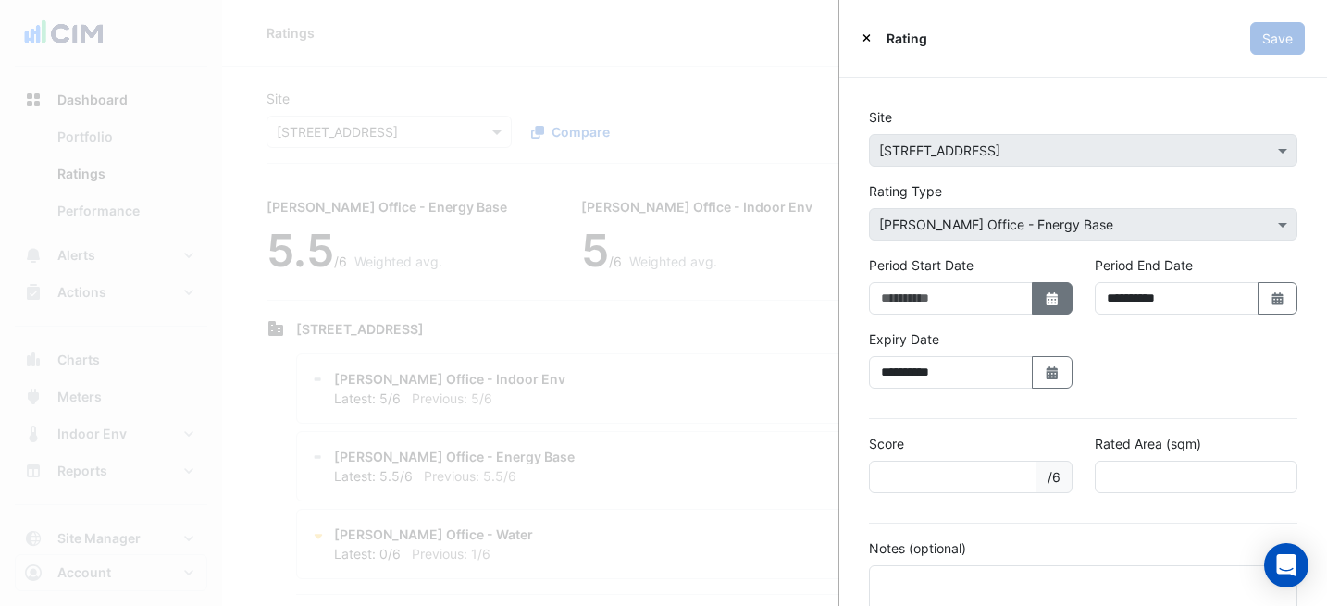
click at [1051, 303] on icon "Select Date" at bounding box center [1052, 298] width 17 height 13
select select "*"
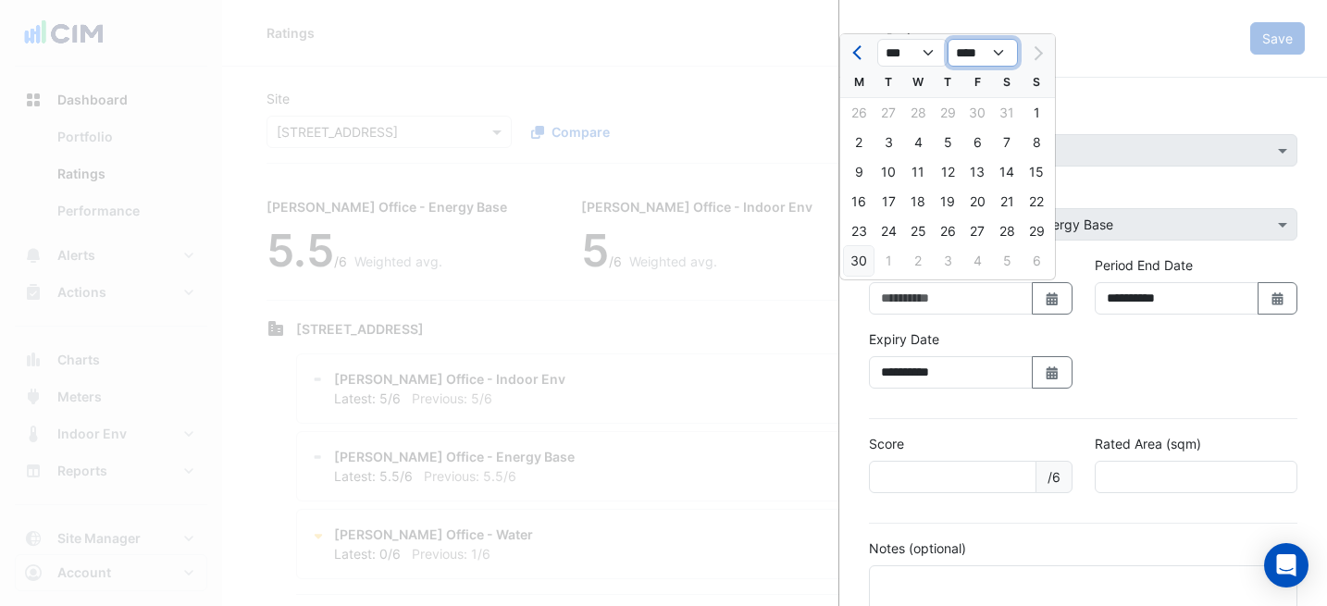
click at [986, 46] on select "**** **** **** **** **** **** **** **** **** **** ****" at bounding box center [982, 53] width 70 height 28
click at [1024, 55] on div at bounding box center [1036, 53] width 37 height 30
click at [926, 55] on select "*** *** *** *** *** ***" at bounding box center [912, 53] width 70 height 28
click at [980, 53] on select "**** **** **** **** **** **** **** **** **** **** ****" at bounding box center [982, 53] width 70 height 28
select select "****"
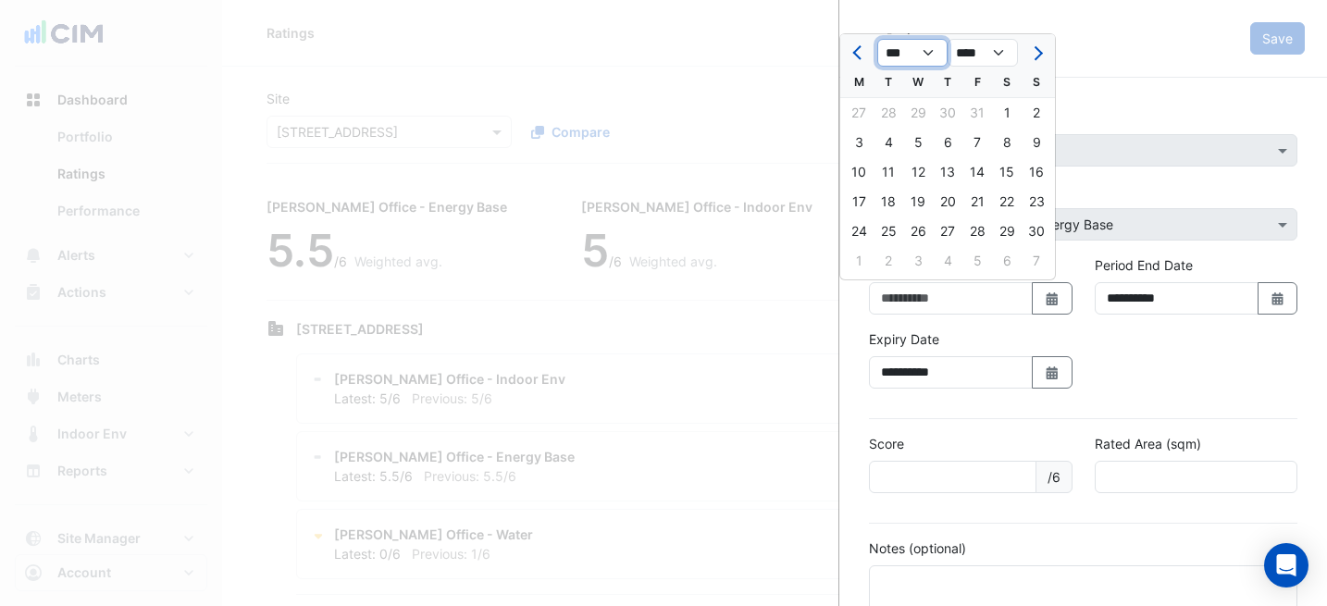
click at [908, 56] on select "*** *** *** *** *** *** *** *** *** *** *** ***" at bounding box center [912, 53] width 70 height 28
click at [910, 59] on select "*** *** *** *** *** *** *** *** *** *** *** ***" at bounding box center [912, 53] width 70 height 28
select select "*"
click at [863, 103] on div "1" at bounding box center [859, 113] width 30 height 30
type input "**********"
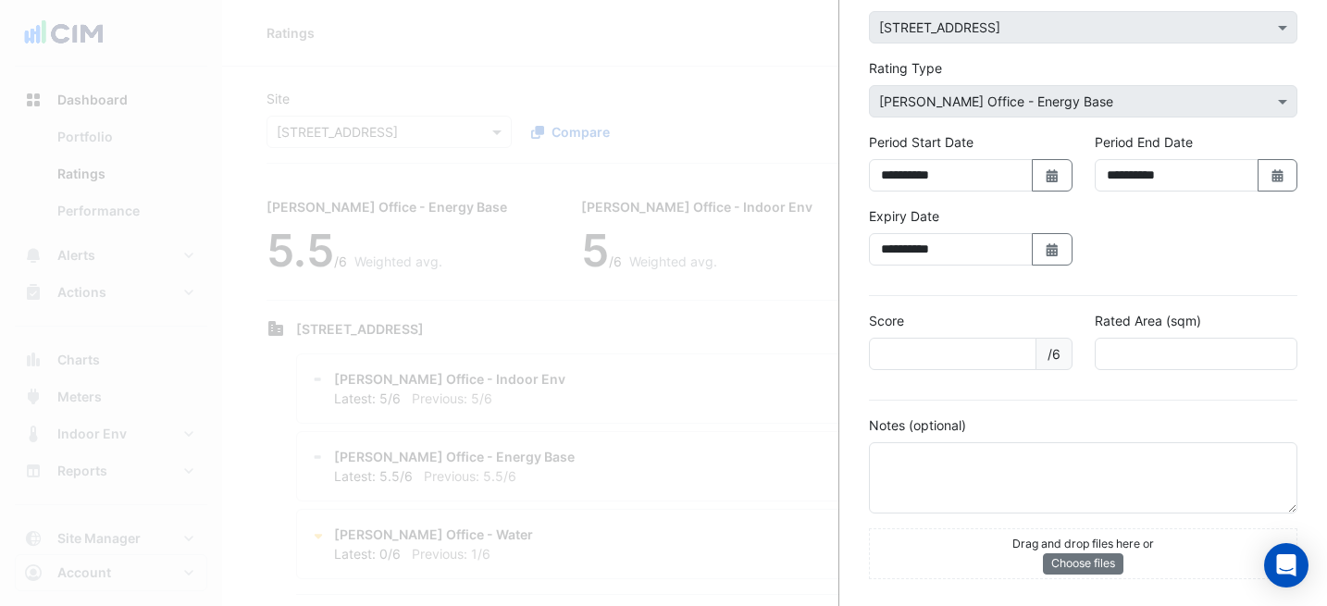
scroll to position [125, 0]
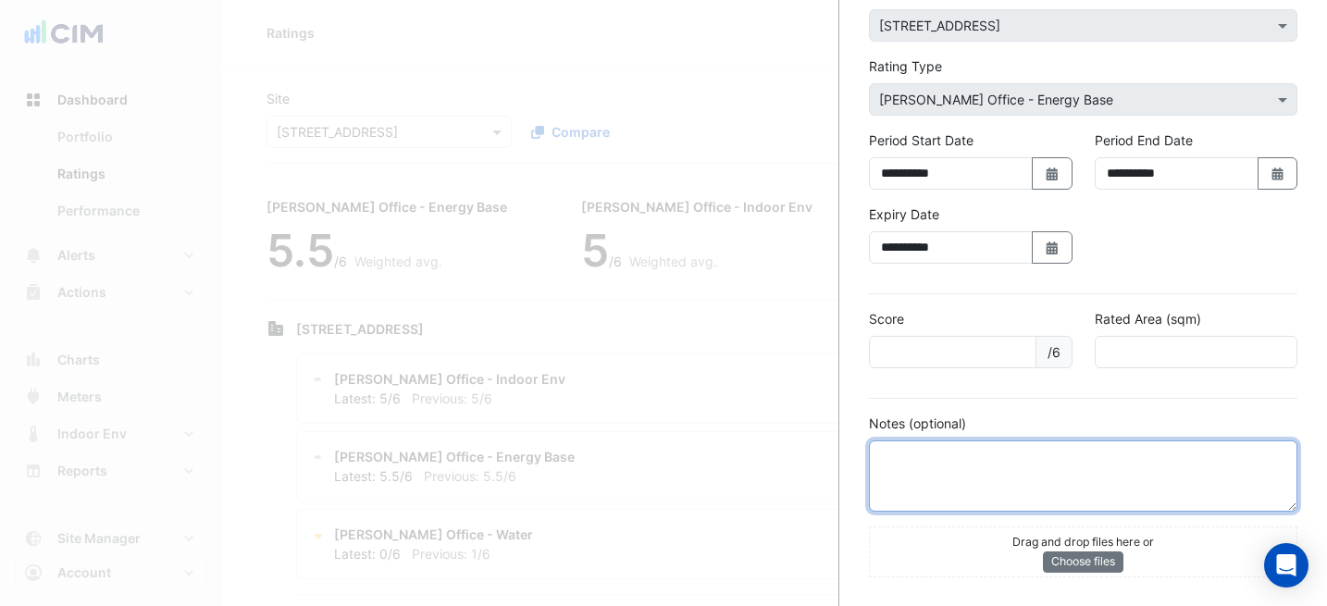
click at [1007, 464] on textarea at bounding box center [1083, 475] width 428 height 71
paste textarea "**********"
click at [926, 496] on textarea "**********" at bounding box center [1083, 475] width 428 height 71
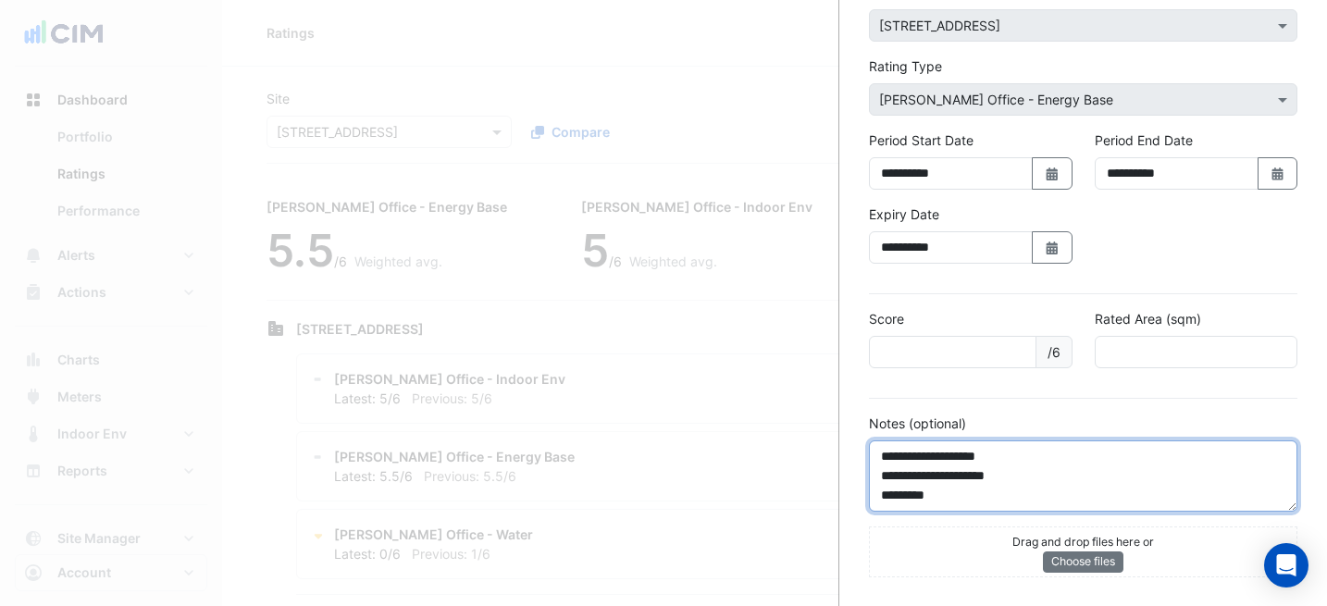
click at [921, 495] on textarea "**********" at bounding box center [1083, 475] width 428 height 71
click at [964, 471] on textarea "**********" at bounding box center [1083, 475] width 428 height 71
click at [991, 456] on textarea "**********" at bounding box center [1083, 475] width 428 height 71
type textarea "**********"
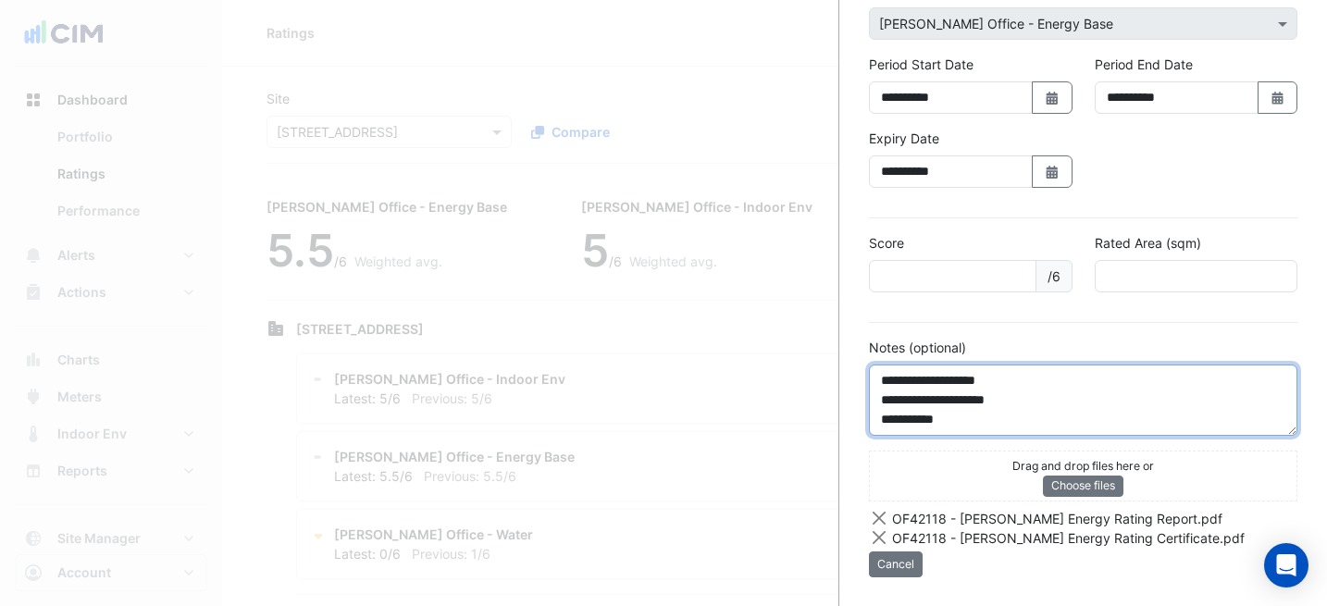
scroll to position [0, 0]
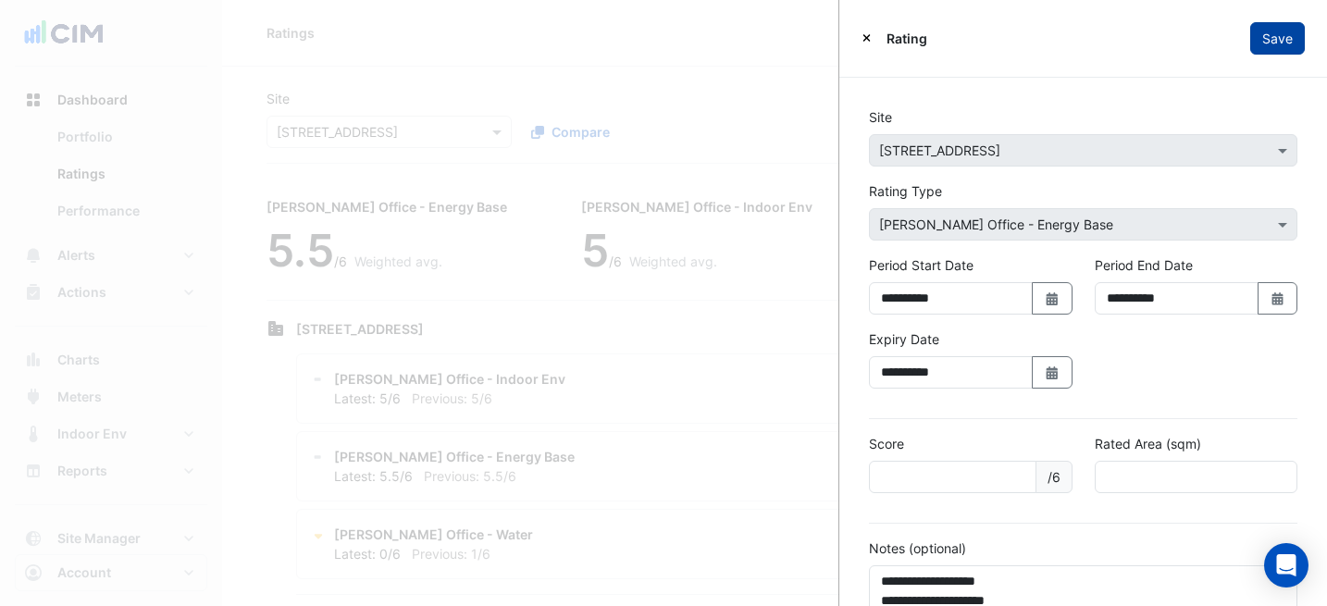
click at [1254, 35] on button "Save" at bounding box center [1277, 38] width 55 height 32
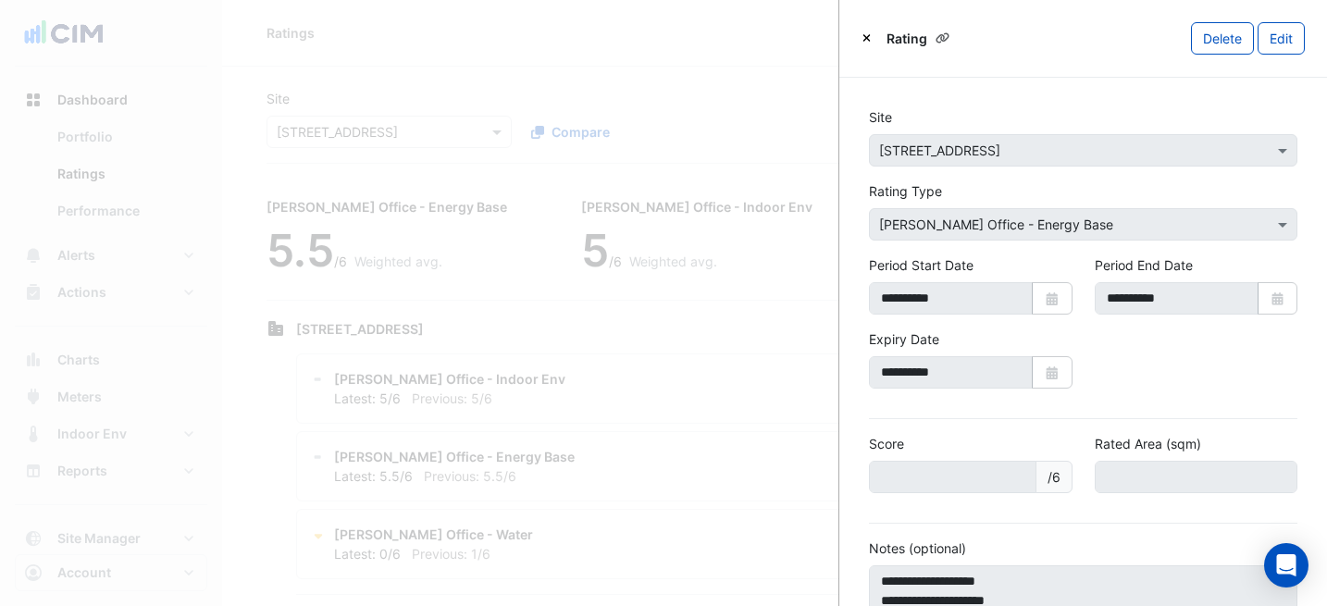
click at [871, 31] on button "Close" at bounding box center [866, 38] width 10 height 19
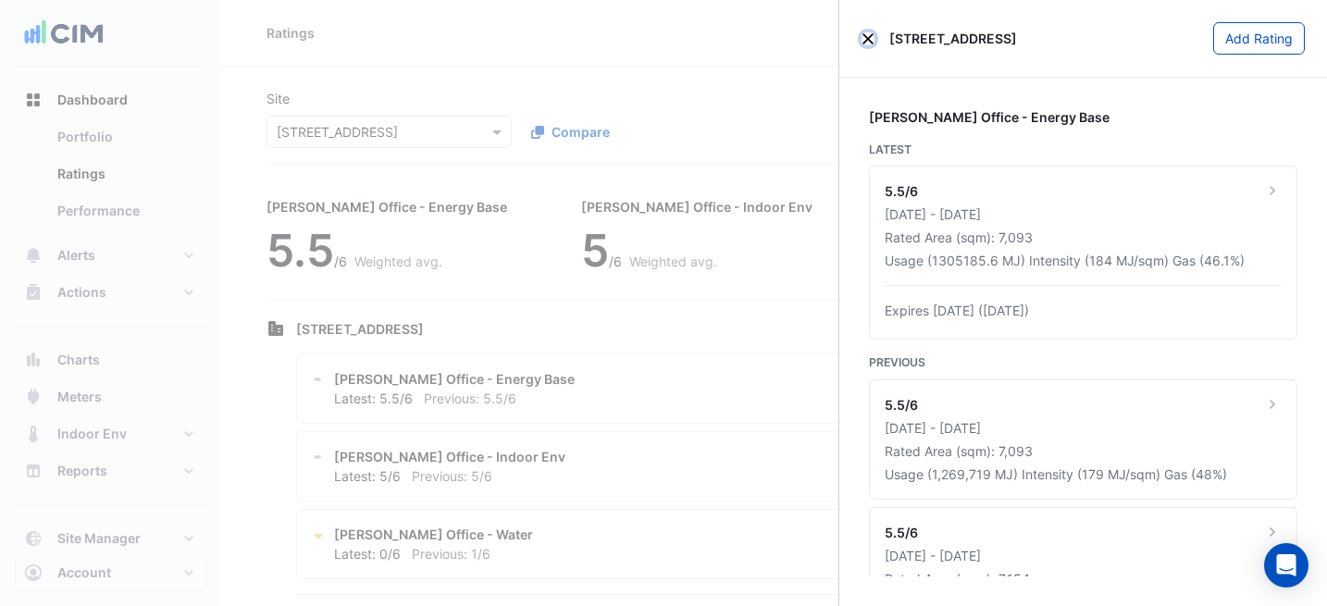
click at [866, 32] on button "Close" at bounding box center [867, 38] width 13 height 13
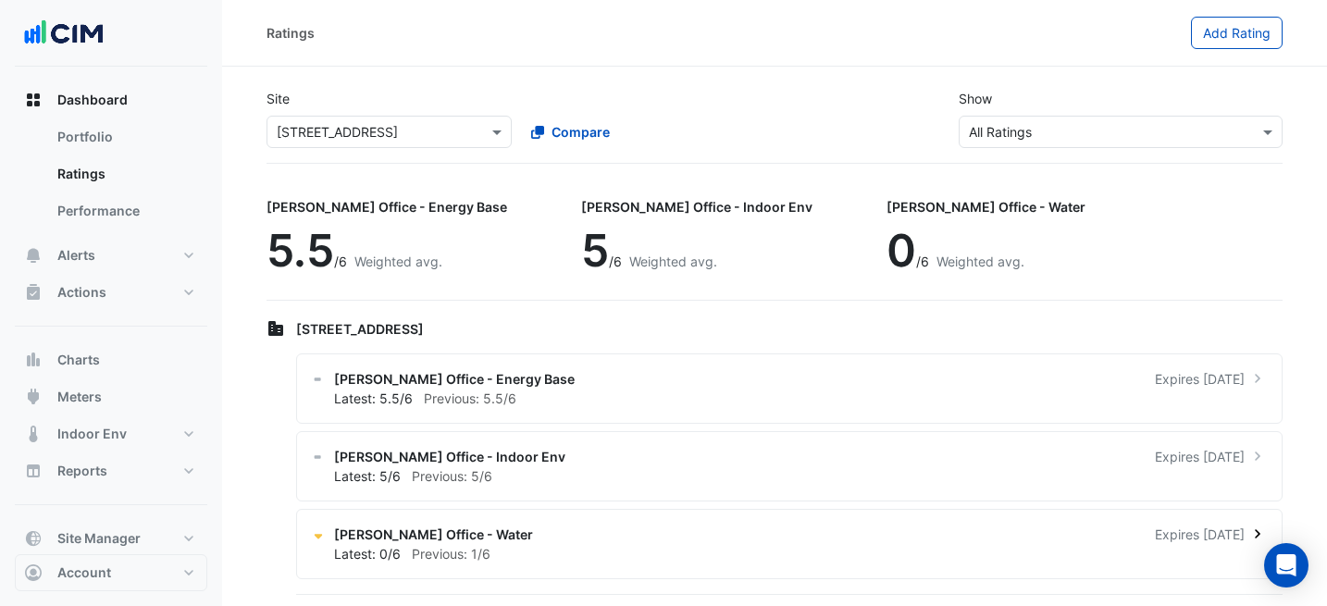
click at [656, 550] on div "Latest: 0/6 Previous: 1/6" at bounding box center [800, 553] width 933 height 19
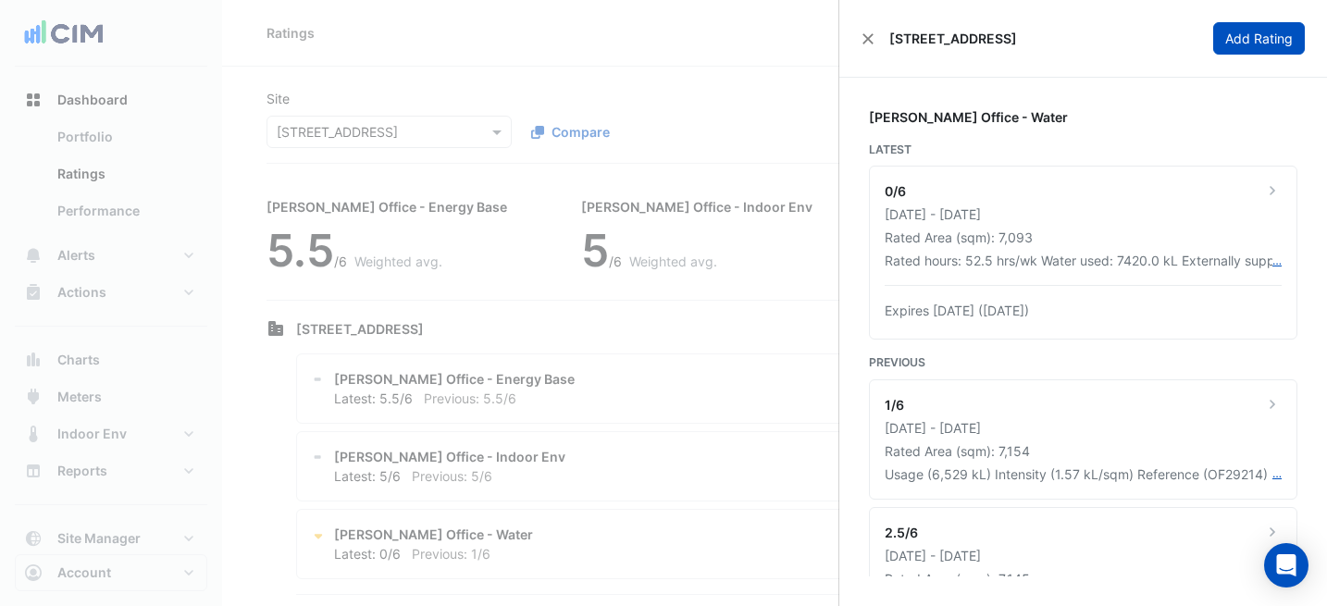
click at [1247, 41] on button "Add Rating" at bounding box center [1259, 38] width 92 height 32
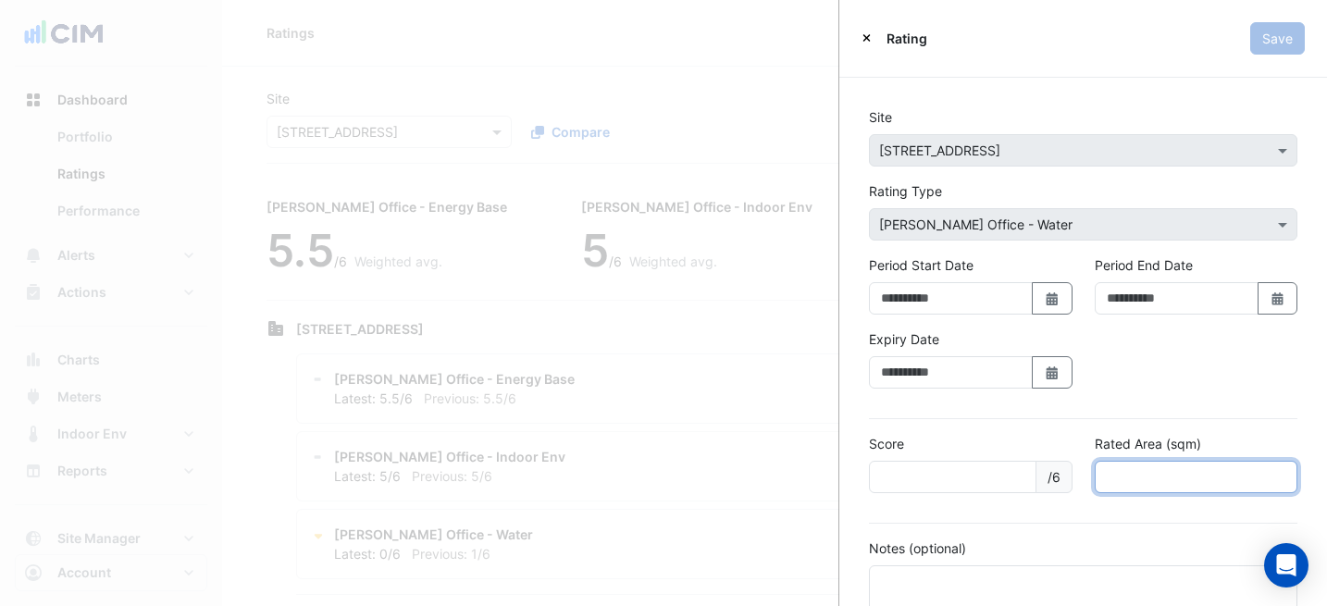
click at [1160, 469] on input "number" at bounding box center [1196, 477] width 204 height 32
type input "******"
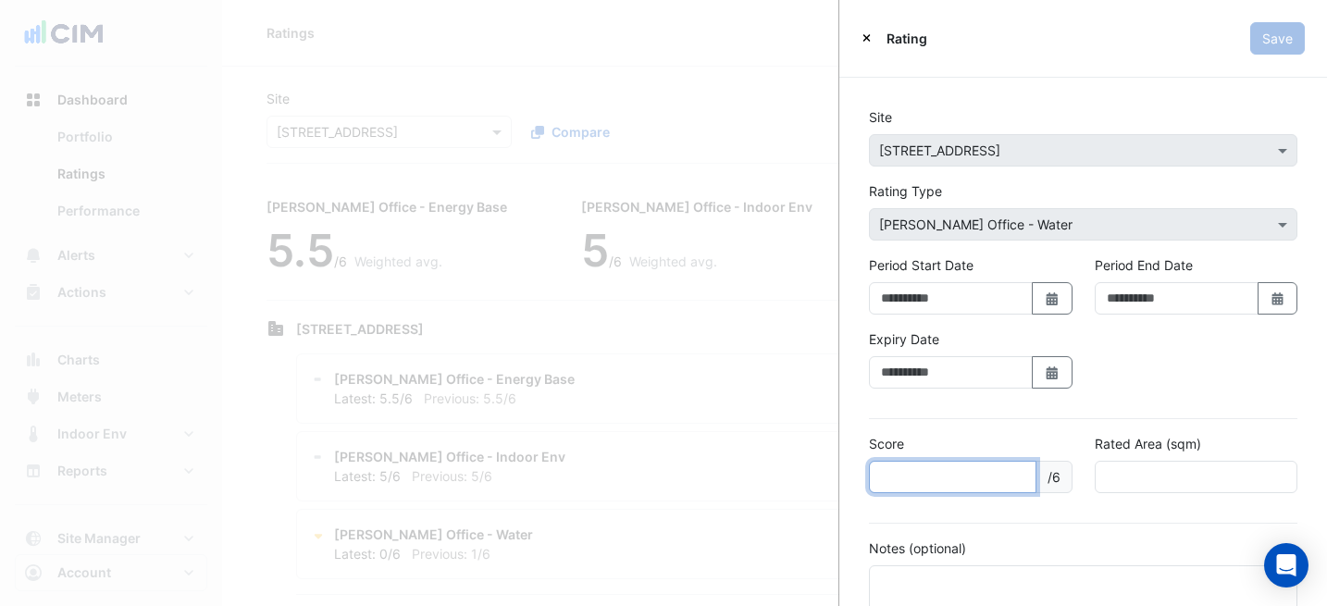
click at [922, 481] on input "number" at bounding box center [952, 477] width 167 height 32
type input "*"
click at [1034, 377] on button "Select Date" at bounding box center [1052, 372] width 41 height 32
select select "*"
select select "****"
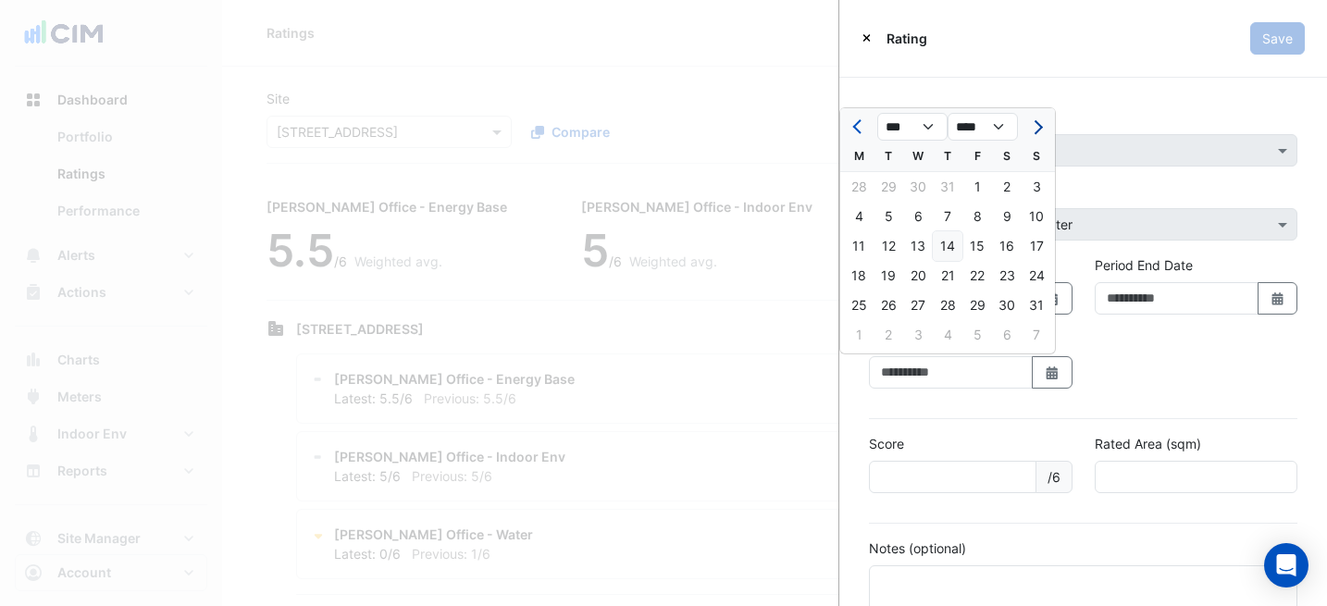
click at [1032, 134] on button "Next month" at bounding box center [1036, 127] width 22 height 30
select select "**"
click at [957, 129] on select "**** **** **** **** **** **** **** **** **** **** **** **** **** **** **** ****…" at bounding box center [982, 127] width 70 height 28
select select "****"
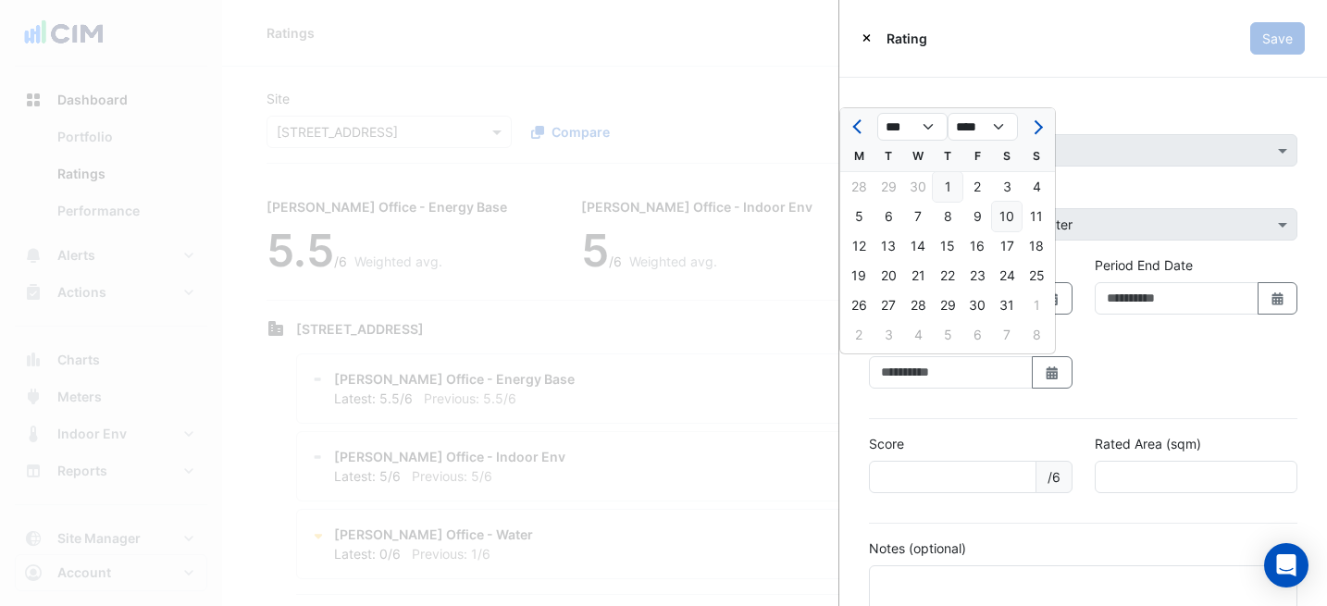
click at [1014, 212] on div "10" at bounding box center [1007, 217] width 30 height 30
type input "**********"
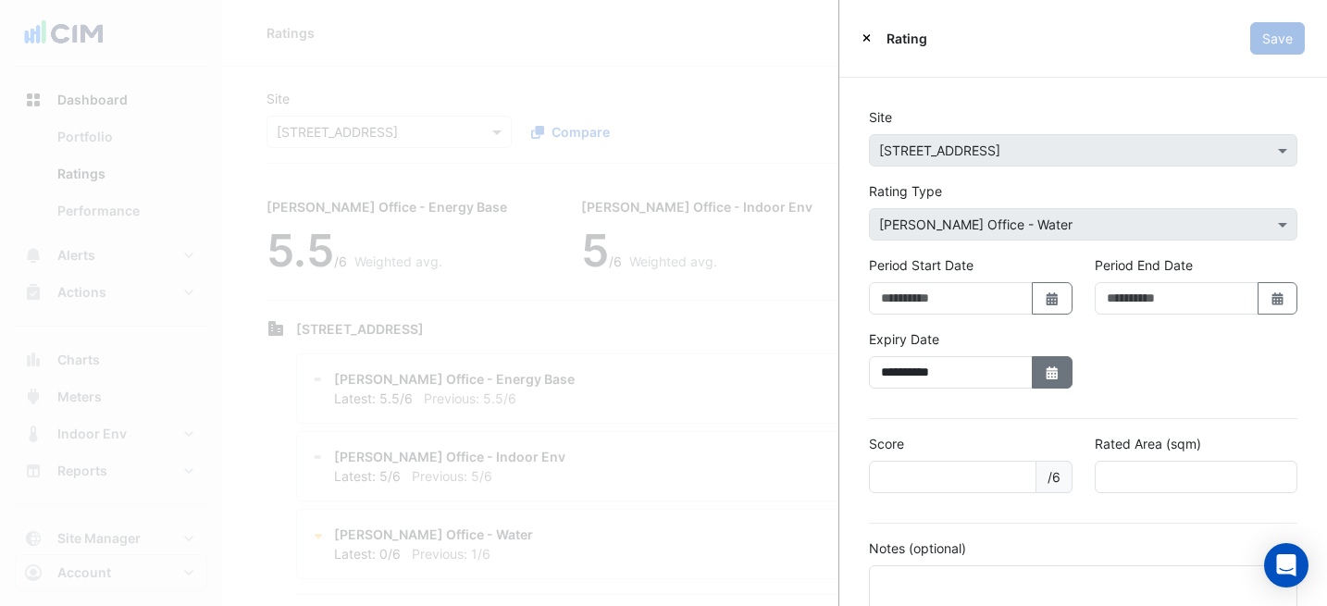
click at [1055, 382] on button "Select Date" at bounding box center [1052, 372] width 41 height 32
select select "**"
select select "****"
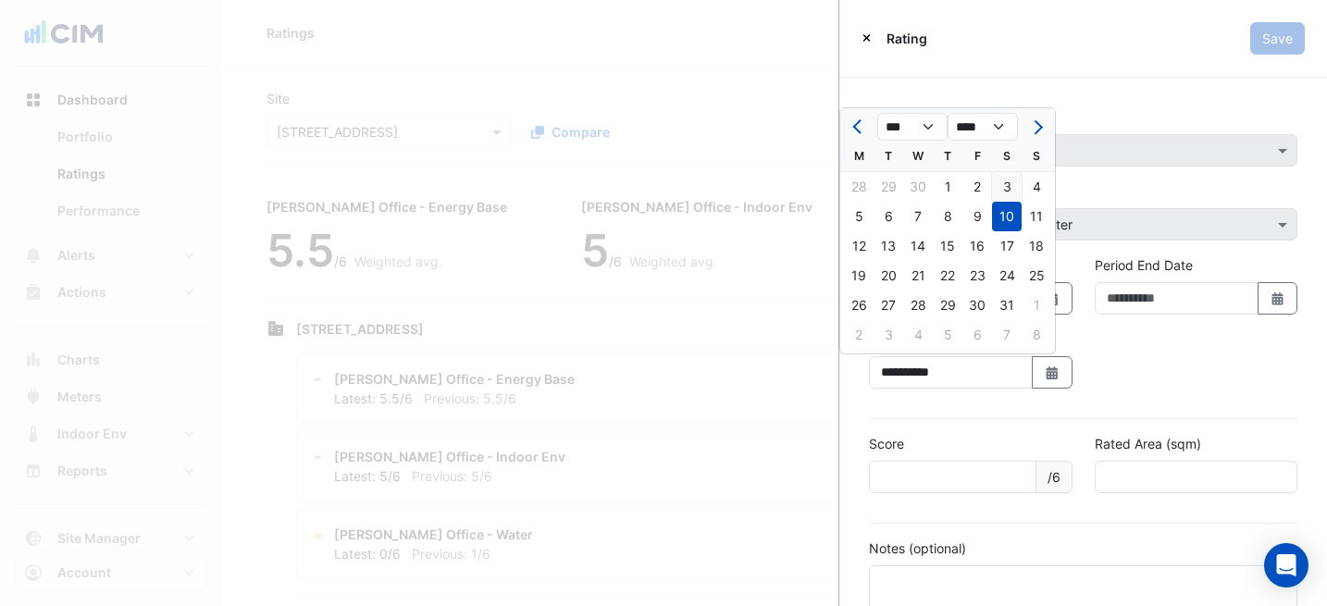
click at [1016, 182] on div "3" at bounding box center [1007, 187] width 30 height 30
type input "**********"
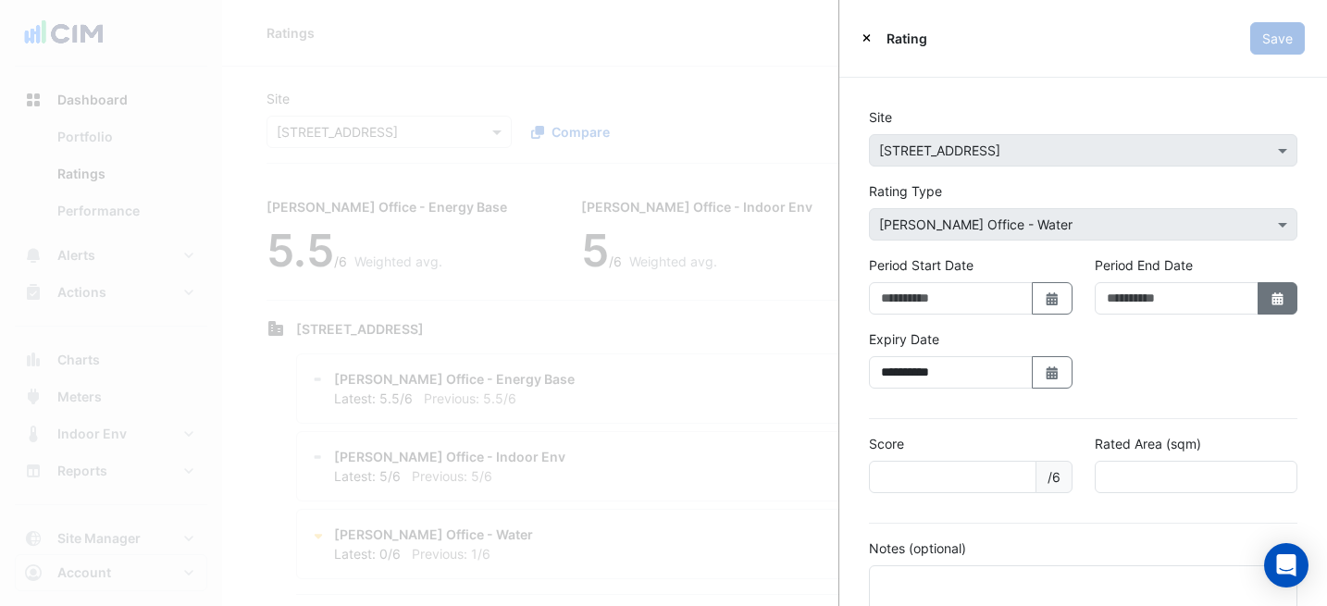
click at [1257, 288] on button "Select Date" at bounding box center [1277, 298] width 41 height 32
select select "*"
select select "****"
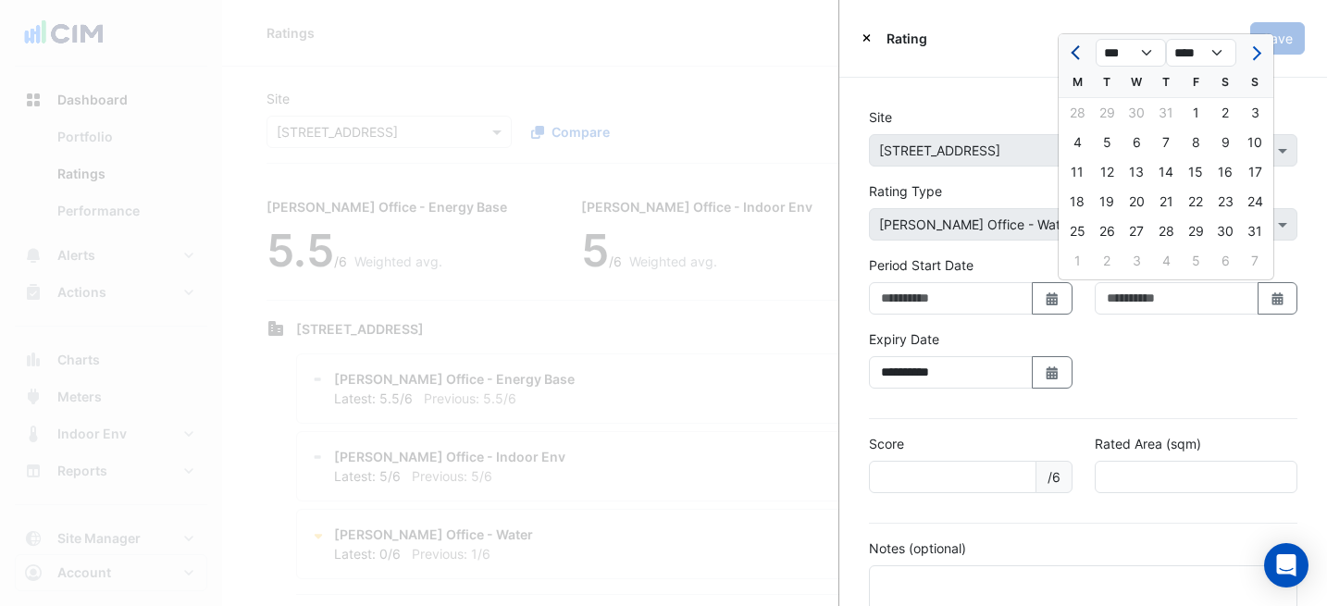
click at [1081, 48] on span "Previous month" at bounding box center [1077, 53] width 14 height 14
select select "*"
click at [1082, 267] on div "30" at bounding box center [1077, 261] width 30 height 30
type input "**********"
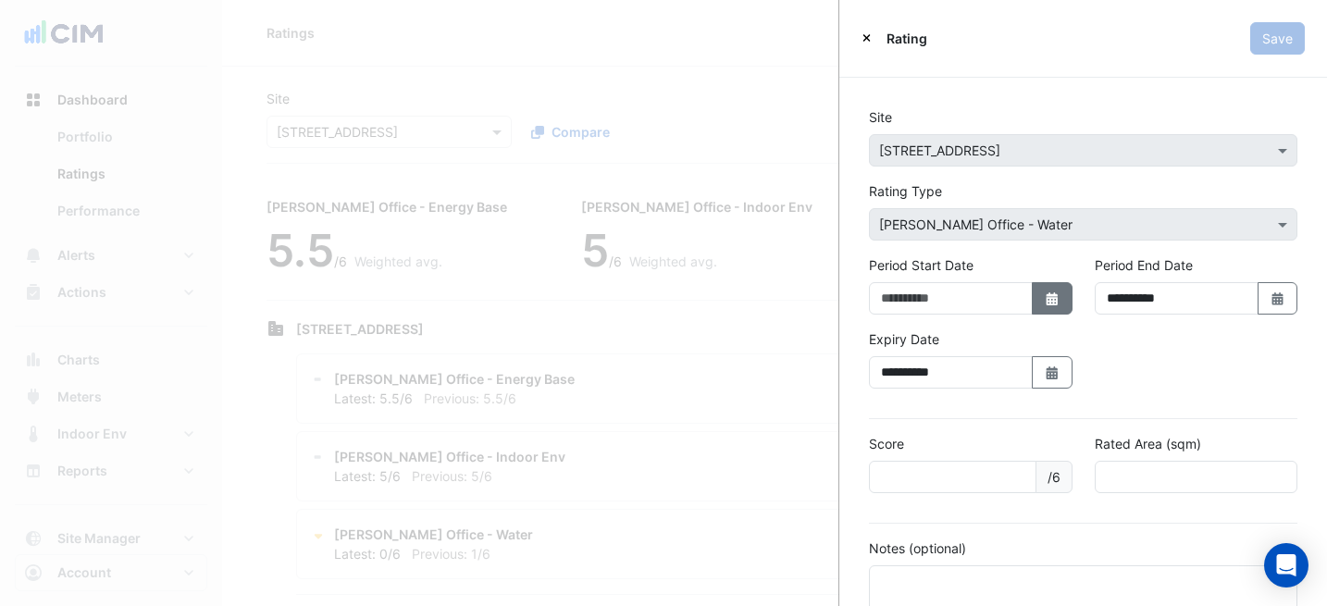
click at [1063, 291] on button "Select Date" at bounding box center [1052, 298] width 41 height 32
select select "*"
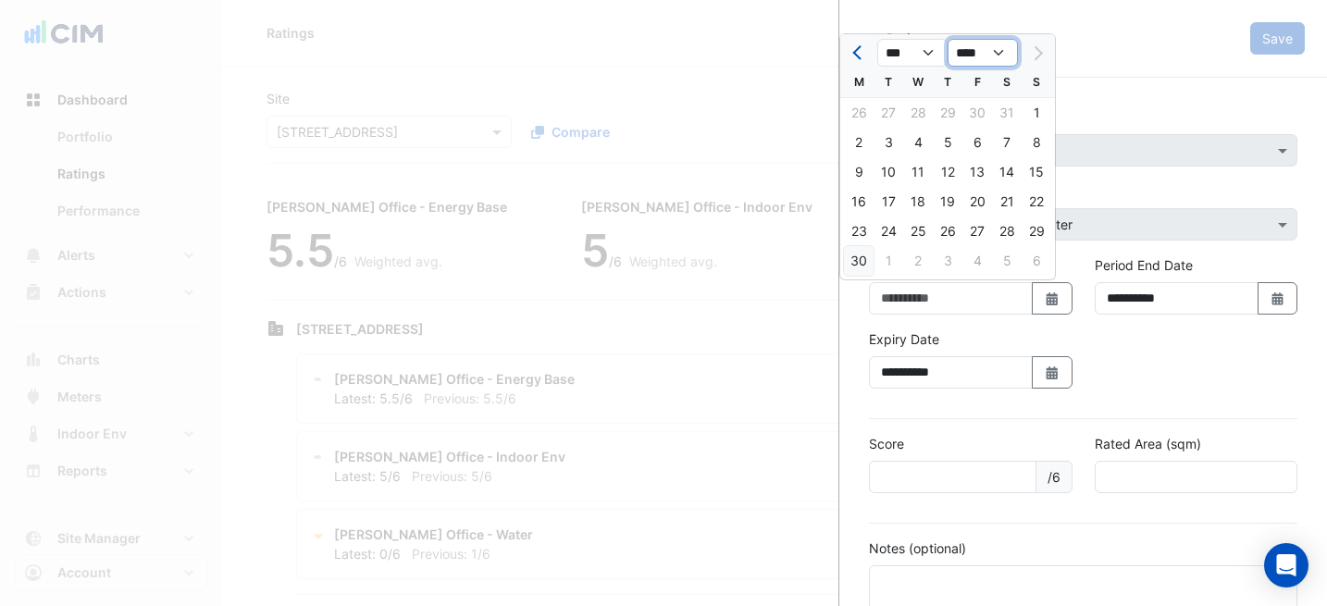
click at [993, 56] on select "**** **** **** **** **** **** **** **** **** **** ****" at bounding box center [982, 53] width 70 height 28
select select "****"
click at [922, 56] on select "*** *** *** *** *** *** *** *** *** *** *** ***" at bounding box center [912, 53] width 70 height 28
select select "*"
click at [866, 107] on div "1" at bounding box center [859, 113] width 30 height 30
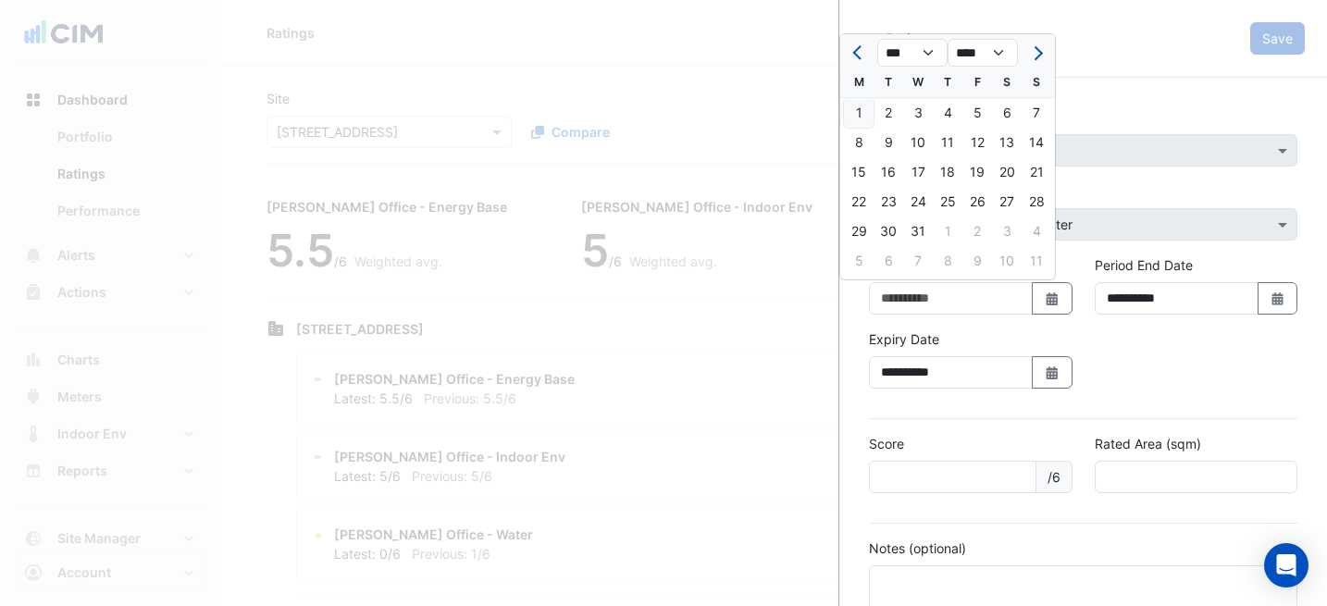
type input "**********"
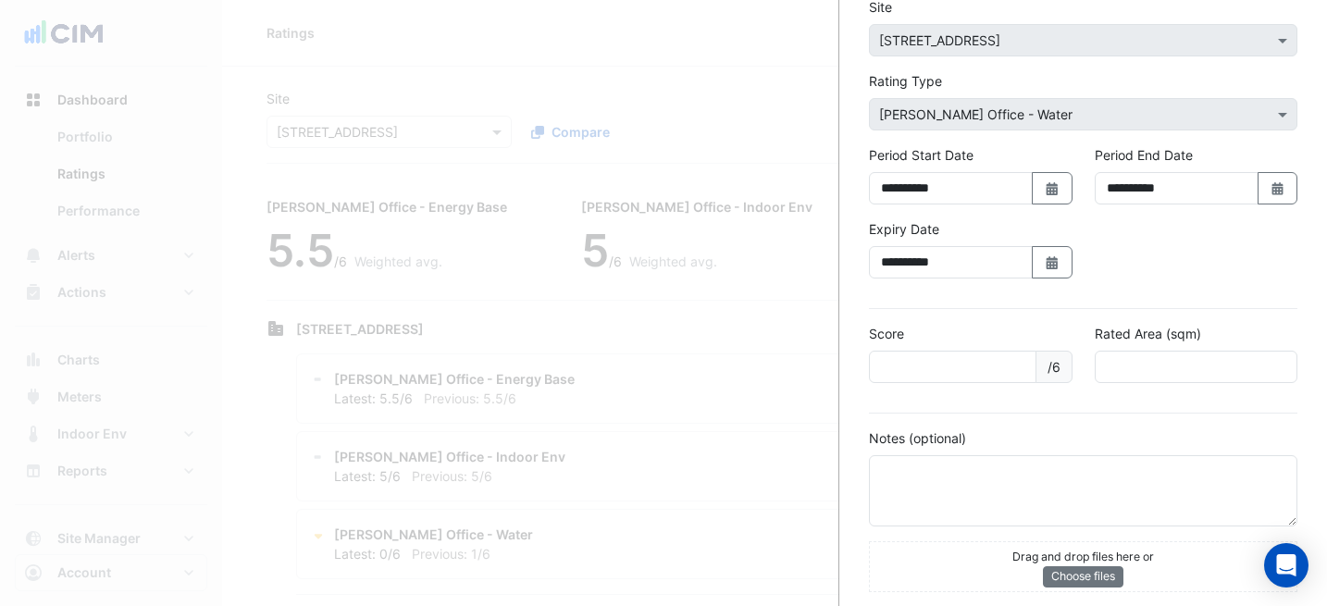
scroll to position [125, 0]
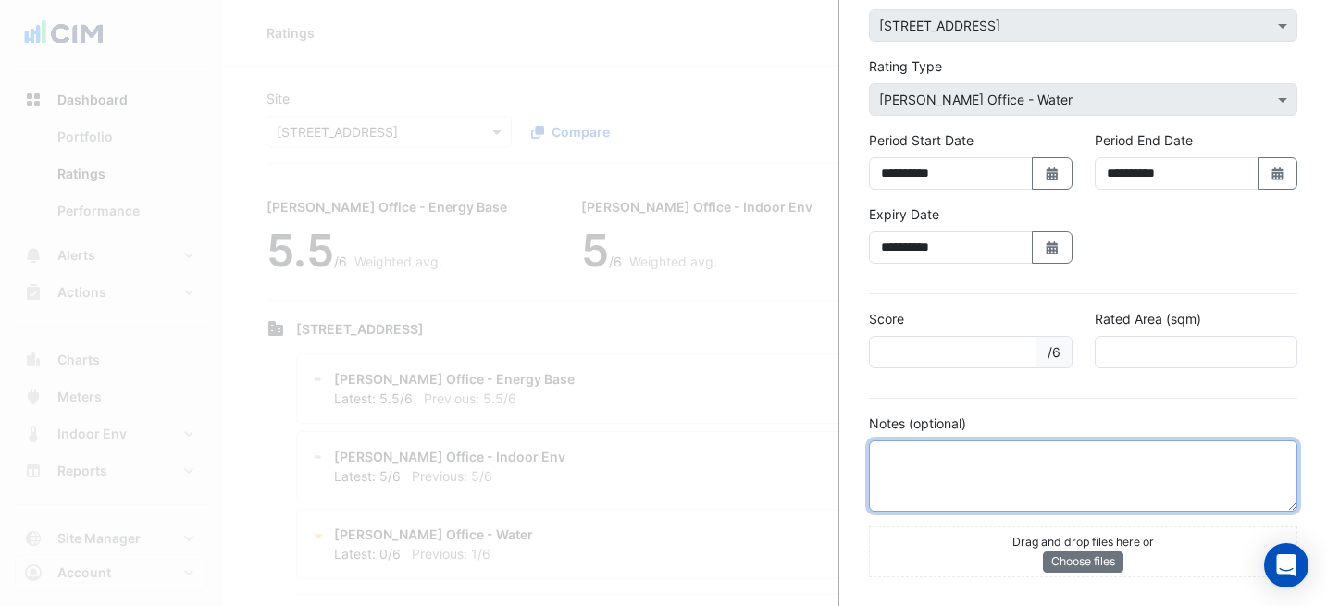
click at [950, 478] on textarea at bounding box center [1083, 475] width 428 height 71
paste textarea "**********"
click at [962, 454] on textarea "**********" at bounding box center [1076, 475] width 414 height 71
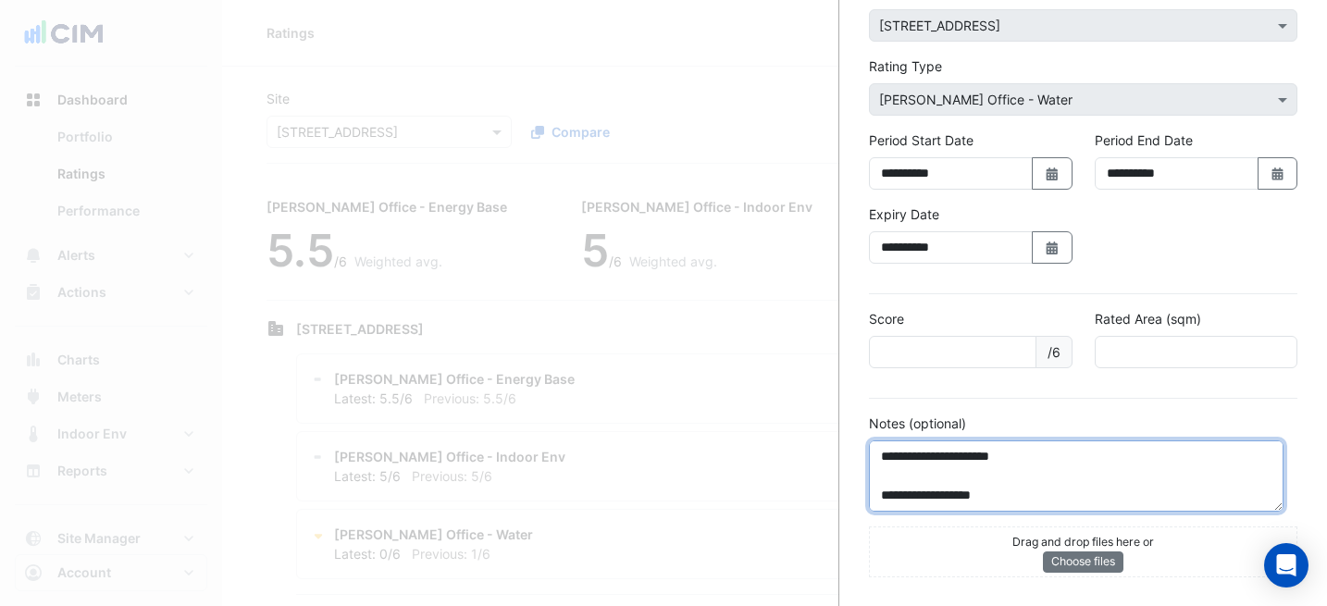
click at [1011, 497] on textarea "**********" at bounding box center [1076, 475] width 414 height 71
type textarea "**********"
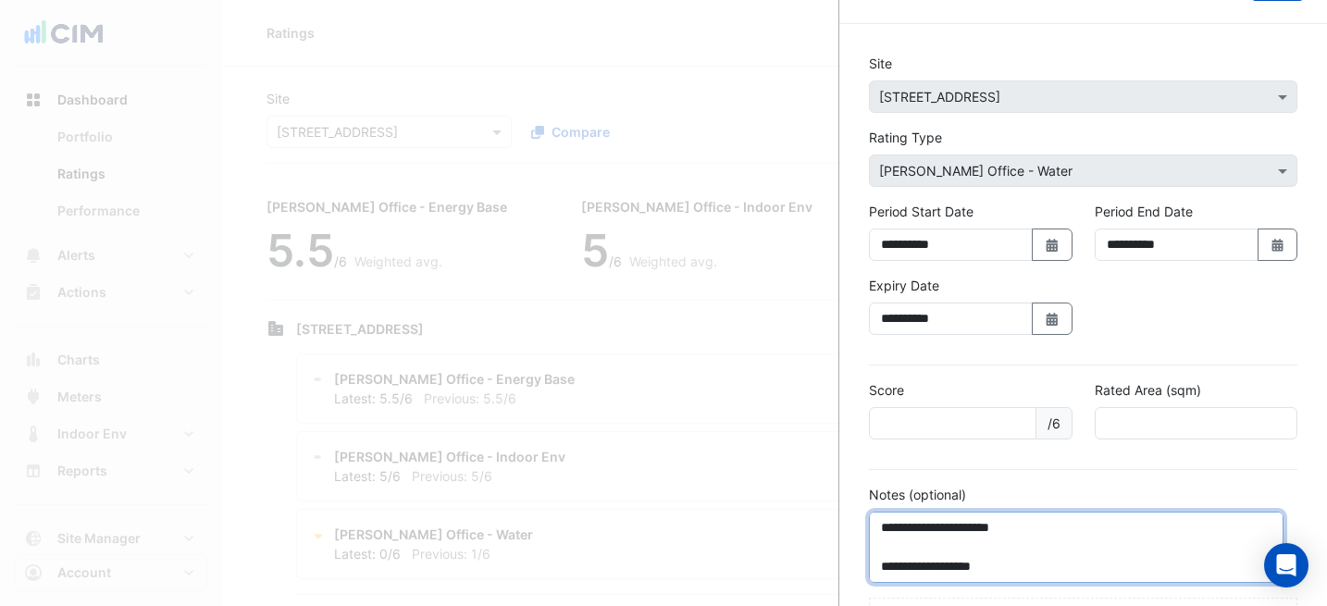
scroll to position [0, 0]
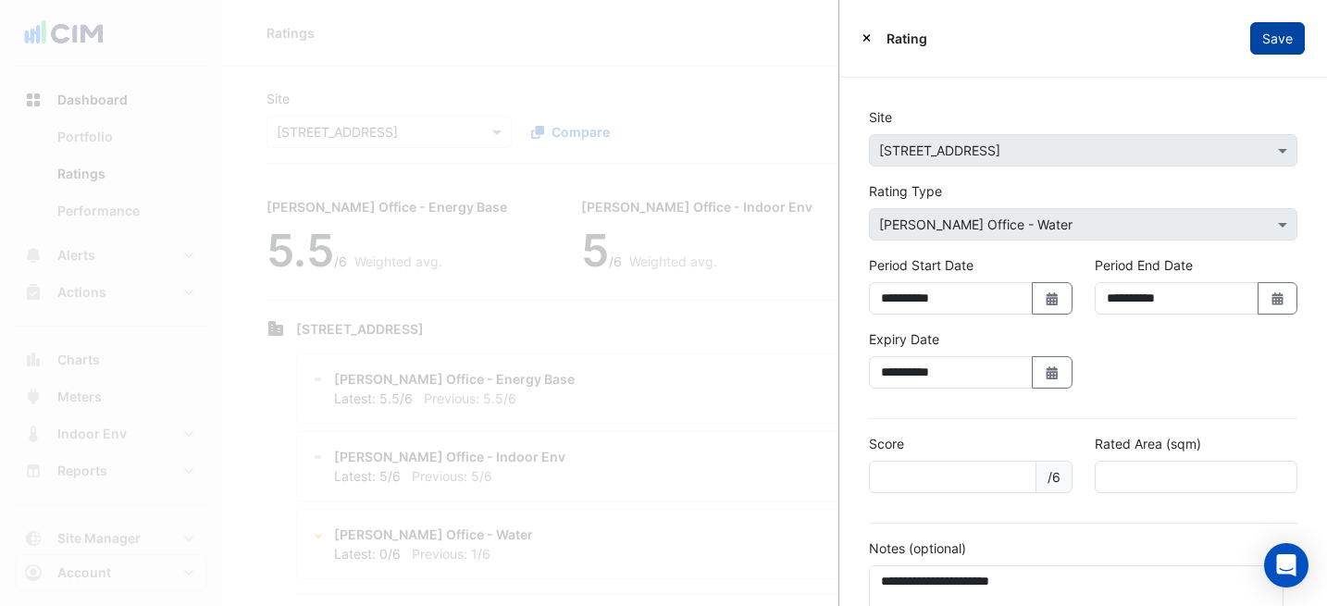
click at [1273, 35] on button "Save" at bounding box center [1277, 38] width 55 height 32
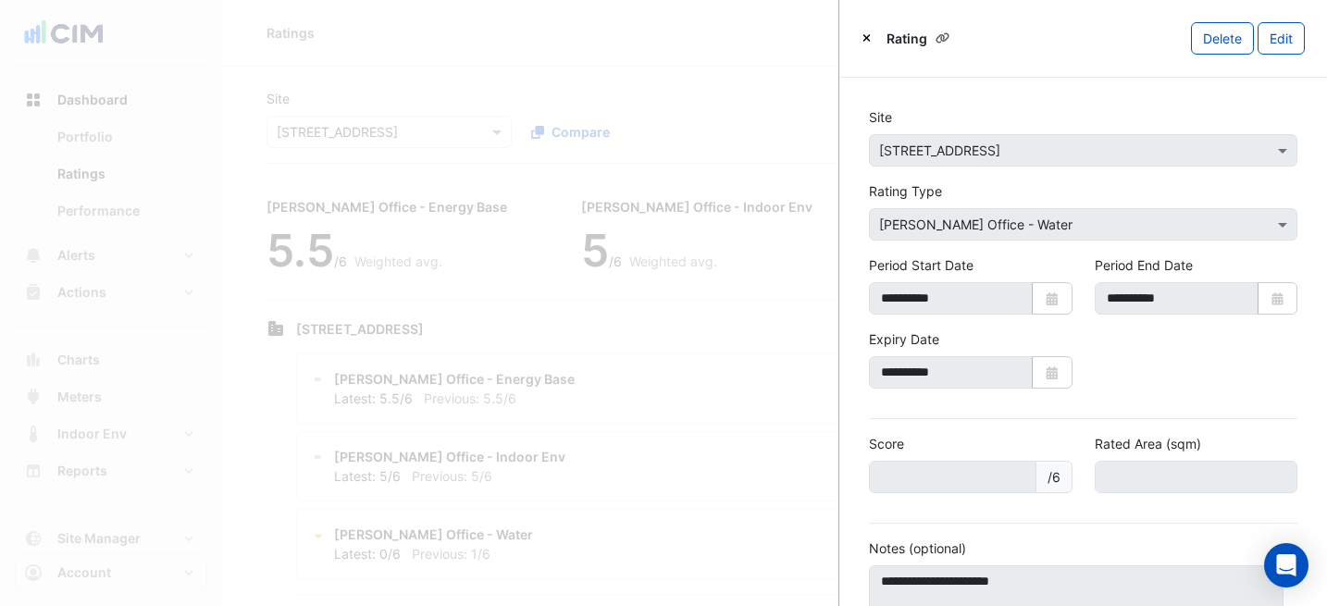
click at [869, 37] on icon "Close" at bounding box center [866, 37] width 8 height 11
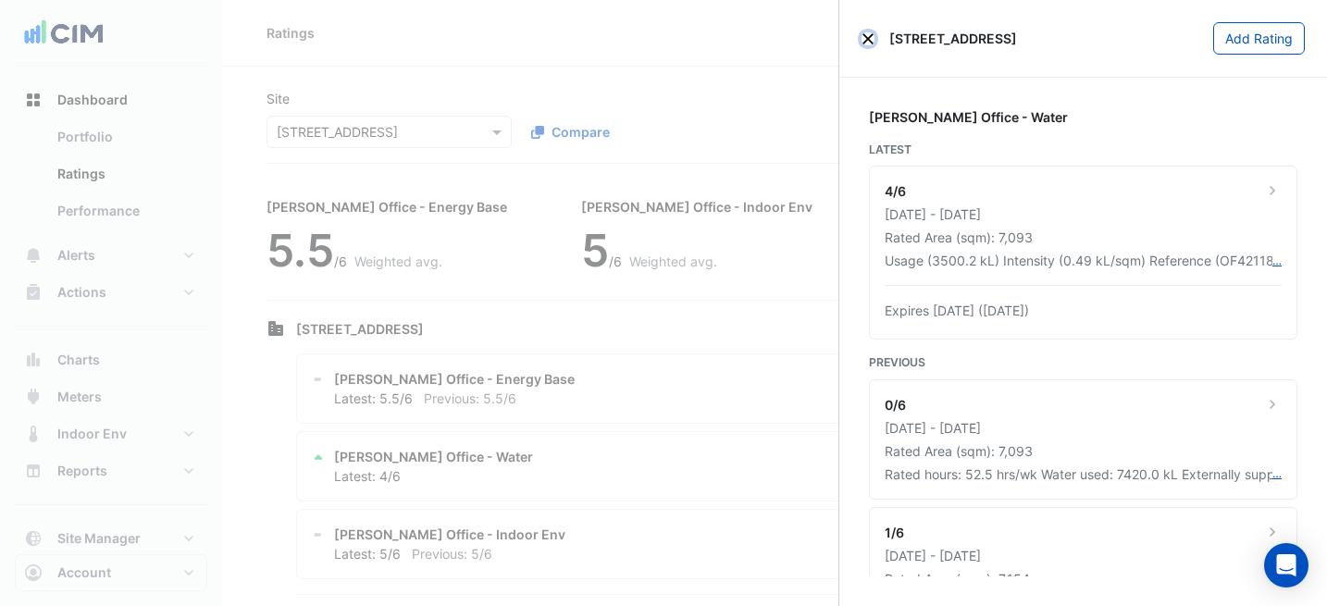
click at [867, 41] on button "Close" at bounding box center [867, 38] width 13 height 13
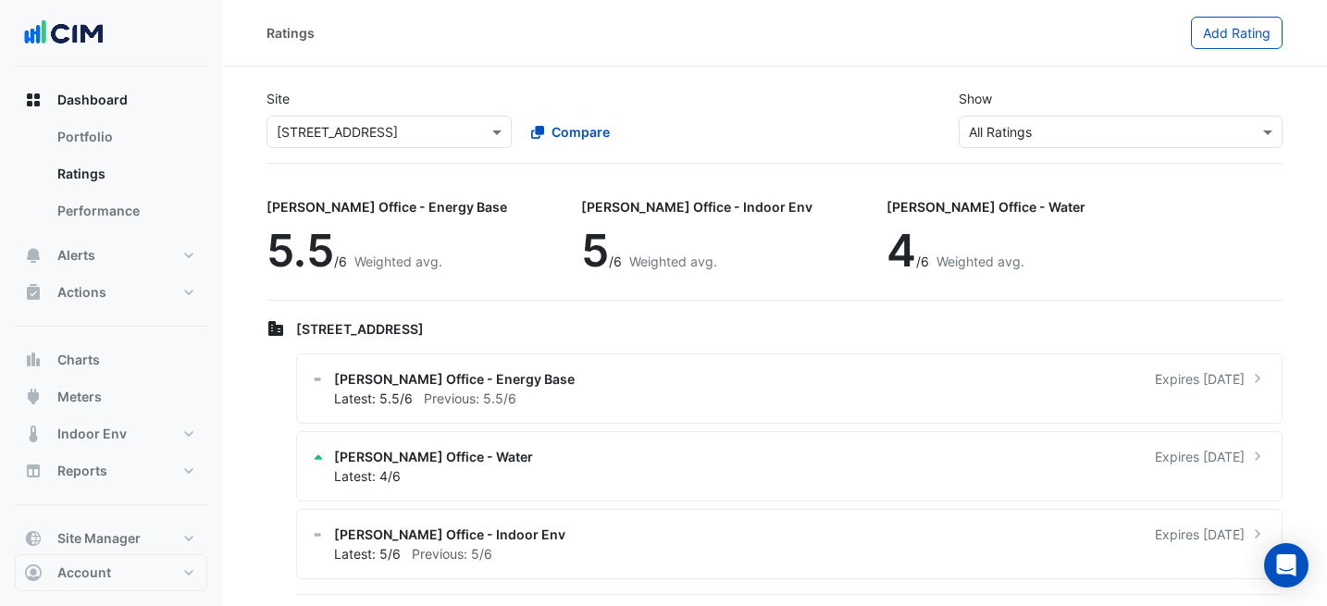
click at [691, 89] on div "Site Select a Site × [STREET_ADDRESS] Compare" at bounding box center [514, 118] width 519 height 59
